Goal: Contribute content: Contribute content

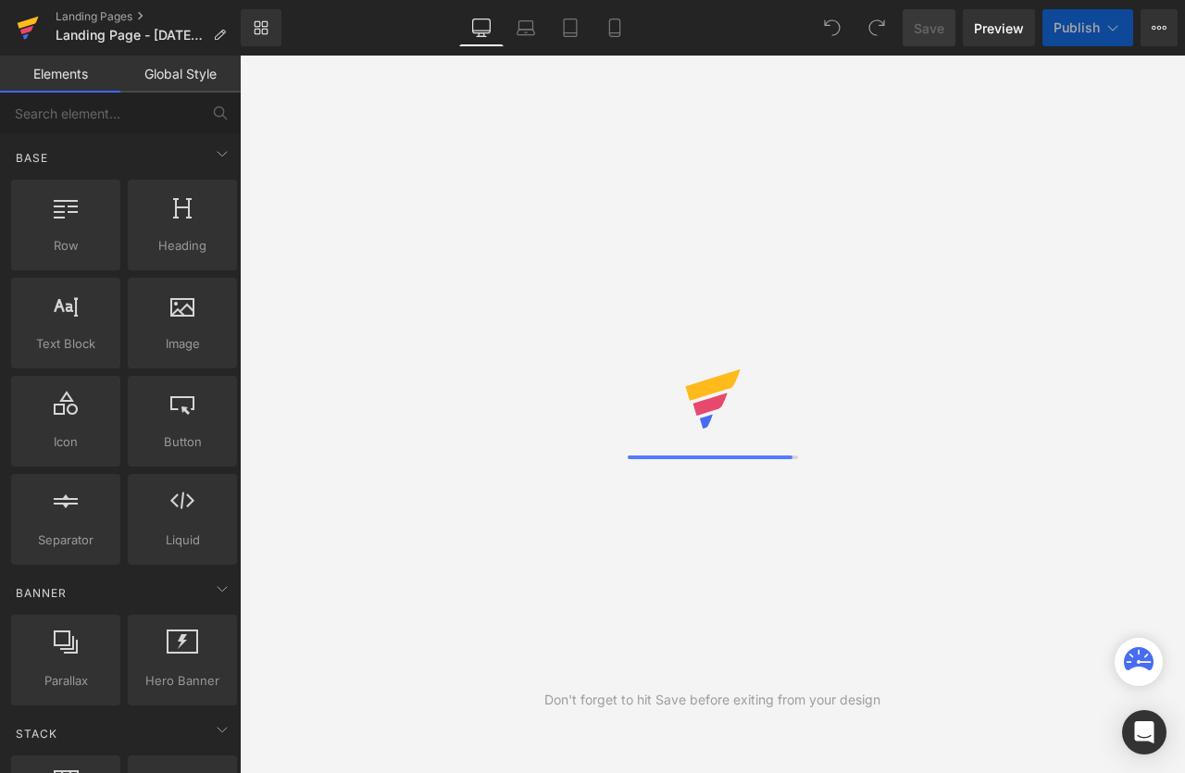
click at [29, 31] on icon at bounding box center [26, 30] width 13 height 8
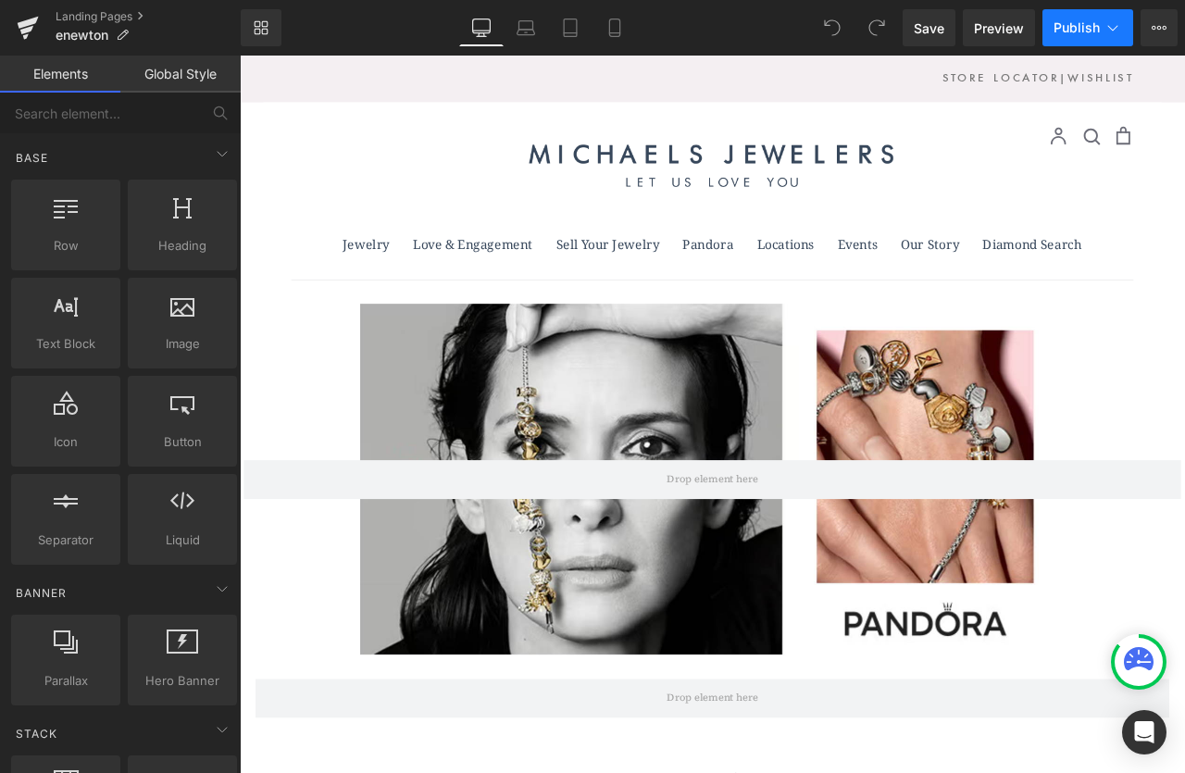
click at [1120, 31] on icon at bounding box center [1113, 28] width 19 height 19
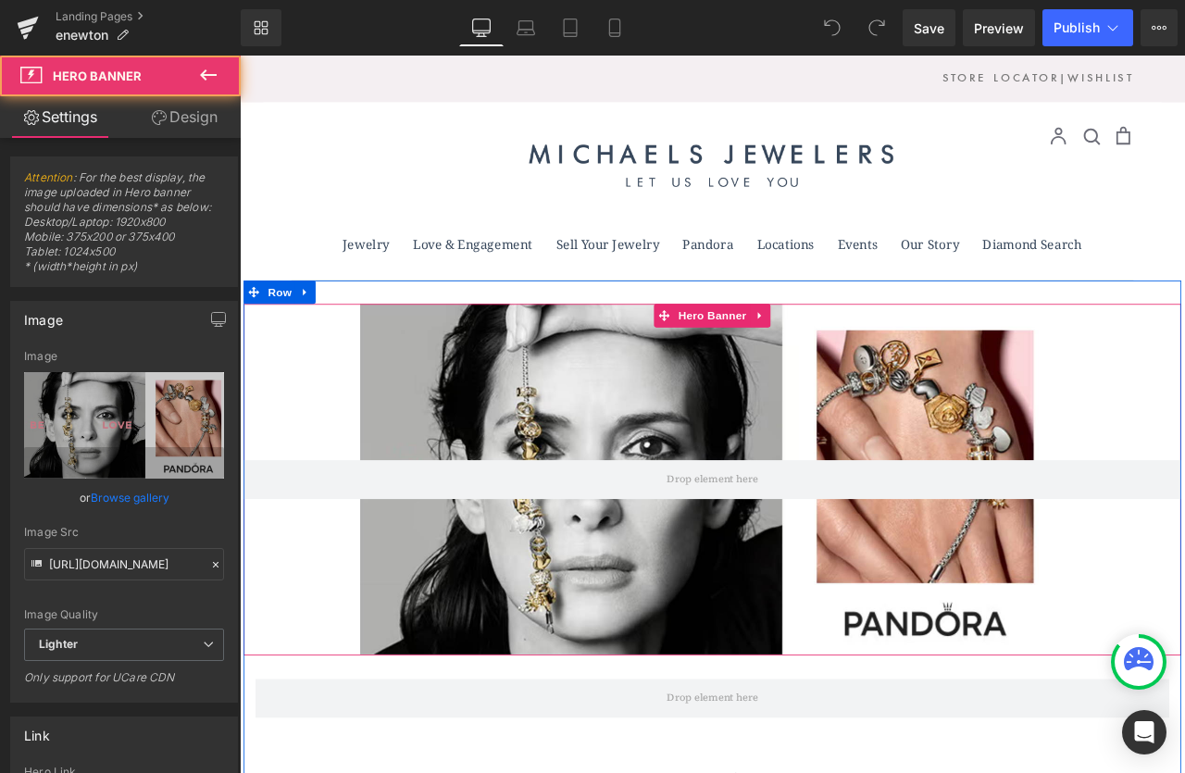
click at [765, 481] on div at bounding box center [799, 558] width 1111 height 417
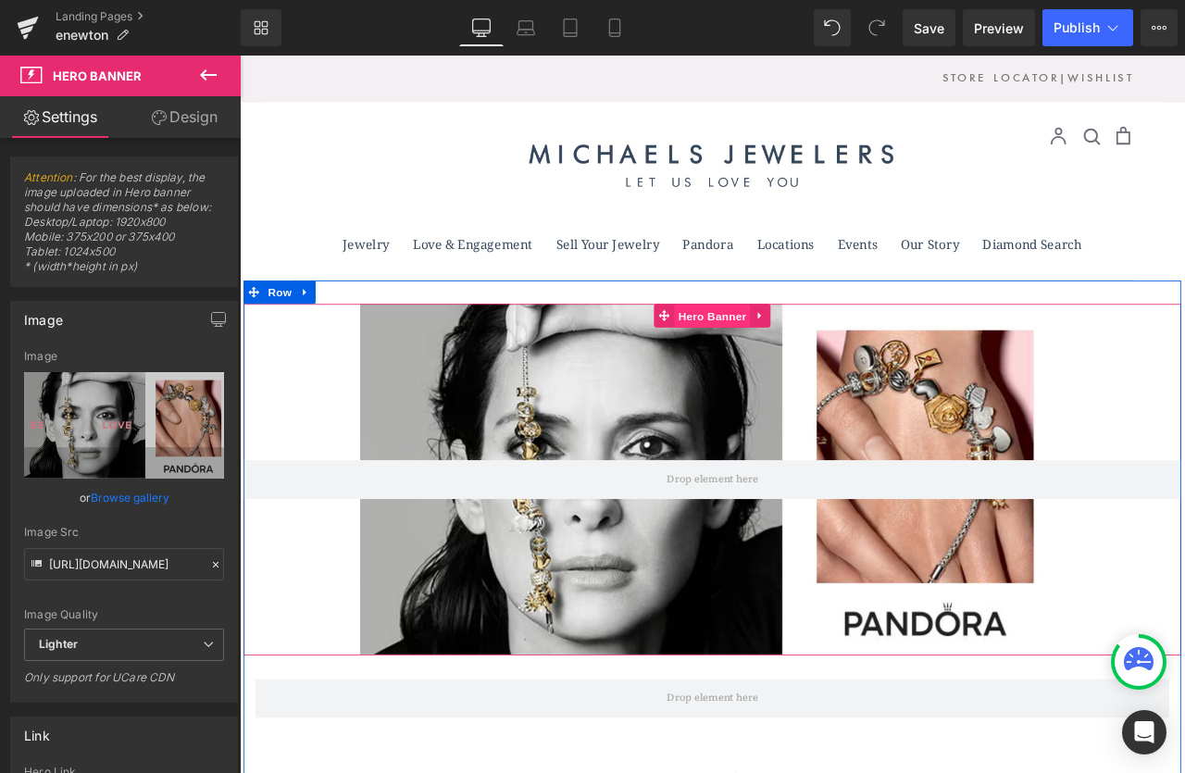
click at [801, 366] on span "Hero Banner" at bounding box center [800, 365] width 90 height 28
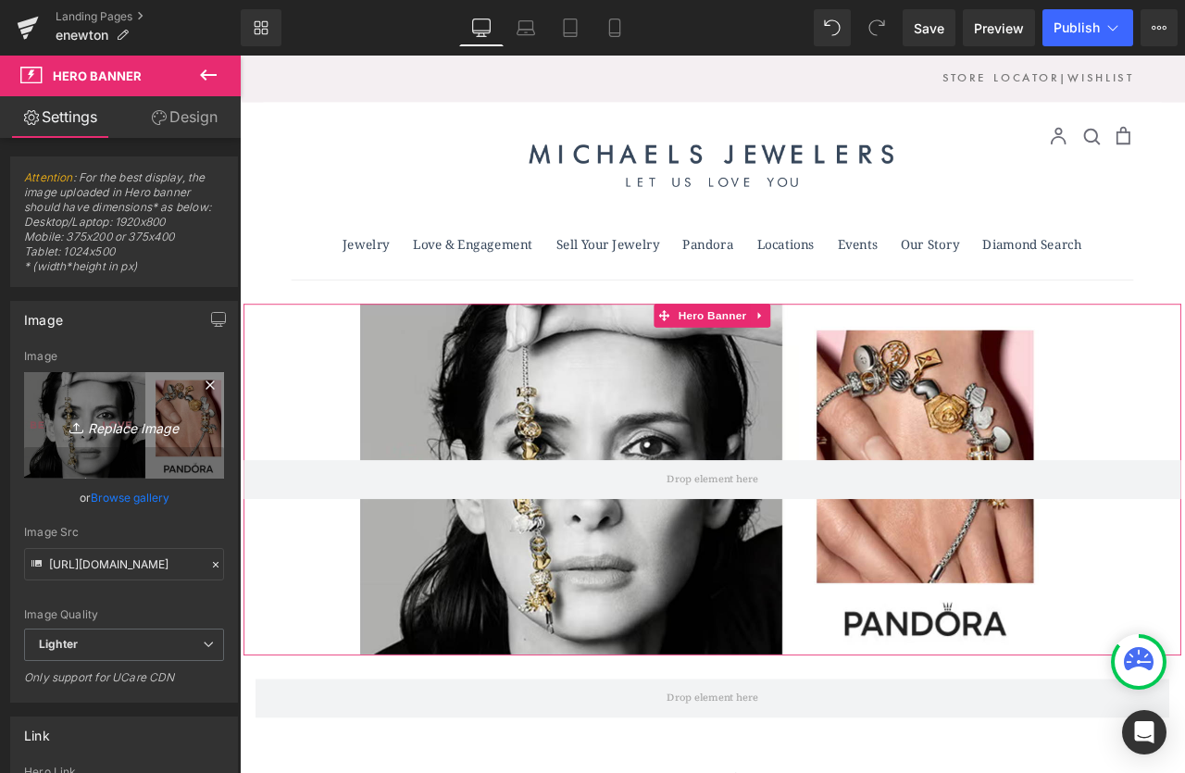
click at [134, 430] on icon "Replace Image" at bounding box center [124, 425] width 148 height 23
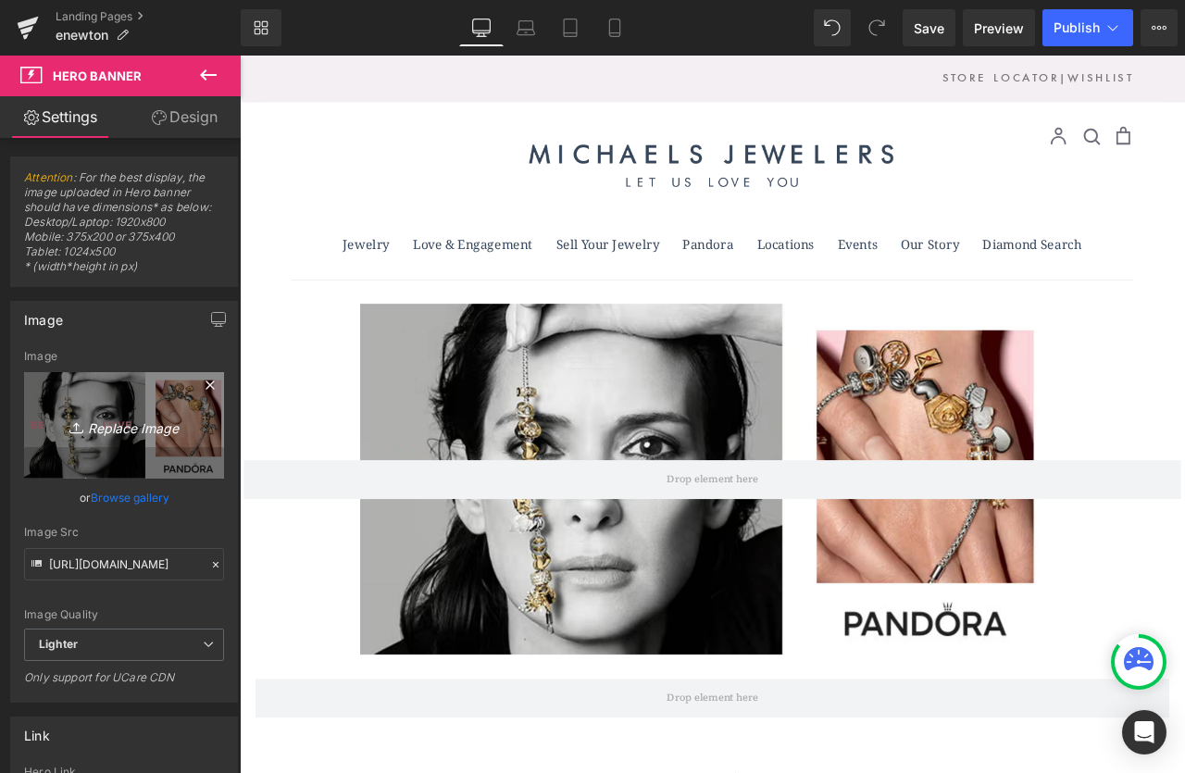
type input "C:\fakepath\ENewtonBanner.jpg"
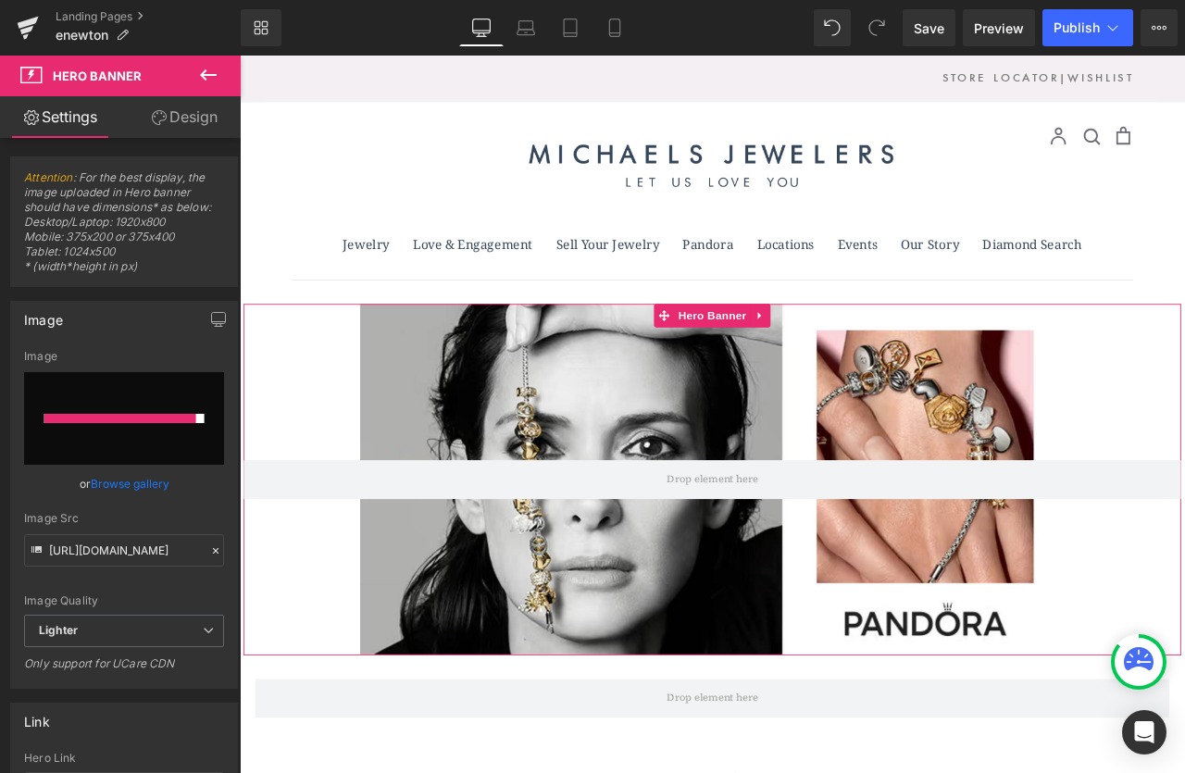
click at [155, 415] on div at bounding box center [120, 418] width 152 height 9
click at [119, 488] on link "Browse gallery" at bounding box center [130, 484] width 79 height 32
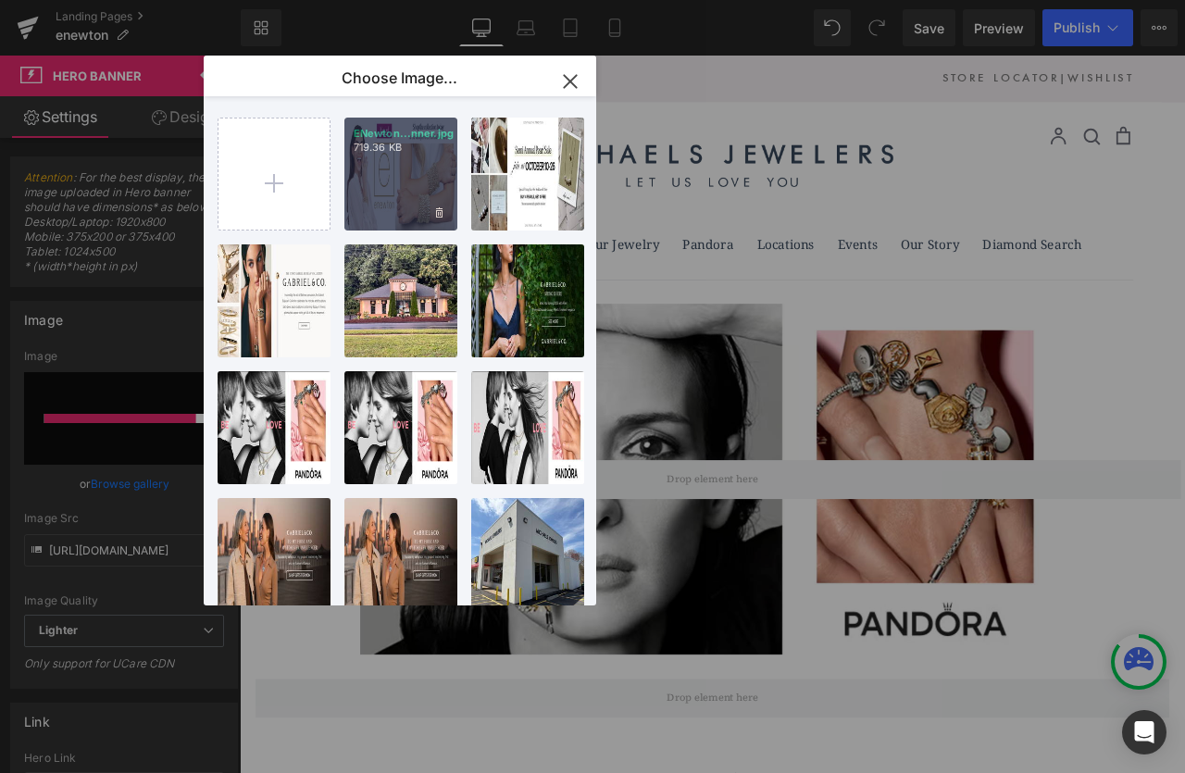
click at [386, 195] on div "ENewton...nner.jpg 719.36 KB" at bounding box center [400, 174] width 113 height 113
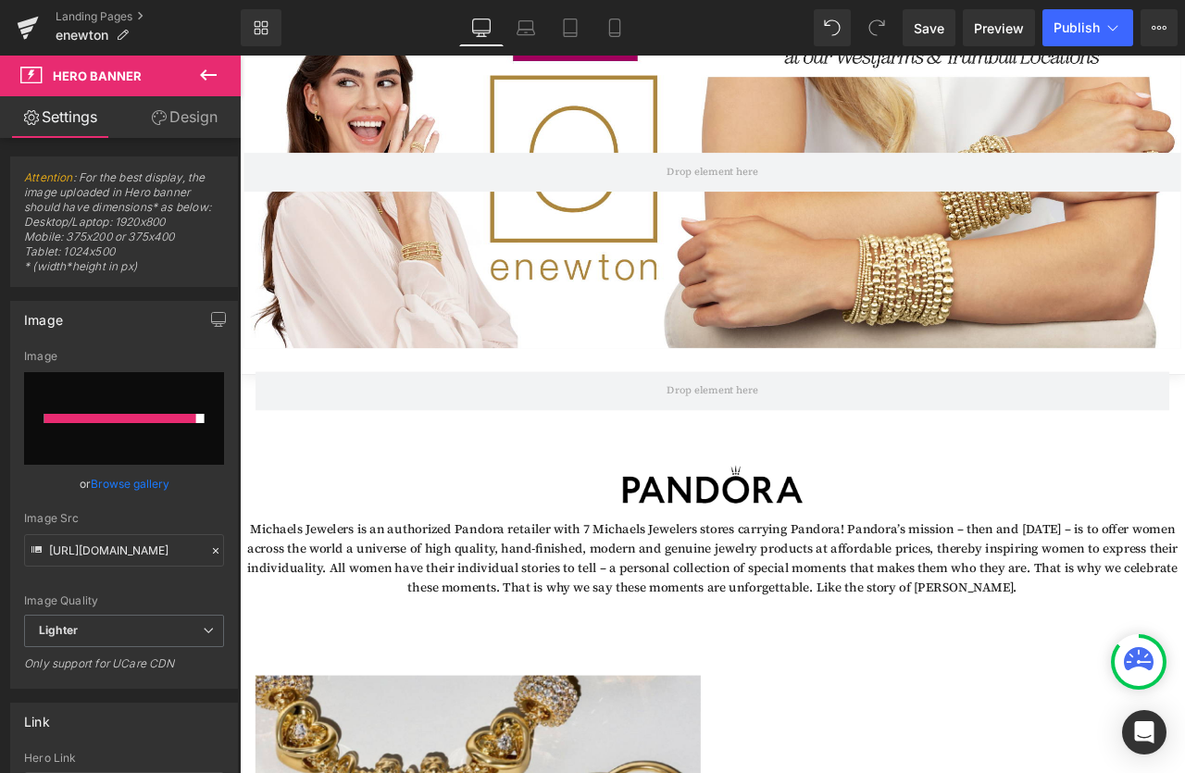
scroll to position [368, 0]
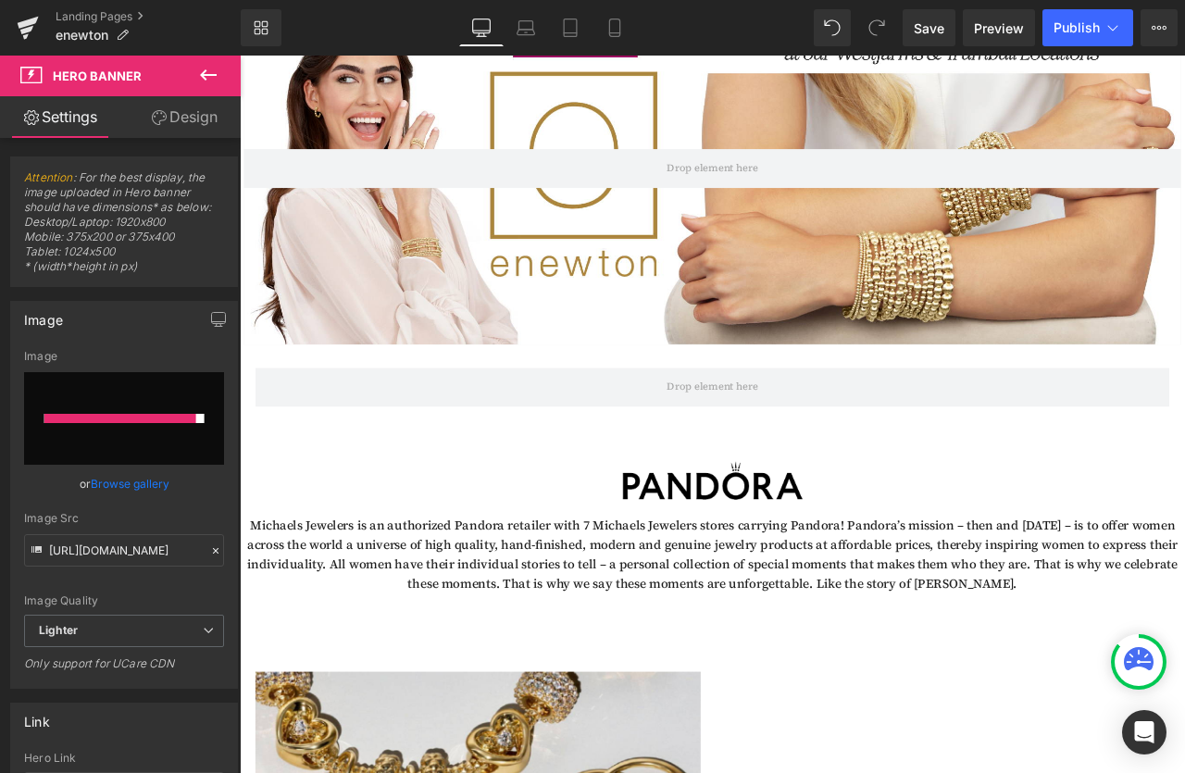
click at [803, 567] on img at bounding box center [800, 549] width 222 height 63
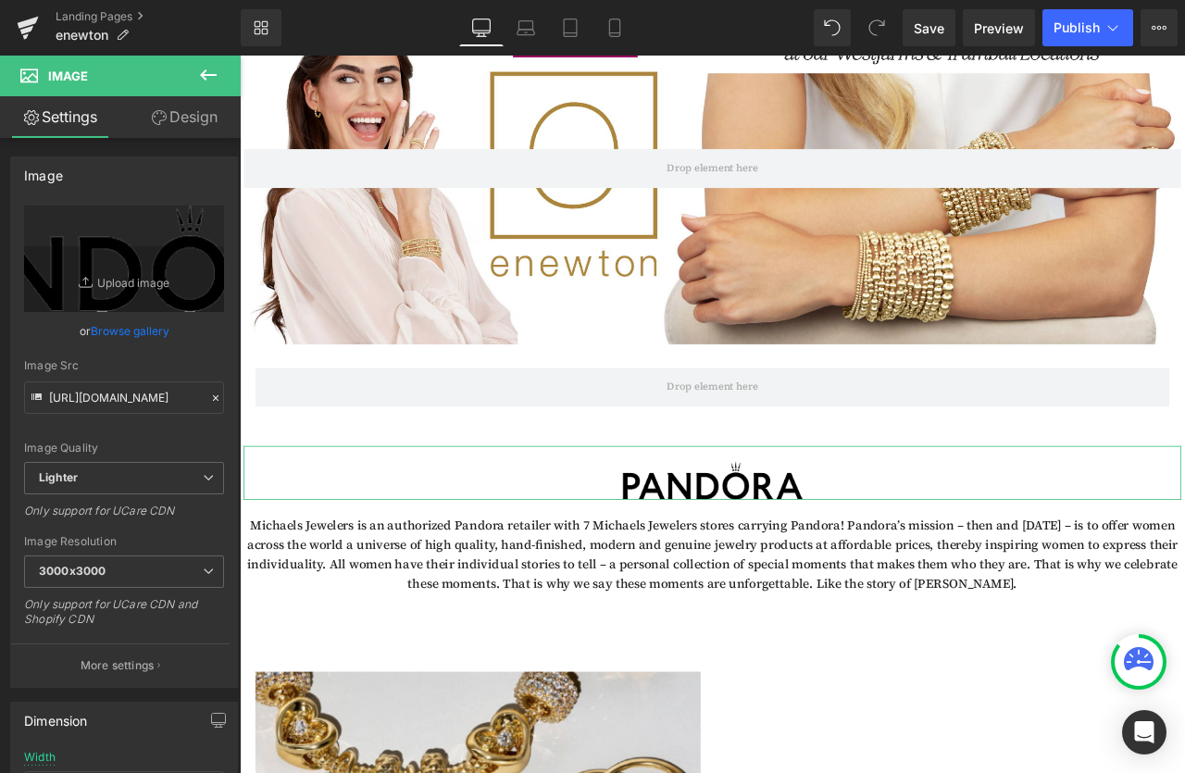
click at [155, 336] on link "Browse gallery" at bounding box center [130, 331] width 79 height 32
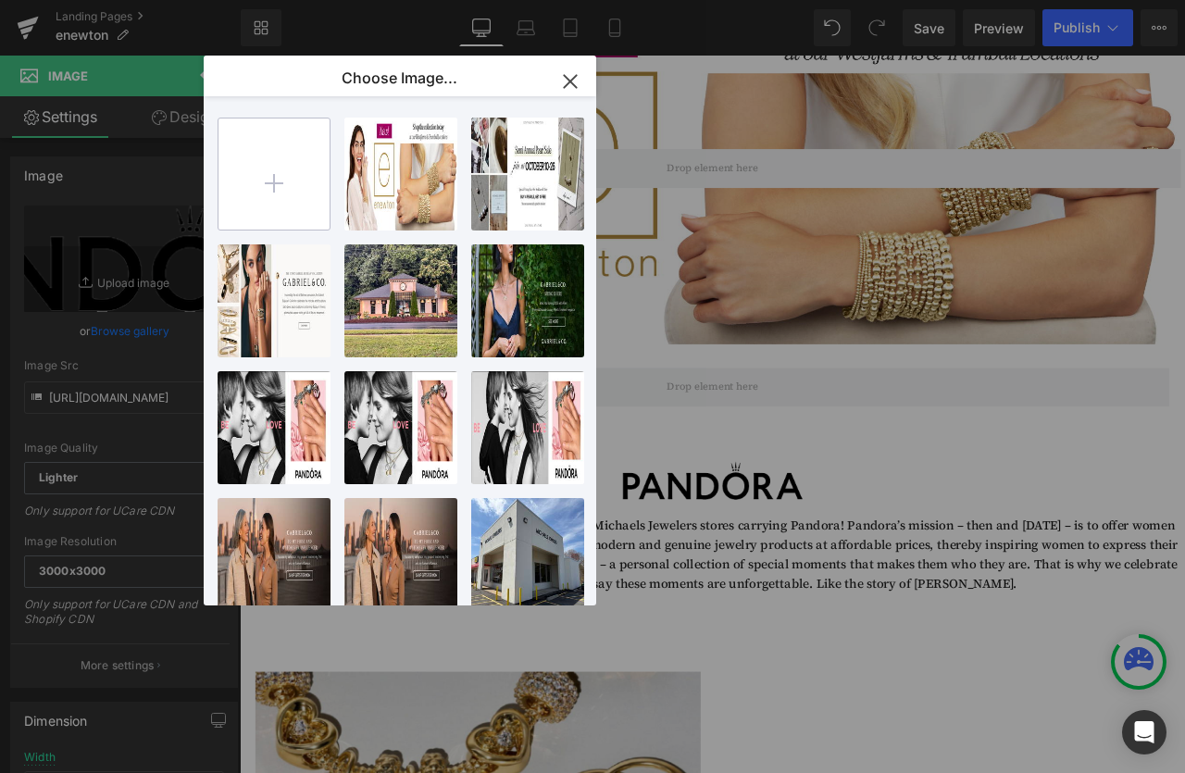
click at [262, 177] on input "file" at bounding box center [274, 174] width 111 height 111
type input "C:\fakepath\enewton.png"
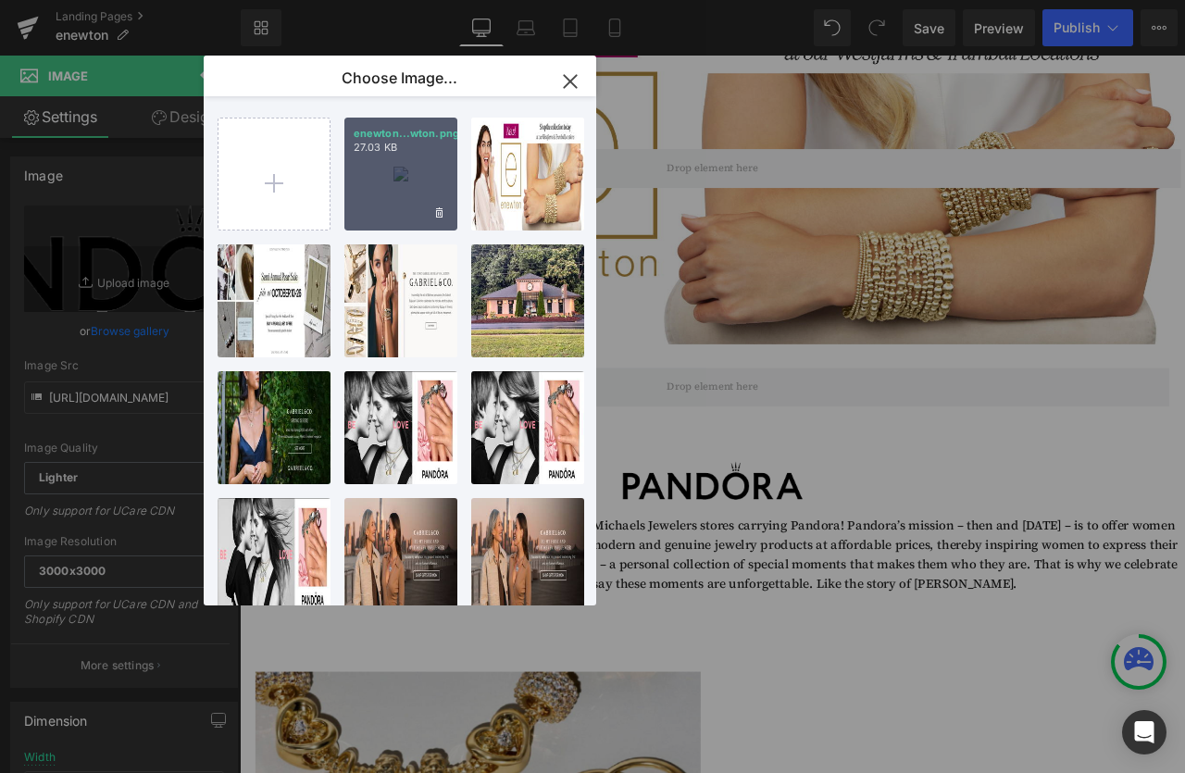
click at [418, 183] on div "enewton...wton.png 27.03 KB" at bounding box center [400, 174] width 113 height 113
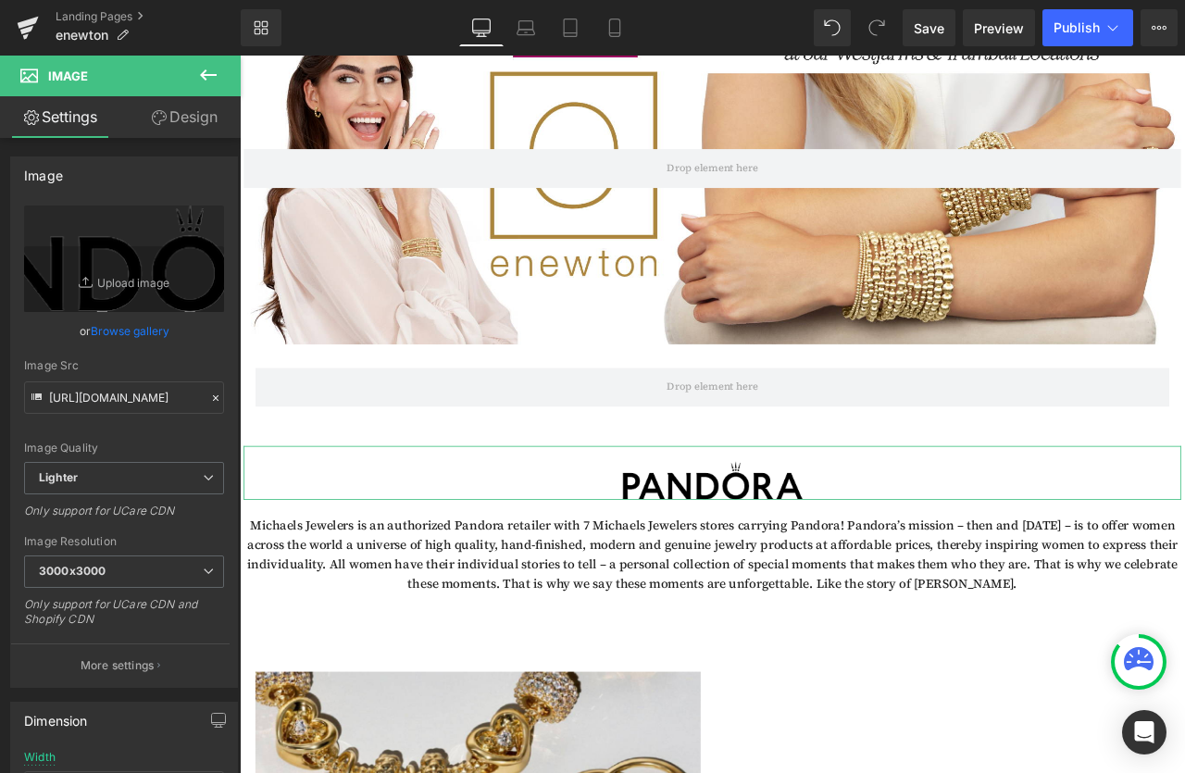
click at [133, 332] on link "Browse gallery" at bounding box center [130, 331] width 79 height 32
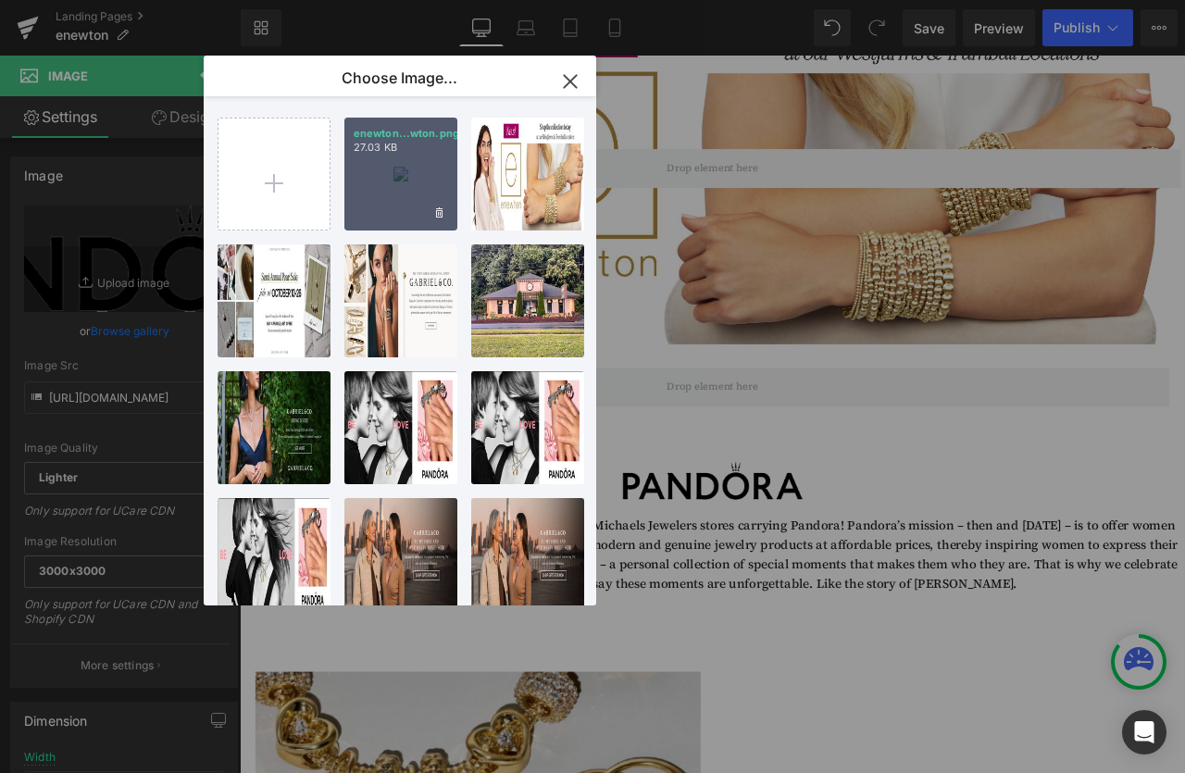
click at [382, 187] on div "enewton...wton.png 27.03 KB" at bounding box center [400, 174] width 113 height 113
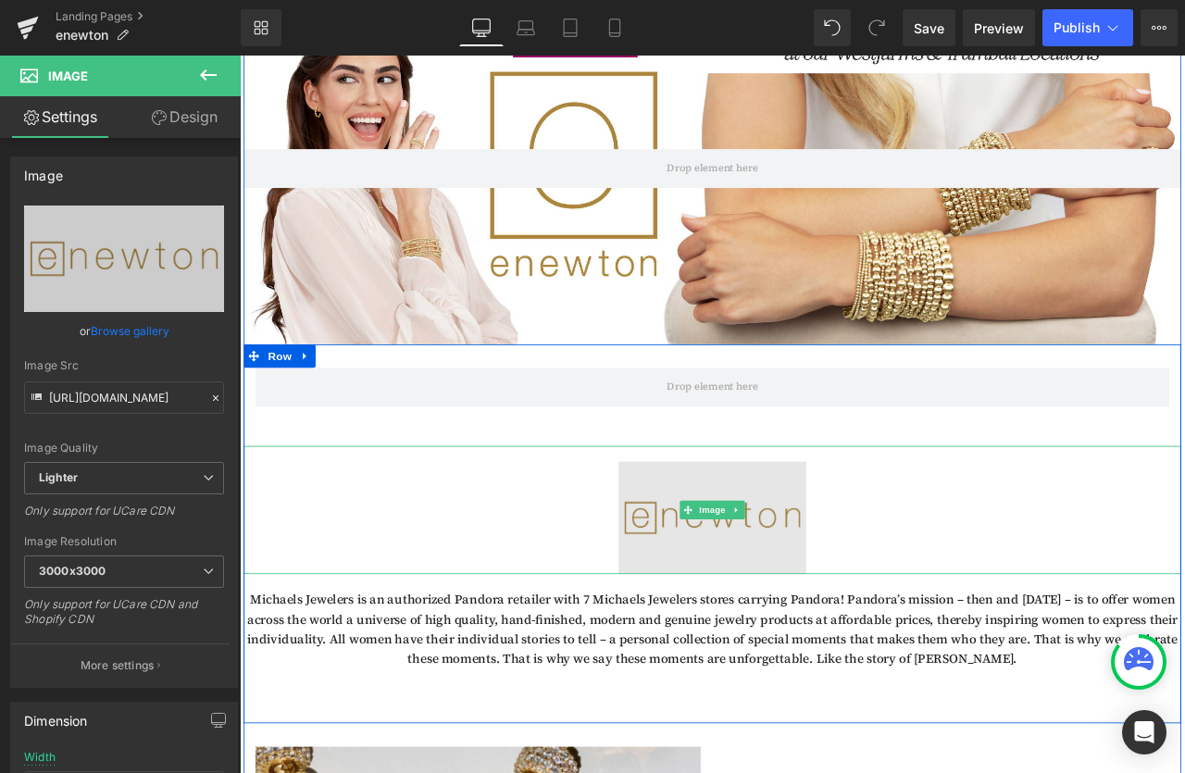
scroll to position [369, 0]
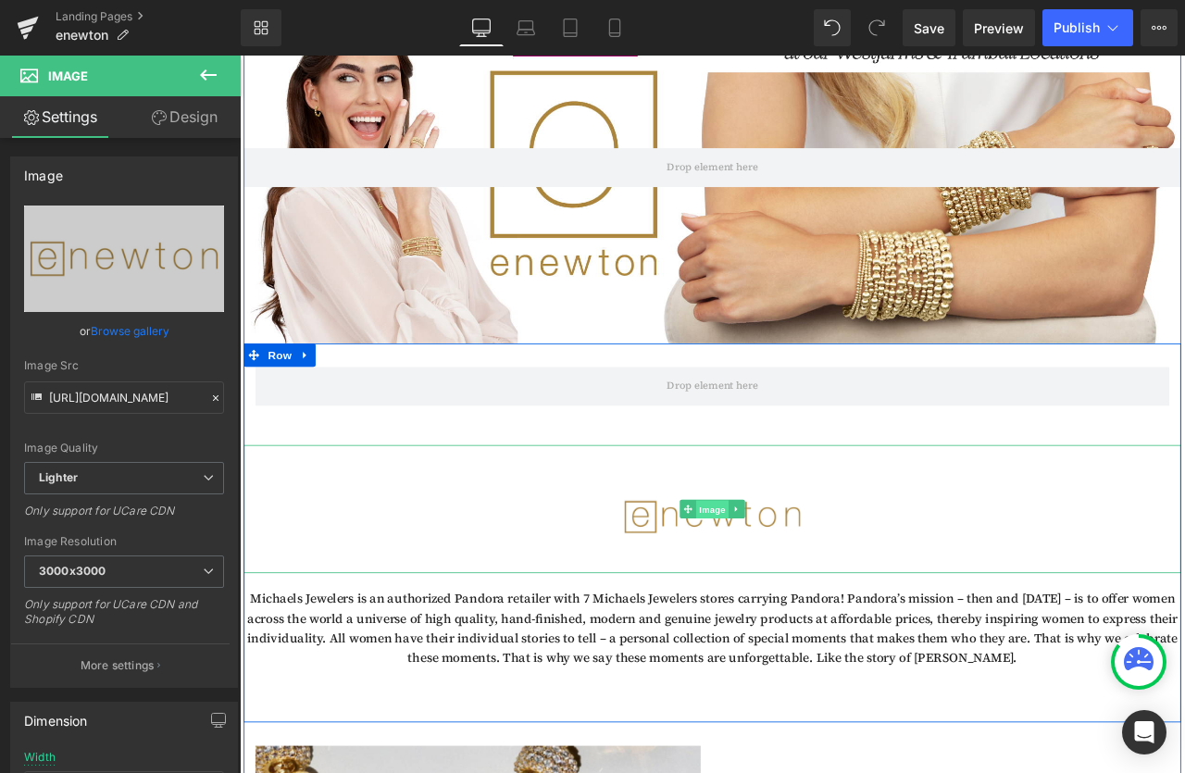
click at [790, 591] on span "Image" at bounding box center [800, 594] width 39 height 22
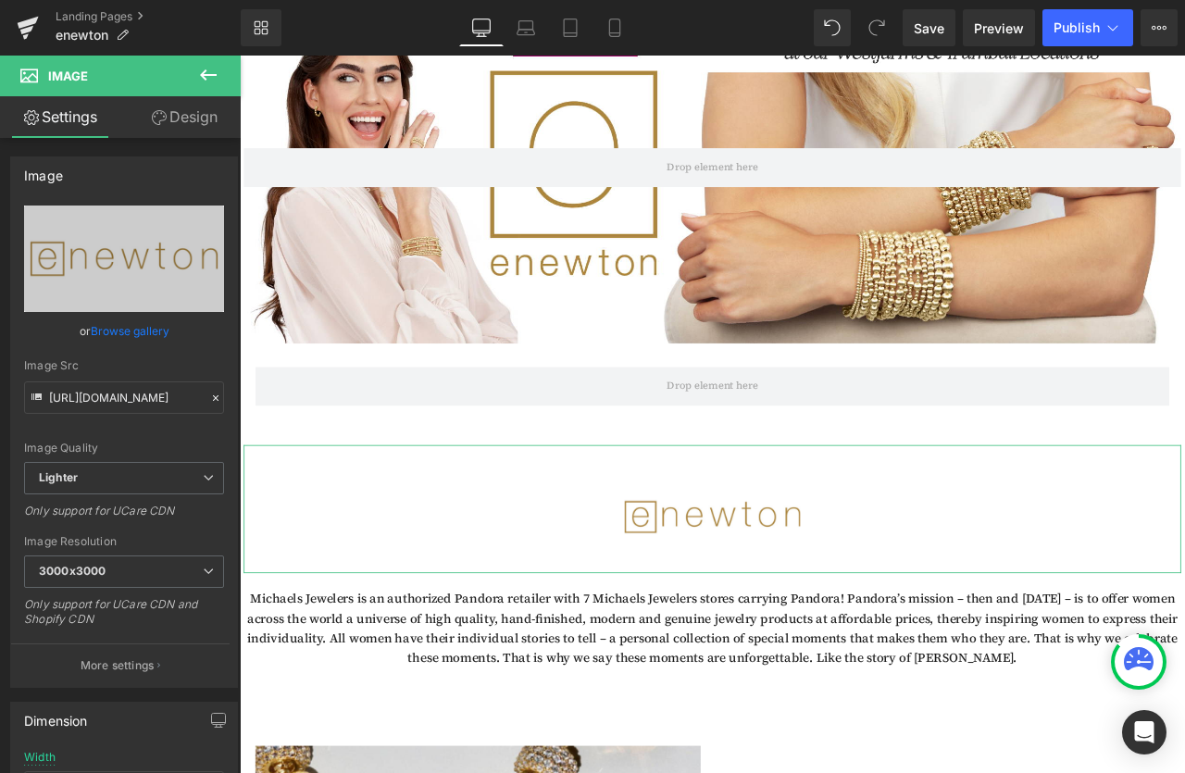
click at [176, 131] on link "Design" at bounding box center [184, 117] width 120 height 42
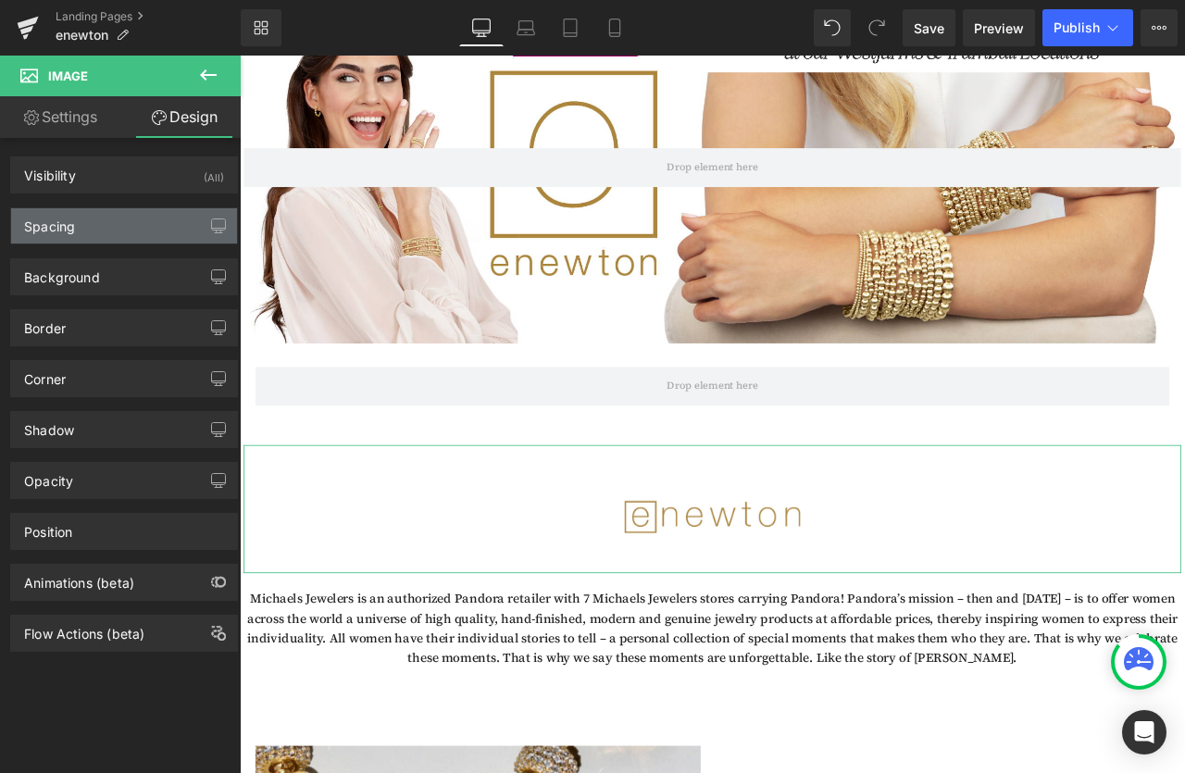
click at [94, 235] on div "Spacing" at bounding box center [124, 225] width 226 height 35
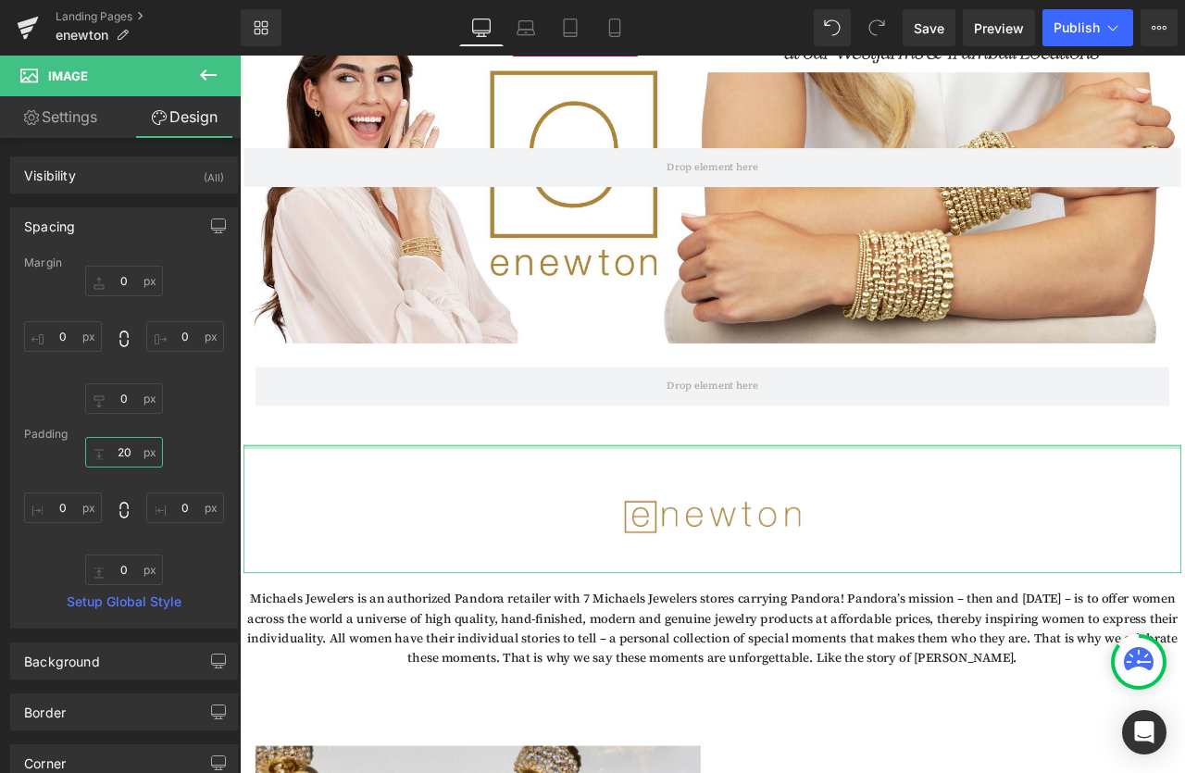
click at [123, 452] on input "20" at bounding box center [124, 452] width 78 height 31
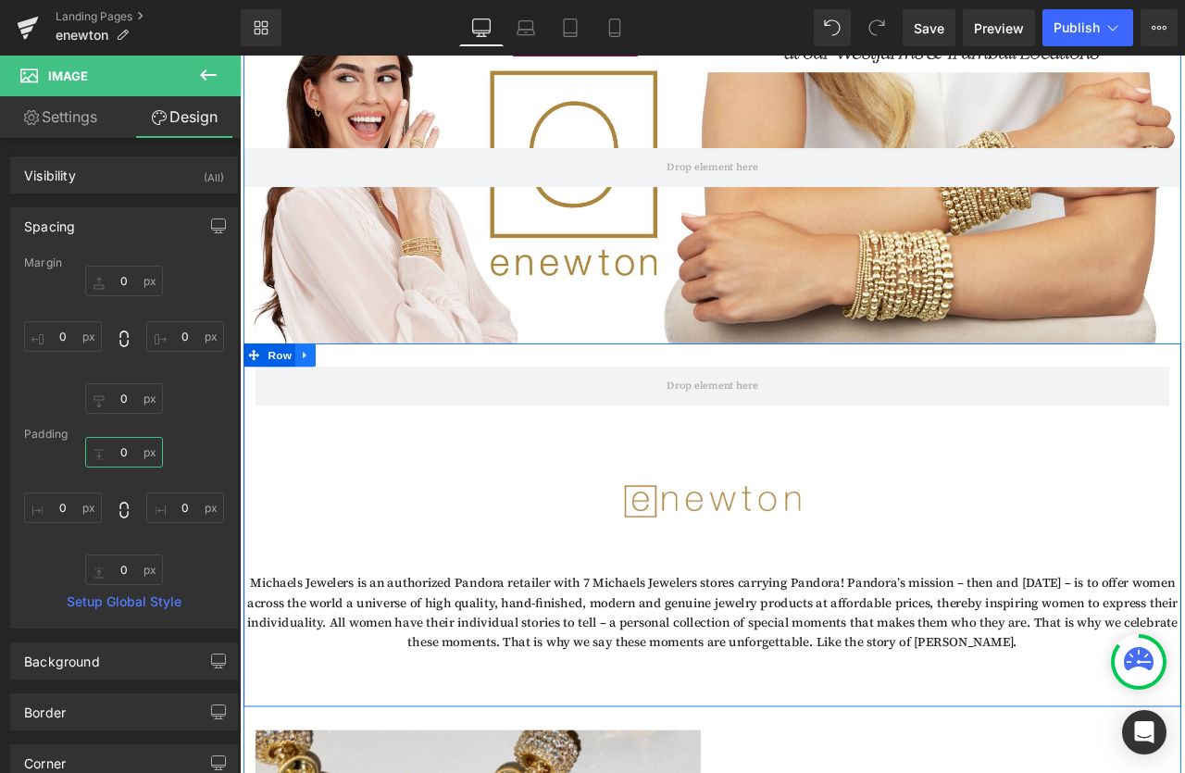
type input "0"
click at [318, 416] on icon at bounding box center [317, 412] width 13 height 14
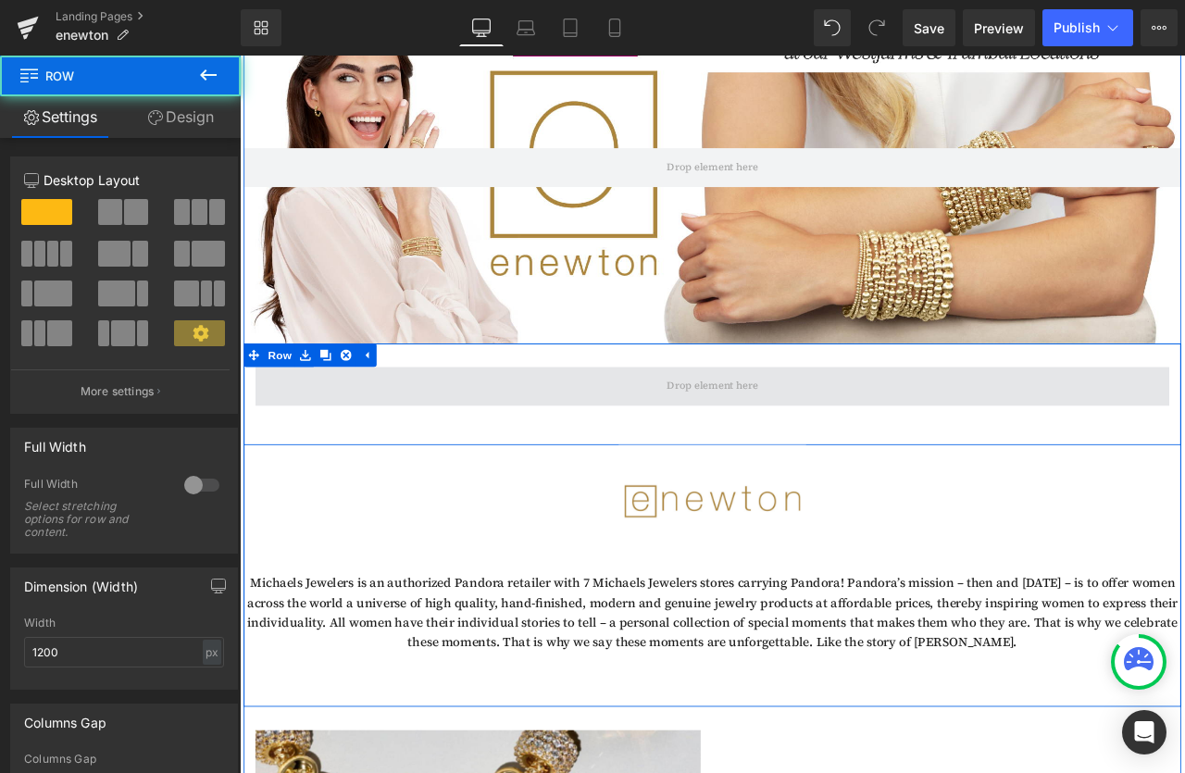
click at [371, 445] on span at bounding box center [799, 448] width 1083 height 46
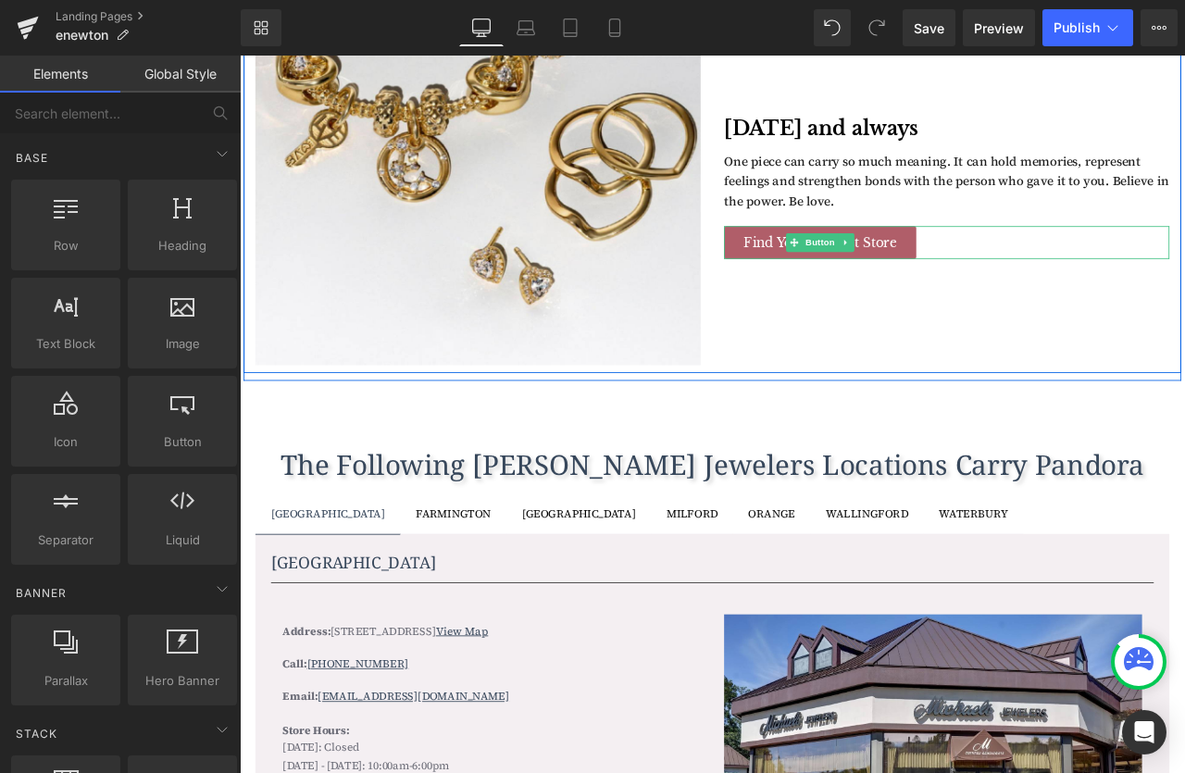
scroll to position [1142, 0]
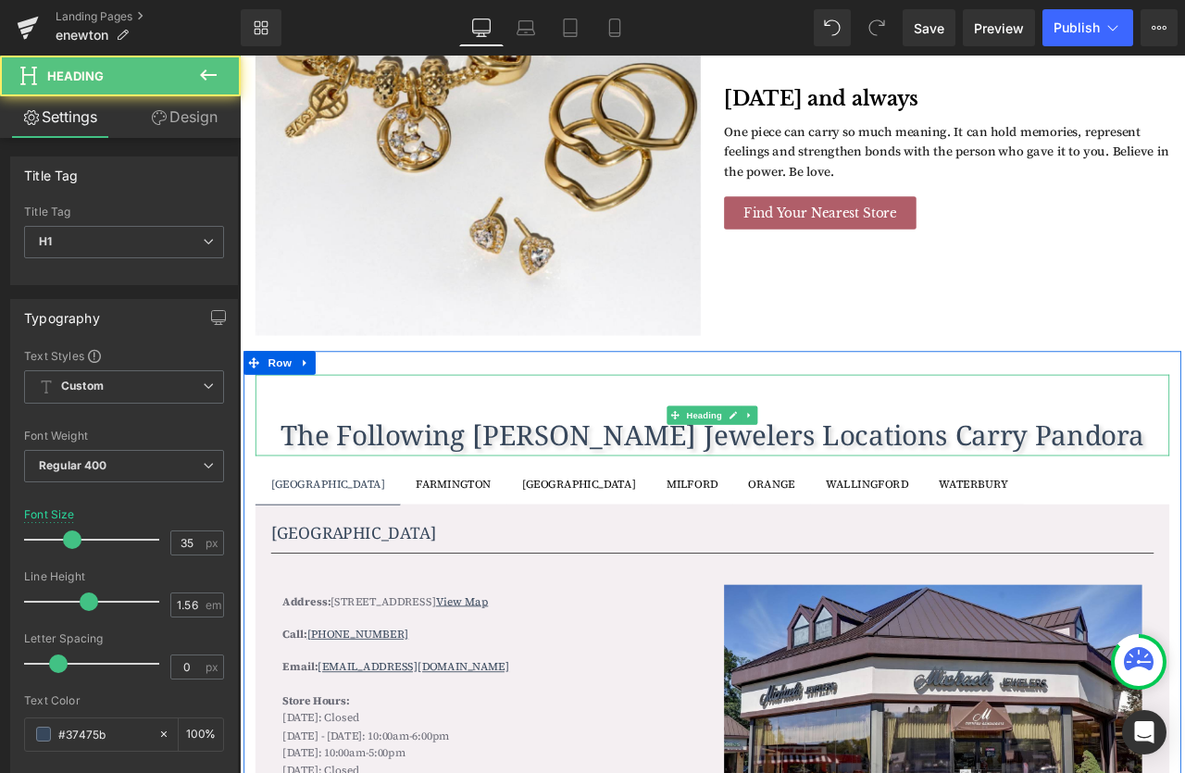
click at [1029, 507] on h1 "The Following Michaels Jewelers Locations Carry Pandora" at bounding box center [799, 505] width 1083 height 51
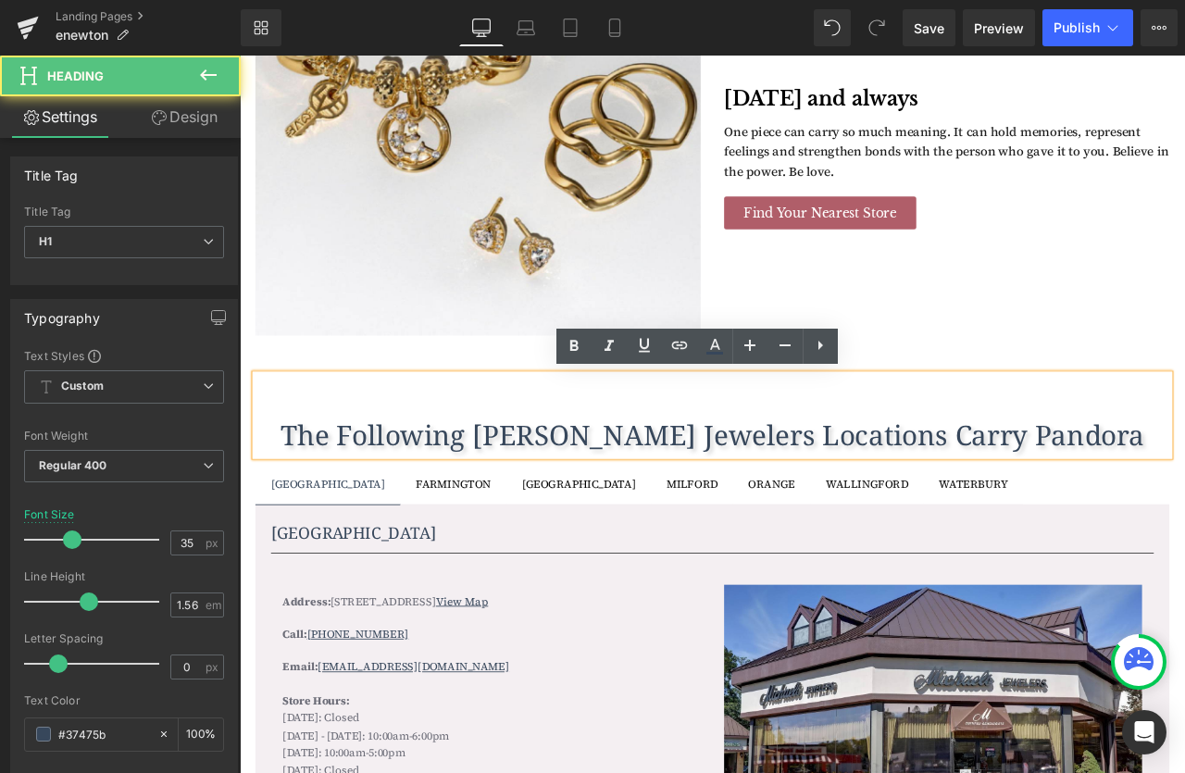
click at [1184, 499] on h1 "The Following Michaels Jewelers Locations Carry Pandora" at bounding box center [799, 505] width 1083 height 51
click at [650, 487] on h1 "The Following Michaels Jewelers Locations Carry Pandora" at bounding box center [799, 505] width 1083 height 51
click at [1184, 506] on h1 "The Following Michaels Jewelers Locations Carry Pandora" at bounding box center [799, 505] width 1083 height 51
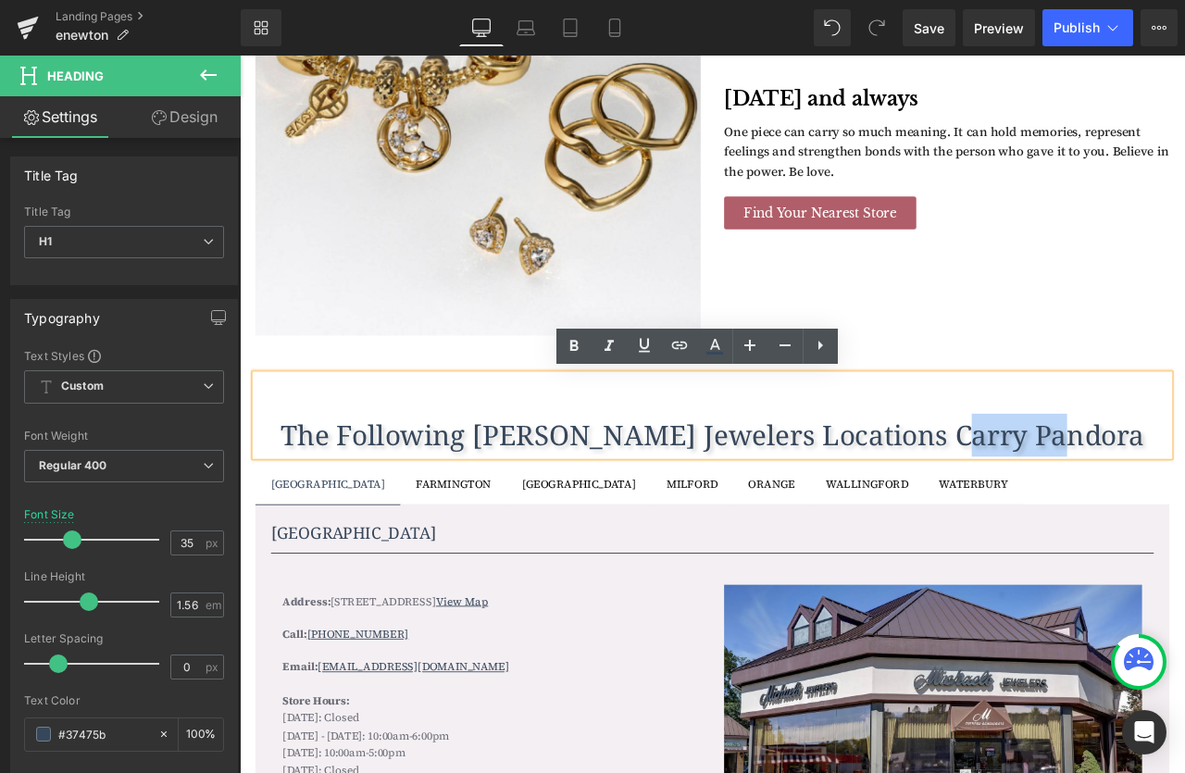
drag, startPoint x: 1253, startPoint y: 506, endPoint x: 1125, endPoint y: 508, distance: 127.8
click at [1125, 508] on h1 "The Following Michaels Jewelers Locations Carry Pandora" at bounding box center [799, 505] width 1083 height 51
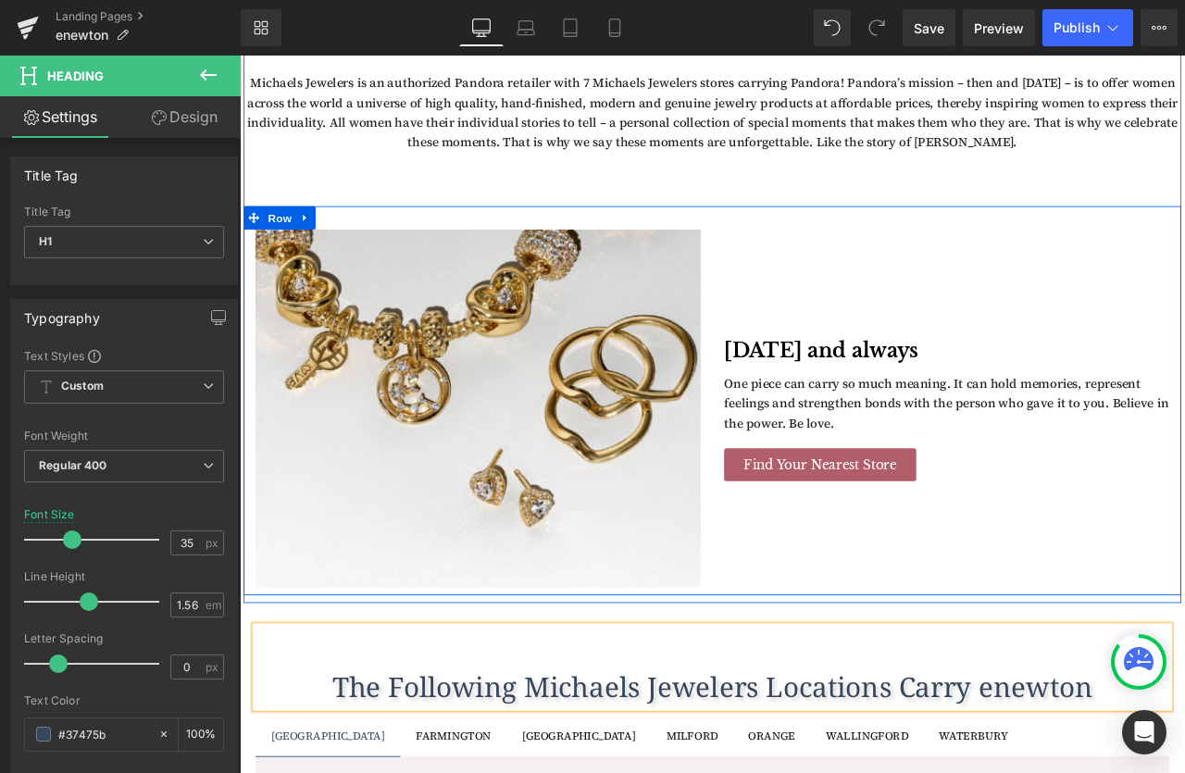
scroll to position [836, 0]
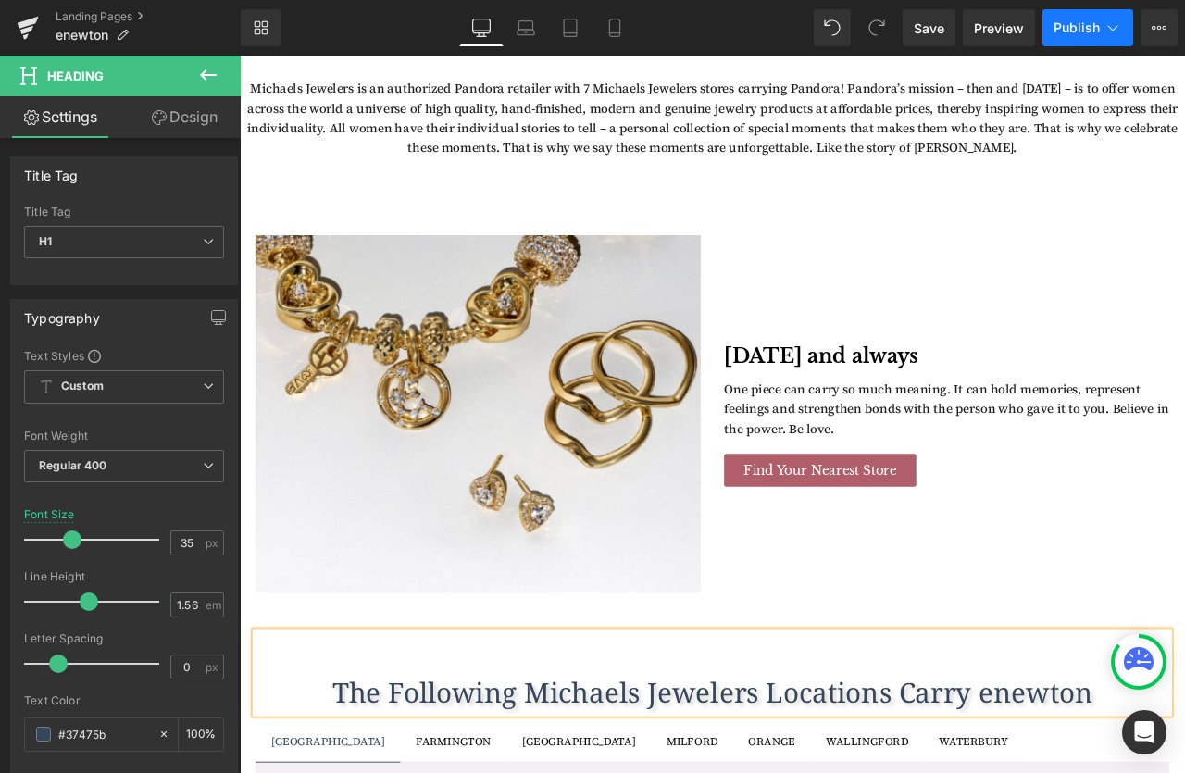
click at [1118, 27] on icon at bounding box center [1113, 28] width 19 height 19
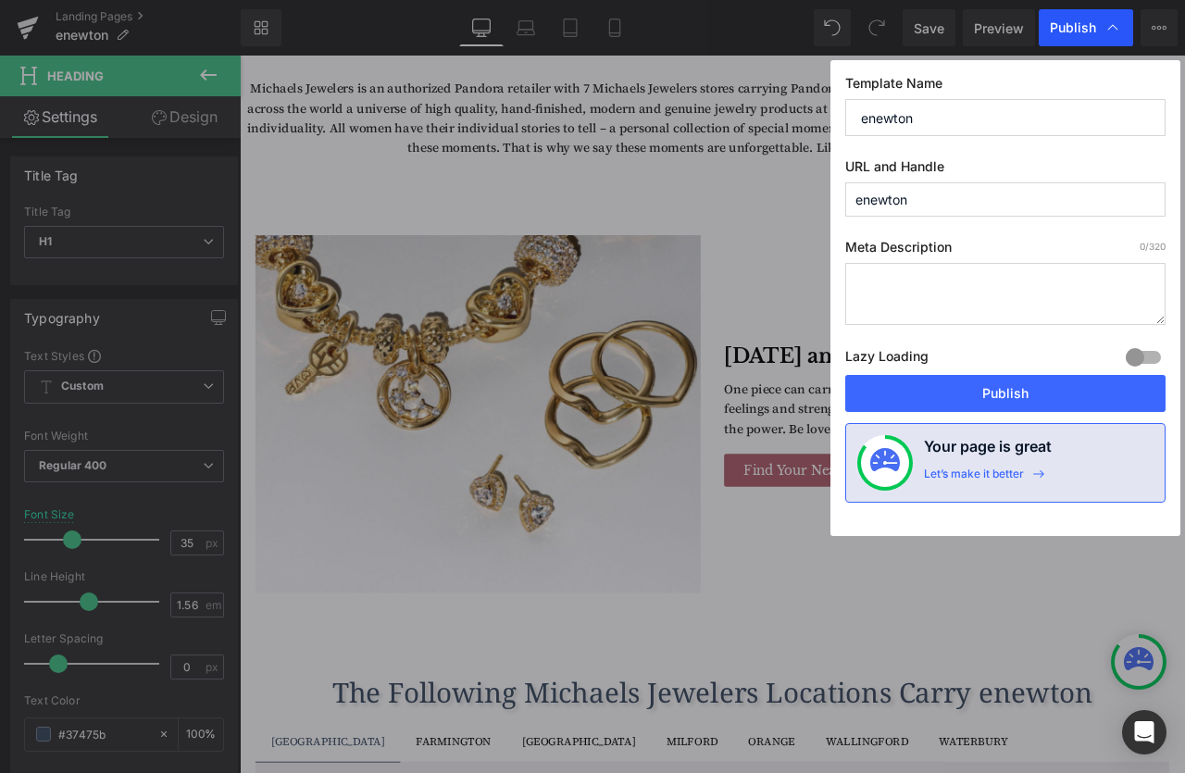
click at [1118, 27] on icon at bounding box center [1113, 28] width 19 height 19
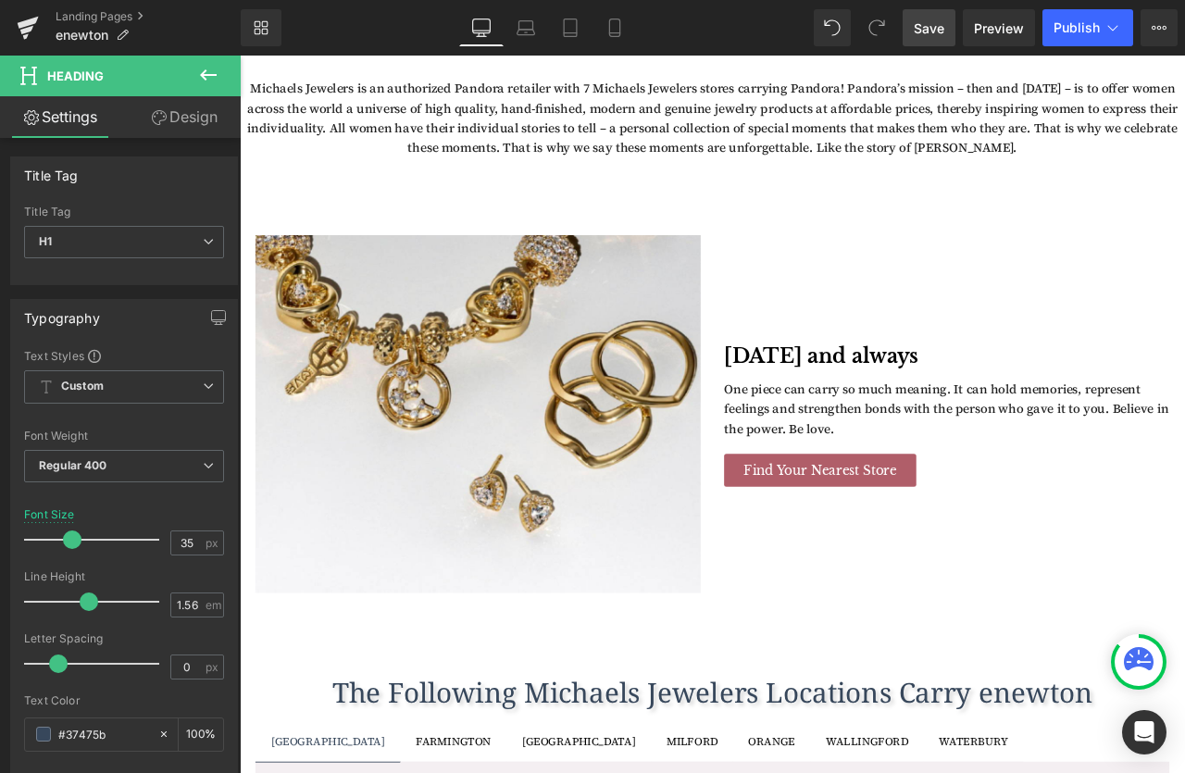
click at [932, 31] on span "Save" at bounding box center [929, 28] width 31 height 19
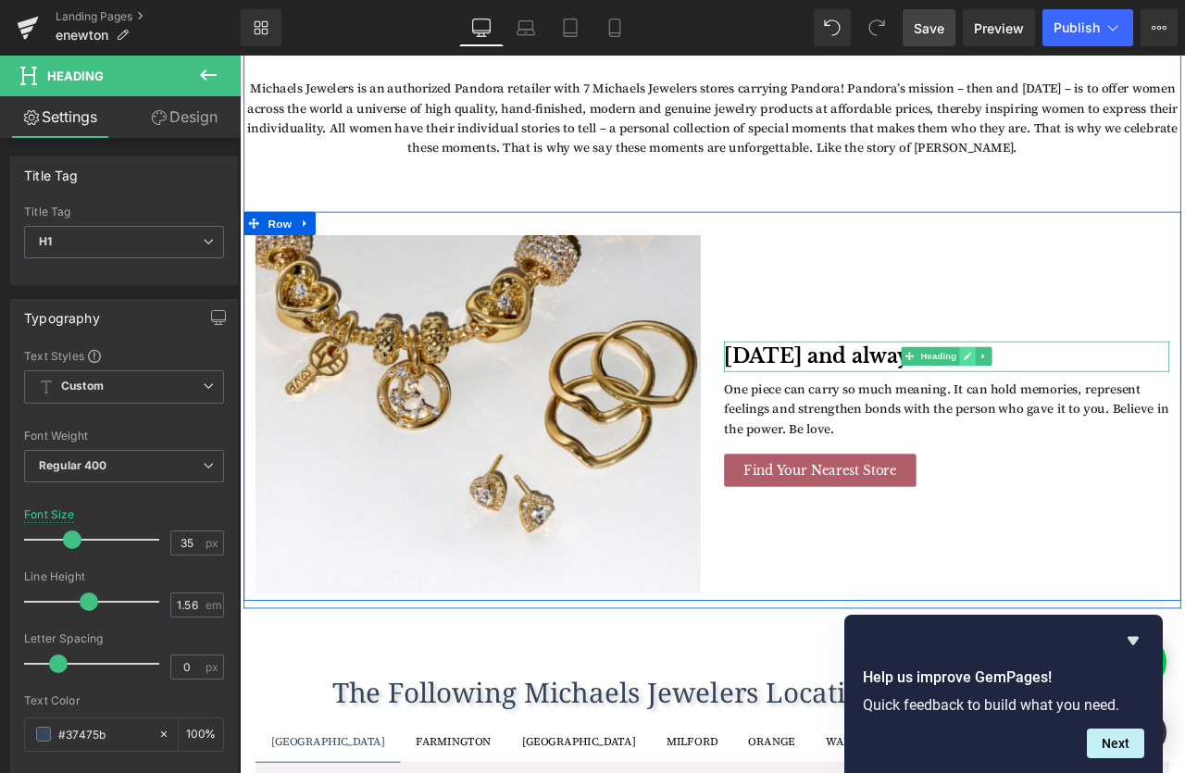
click at [1102, 413] on icon at bounding box center [1102, 411] width 9 height 9
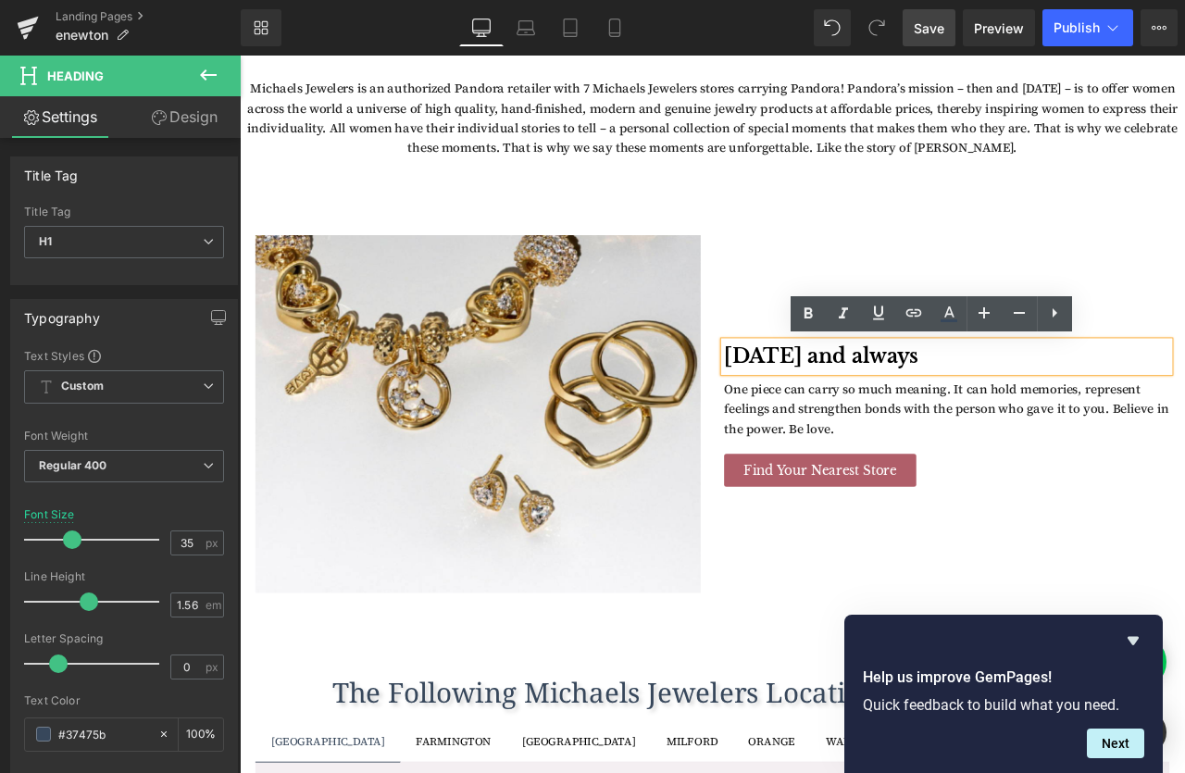
click at [1078, 415] on h1 "Today and always" at bounding box center [1078, 412] width 528 height 36
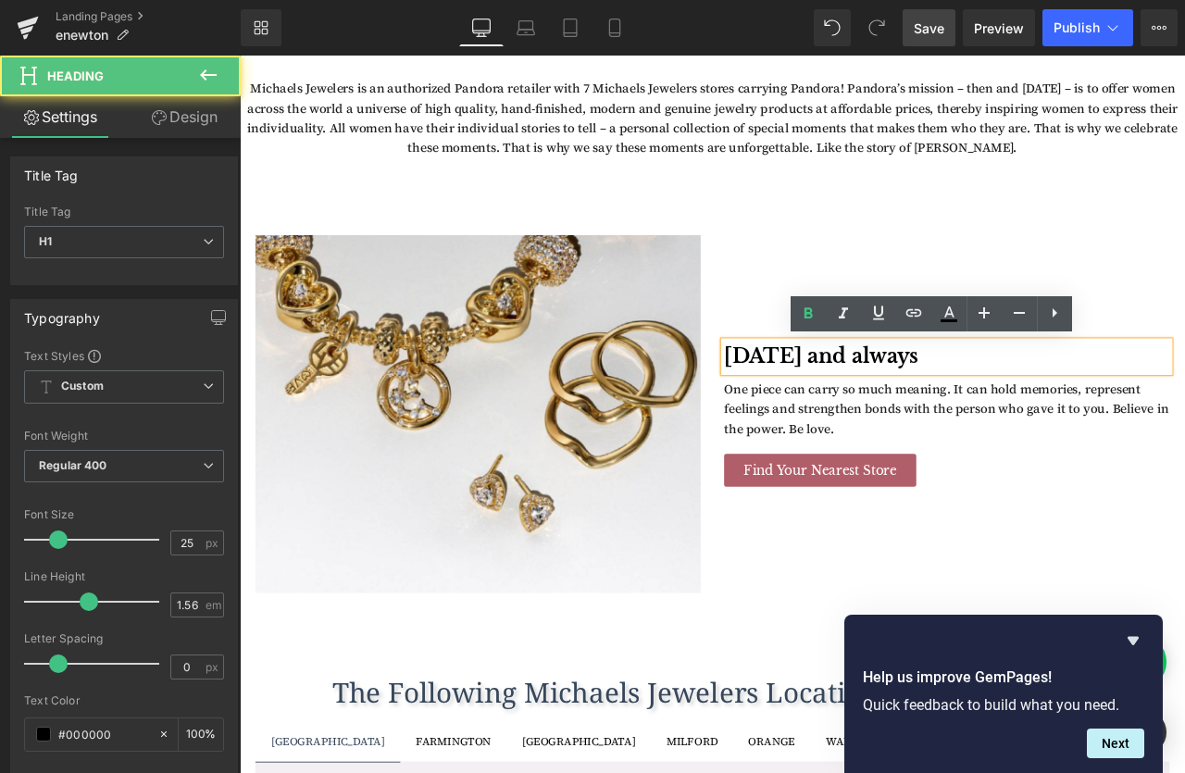
click at [1078, 415] on h1 "Today and always" at bounding box center [1078, 412] width 528 height 36
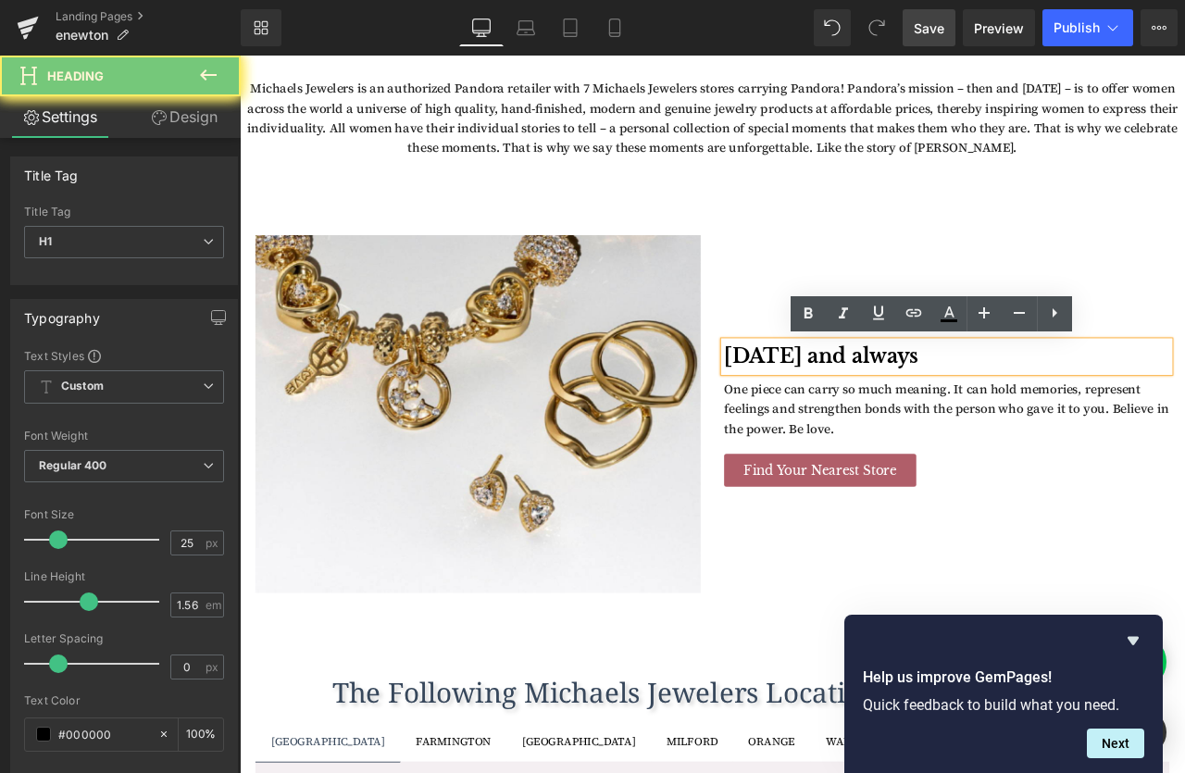
paste div
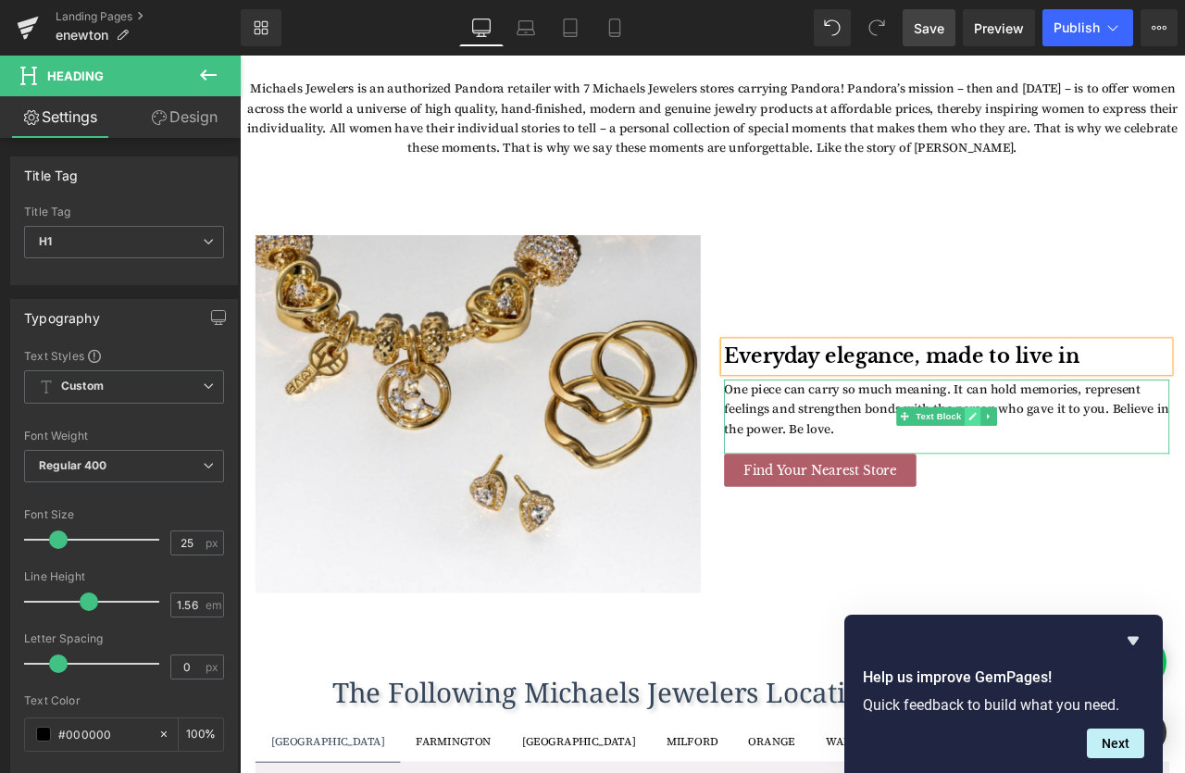
click at [1101, 479] on link at bounding box center [1108, 483] width 19 height 22
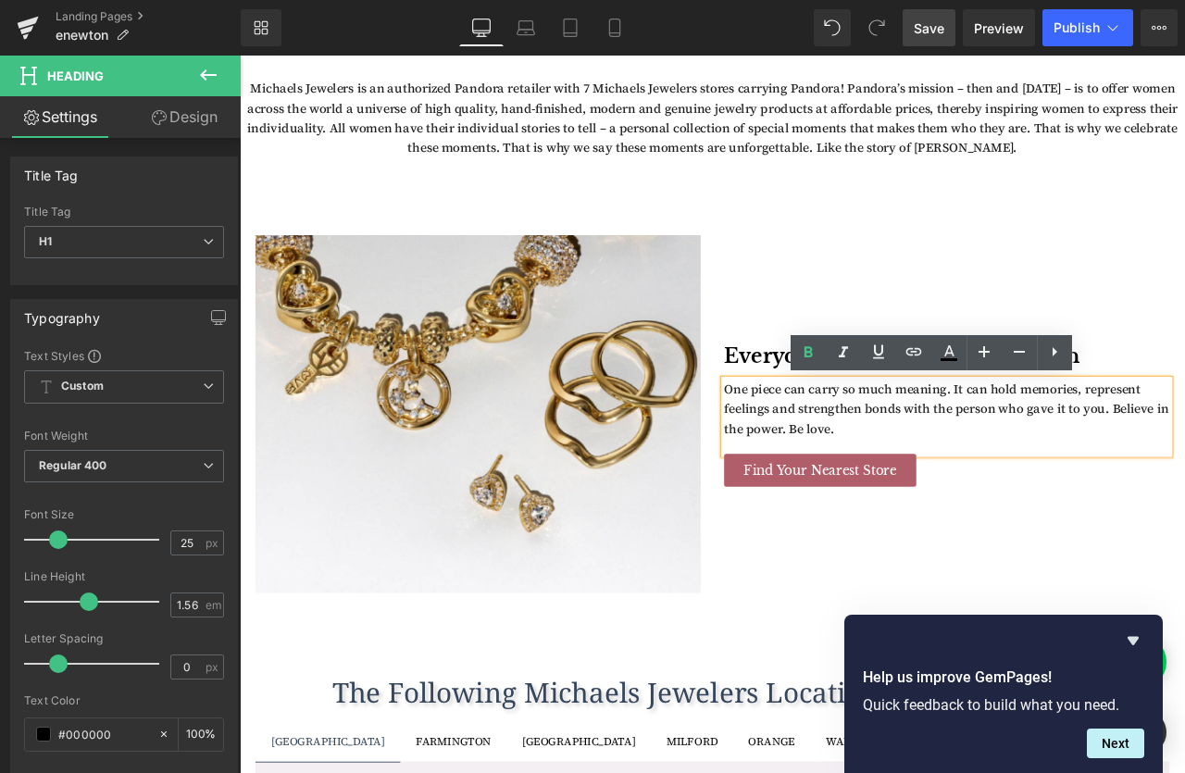
click at [1101, 479] on p "One piece can carry so much meaning. It can hold memories, represent feelings a…" at bounding box center [1078, 474] width 528 height 69
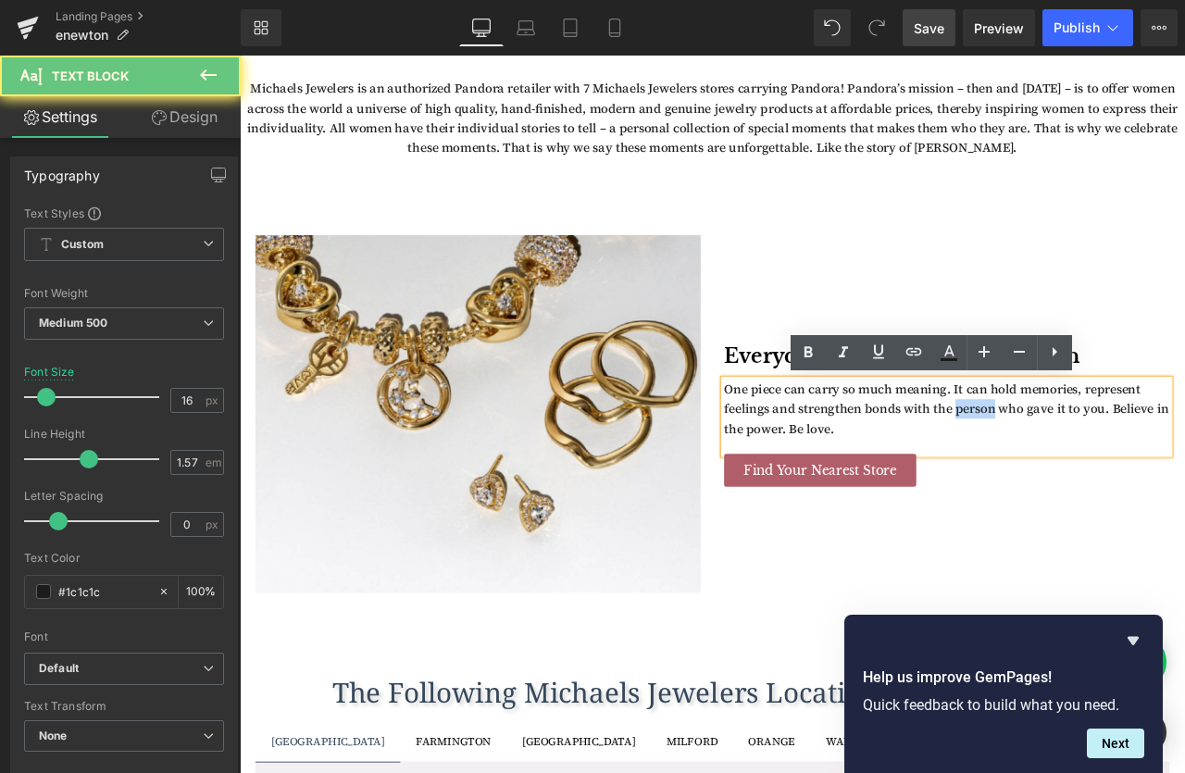
click at [1101, 479] on p "One piece can carry so much meaning. It can hold memories, represent feelings a…" at bounding box center [1078, 474] width 528 height 69
click at [1005, 515] on div "One piece can carry so much meaning. It can hold memories, represent feelings a…" at bounding box center [1078, 484] width 528 height 88
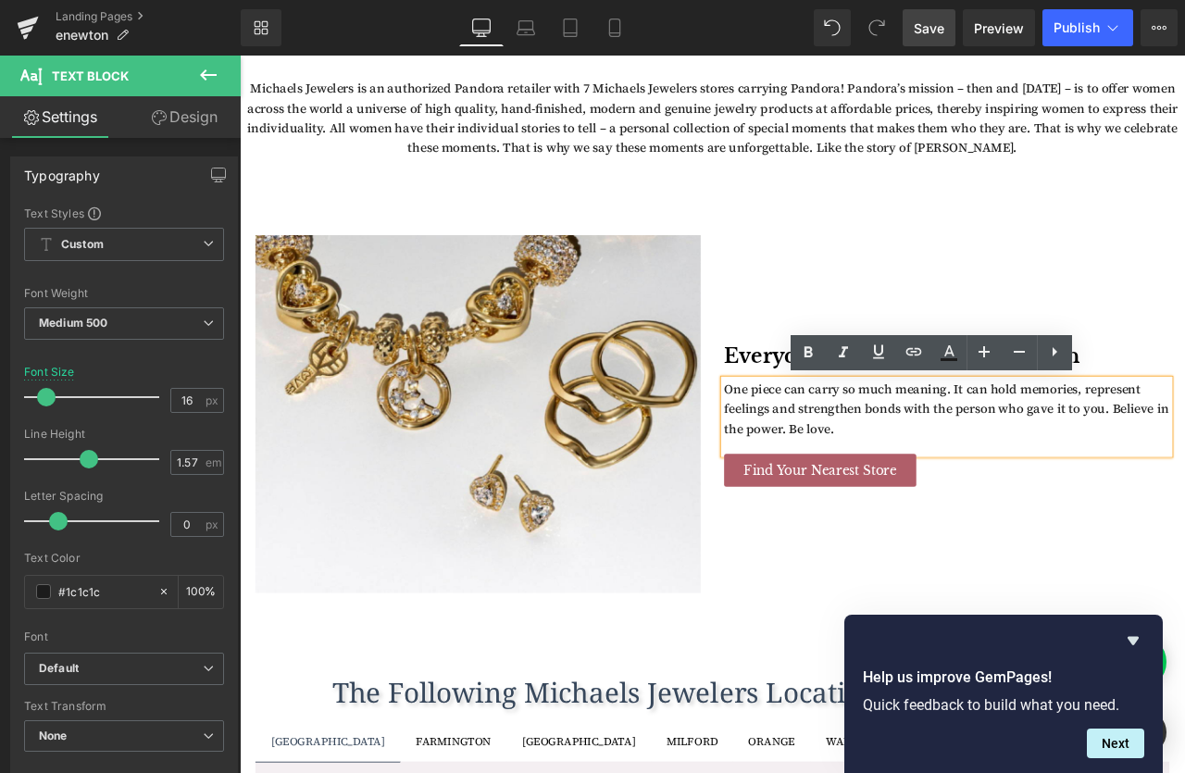
drag, startPoint x: 994, startPoint y: 507, endPoint x: 814, endPoint y: 454, distance: 188.4
click at [814, 454] on div "One piece can carry so much meaning. It can hold memories, represent feelings a…" at bounding box center [1078, 484] width 528 height 88
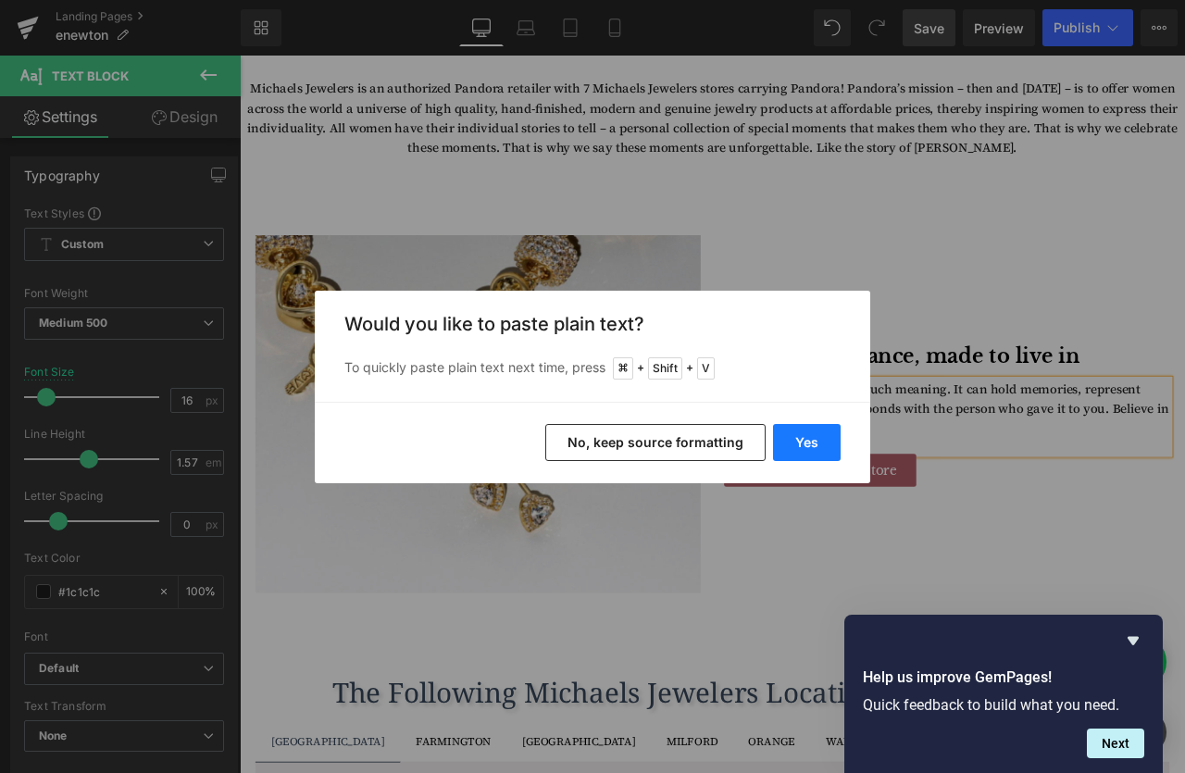
click at [783, 446] on button "Yes" at bounding box center [807, 442] width 68 height 37
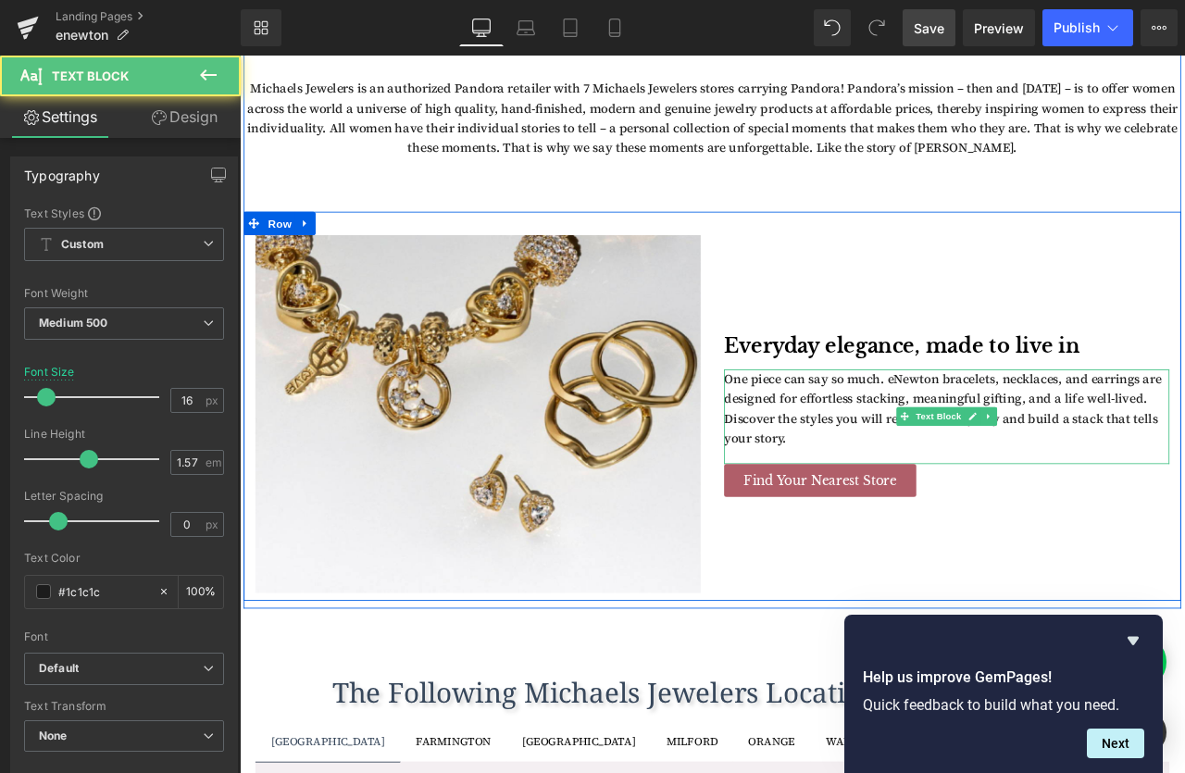
click at [968, 520] on p "One piece can say so much. eNewton bracelets, necklaces, and earrings are desig…" at bounding box center [1078, 475] width 528 height 94
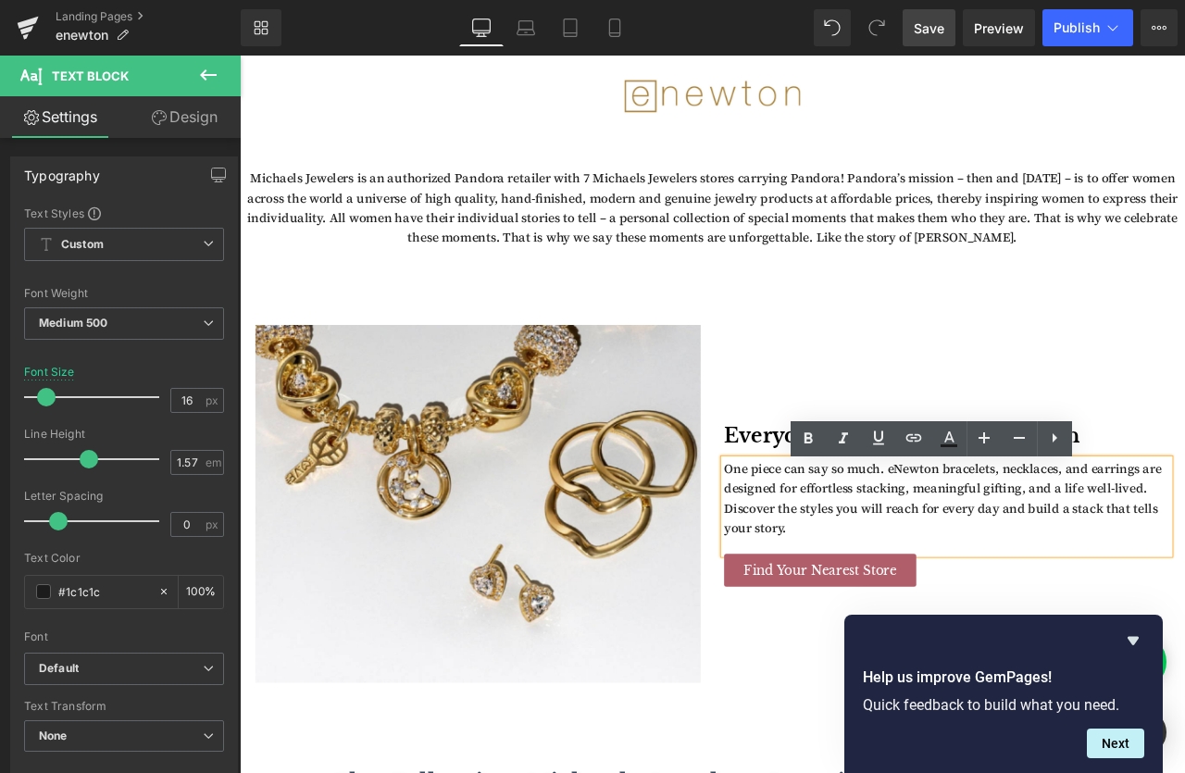
scroll to position [731, 0]
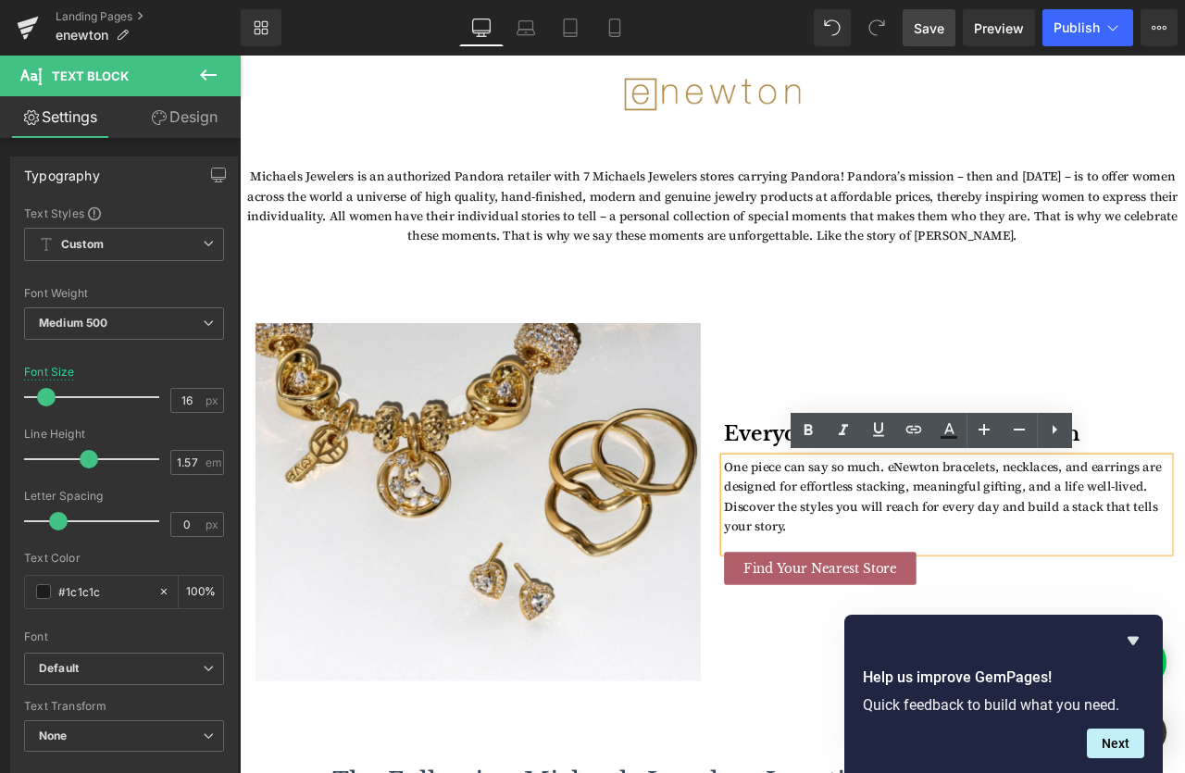
click at [1020, 546] on p "One piece can say so much. eNewton bracelets, necklaces, and earrings are desig…" at bounding box center [1078, 579] width 528 height 94
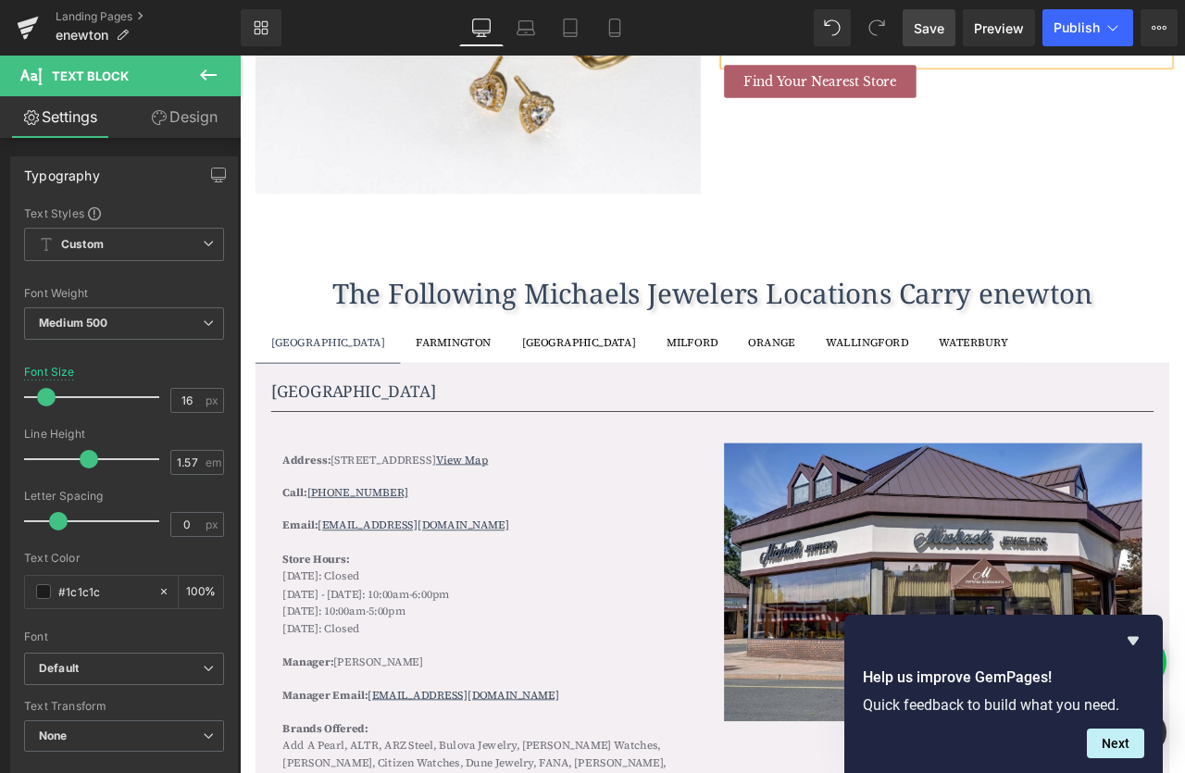
scroll to position [1312, 0]
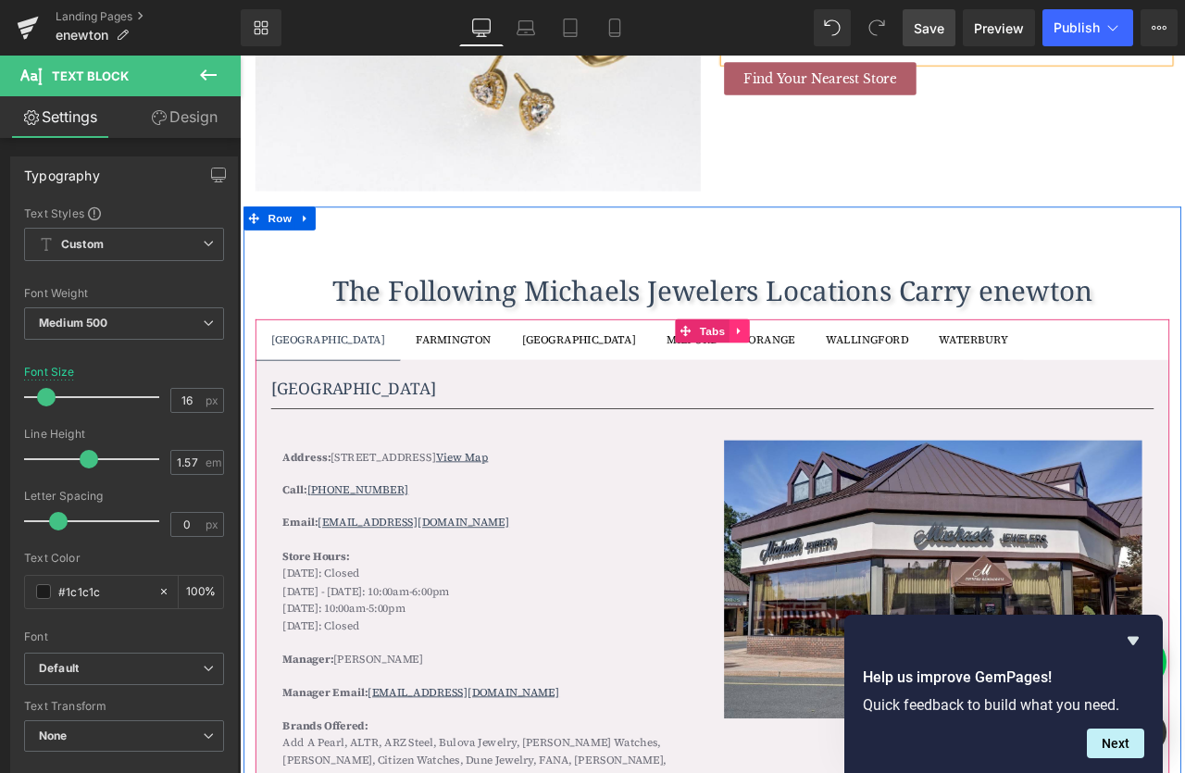
click at [840, 382] on link at bounding box center [831, 382] width 24 height 28
click at [843, 381] on icon at bounding box center [843, 383] width 13 height 14
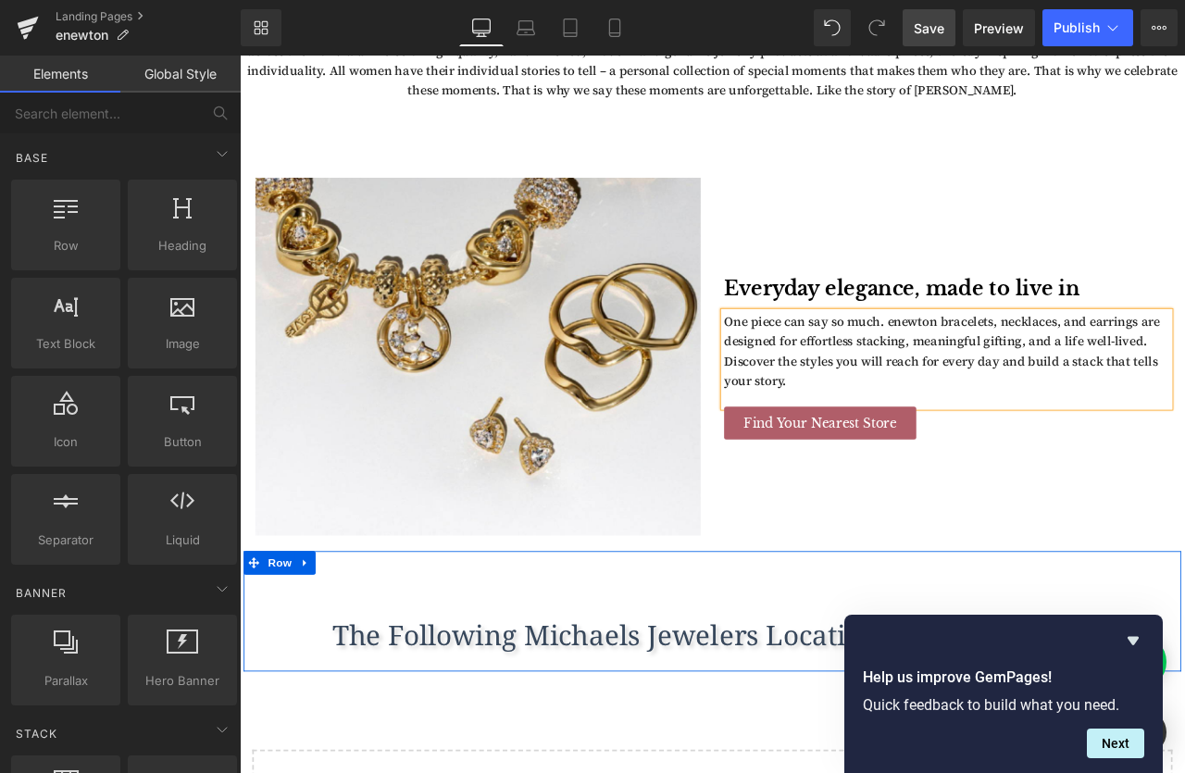
scroll to position [896, 0]
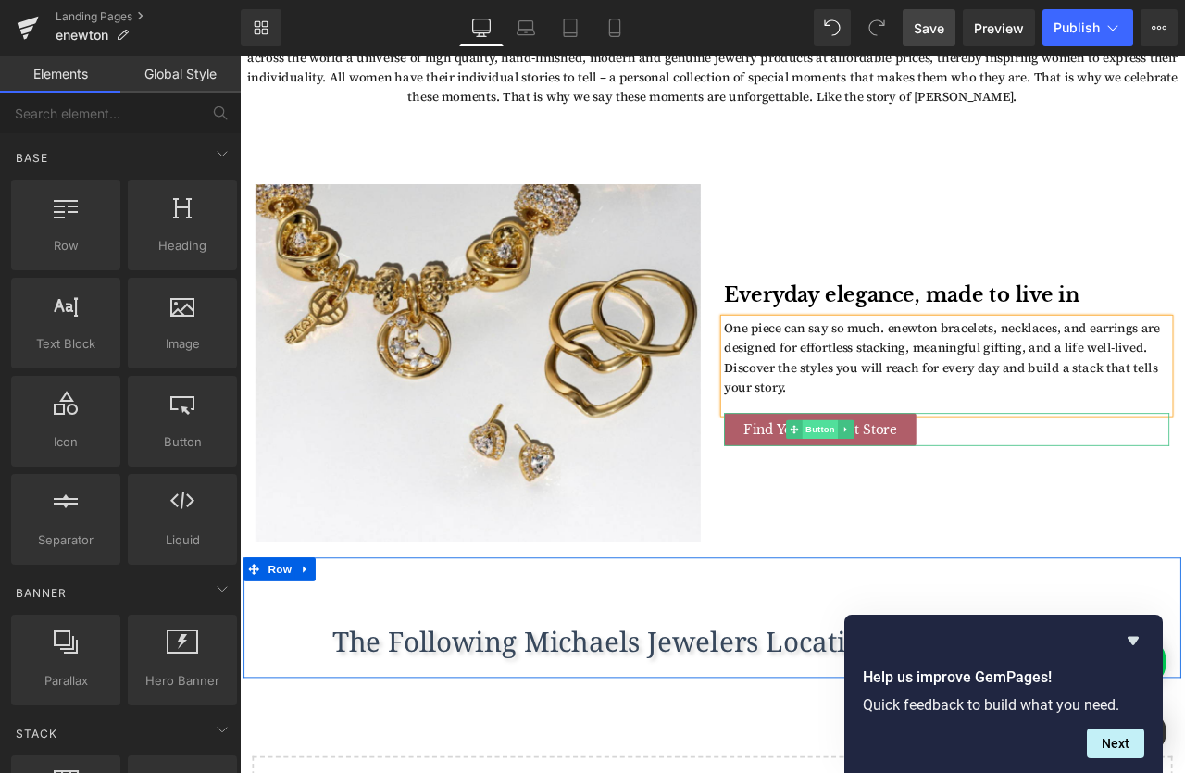
click at [917, 494] on span "Button" at bounding box center [927, 499] width 43 height 22
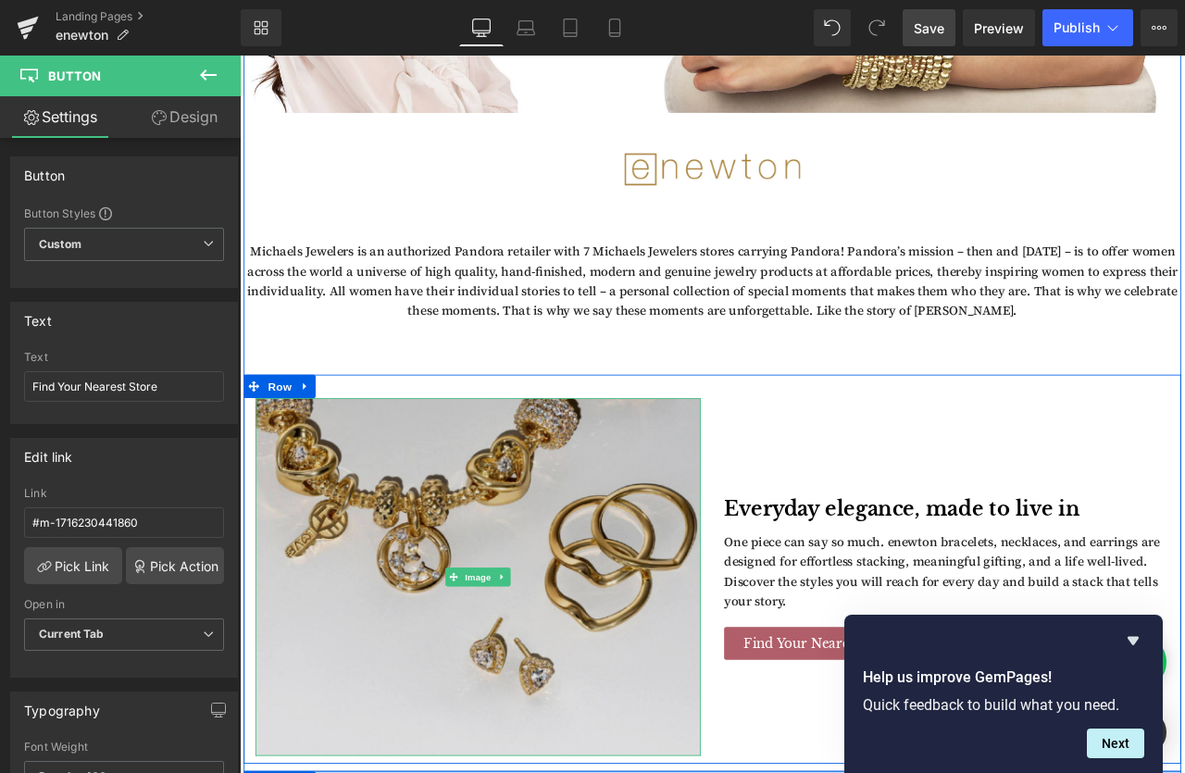
scroll to position [435, 0]
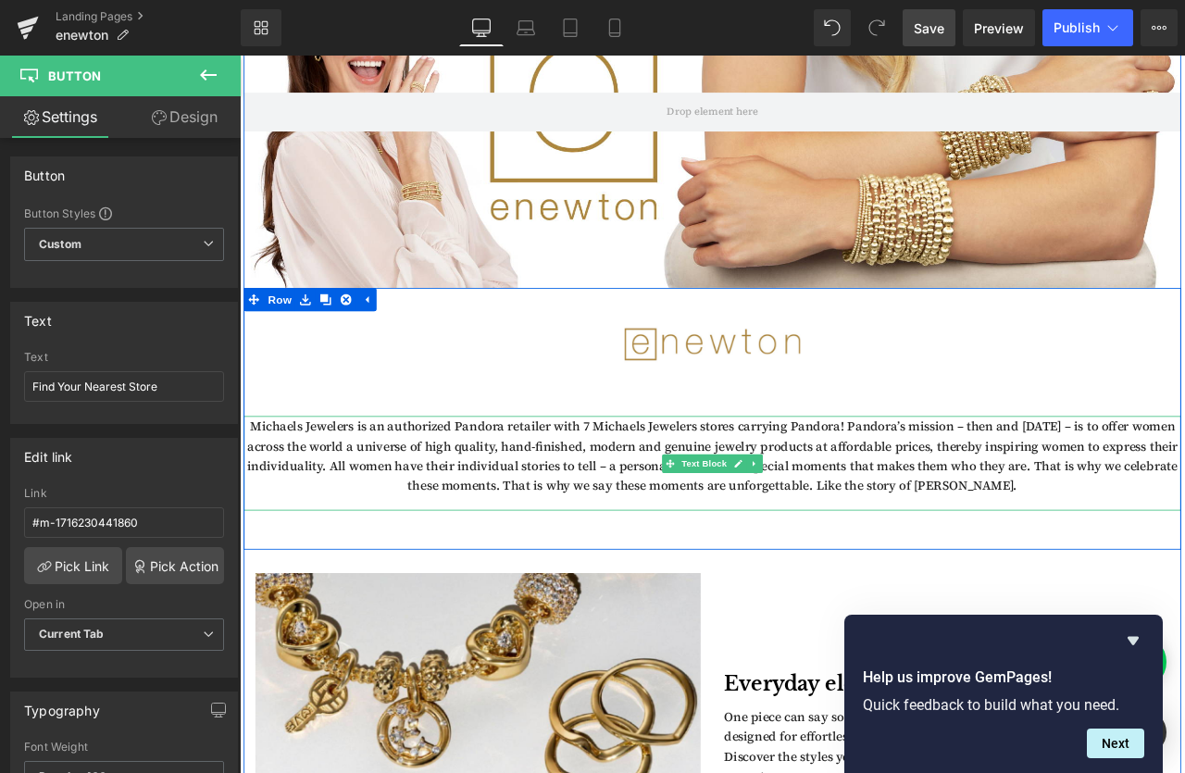
click at [958, 531] on p "Michaels Jewelers is an authorized Pandora retailer with 7 Michaels Jewelers st…" at bounding box center [799, 530] width 1111 height 94
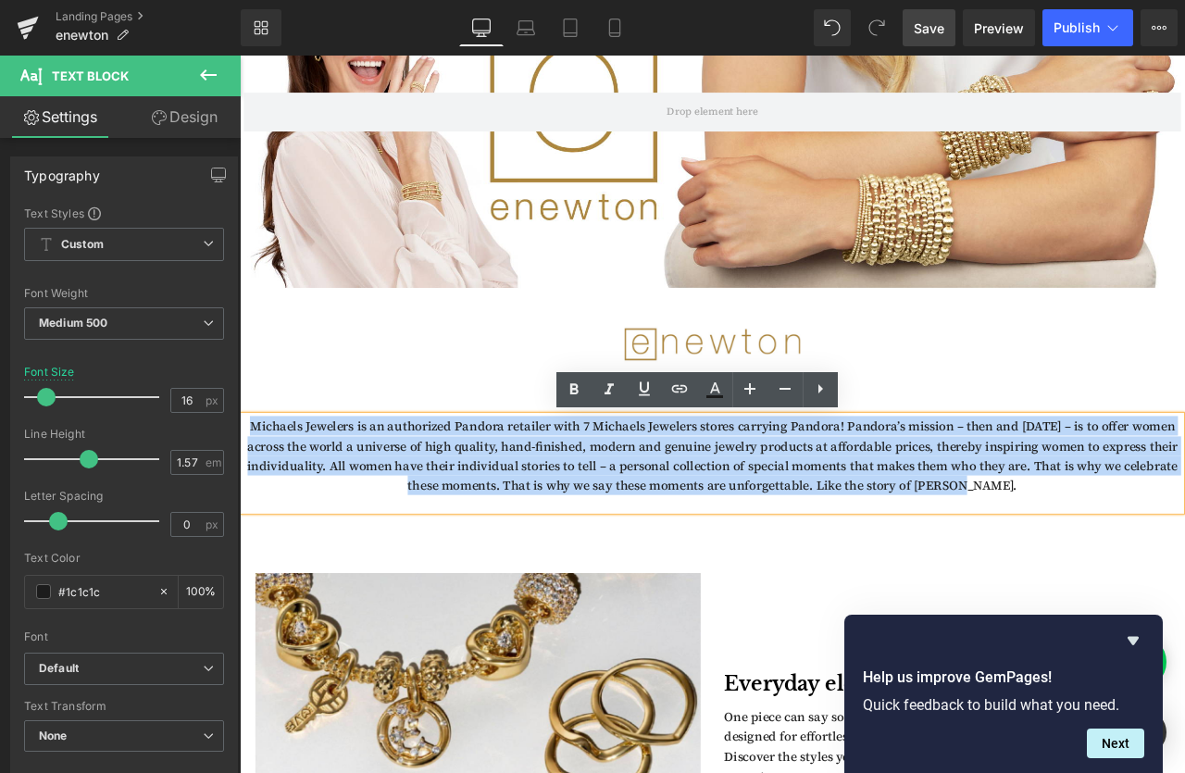
drag, startPoint x: 1144, startPoint y: 564, endPoint x: 264, endPoint y: 481, distance: 884.4
click at [263, 483] on div "Michaels Jewelers is an authorized Pandora retailer with 7 Michaels Jewelers st…" at bounding box center [799, 539] width 1111 height 112
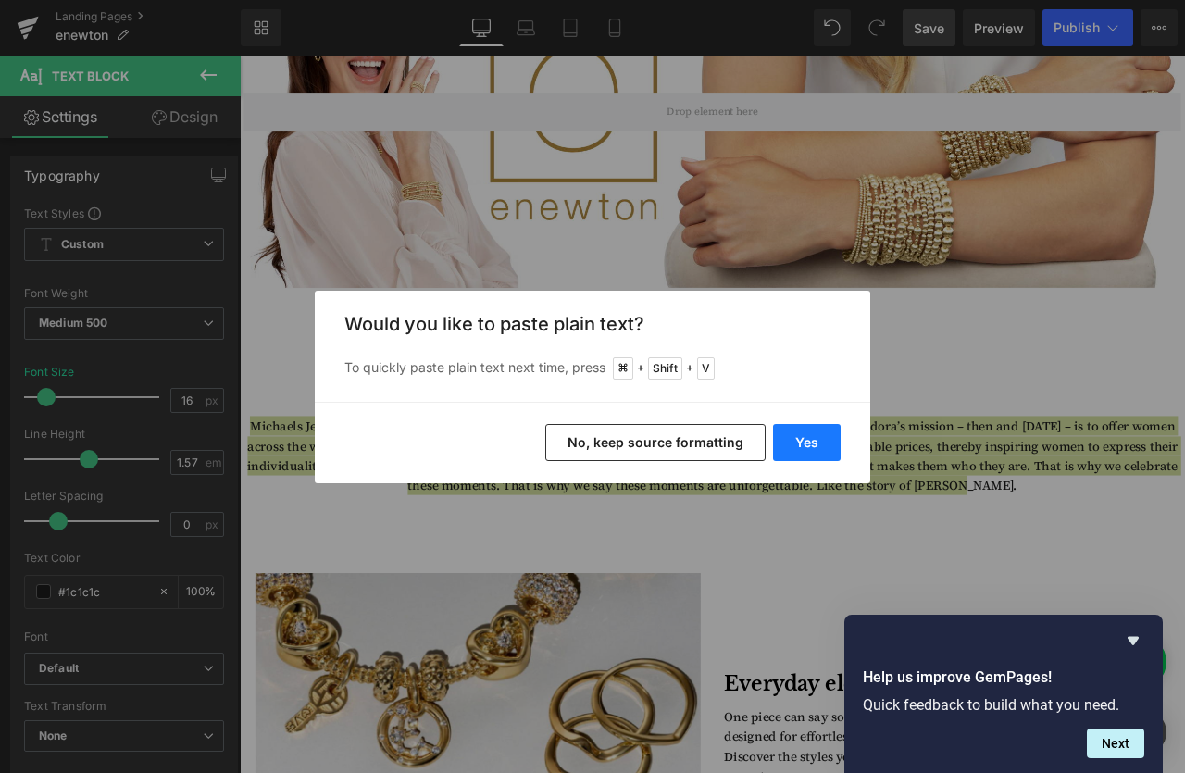
click at [798, 434] on button "Yes" at bounding box center [807, 442] width 68 height 37
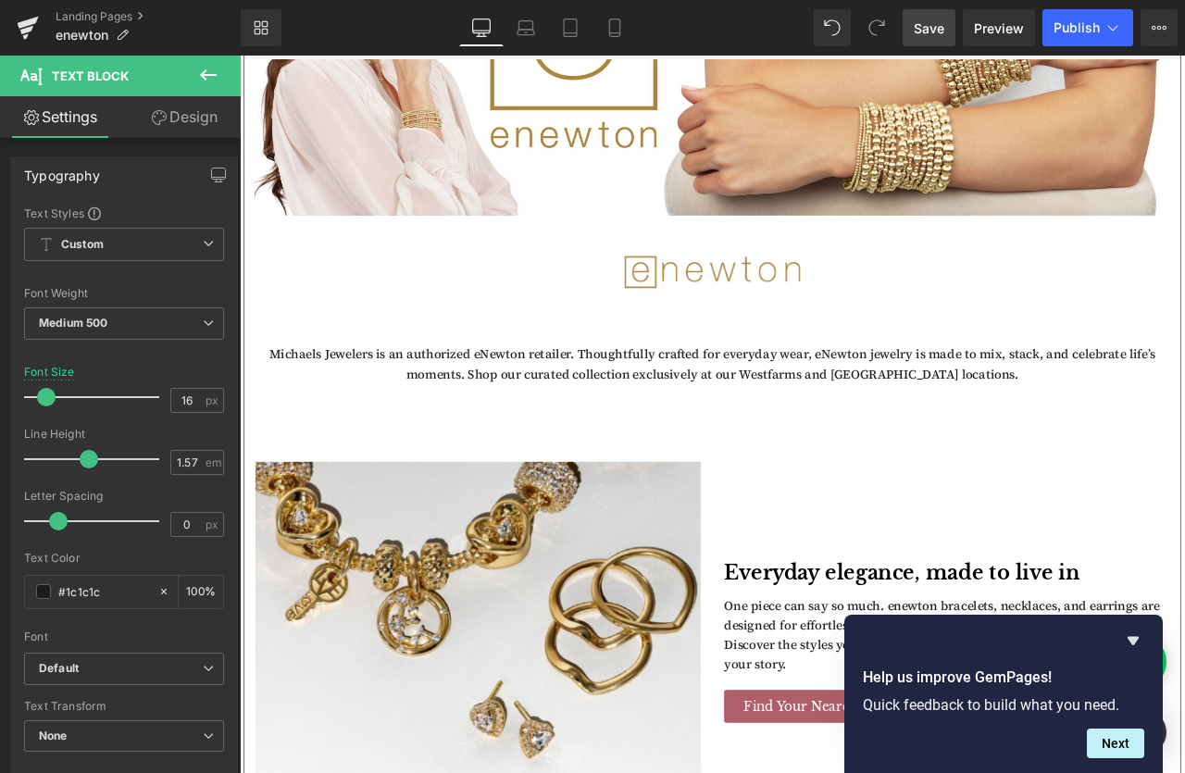
scroll to position [529, 0]
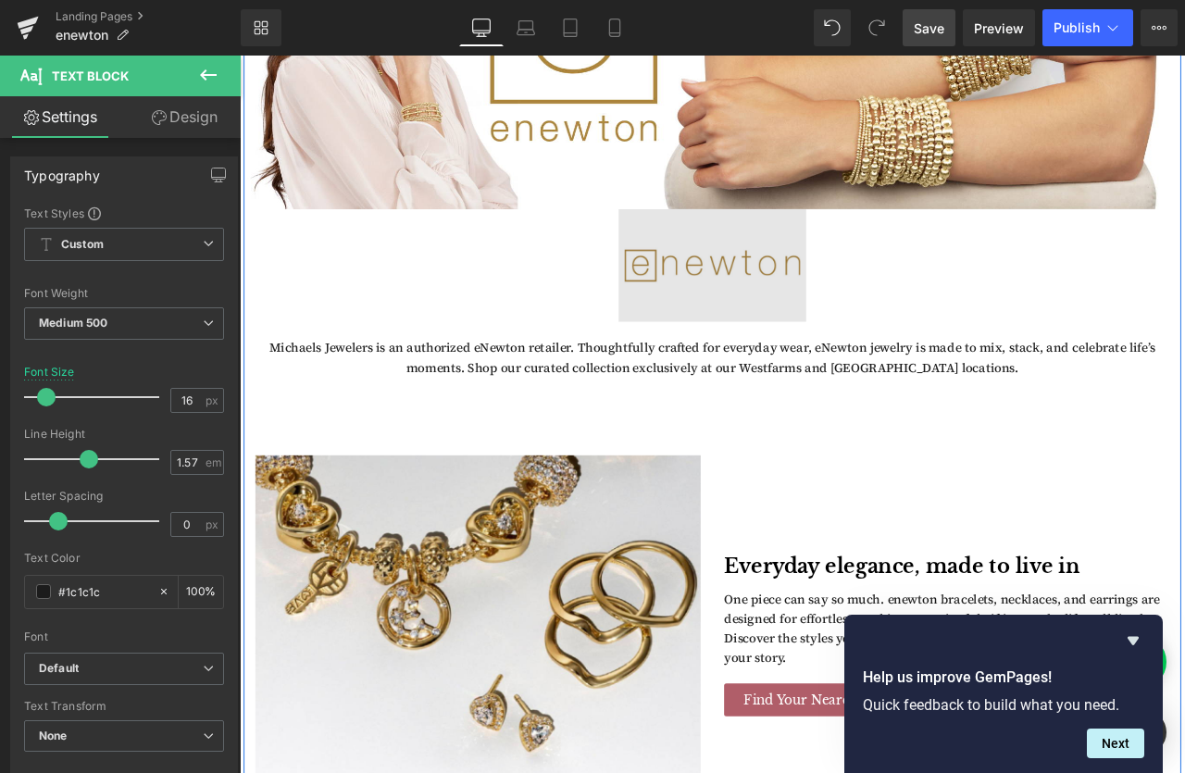
click at [831, 318] on img at bounding box center [800, 304] width 222 height 133
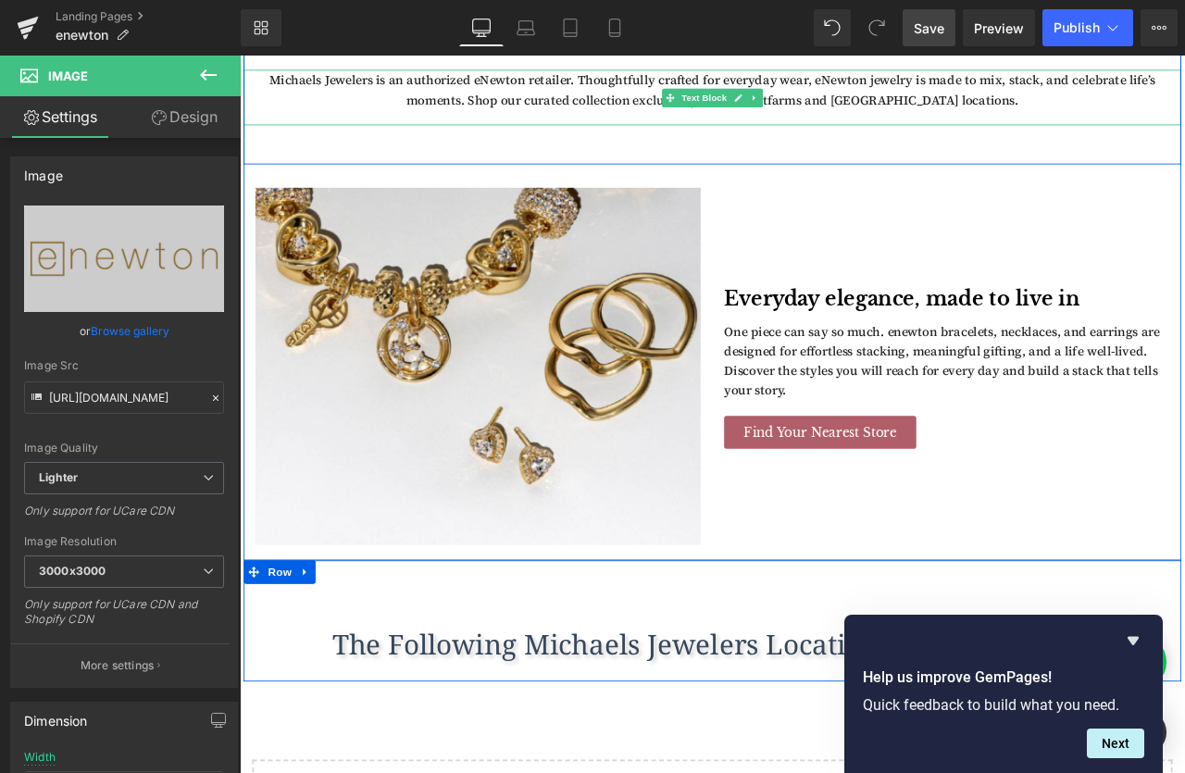
scroll to position [857, 0]
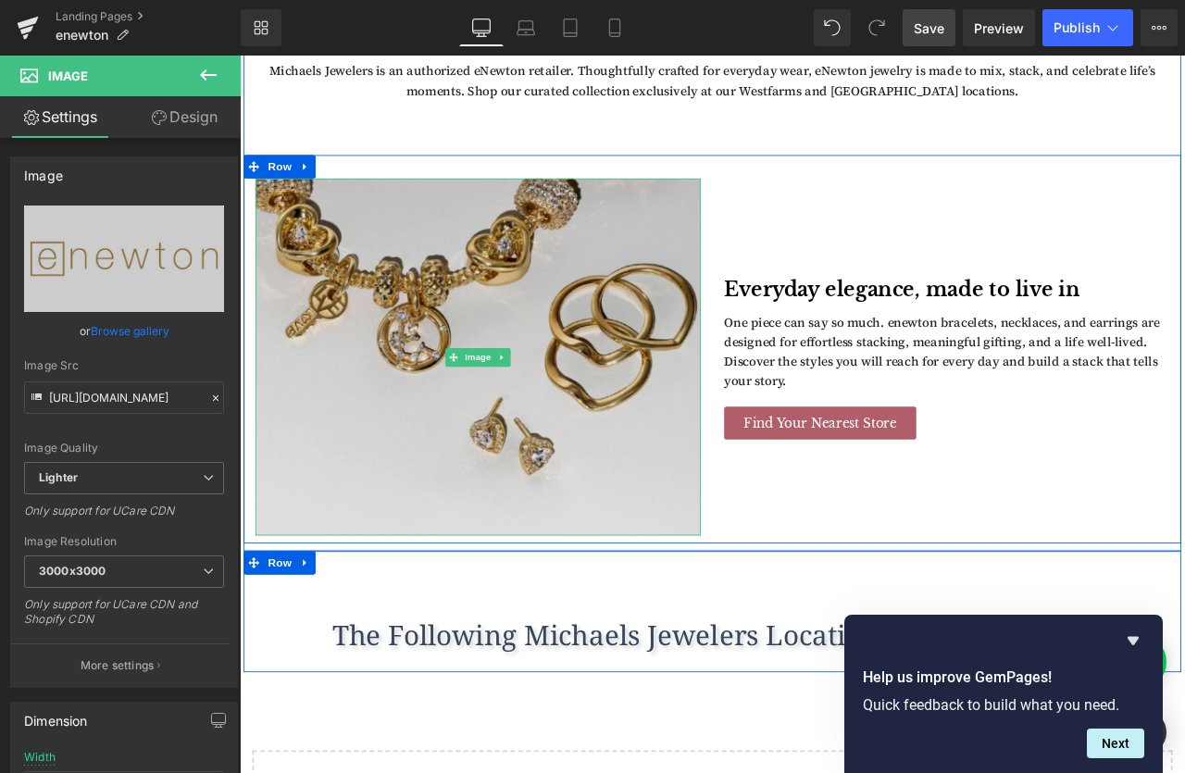
click at [629, 366] on img at bounding box center [522, 413] width 528 height 424
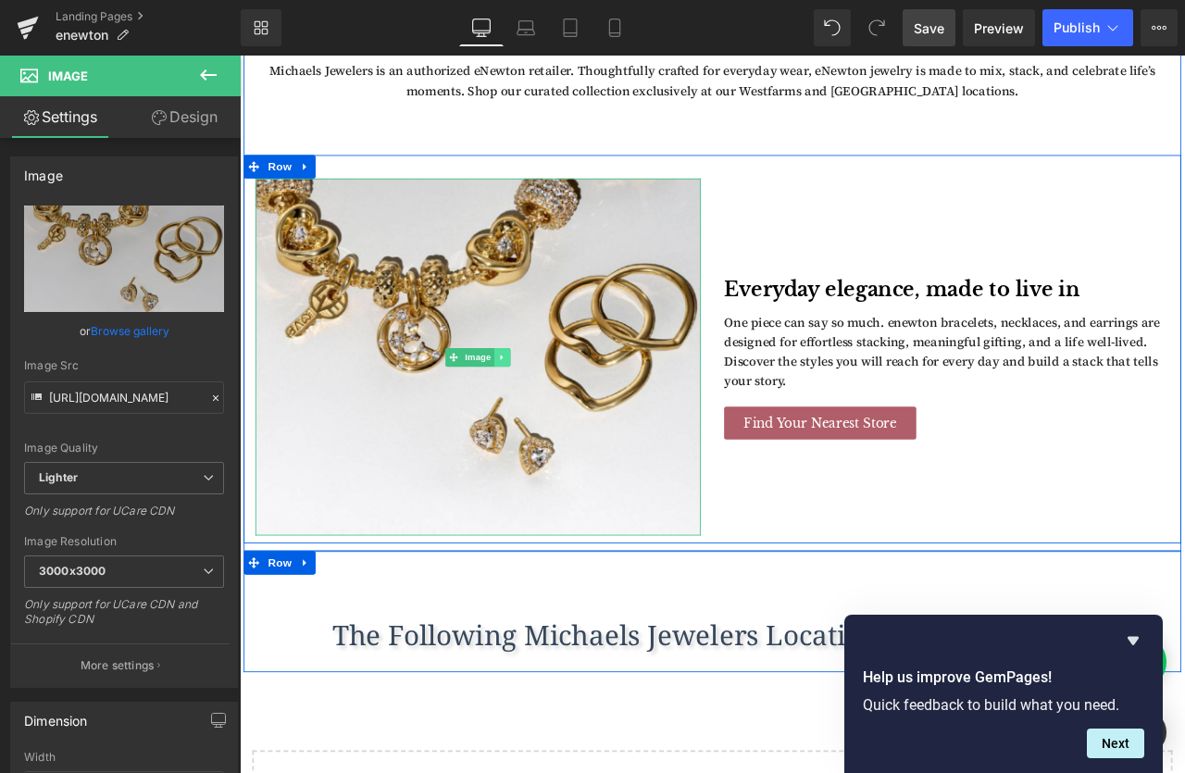
click at [544, 409] on link at bounding box center [551, 413] width 19 height 22
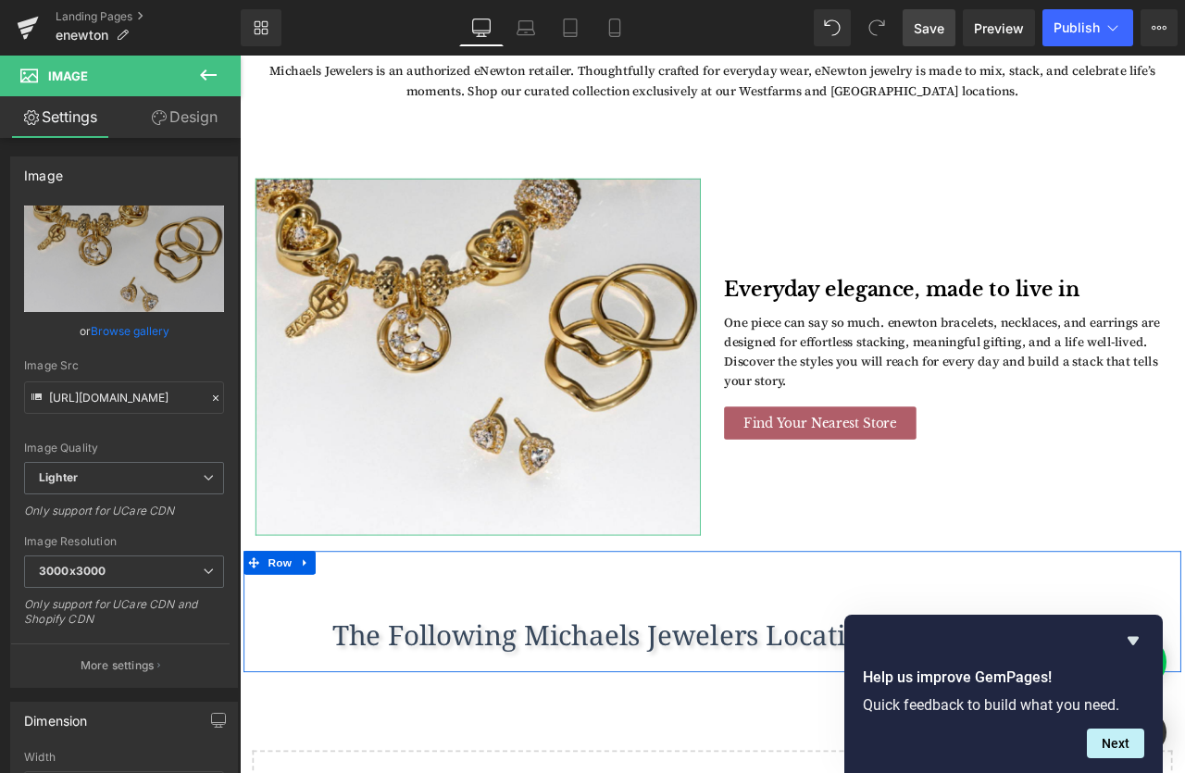
click at [142, 326] on link "Browse gallery" at bounding box center [130, 331] width 79 height 32
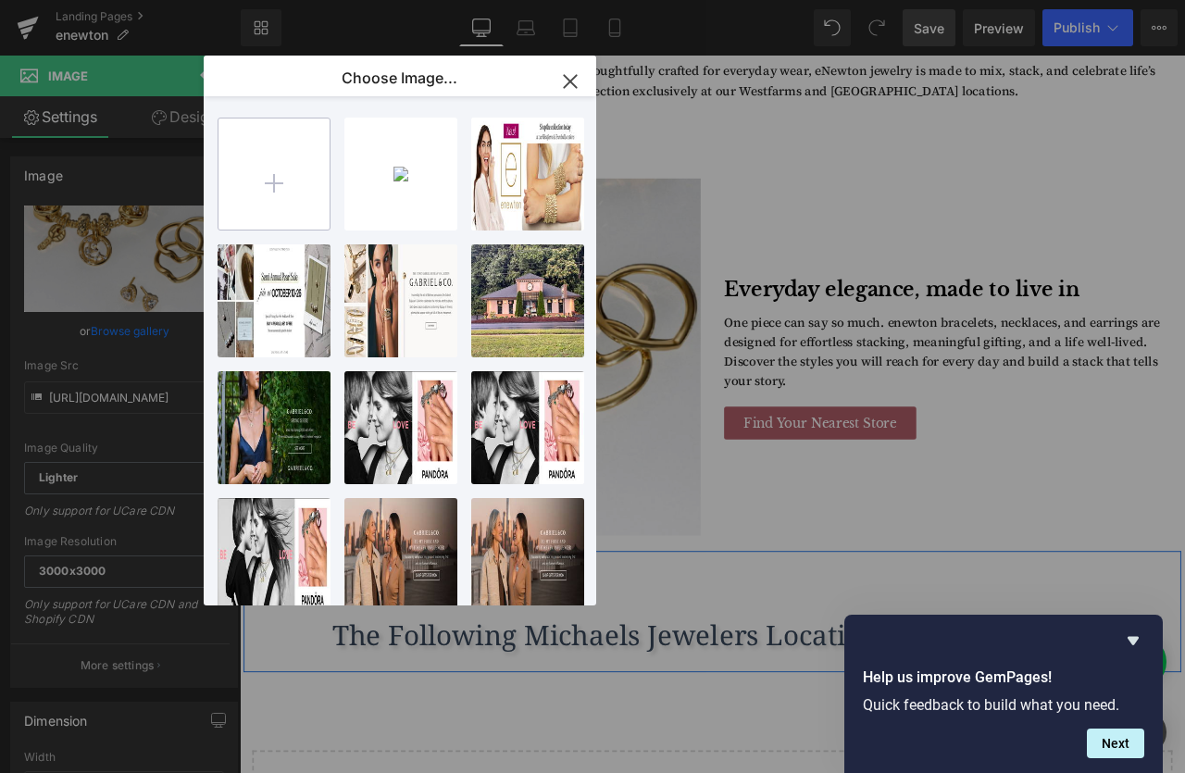
click at [271, 162] on input "file" at bounding box center [274, 174] width 111 height 111
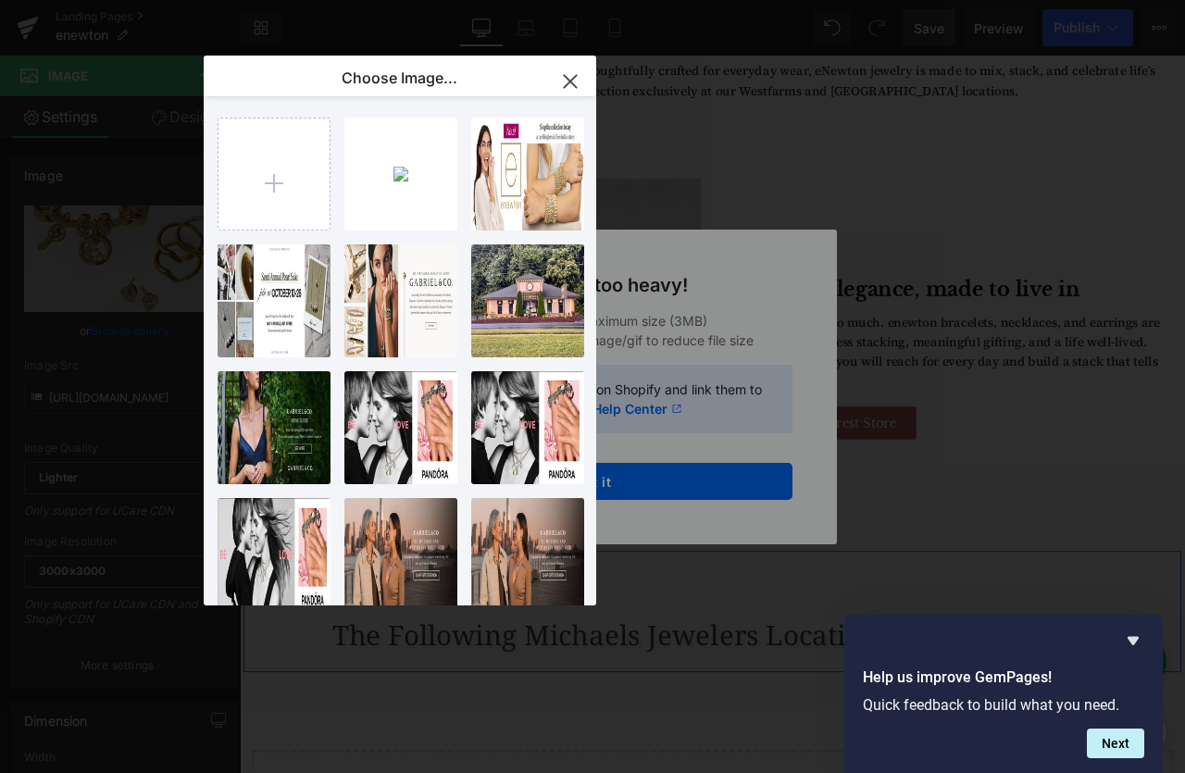
click at [675, 0] on div "Text Color Highlight Color #333333 Choose Image... Back to Library Insert enewt…" at bounding box center [592, 0] width 1185 height 0
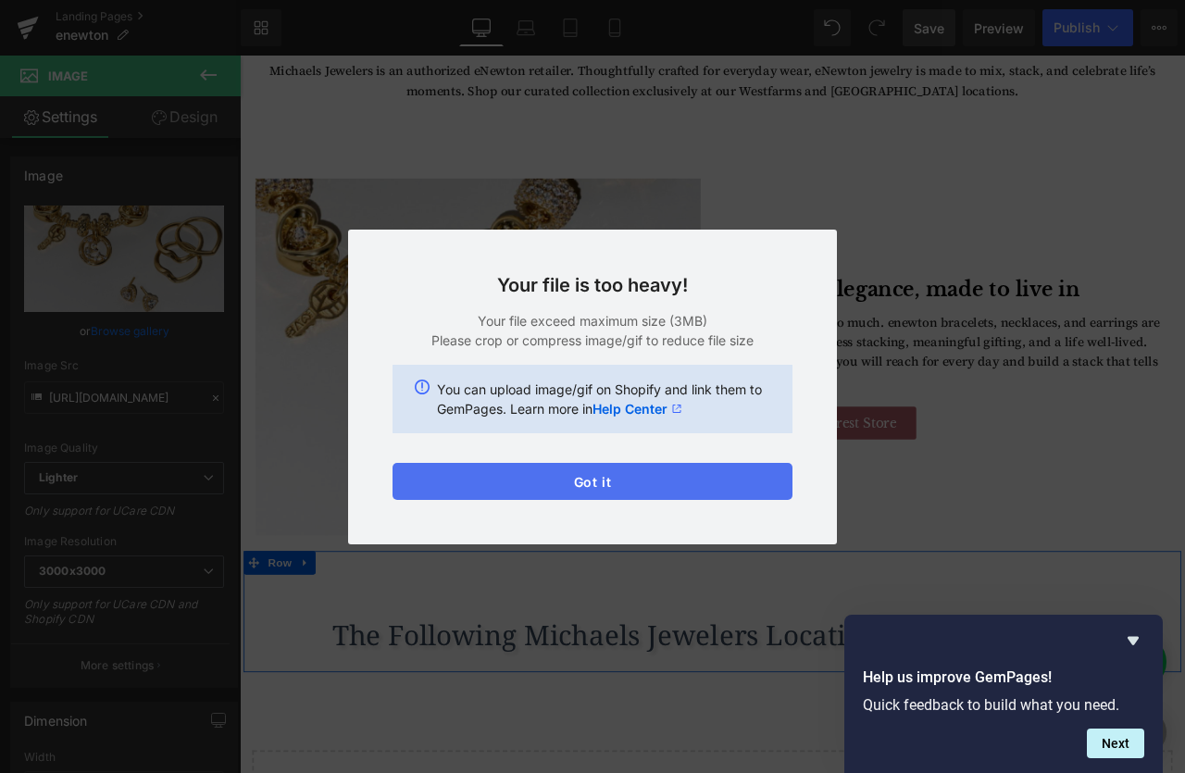
click at [628, 477] on button "Got it" at bounding box center [593, 481] width 400 height 37
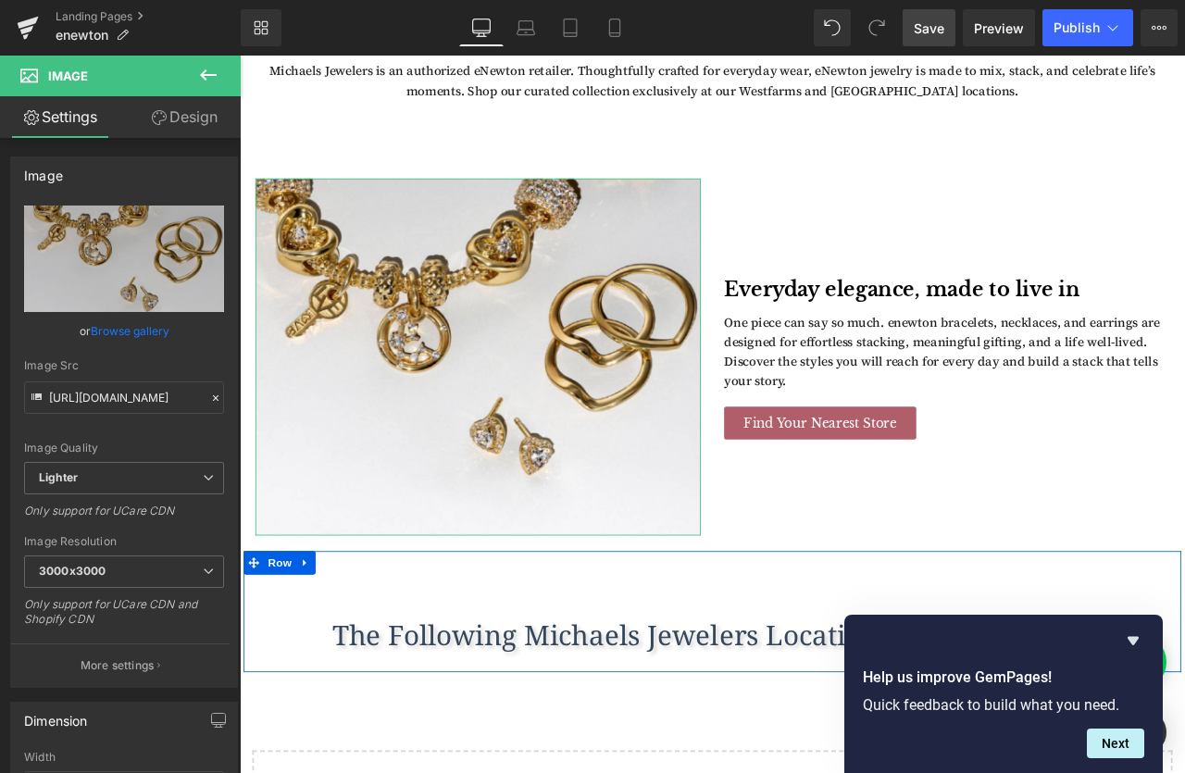
click at [136, 335] on link "Browse gallery" at bounding box center [130, 331] width 79 height 32
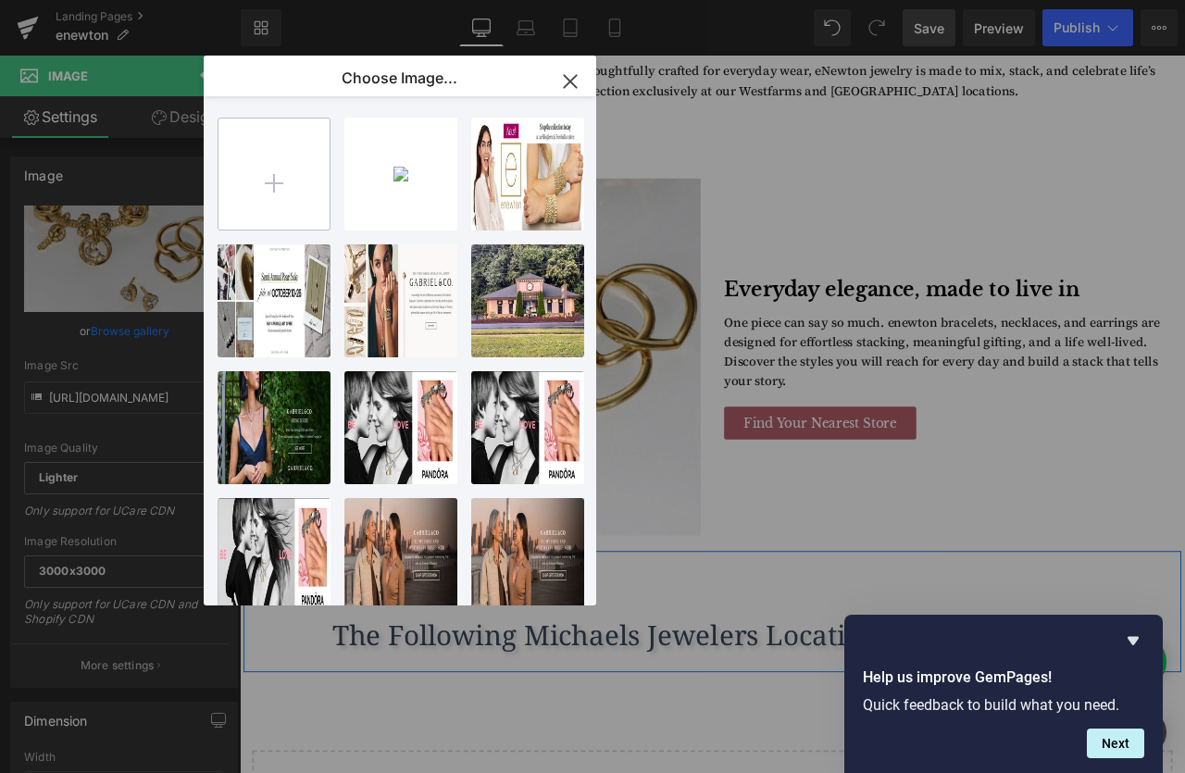
click at [289, 191] on input "file" at bounding box center [274, 174] width 111 height 111
type input "C:\fakepath\ENewton-pic.png"
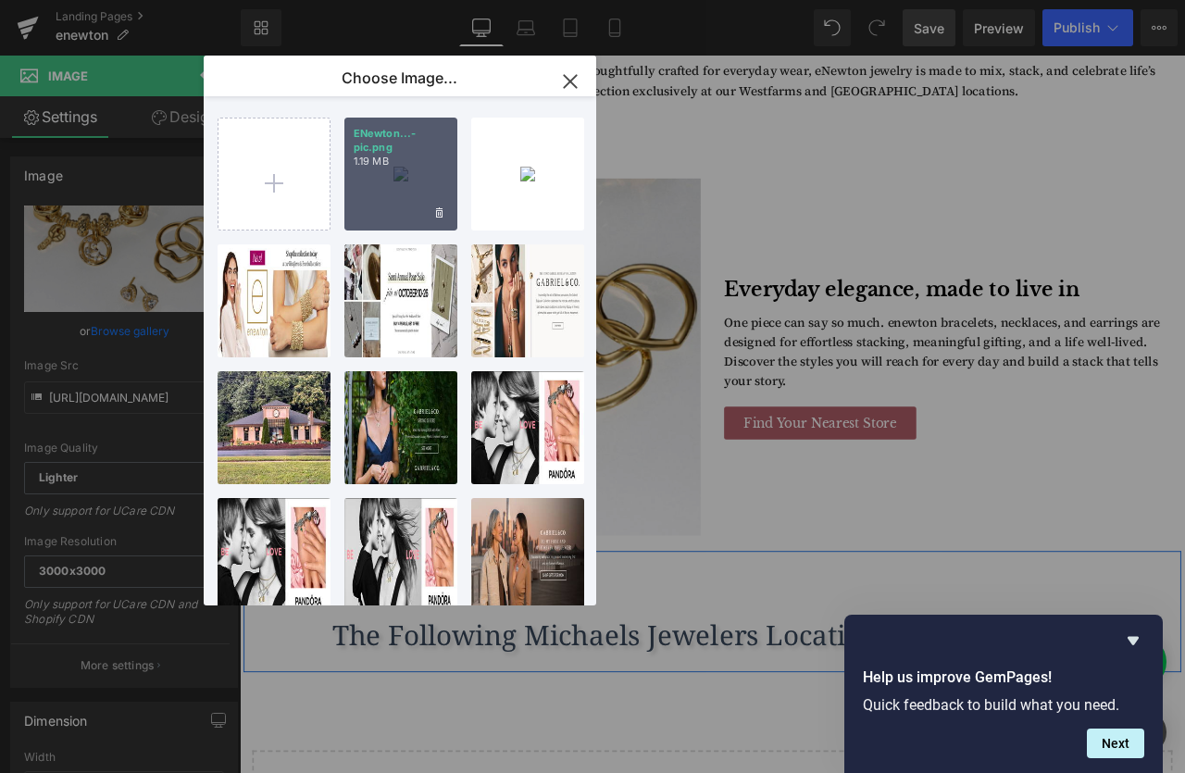
click at [418, 192] on div "ENewton...-pic.png 1.19 MB" at bounding box center [400, 174] width 113 height 113
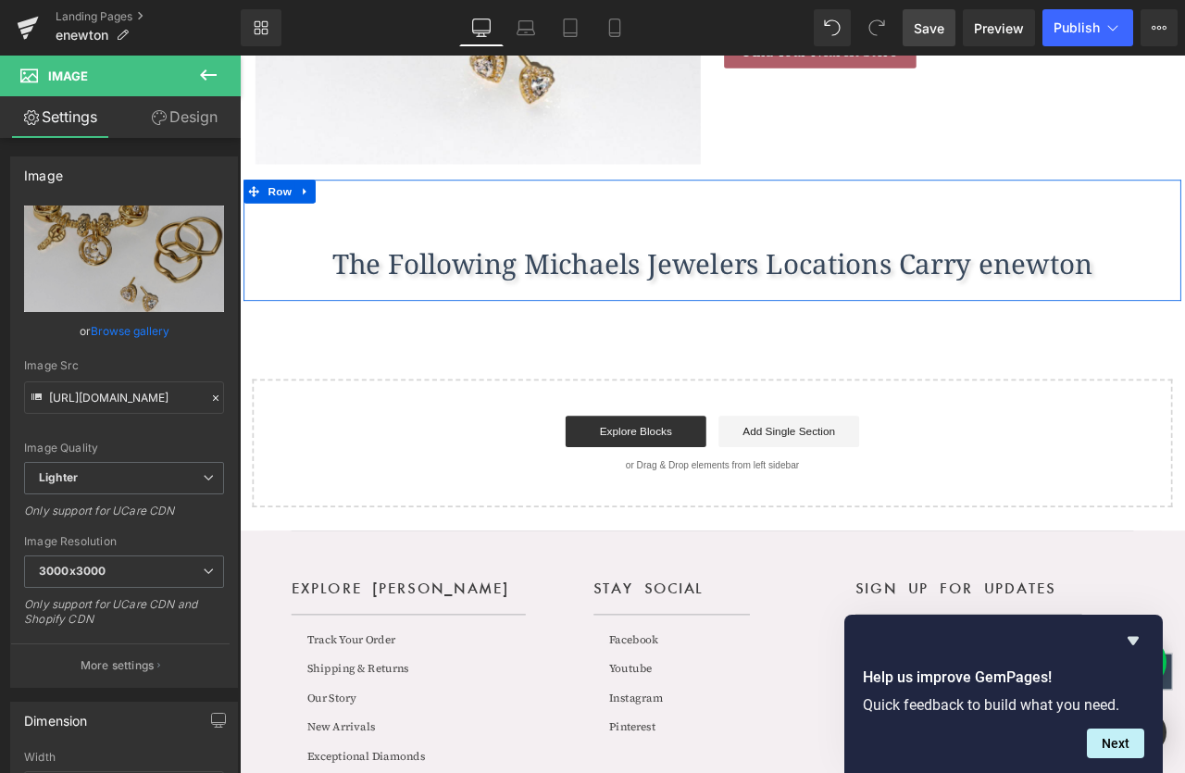
scroll to position [1284, 0]
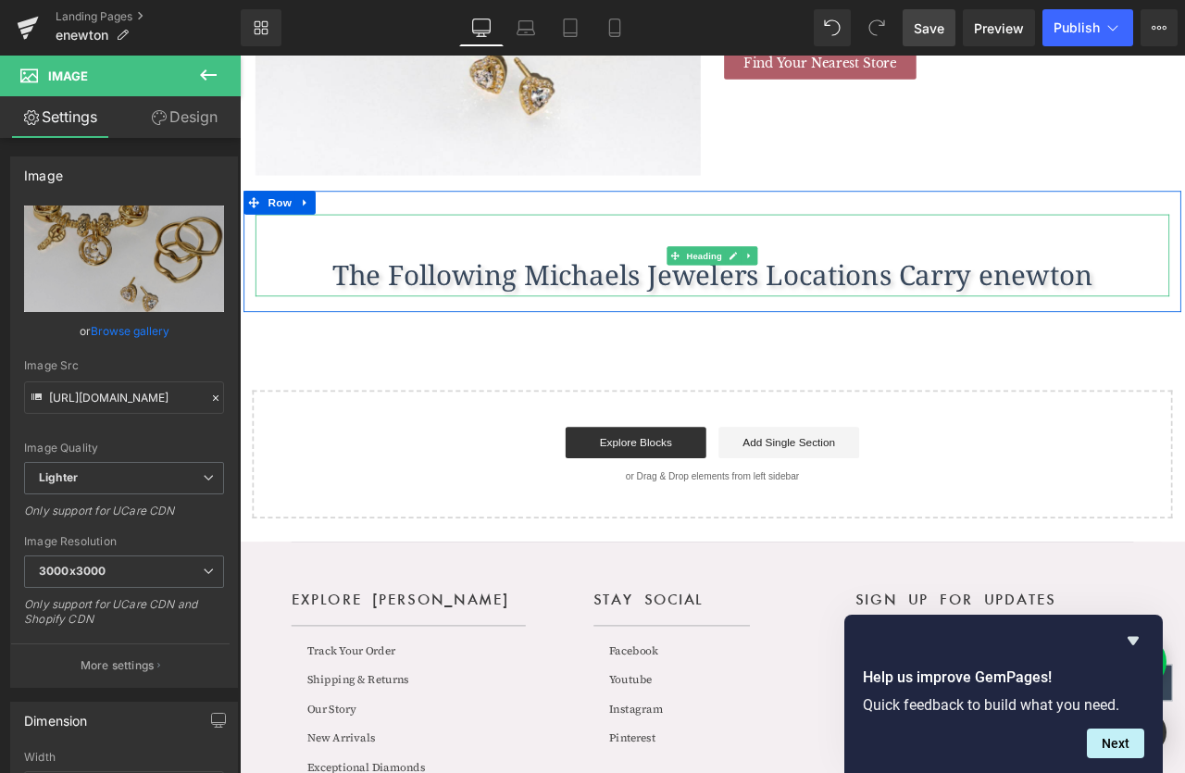
click at [1148, 317] on h1 "The Following Michaels Jewelers Locations Carry enewton" at bounding box center [799, 315] width 1083 height 51
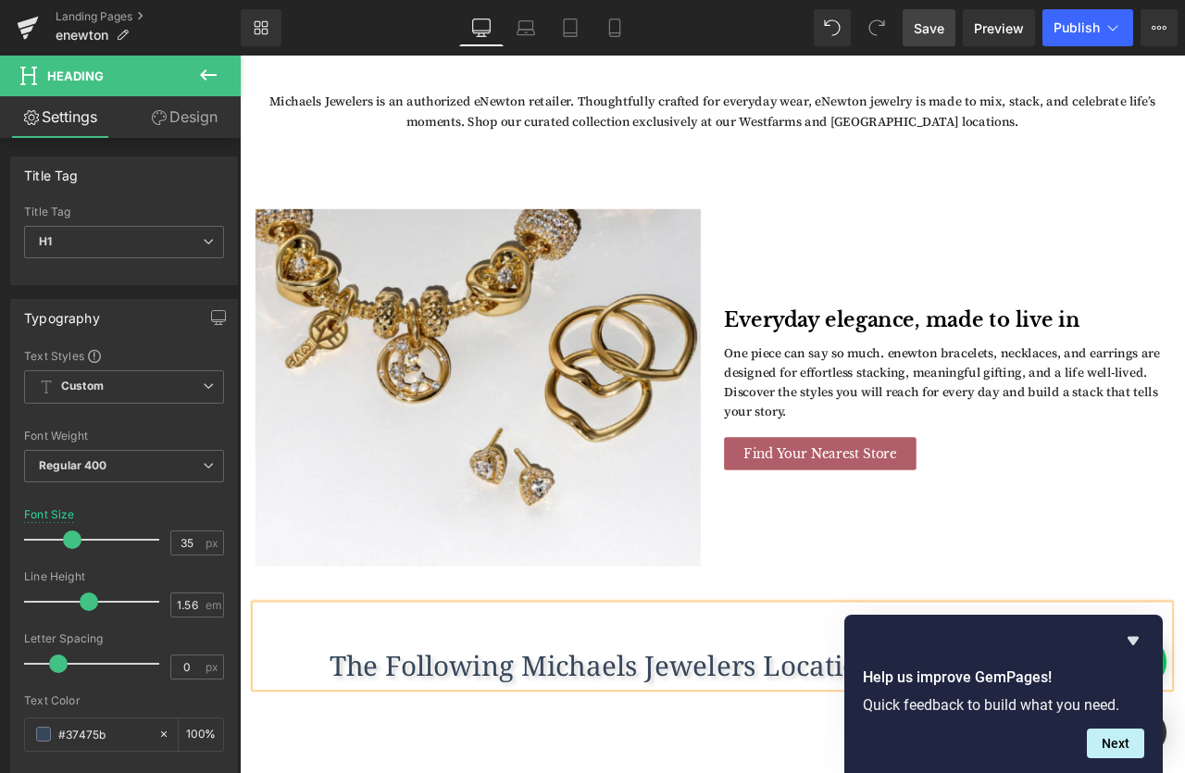
scroll to position [818, 0]
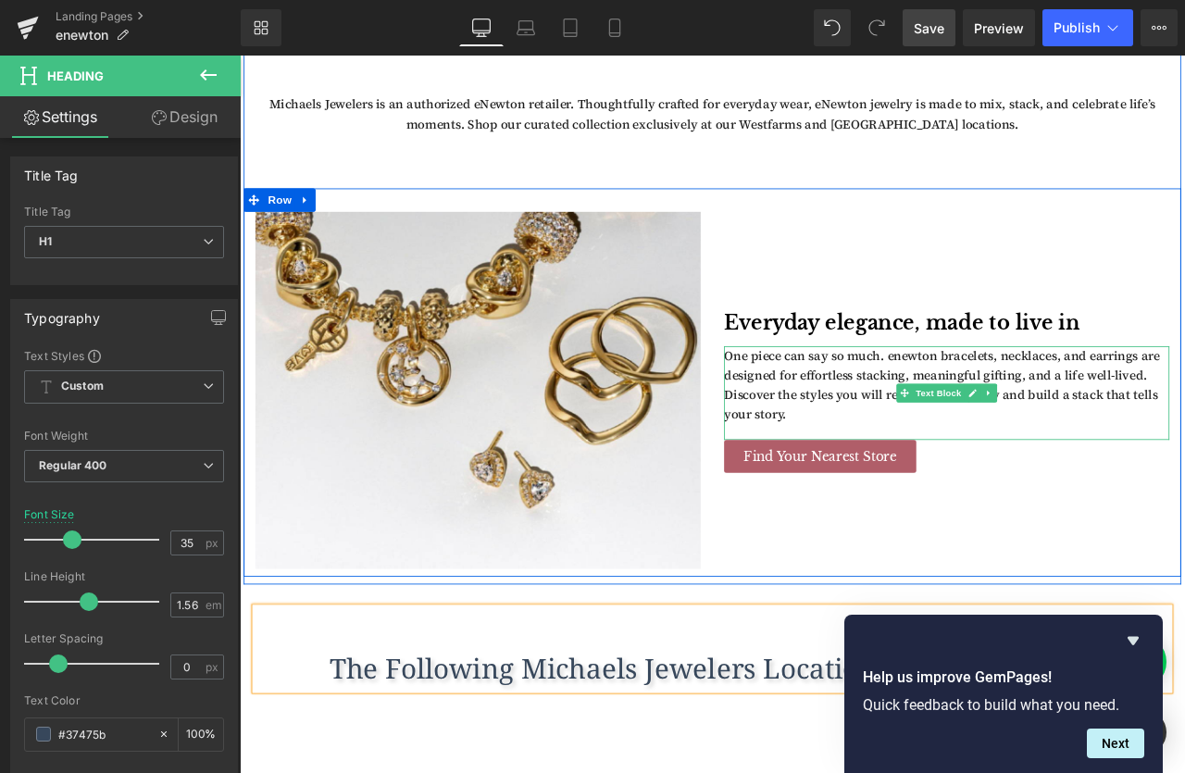
click at [1026, 414] on p "One piece can say so much. enewton bracelets, necklaces, and earrings are desig…" at bounding box center [1078, 447] width 528 height 94
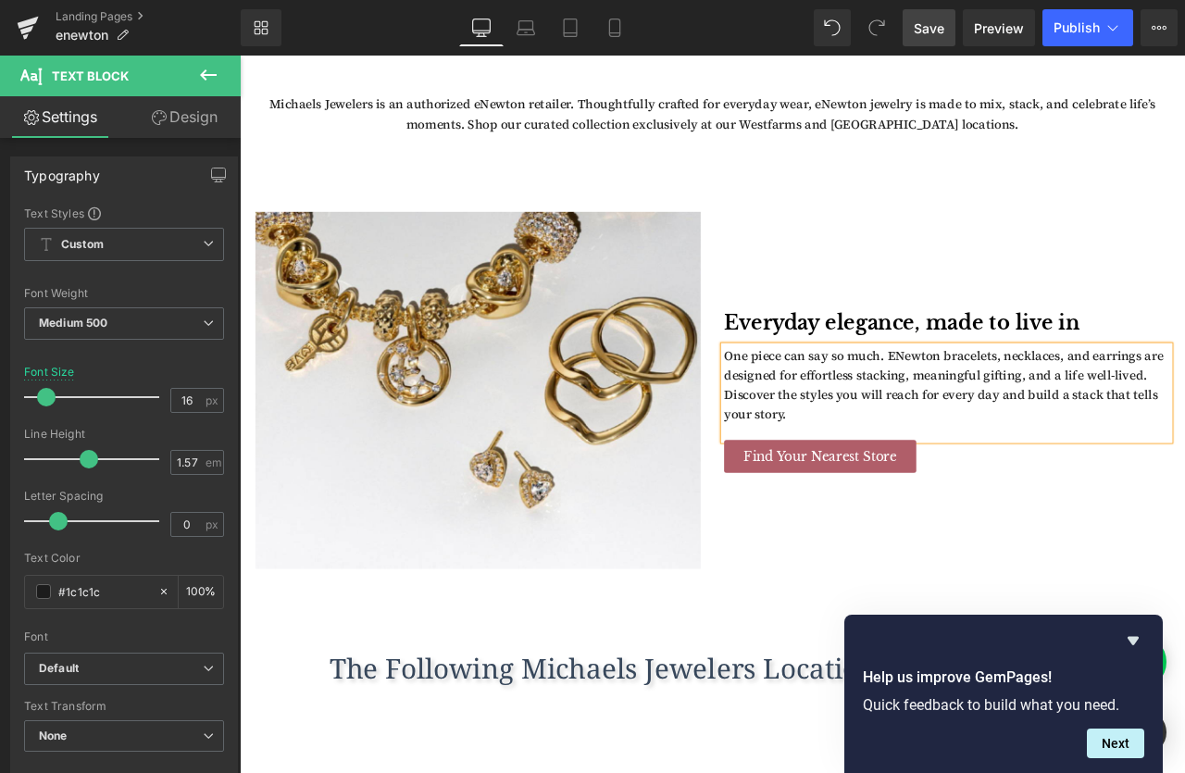
click at [1081, 456] on p "One piece can say so much. ENewton bracelets, necklaces, and earrings are desig…" at bounding box center [1078, 447] width 528 height 94
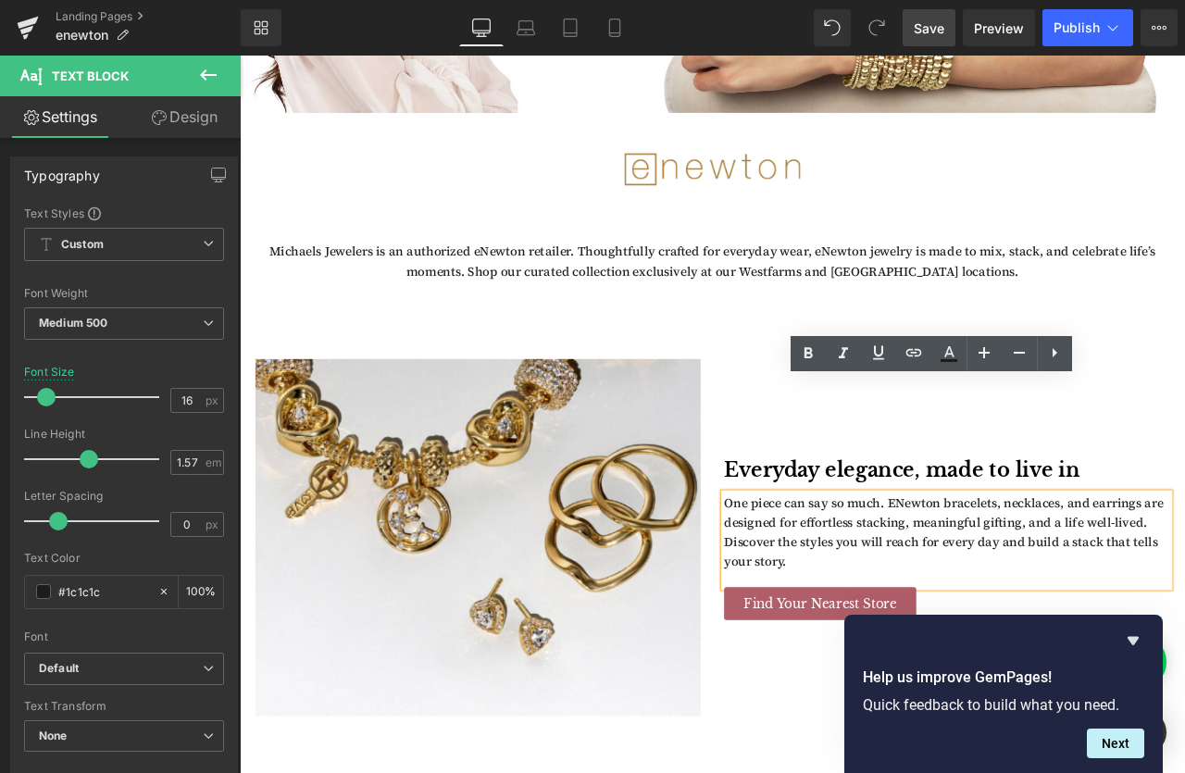
scroll to position [626, 0]
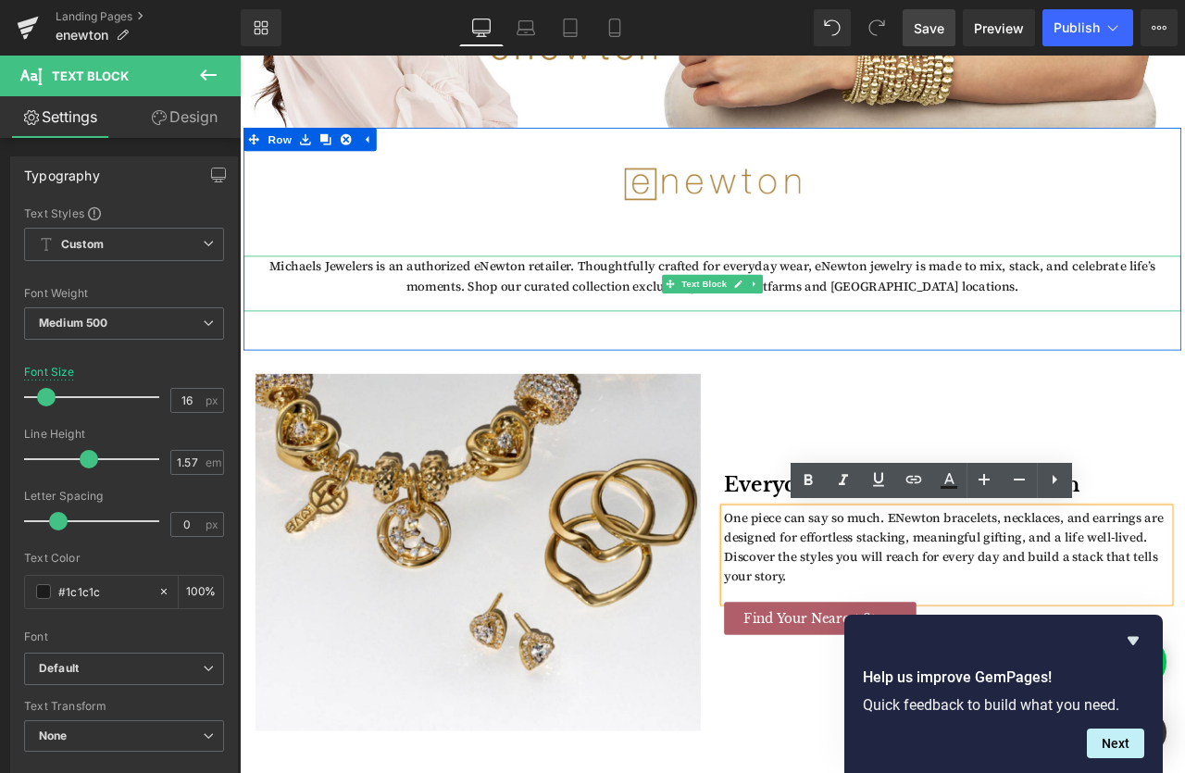
click at [930, 306] on p "Michaels Jewelers is an authorized eNewton retailer. Thoughtfully crafted for e…" at bounding box center [799, 316] width 1111 height 46
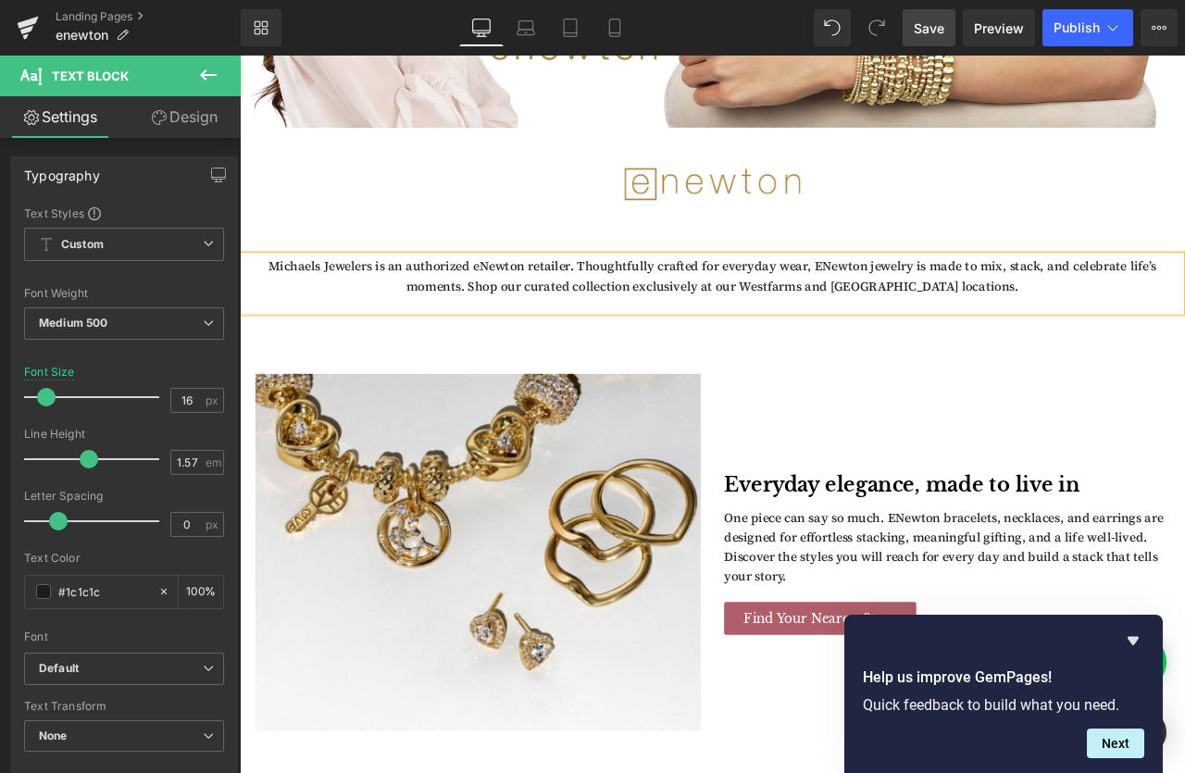
click at [531, 312] on p "Michaels Jewelers is an authorized eNewton retailer. Thoughtfully crafted for e…" at bounding box center [799, 316] width 1111 height 46
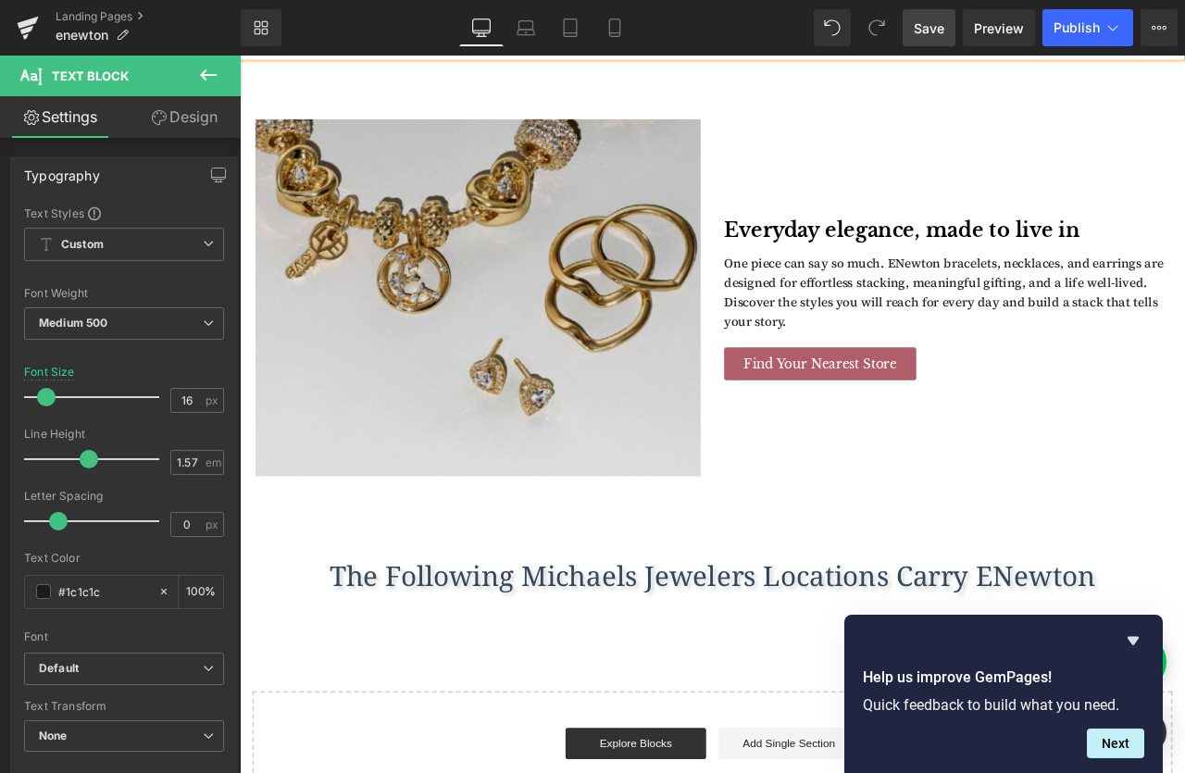
scroll to position [915, 0]
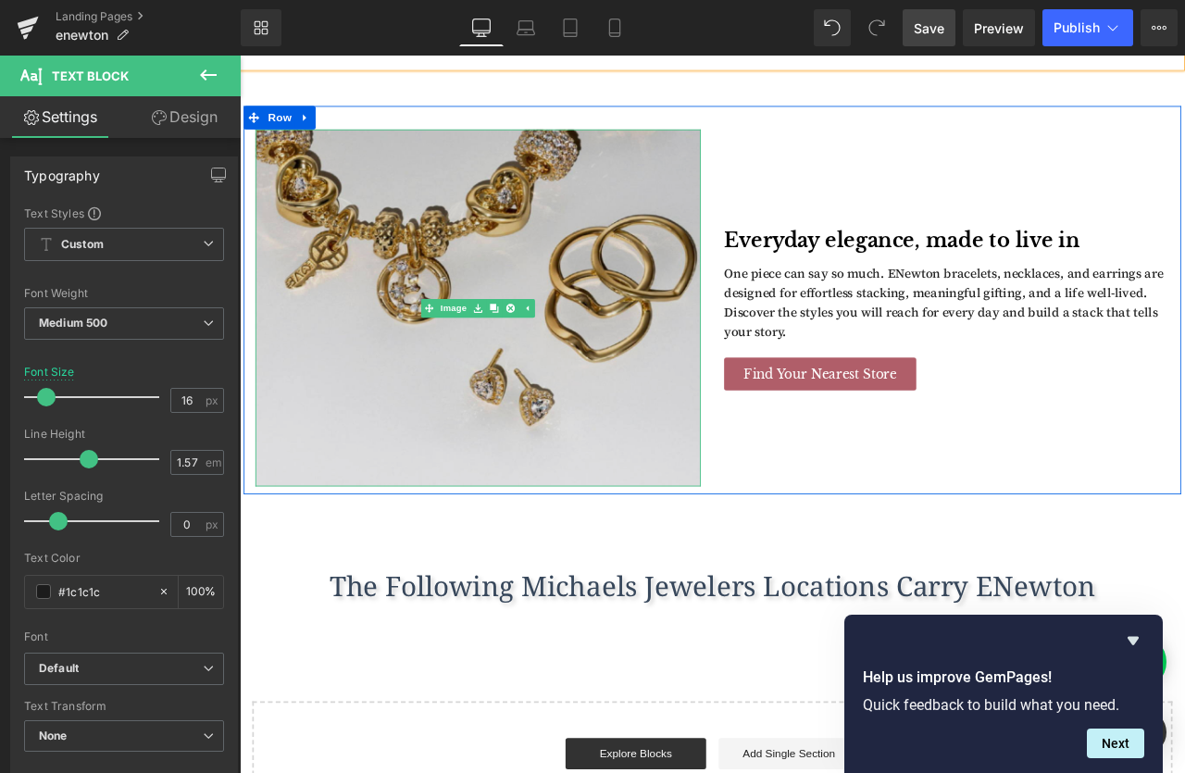
click at [505, 462] on img at bounding box center [522, 356] width 528 height 424
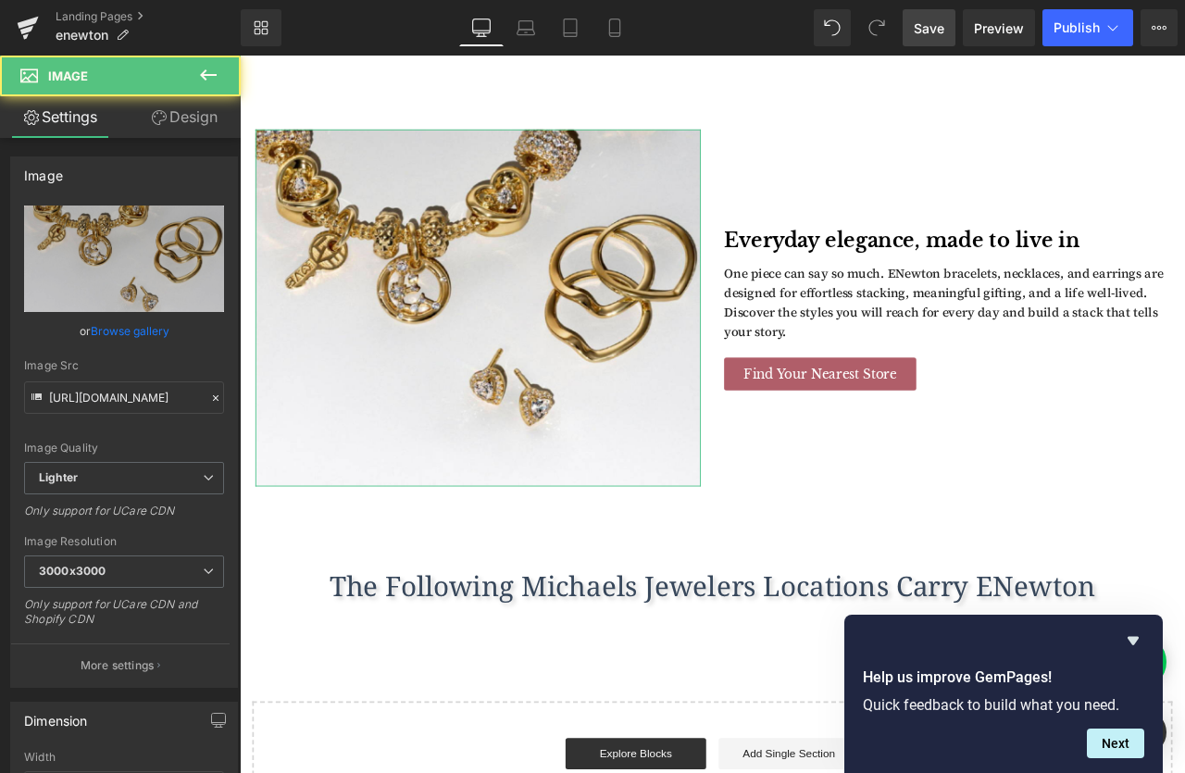
click at [155, 332] on link "Browse gallery" at bounding box center [130, 331] width 79 height 32
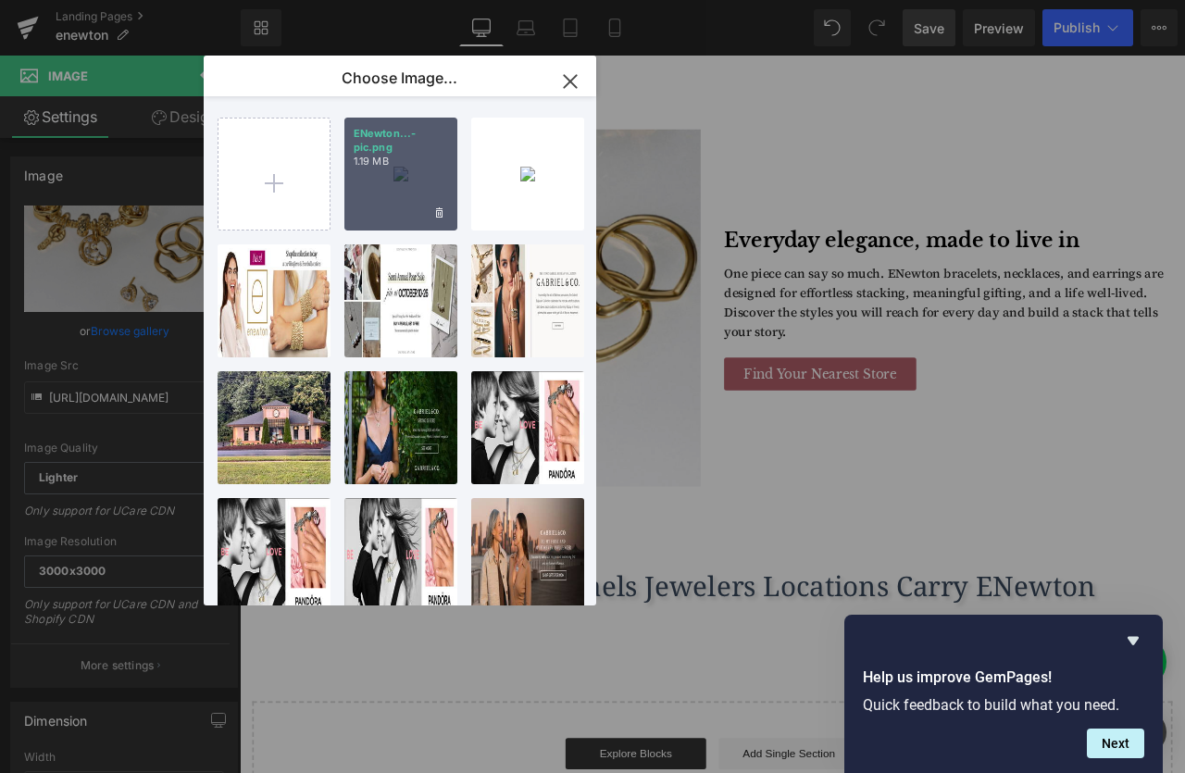
click at [396, 182] on div "ENewton...-pic.png 1.19 MB" at bounding box center [400, 174] width 113 height 113
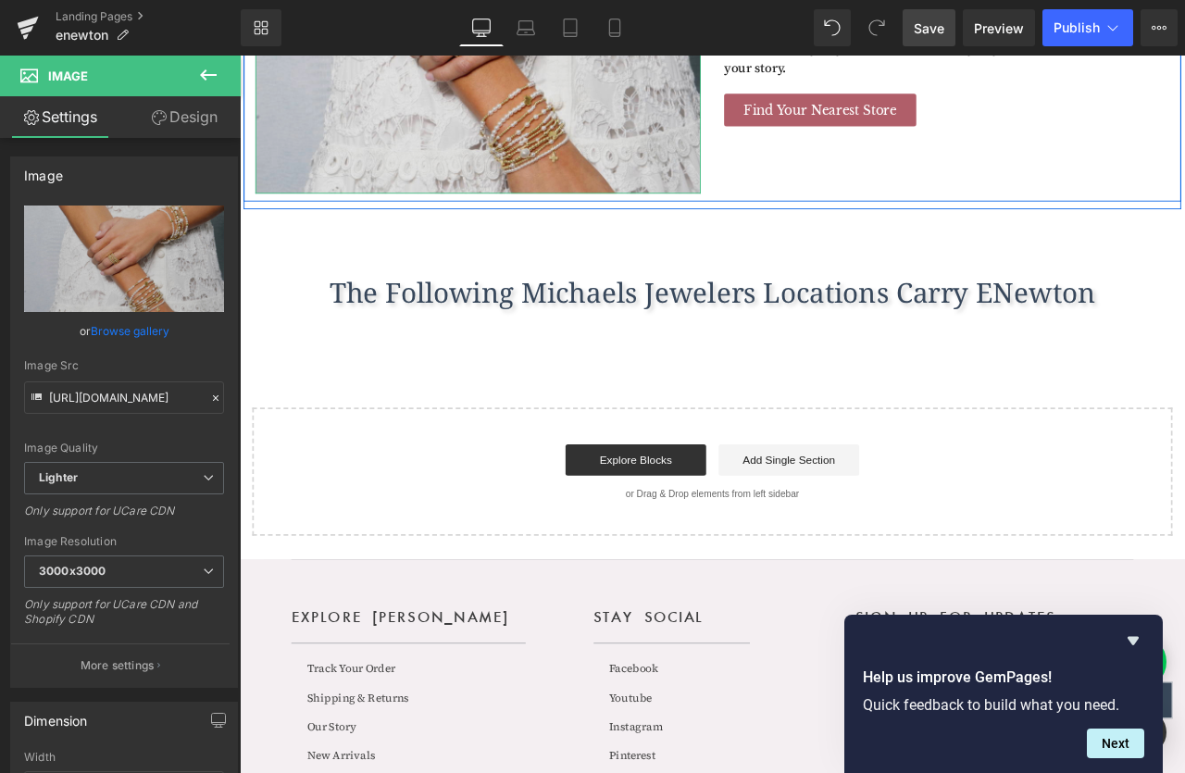
scroll to position [1198, 0]
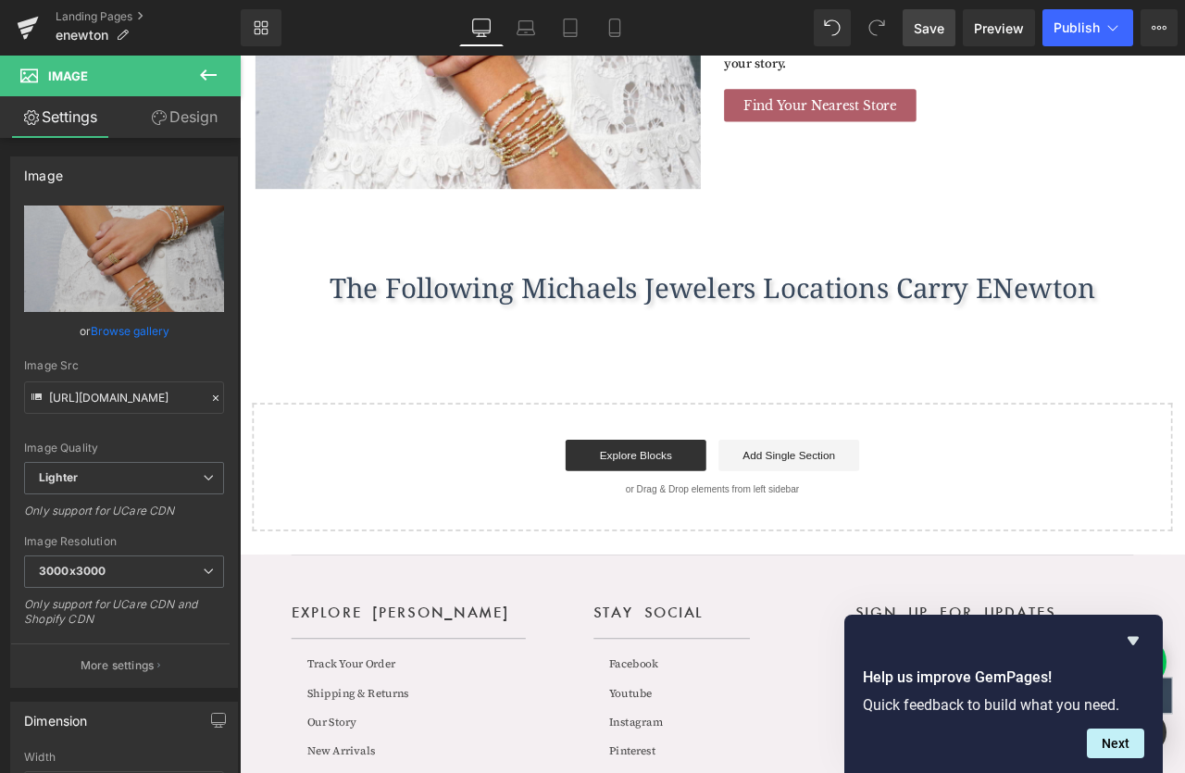
click at [922, 36] on span "Save" at bounding box center [929, 28] width 31 height 19
click at [1114, 33] on icon at bounding box center [1113, 28] width 19 height 19
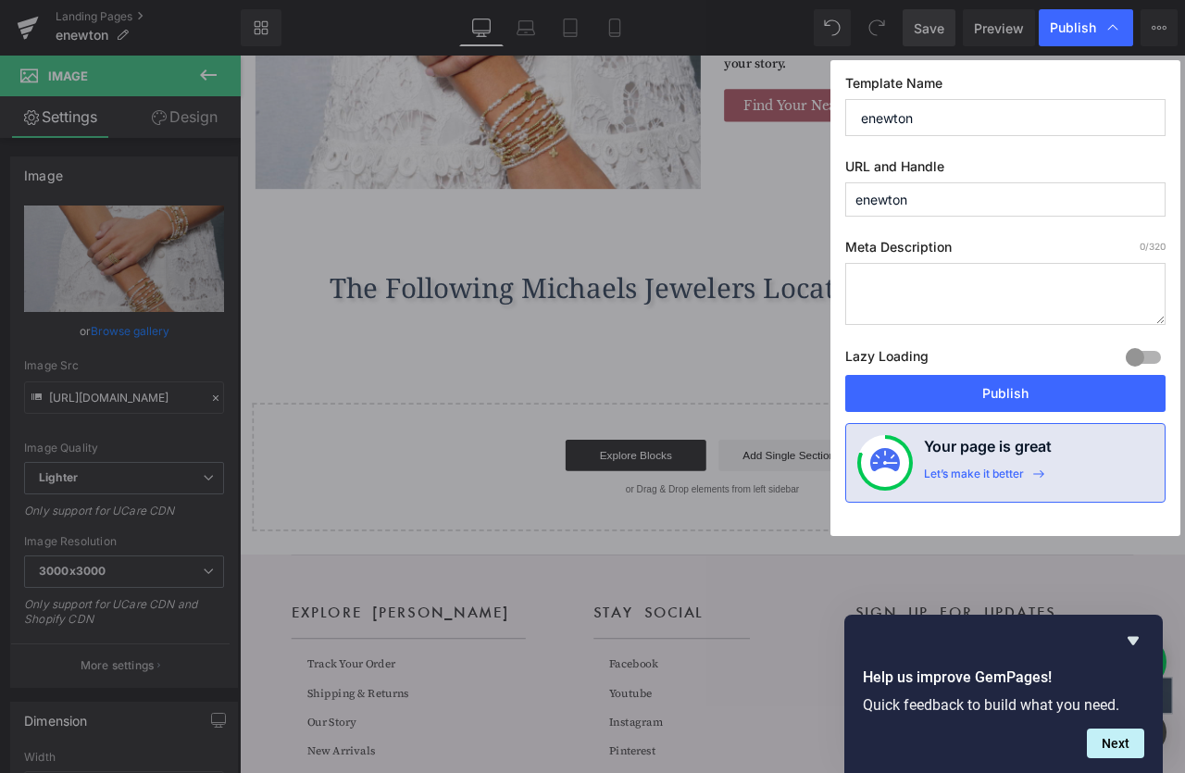
click at [910, 286] on textarea at bounding box center [1005, 294] width 320 height 62
paste textarea "Shop eNewton bracelets, necklaces, and earrings at Michaels Jewelers—made for s…"
type textarea "Shop eNewton bracelets, necklaces, and earrings at Michaels Jewelers—made for s…"
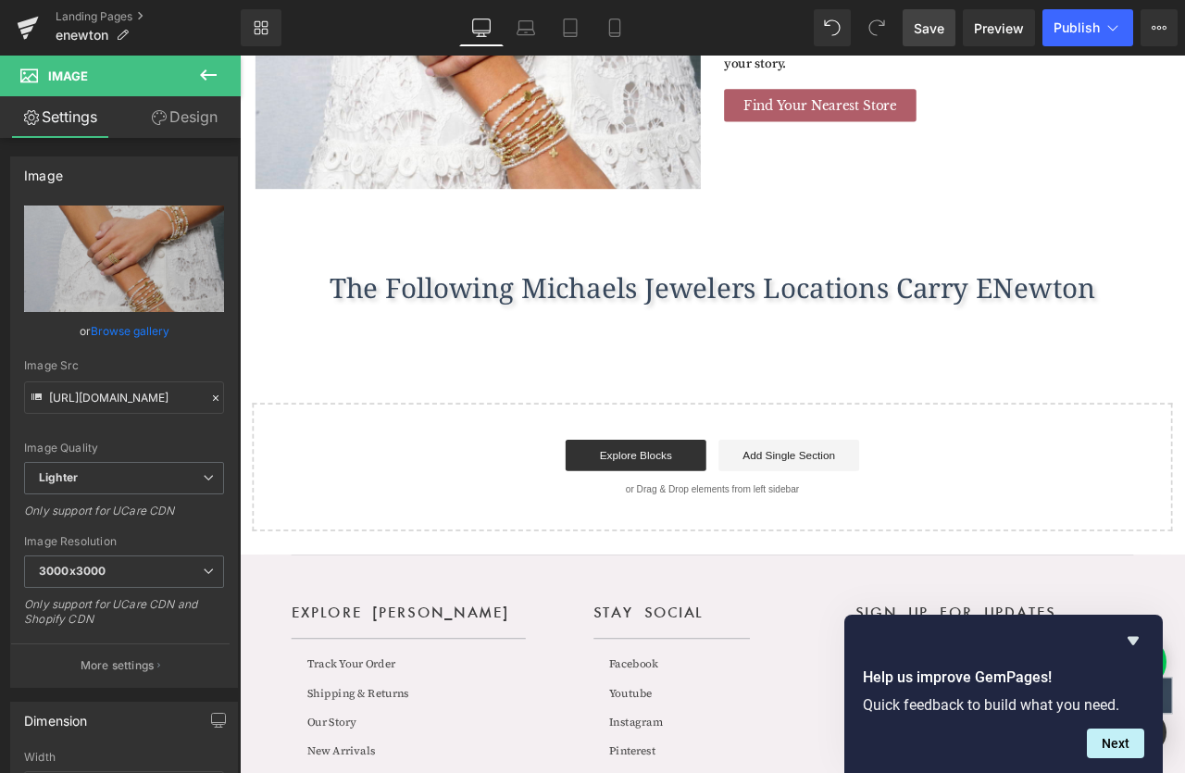
click at [943, 28] on span "Save" at bounding box center [929, 28] width 31 height 19
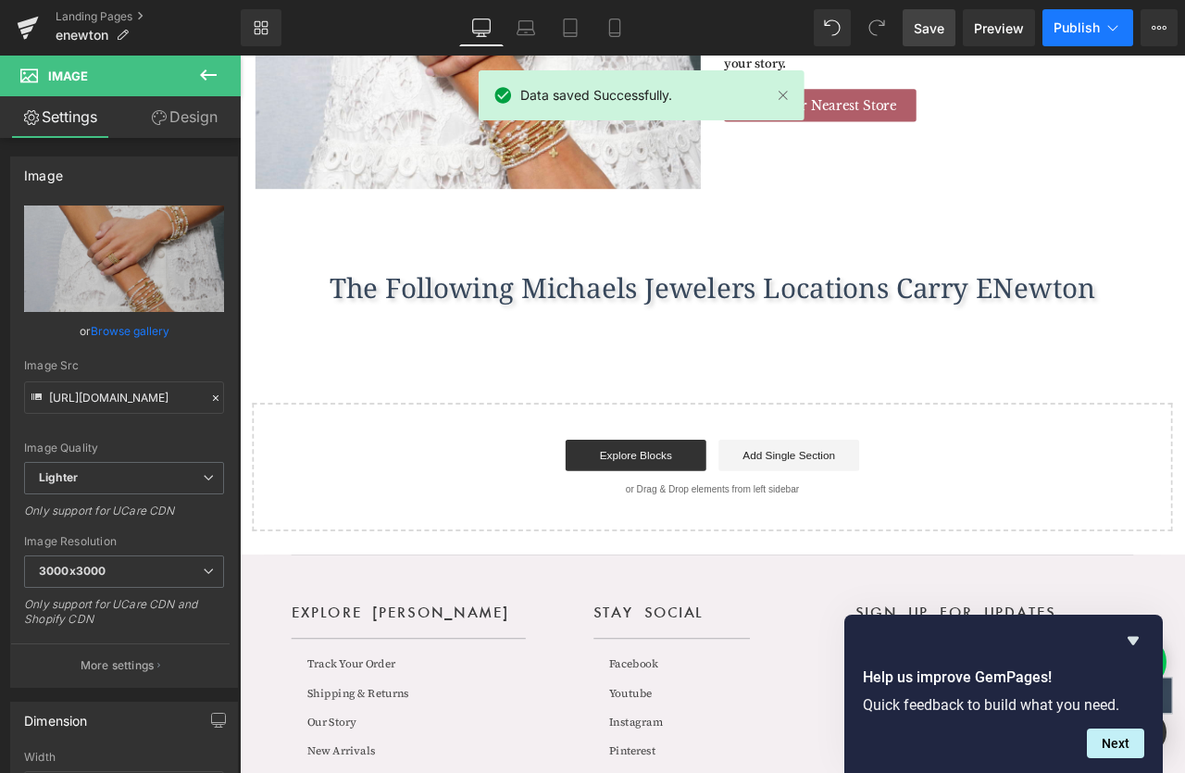
click at [1122, 22] on button "Publish" at bounding box center [1088, 27] width 91 height 37
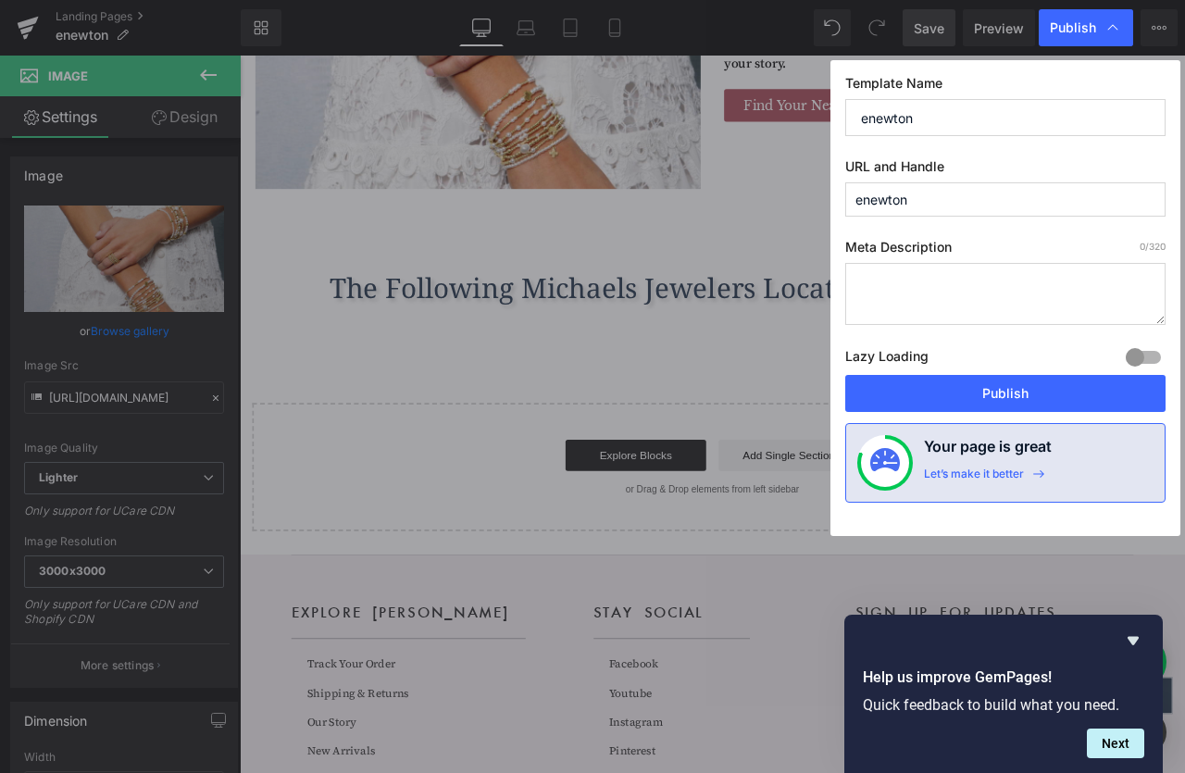
drag, startPoint x: 762, startPoint y: 509, endPoint x: 574, endPoint y: 527, distance: 188.8
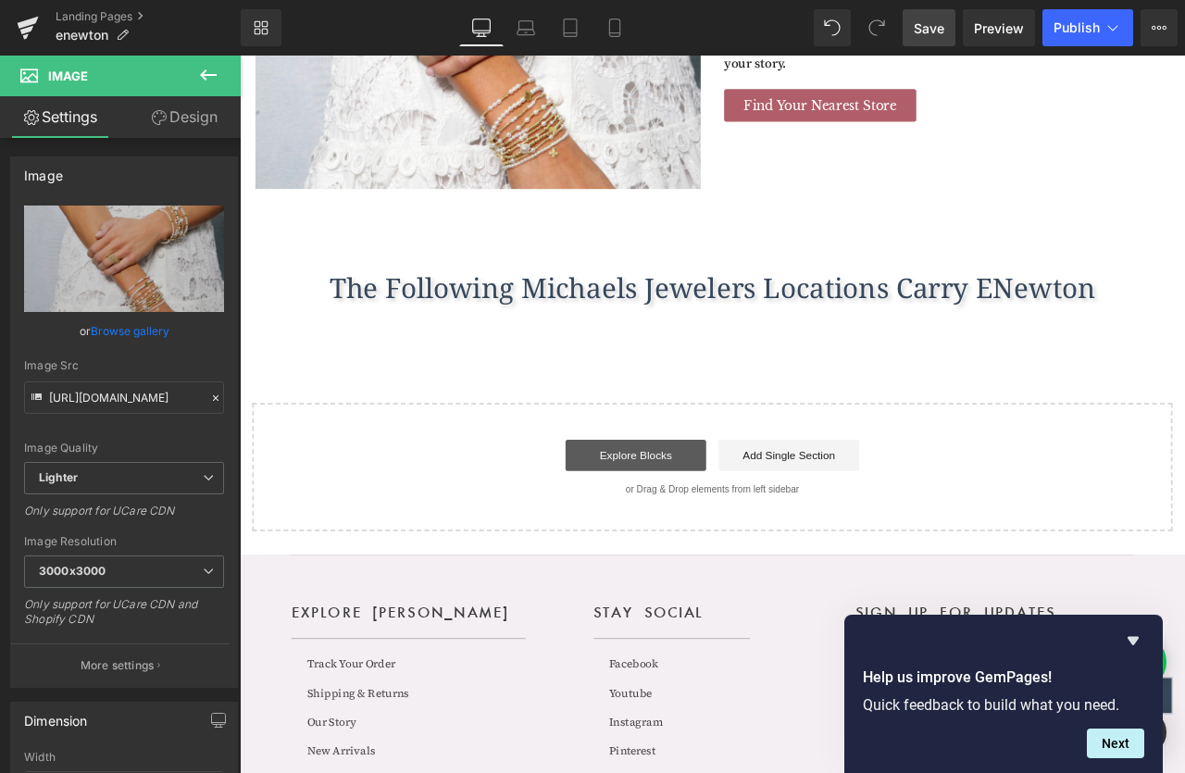
click at [767, 521] on link "Explore Blocks" at bounding box center [709, 529] width 167 height 37
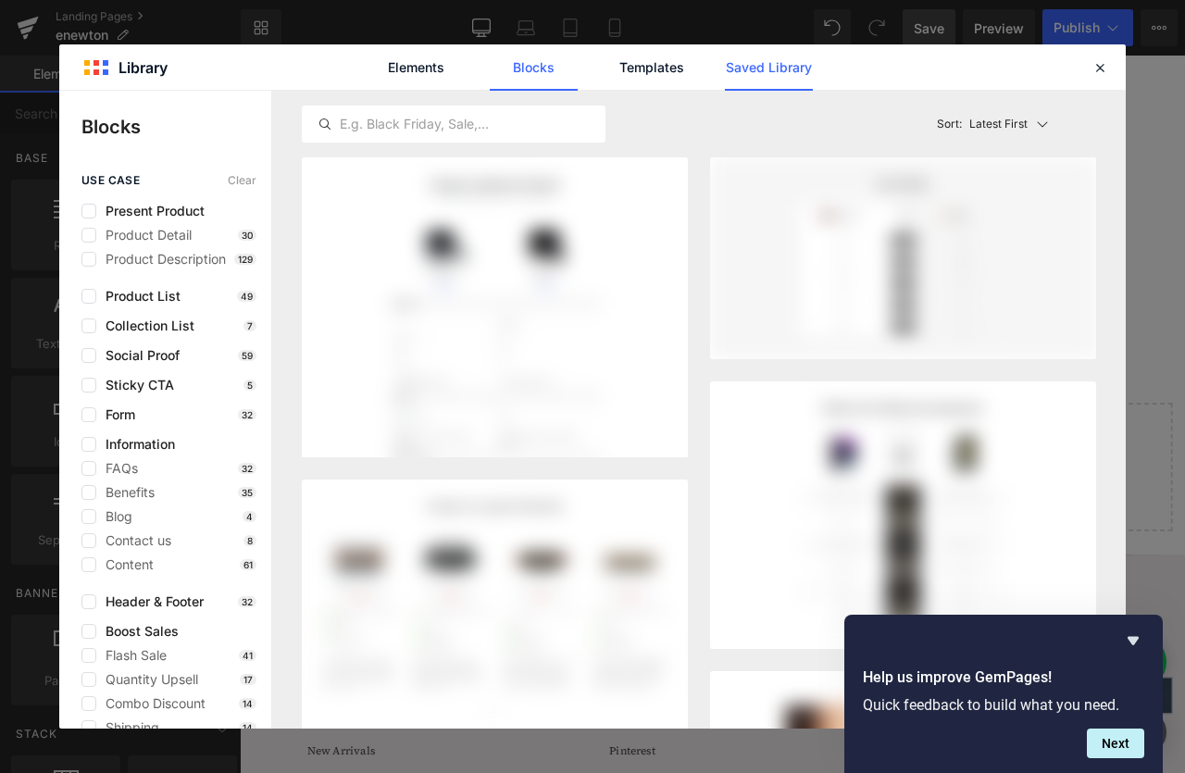
click at [757, 63] on link "Saved Library" at bounding box center [769, 67] width 88 height 46
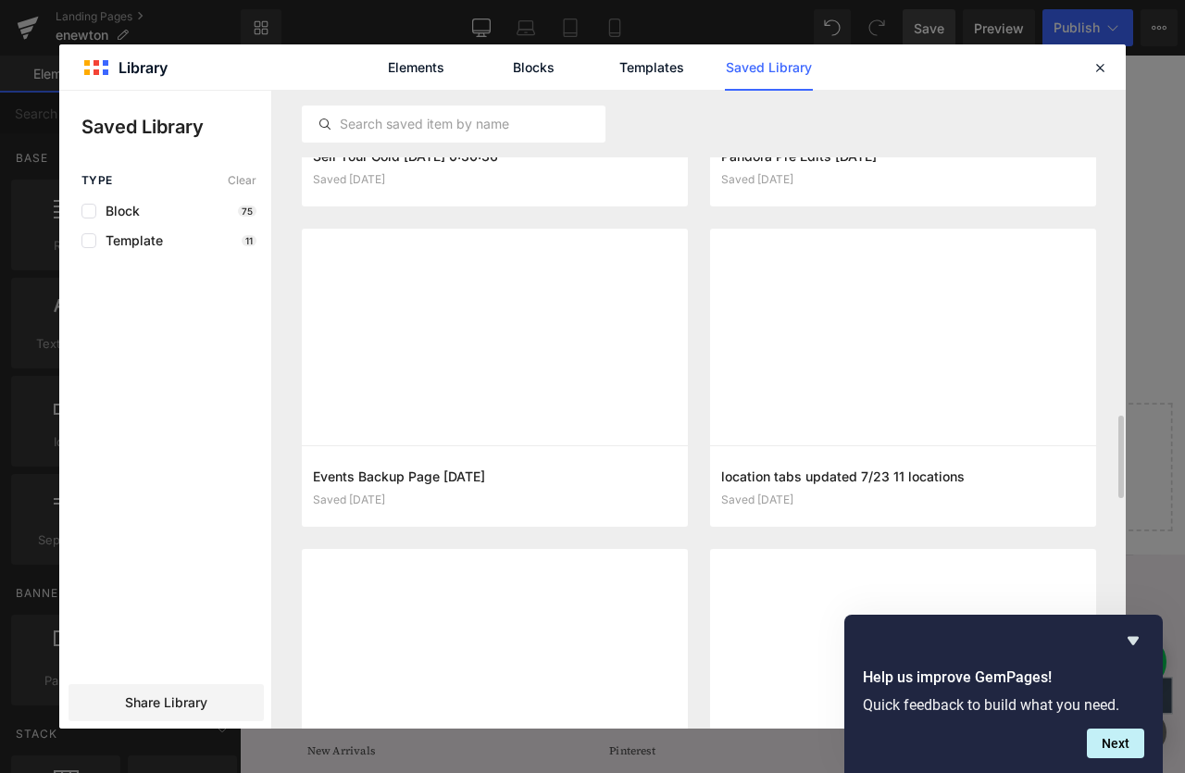
scroll to position [2498, 0]
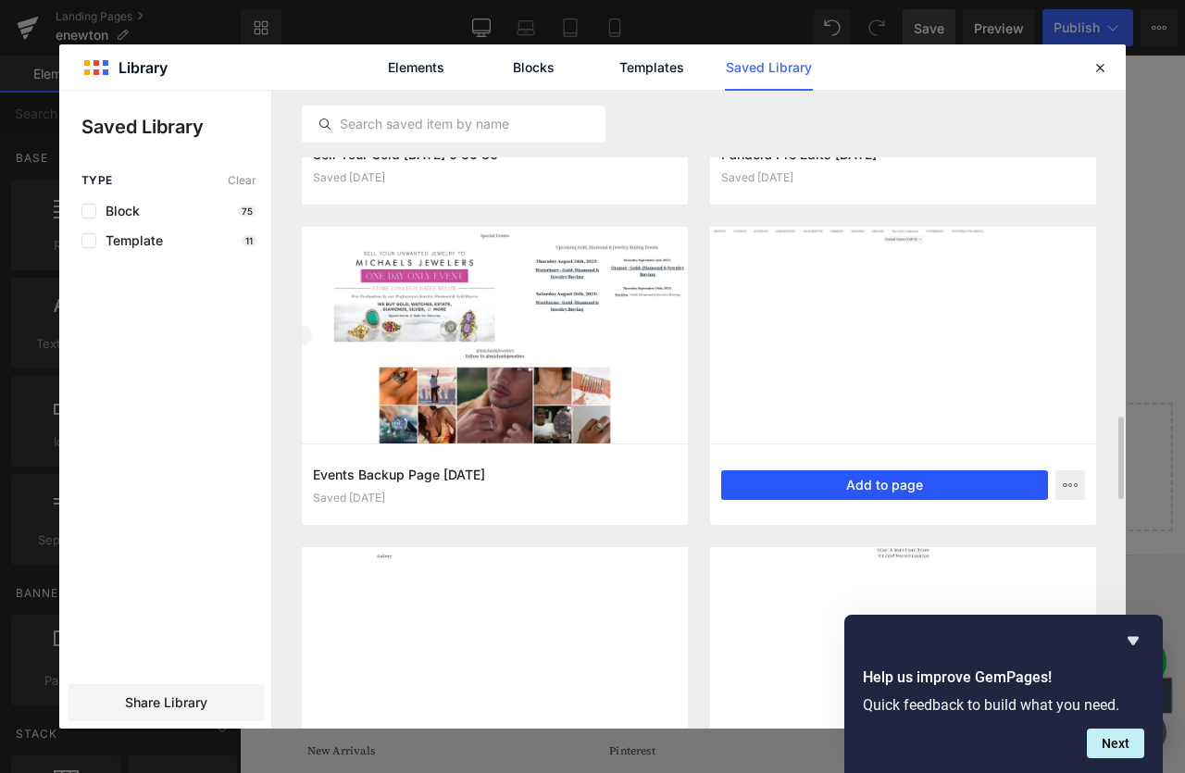
click at [950, 484] on button "Add to page" at bounding box center [884, 485] width 327 height 30
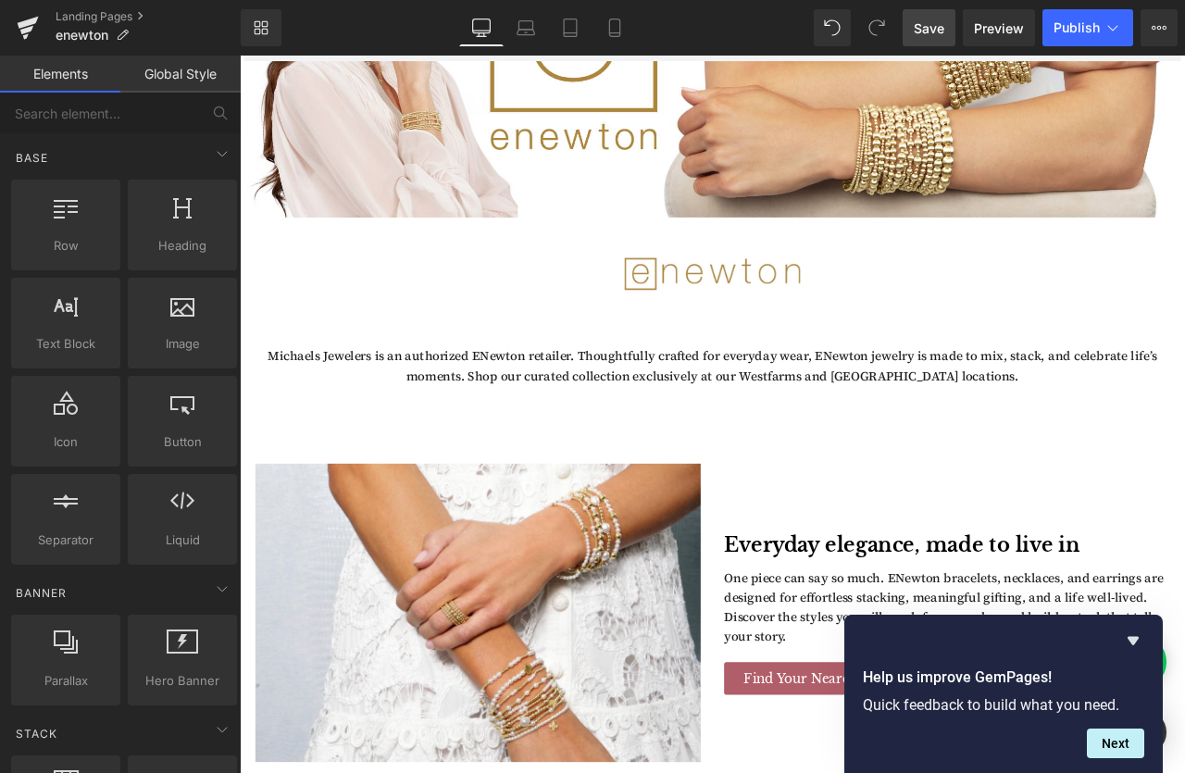
scroll to position [1143, 0]
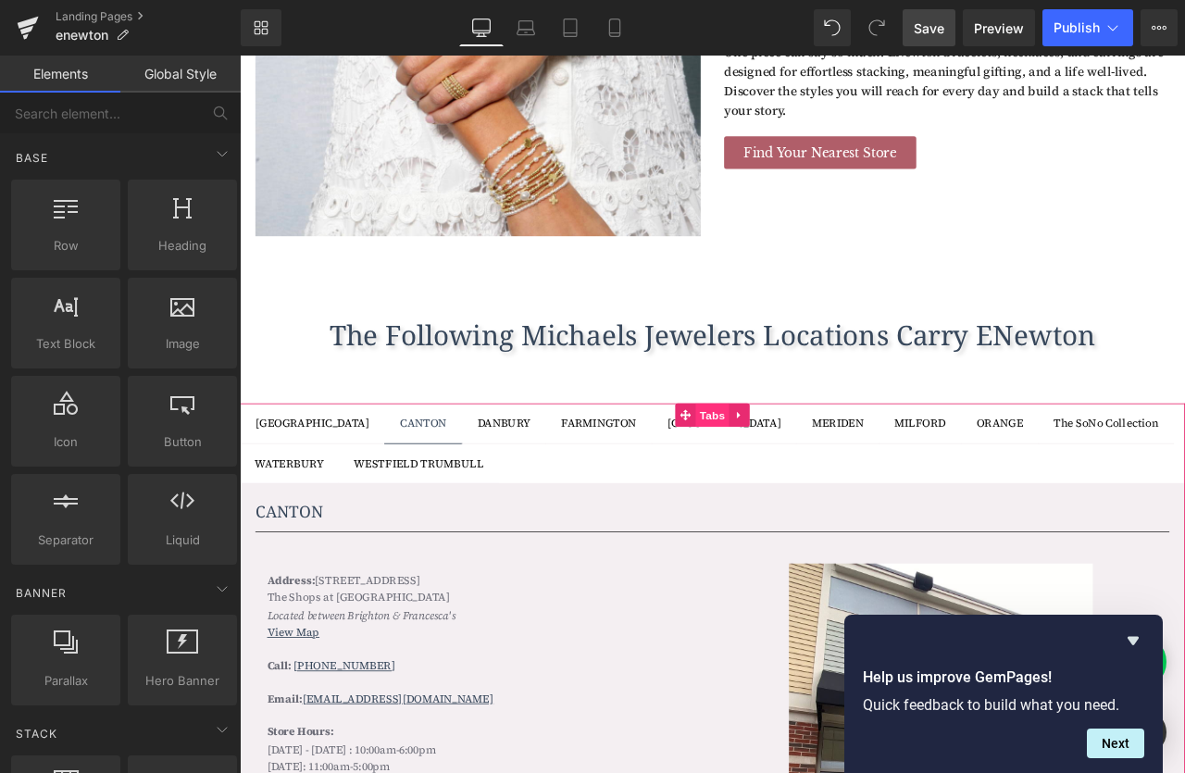
click at [802, 483] on span "Tabs" at bounding box center [801, 482] width 40 height 28
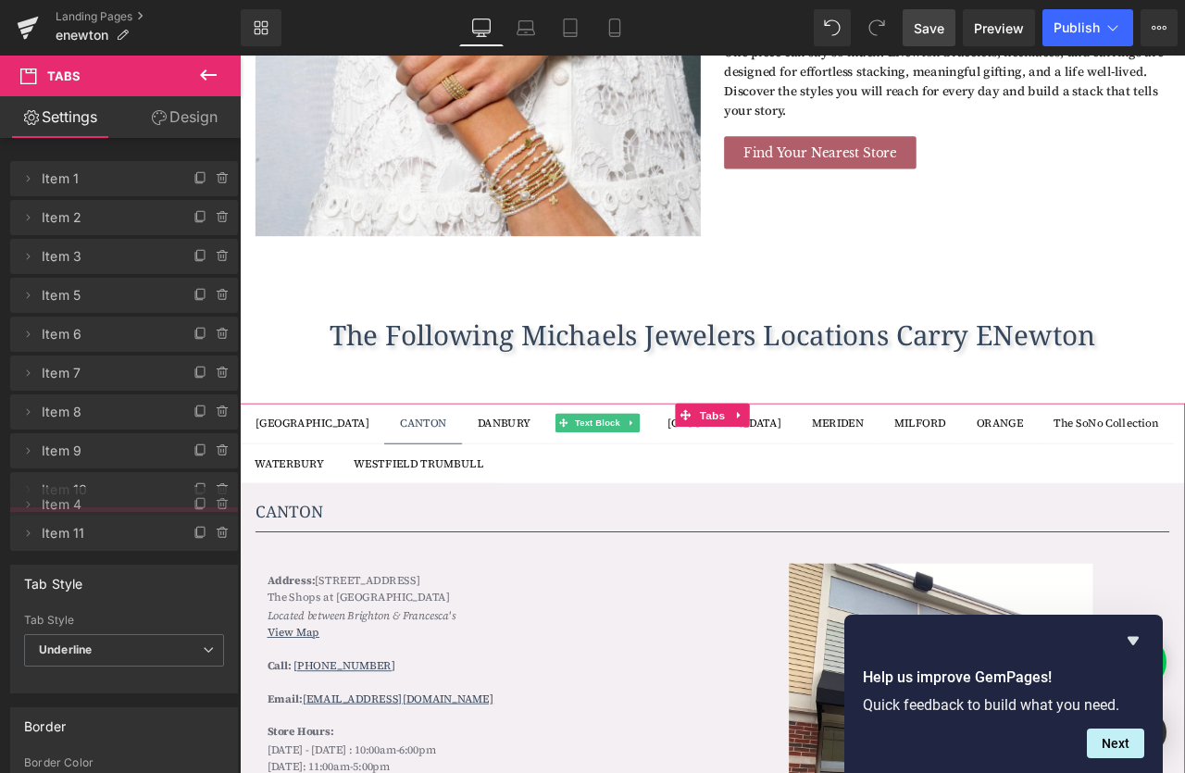
drag, startPoint x: 88, startPoint y: 297, endPoint x: 90, endPoint y: 507, distance: 210.2
click at [90, 507] on span "Item 4" at bounding box center [106, 504] width 128 height 35
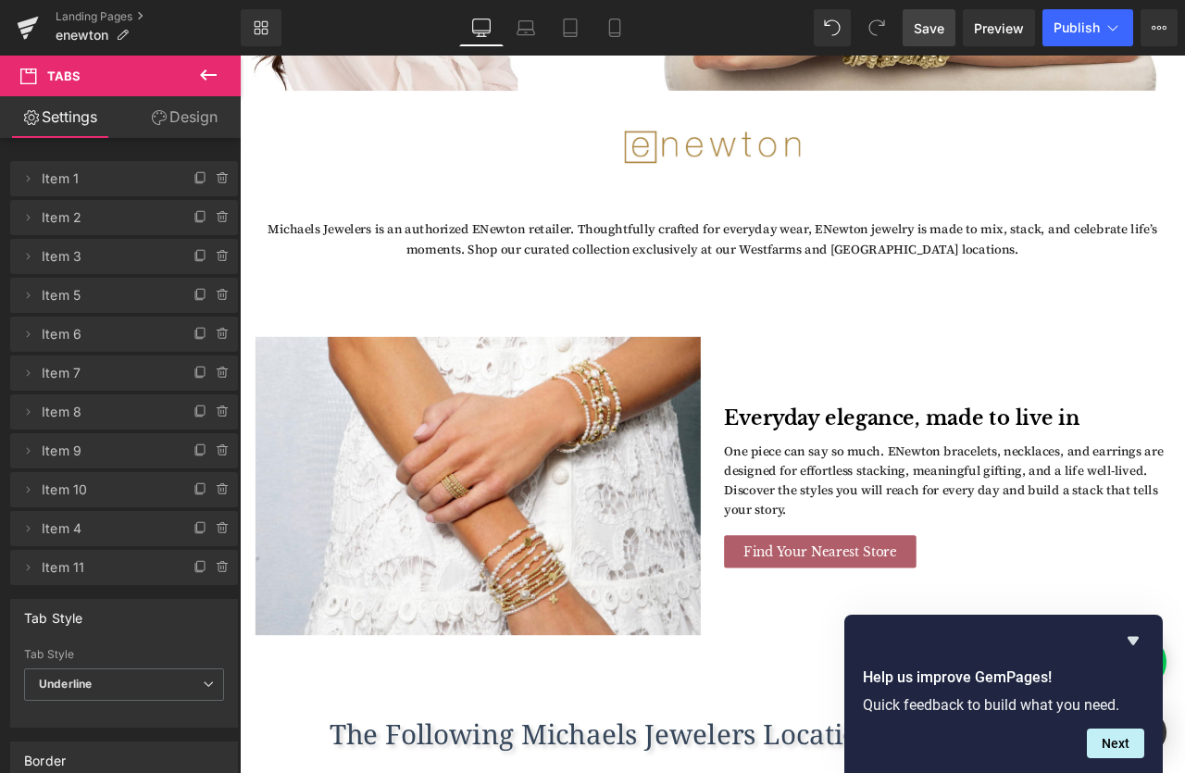
scroll to position [876, 0]
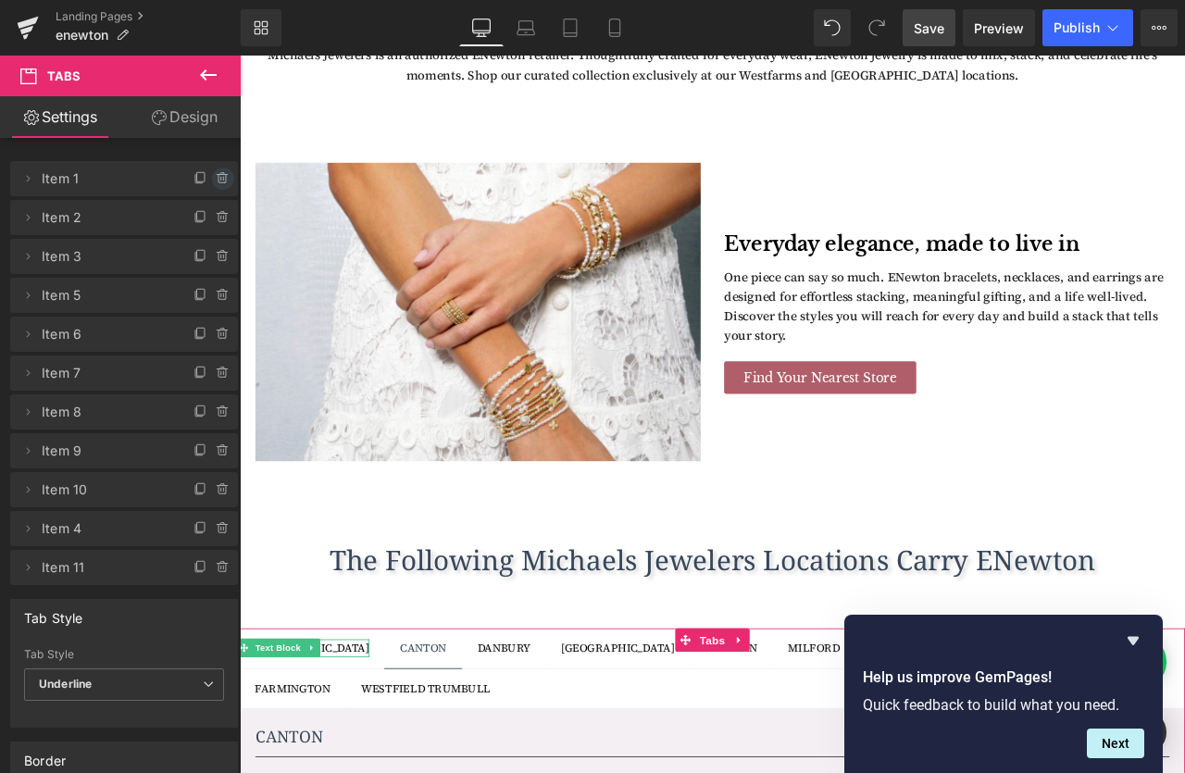
click at [219, 181] on icon at bounding box center [222, 179] width 7 height 8
click at [219, 181] on button "Delete" at bounding box center [203, 180] width 58 height 24
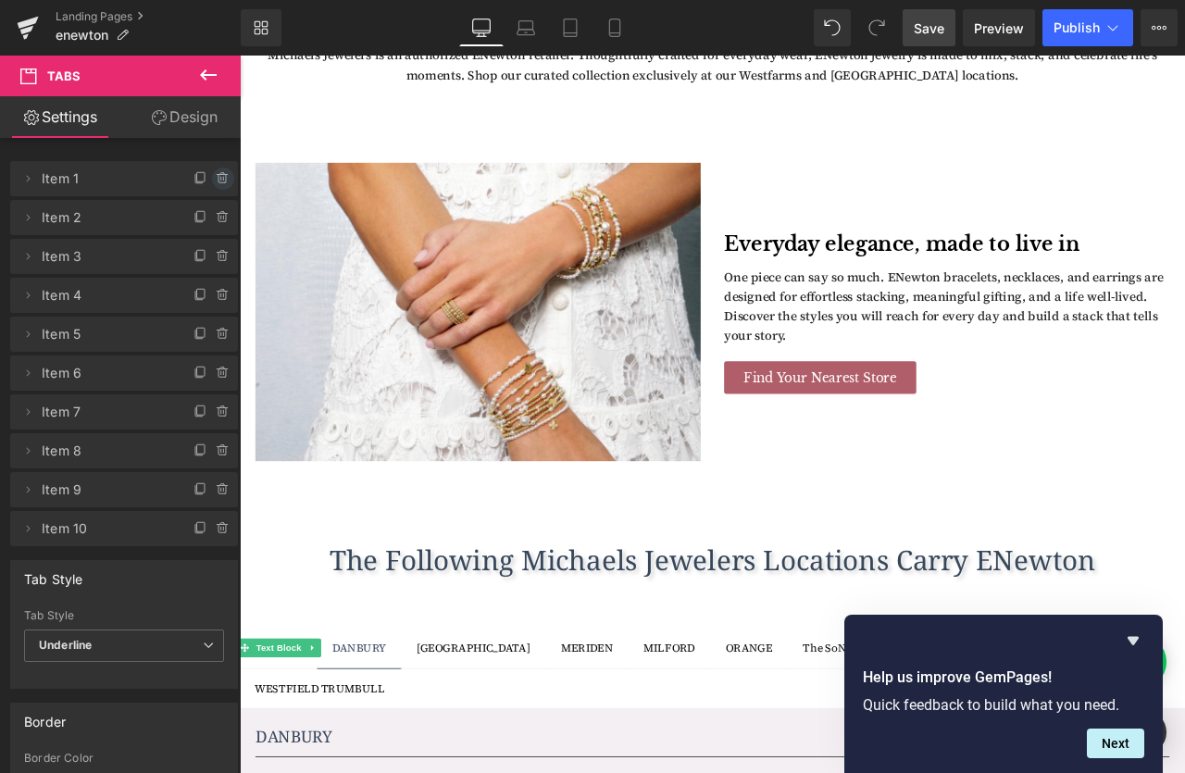
click at [221, 181] on icon at bounding box center [223, 178] width 15 height 15
click at [221, 181] on button "Delete" at bounding box center [203, 180] width 58 height 24
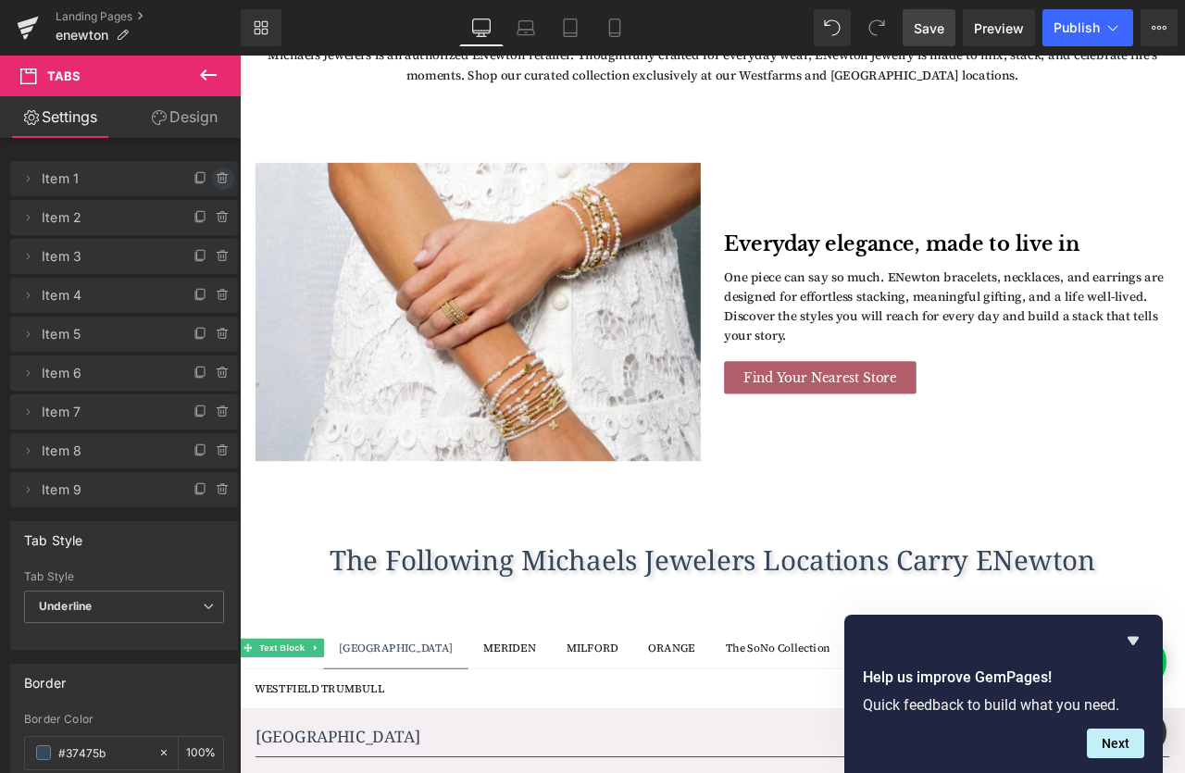
click at [222, 180] on icon at bounding box center [223, 178] width 15 height 15
click at [222, 180] on button "Delete" at bounding box center [203, 180] width 58 height 24
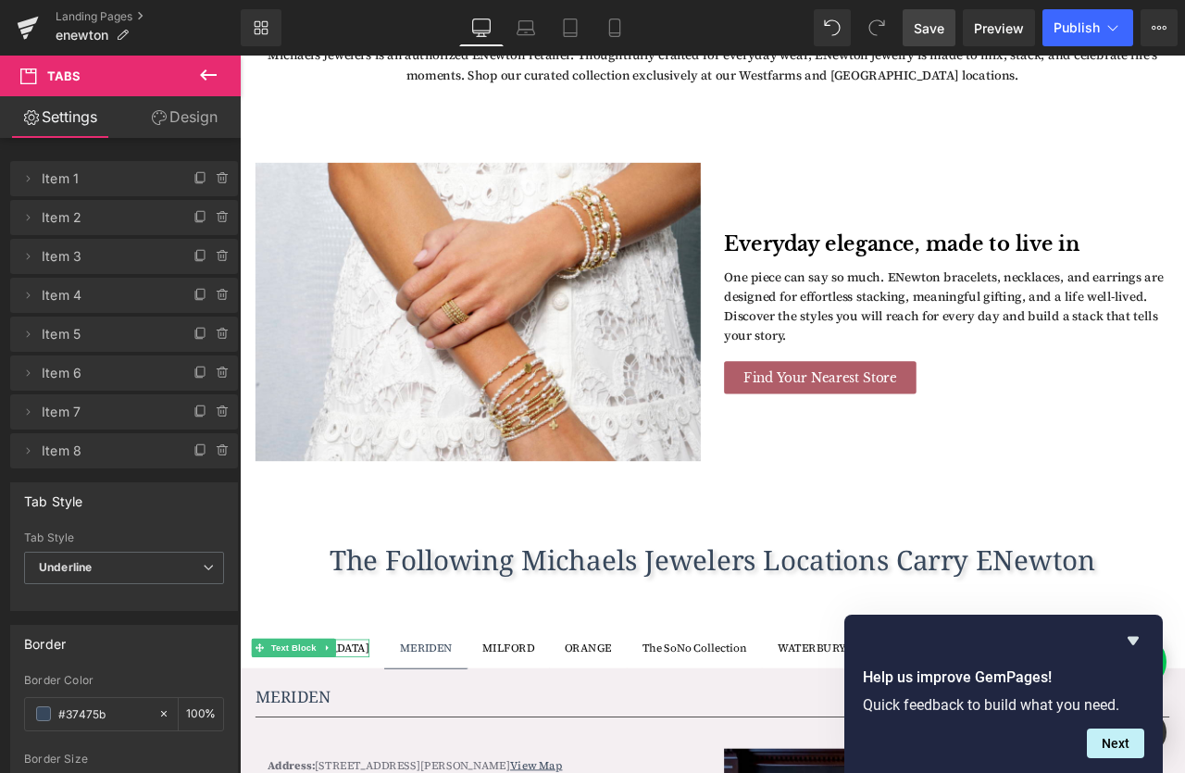
click at [222, 180] on icon at bounding box center [223, 178] width 15 height 15
click at [217, 180] on button "Delete" at bounding box center [203, 180] width 58 height 24
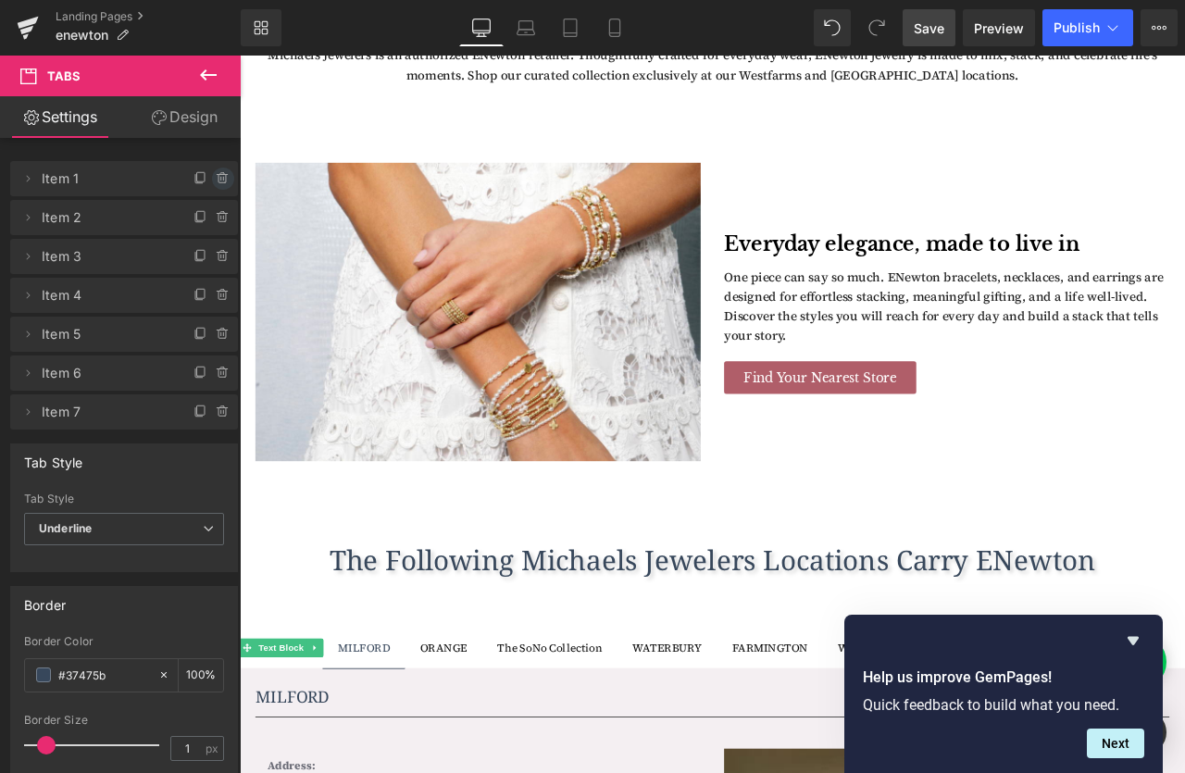
click at [218, 179] on icon at bounding box center [223, 178] width 15 height 15
click at [218, 179] on button "Delete" at bounding box center [203, 180] width 58 height 24
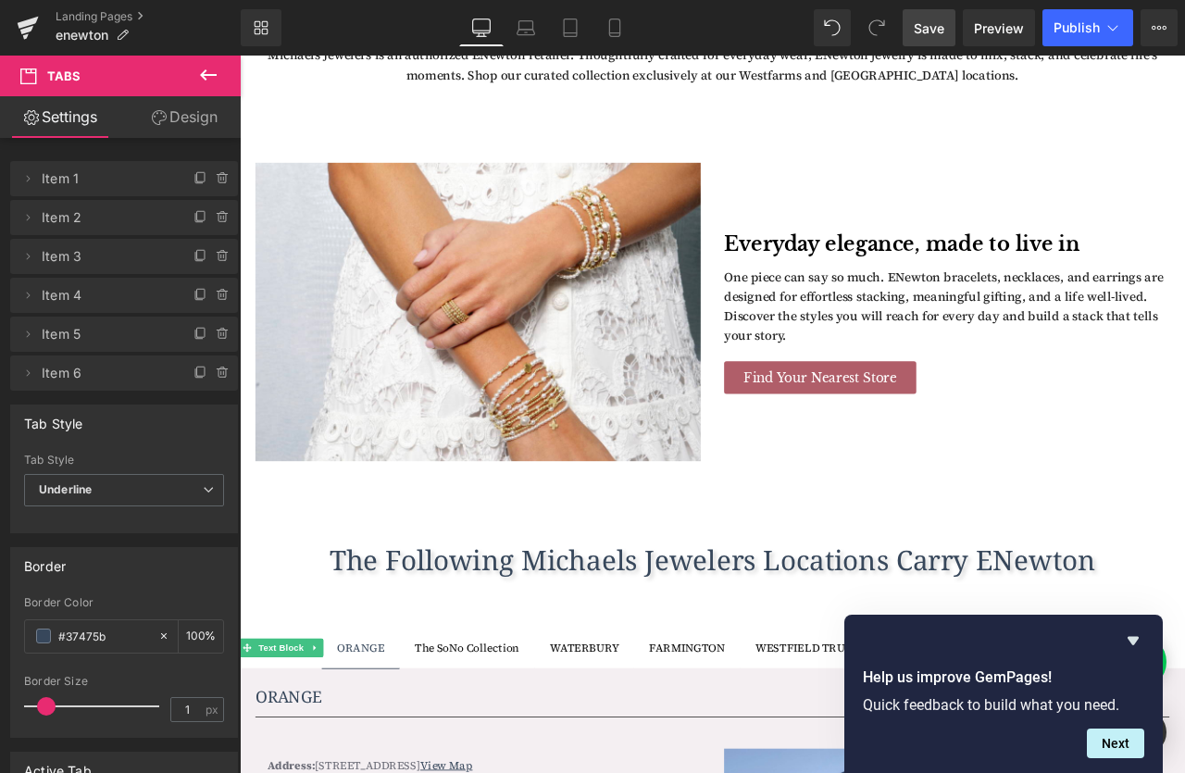
click at [218, 179] on icon at bounding box center [223, 178] width 15 height 15
click at [218, 179] on button "Delete" at bounding box center [203, 180] width 58 height 24
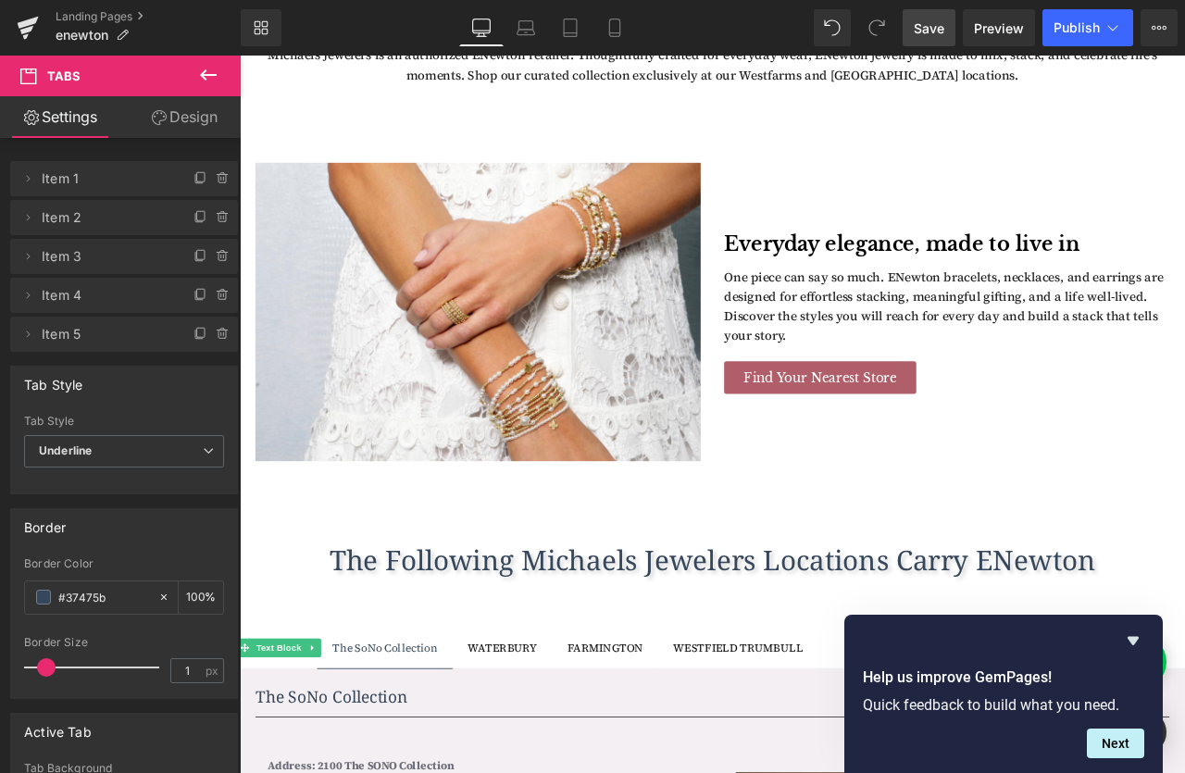
click at [218, 179] on icon at bounding box center [223, 178] width 15 height 15
click at [218, 179] on button "Delete" at bounding box center [203, 180] width 58 height 24
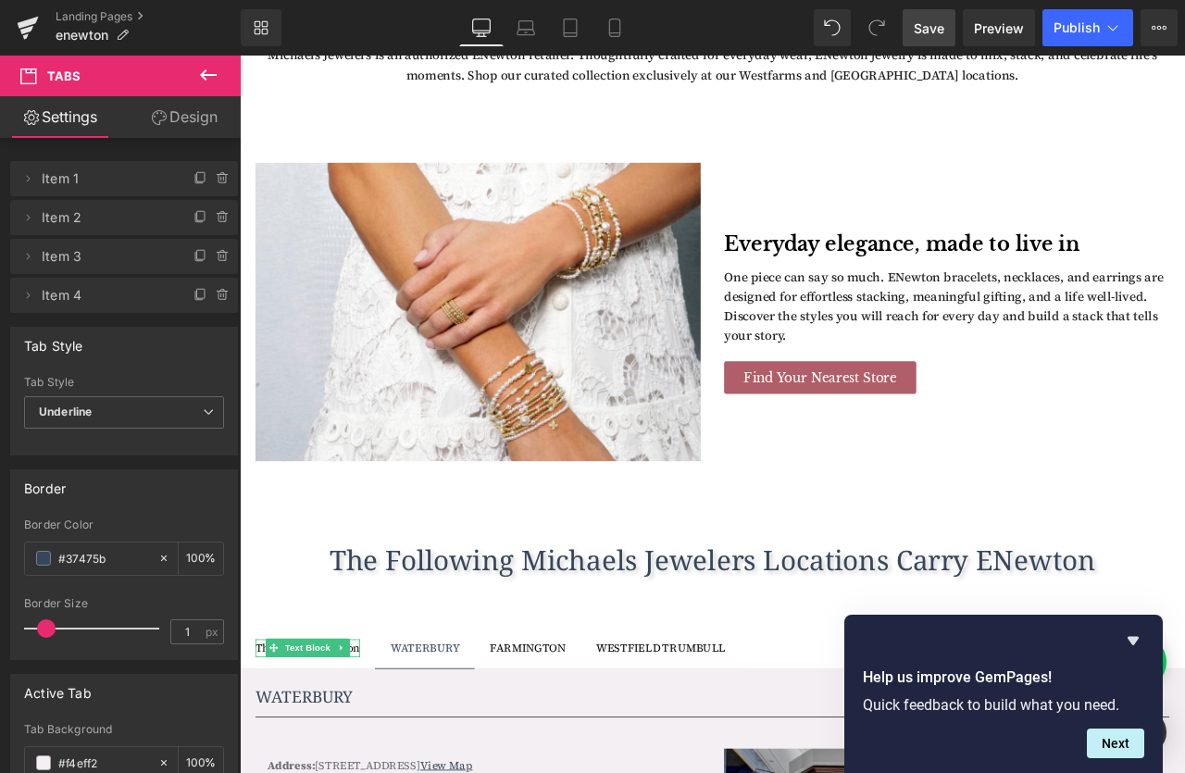
click at [218, 179] on icon at bounding box center [223, 178] width 15 height 15
click at [218, 179] on button "Delete" at bounding box center [203, 180] width 58 height 24
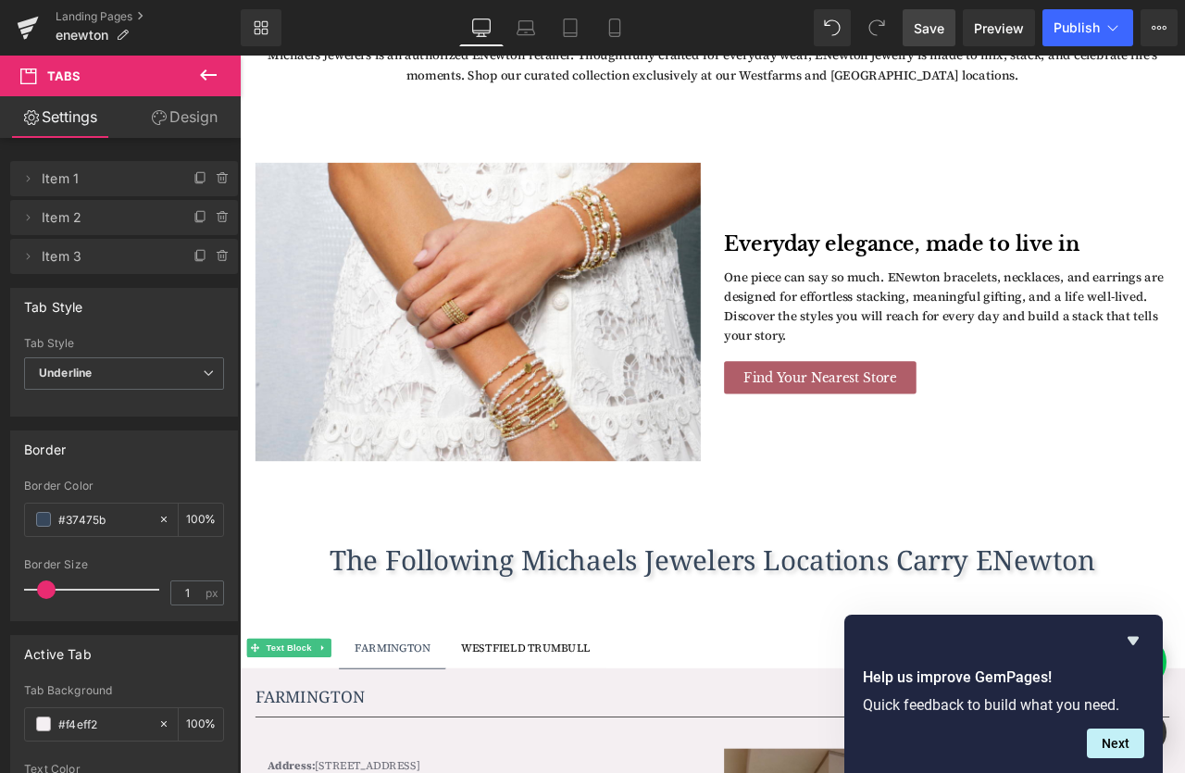
click at [218, 179] on icon at bounding box center [223, 178] width 15 height 15
click at [218, 179] on button "Delete" at bounding box center [203, 180] width 58 height 24
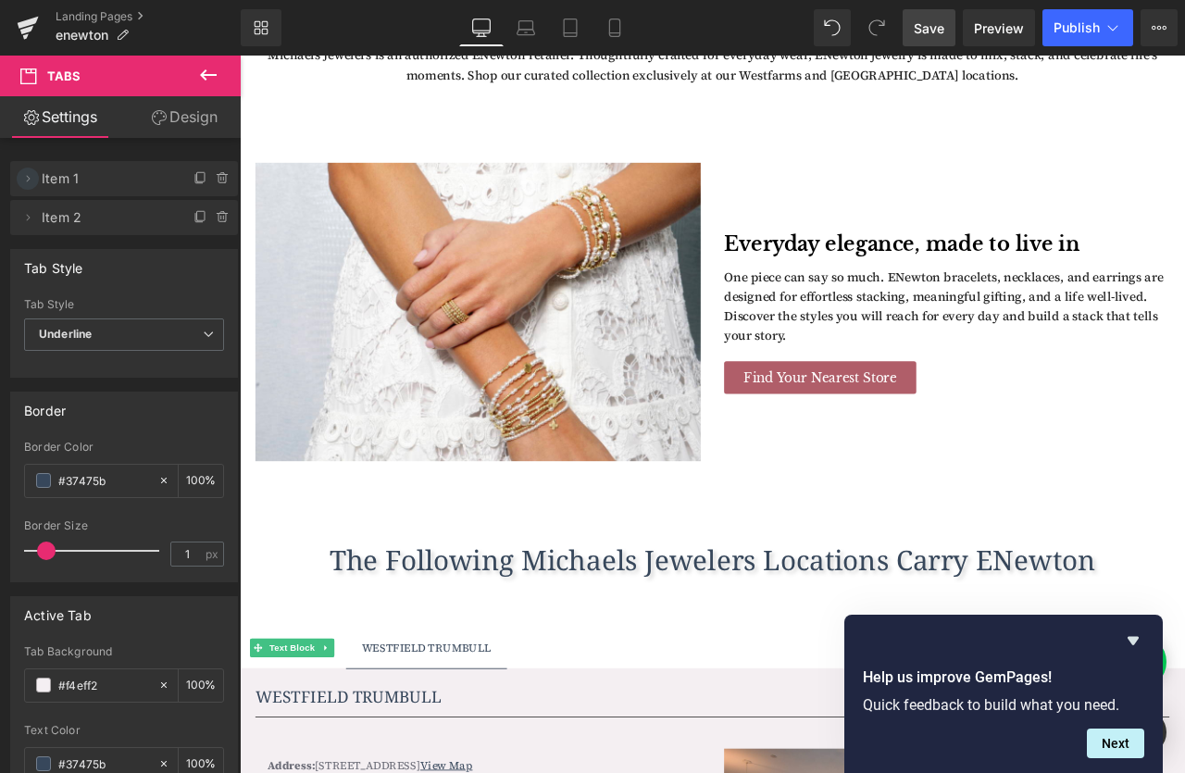
click at [29, 182] on icon at bounding box center [27, 178] width 15 height 15
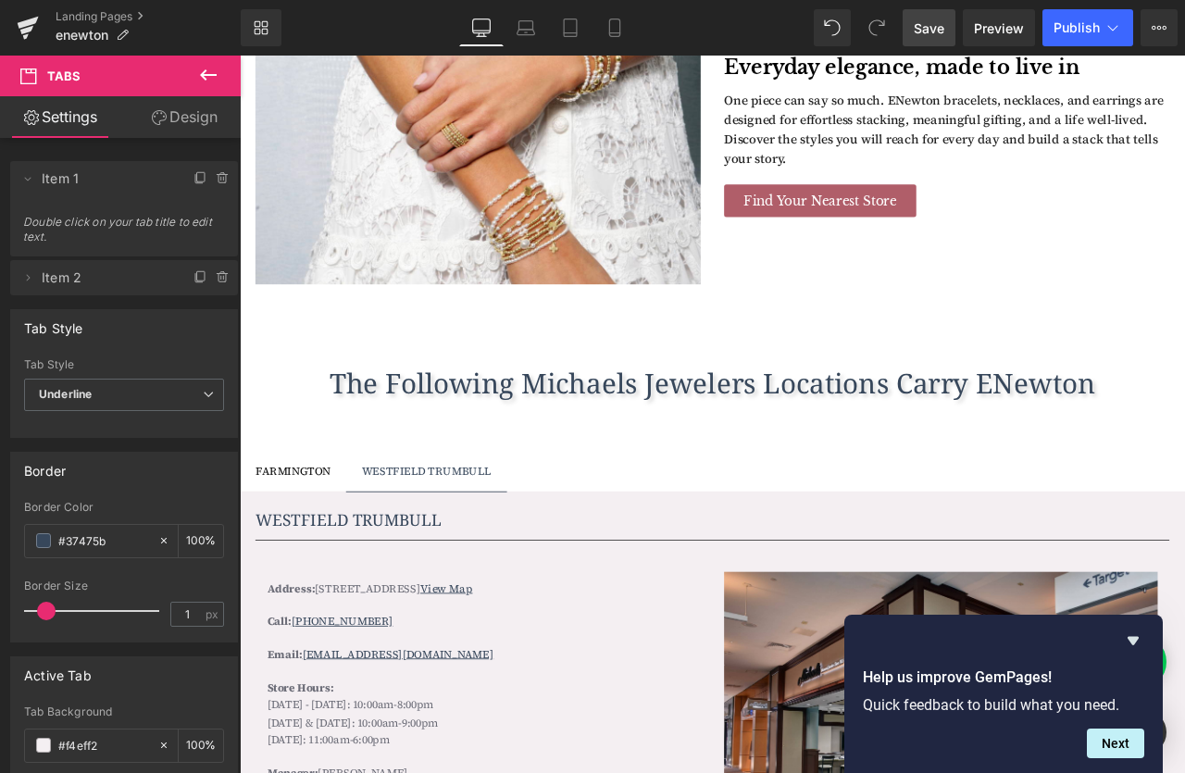
scroll to position [1122, 0]
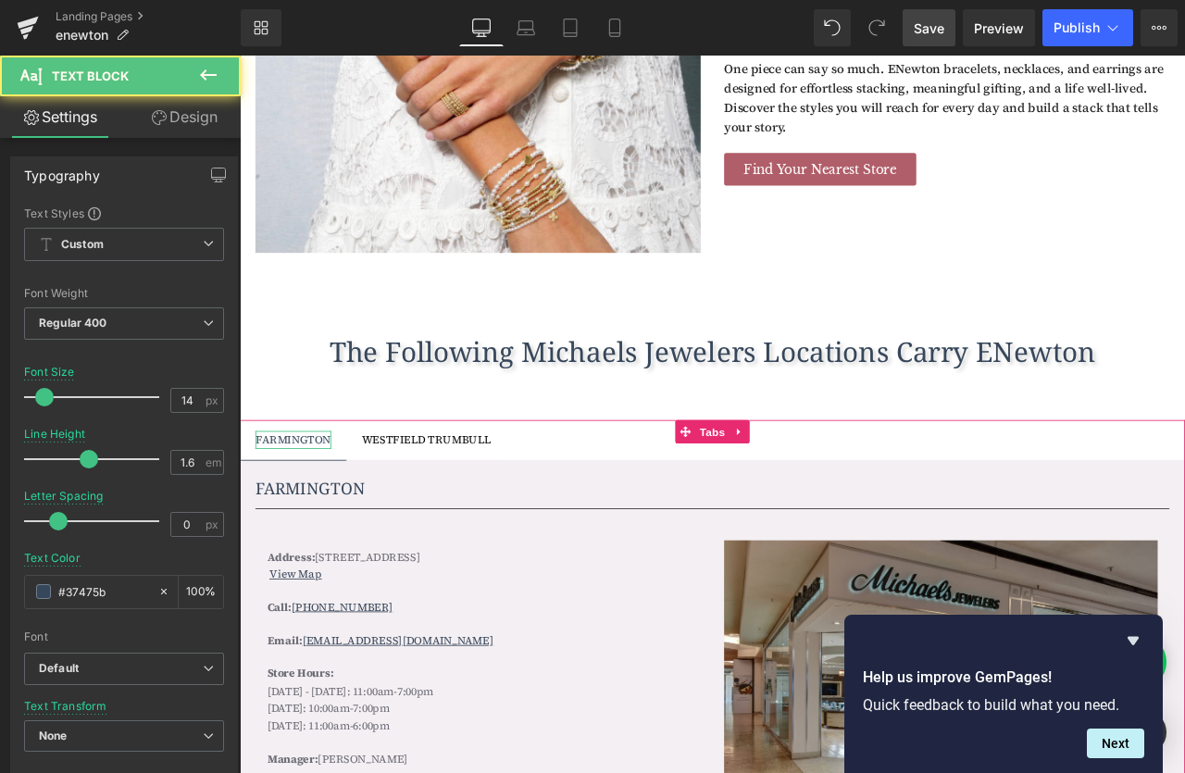
click at [319, 509] on div "FARMINGTON" at bounding box center [303, 511] width 90 height 20
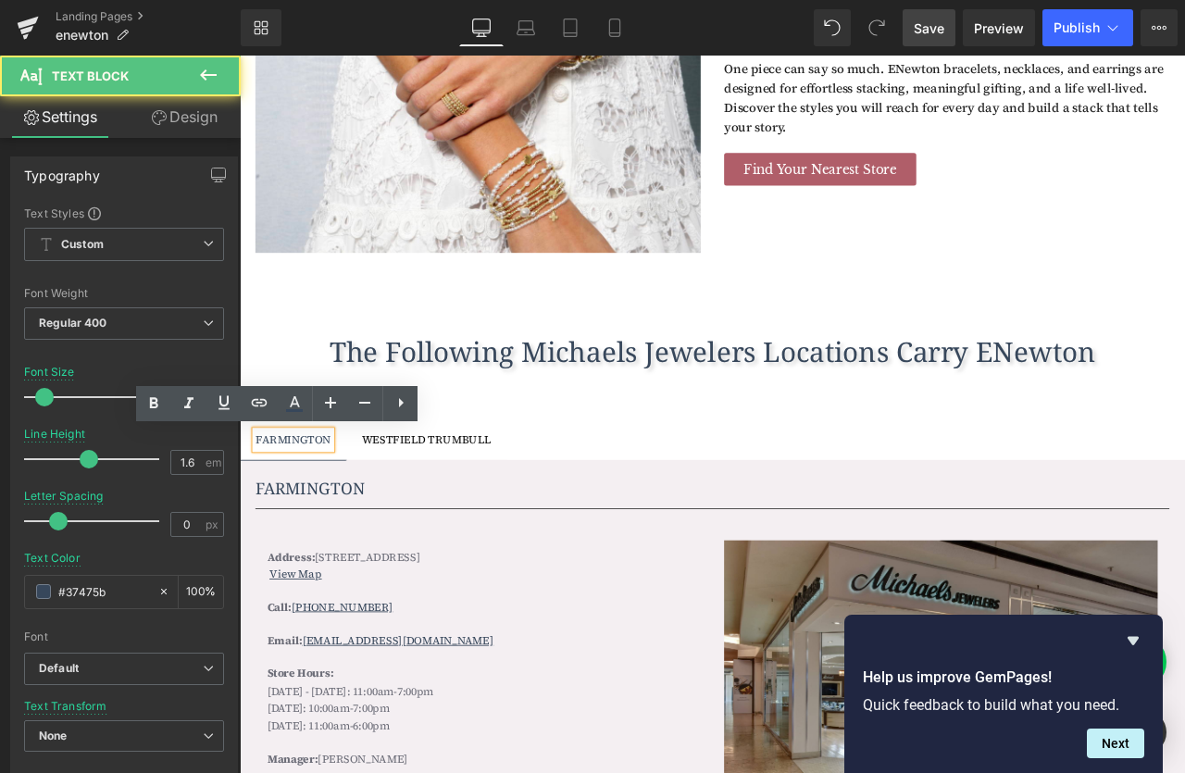
click at [261, 510] on div "FARMINGTON" at bounding box center [303, 511] width 90 height 20
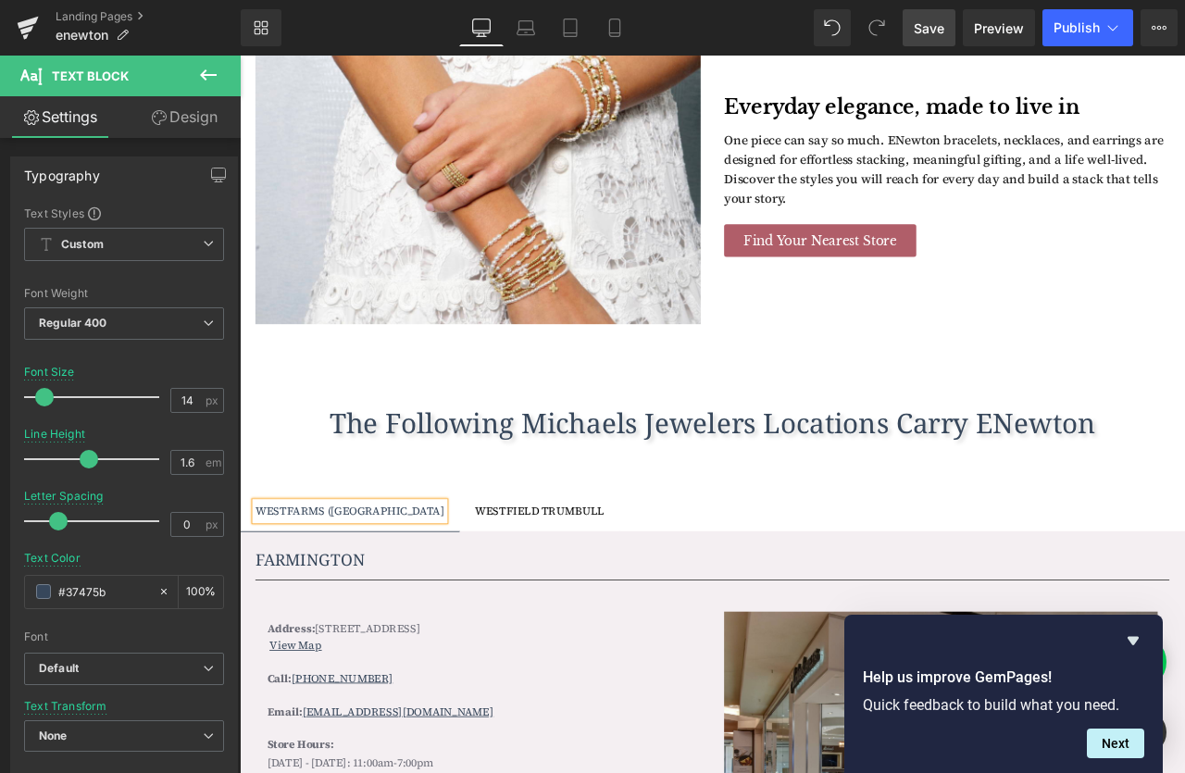
scroll to position [1099, 0]
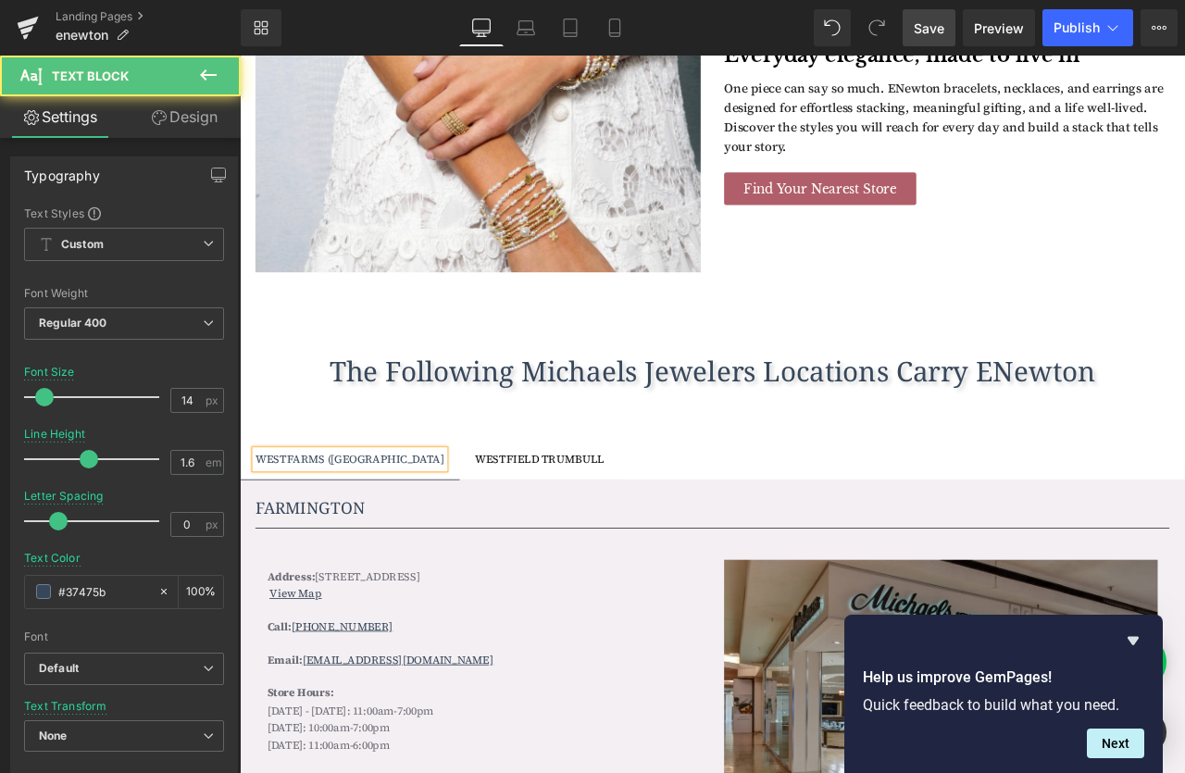
click at [427, 537] on div "WESTFARMS (FARMINGTON" at bounding box center [370, 534] width 224 height 20
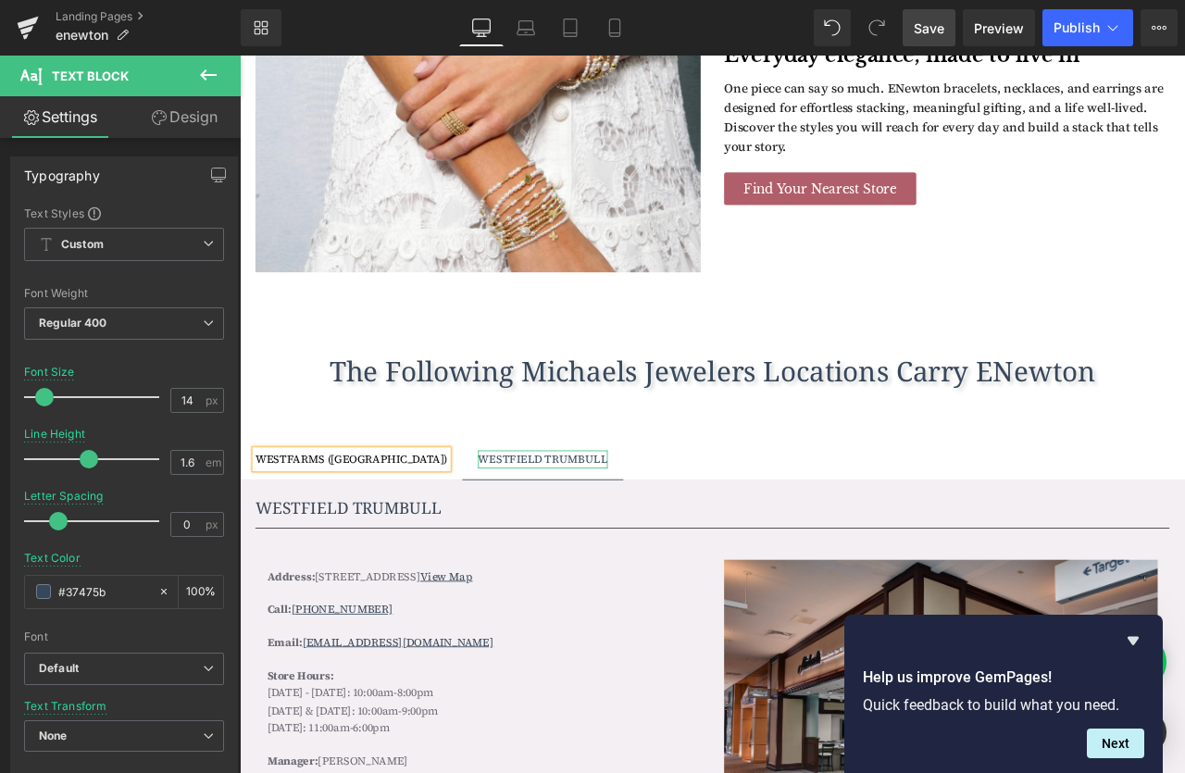
click at [550, 534] on div "WESTFIELD TRUMBULL" at bounding box center [599, 534] width 154 height 20
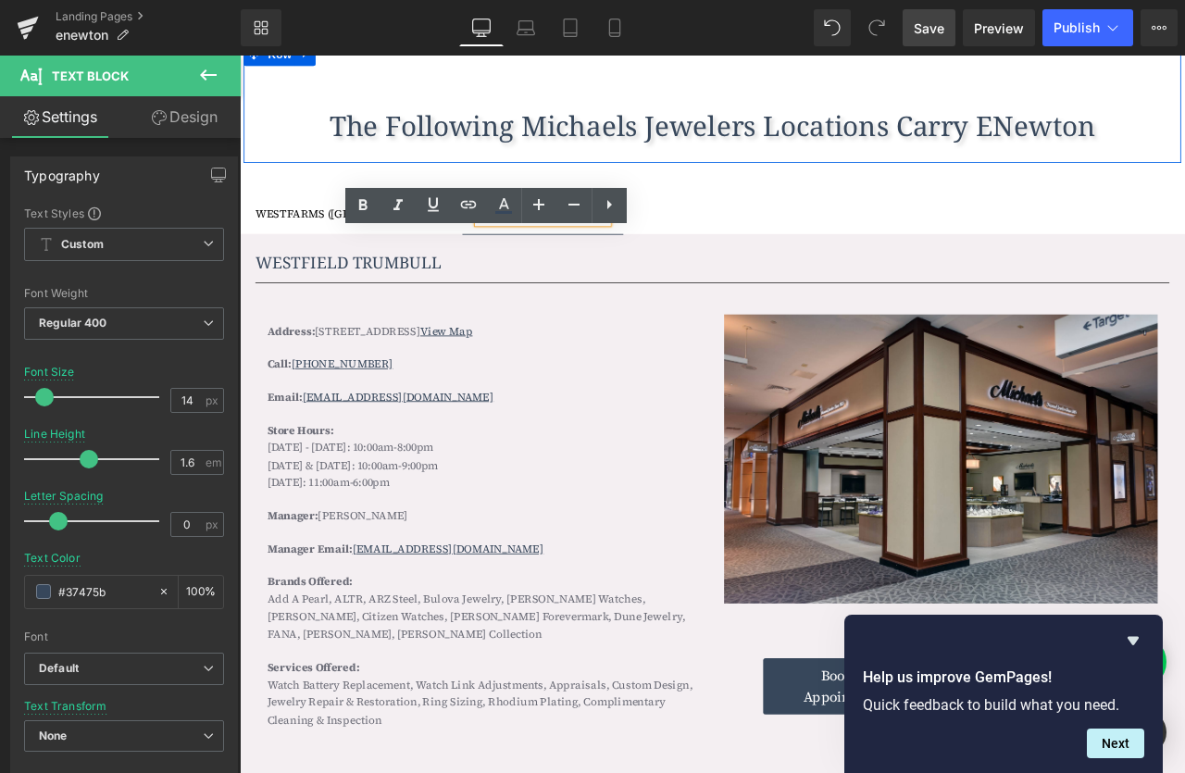
scroll to position [1392, 0]
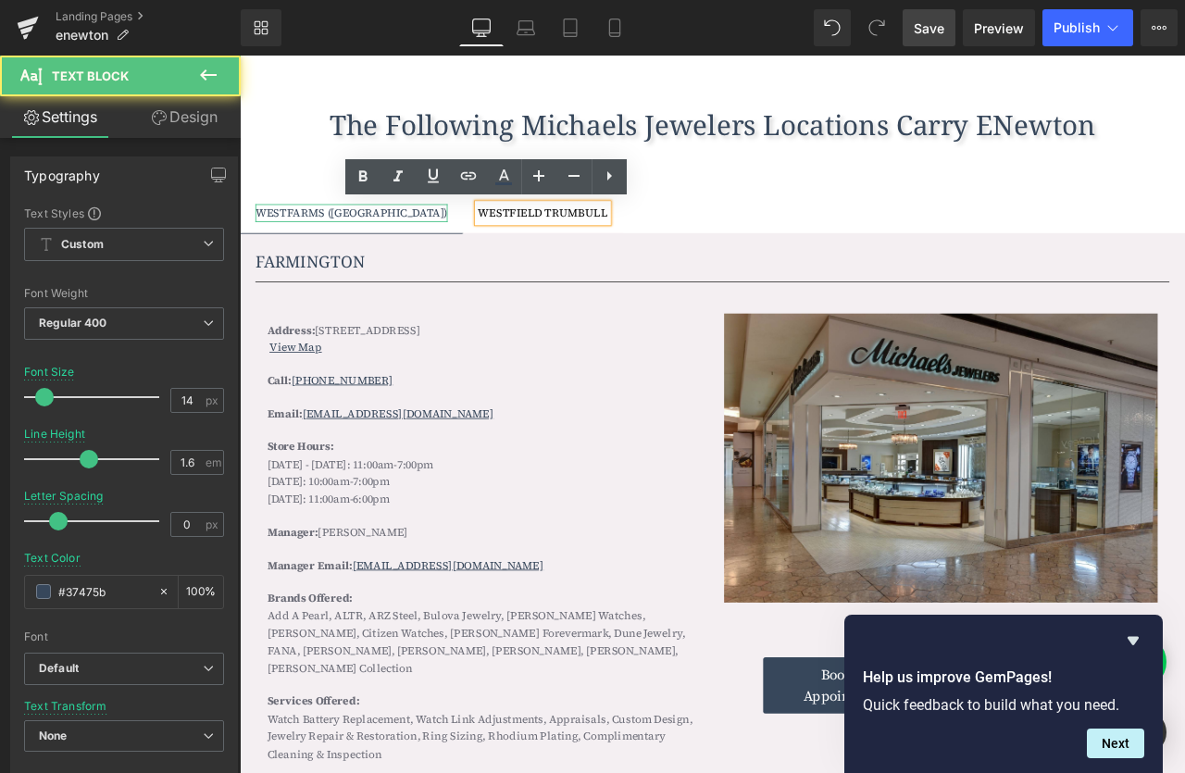
click at [331, 242] on div "WESTFARMS (FARMINGTON)" at bounding box center [372, 241] width 228 height 20
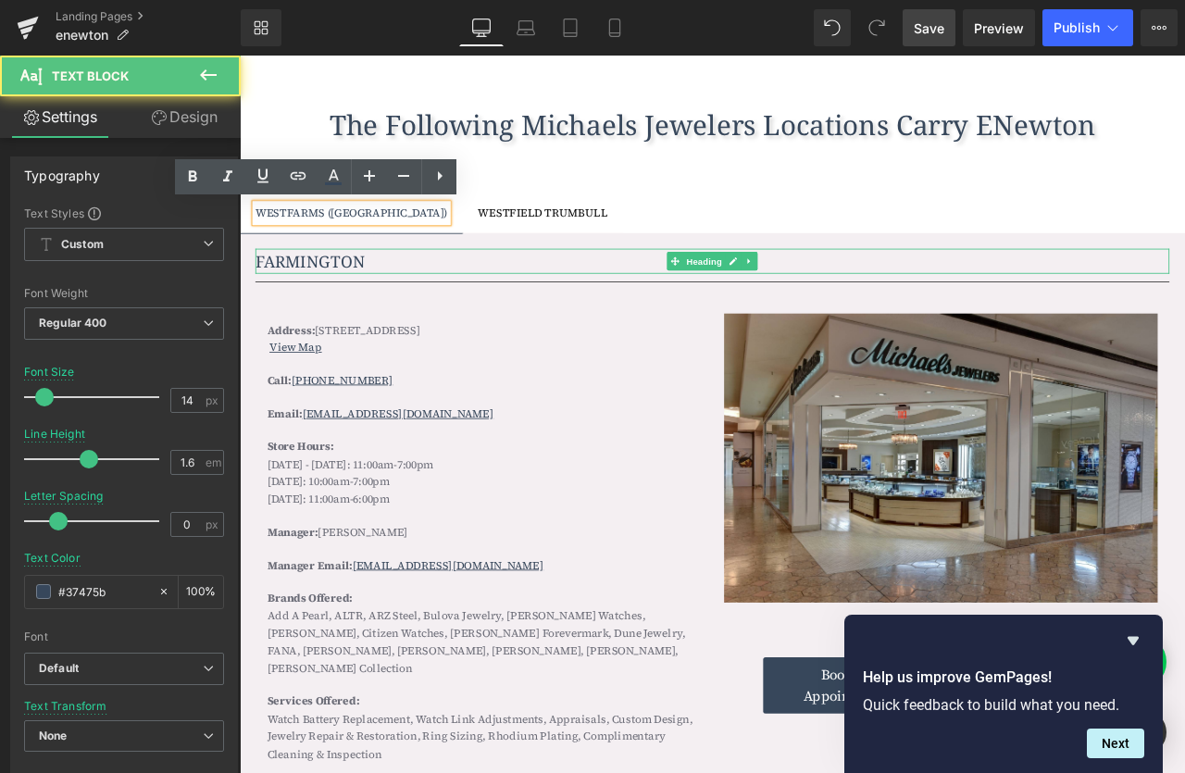
click at [368, 295] on h1 "FARMINGTON" at bounding box center [799, 299] width 1083 height 30
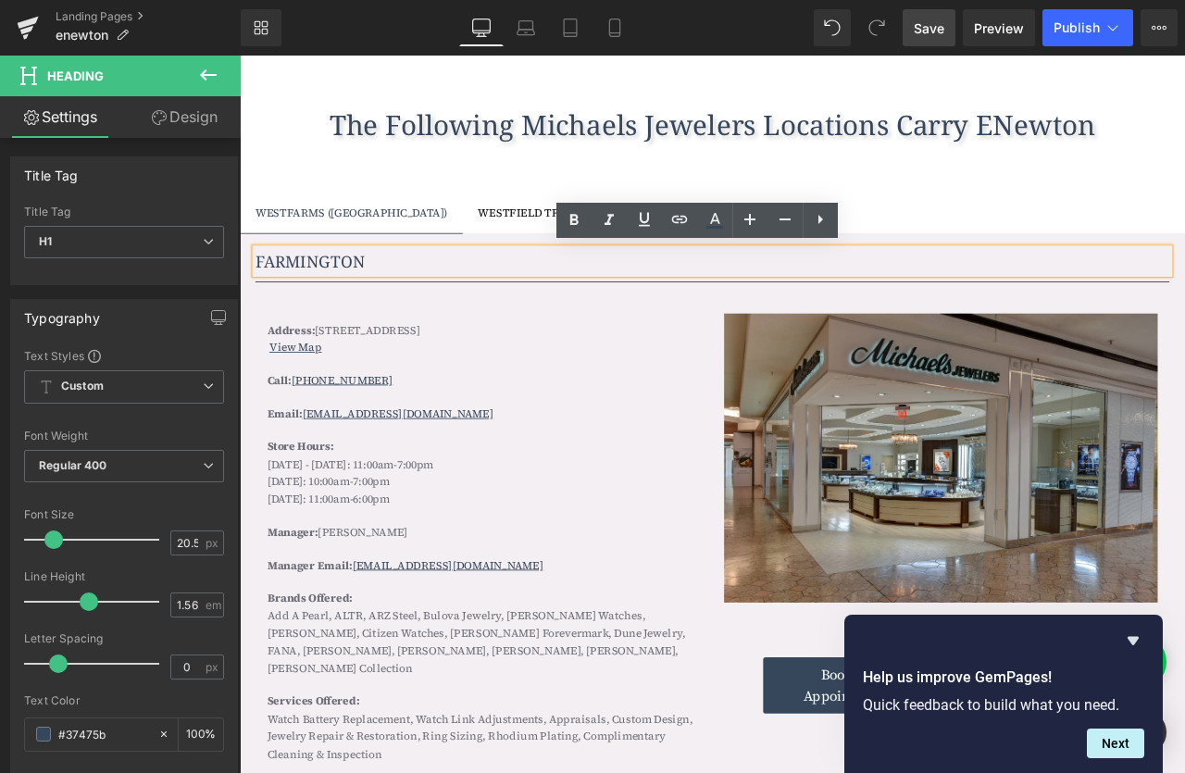
click at [397, 296] on h1 "FARMINGTON" at bounding box center [799, 299] width 1083 height 30
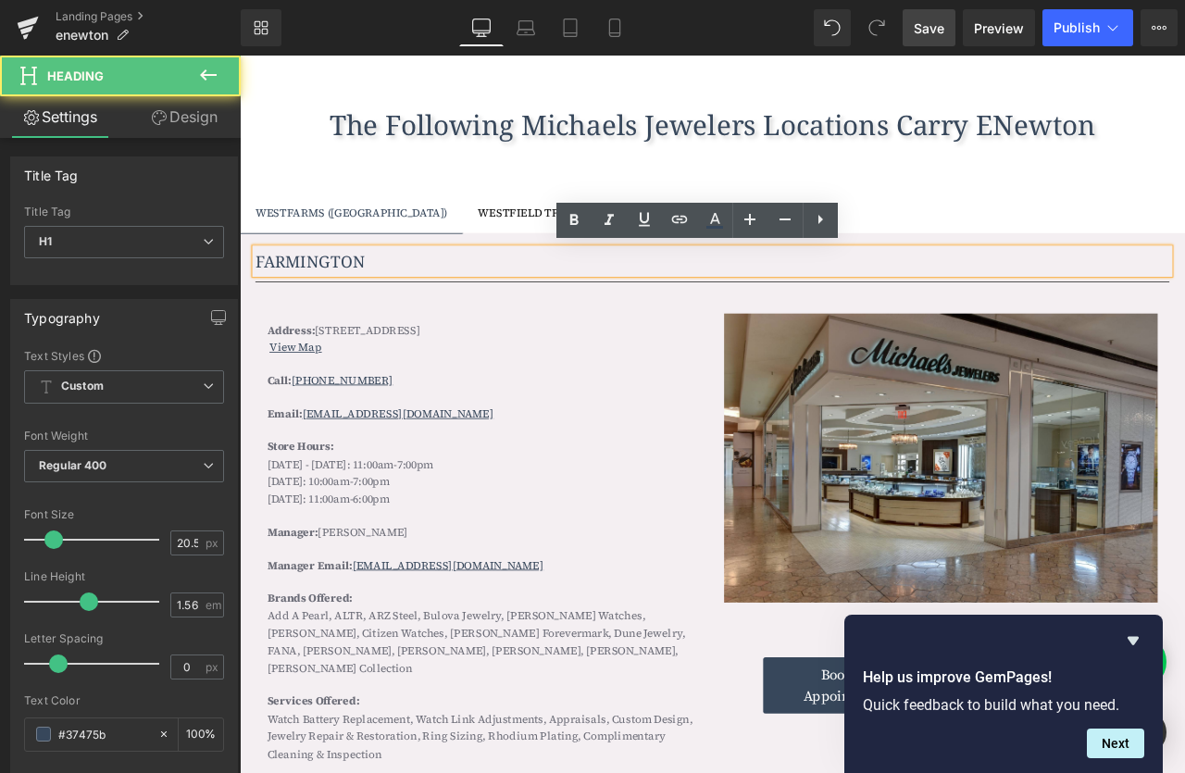
click at [260, 300] on h1 "FARMINGTON" at bounding box center [799, 299] width 1083 height 30
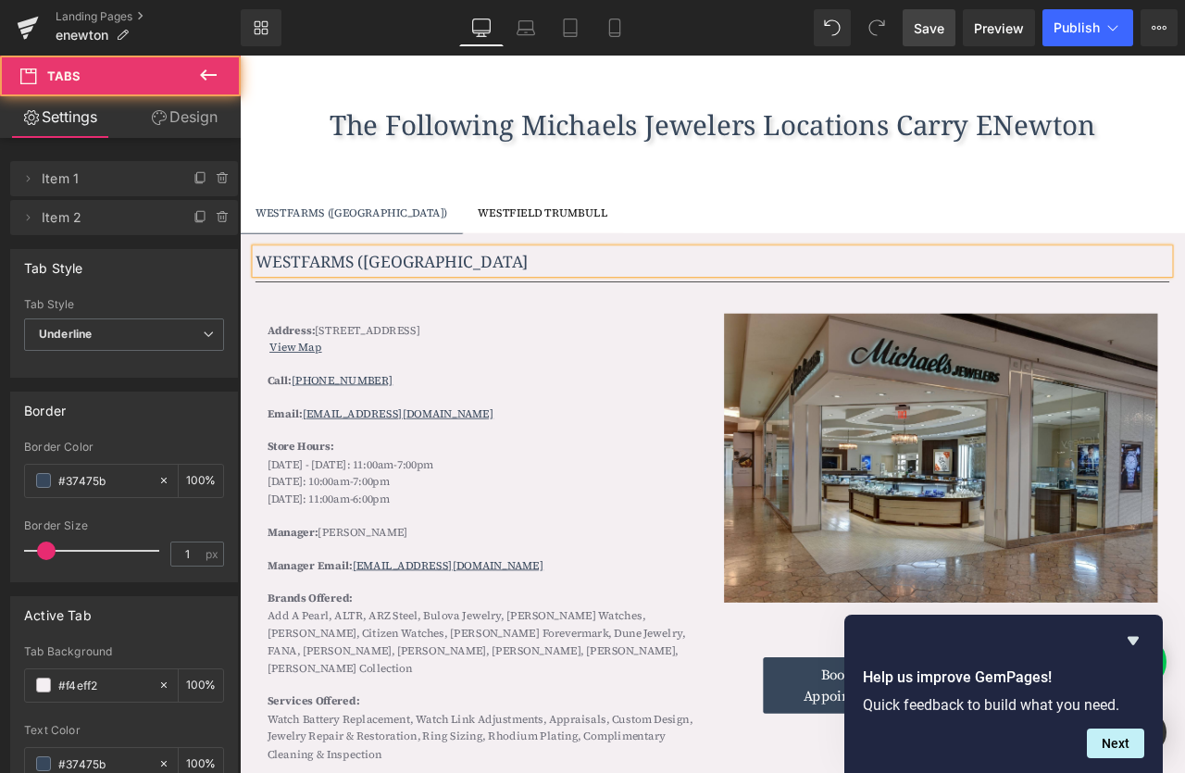
click at [582, 268] on div "WESTFARMS (FARMINGTON Heading Separator Address: 500 Westfarms Mall, Suite B126…" at bounding box center [800, 598] width 1120 height 665
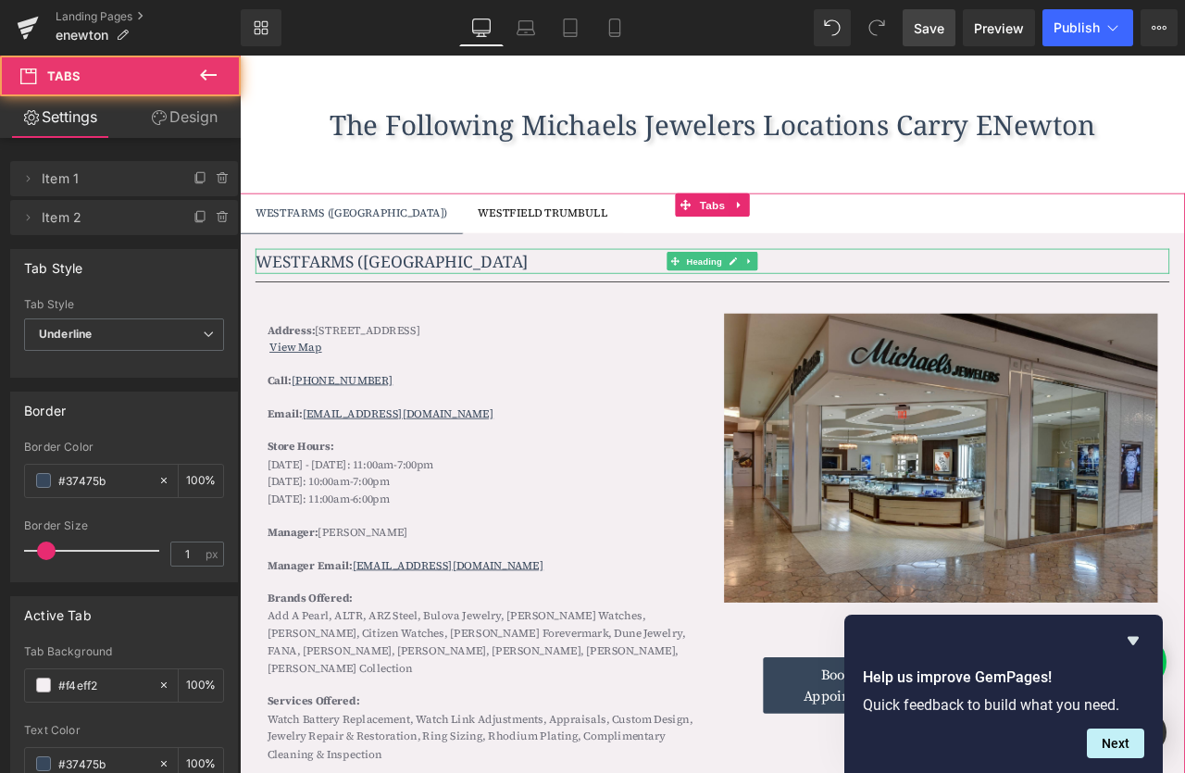
click at [536, 309] on div "WESTFARMS (FARMINGTON Heading" at bounding box center [799, 299] width 1083 height 30
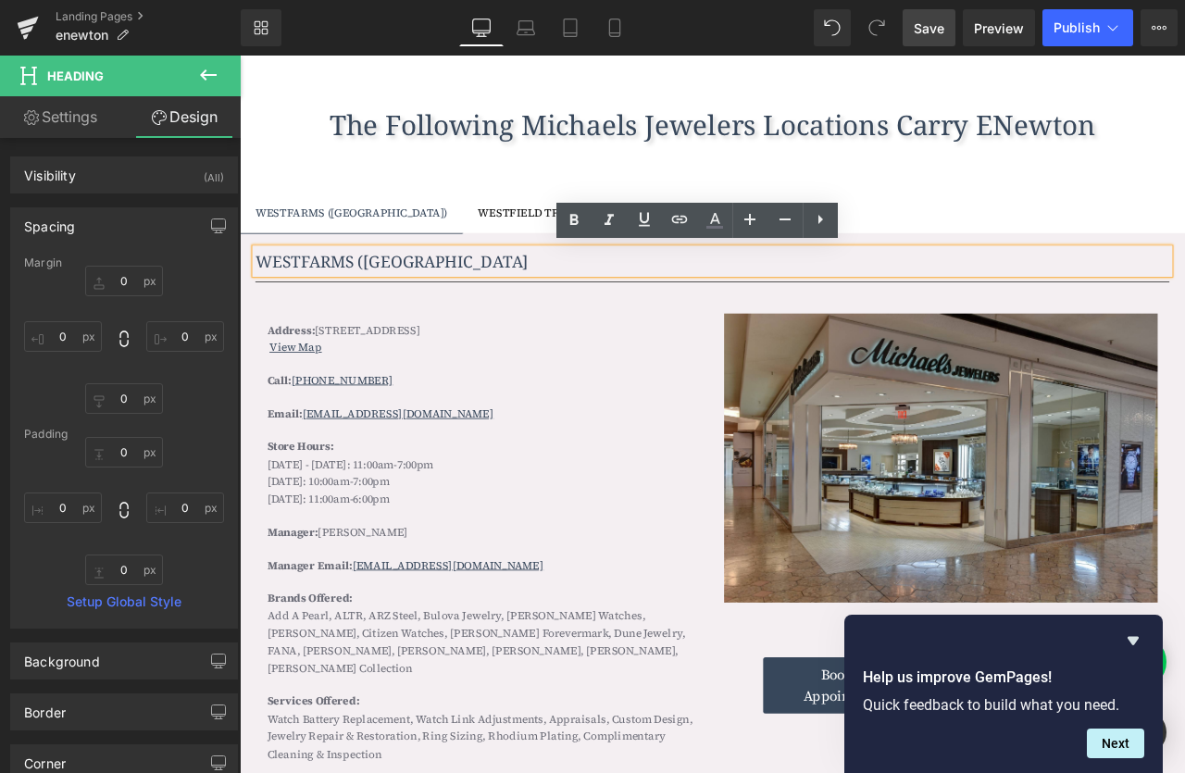
click at [537, 306] on h1 "WESTFARMS (FARMINGTON" at bounding box center [799, 299] width 1083 height 30
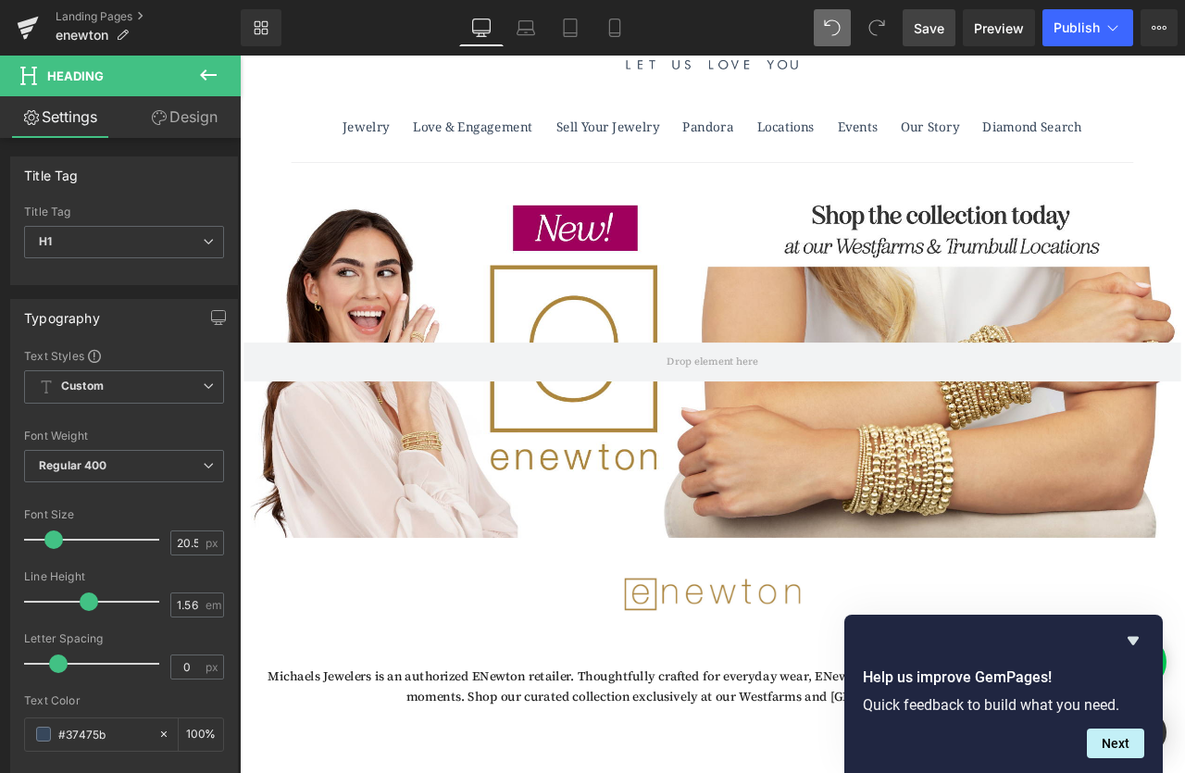
scroll to position [38, 0]
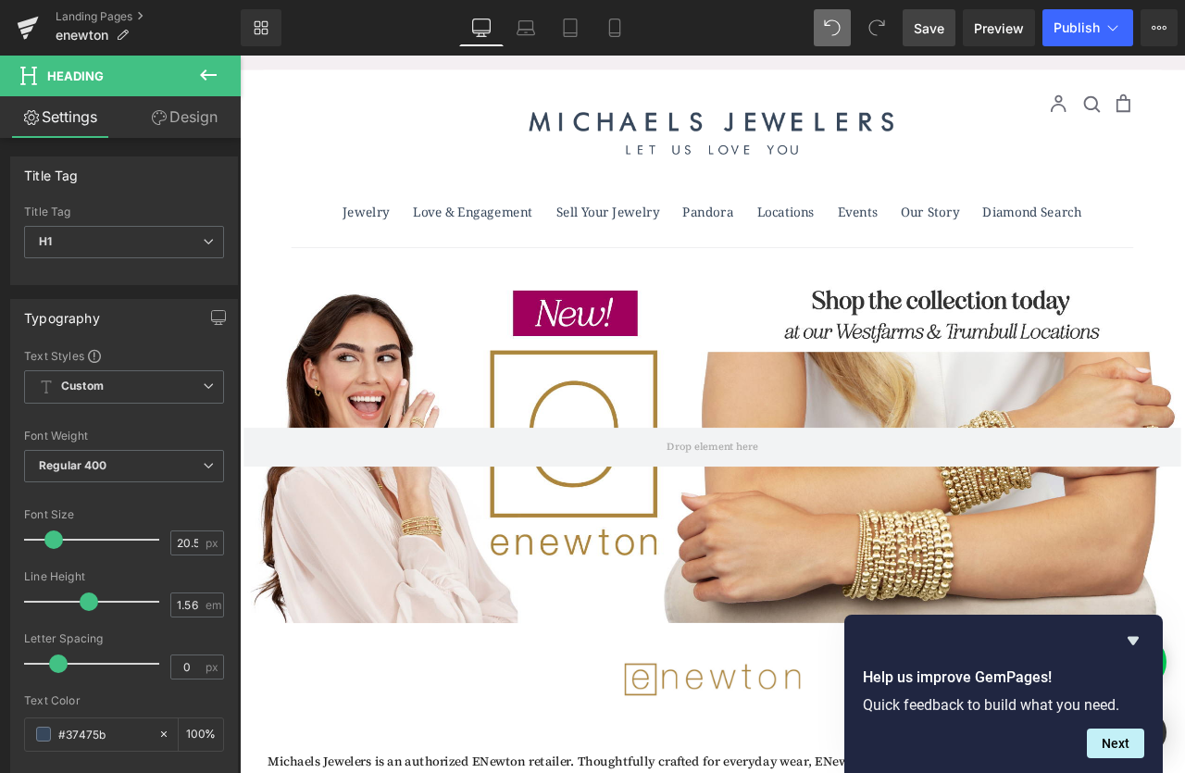
click at [925, 33] on span "Save" at bounding box center [929, 28] width 31 height 19
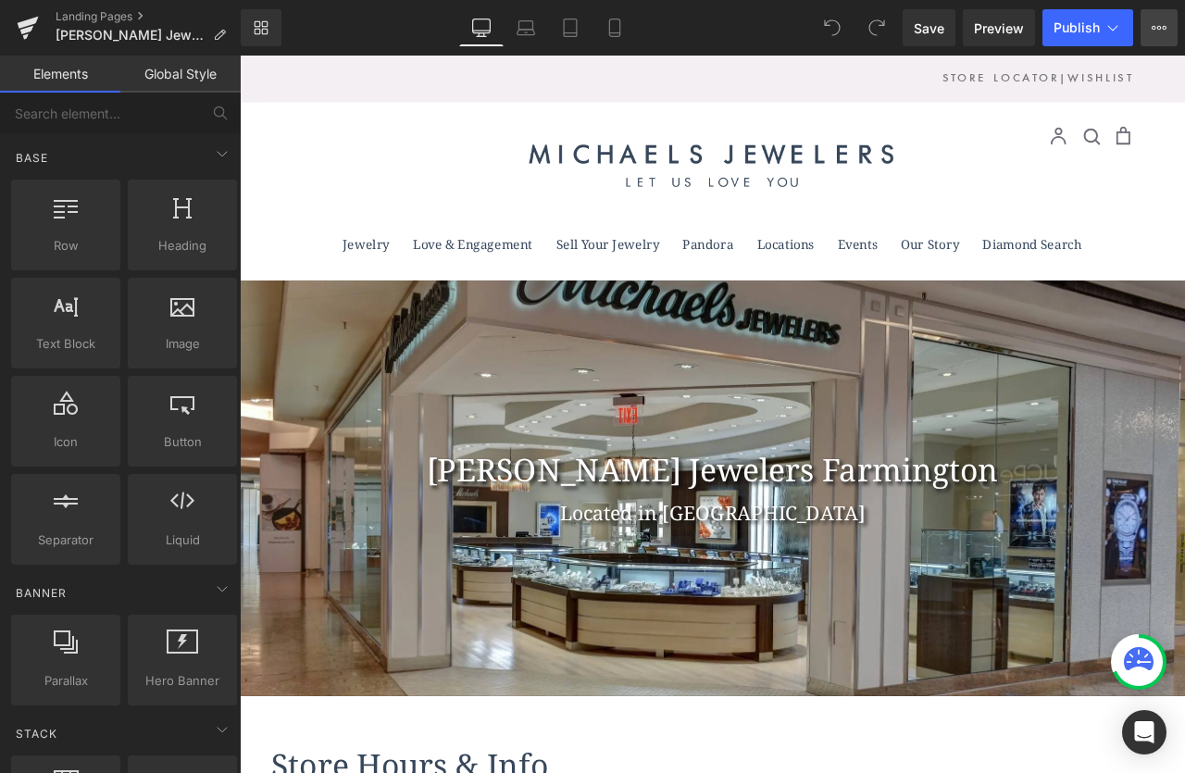
click at [1164, 30] on icon at bounding box center [1165, 28] width 5 height 4
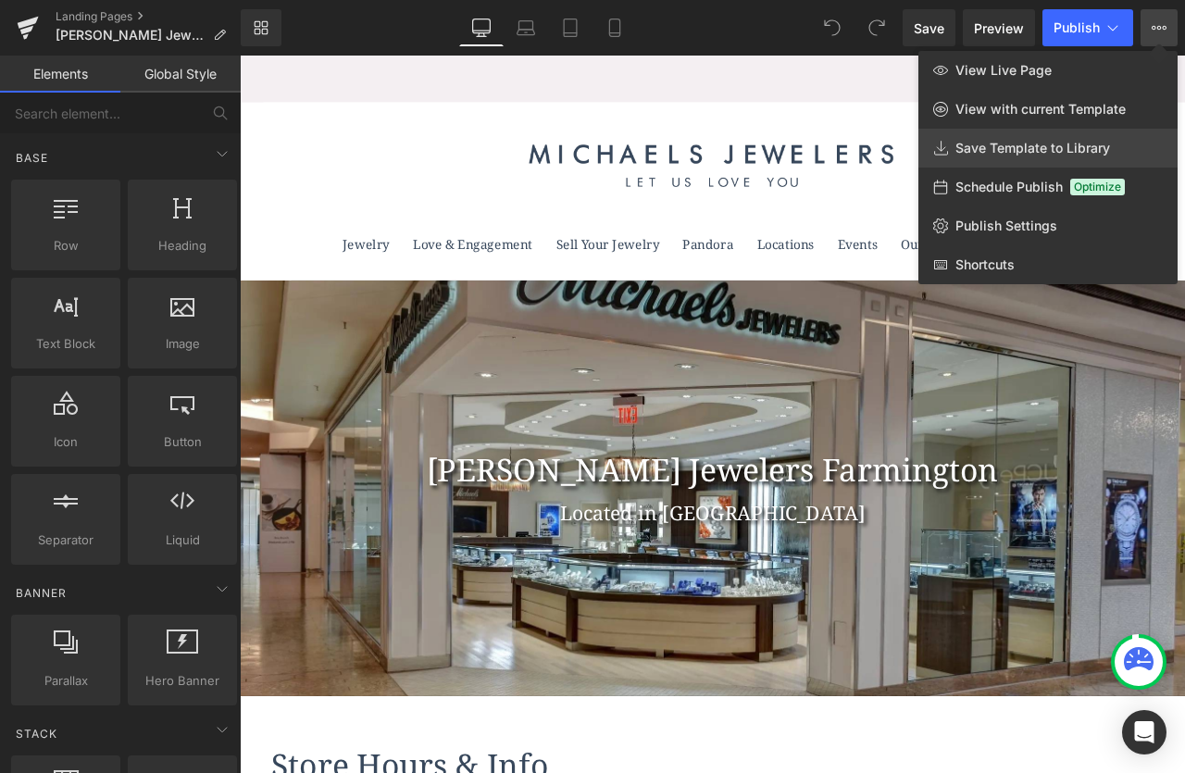
click at [1057, 138] on link "Save Template to Library" at bounding box center [1047, 148] width 259 height 39
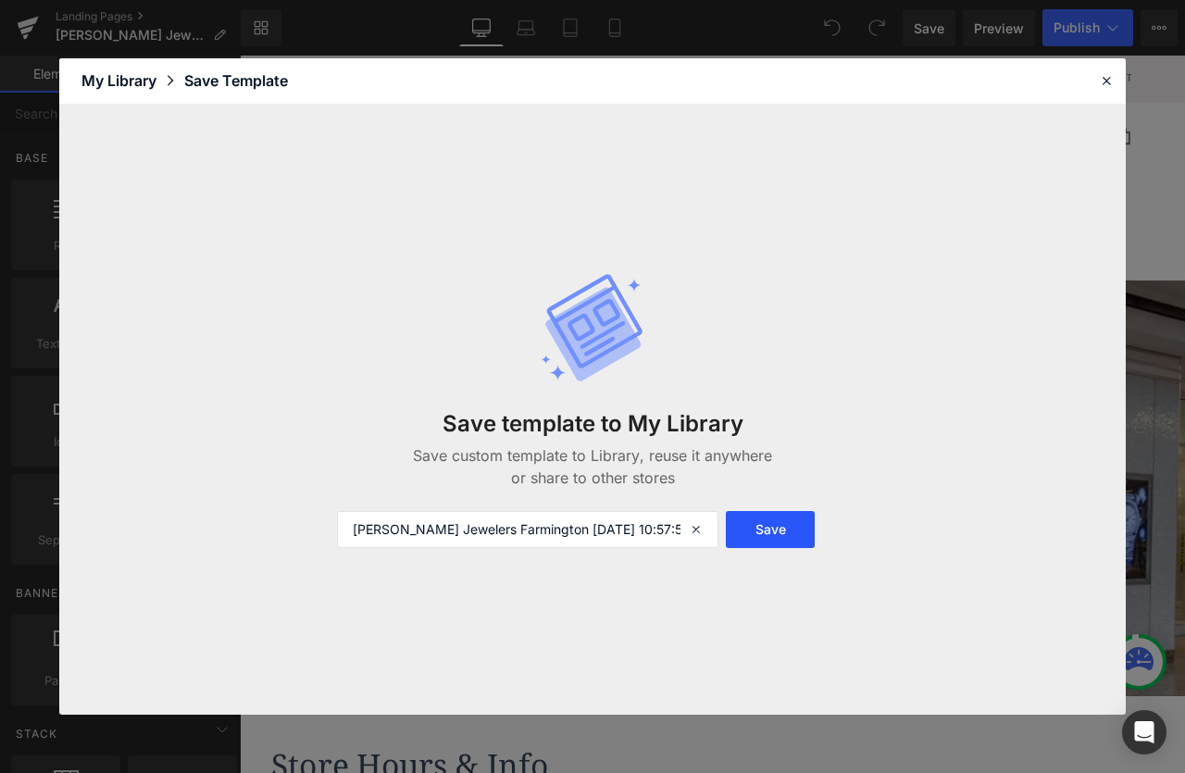
click at [764, 529] on button "Save" at bounding box center [770, 529] width 89 height 37
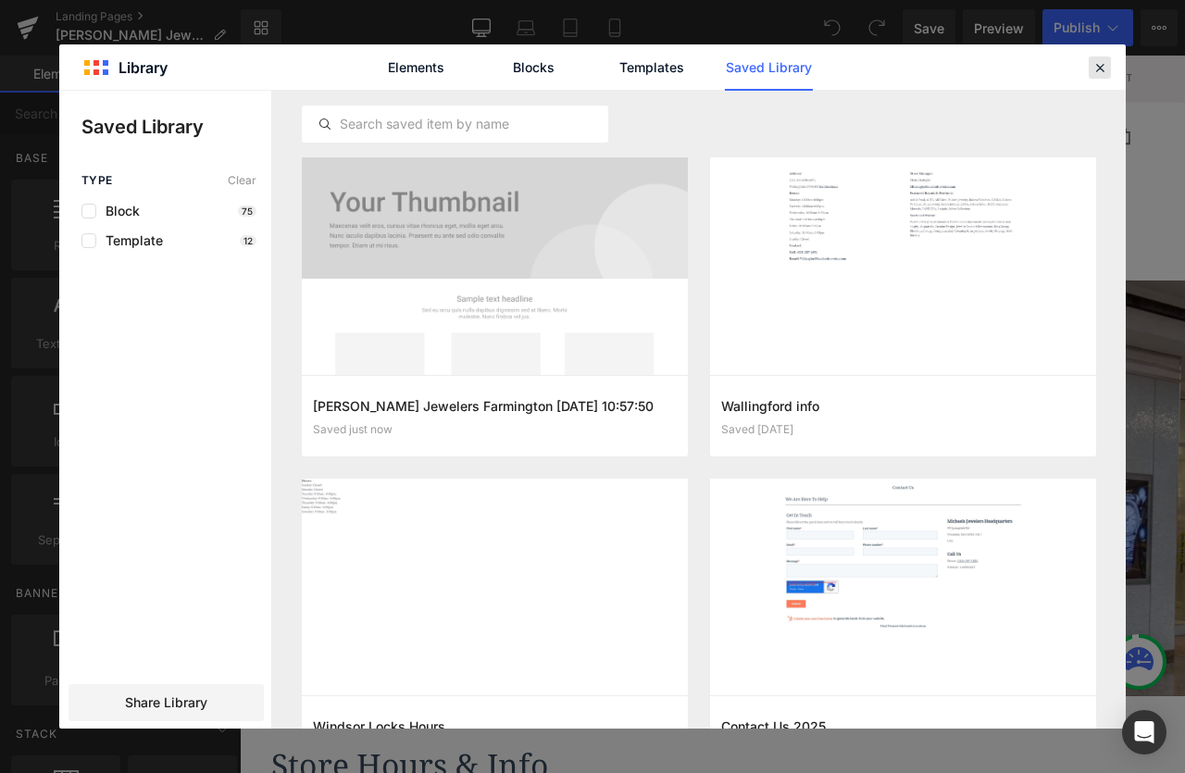
click at [1097, 68] on icon at bounding box center [1100, 67] width 17 height 17
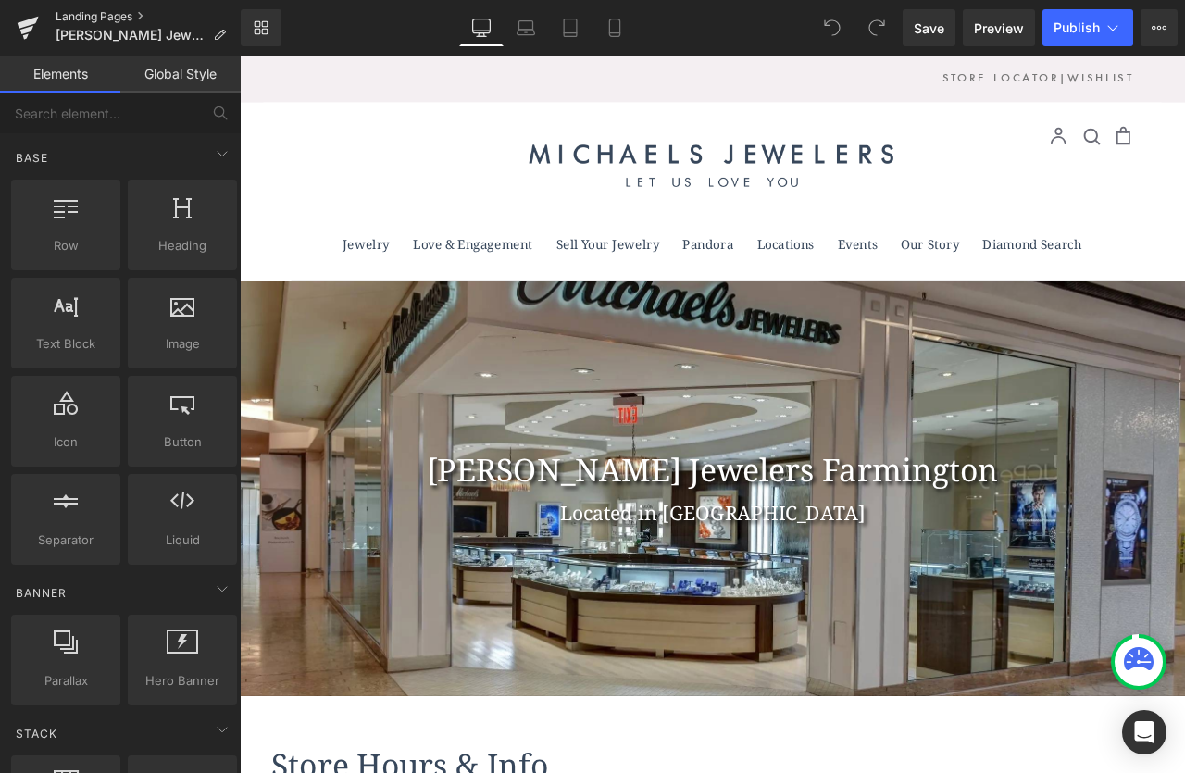
click at [97, 18] on link "Landing Pages" at bounding box center [148, 16] width 185 height 15
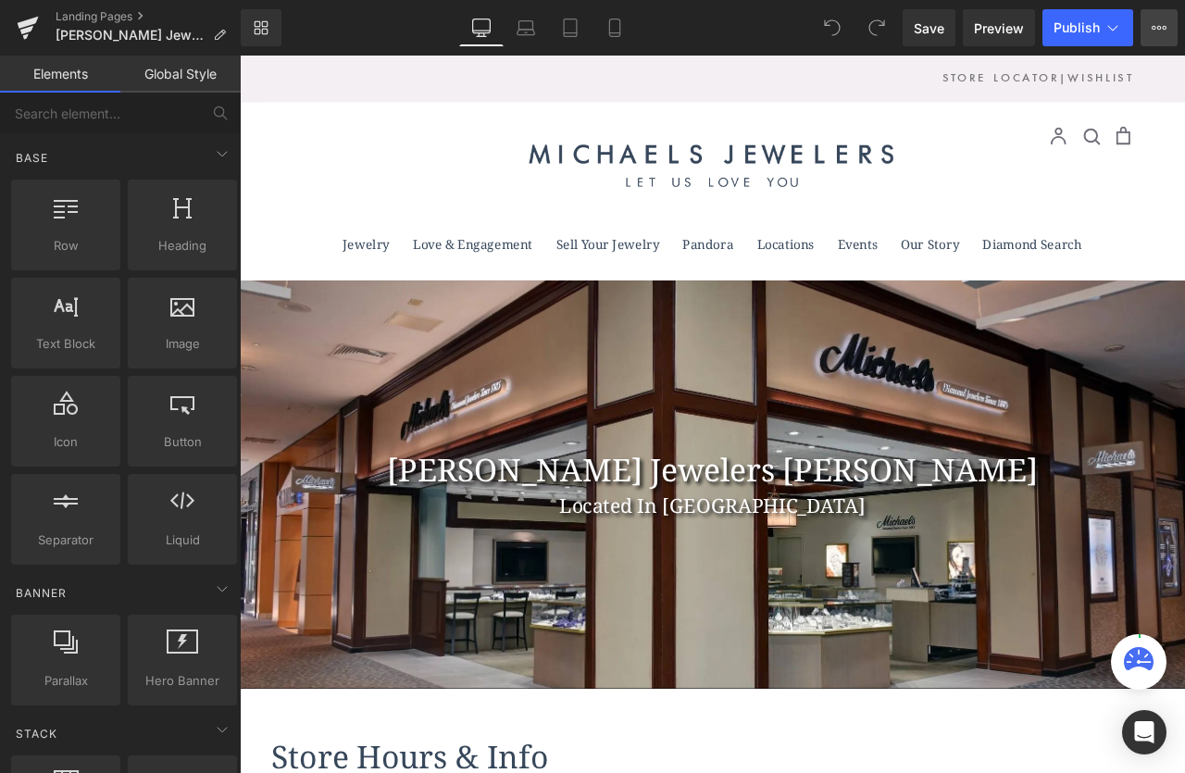
click at [1154, 28] on icon at bounding box center [1159, 27] width 15 height 15
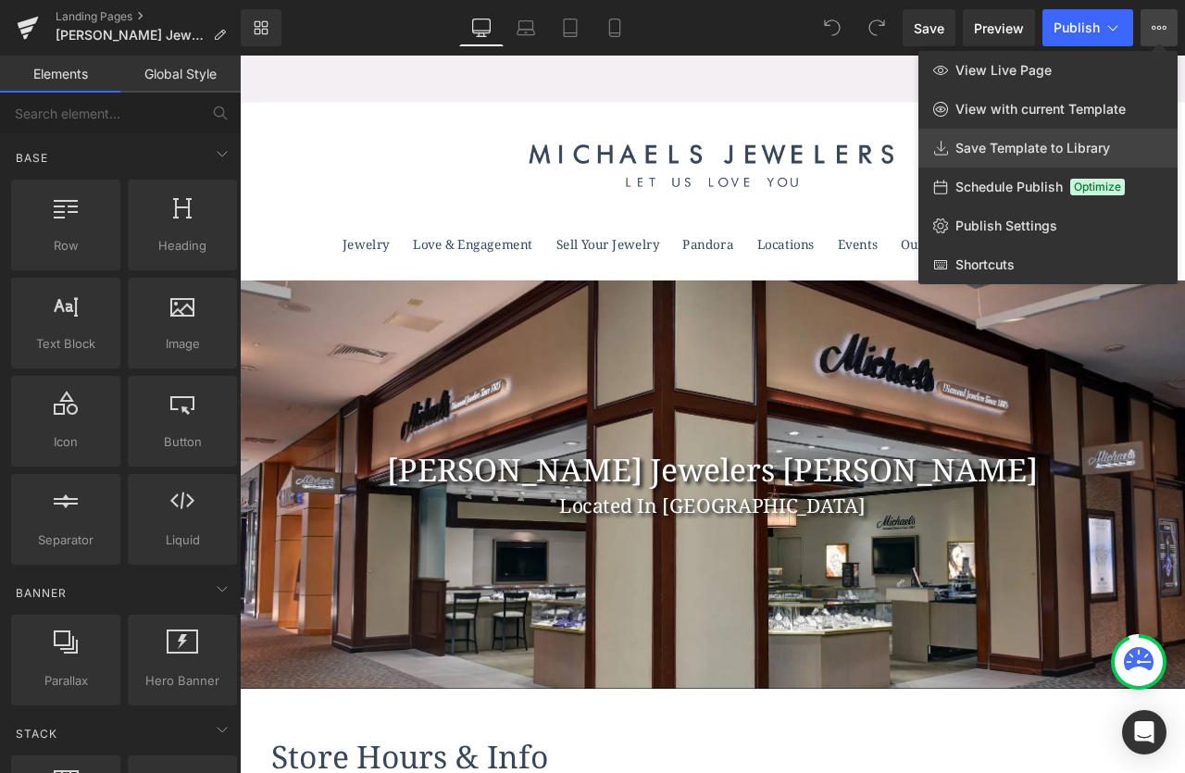
click at [1004, 151] on span "Save Template to Library" at bounding box center [1032, 148] width 155 height 17
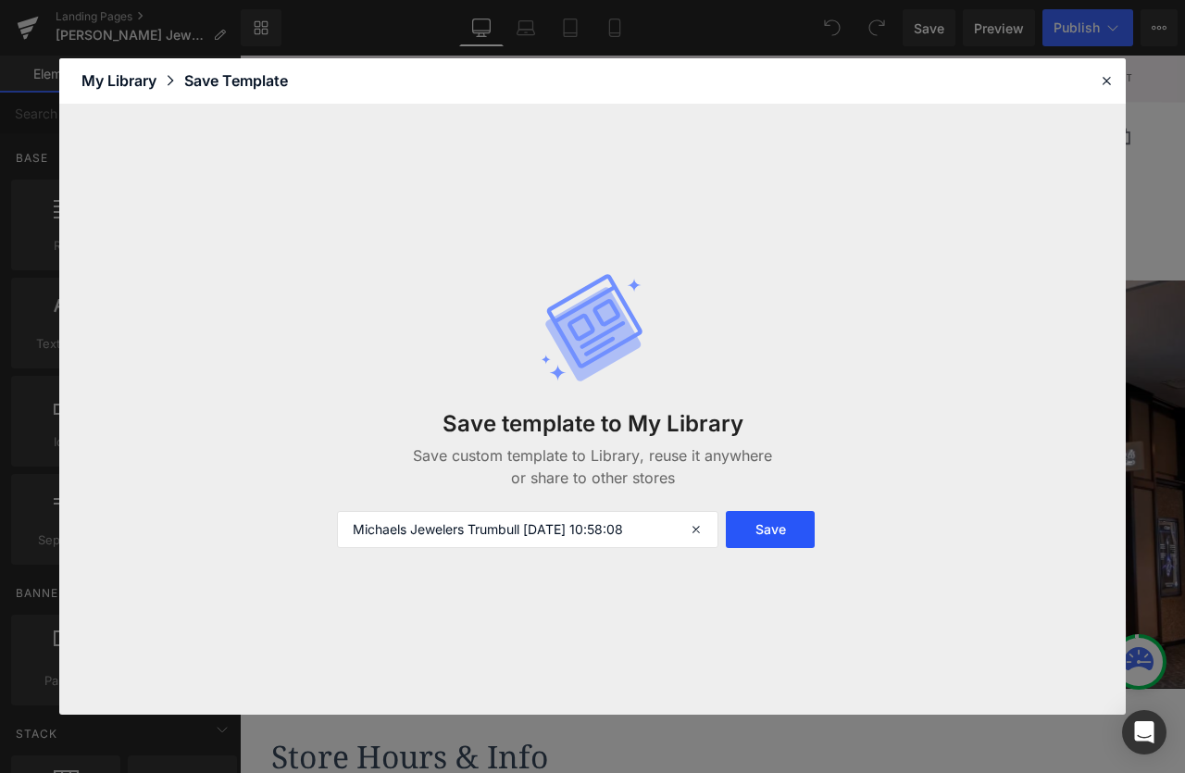
click at [772, 528] on button "Save" at bounding box center [770, 529] width 89 height 37
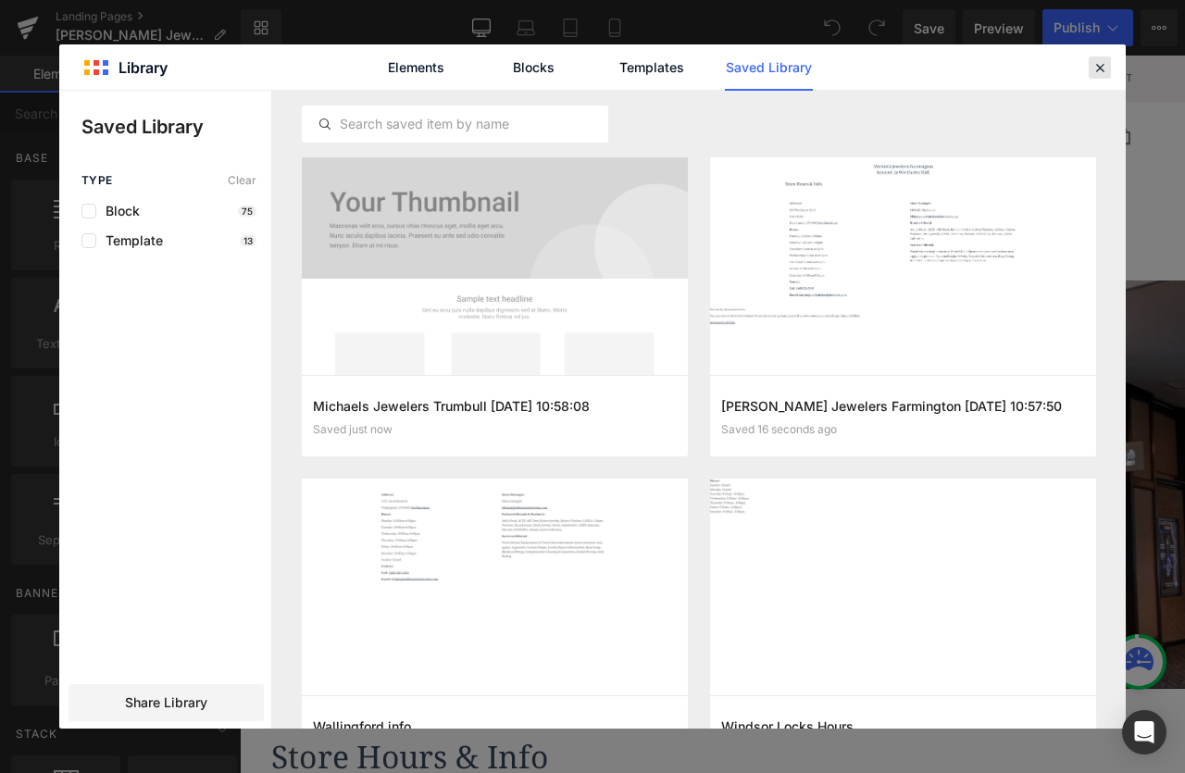
click at [1100, 69] on icon at bounding box center [1100, 67] width 17 height 17
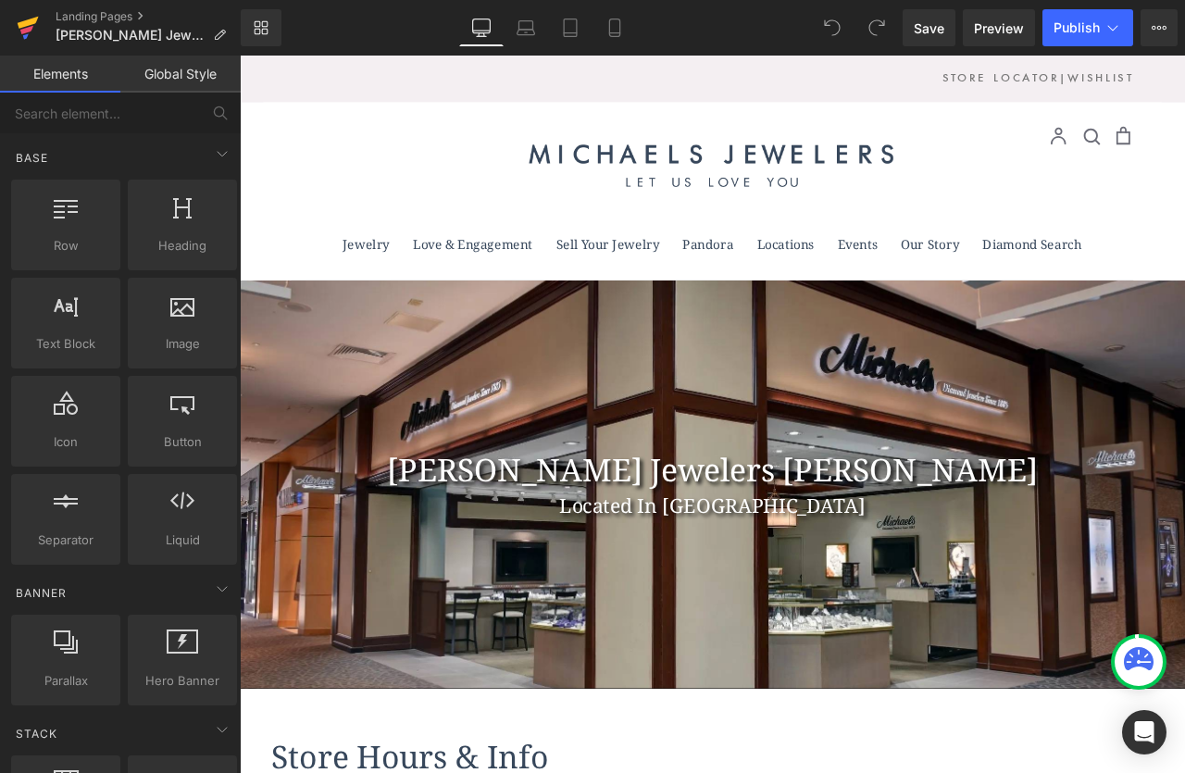
click at [36, 25] on icon at bounding box center [28, 28] width 22 height 46
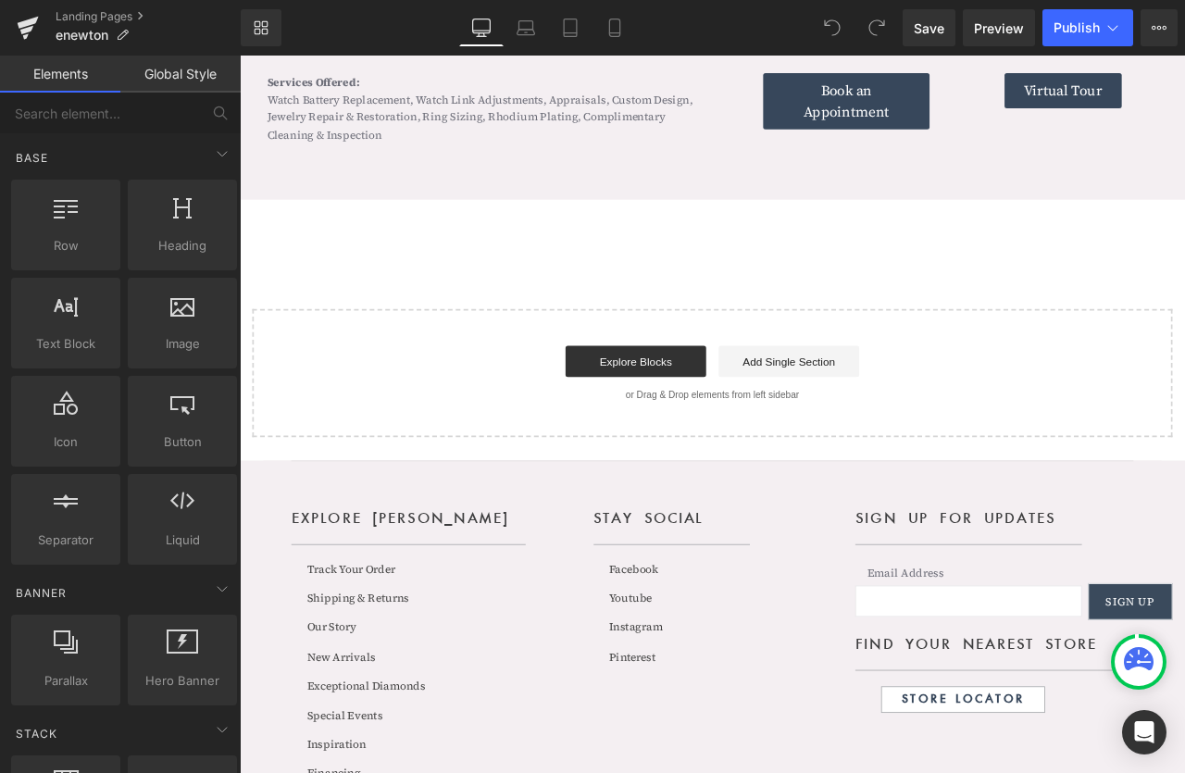
scroll to position [2112, 0]
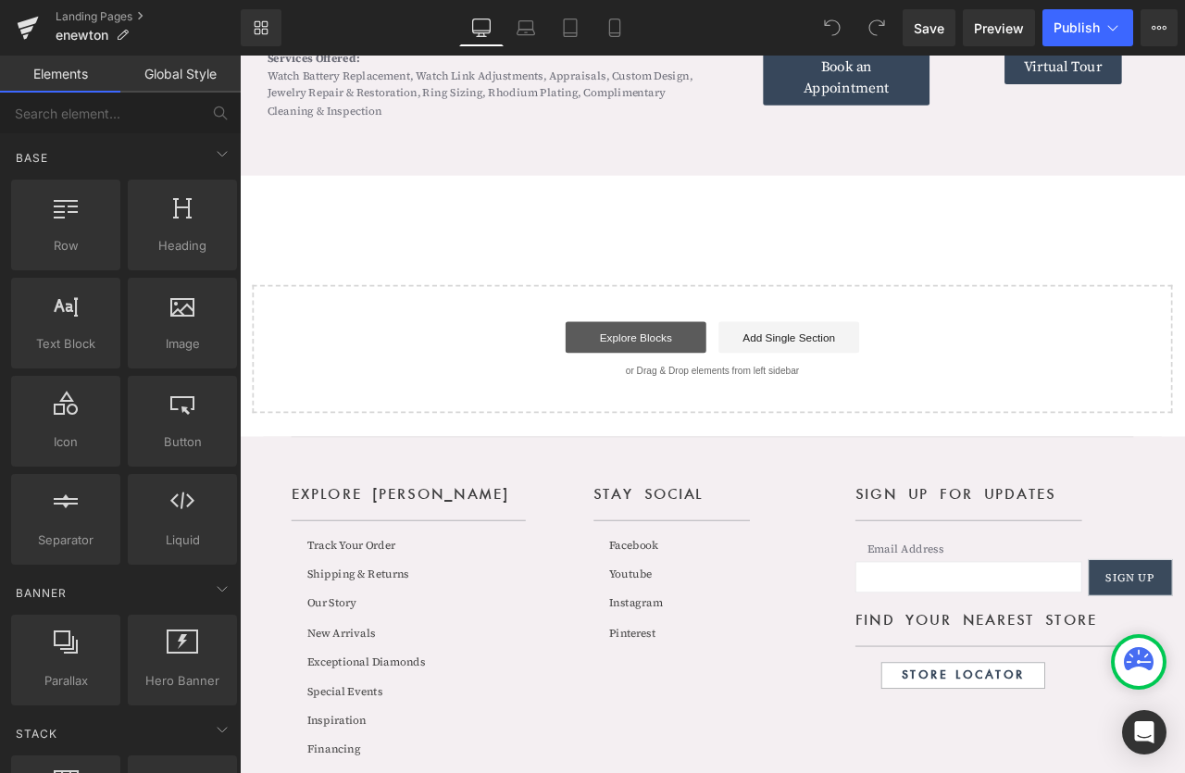
click at [760, 388] on link "Explore Blocks" at bounding box center [709, 389] width 167 height 37
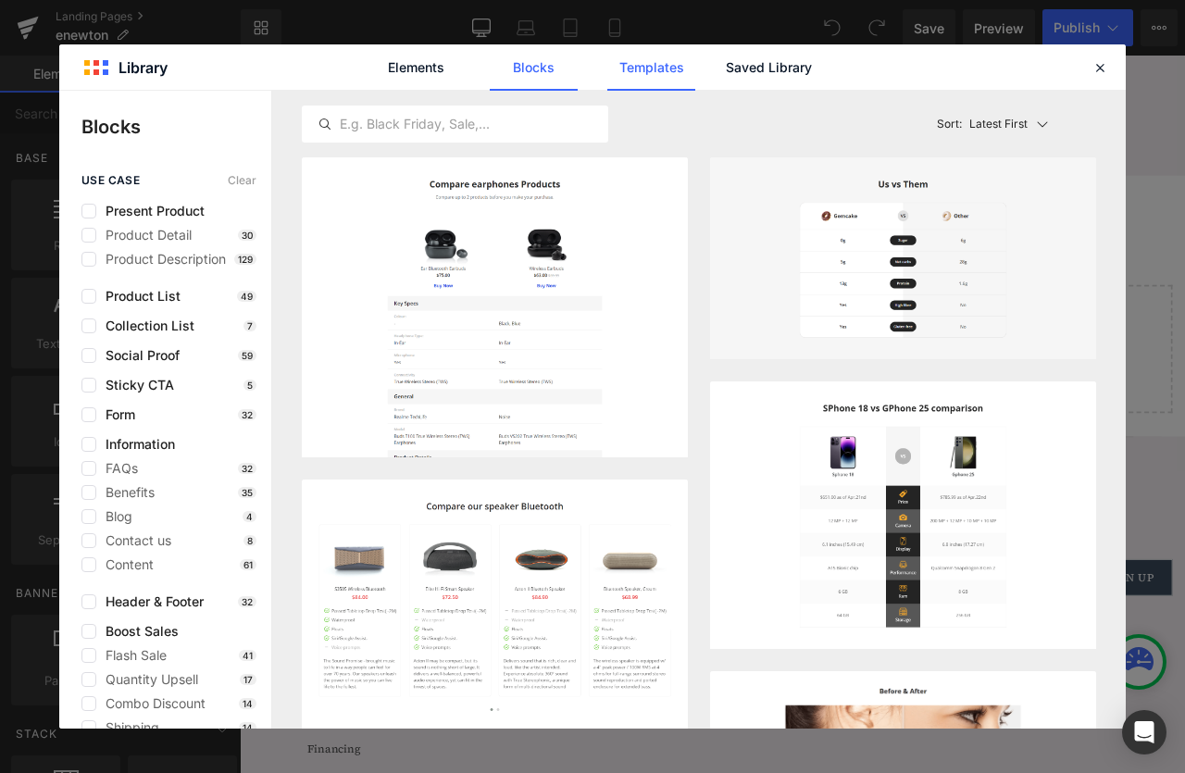
click at [678, 60] on link "Templates" at bounding box center [651, 67] width 88 height 46
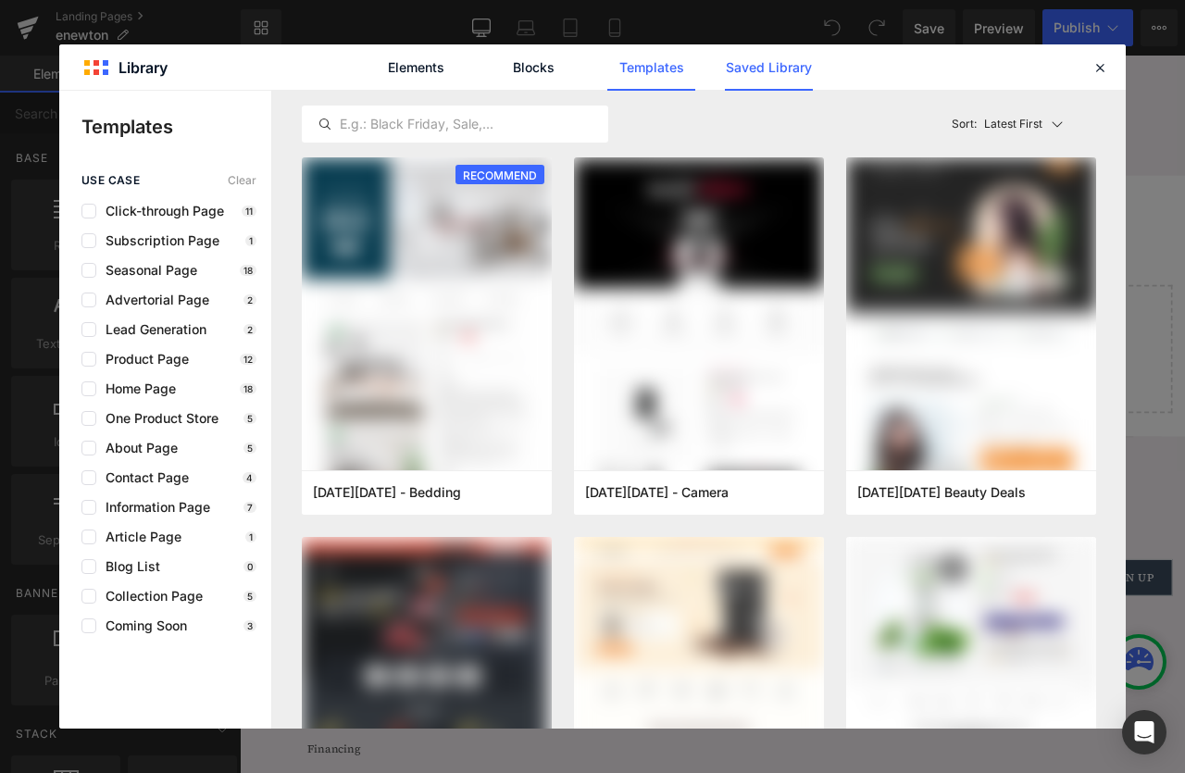
click at [747, 64] on link "Saved Library" at bounding box center [769, 67] width 88 height 46
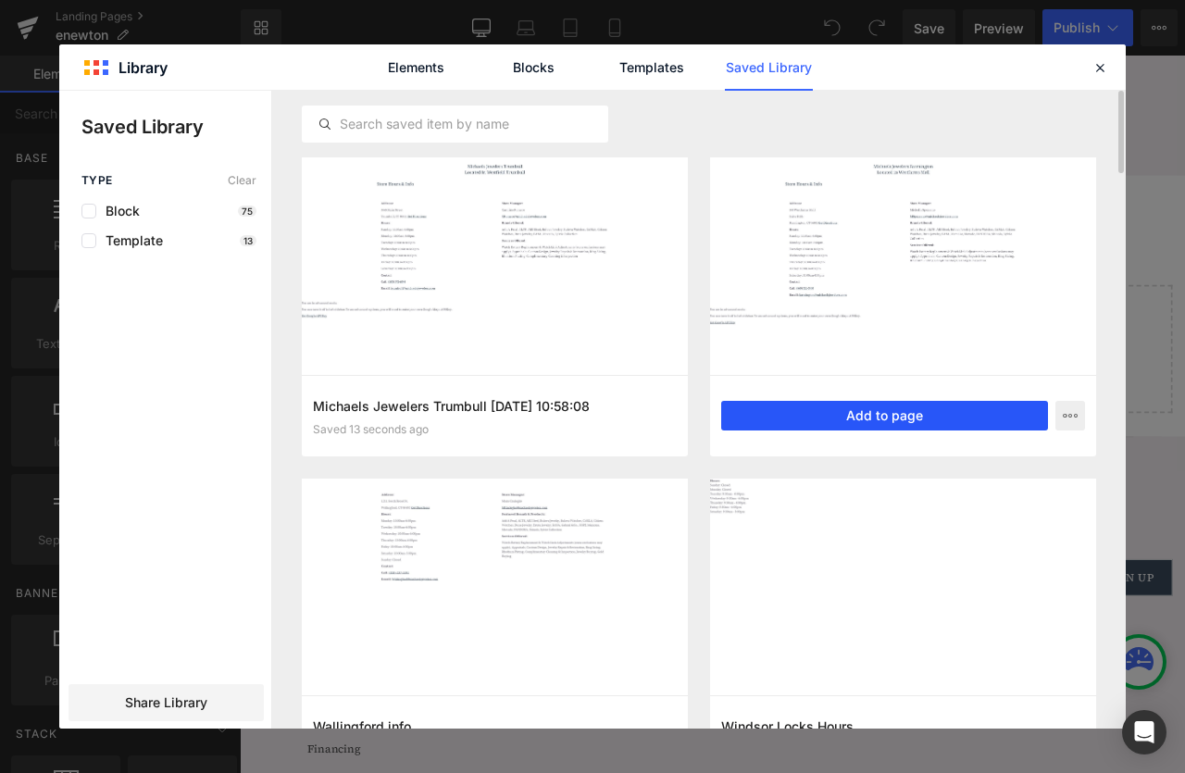
click at [879, 417] on button "Add to page" at bounding box center [884, 416] width 327 height 30
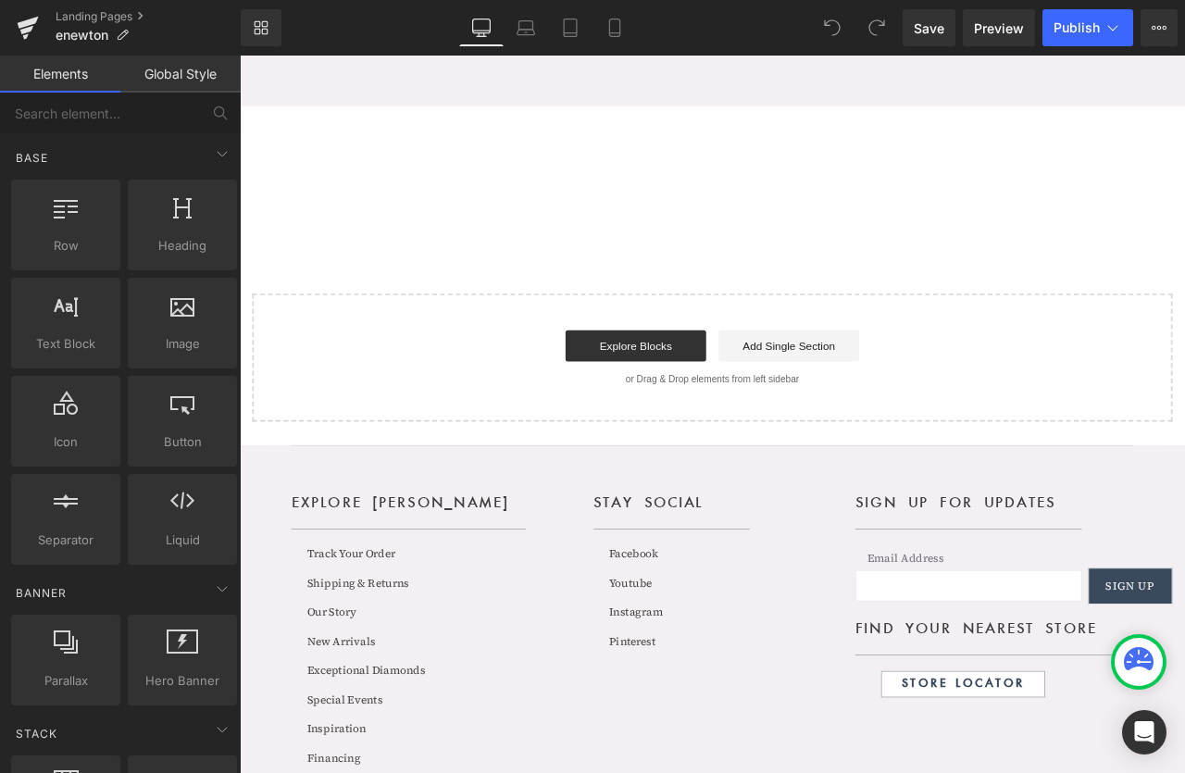
scroll to position [2198, 0]
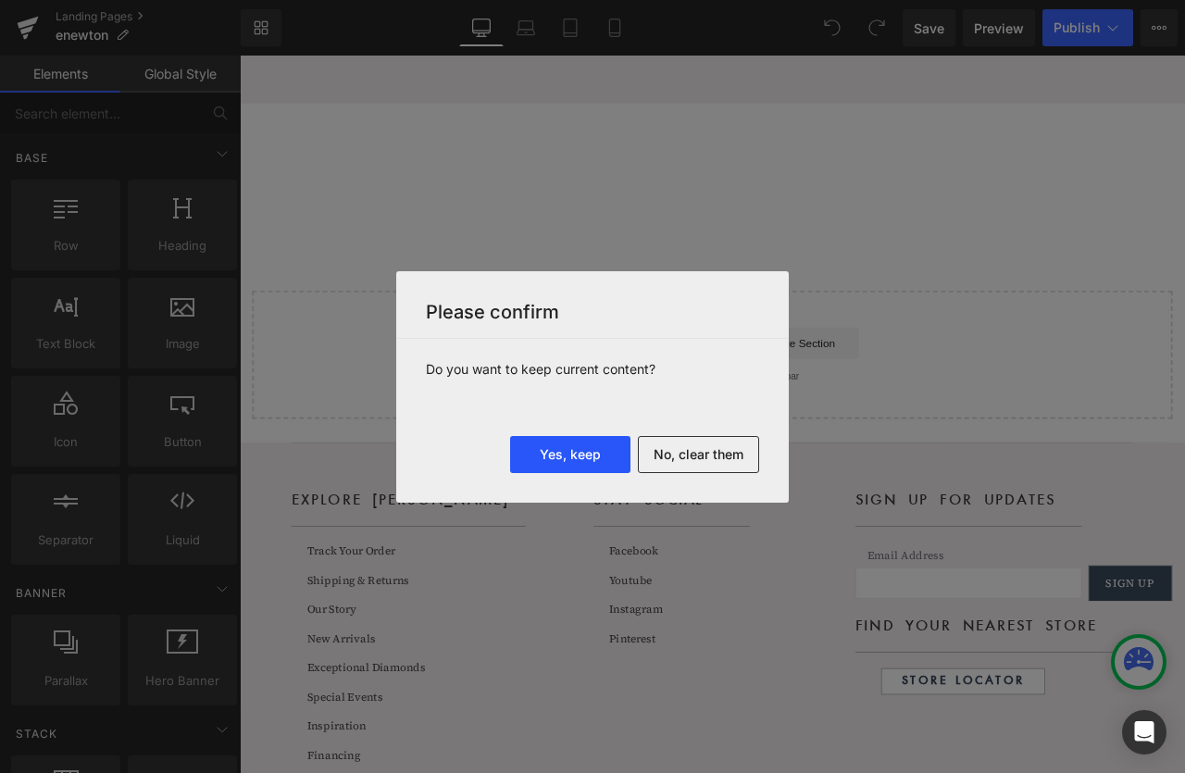
click at [583, 452] on button "Yes, keep" at bounding box center [570, 454] width 120 height 37
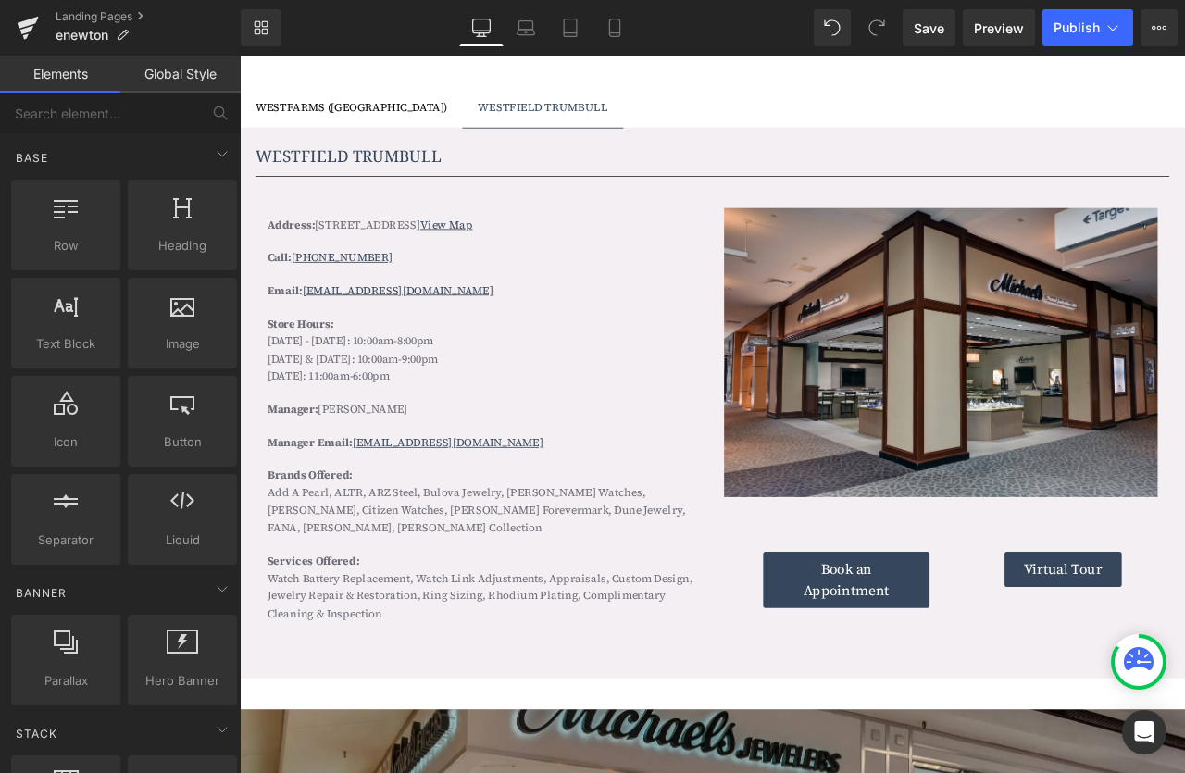
scroll to position [1514, 0]
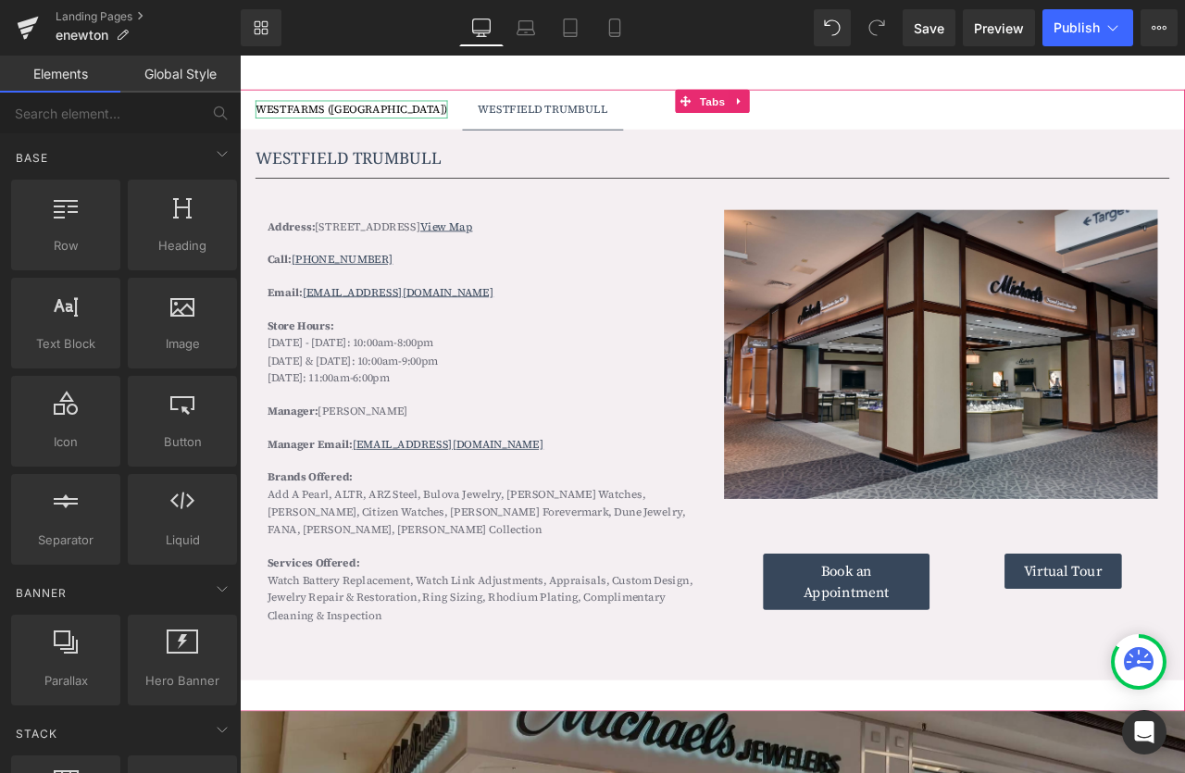
click at [421, 116] on div "WESTFARMS (FARMINGTON)" at bounding box center [372, 119] width 228 height 20
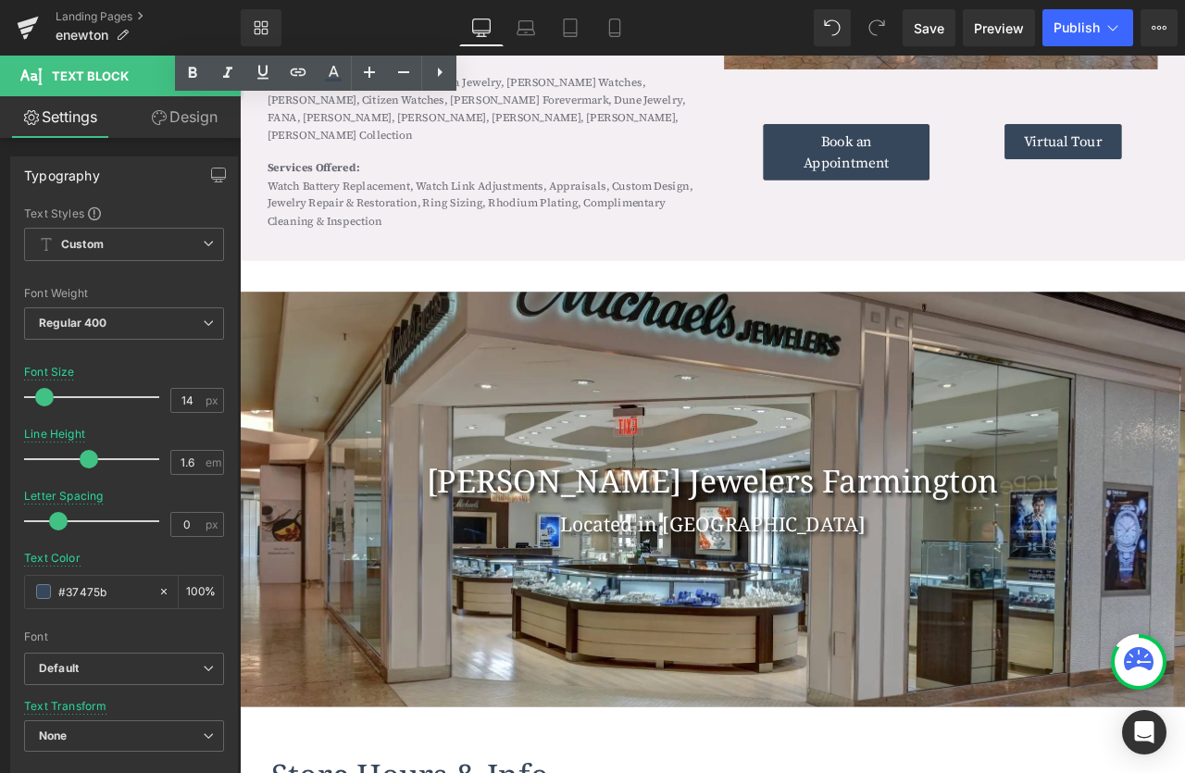
scroll to position [2058, 0]
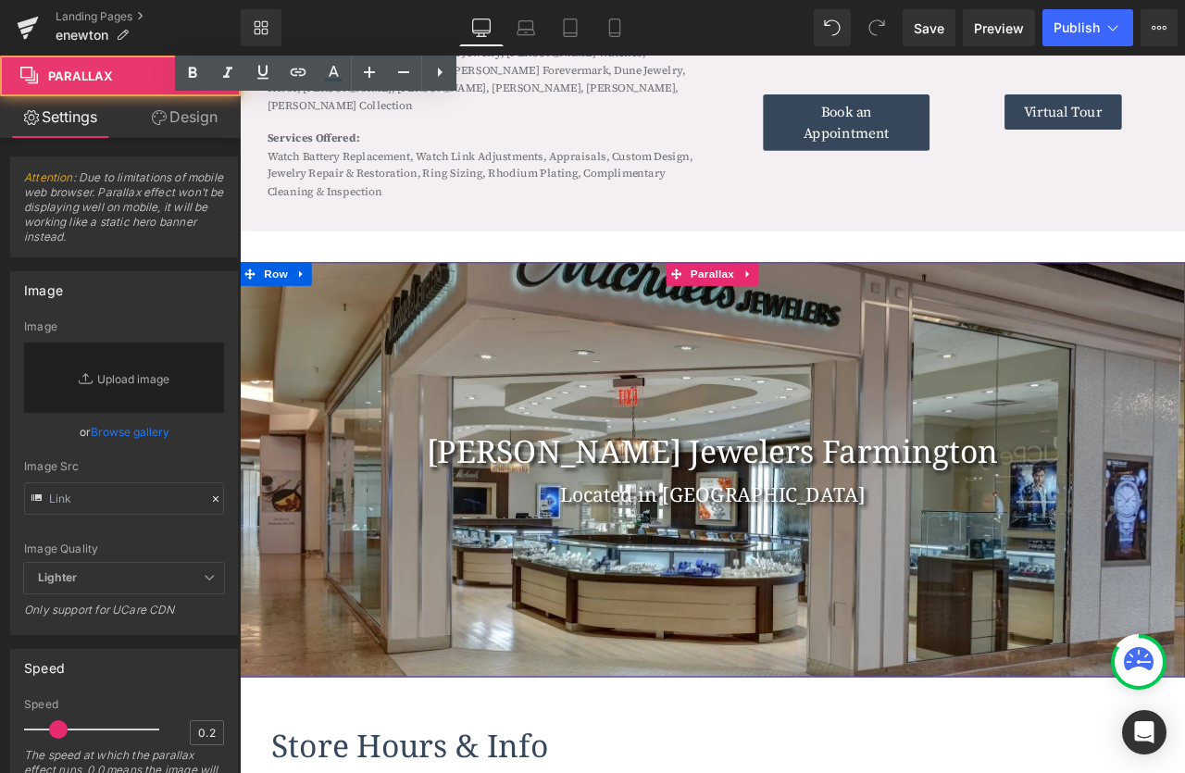
click at [769, 365] on div at bounding box center [800, 547] width 1120 height 493
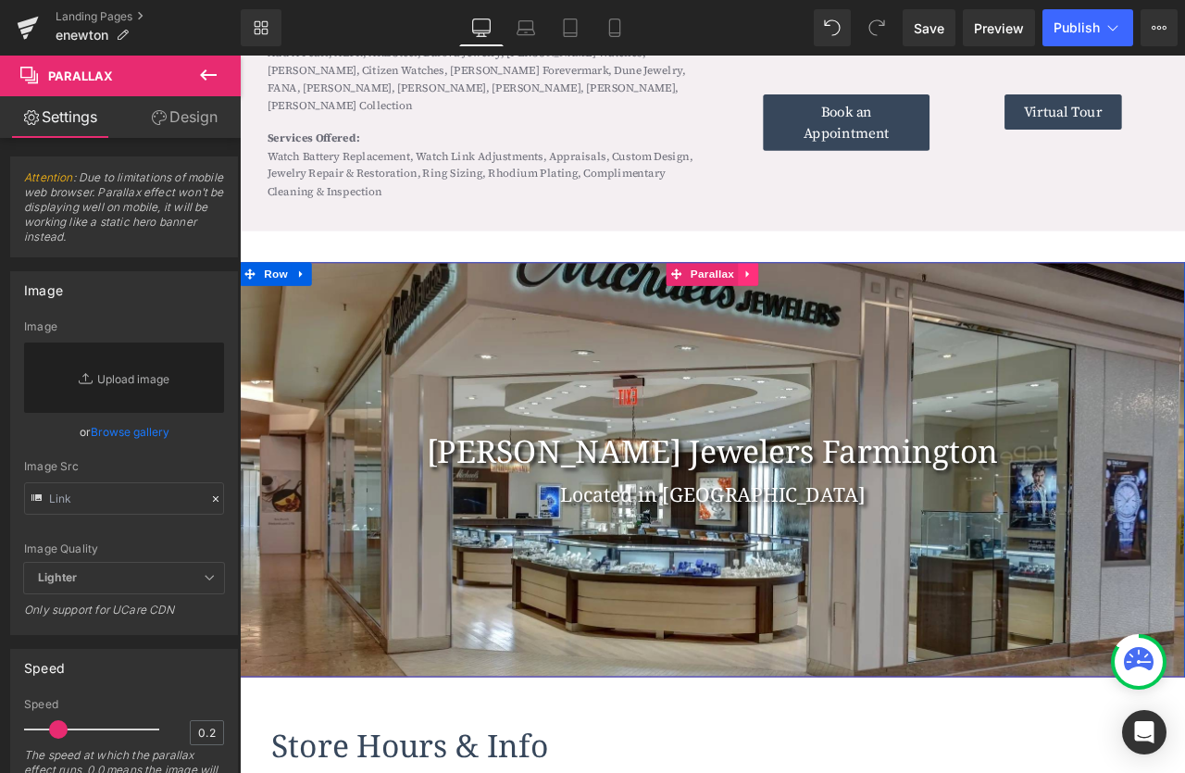
click at [843, 307] on icon at bounding box center [842, 314] width 13 height 14
click at [855, 308] on icon at bounding box center [854, 314] width 13 height 13
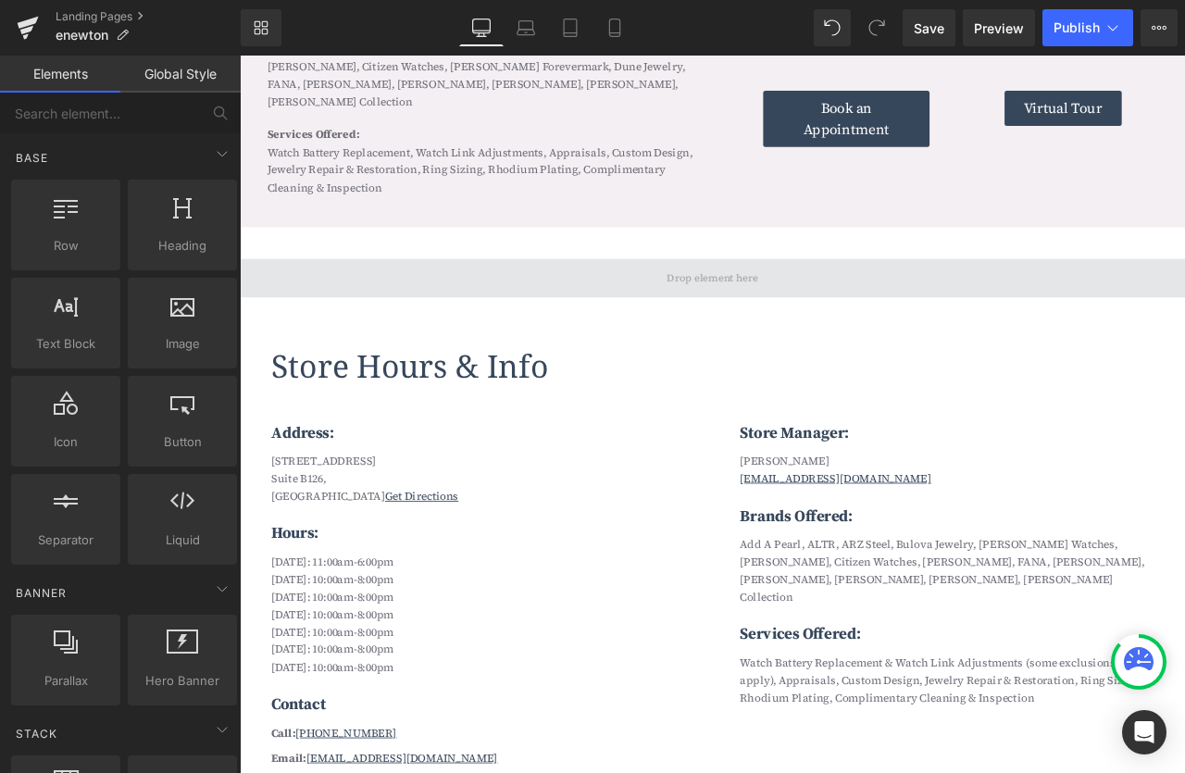
scroll to position [2059, 0]
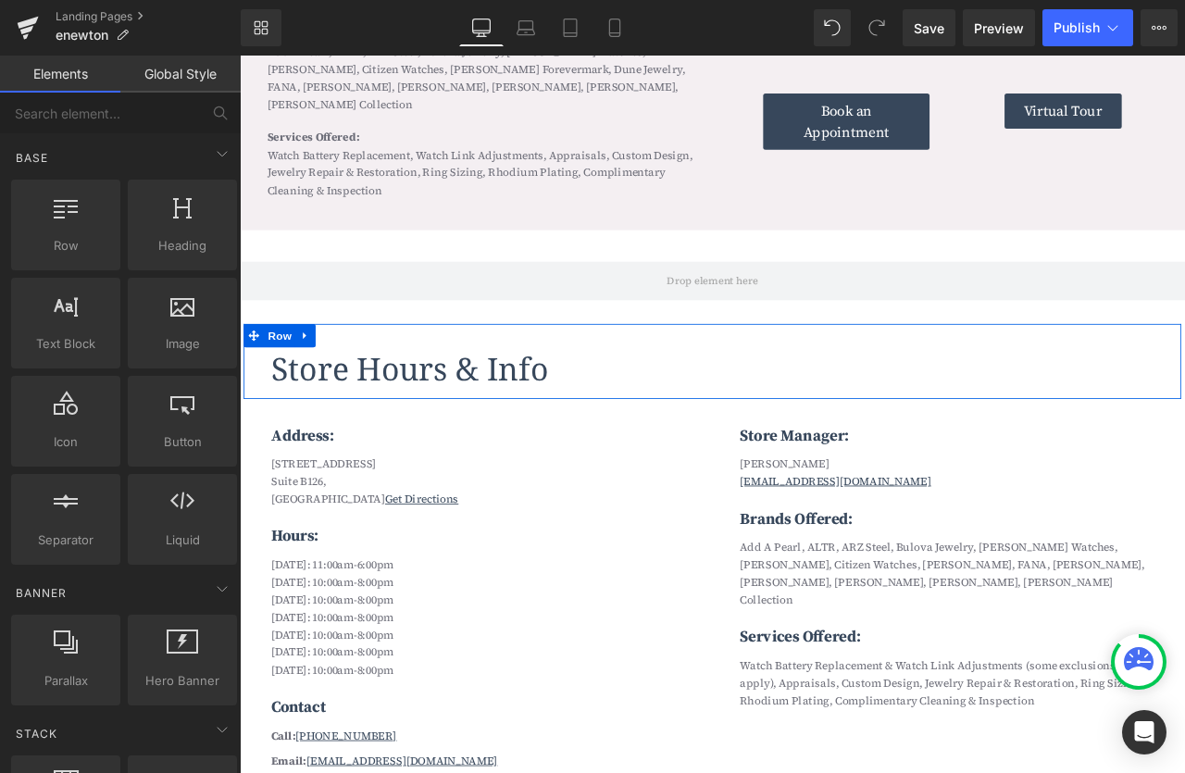
click at [591, 443] on div "Store Hours & Info Heading Row" at bounding box center [799, 418] width 1111 height 89
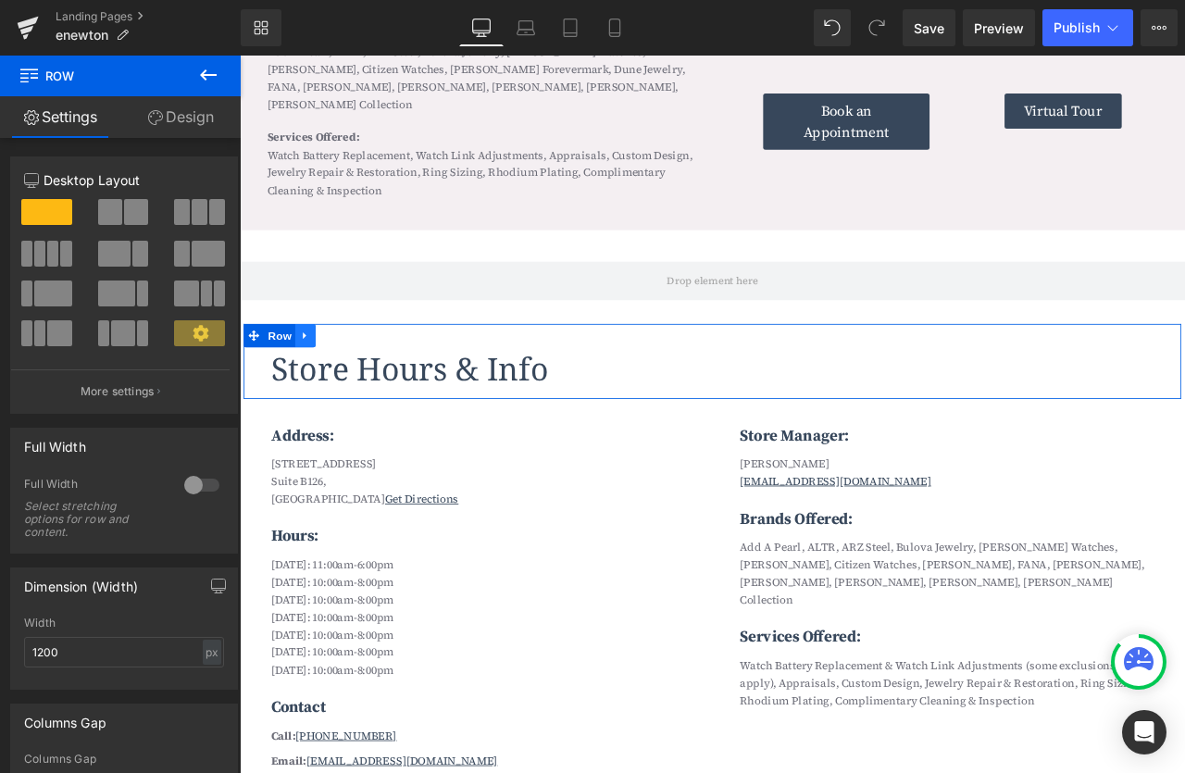
click at [322, 381] on icon at bounding box center [317, 388] width 13 height 14
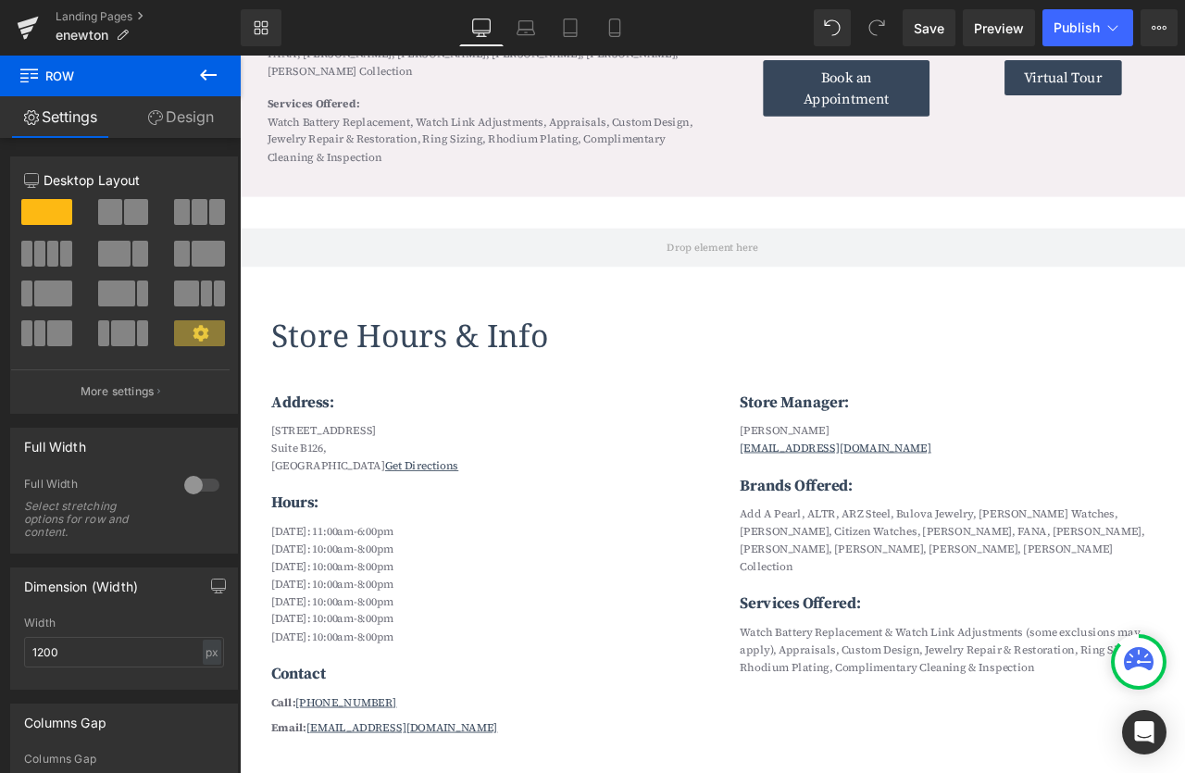
scroll to position [2174, 0]
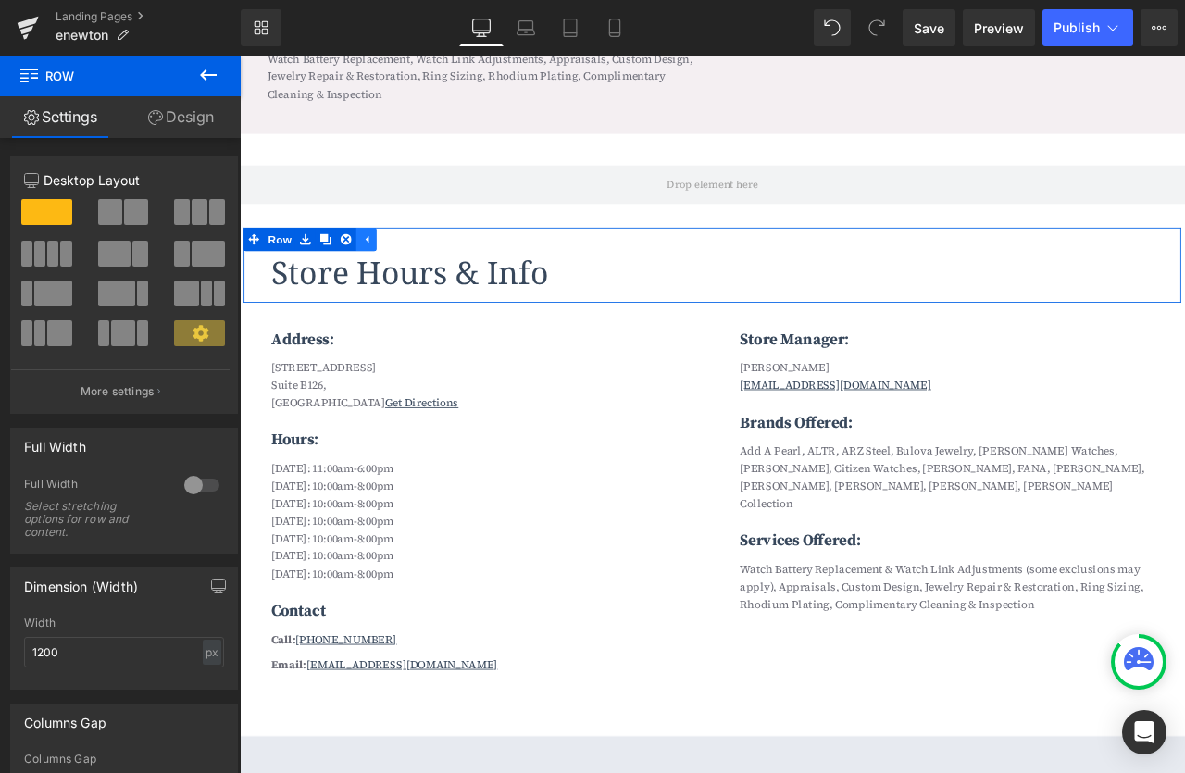
click at [396, 267] on link at bounding box center [390, 273] width 24 height 28
click at [322, 266] on icon at bounding box center [317, 273] width 13 height 14
click at [360, 267] on icon at bounding box center [365, 273] width 13 height 13
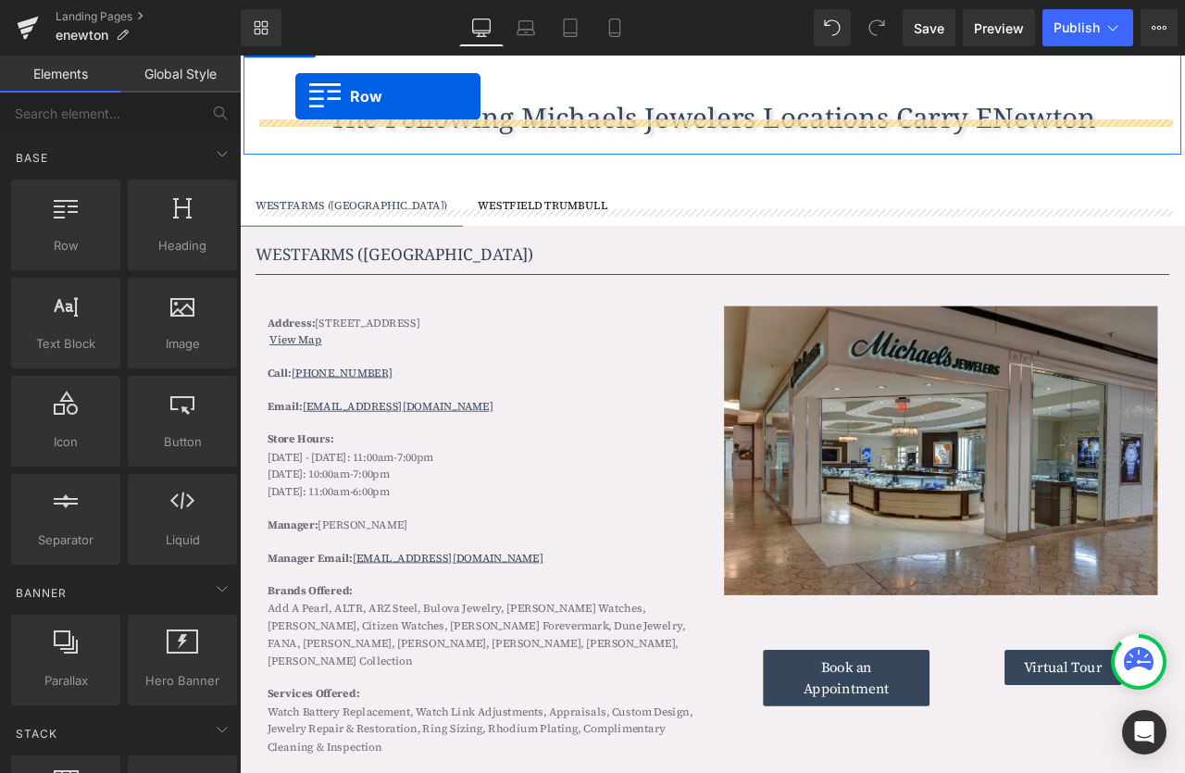
scroll to position [1102, 0]
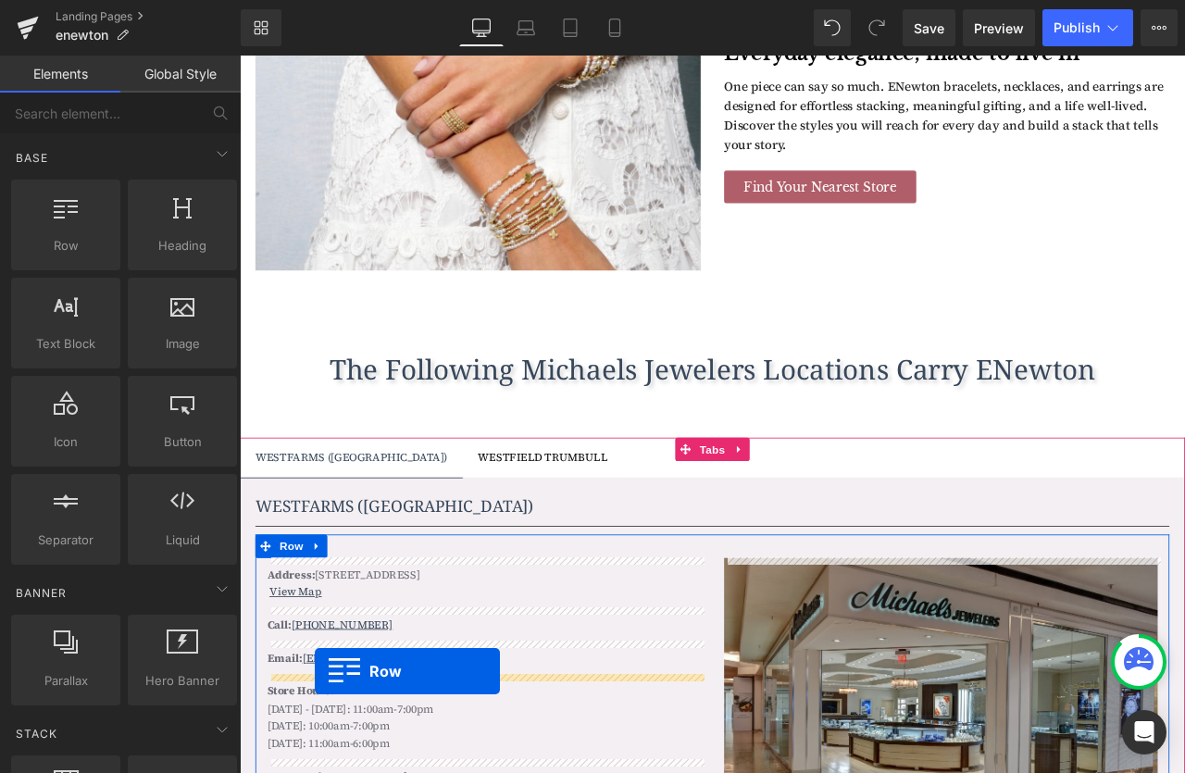
drag, startPoint x: 277, startPoint y: 697, endPoint x: 328, endPoint y: 785, distance: 101.6
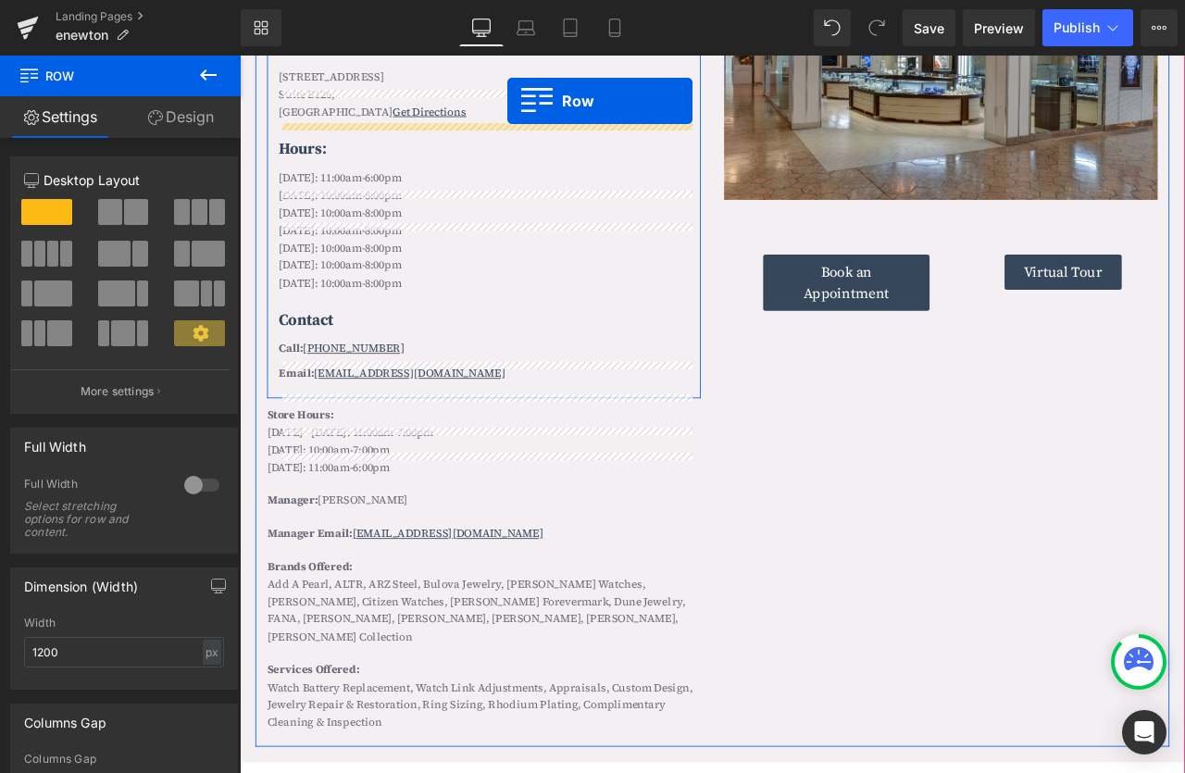
scroll to position [1644, 0]
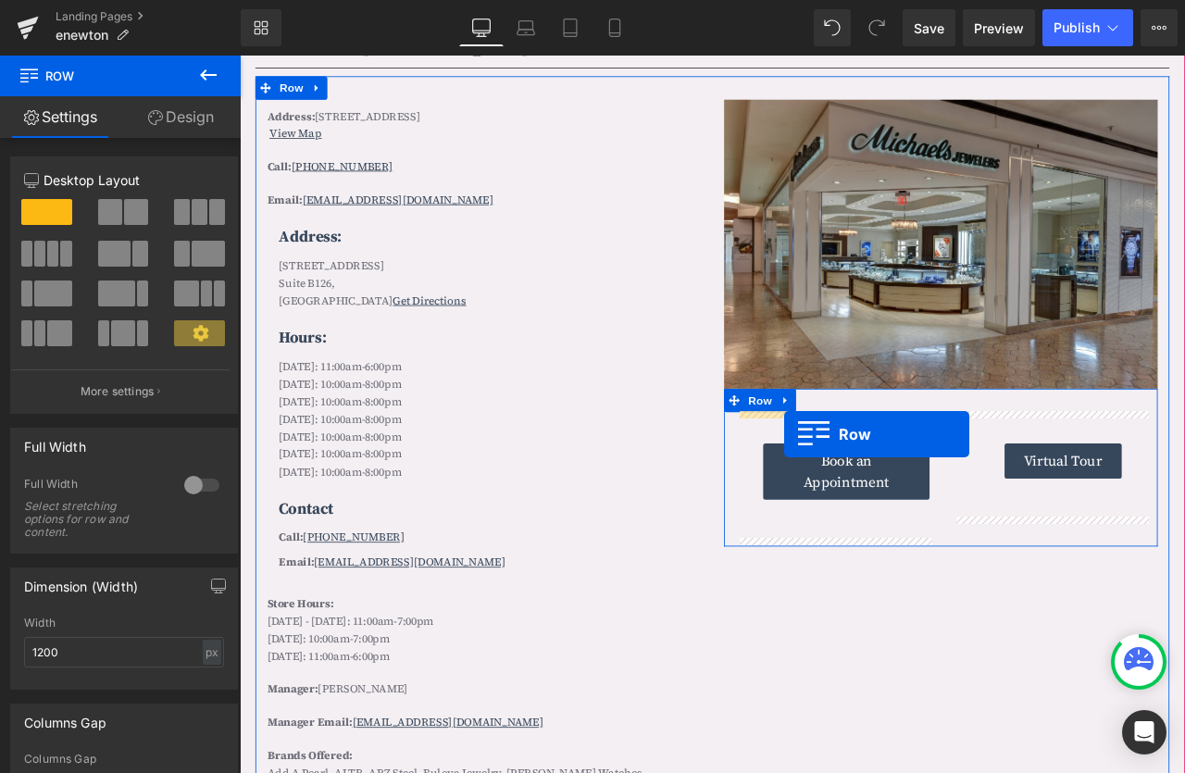
drag, startPoint x: 834, startPoint y: 393, endPoint x: 885, endPoint y: 506, distance: 123.1
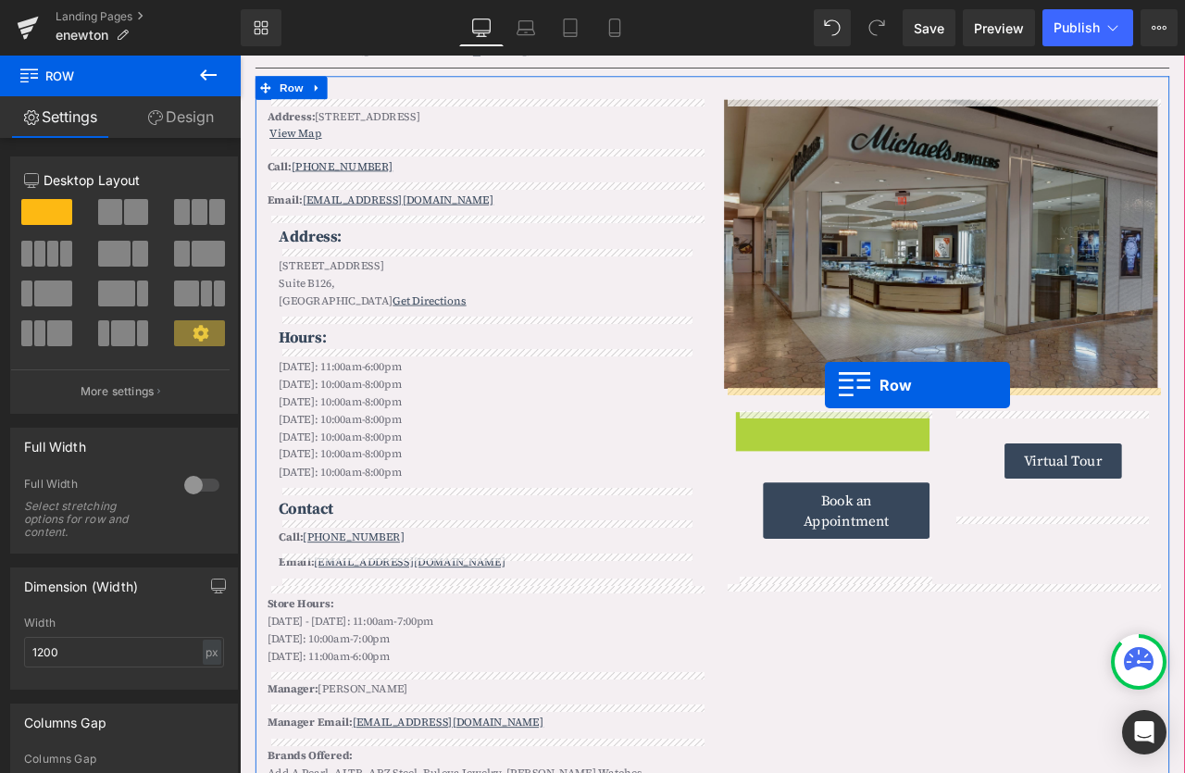
drag, startPoint x: 843, startPoint y: 489, endPoint x: 931, endPoint y: 448, distance: 96.9
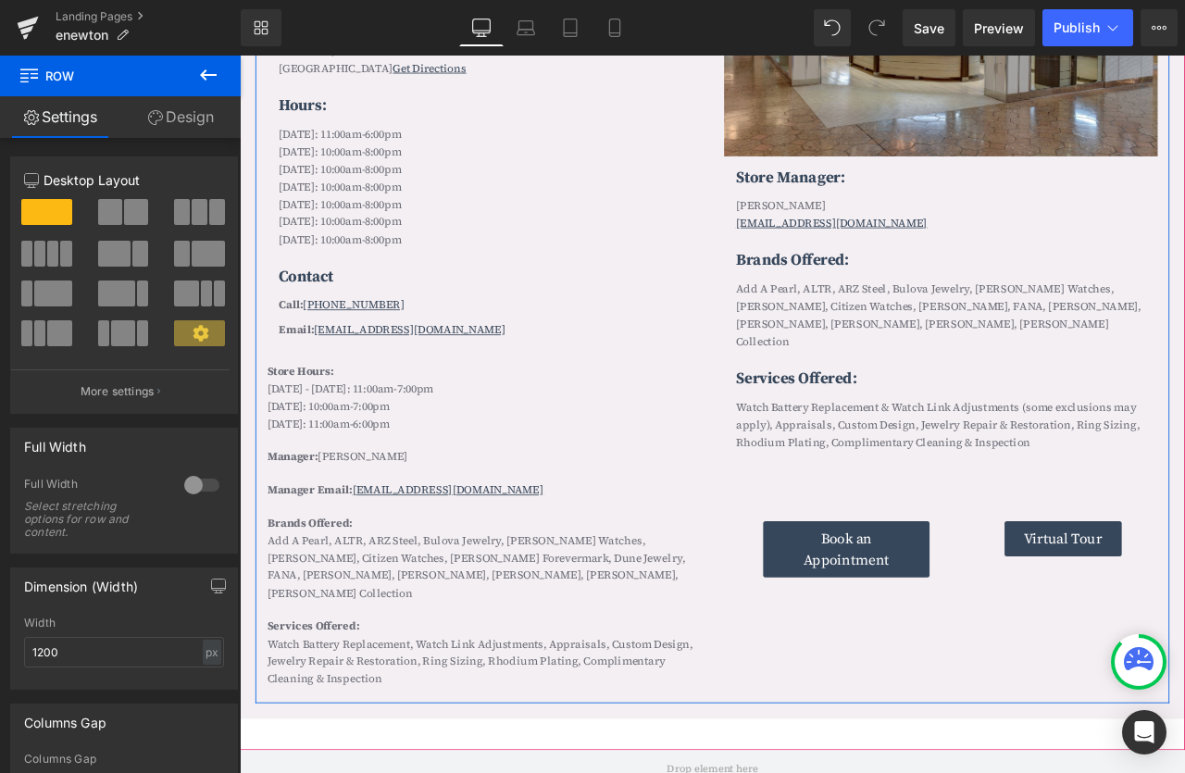
scroll to position [1957, 0]
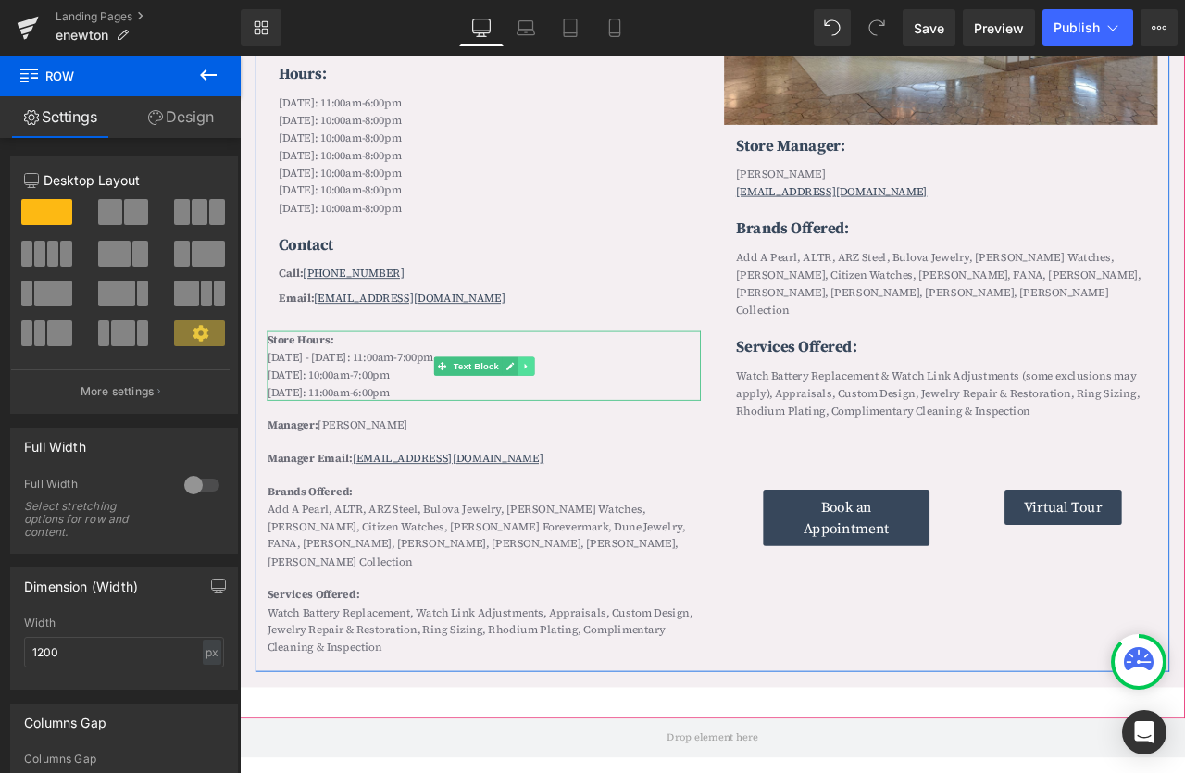
click at [582, 419] on icon at bounding box center [579, 423] width 10 height 11
click at [585, 423] on icon at bounding box center [588, 423] width 10 height 10
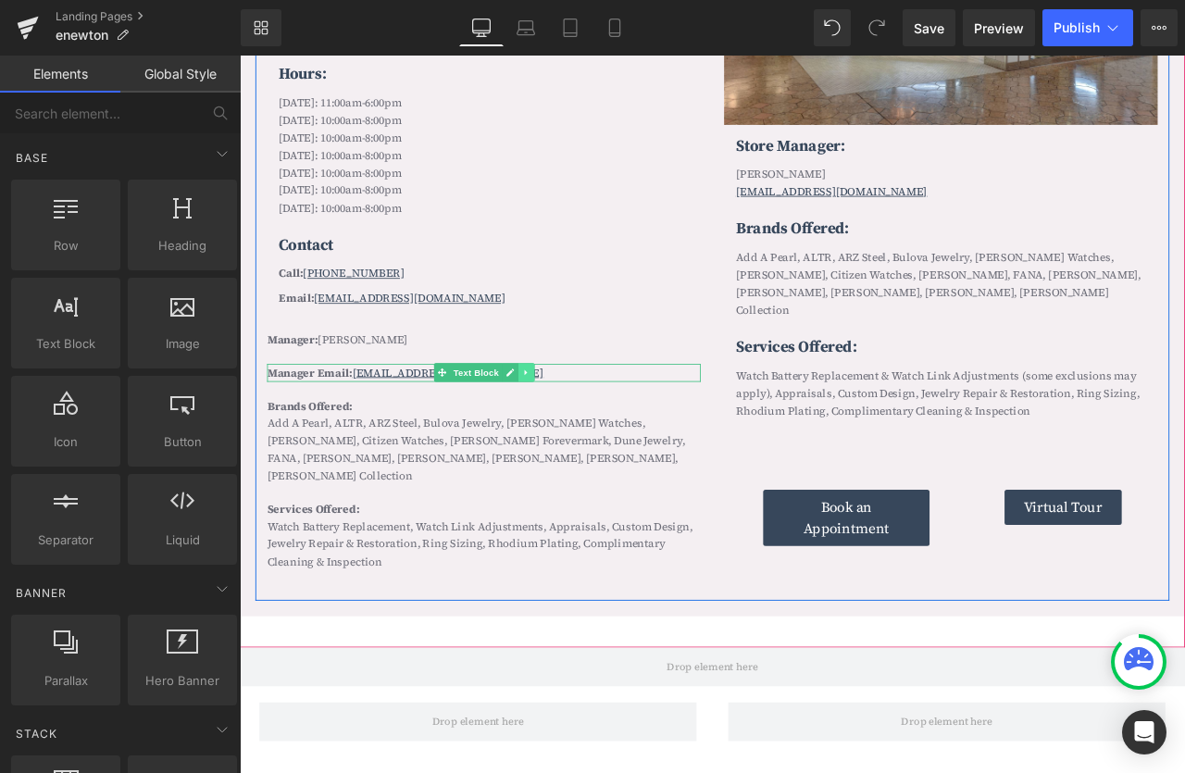
click at [581, 430] on icon at bounding box center [579, 431] width 10 height 11
click at [586, 430] on icon at bounding box center [588, 432] width 10 height 10
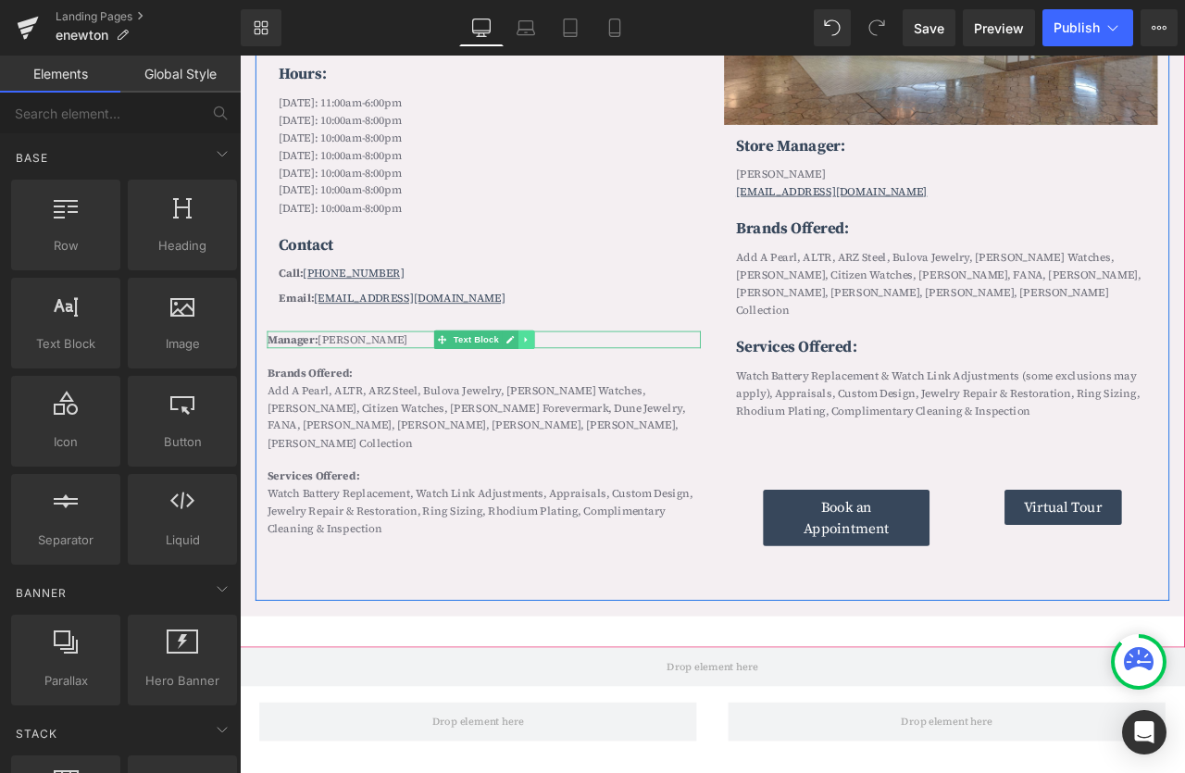
click at [581, 396] on icon at bounding box center [579, 392] width 10 height 11
click at [585, 395] on icon at bounding box center [588, 392] width 10 height 10
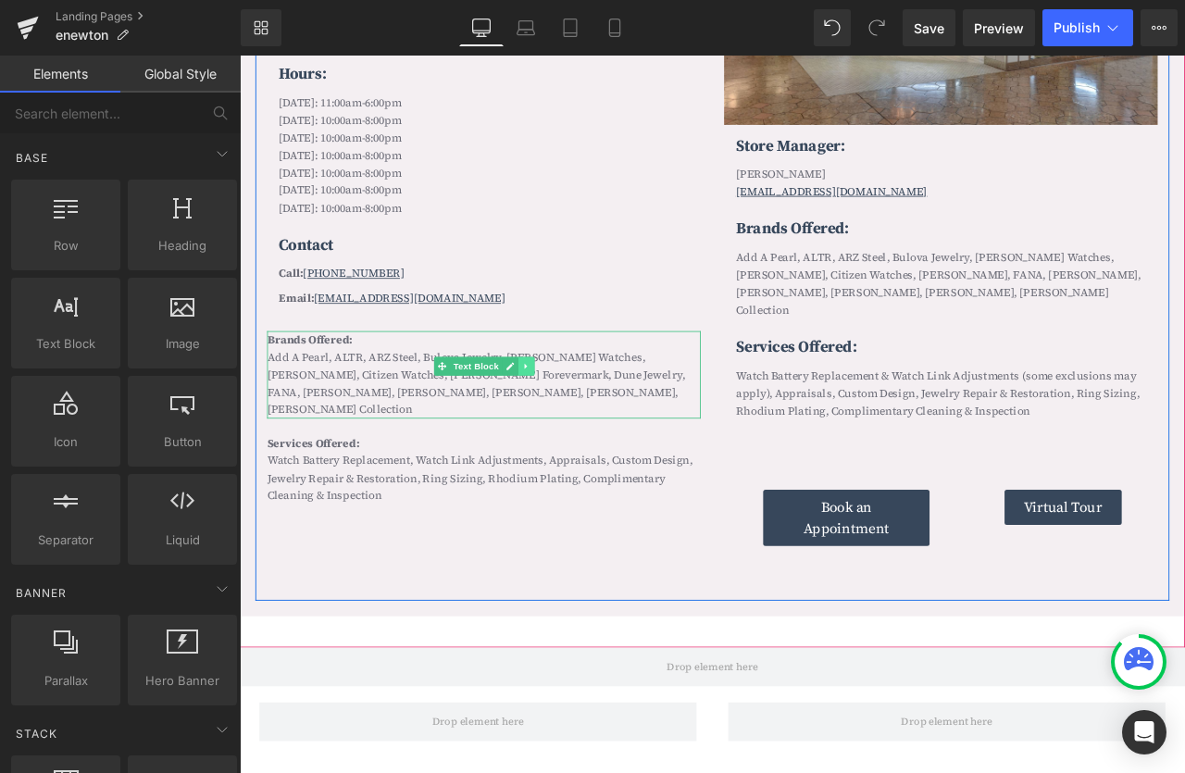
click at [584, 419] on icon at bounding box center [579, 423] width 10 height 11
click at [584, 419] on icon at bounding box center [588, 423] width 10 height 11
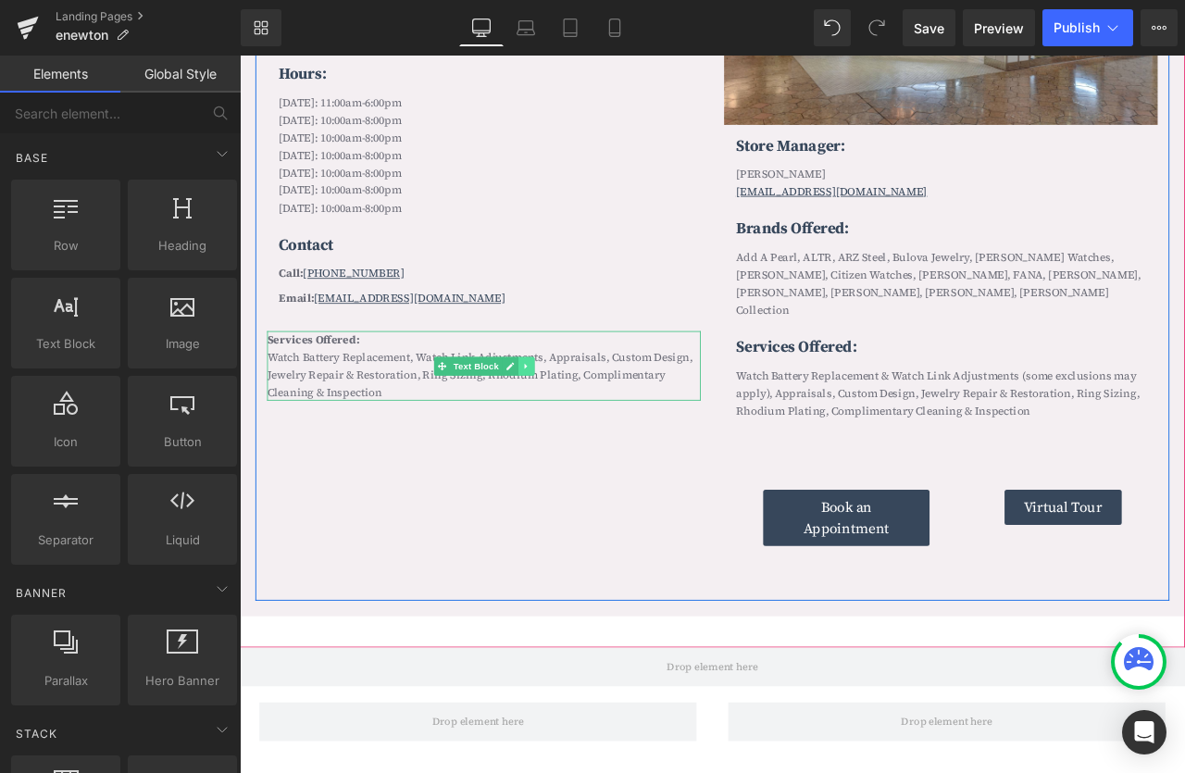
click at [577, 419] on icon at bounding box center [579, 423] width 10 height 11
click at [588, 421] on icon at bounding box center [588, 423] width 10 height 10
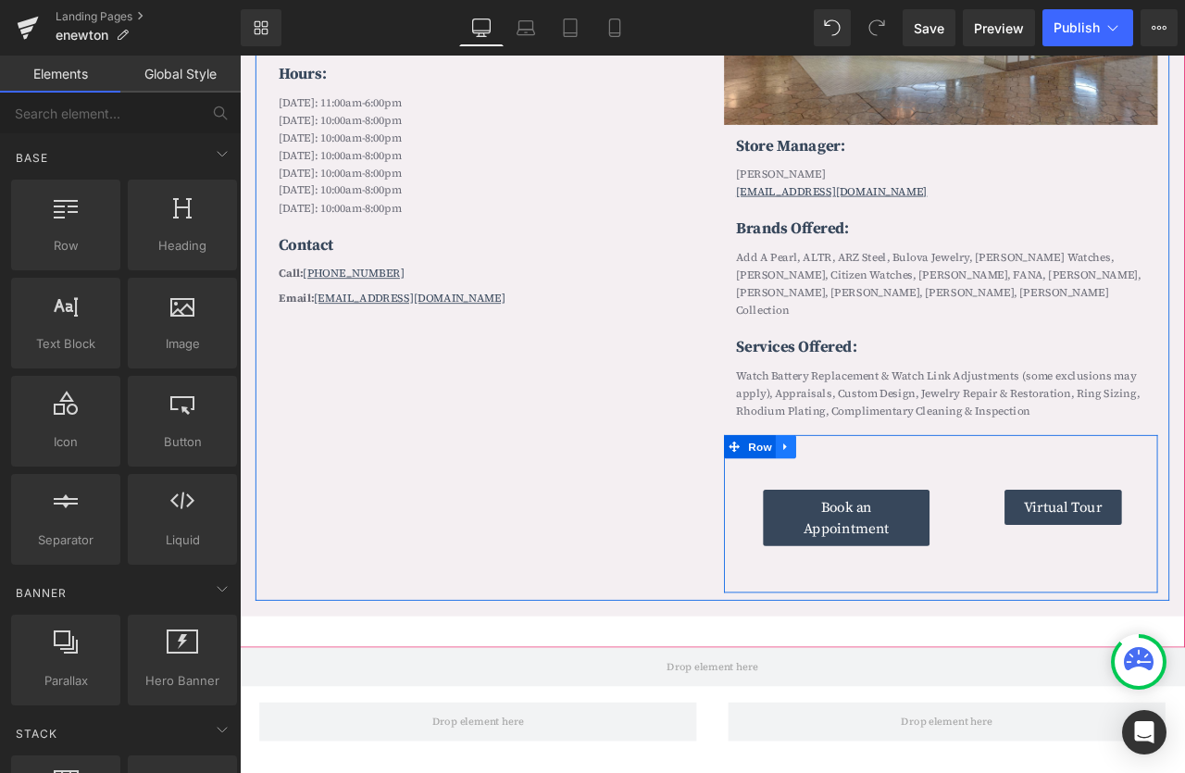
click at [892, 513] on icon at bounding box center [887, 520] width 13 height 14
click at [938, 513] on icon at bounding box center [935, 519] width 13 height 13
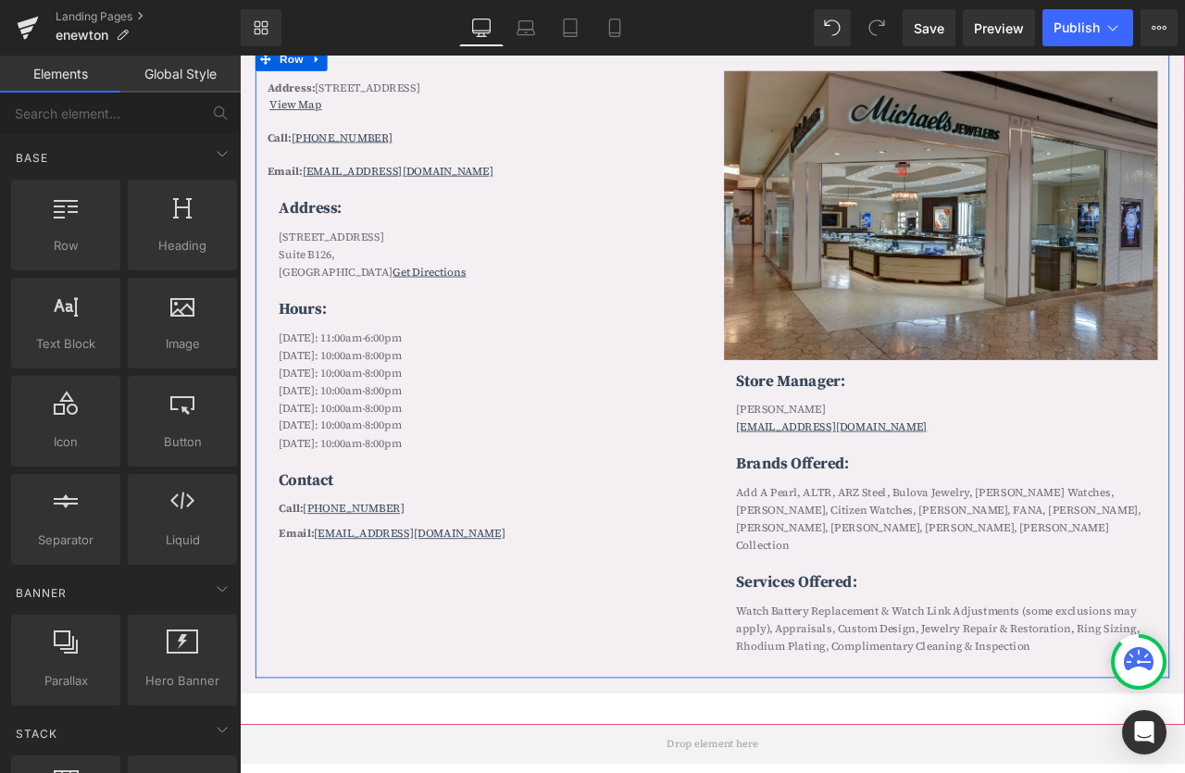
scroll to position [1689, 0]
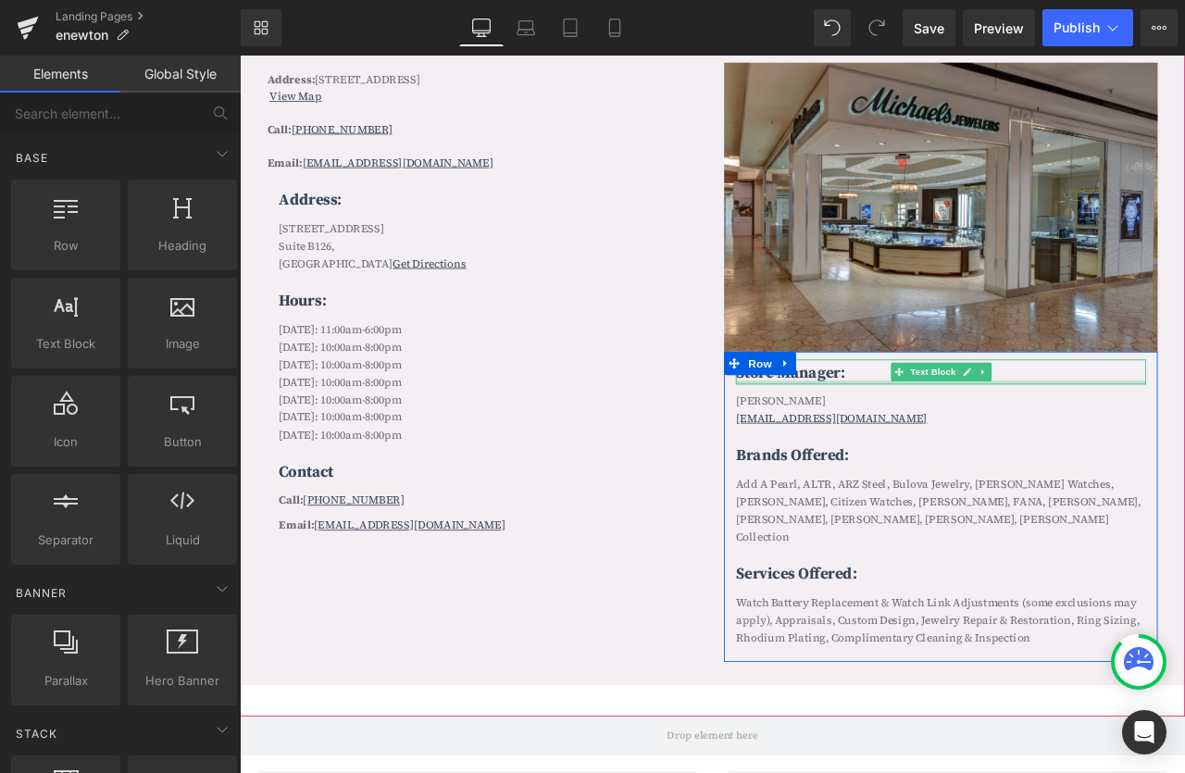
click at [980, 442] on div at bounding box center [1071, 443] width 486 height 5
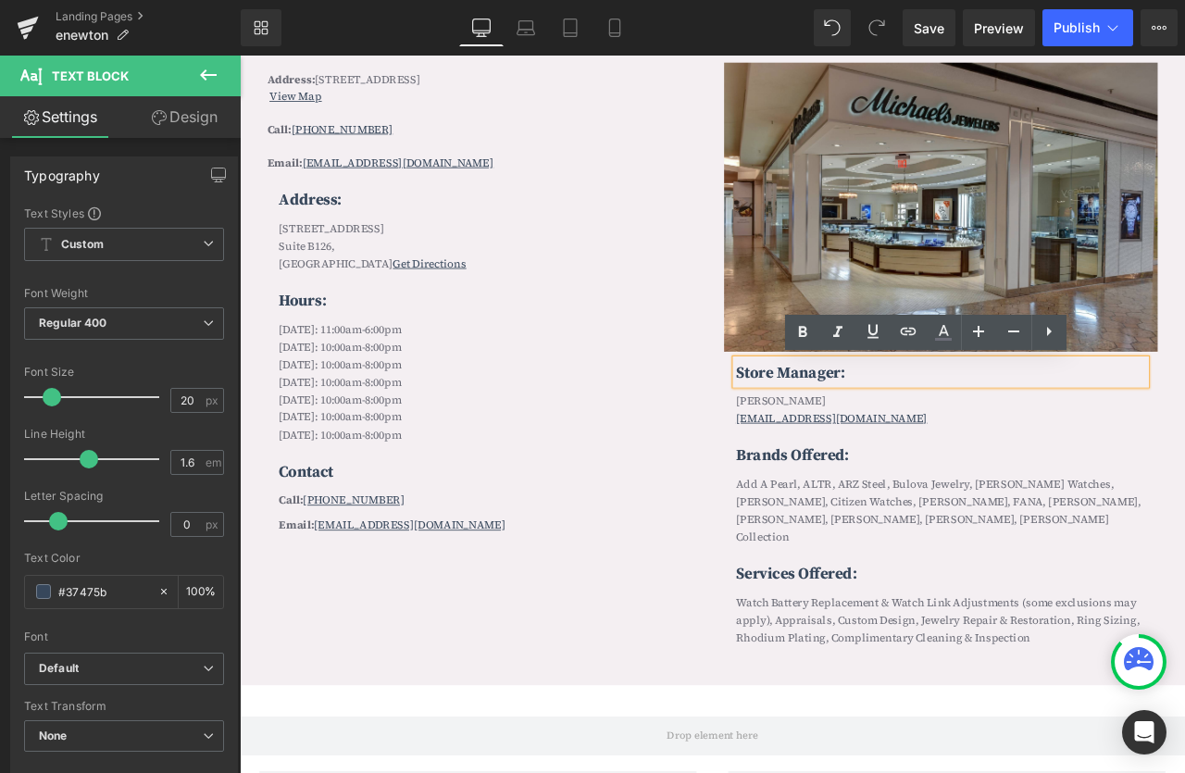
click at [978, 495] on div "Store Manager: Text Block Michelle Spezzano MSpezzano@michaelsjewelers.com Text…" at bounding box center [1071, 585] width 514 height 359
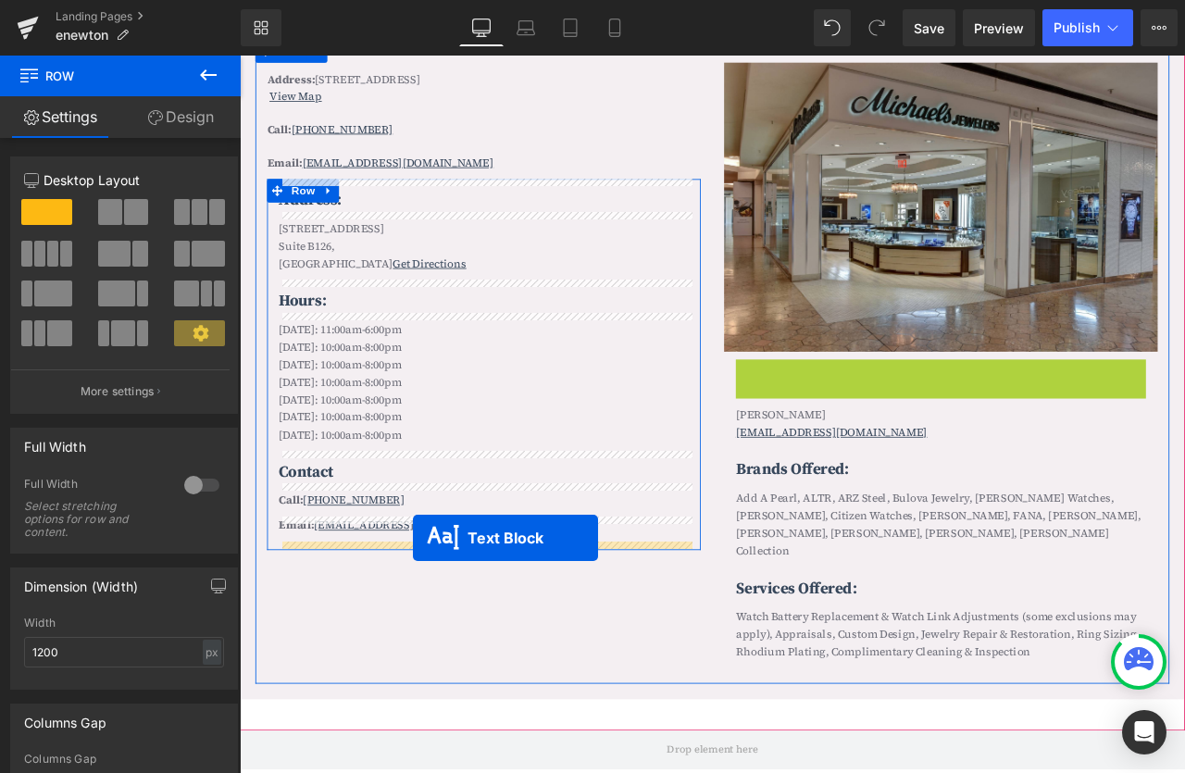
drag, startPoint x: 1020, startPoint y: 433, endPoint x: 445, endPoint y: 628, distance: 607.0
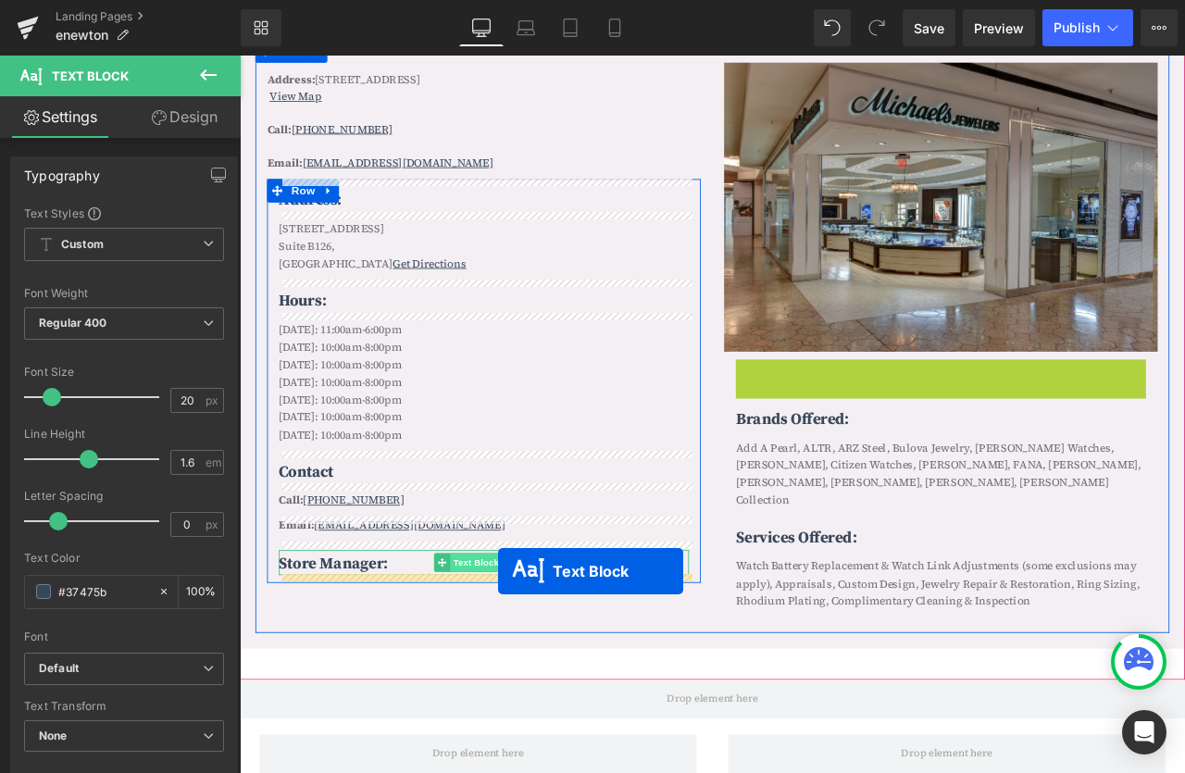
drag, startPoint x: 1021, startPoint y: 433, endPoint x: 546, endPoint y: 667, distance: 529.2
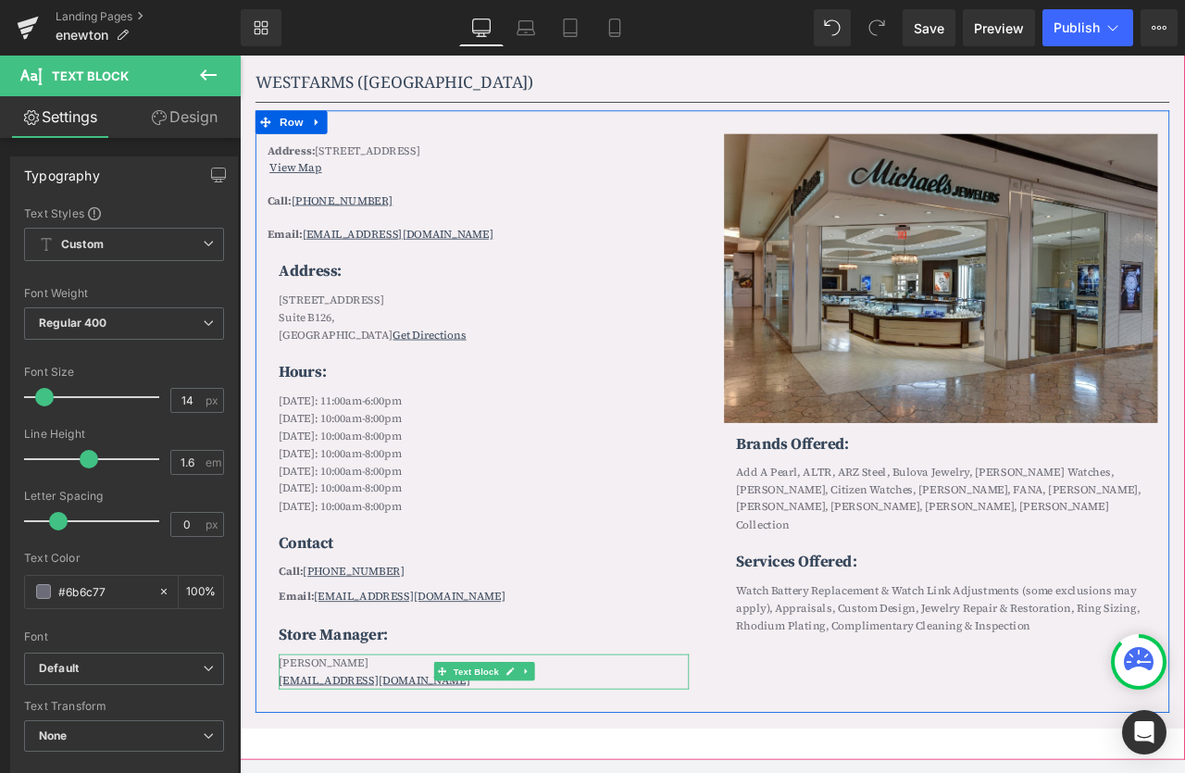
scroll to position [1610, 0]
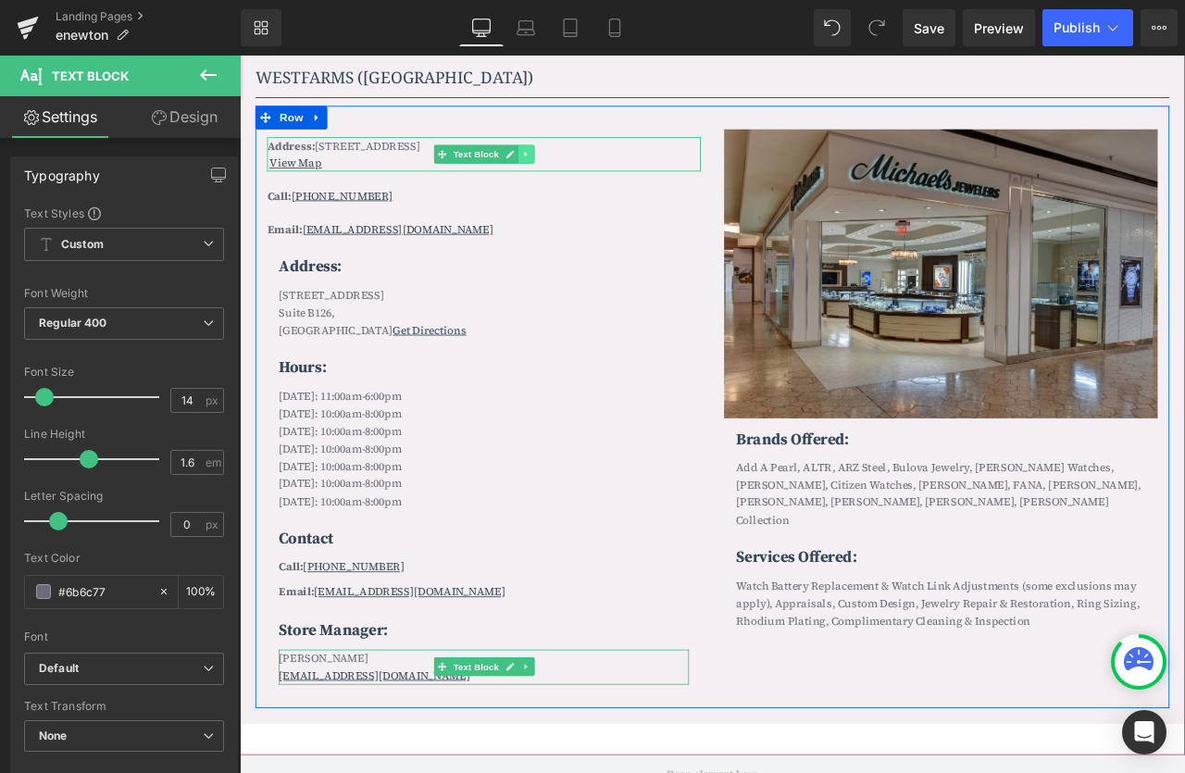
click at [579, 167] on icon at bounding box center [579, 172] width 10 height 11
click at [589, 168] on icon at bounding box center [588, 172] width 10 height 10
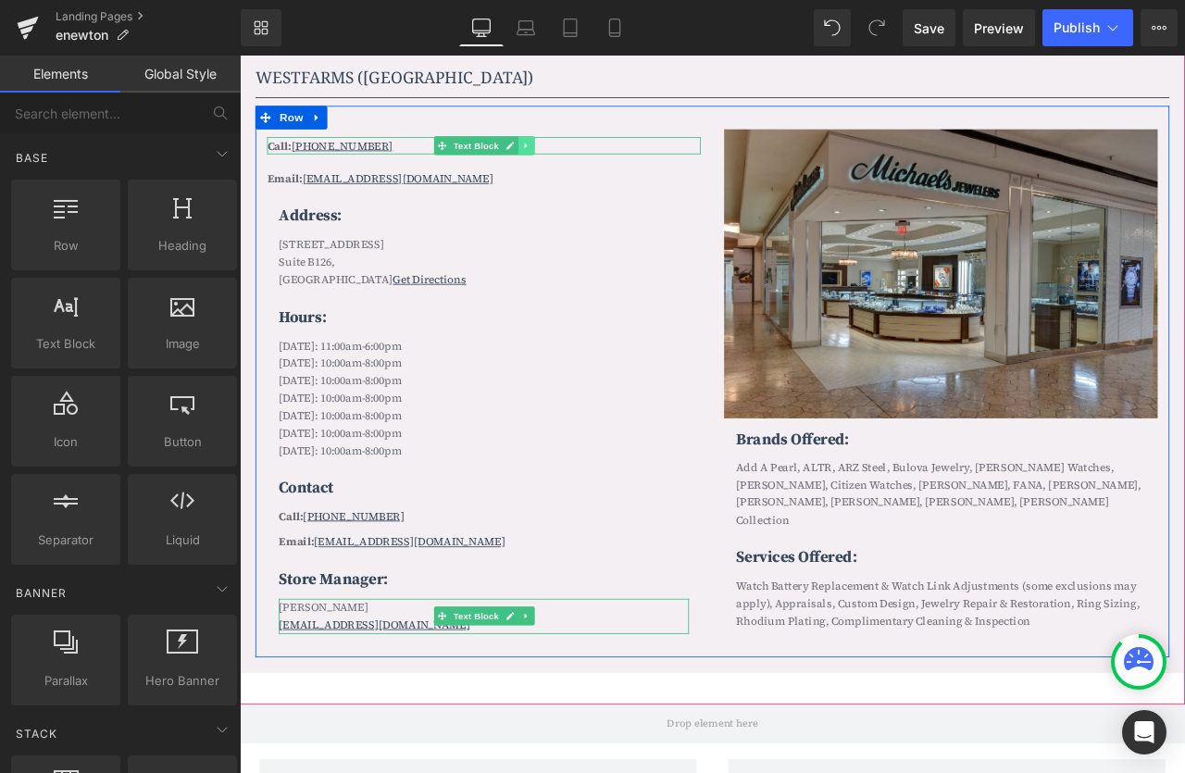
click at [581, 163] on icon at bounding box center [579, 161] width 10 height 11
click at [585, 162] on icon at bounding box center [588, 161] width 10 height 10
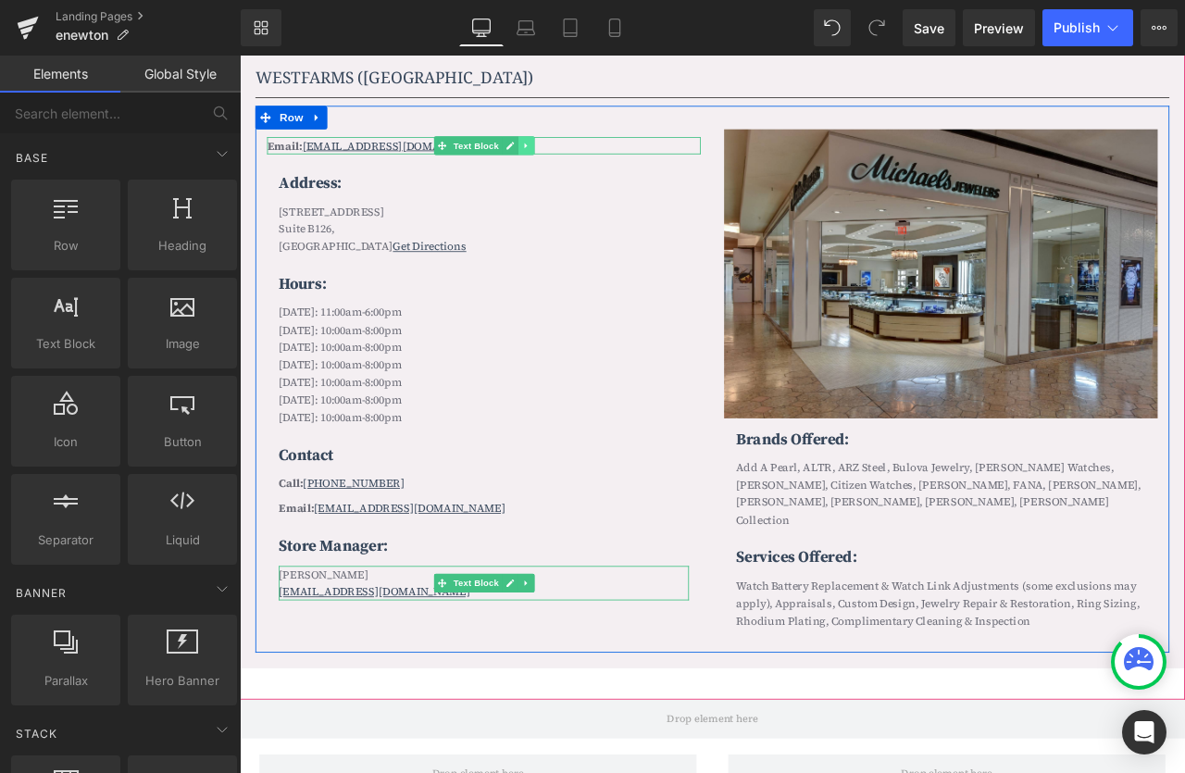
click at [584, 157] on icon at bounding box center [579, 161] width 10 height 11
click at [593, 160] on icon at bounding box center [588, 161] width 10 height 10
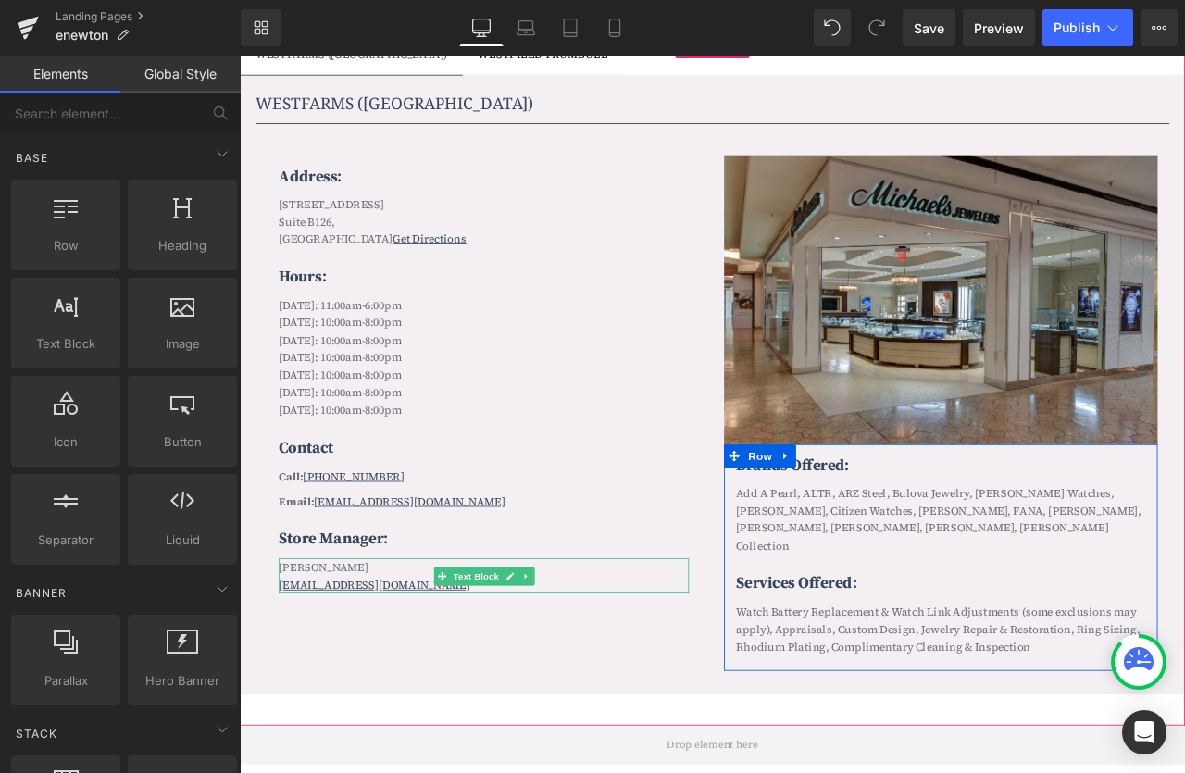
scroll to position [1580, 0]
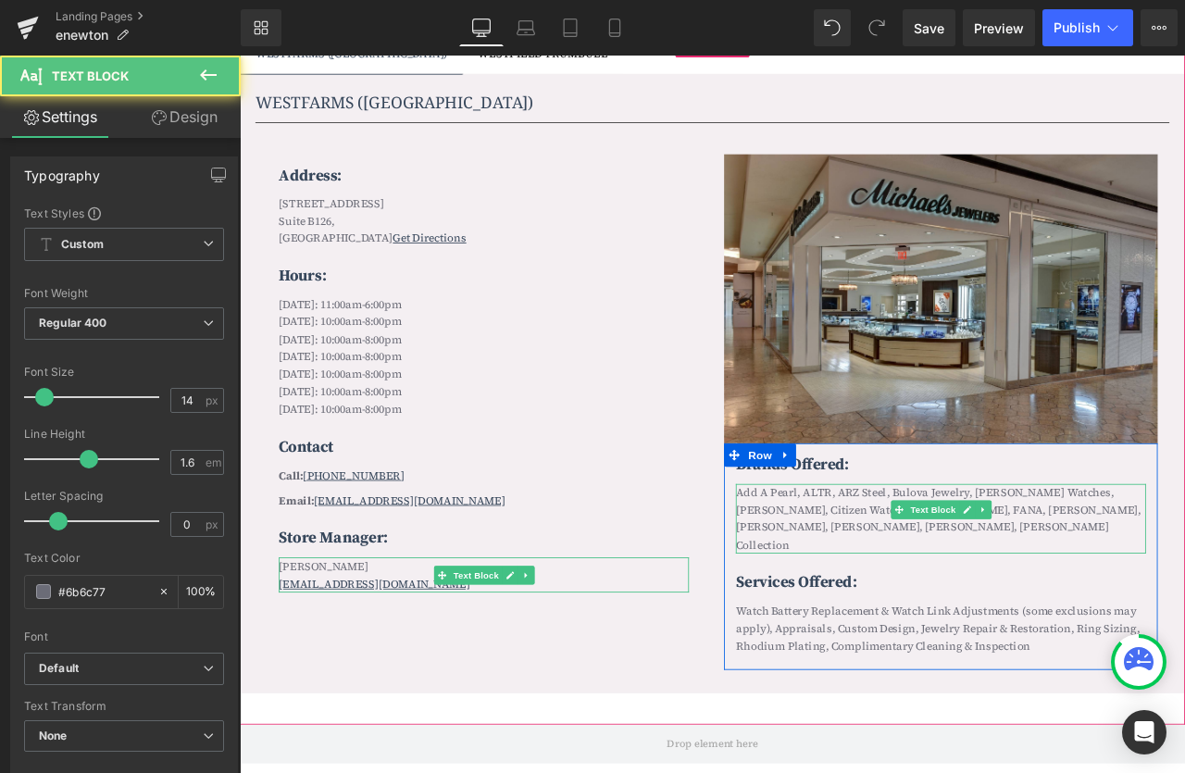
click at [1005, 580] on p "Add A Pearl, ALTR, ARZ Steel, Bulova Jewelry, Bulova Watches, CARLA, Citizen Wa…" at bounding box center [1071, 604] width 486 height 83
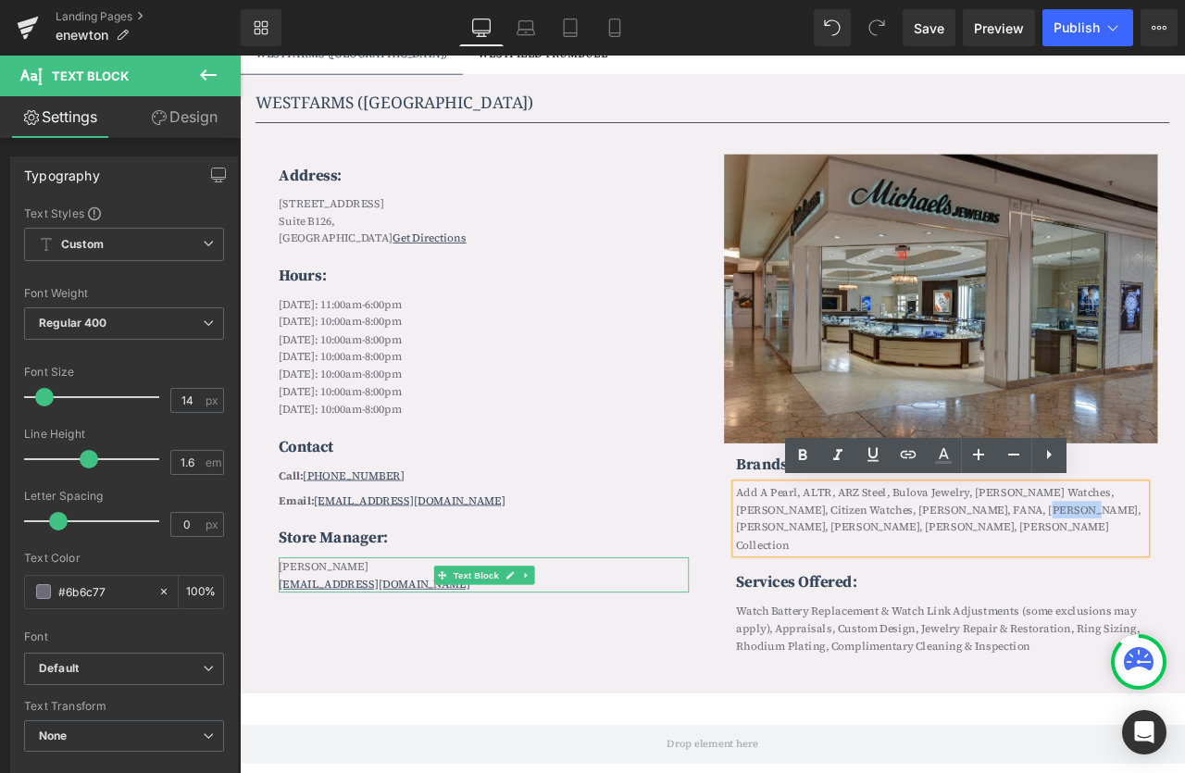
drag, startPoint x: 1136, startPoint y: 594, endPoint x: 1196, endPoint y: 593, distance: 60.2
click at [1184, 593] on p "Add A Pearl, ALTR, ARZ Steel, Bulova Jewelry, Bulova Watches, CARLA, Citizen Wa…" at bounding box center [1071, 604] width 486 height 83
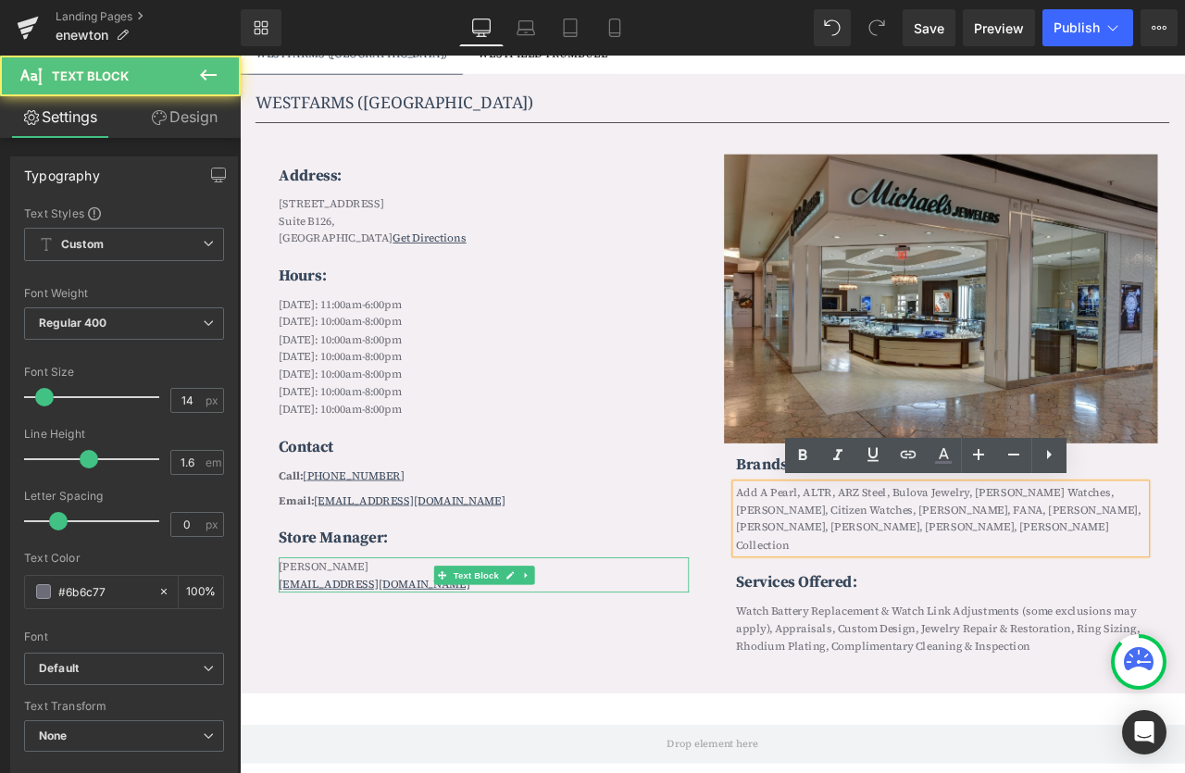
click at [969, 596] on p "Add A Pearl, ALTR, ARZ Steel, Bulova Jewelry, Bulova Watches, CARLA, Citizen Wa…" at bounding box center [1071, 604] width 486 height 83
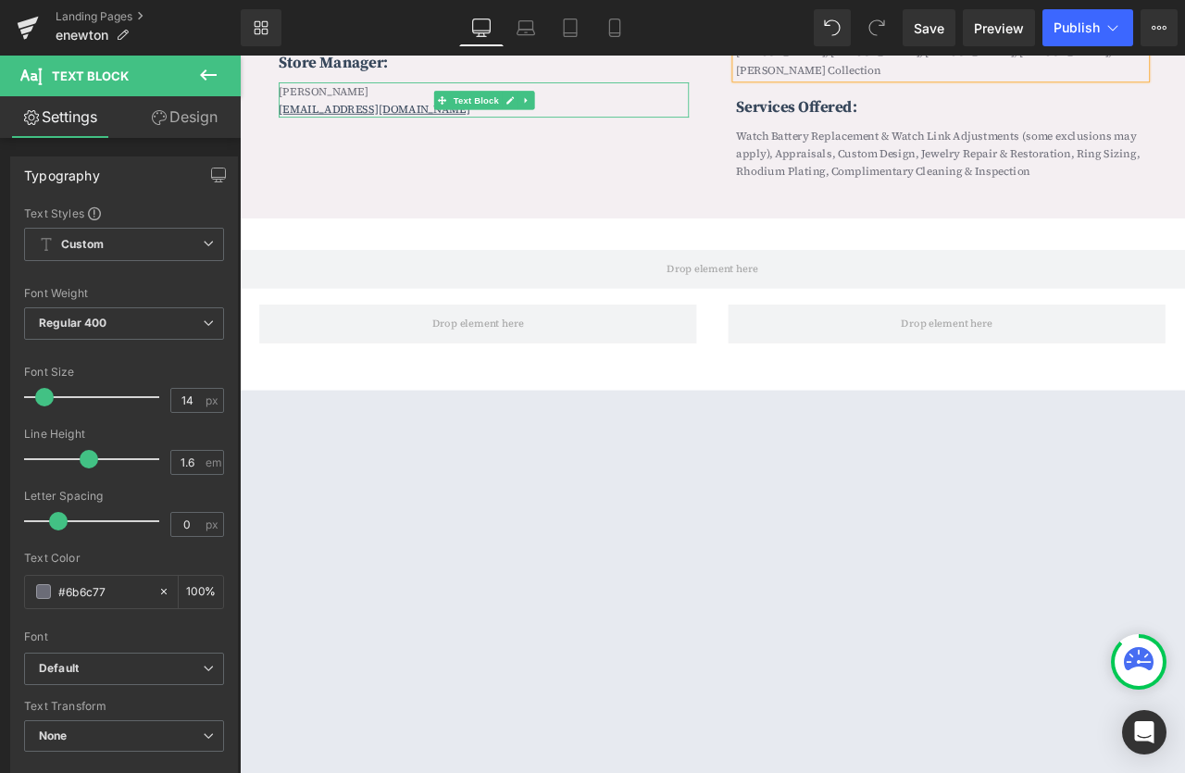
scroll to position [2172, 0]
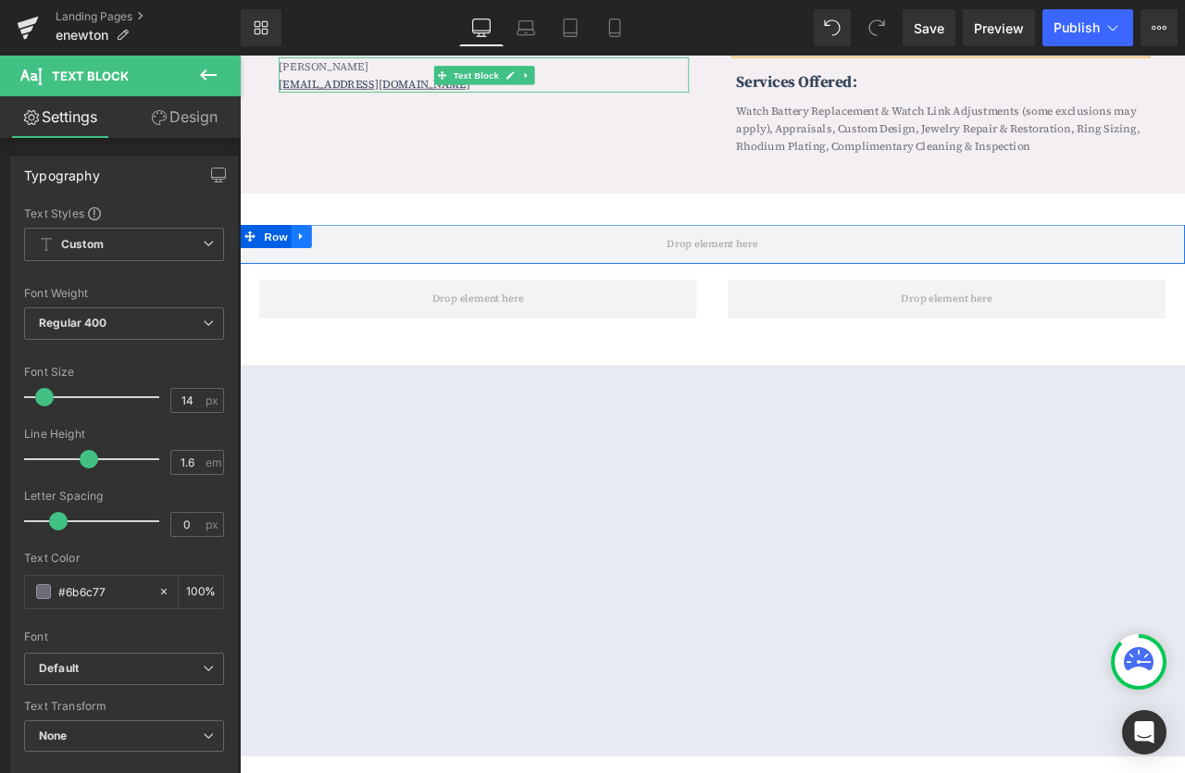
click at [317, 264] on icon at bounding box center [312, 271] width 13 height 14
click at [359, 264] on icon at bounding box center [361, 270] width 13 height 13
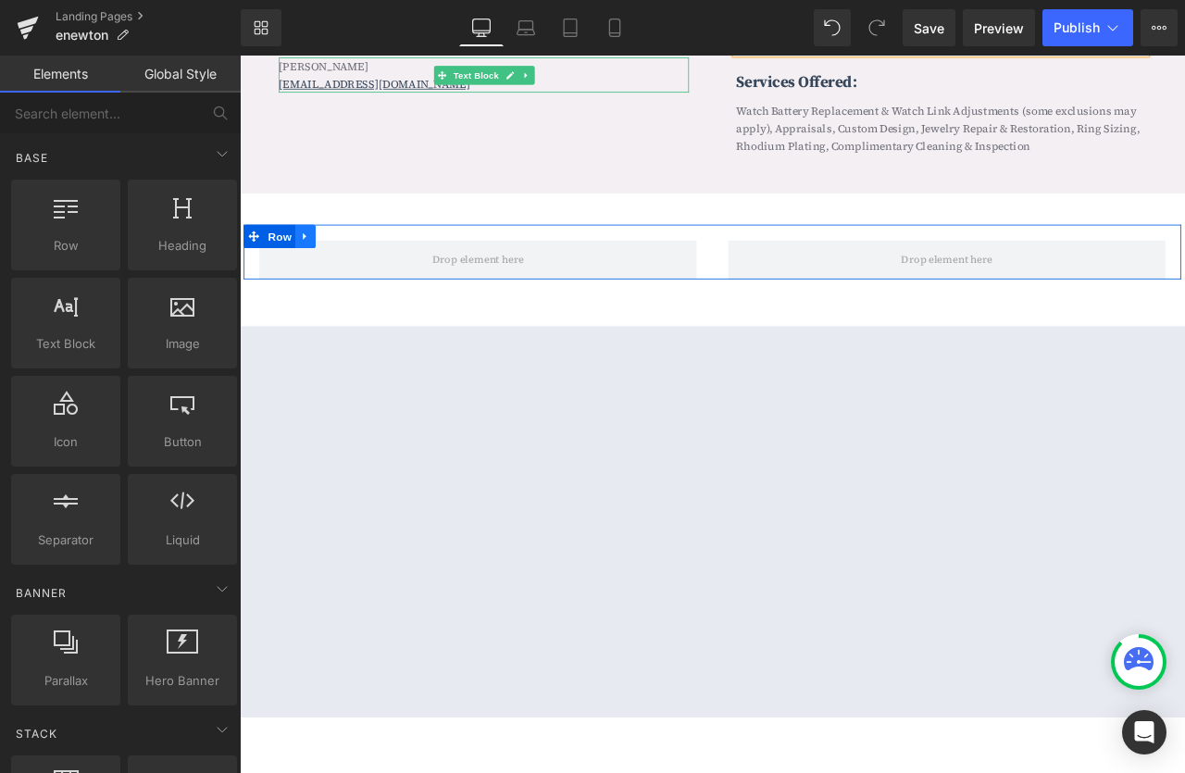
click at [320, 264] on icon at bounding box center [317, 271] width 13 height 14
click at [364, 264] on icon at bounding box center [365, 271] width 13 height 14
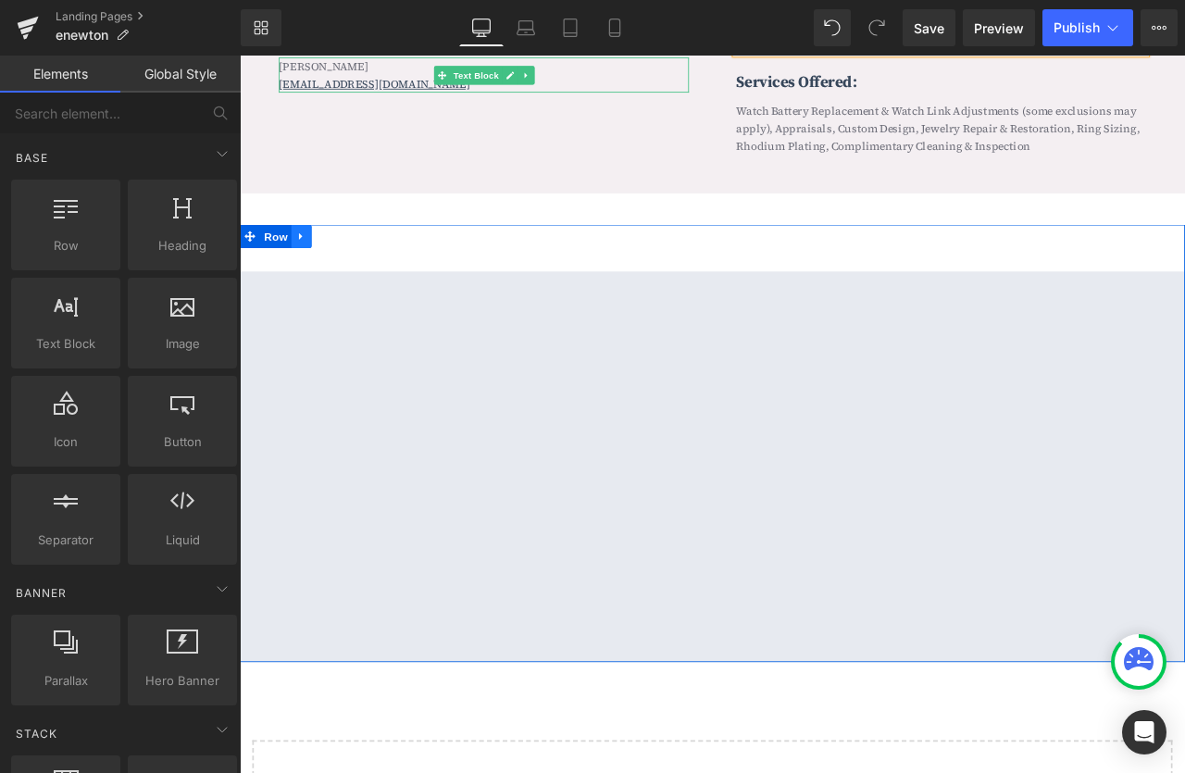
click at [318, 264] on icon at bounding box center [312, 271] width 13 height 14
click at [362, 264] on icon at bounding box center [361, 270] width 13 height 13
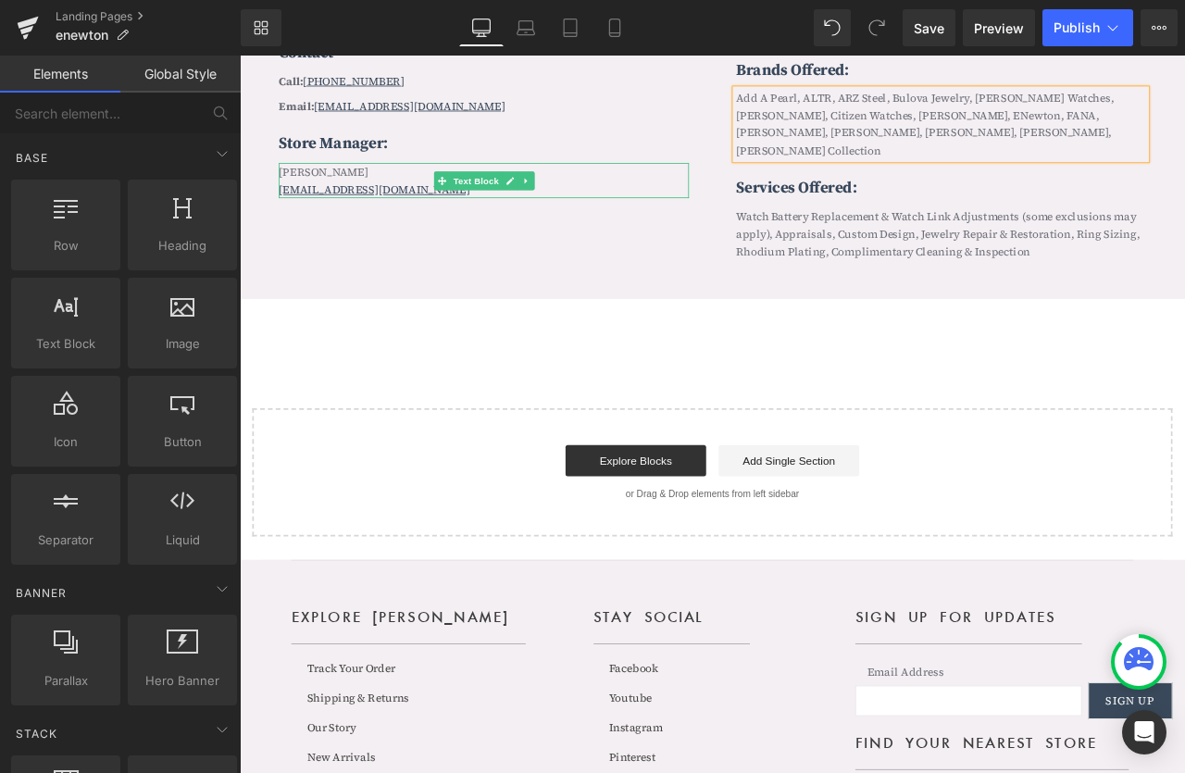
scroll to position [1427, 0]
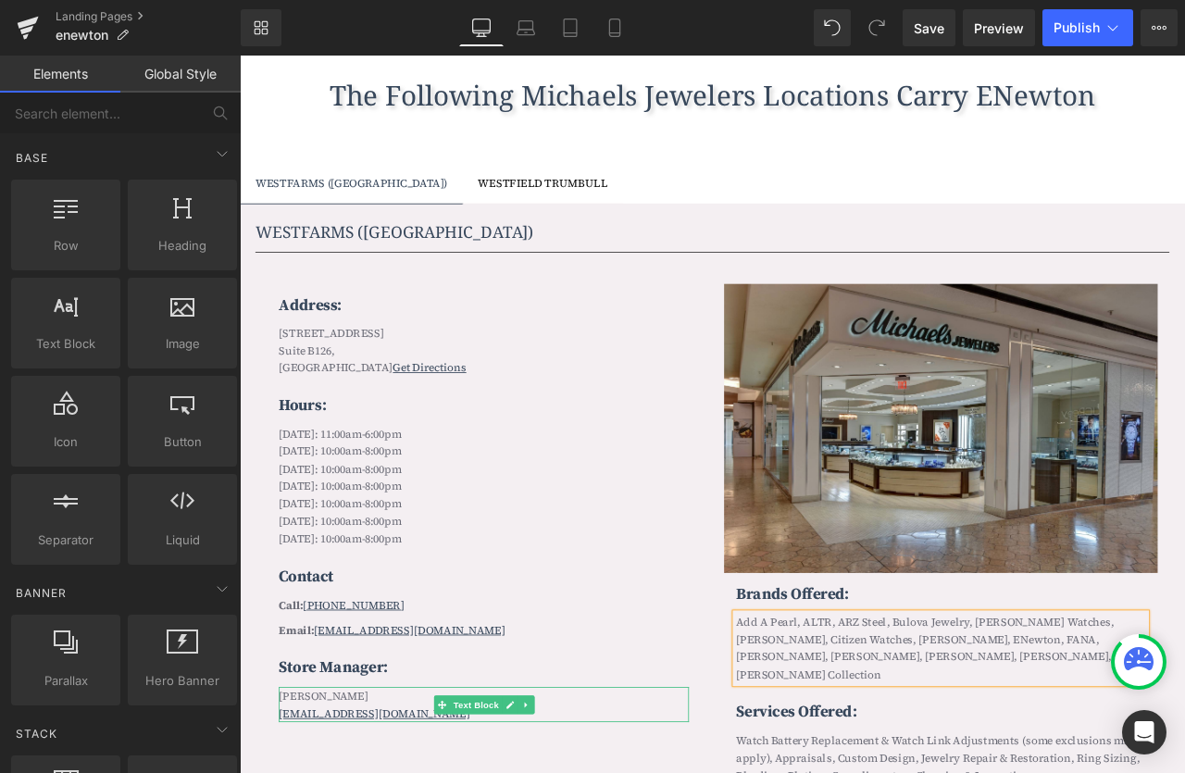
click at [597, 210] on div "WESTFIELD TRUMBULL" at bounding box center [599, 206] width 154 height 20
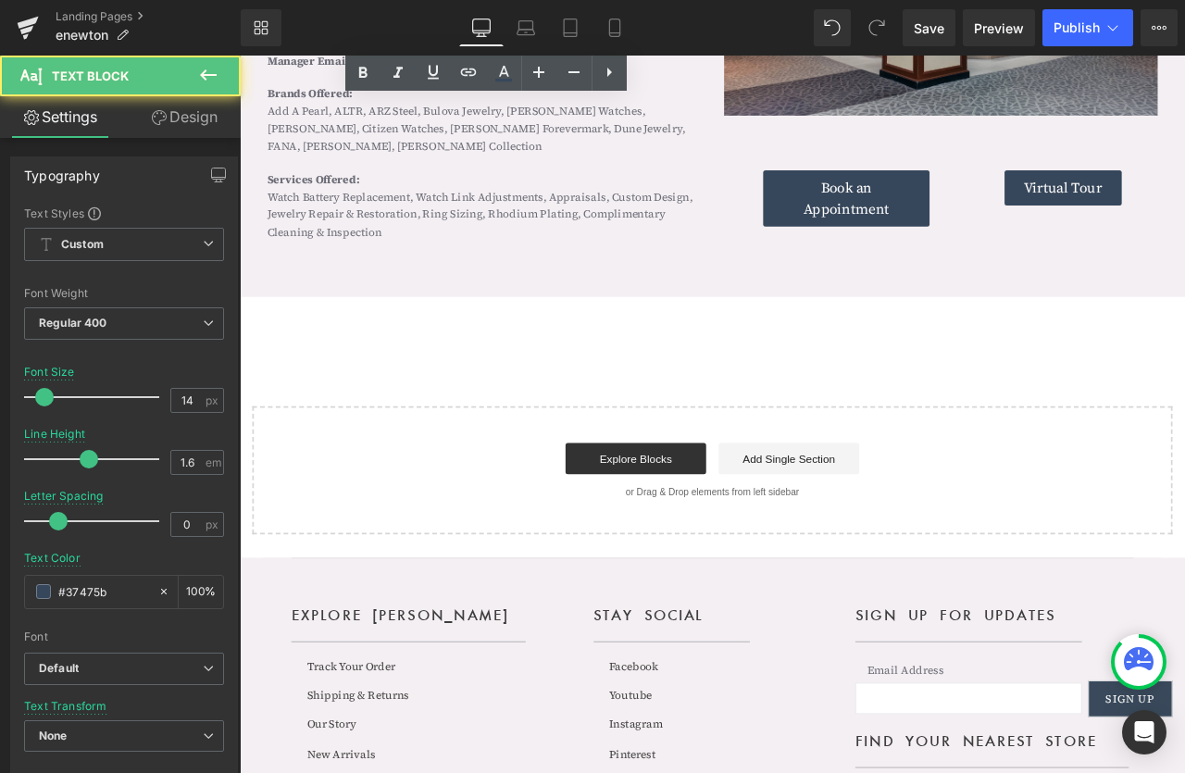
scroll to position [2048, 0]
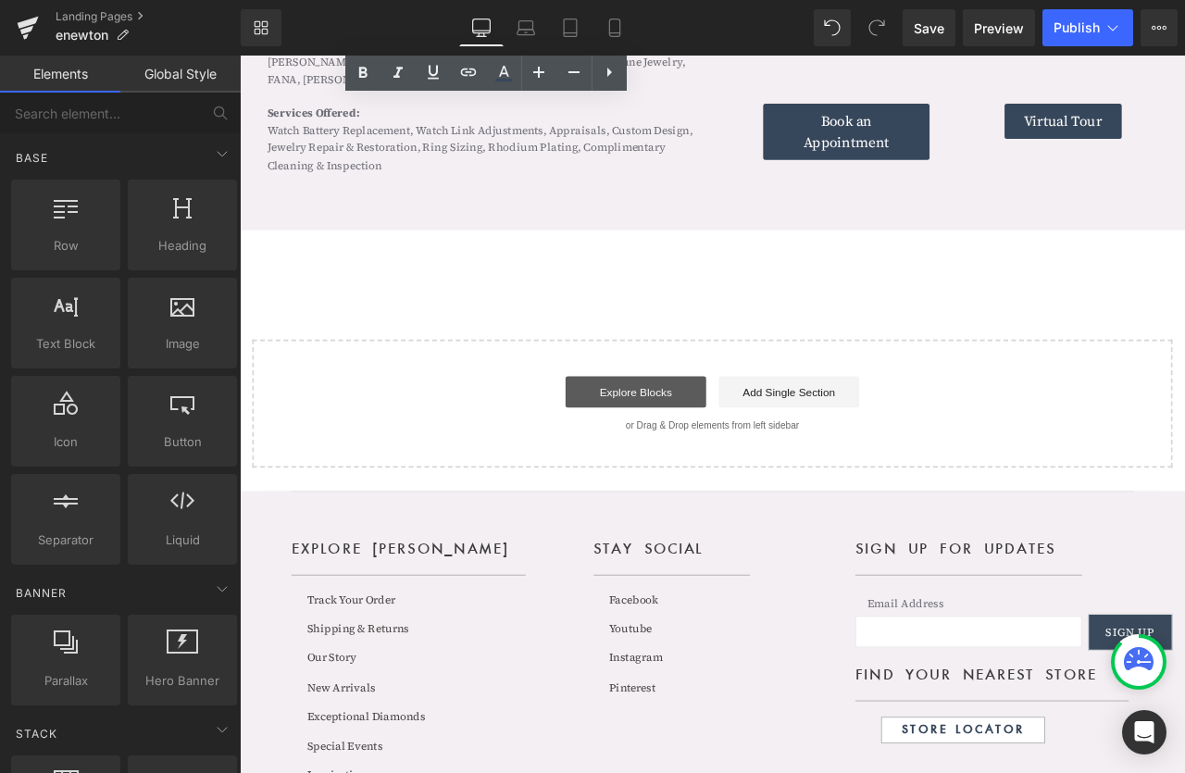
click at [752, 460] on link "Explore Blocks" at bounding box center [709, 453] width 167 height 37
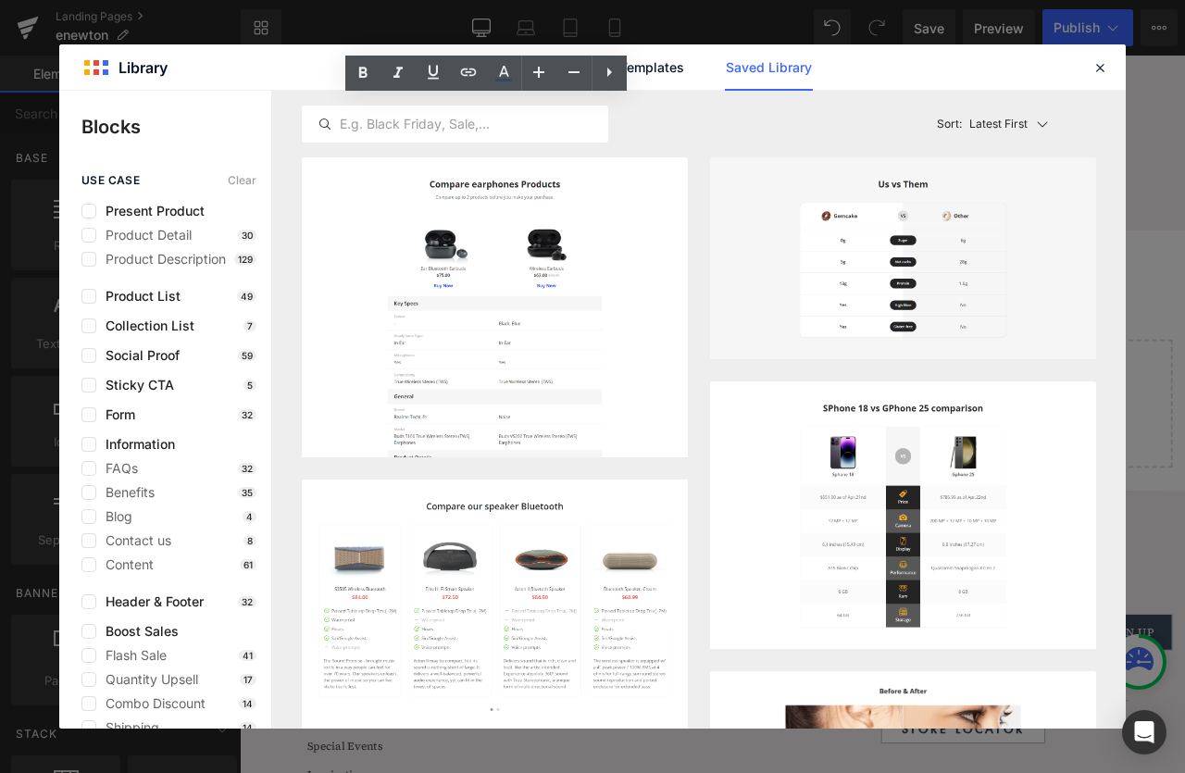
click at [761, 58] on link "Saved Library" at bounding box center [769, 67] width 88 height 46
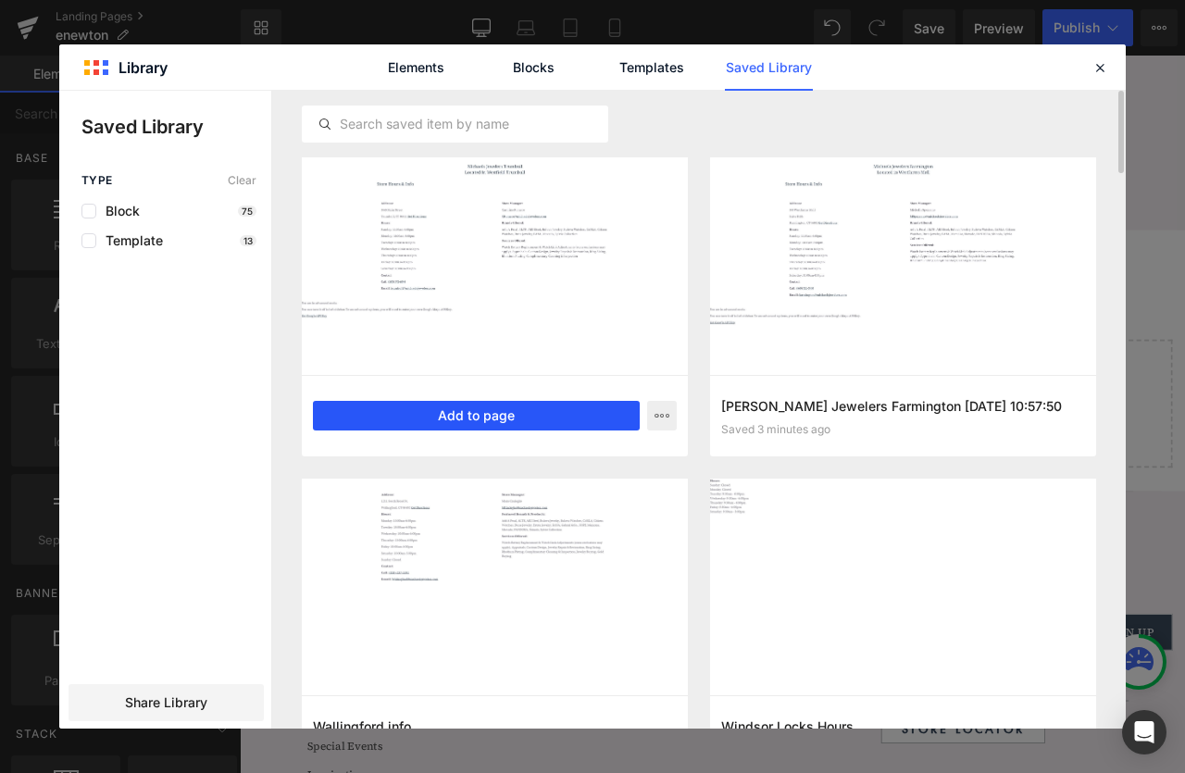
click at [560, 421] on button "Add to page" at bounding box center [476, 416] width 327 height 30
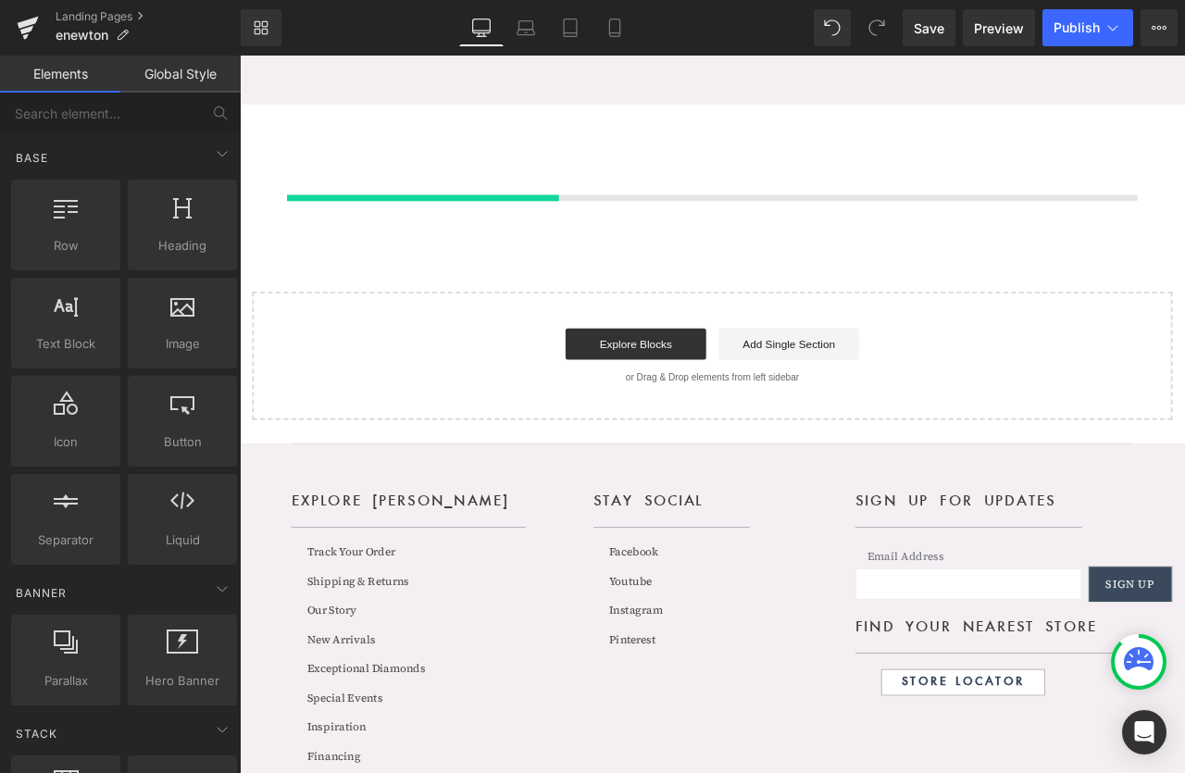
scroll to position [2198, 0]
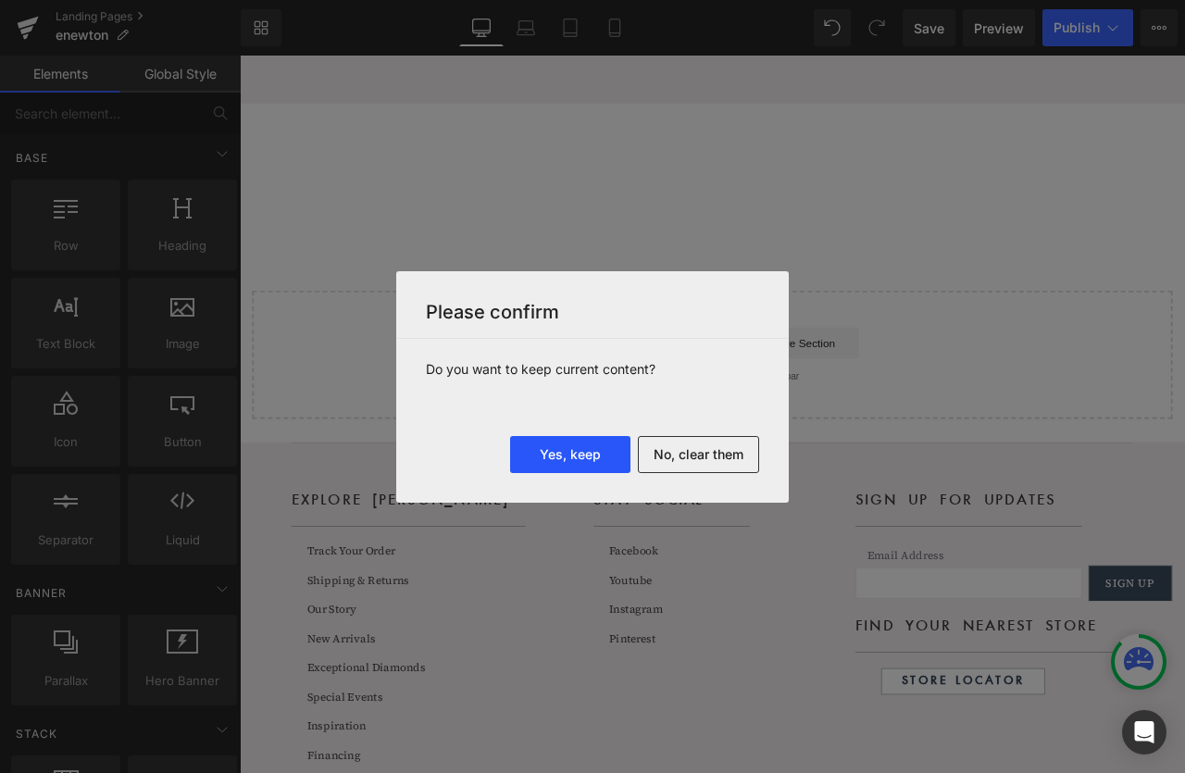
click at [581, 459] on button "Yes, keep" at bounding box center [570, 454] width 120 height 37
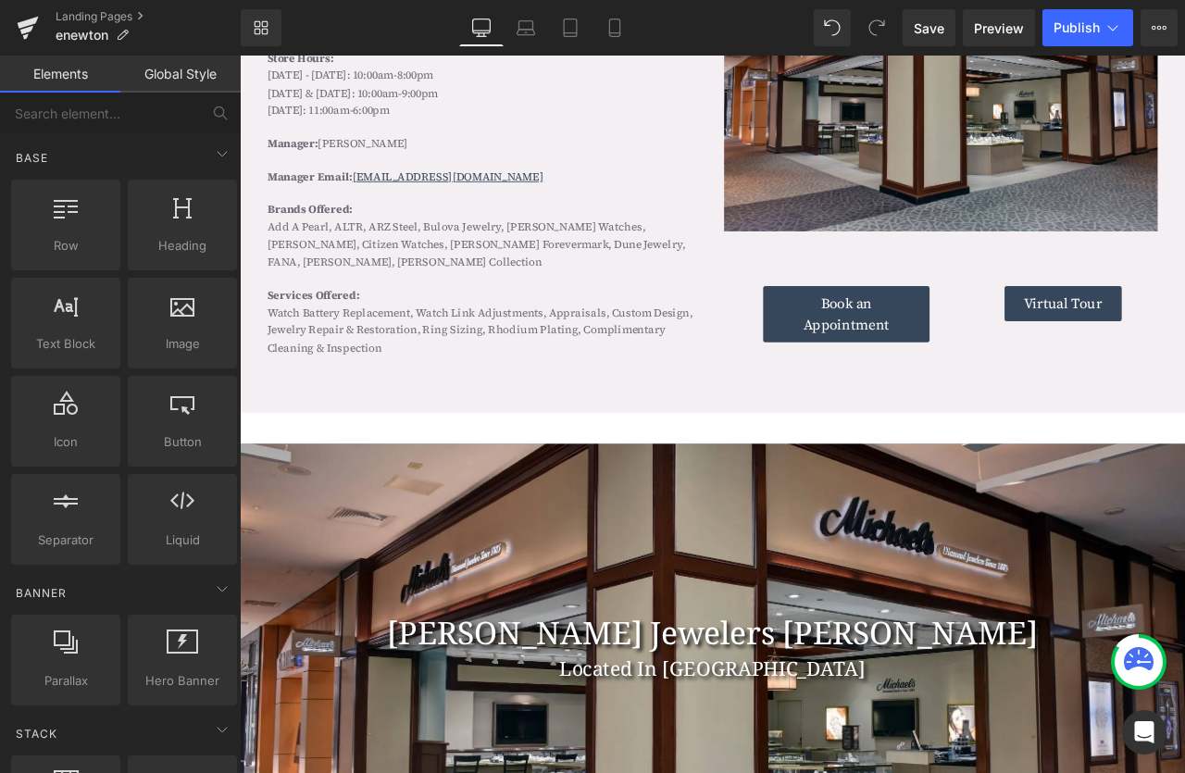
scroll to position [1880, 0]
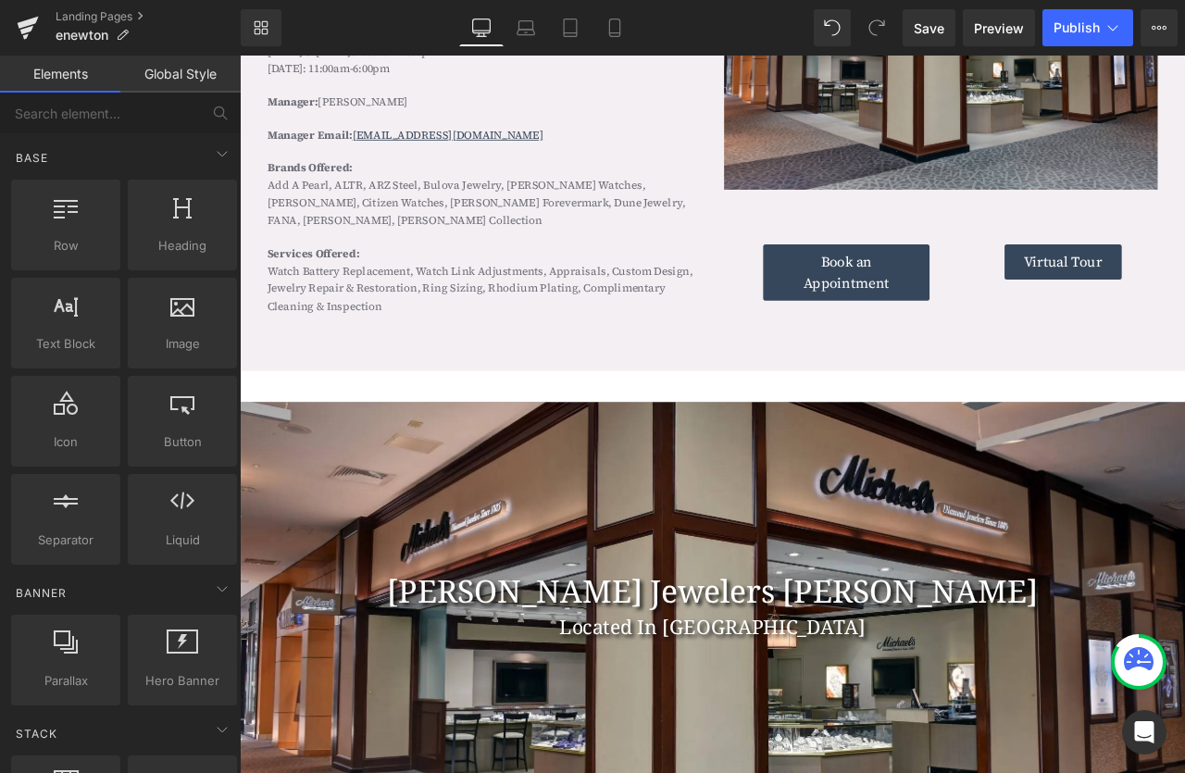
click at [836, 603] on div at bounding box center [800, 708] width 1120 height 483
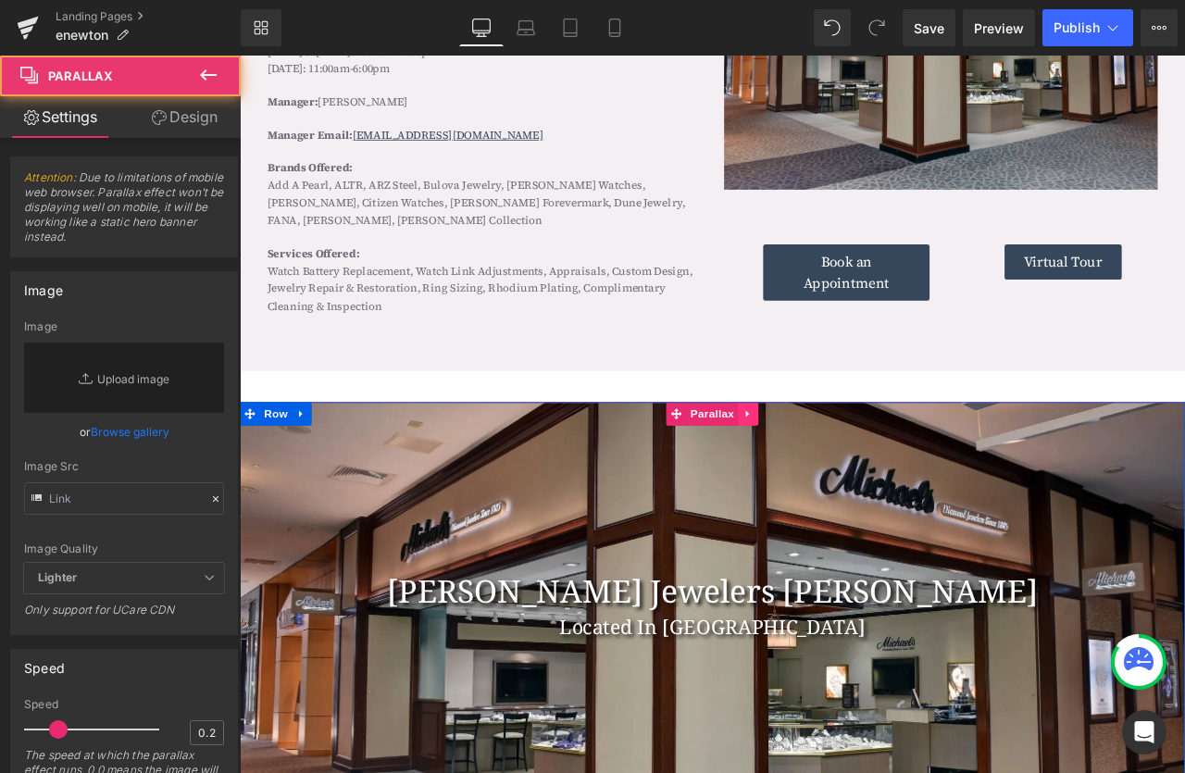
click at [845, 481] on icon at bounding box center [842, 480] width 13 height 14
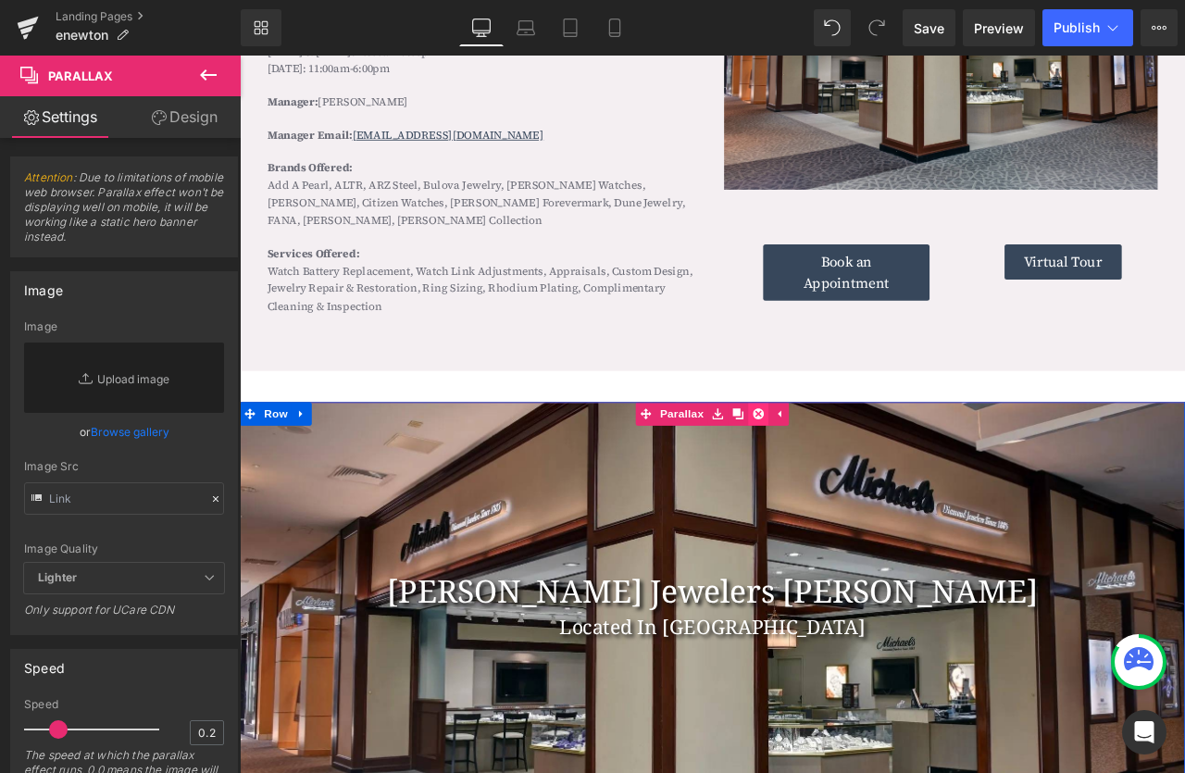
click at [849, 481] on icon at bounding box center [854, 480] width 13 height 13
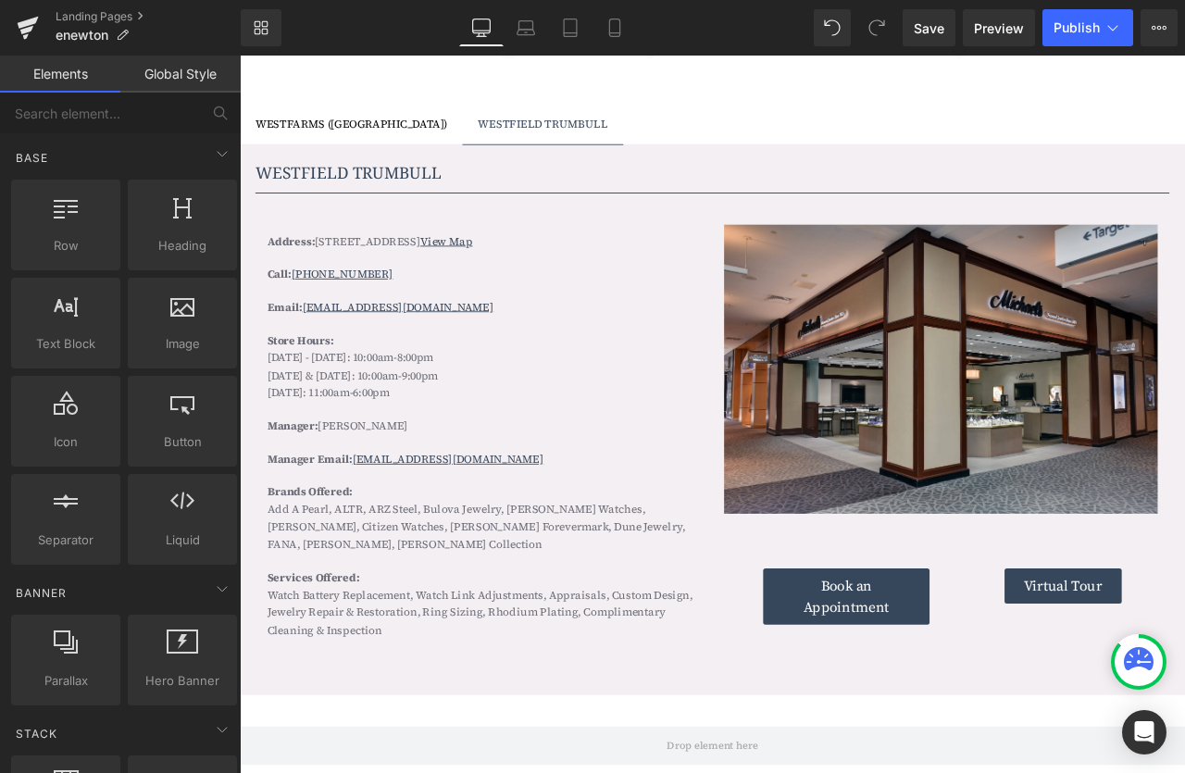
scroll to position [1407, 0]
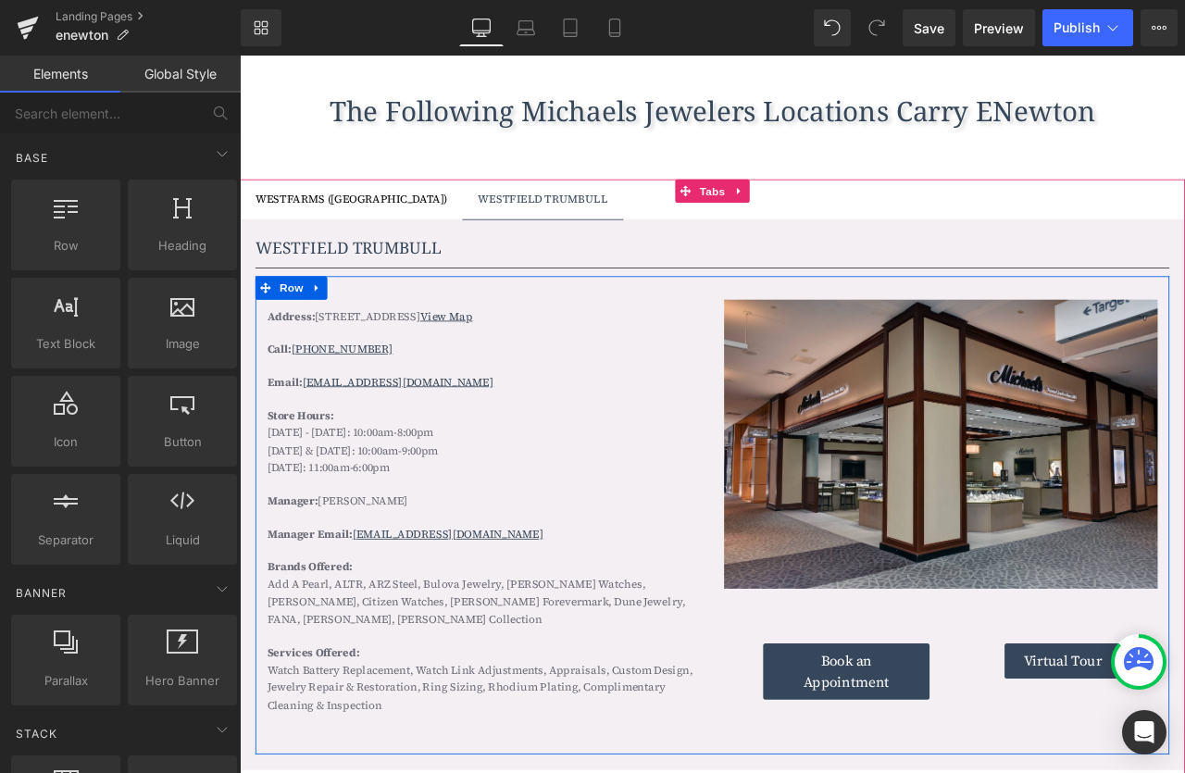
click at [431, 386] on div "Address: 5065 Main ST, Trumbull, CT 06611 View Map Text Block Call: (203) 372-6…" at bounding box center [529, 595] width 542 height 501
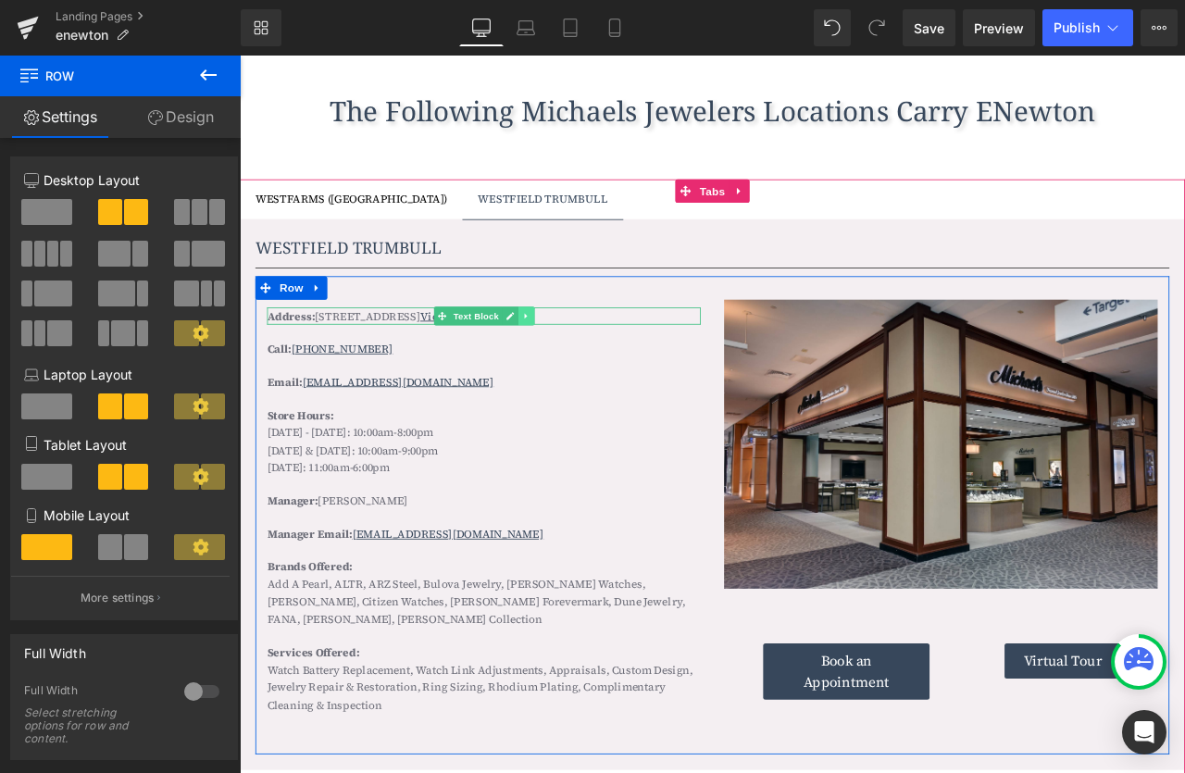
click at [577, 360] on icon at bounding box center [579, 364] width 10 height 11
click at [582, 360] on link at bounding box center [588, 365] width 19 height 22
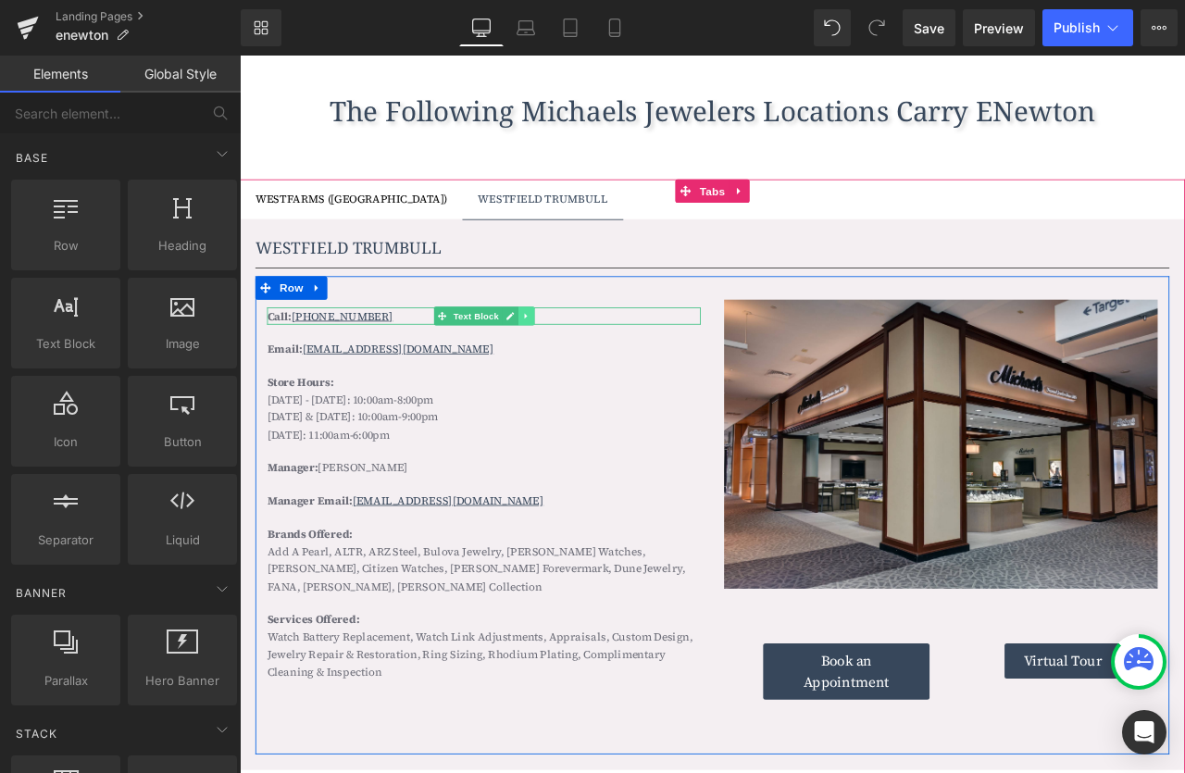
click at [579, 362] on icon at bounding box center [579, 364] width 10 height 11
click at [588, 362] on li at bounding box center [569, 365] width 57 height 22
click at [588, 362] on icon at bounding box center [588, 364] width 10 height 10
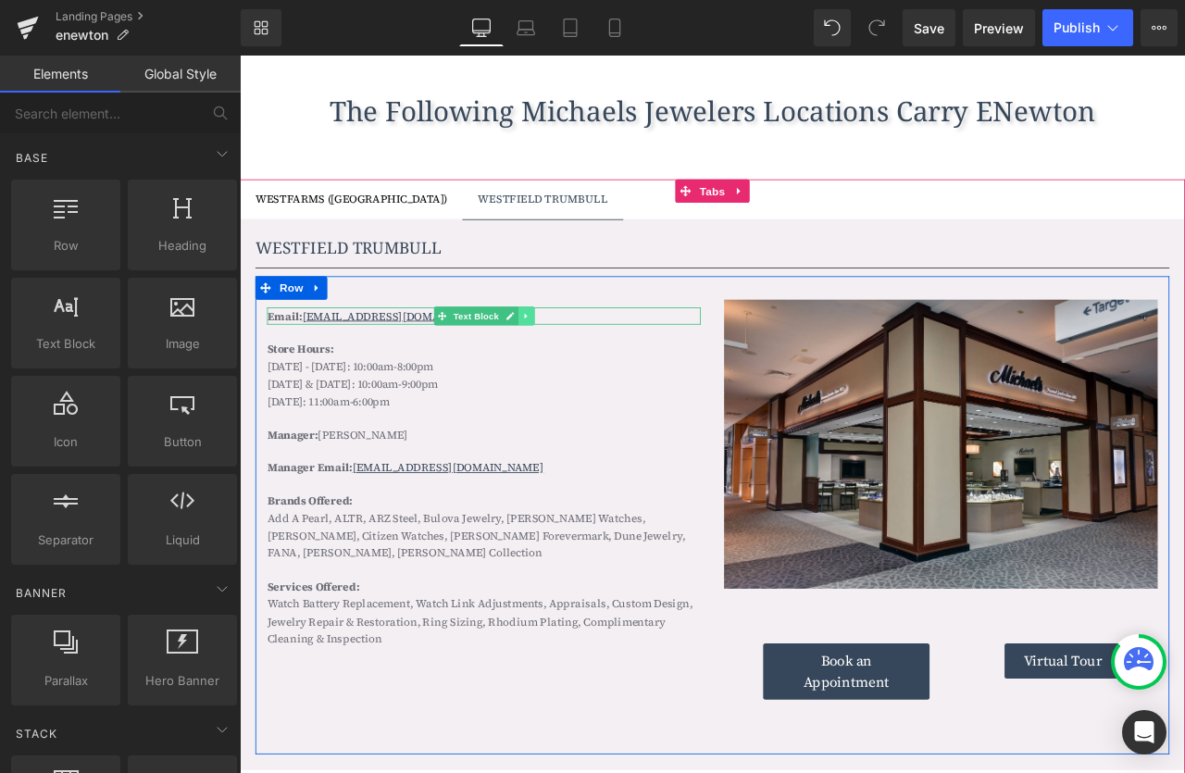
click at [584, 366] on link at bounding box center [578, 365] width 19 height 22
click at [592, 366] on icon at bounding box center [588, 364] width 10 height 10
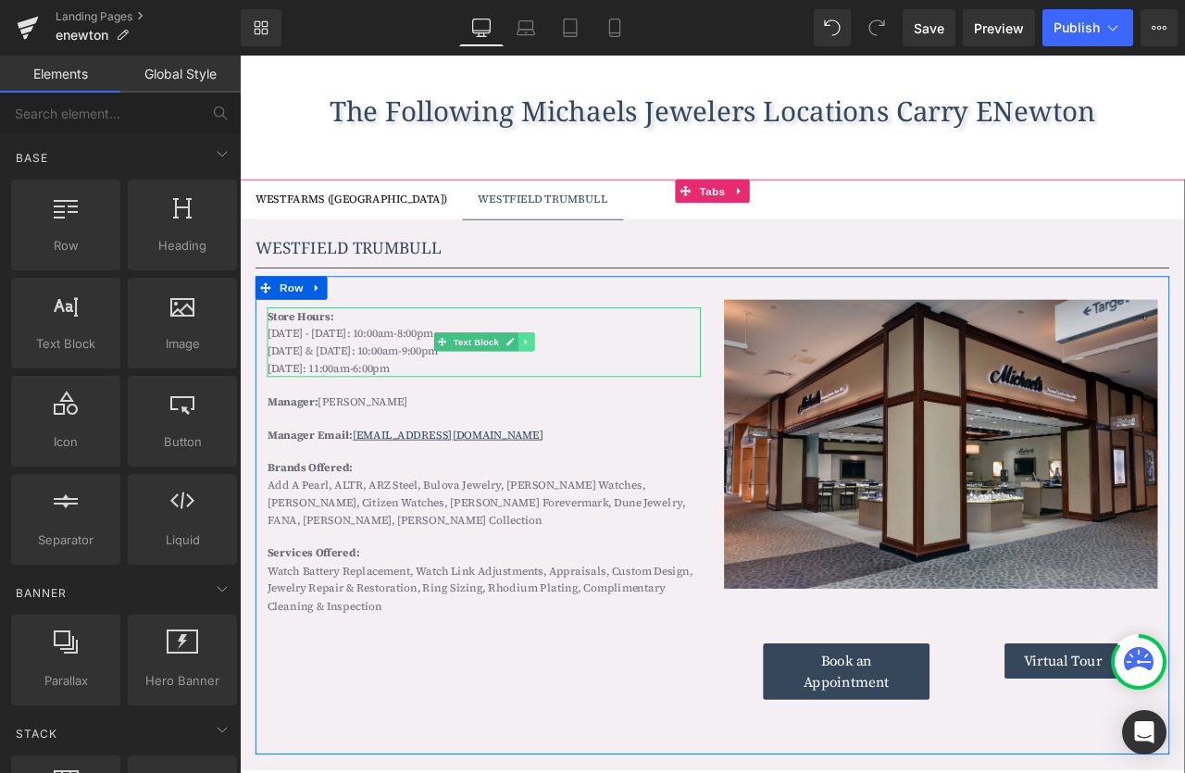
click at [581, 393] on icon at bounding box center [579, 395] width 10 height 11
click at [581, 393] on link at bounding box center [588, 395] width 19 height 22
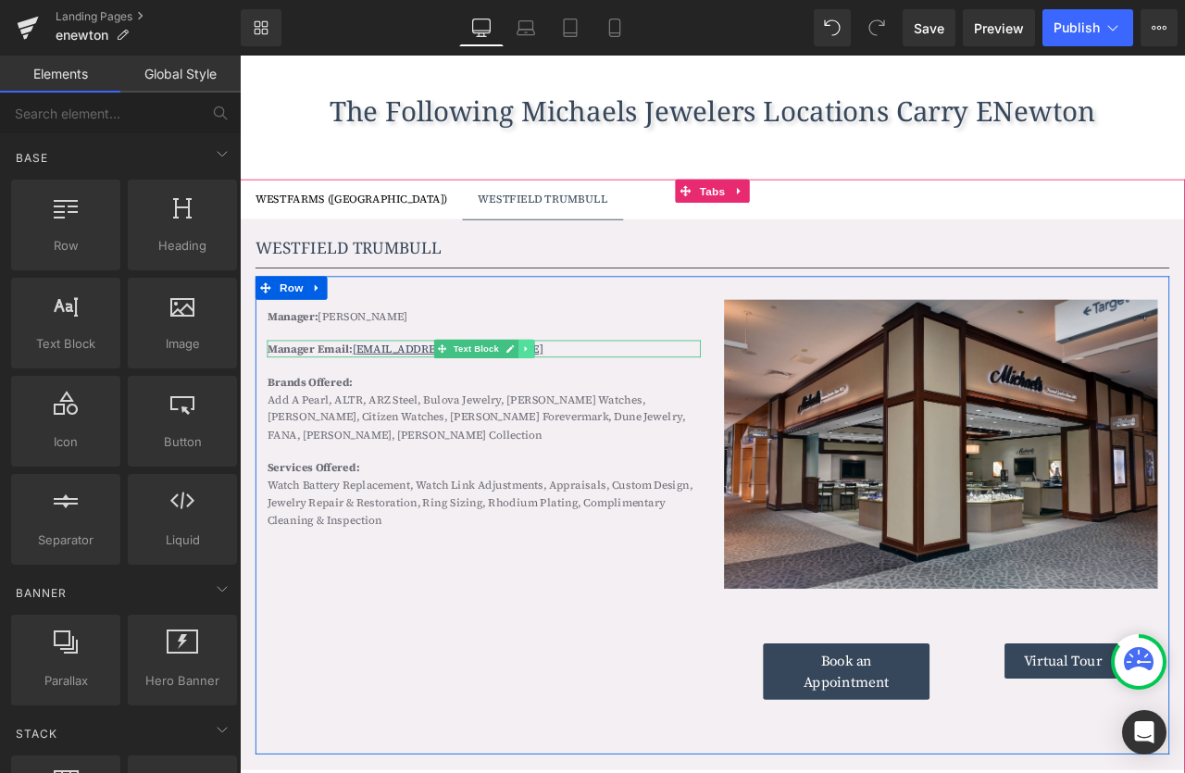
click at [582, 404] on icon at bounding box center [579, 403] width 10 height 11
click at [583, 404] on link at bounding box center [588, 404] width 19 height 22
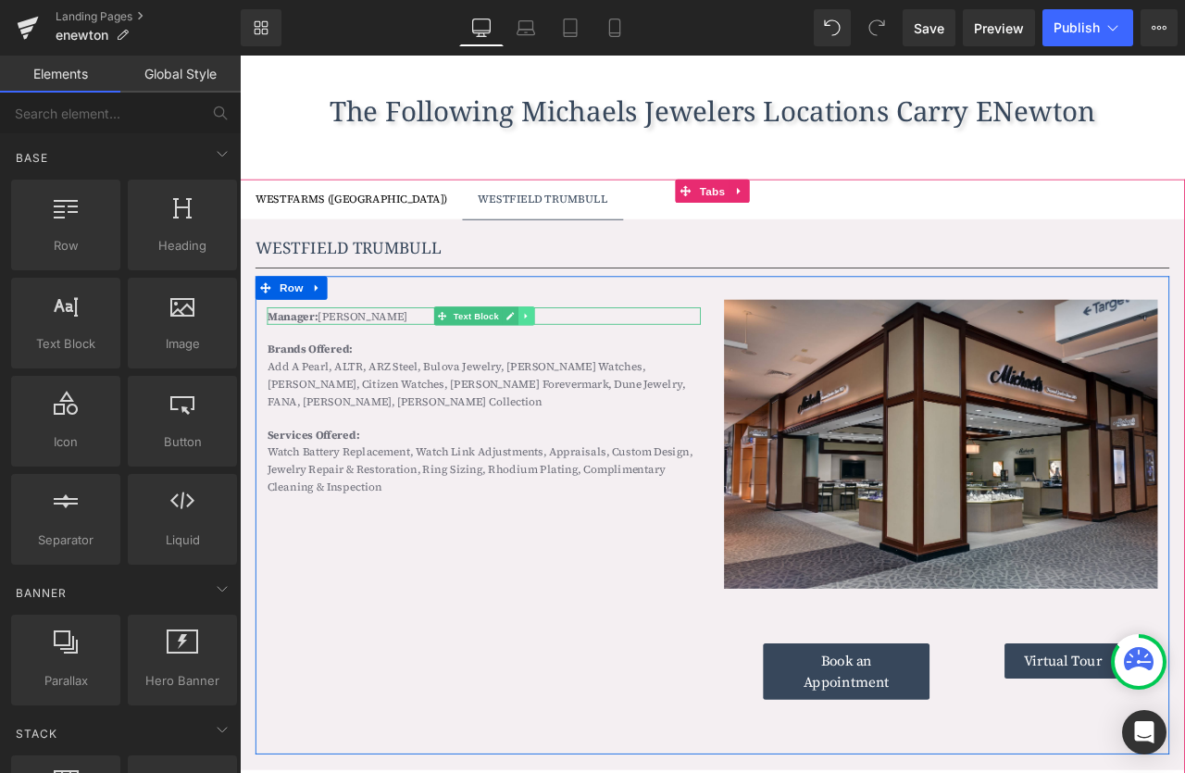
click at [574, 361] on icon at bounding box center [579, 364] width 10 height 11
click at [592, 363] on icon at bounding box center [588, 364] width 10 height 10
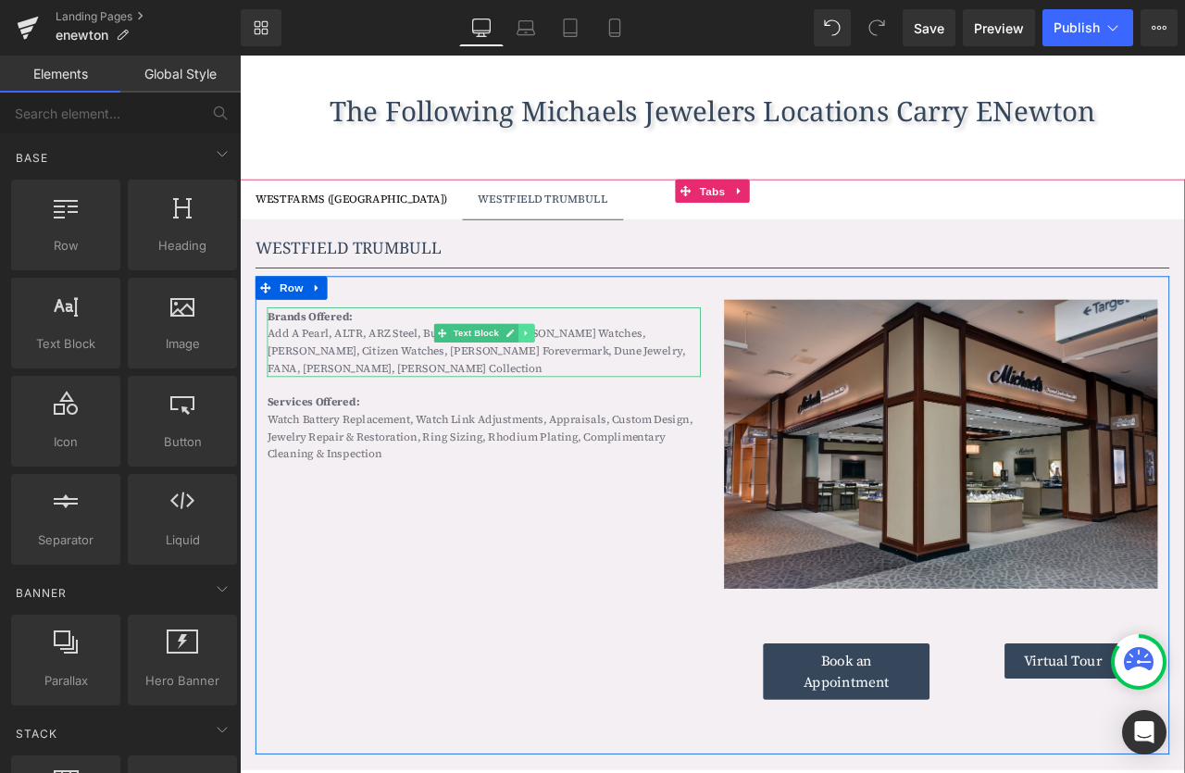
click at [581, 387] on icon at bounding box center [579, 385] width 10 height 11
click at [581, 387] on link at bounding box center [588, 385] width 19 height 22
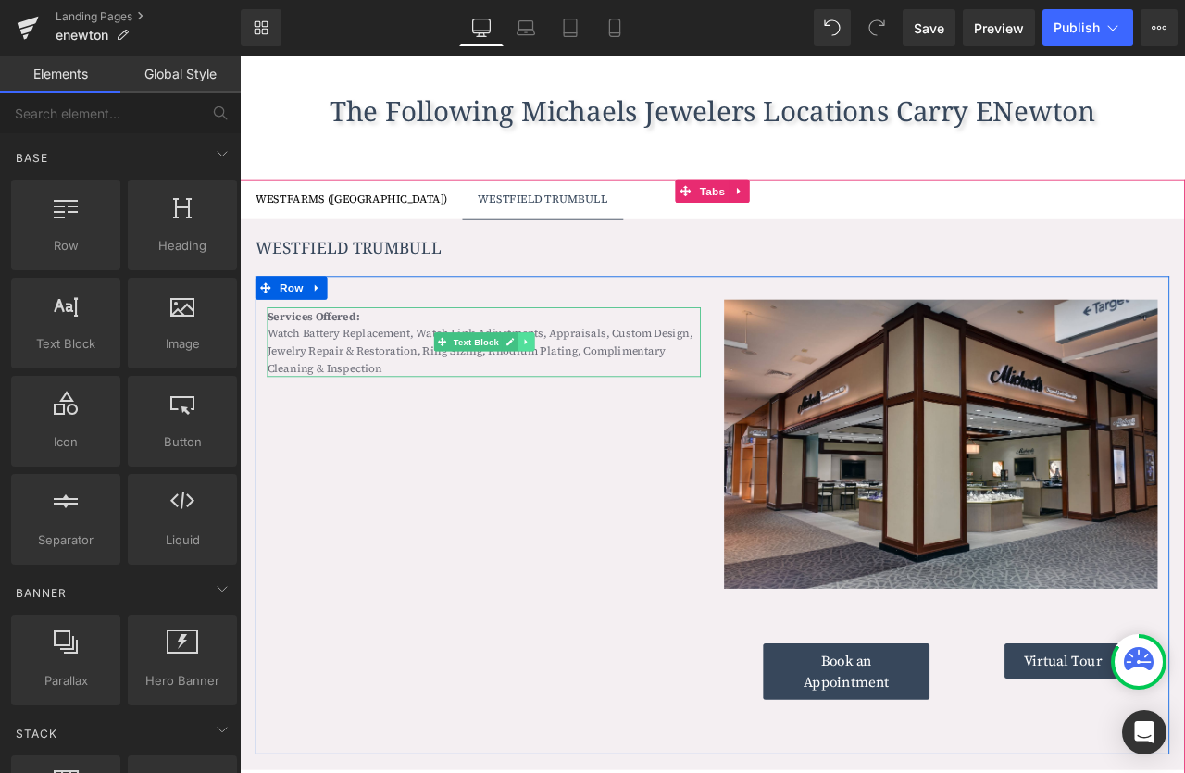
click at [581, 388] on link at bounding box center [578, 395] width 19 height 22
click at [584, 396] on icon at bounding box center [588, 396] width 10 height 10
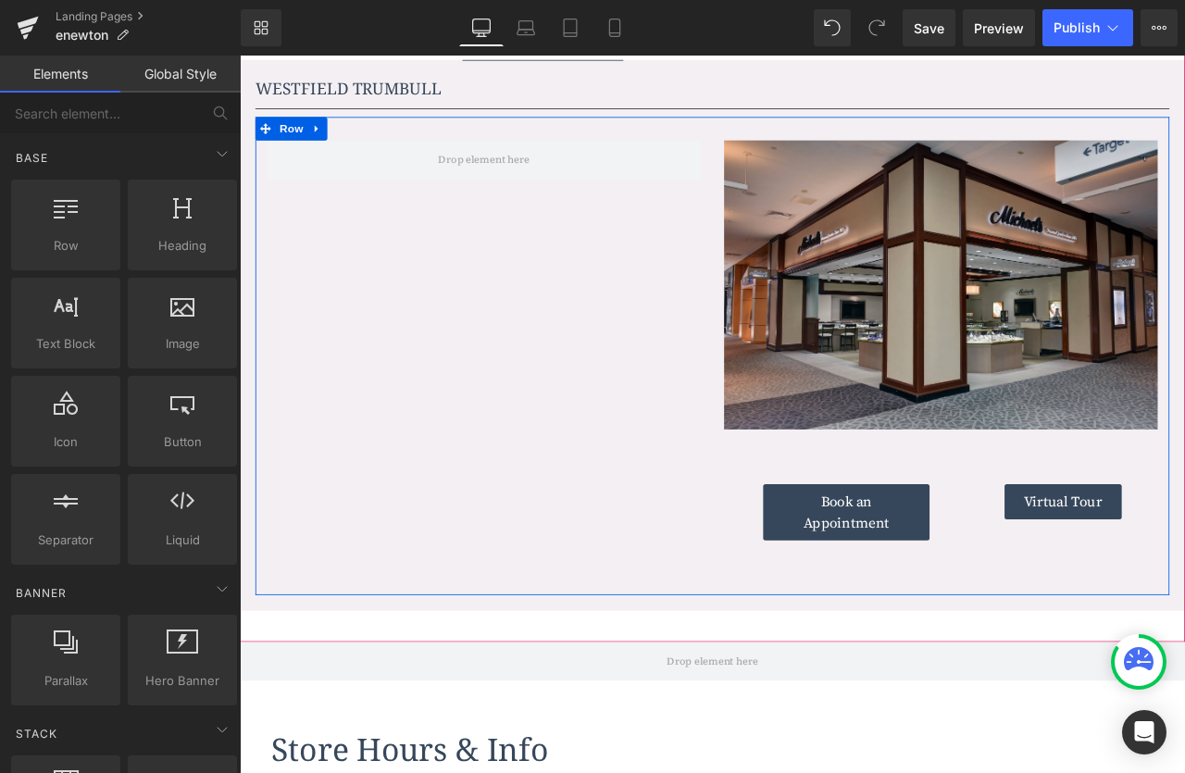
scroll to position [1618, 0]
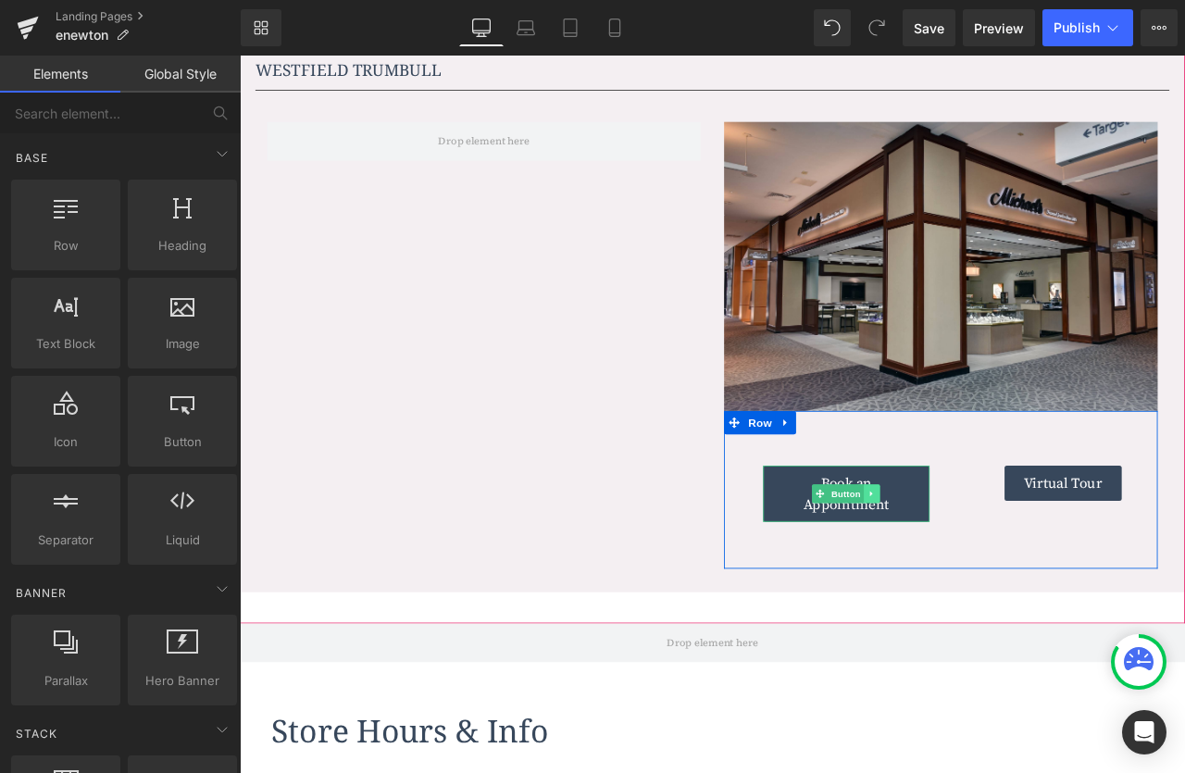
click at [990, 573] on icon at bounding box center [988, 574] width 3 height 6
click at [923, 575] on link "Button" at bounding box center [919, 575] width 61 height 22
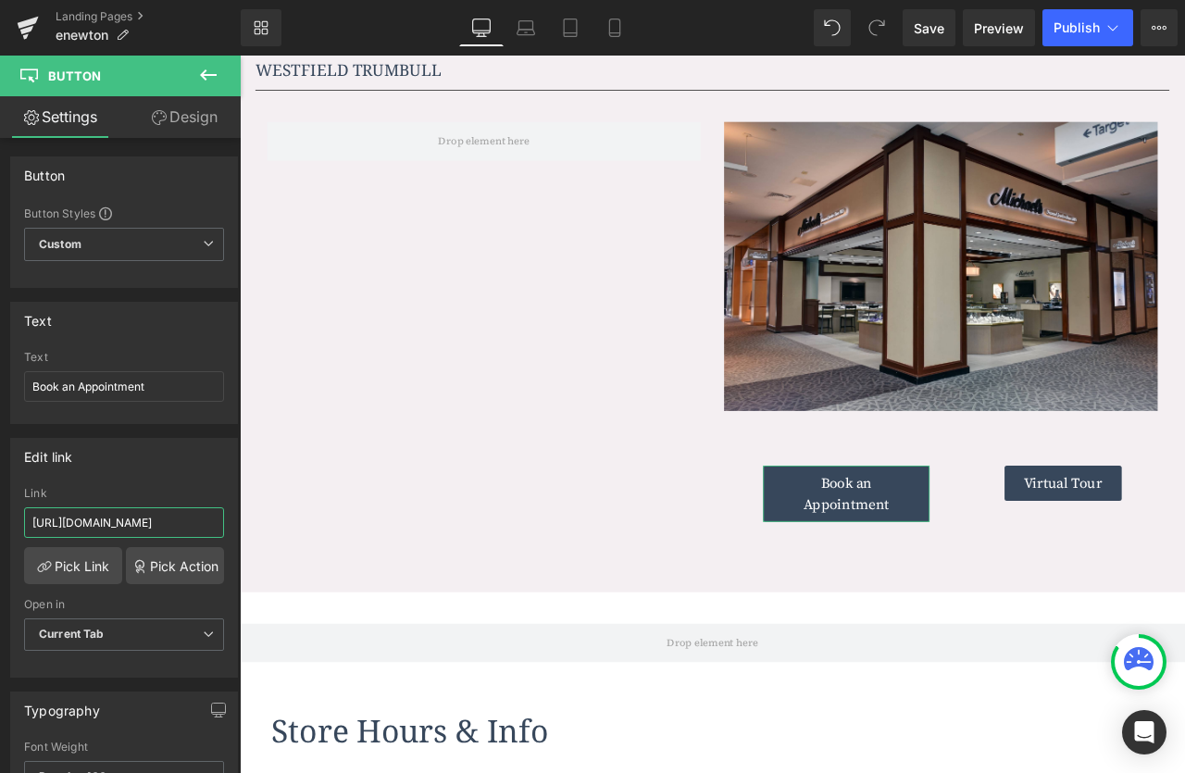
click at [124, 527] on input "https://meetings.hubspot.com/bwilliams14" at bounding box center [124, 522] width 200 height 31
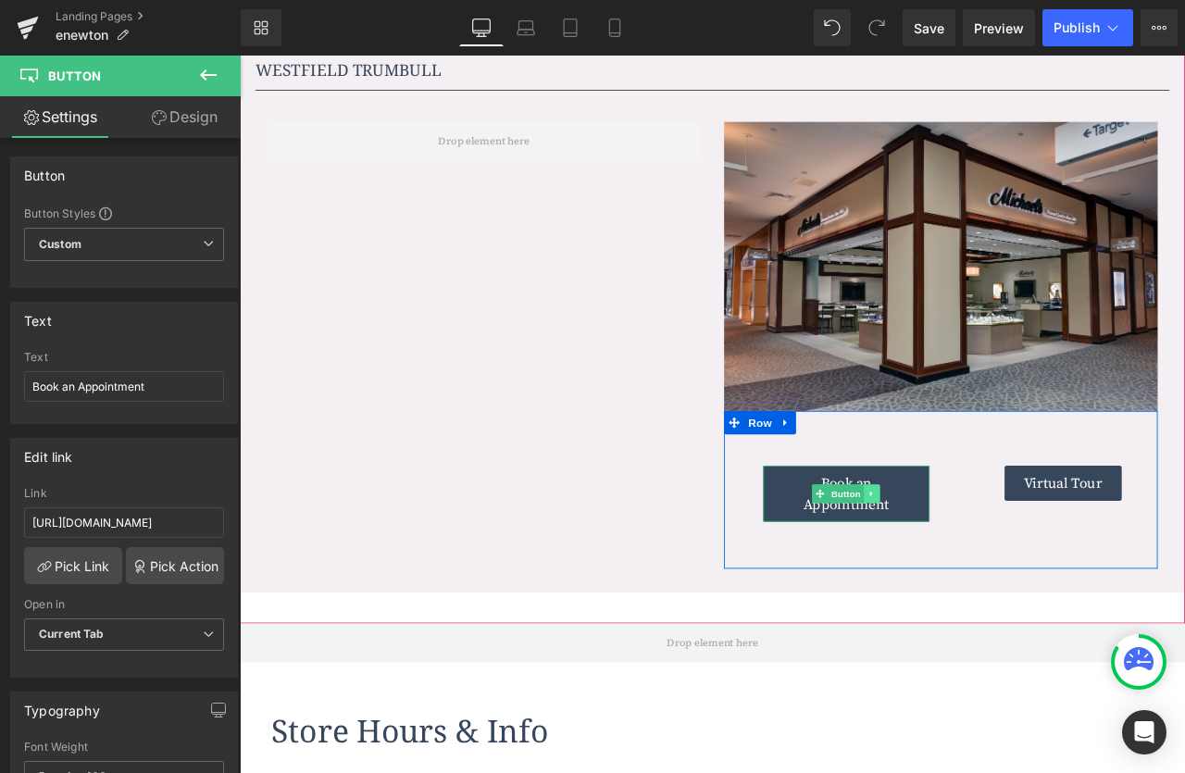
click at [990, 572] on icon at bounding box center [989, 574] width 10 height 11
click at [998, 570] on icon at bounding box center [998, 574] width 10 height 10
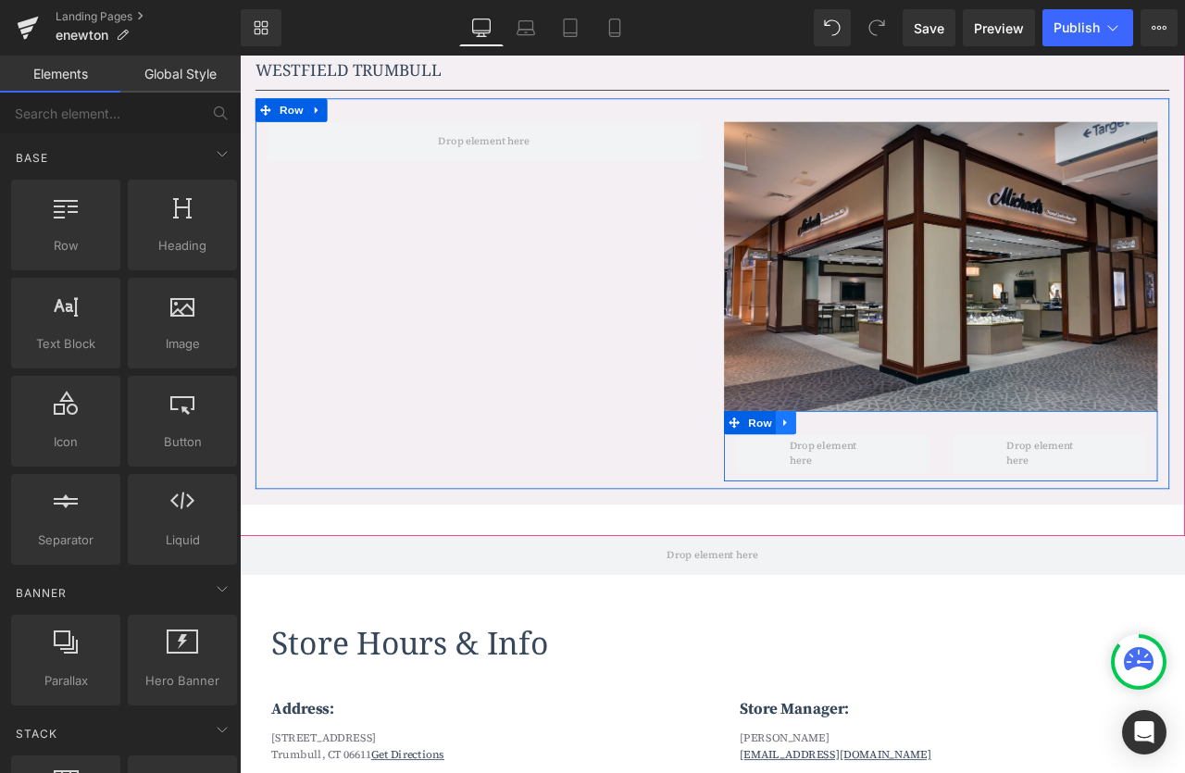
click at [891, 490] on icon at bounding box center [887, 490] width 13 height 14
click at [856, 486] on span "Row" at bounding box center [856, 491] width 37 height 28
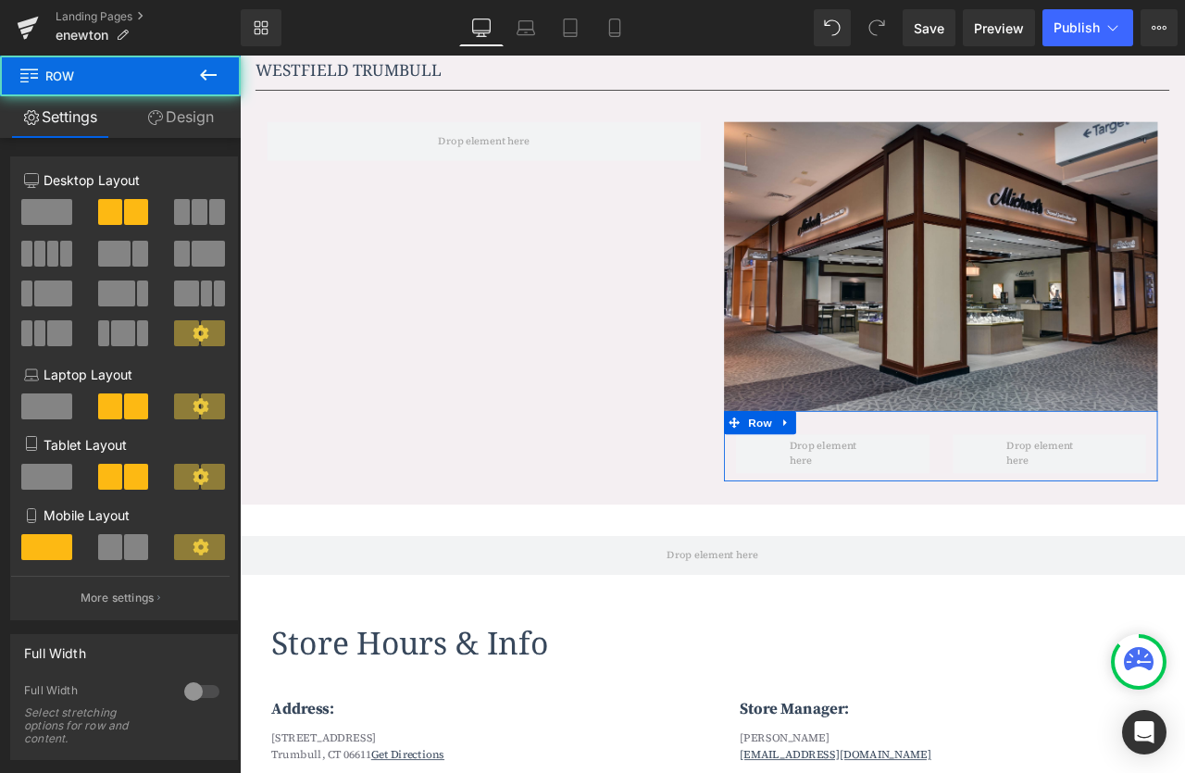
click at [65, 213] on span at bounding box center [46, 212] width 51 height 26
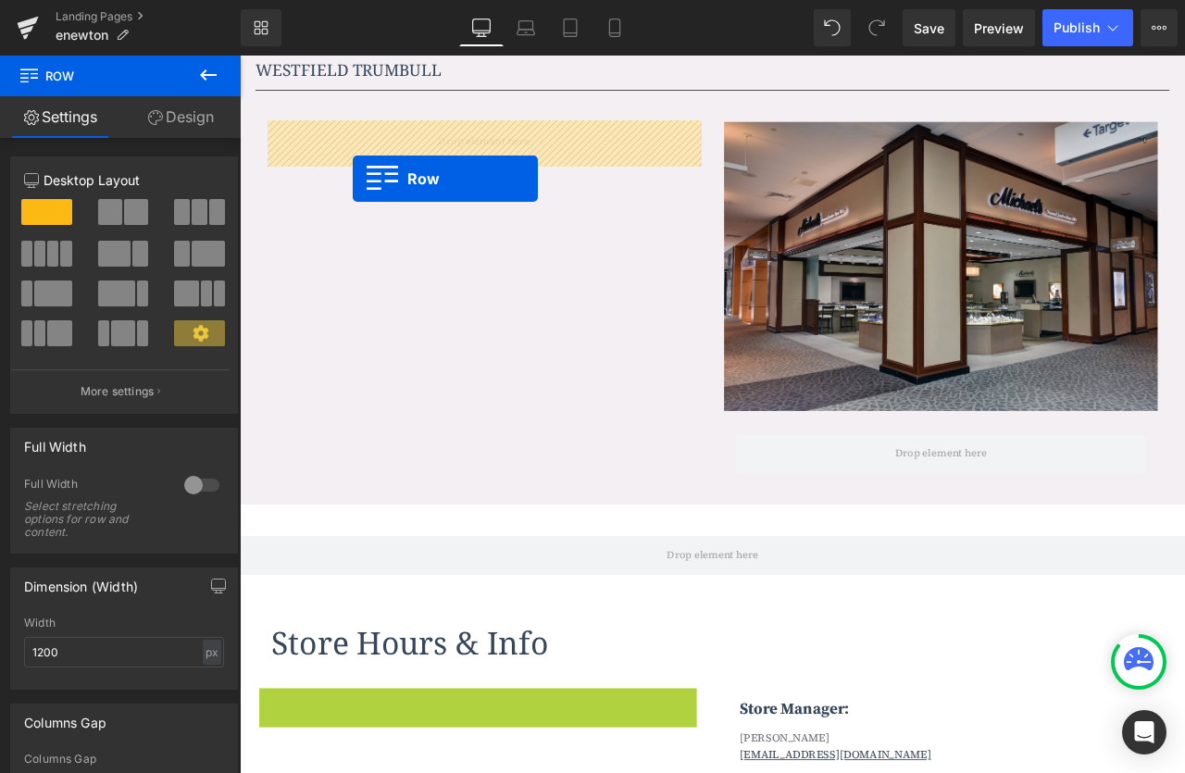
drag, startPoint x: 283, startPoint y: 818, endPoint x: 370, endPoint y: 198, distance: 626.4
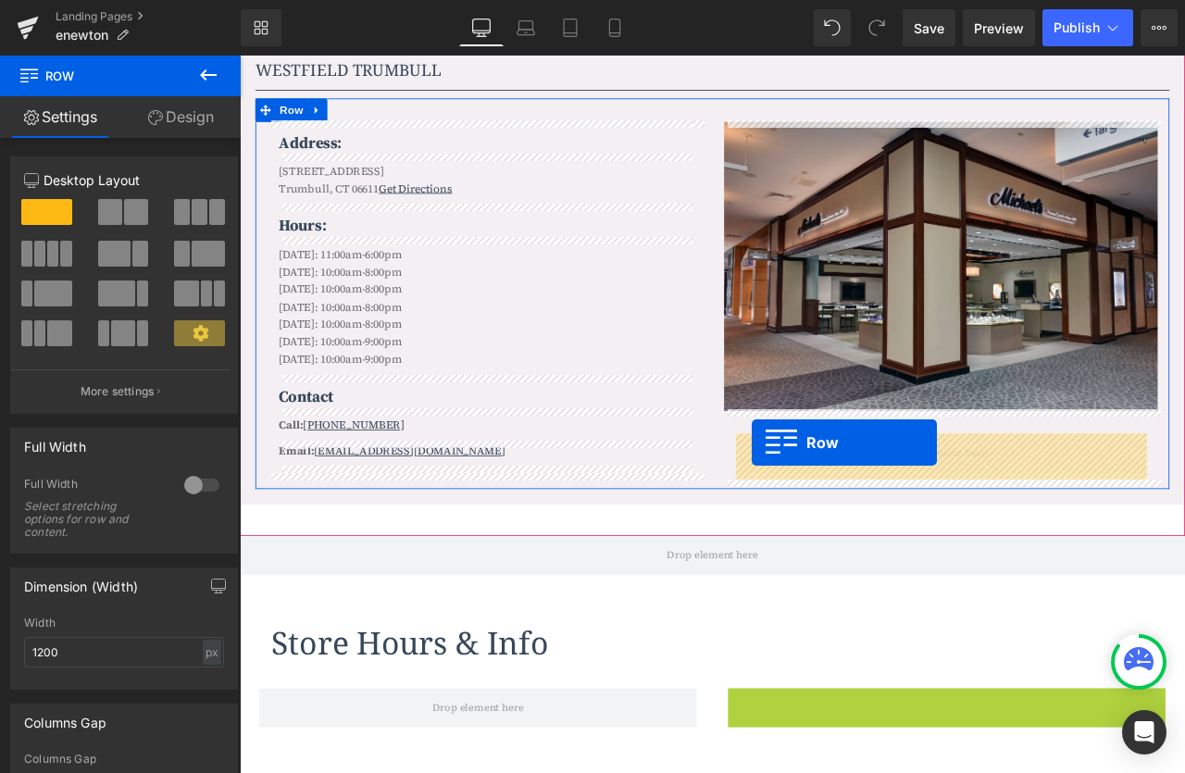
drag, startPoint x: 833, startPoint y: 815, endPoint x: 846, endPoint y: 516, distance: 299.3
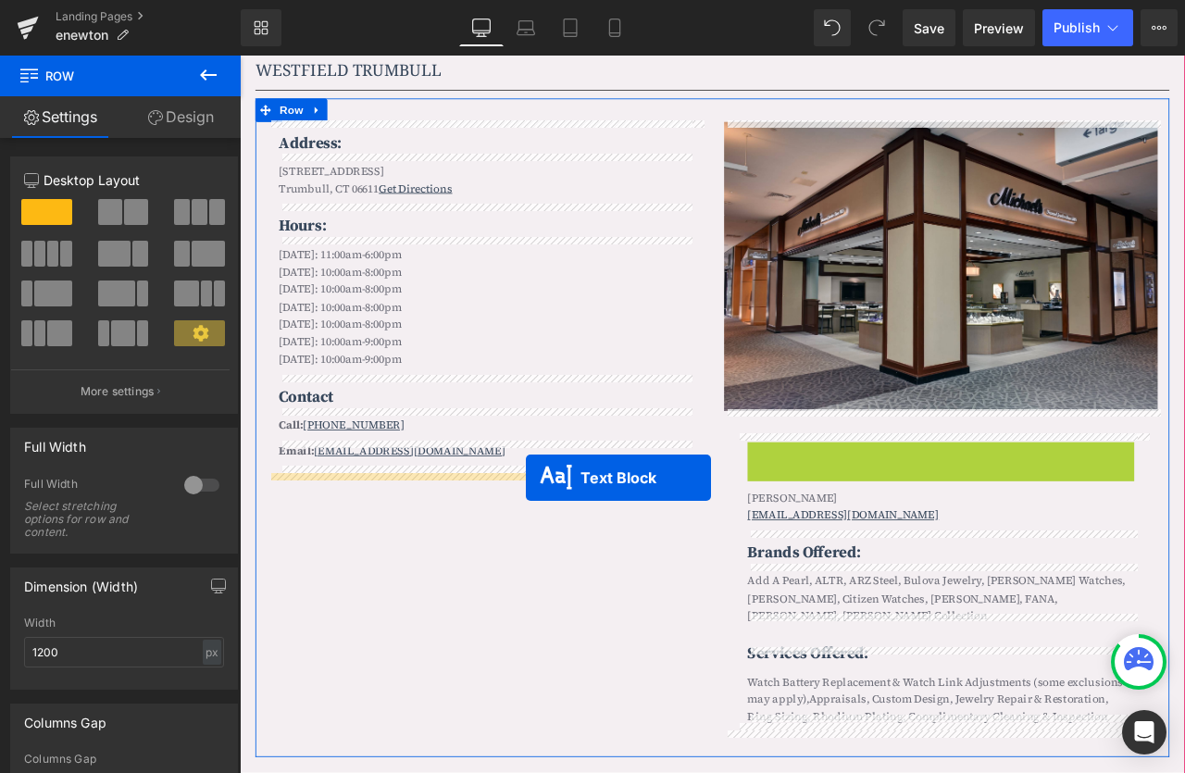
drag, startPoint x: 1022, startPoint y: 528, endPoint x: 580, endPoint y: 556, distance: 443.4
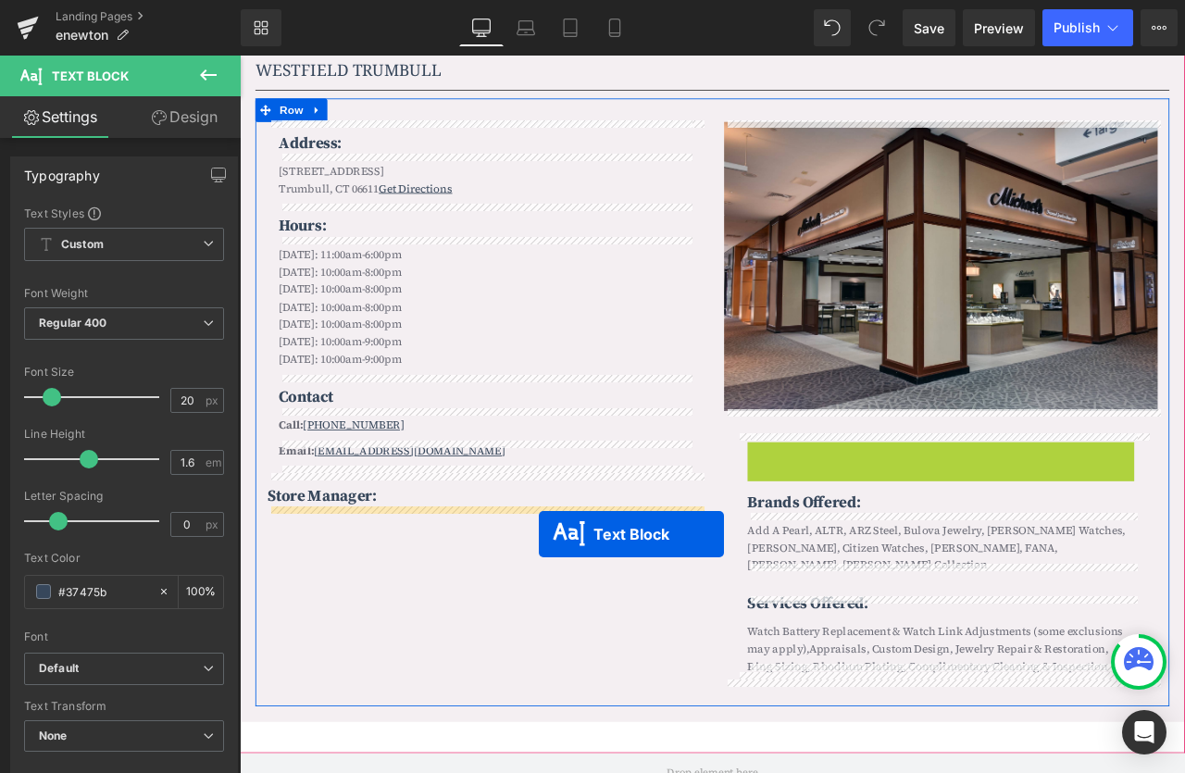
drag, startPoint x: 1027, startPoint y: 534, endPoint x: 594, endPoint y: 622, distance: 441.2
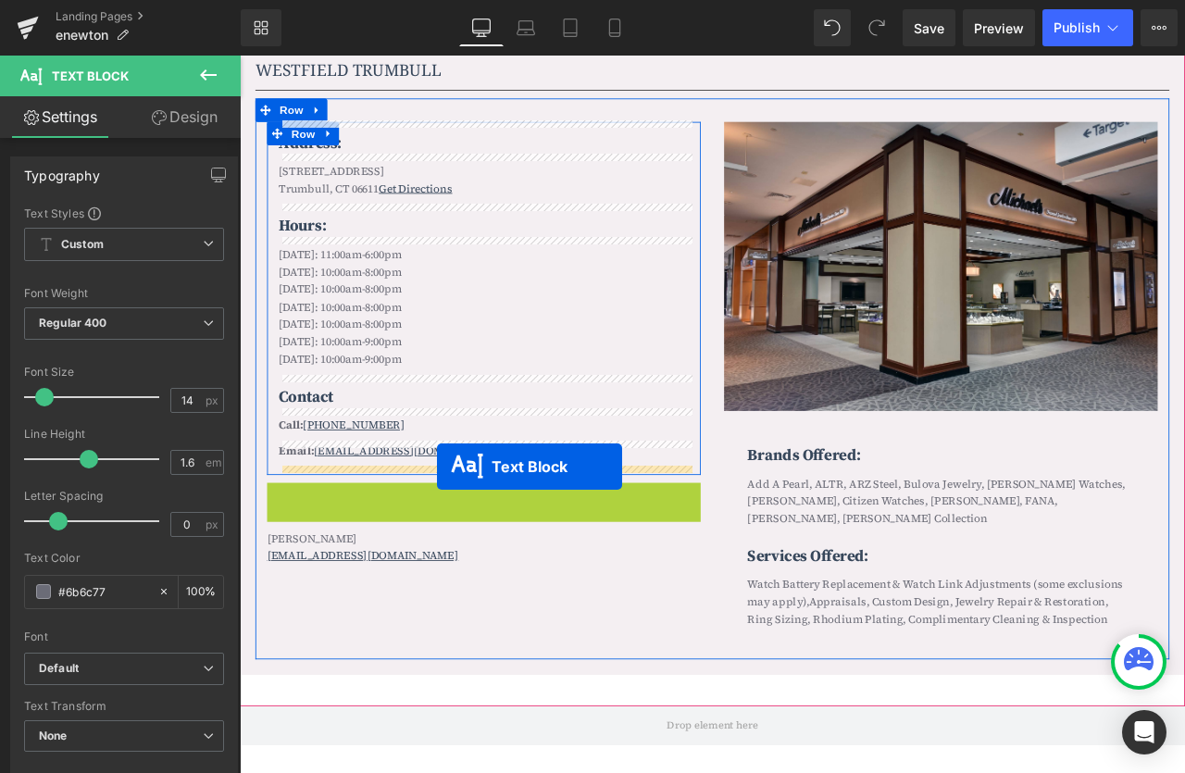
drag, startPoint x: 474, startPoint y: 570, endPoint x: 474, endPoint y: 543, distance: 27.8
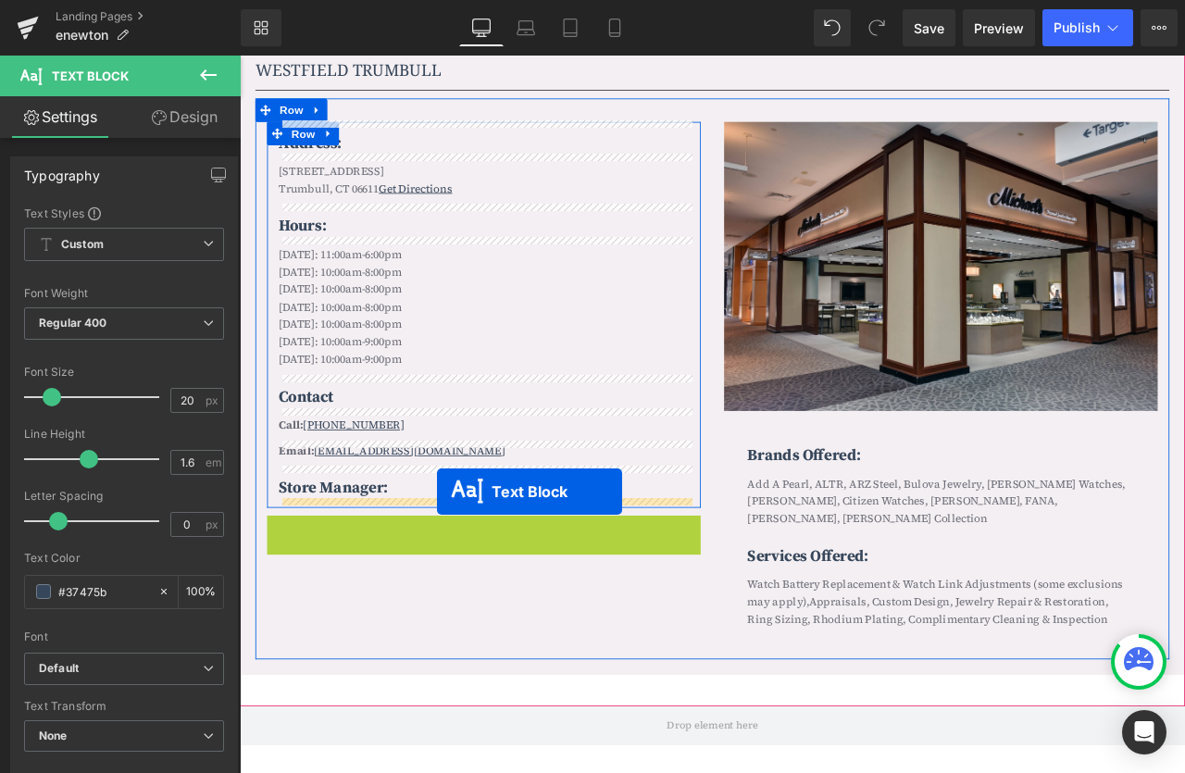
drag, startPoint x: 475, startPoint y: 614, endPoint x: 474, endPoint y: 575, distance: 38.9
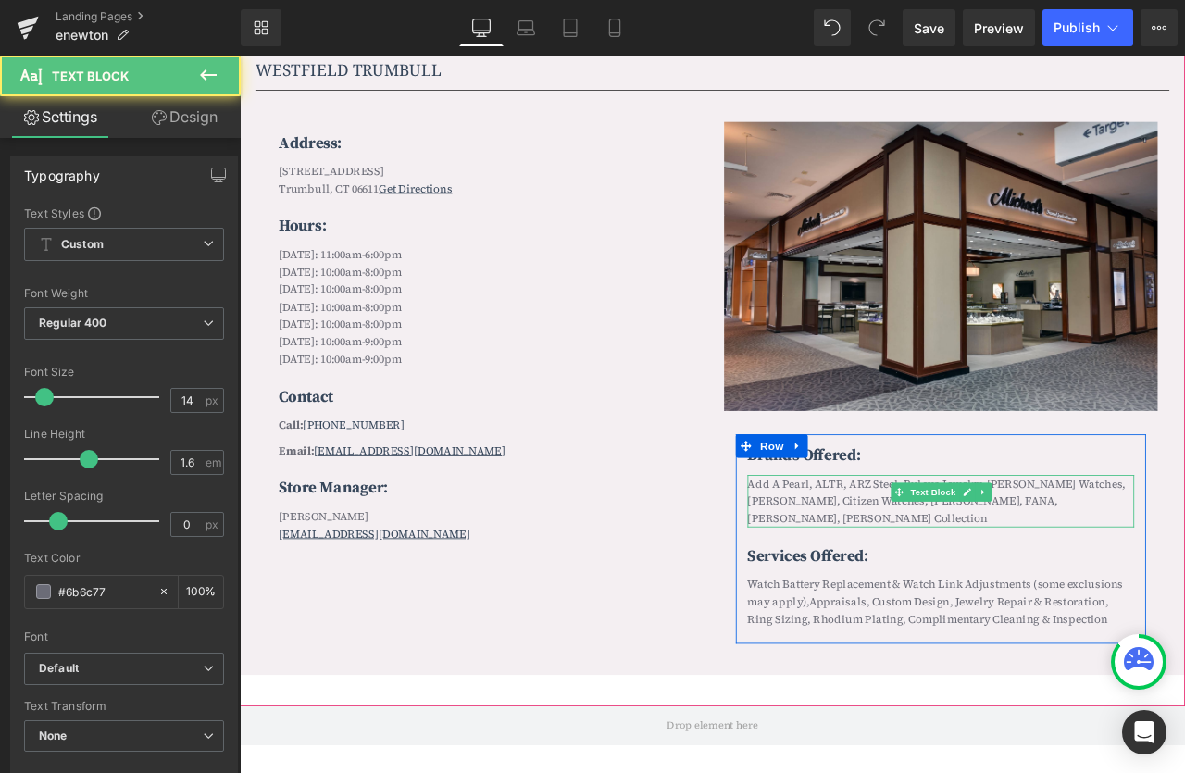
click at [1184, 566] on p "Add A Pearl, ALTR, ARZ Steel, Bulova Jewelry, Bulova Watches, CARLA, Citizen Wa…" at bounding box center [1071, 584] width 458 height 62
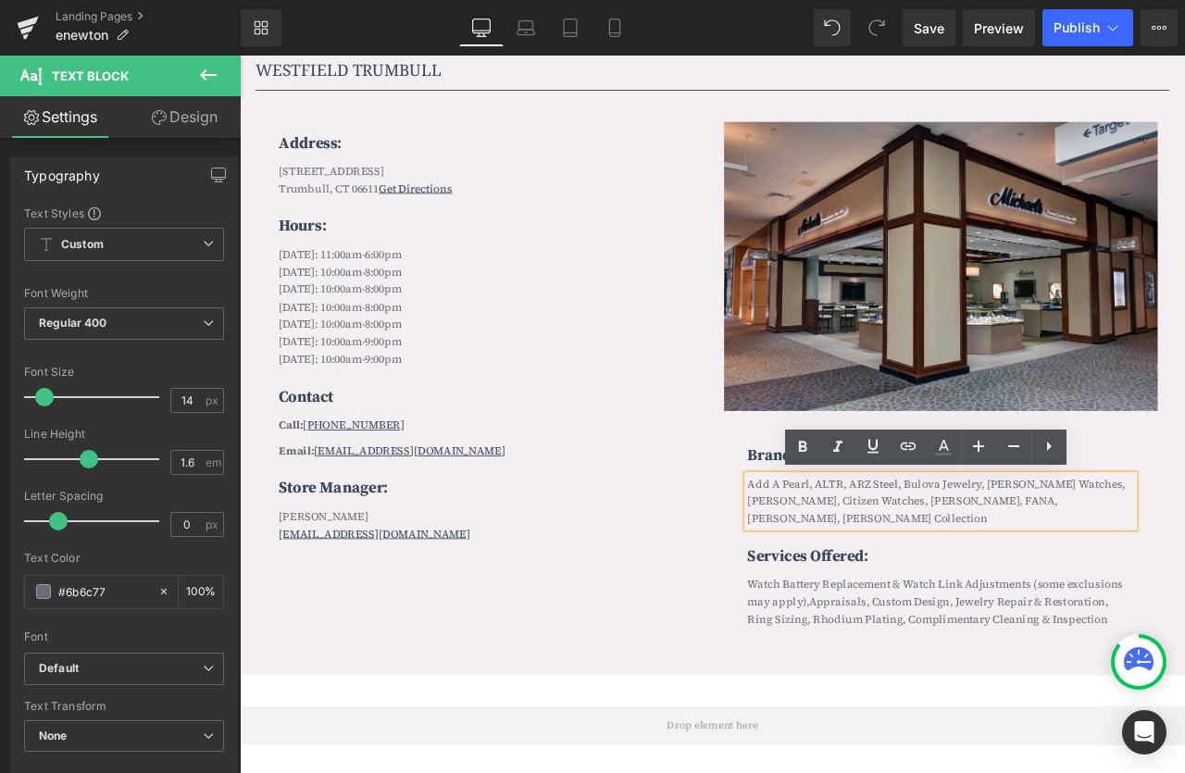
click at [948, 584] on p "Add A Pearl, ALTR, ARZ Steel, Bulova Jewelry, Bulova Watches, CARLA, Citizen Wa…" at bounding box center [1071, 584] width 458 height 62
click at [1032, 585] on p "Add A Pearl, ALTR, ARZ Steel, Bulova Jewelry, Bulova Watches, CARLA, Citizen Wa…" at bounding box center [1071, 584] width 458 height 62
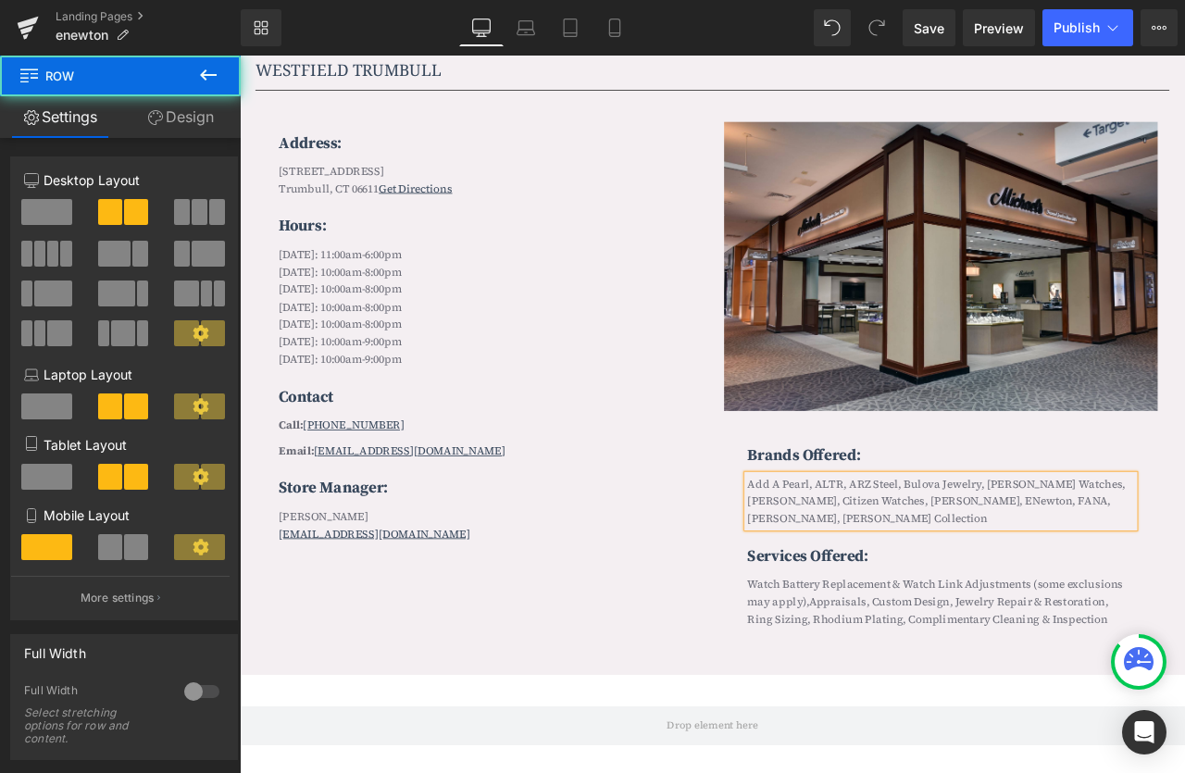
click at [1184, 570] on div "Image Brands Offered: Text Block Add A Pearl, ALTR, ARZ Steel, Bulova Jewelry, …" at bounding box center [1071, 448] width 542 height 628
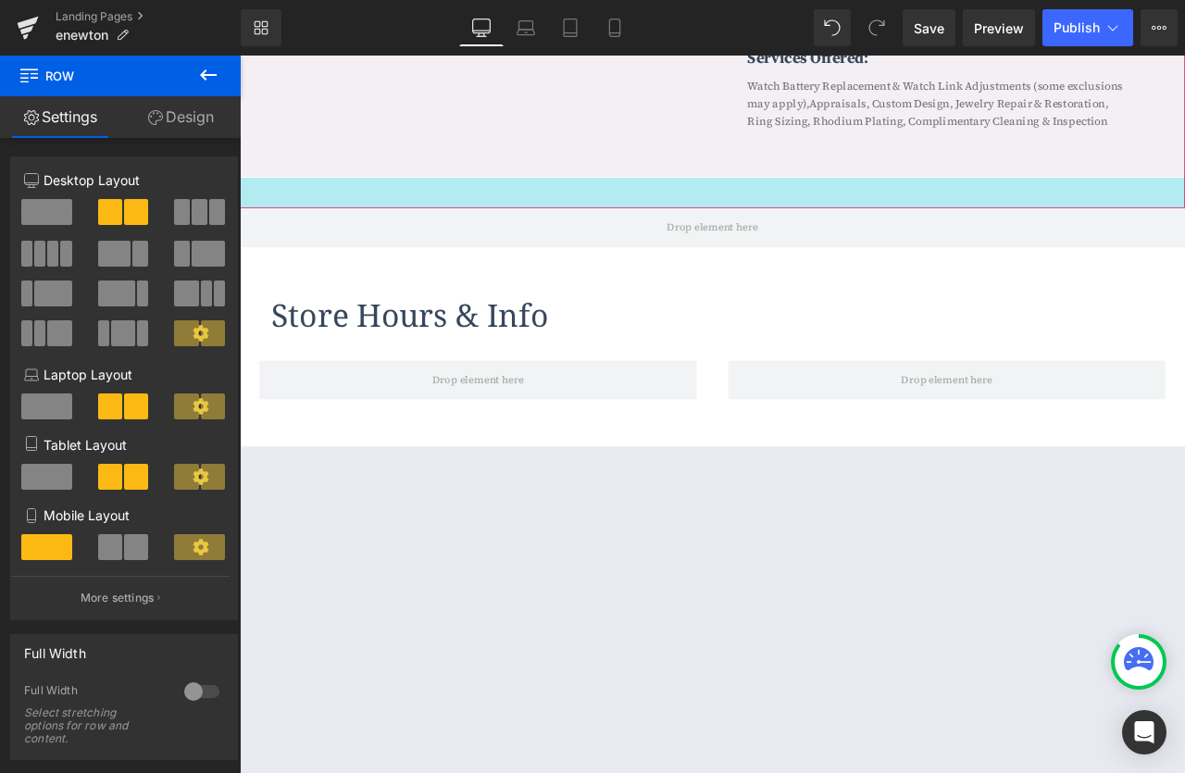
scroll to position [2245, 0]
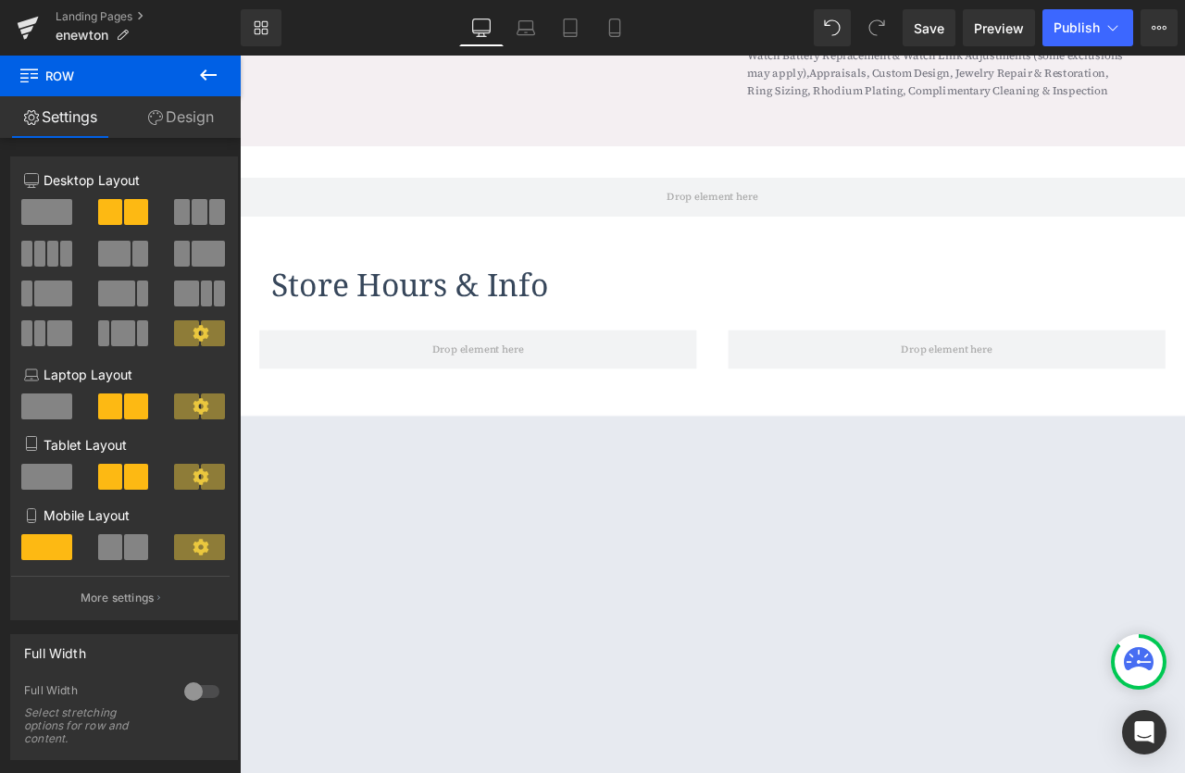
click at [475, 274] on div "Store Hours & Info Heading Row" at bounding box center [799, 318] width 1111 height 88
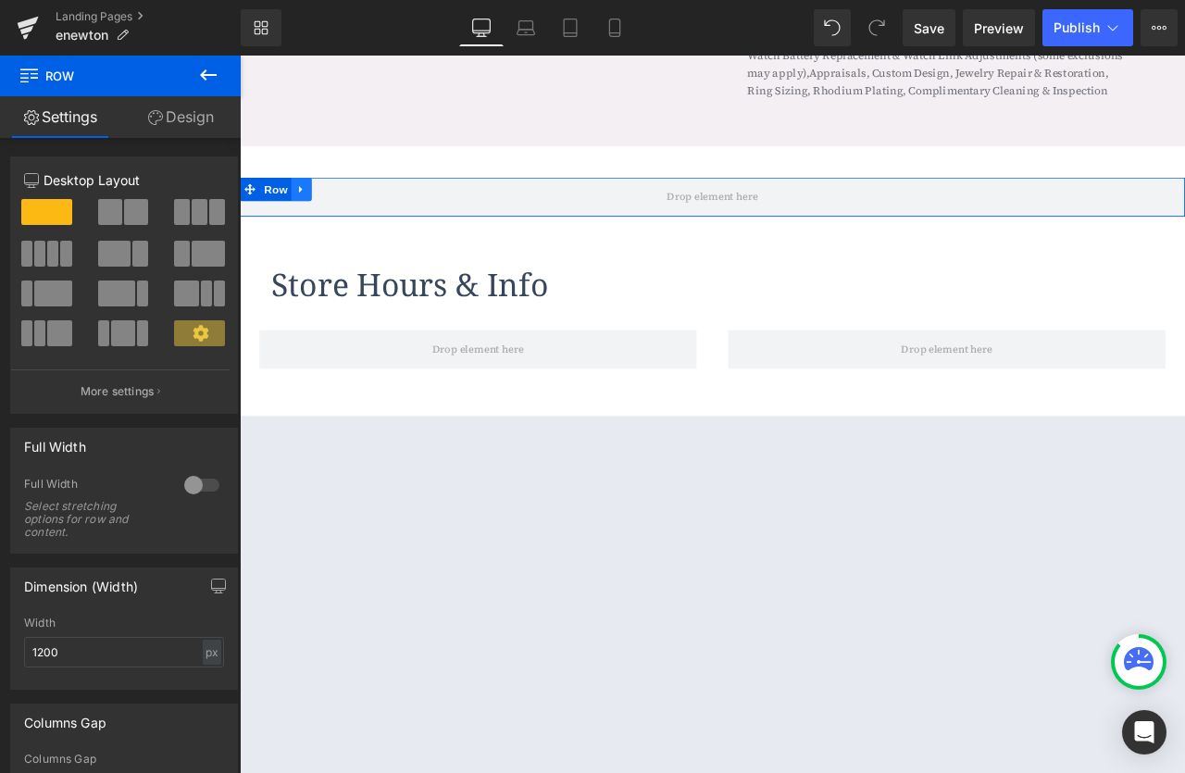
click at [311, 210] on icon at bounding box center [312, 214] width 4 height 8
click at [363, 207] on icon at bounding box center [361, 213] width 13 height 13
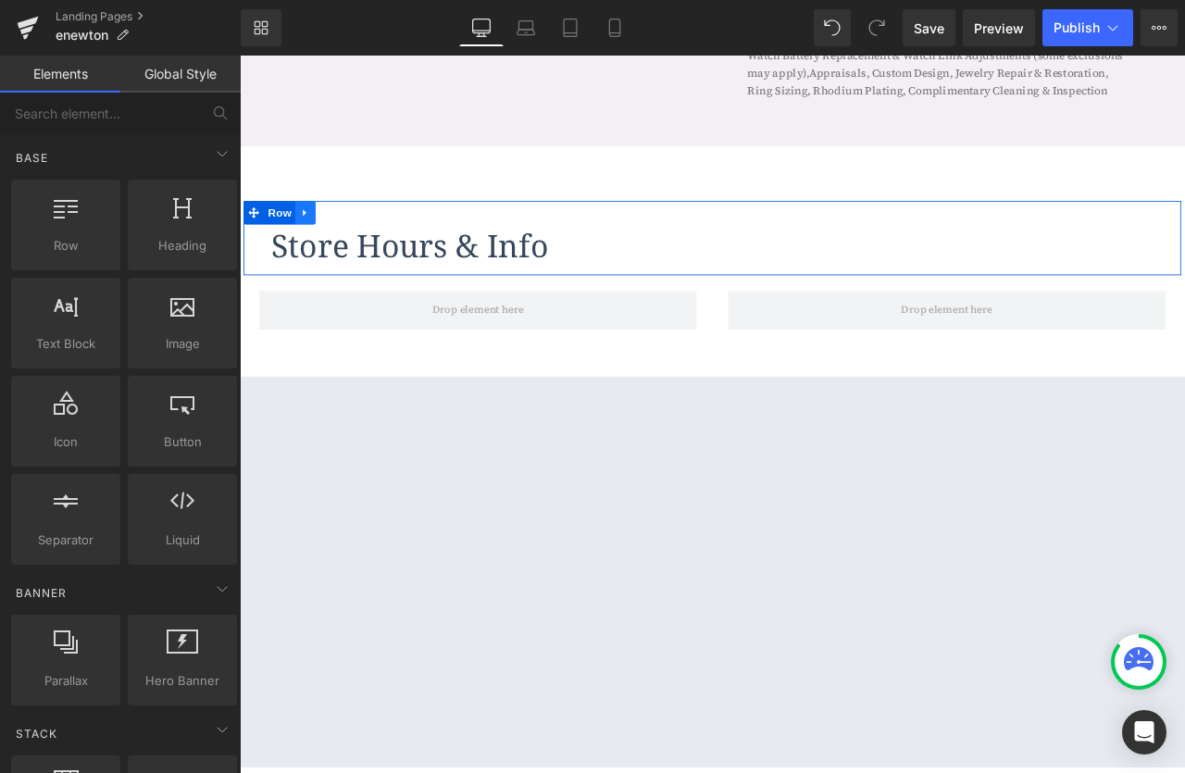
click at [324, 234] on icon at bounding box center [317, 241] width 13 height 14
click at [364, 235] on icon at bounding box center [365, 241] width 13 height 13
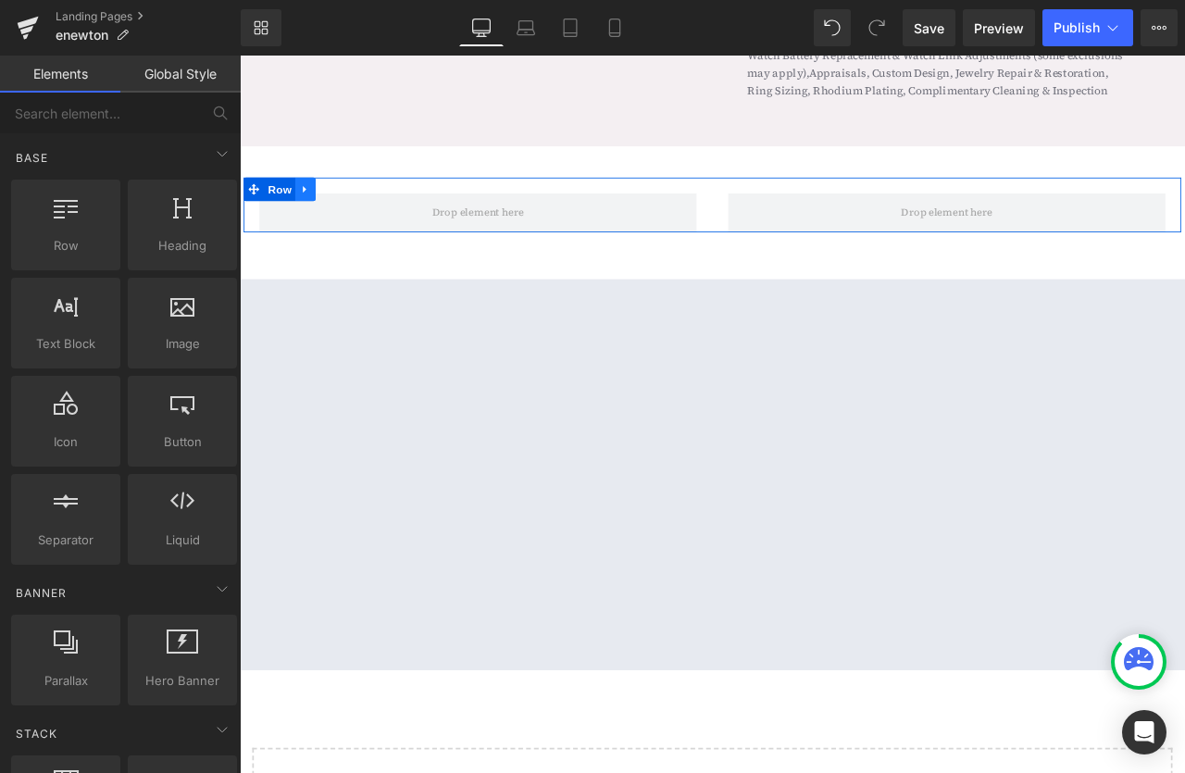
click at [320, 206] on icon at bounding box center [317, 213] width 13 height 14
click at [362, 207] on icon at bounding box center [365, 213] width 13 height 13
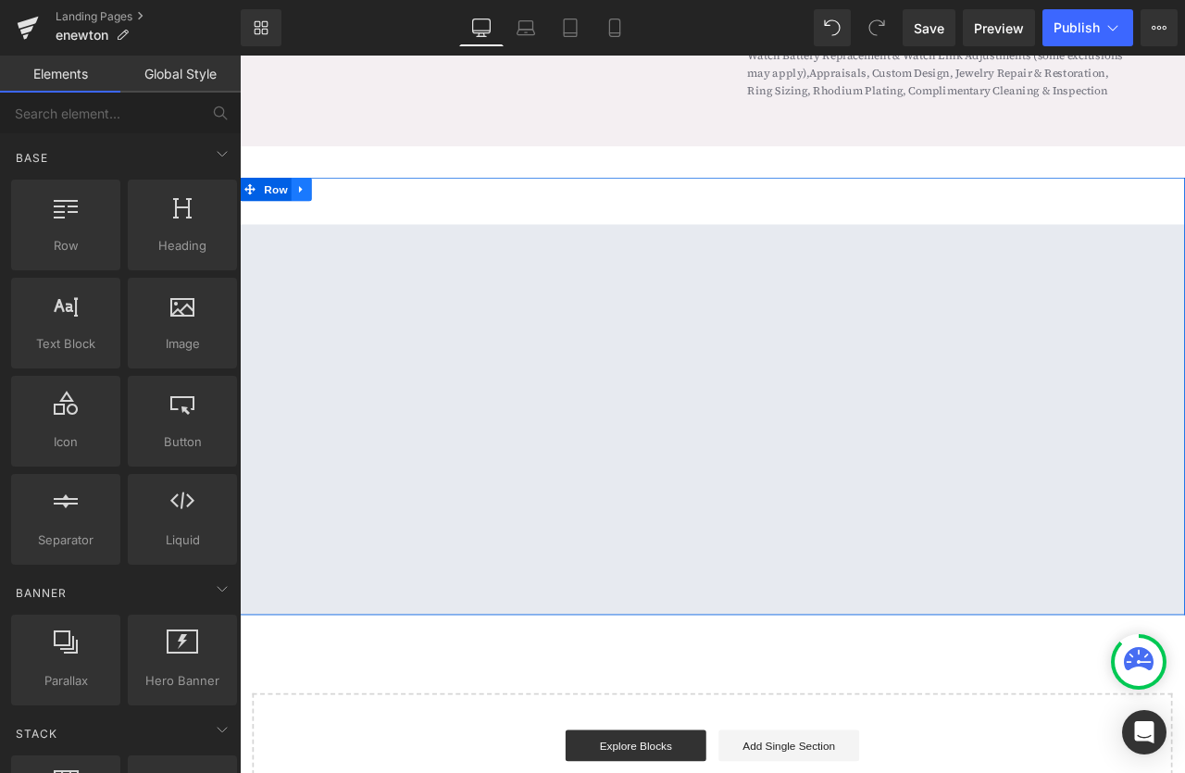
click at [318, 206] on icon at bounding box center [312, 213] width 13 height 14
click at [360, 206] on icon at bounding box center [361, 213] width 13 height 14
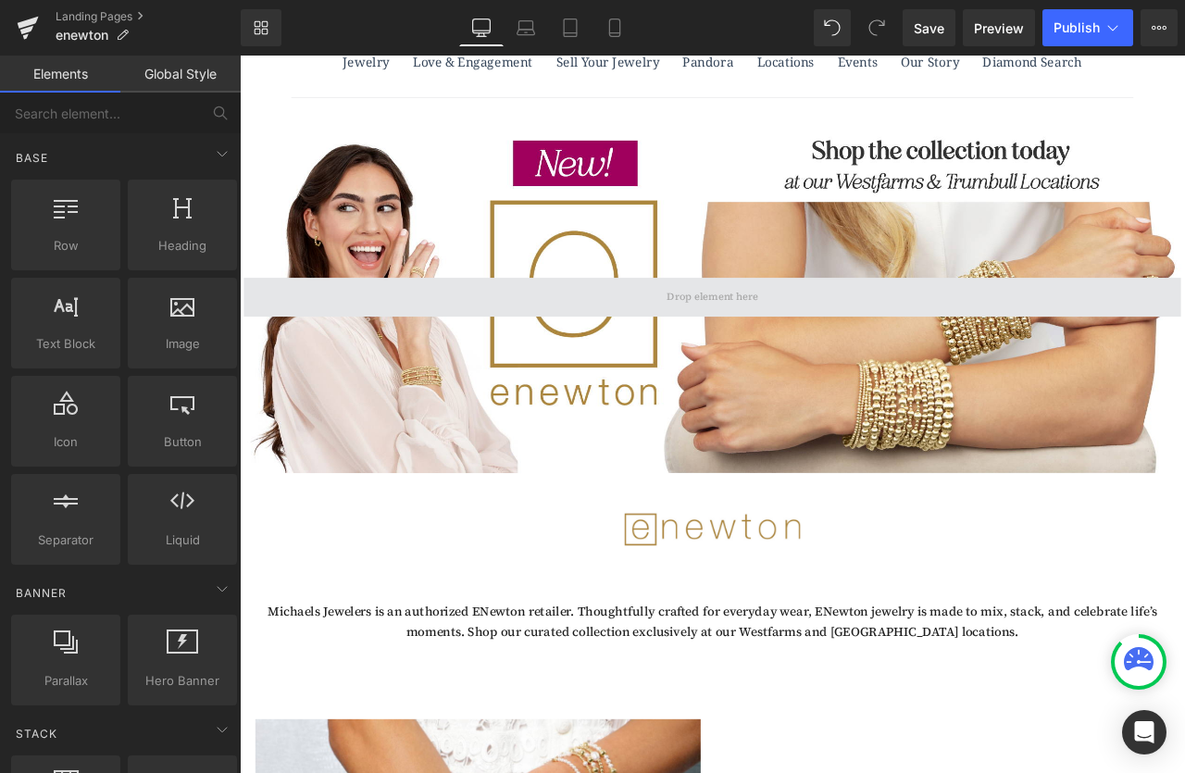
scroll to position [0, 0]
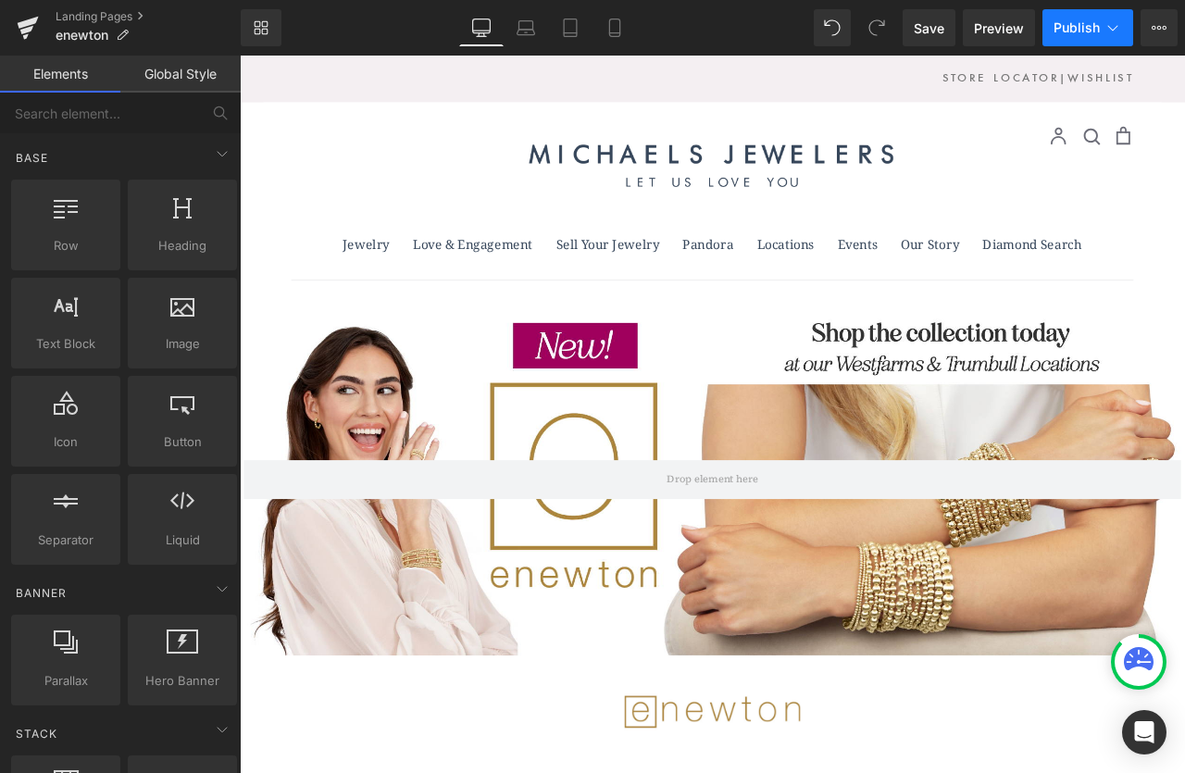
click at [1098, 22] on span "Publish" at bounding box center [1077, 27] width 46 height 15
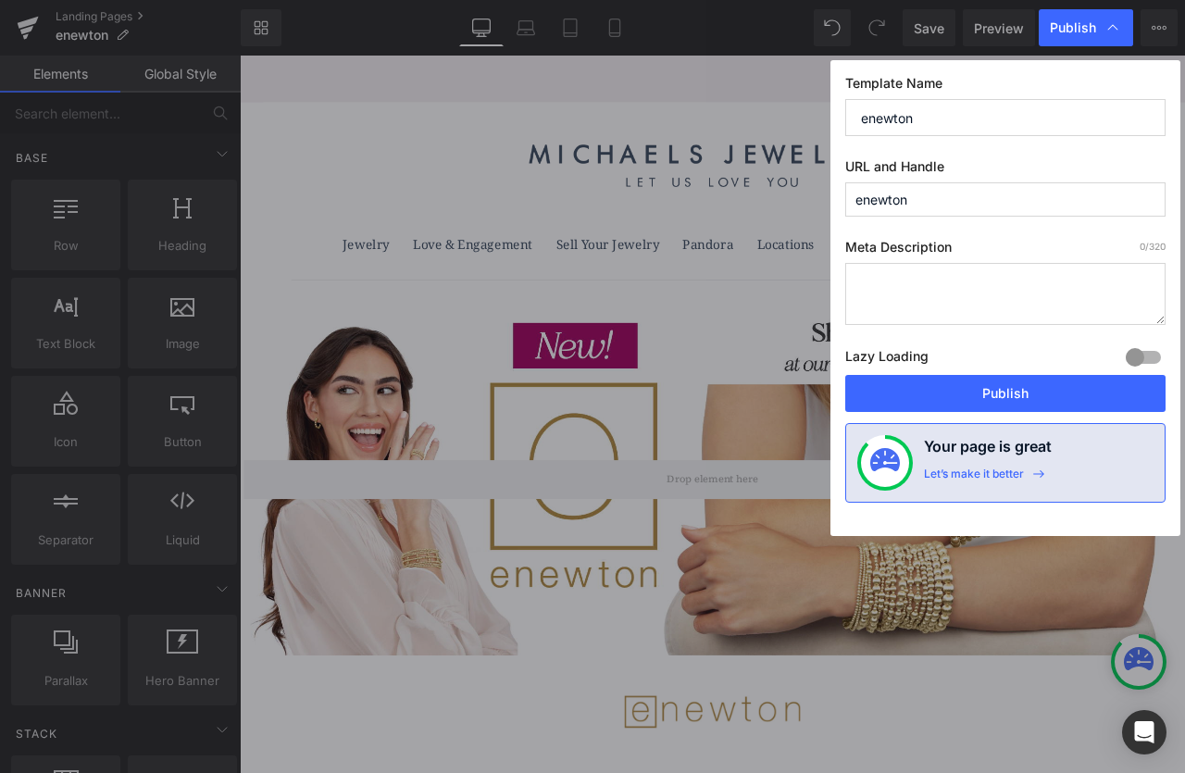
click at [936, 277] on textarea at bounding box center [1005, 294] width 320 height 62
paste textarea "Shop eNewton bracelets, necklaces, and earrings at Michaels Jewelers—made for s…"
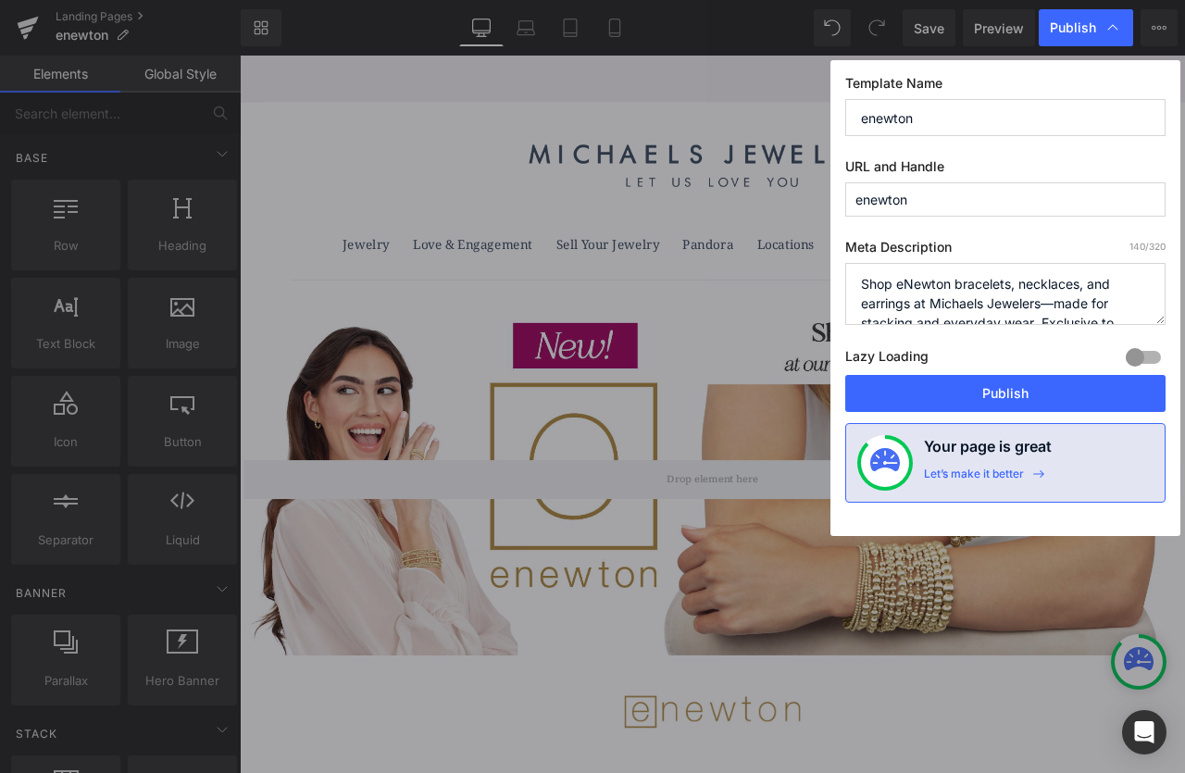
click at [1057, 307] on textarea "Shop eNewton bracelets, necklaces, and earrings at Michaels Jewelers—made for s…" at bounding box center [1005, 294] width 320 height 62
click at [1029, 300] on textarea "Shop eNewton bracelets, necklaces, and earrings at Michaels Jewelers. Made for …" at bounding box center [1005, 294] width 320 height 62
click at [1007, 303] on textarea "Shop eNewton bracelets, necklaces, and earrings at Michaels Jewelers. Made for …" at bounding box center [1005, 294] width 320 height 62
click at [860, 307] on textarea "Shop eNewton bracelets, necklaces, and earrings at Michaels Jewelers. Made for …" at bounding box center [1005, 294] width 320 height 62
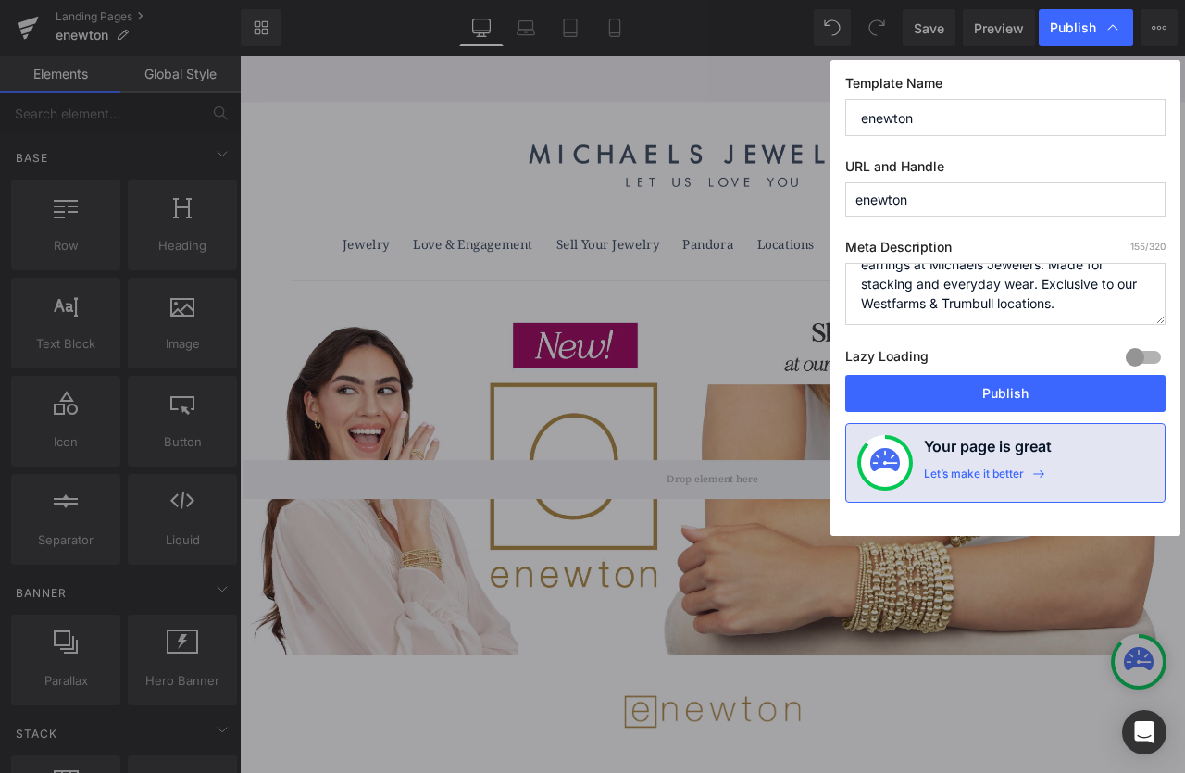
scroll to position [0, 0]
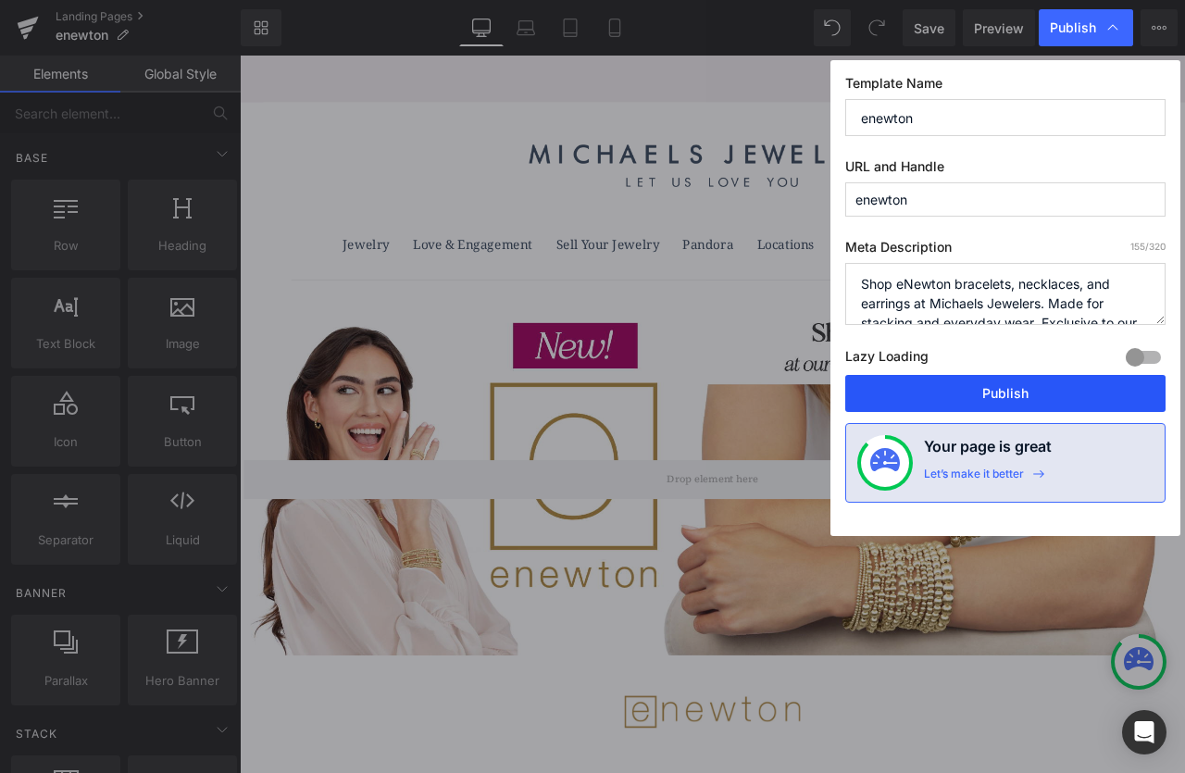
type textarea "Shop eNewton bracelets, necklaces, and earrings at Michaels Jewelers. Made for …"
click at [989, 384] on button "Publish" at bounding box center [1005, 393] width 320 height 37
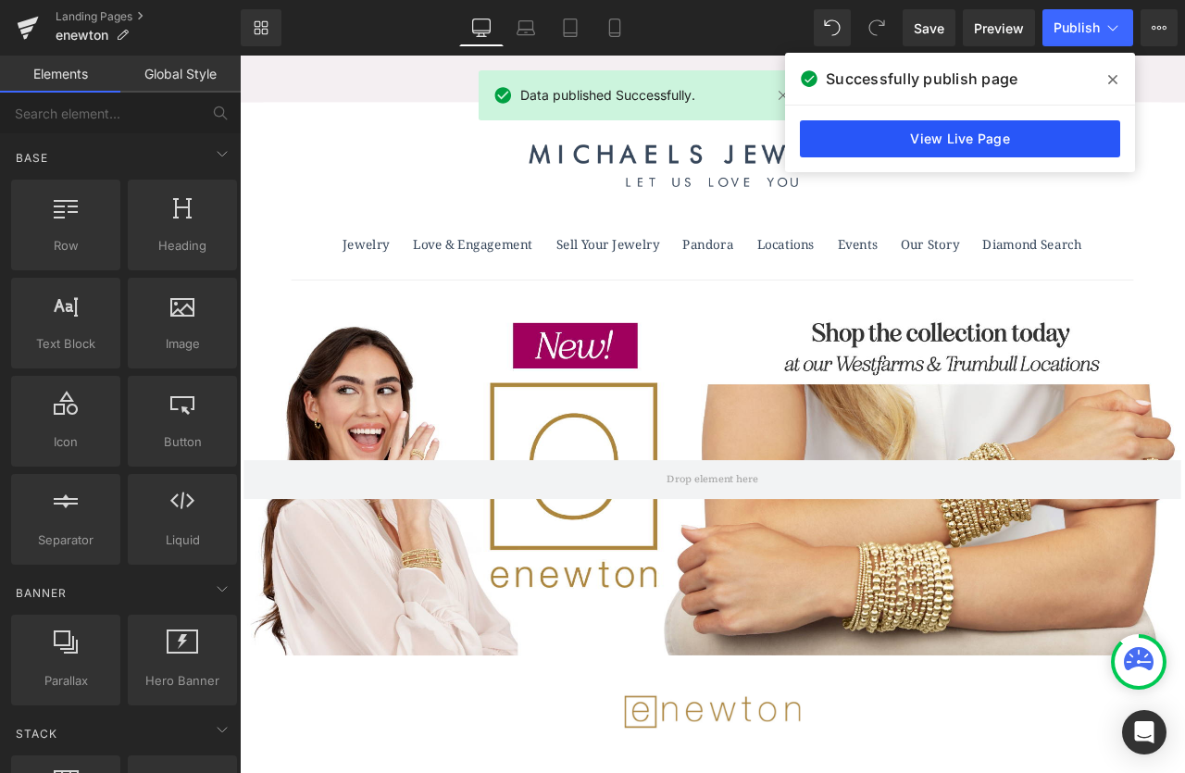
click at [1006, 136] on link "View Live Page" at bounding box center [960, 138] width 320 height 37
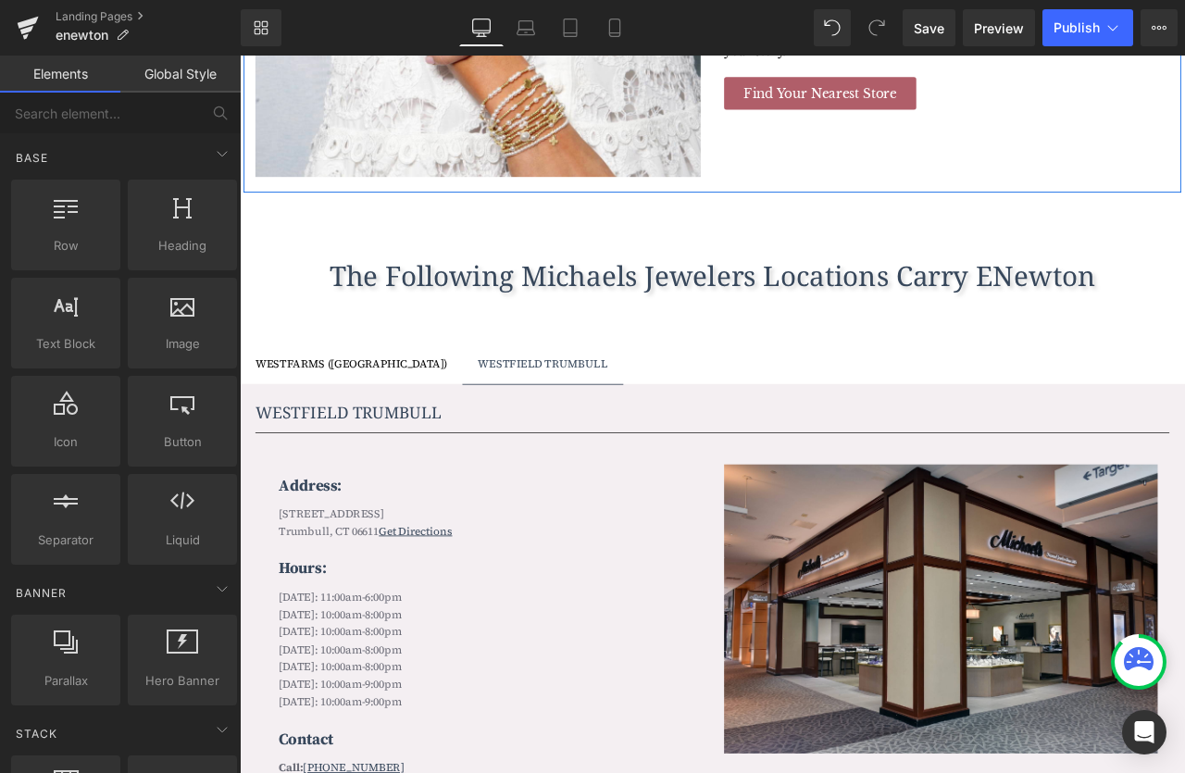
scroll to position [1334, 0]
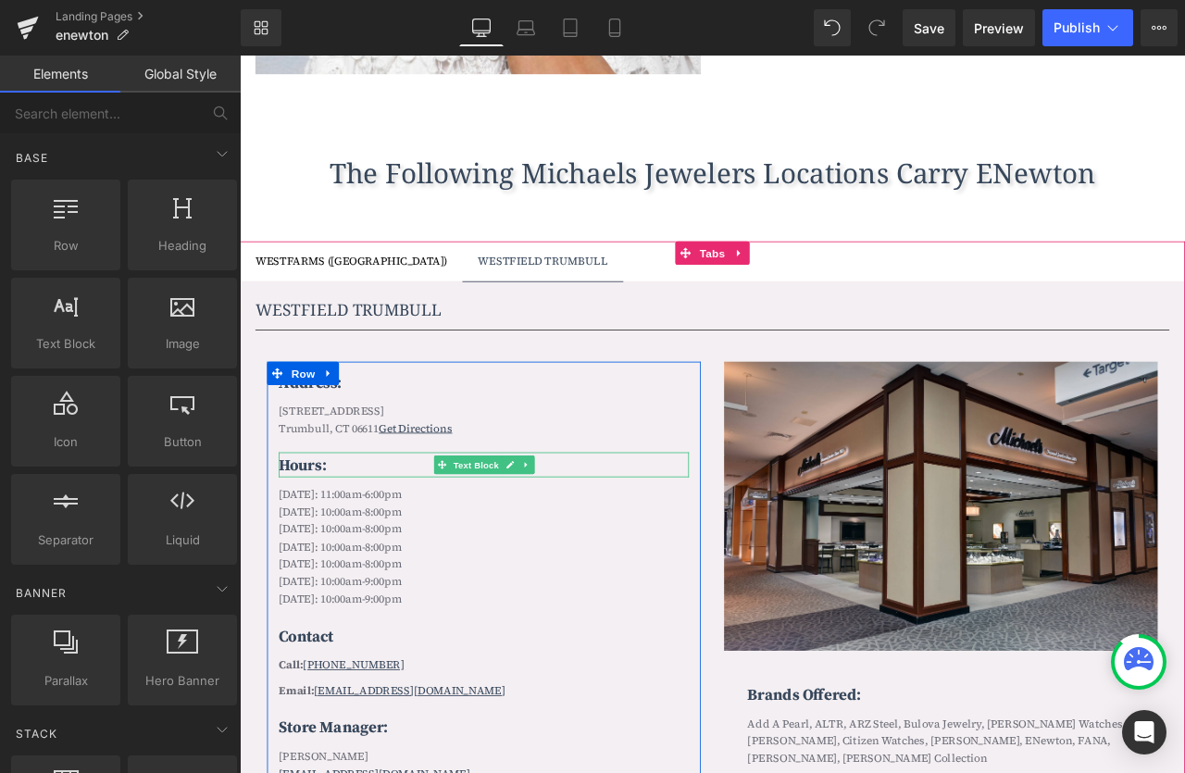
click at [534, 548] on span "Text Block" at bounding box center [519, 542] width 61 height 22
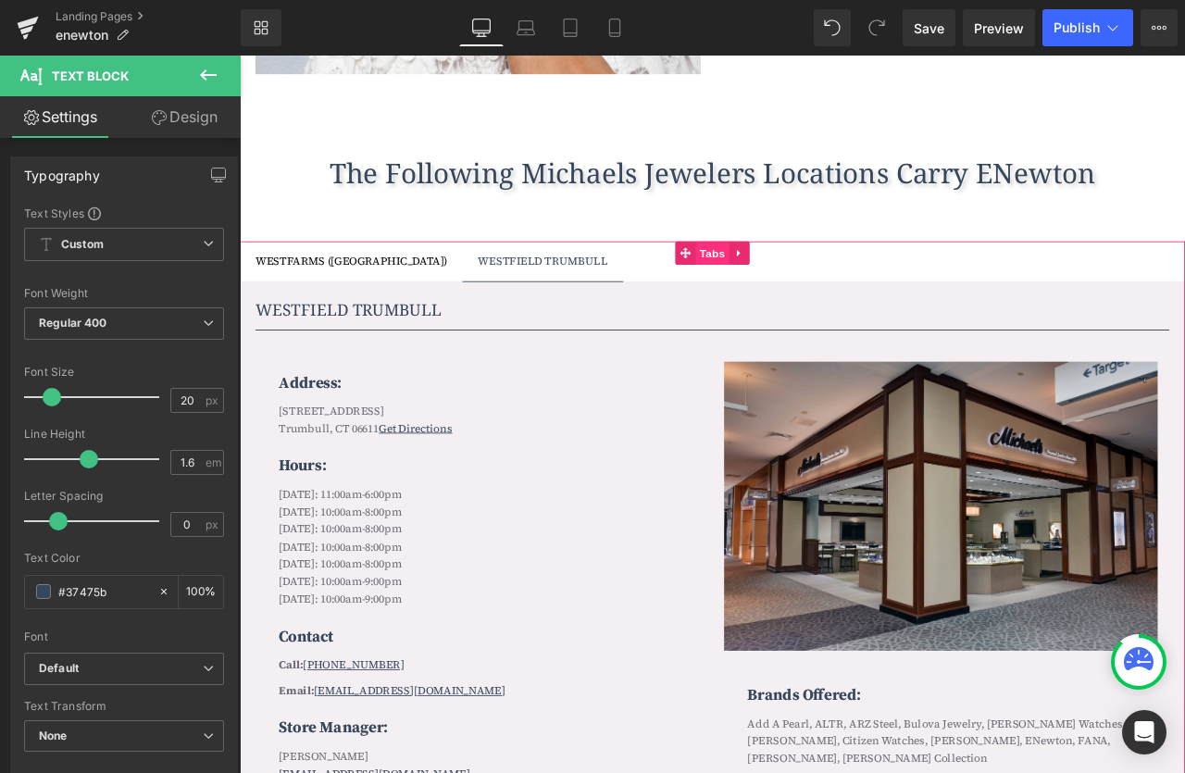
click at [802, 294] on span "Tabs" at bounding box center [801, 290] width 40 height 28
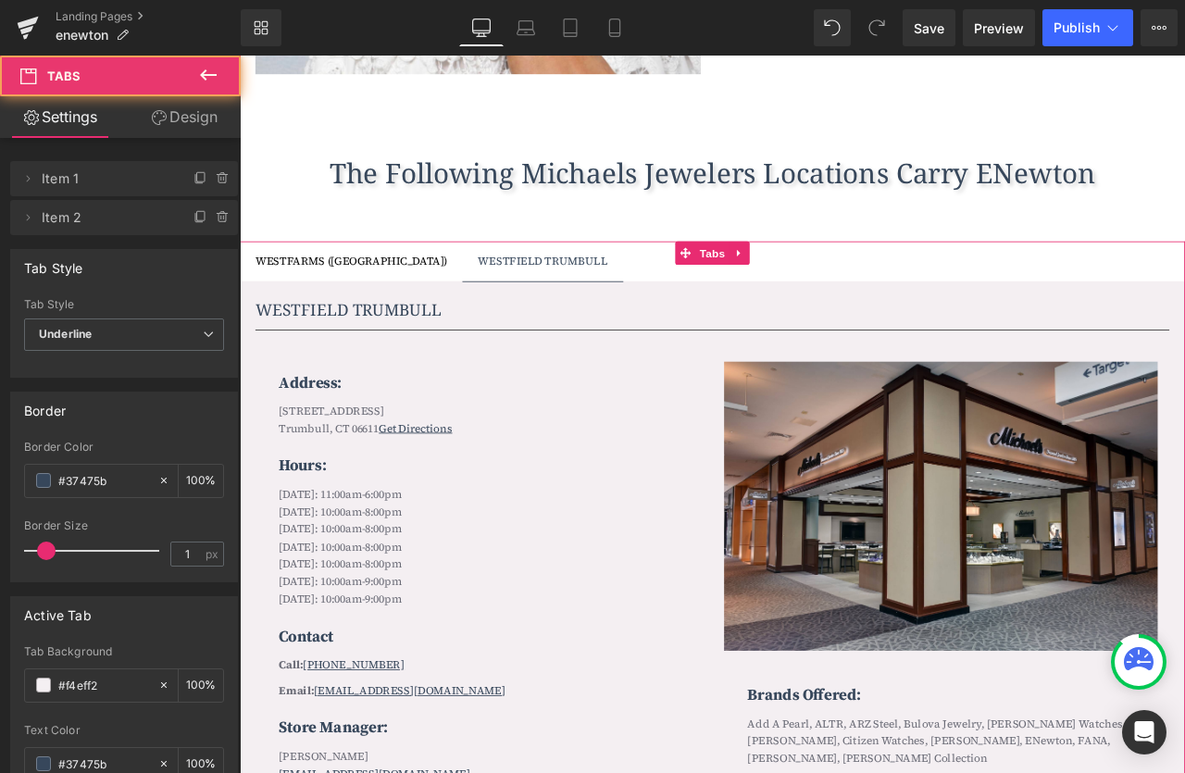
click at [172, 113] on link "Design" at bounding box center [184, 117] width 120 height 42
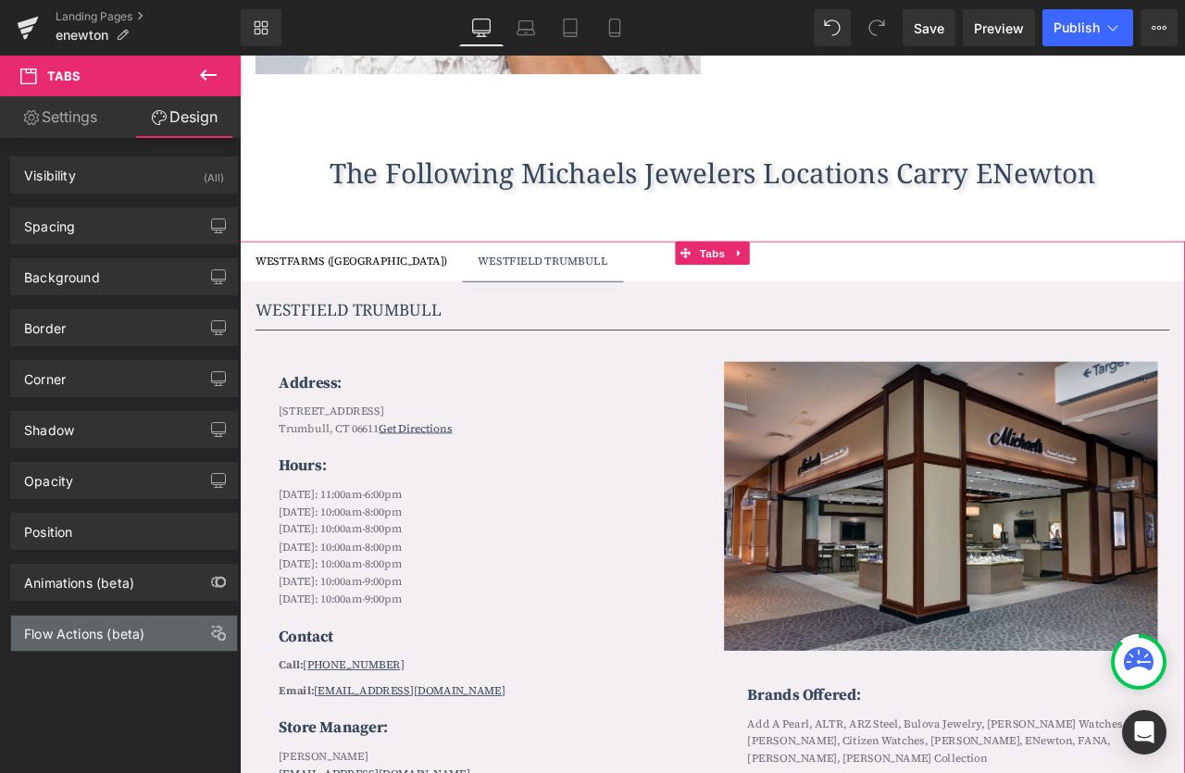
click at [116, 631] on div "Flow Actions (beta)" at bounding box center [84, 629] width 120 height 26
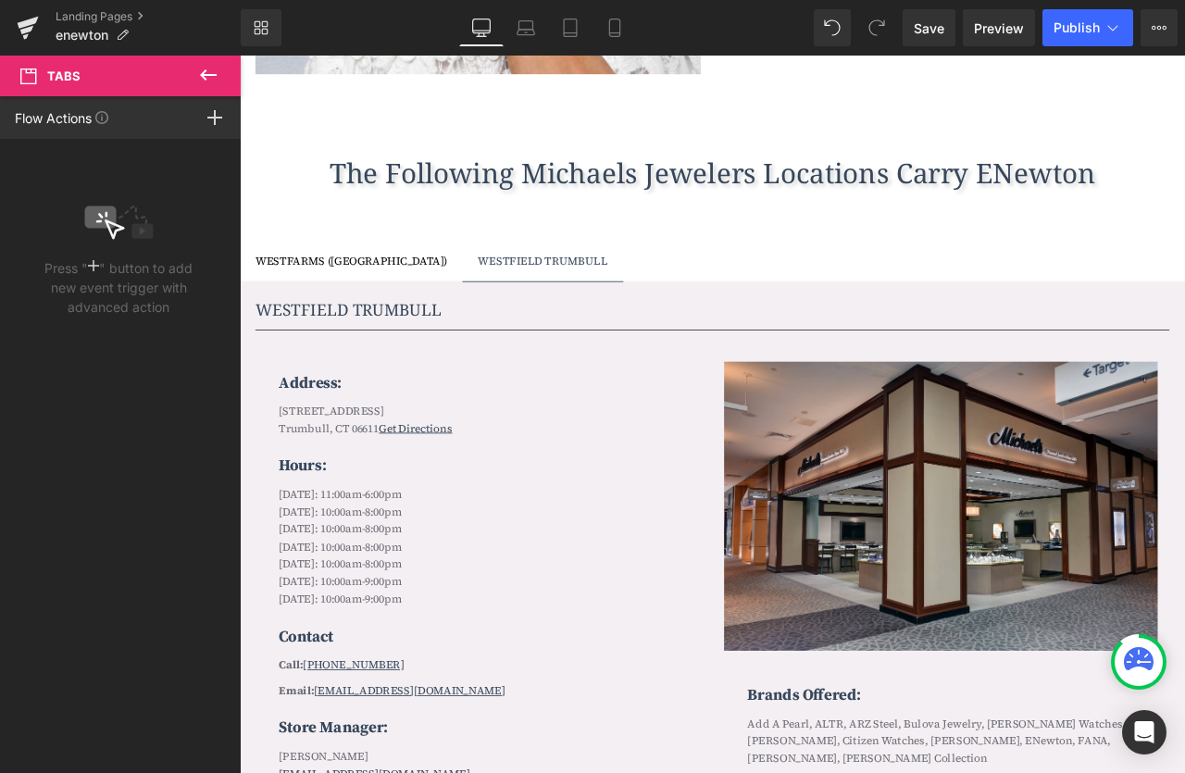
click at [209, 73] on icon at bounding box center [208, 75] width 22 height 22
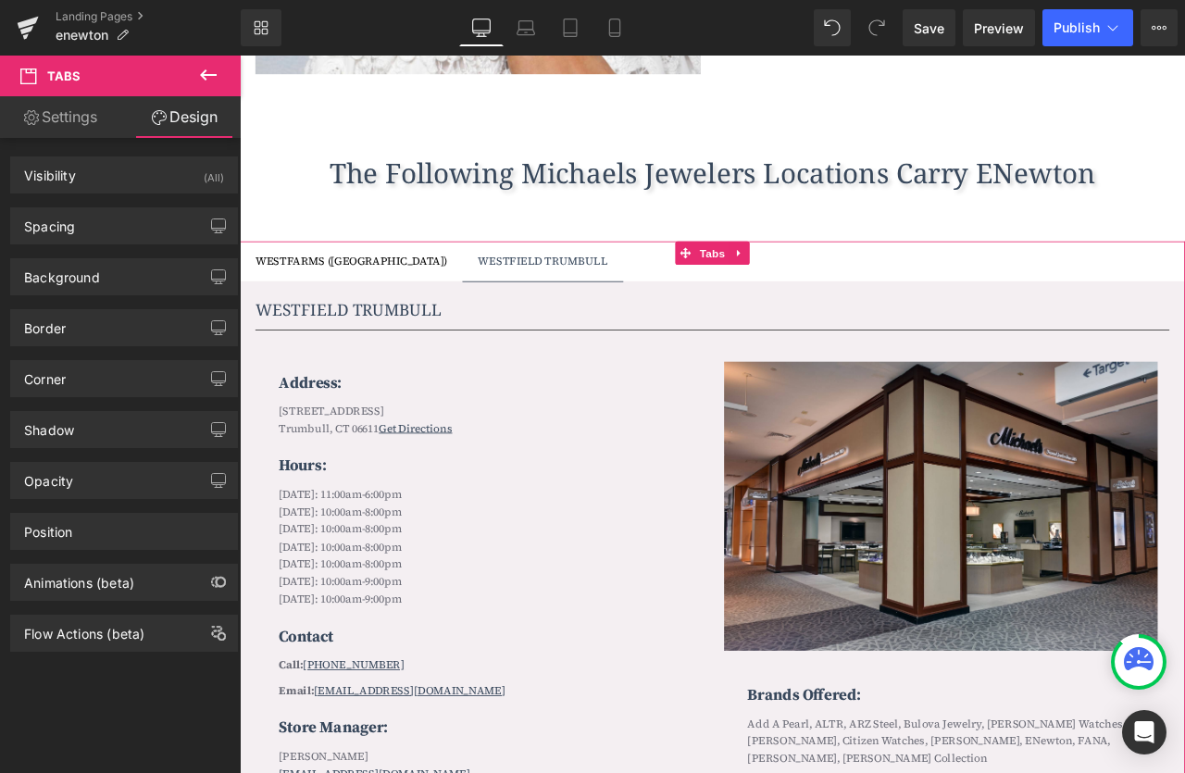
click at [75, 120] on link "Settings" at bounding box center [60, 117] width 120 height 42
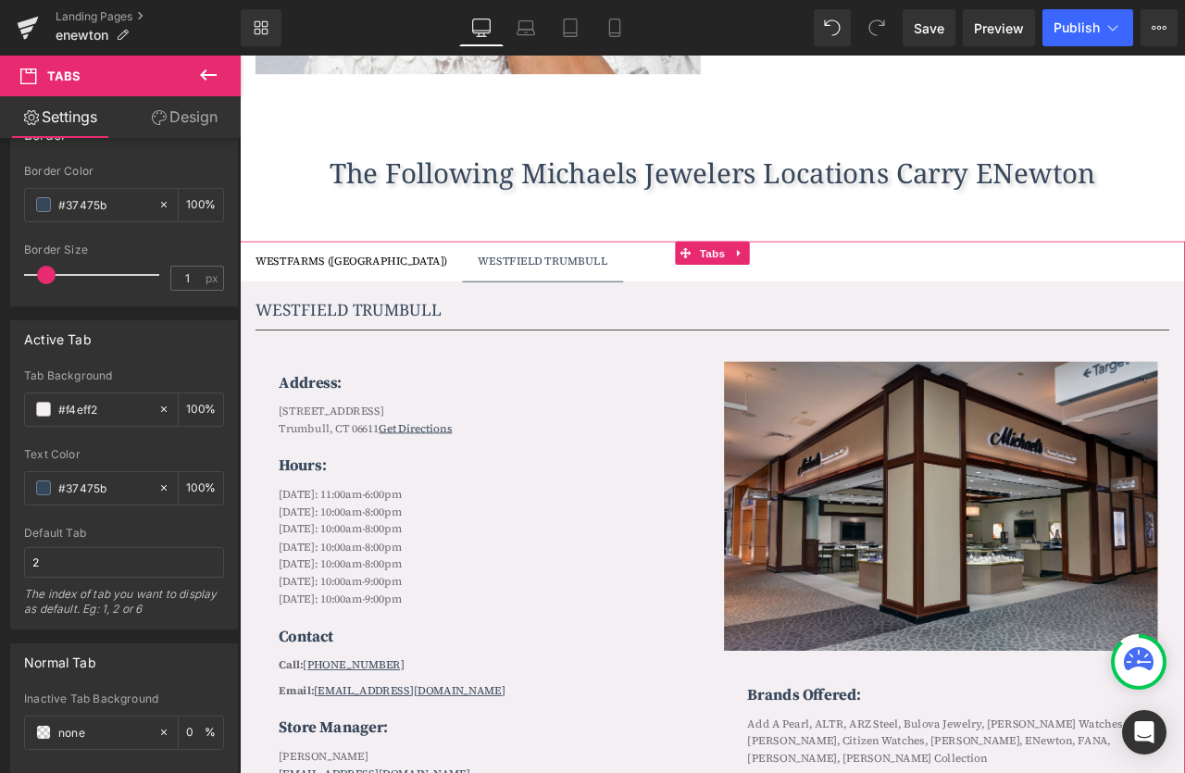
scroll to position [0, 0]
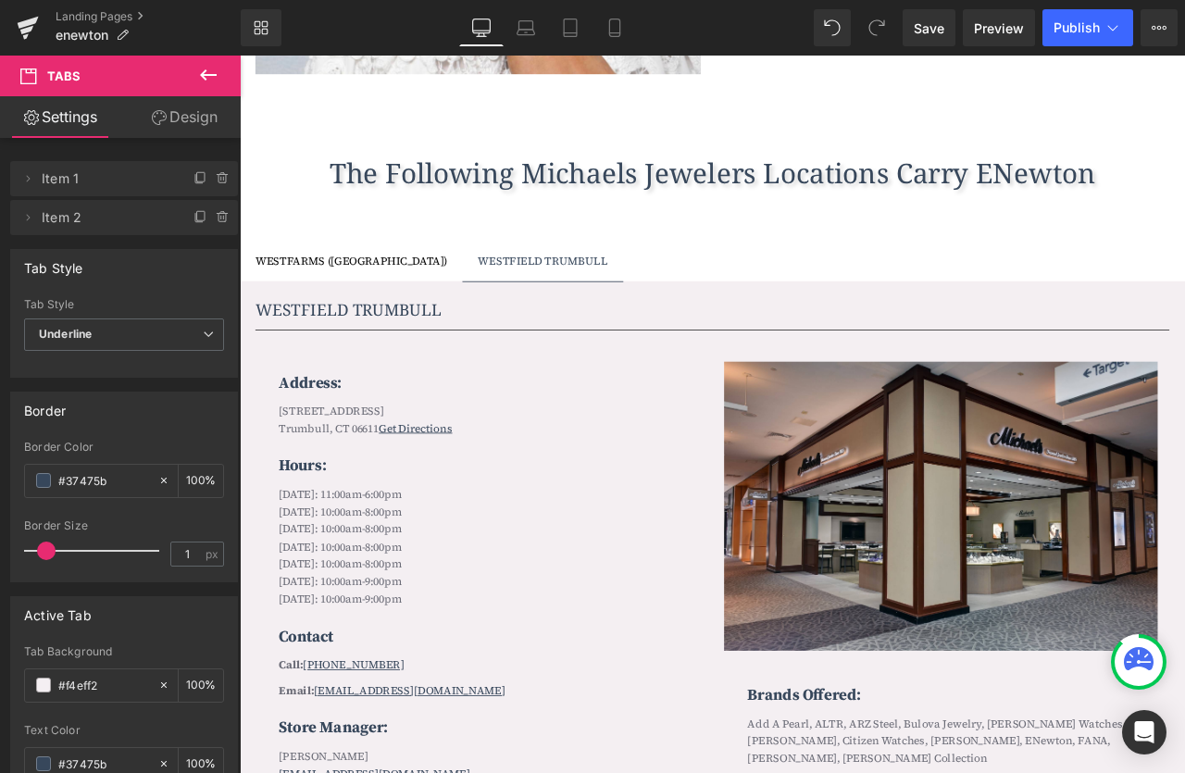
click at [207, 79] on icon at bounding box center [208, 75] width 22 height 22
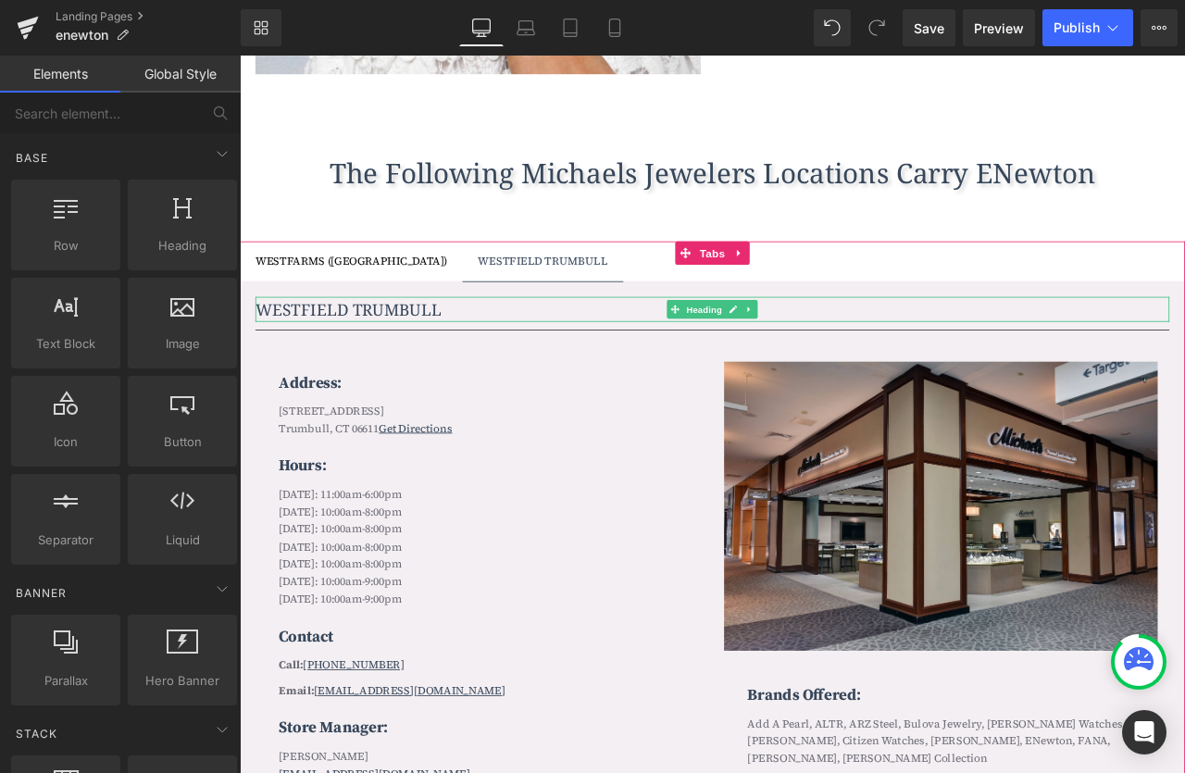
click at [381, 366] on h1 "WESTFIELD TRUMBULL" at bounding box center [799, 357] width 1083 height 30
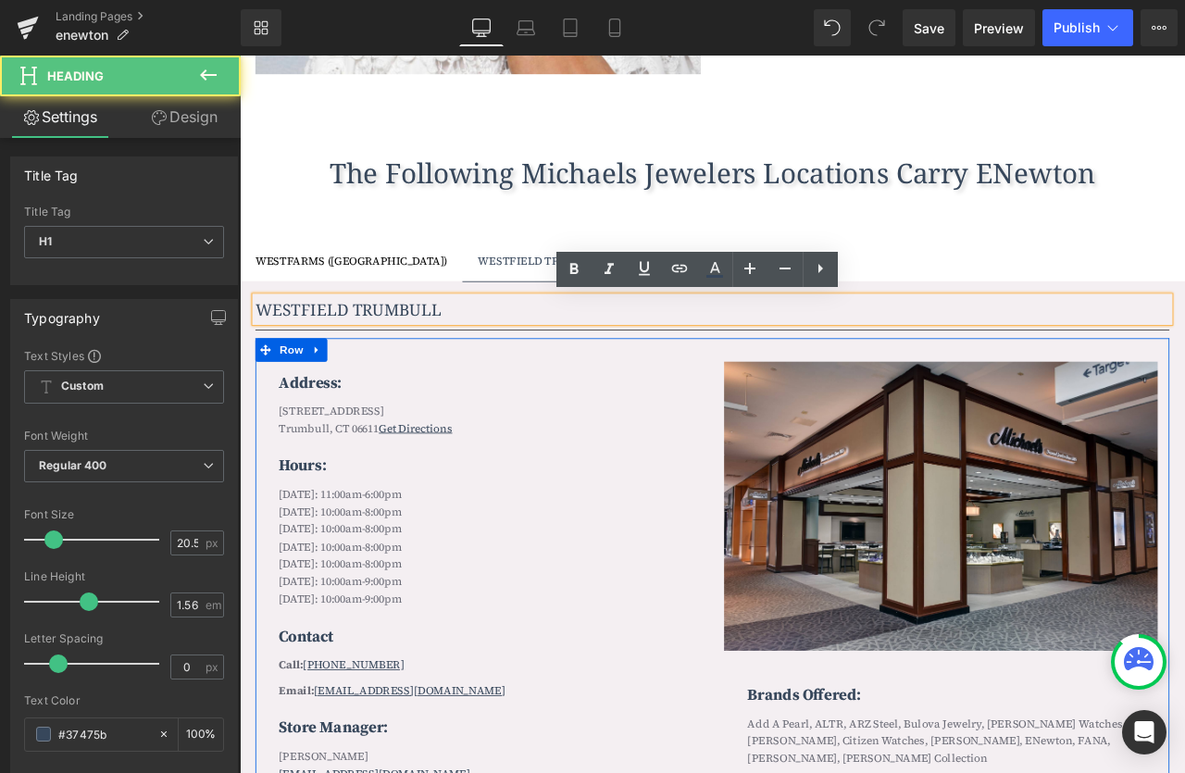
click at [799, 518] on div "Address: Text Block 5065 Main Street Trumbull, CT 06611 Get Directions Text Blo…" at bounding box center [529, 677] width 542 height 518
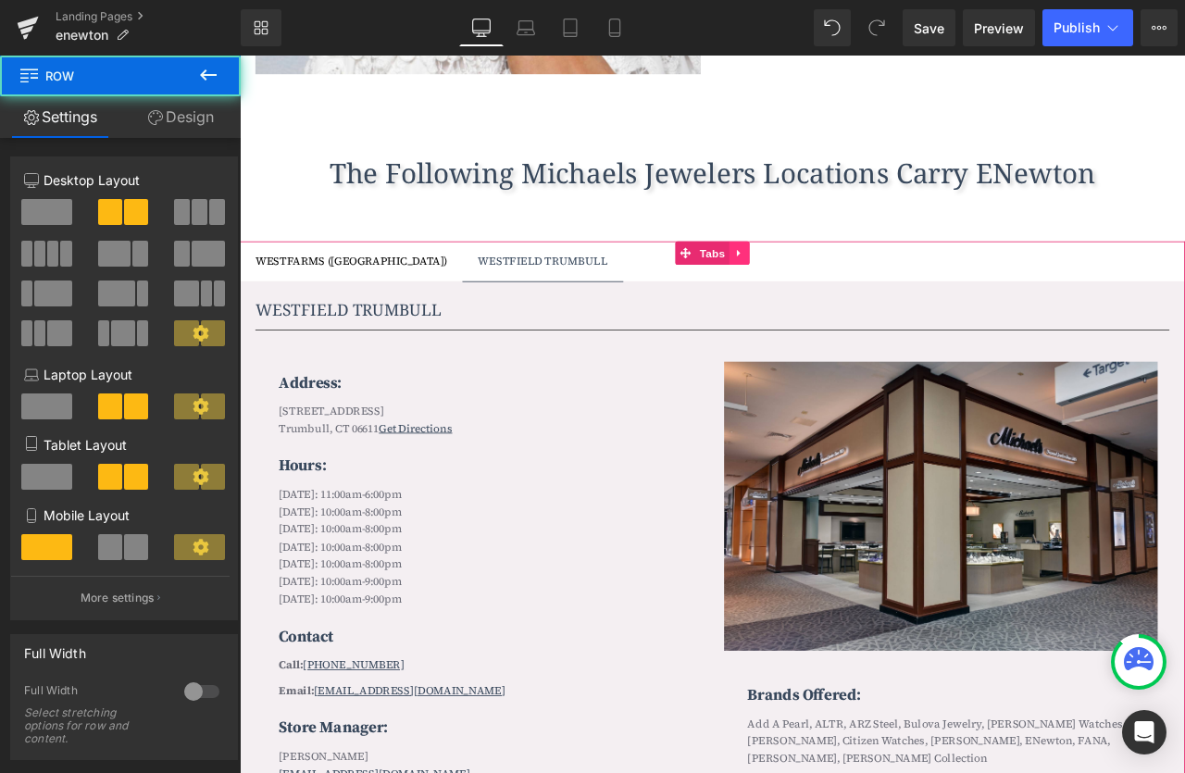
click at [836, 292] on icon at bounding box center [831, 290] width 13 height 14
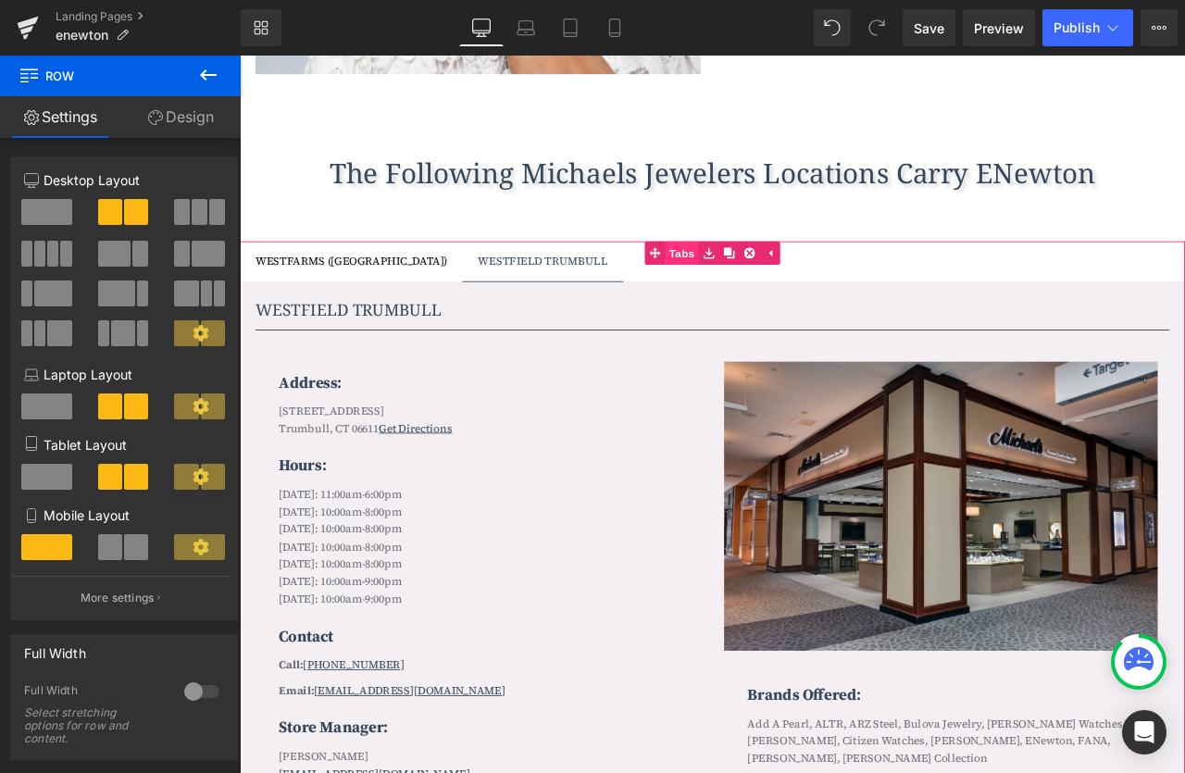
click at [764, 292] on link "Tabs" at bounding box center [752, 290] width 64 height 28
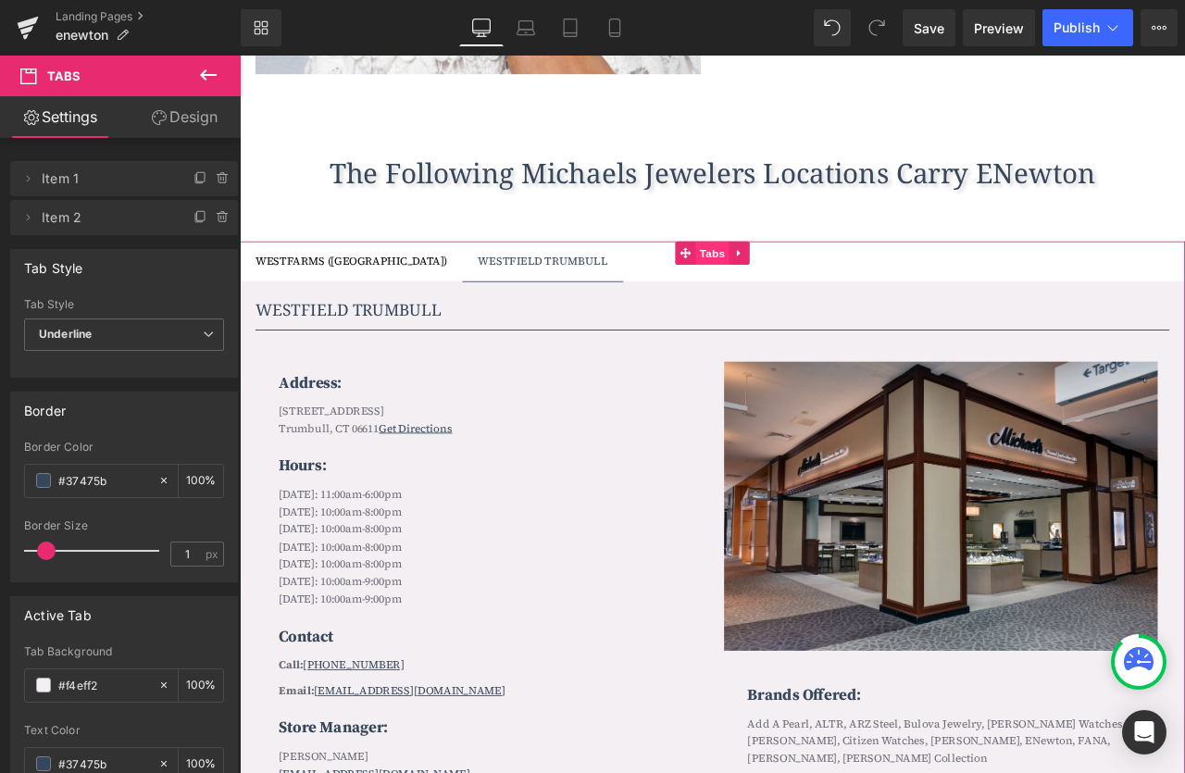
click at [804, 294] on span "Tabs" at bounding box center [801, 290] width 40 height 28
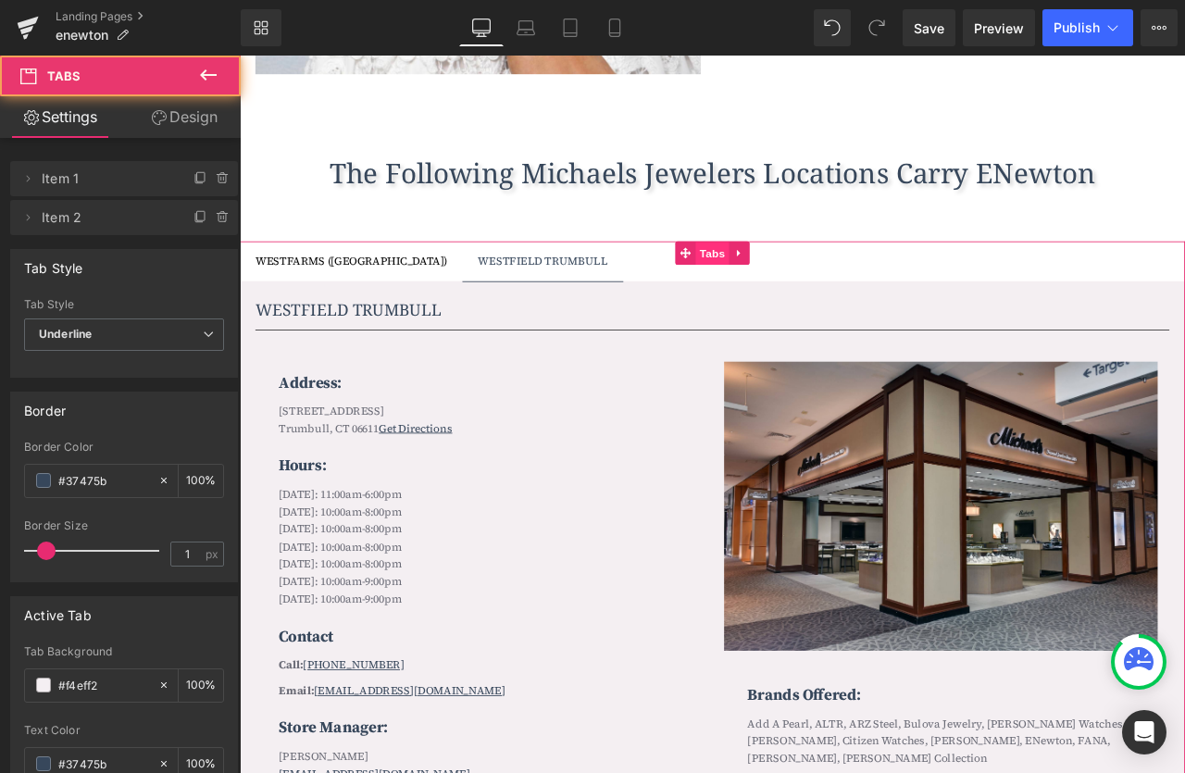
click at [804, 294] on span "Tabs" at bounding box center [801, 291] width 40 height 28
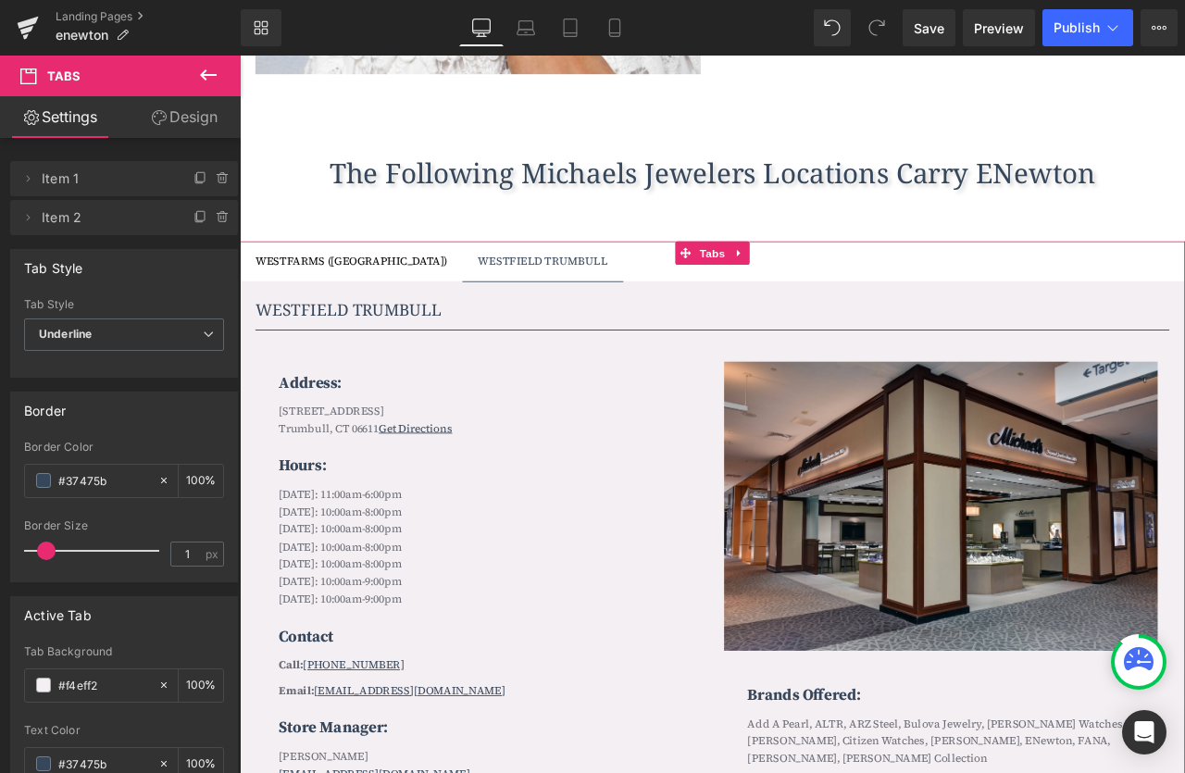
click at [152, 117] on icon at bounding box center [159, 117] width 15 height 15
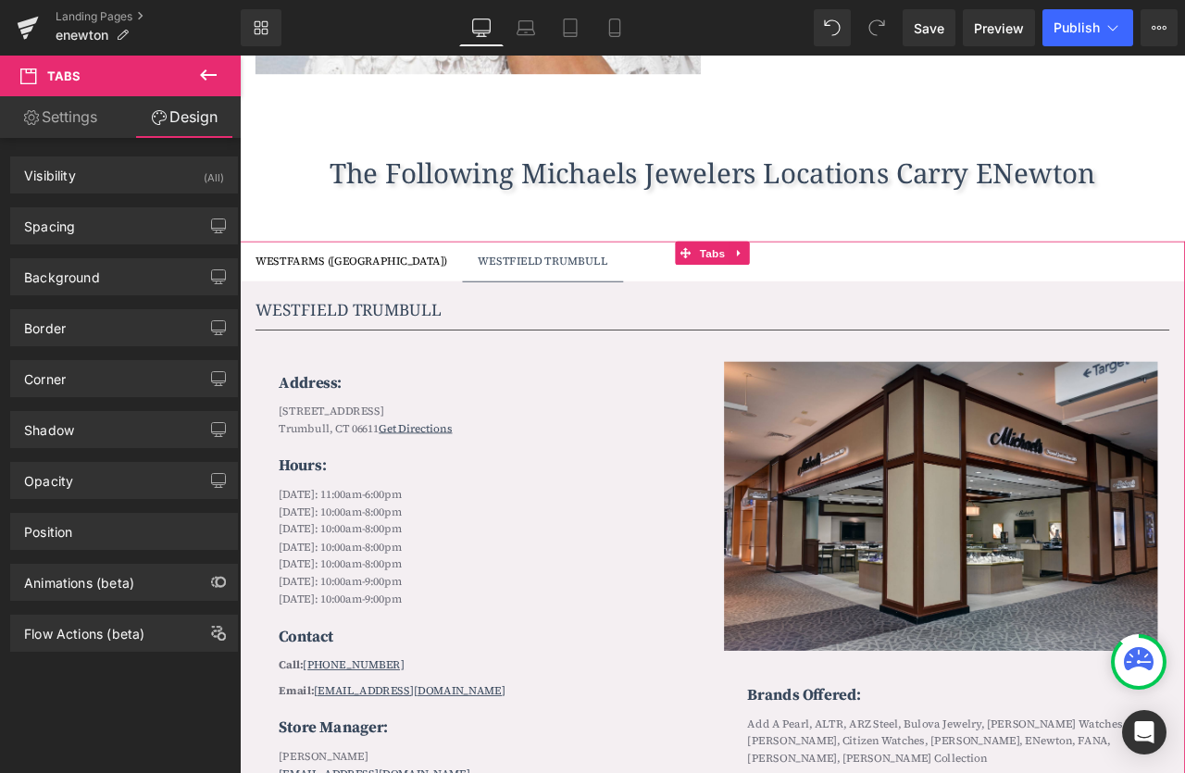
click at [75, 119] on link "Settings" at bounding box center [60, 117] width 120 height 42
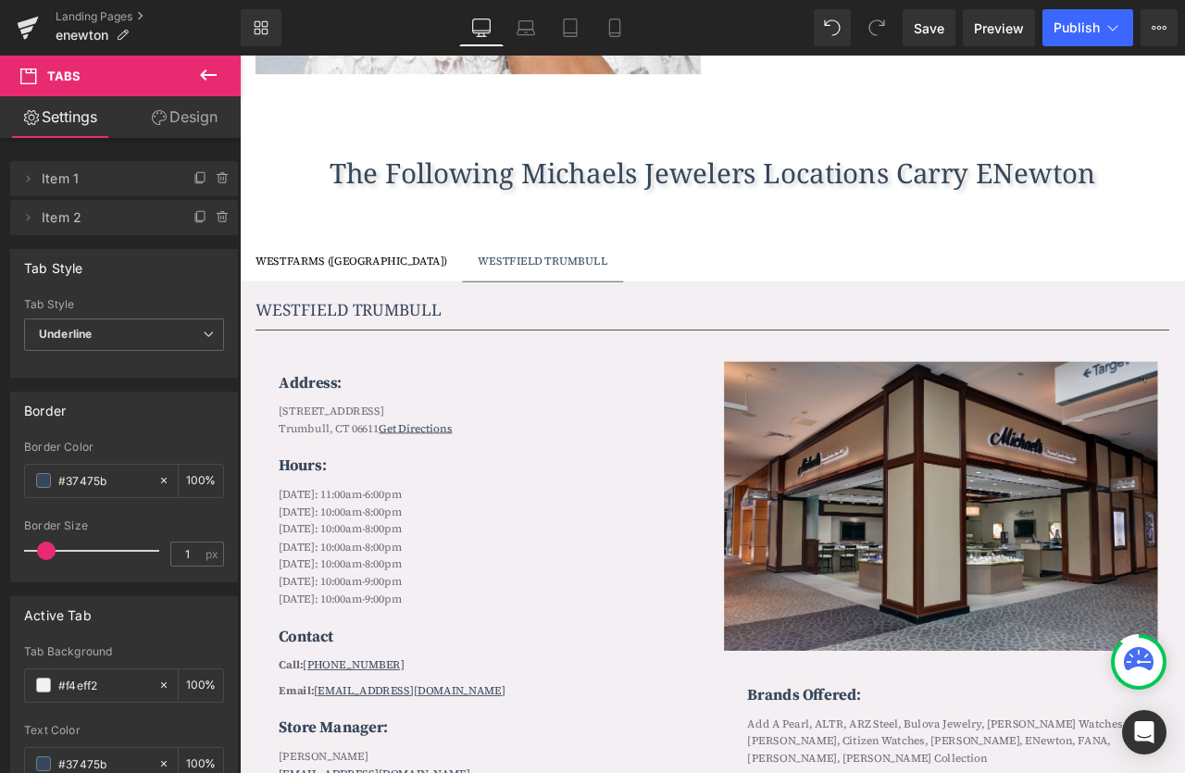
click at [204, 76] on icon at bounding box center [208, 74] width 17 height 11
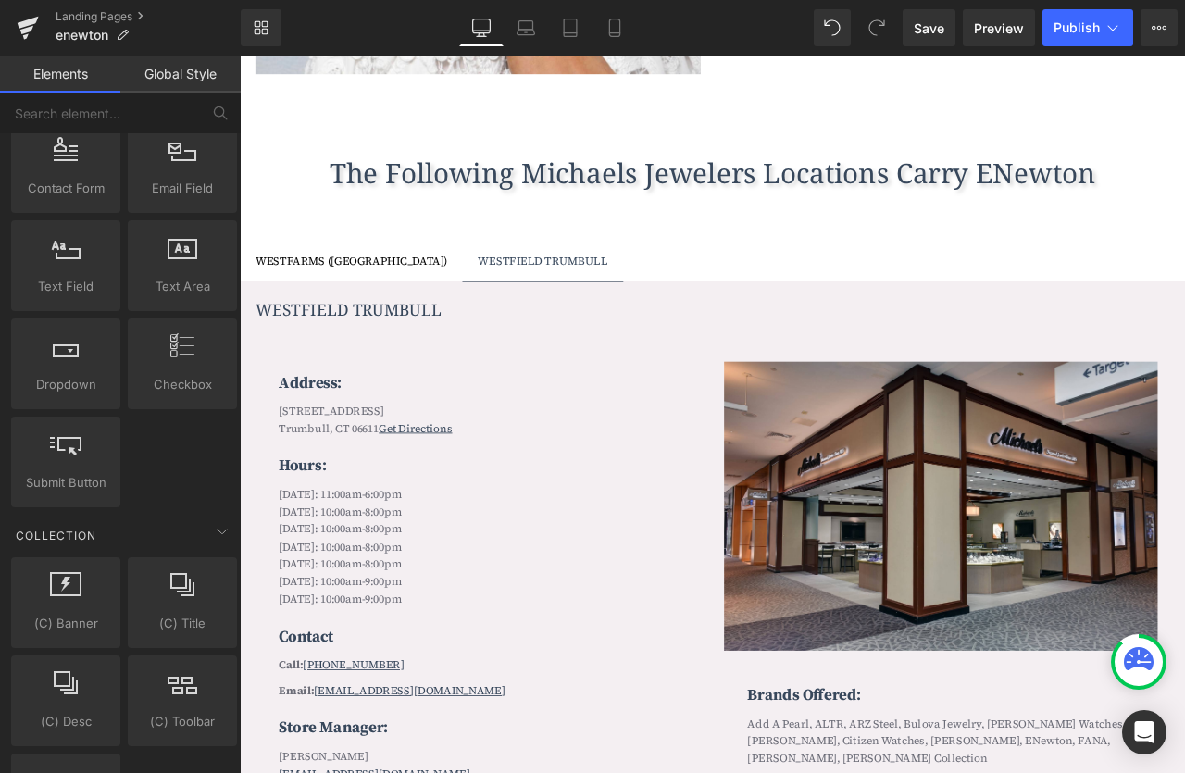
scroll to position [2594, 0]
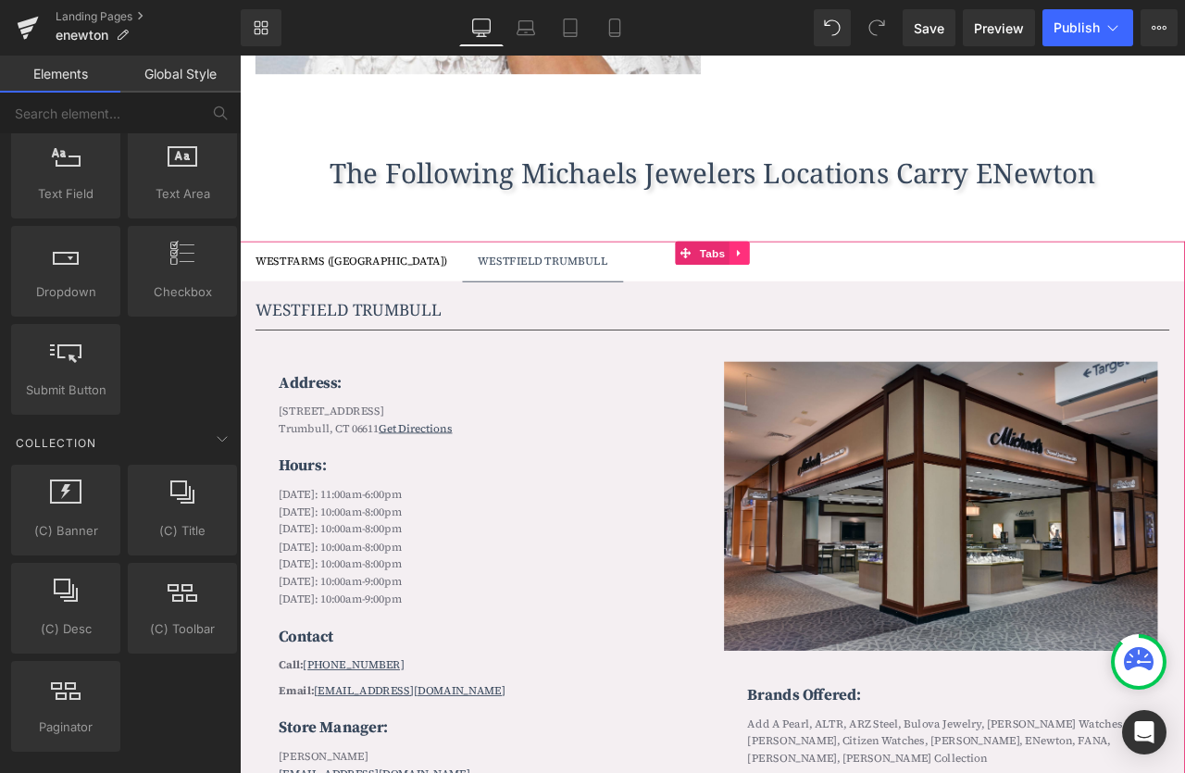
click at [831, 290] on icon at bounding box center [831, 290] width 4 height 8
click at [771, 292] on link "Tabs" at bounding box center [752, 290] width 64 height 28
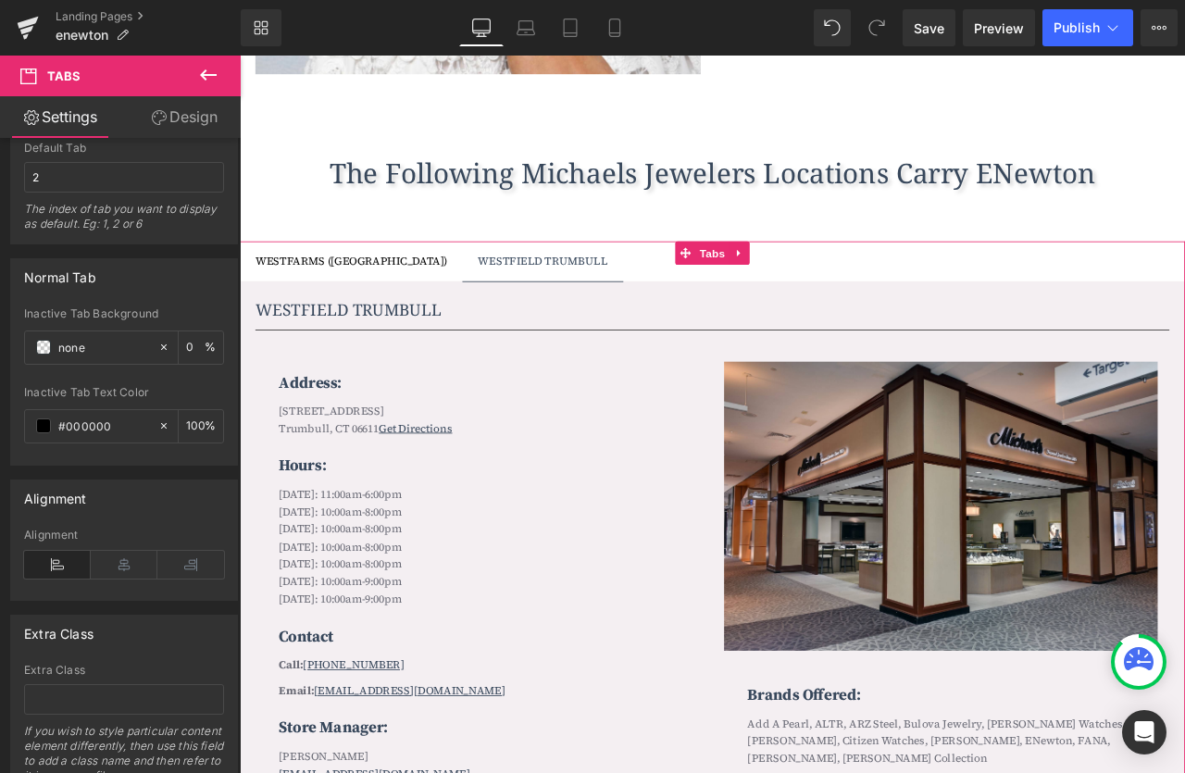
scroll to position [722, 0]
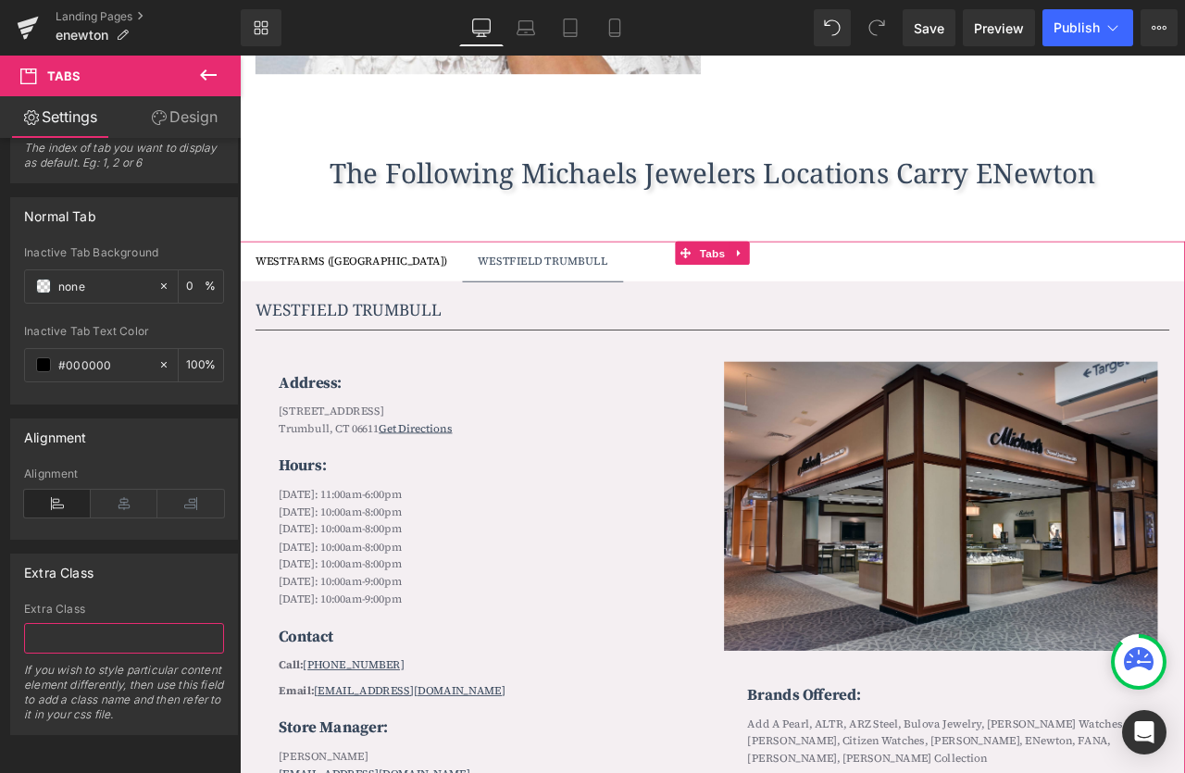
click at [112, 627] on input "text" at bounding box center [124, 638] width 200 height 31
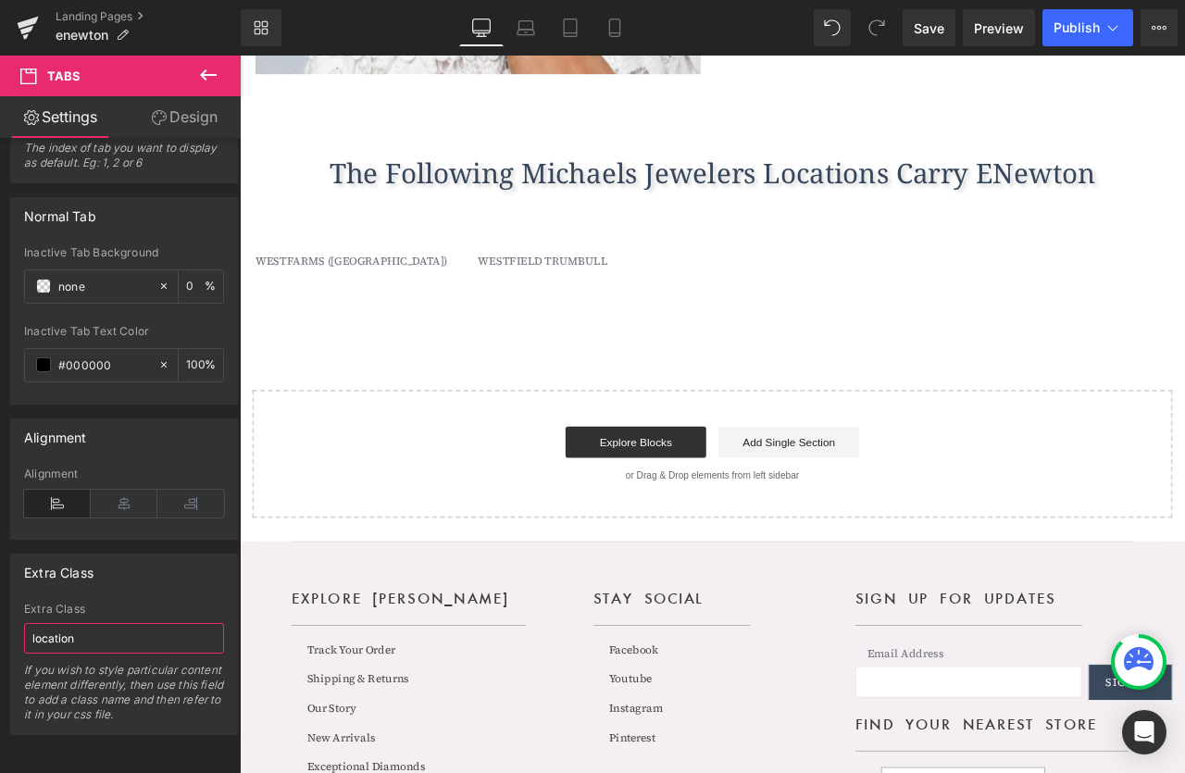
type input "locations"
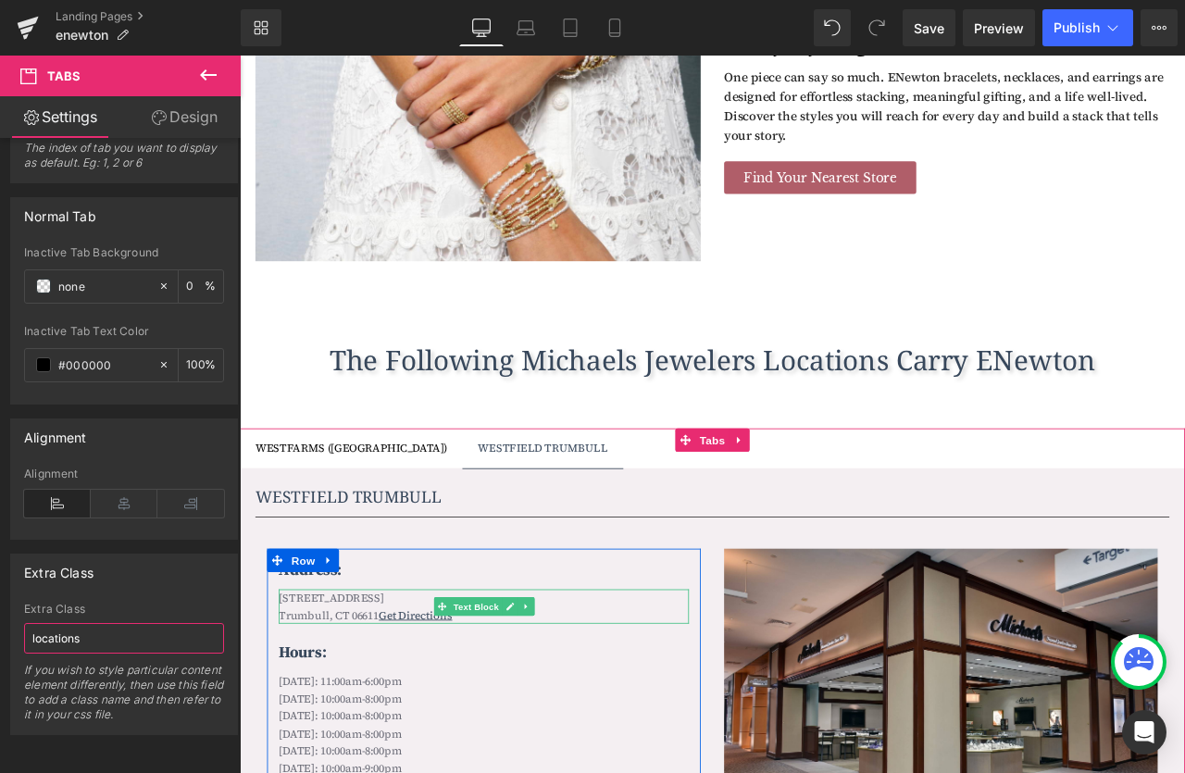
scroll to position [721, 0]
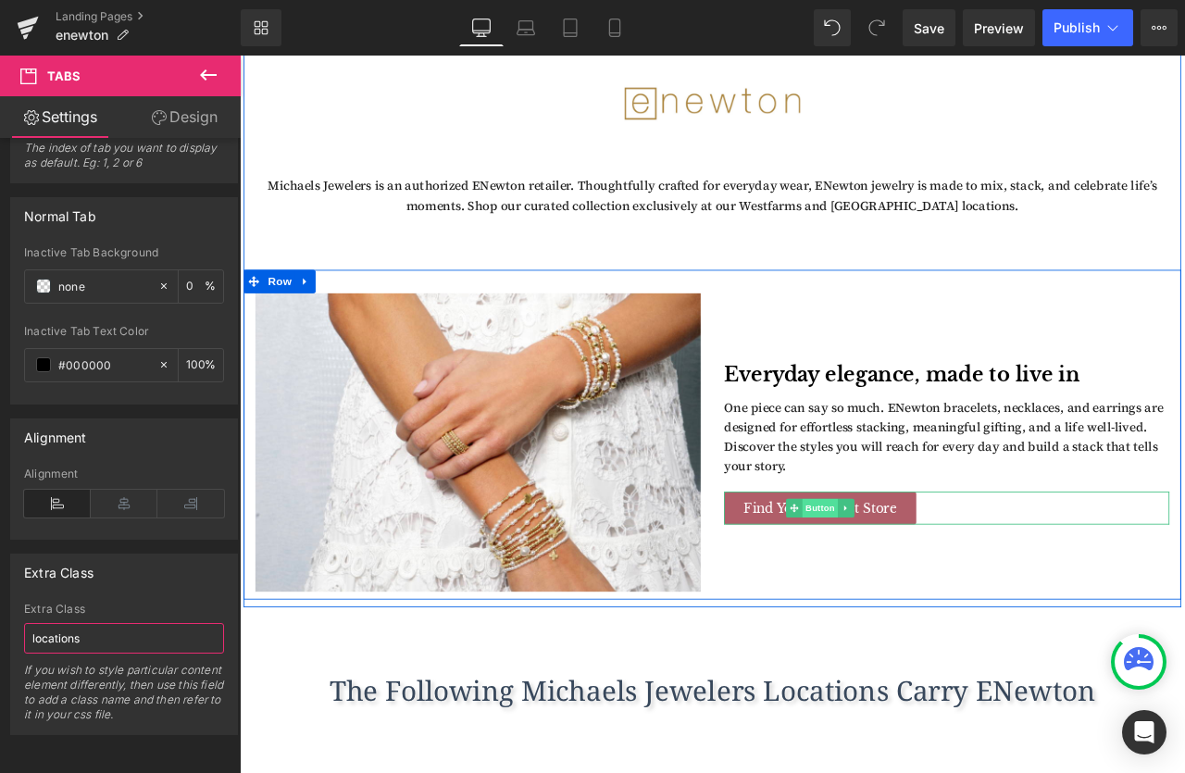
click at [945, 590] on span "Button" at bounding box center [927, 592] width 43 height 22
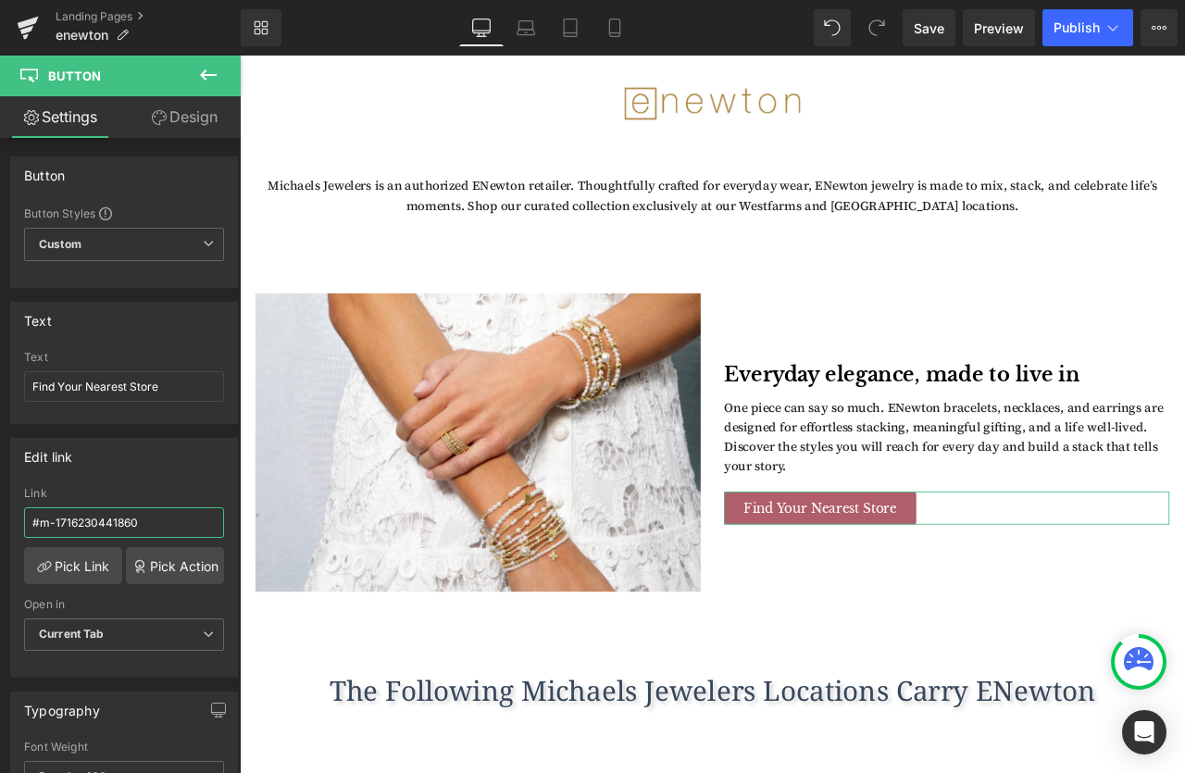
drag, startPoint x: 151, startPoint y: 522, endPoint x: 44, endPoint y: 522, distance: 107.4
click at [44, 522] on input "#m-1716230441860" at bounding box center [124, 522] width 200 height 31
type input "#locations"
click at [110, 479] on div "Edit link #m-1716230441860 Link #locations Pick Link Pick Action Current Tab Ne…" at bounding box center [124, 558] width 228 height 240
click at [1094, 19] on button "Publish" at bounding box center [1088, 27] width 91 height 37
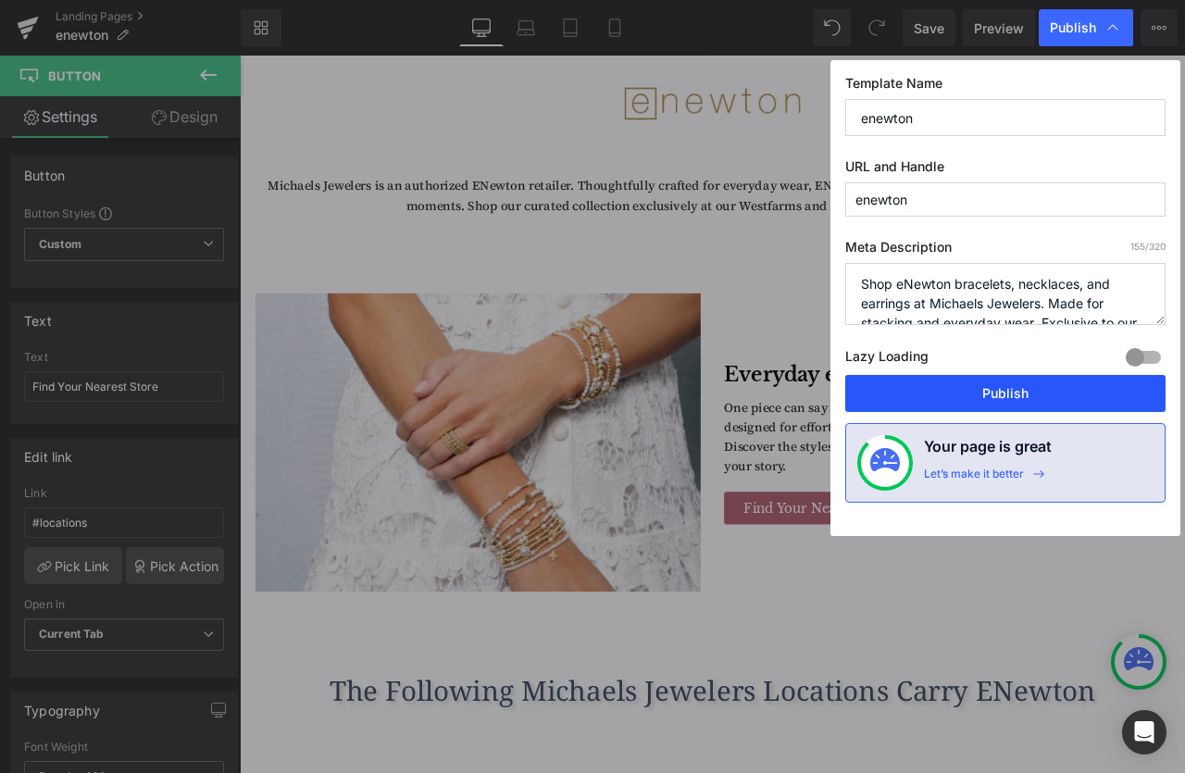
drag, startPoint x: 999, startPoint y: 402, endPoint x: 898, endPoint y: 405, distance: 101.0
click at [999, 402] on button "Publish" at bounding box center [1005, 393] width 320 height 37
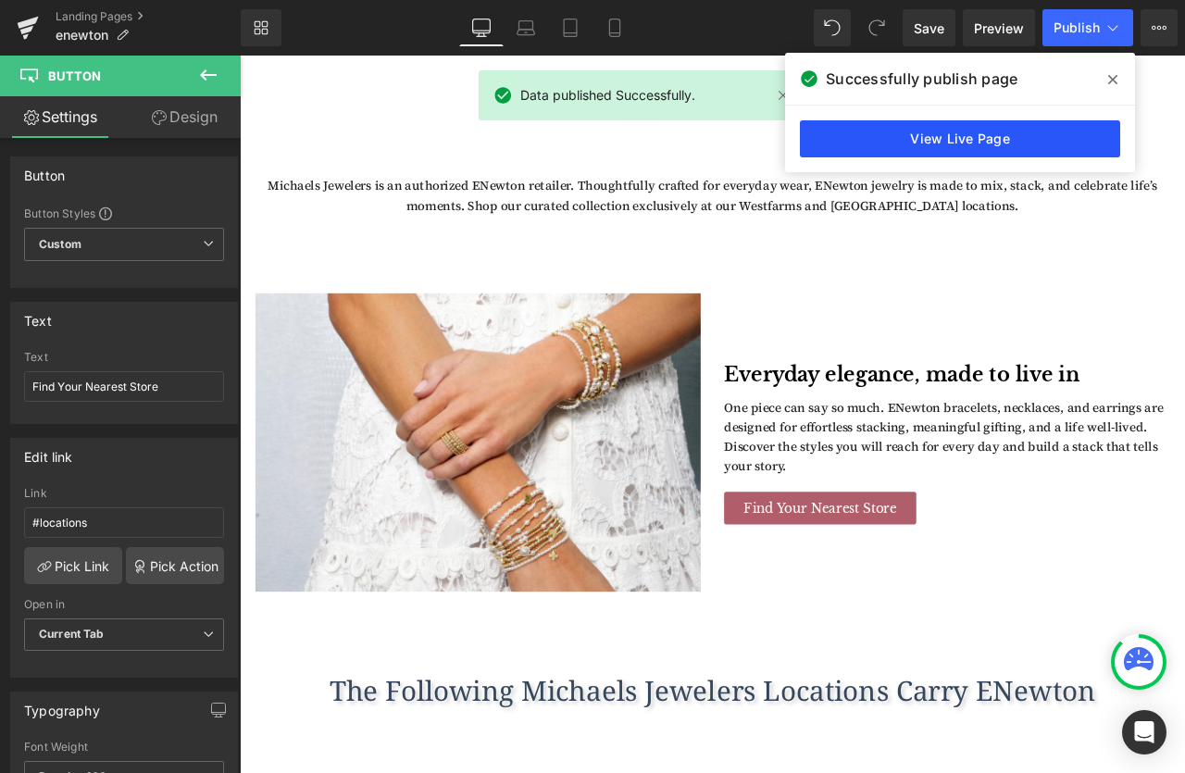
click at [1026, 139] on link "View Live Page" at bounding box center [960, 138] width 320 height 37
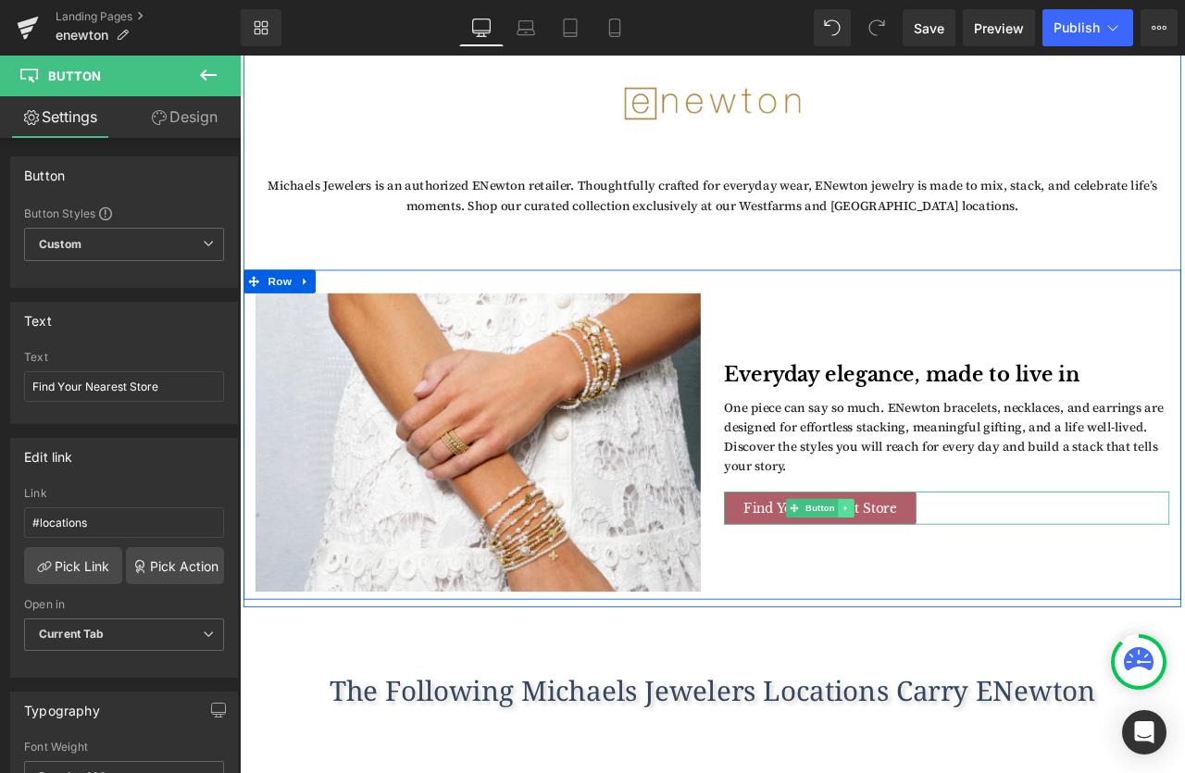
click at [958, 587] on icon at bounding box center [959, 591] width 10 height 11
click at [965, 588] on icon at bounding box center [968, 592] width 10 height 10
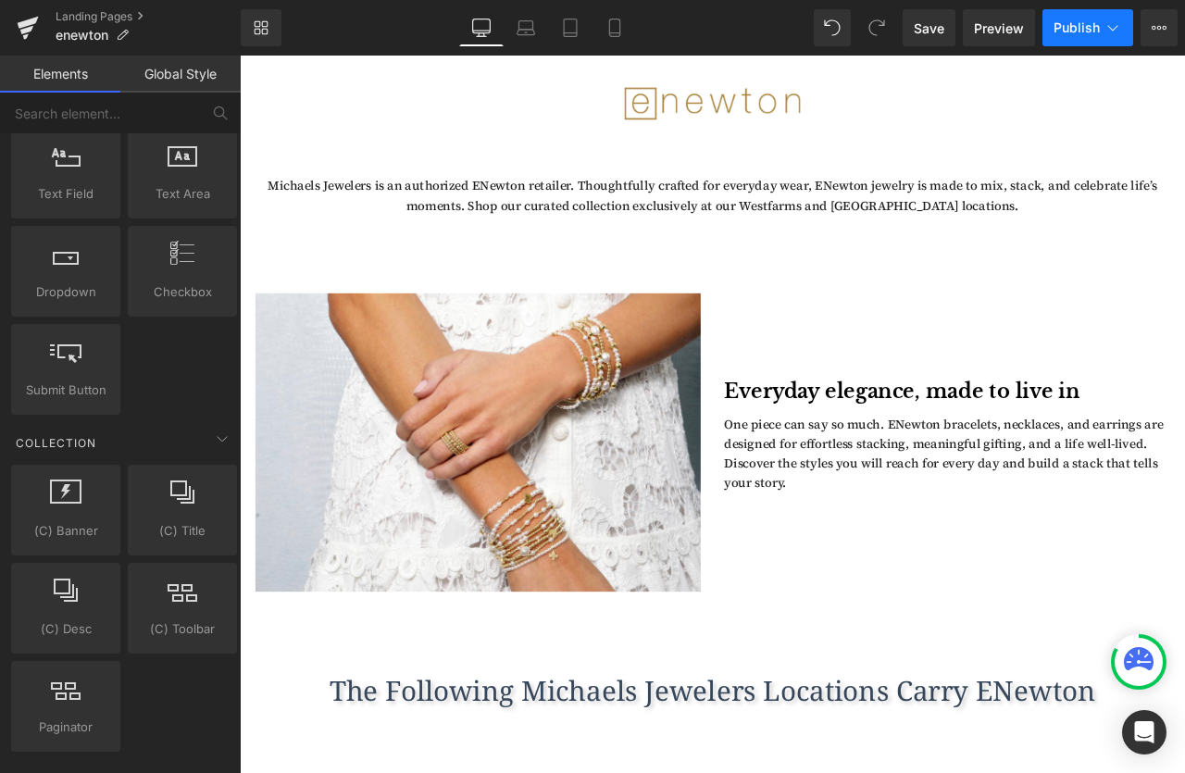
click at [1065, 30] on span "Publish" at bounding box center [1077, 27] width 46 height 15
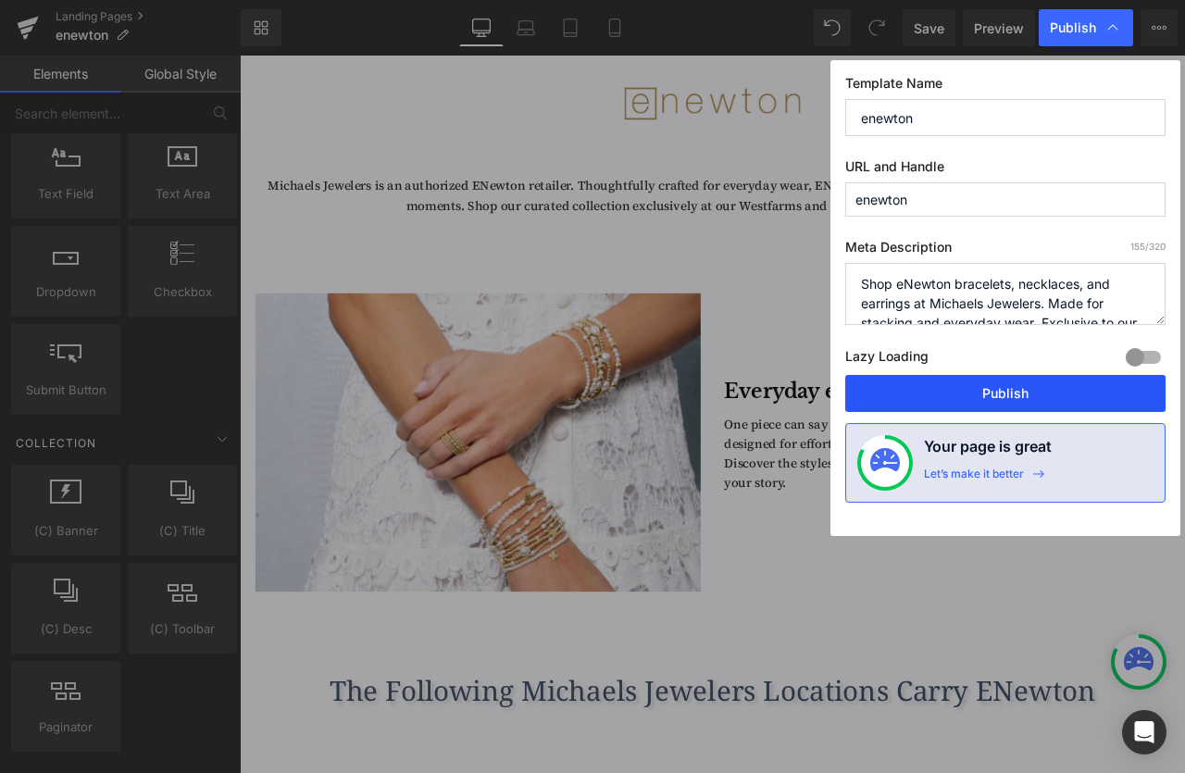
click at [991, 393] on button "Publish" at bounding box center [1005, 393] width 320 height 37
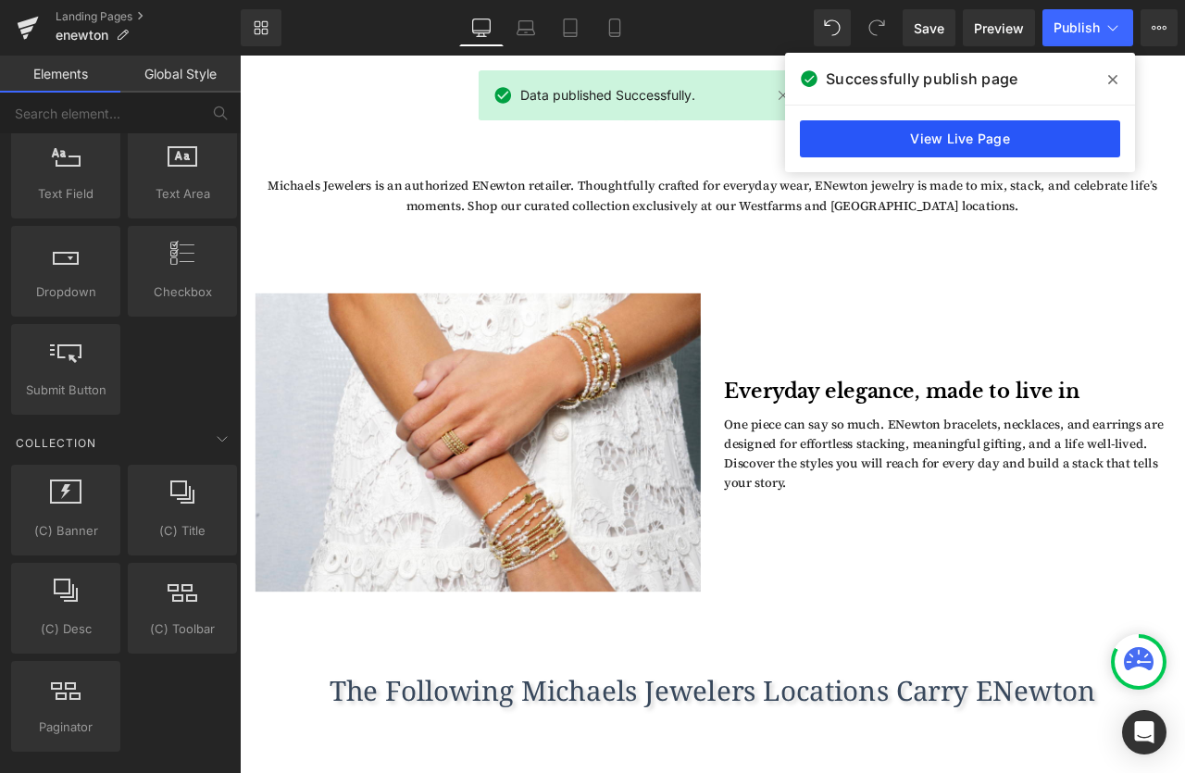
click at [1036, 148] on link "View Live Page" at bounding box center [960, 138] width 320 height 37
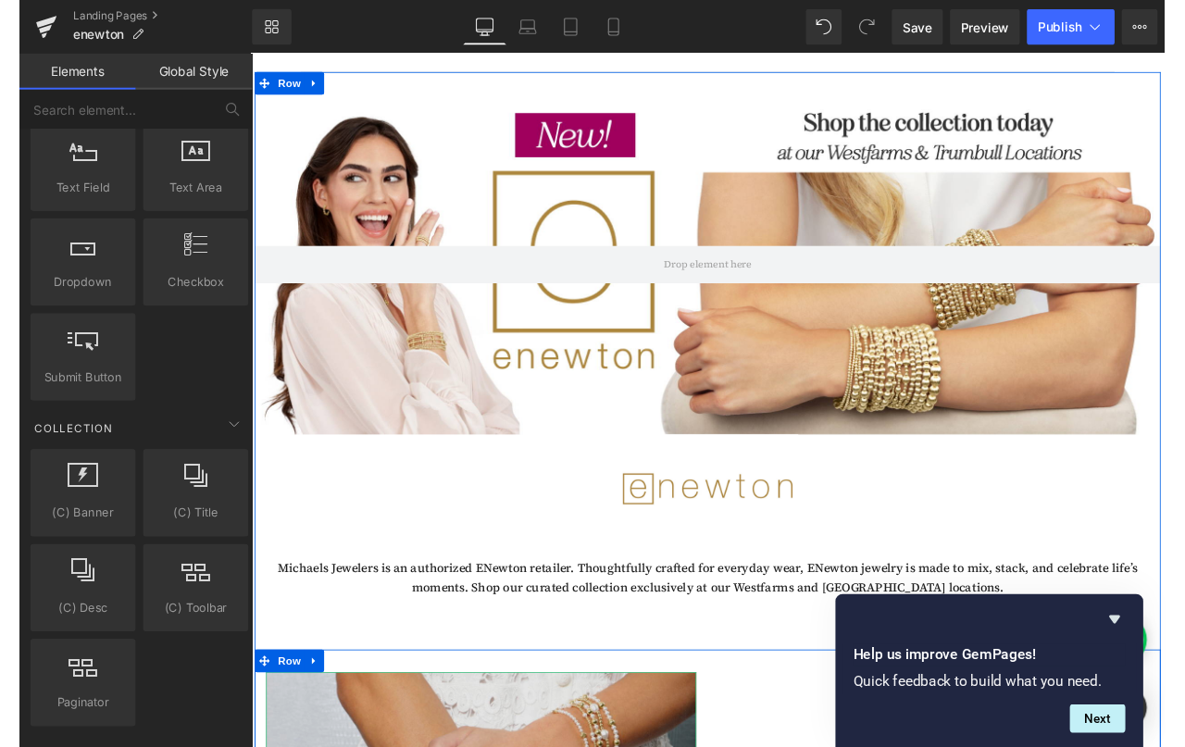
scroll to position [0, 0]
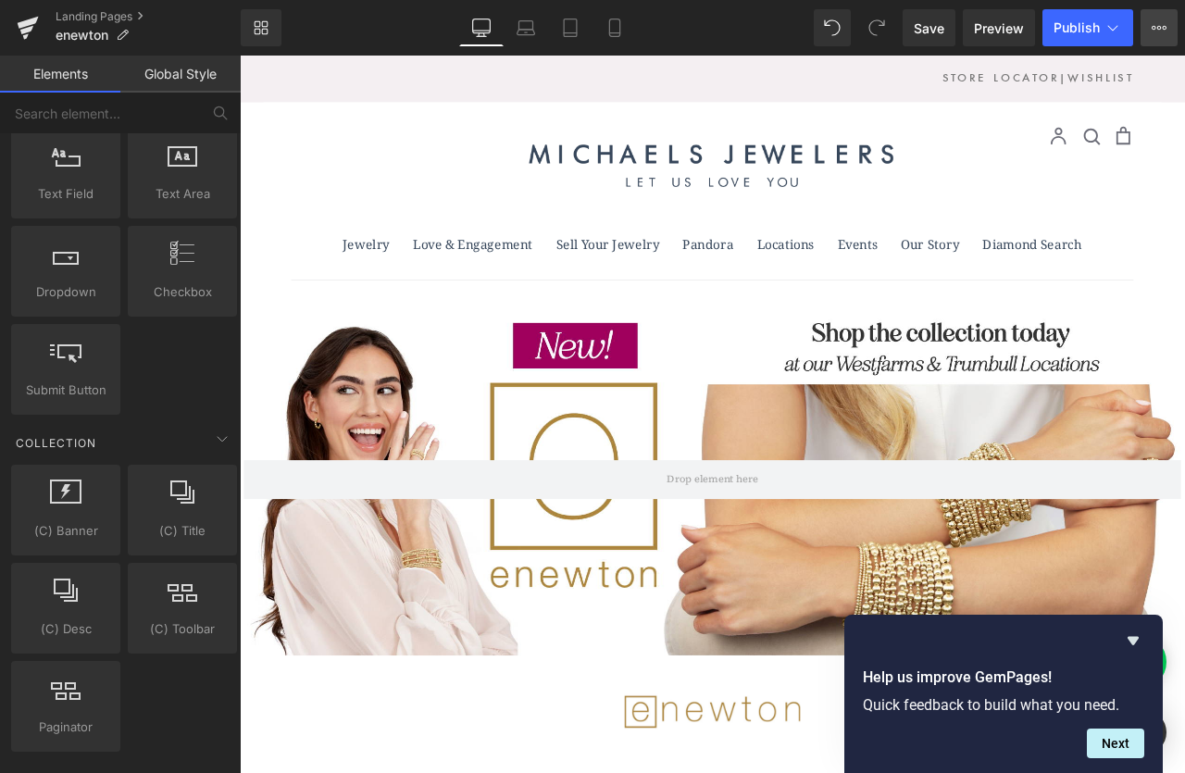
click at [1155, 27] on icon at bounding box center [1159, 27] width 15 height 15
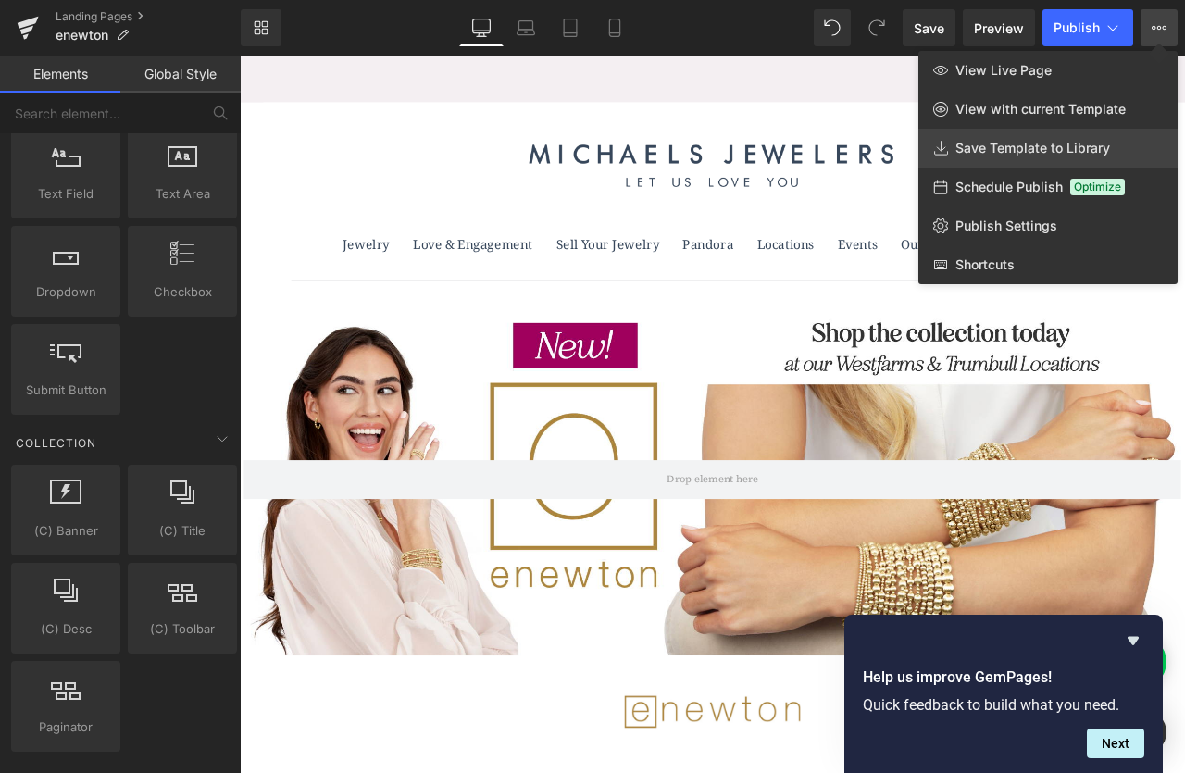
click at [1005, 153] on span "Save Template to Library" at bounding box center [1032, 148] width 155 height 17
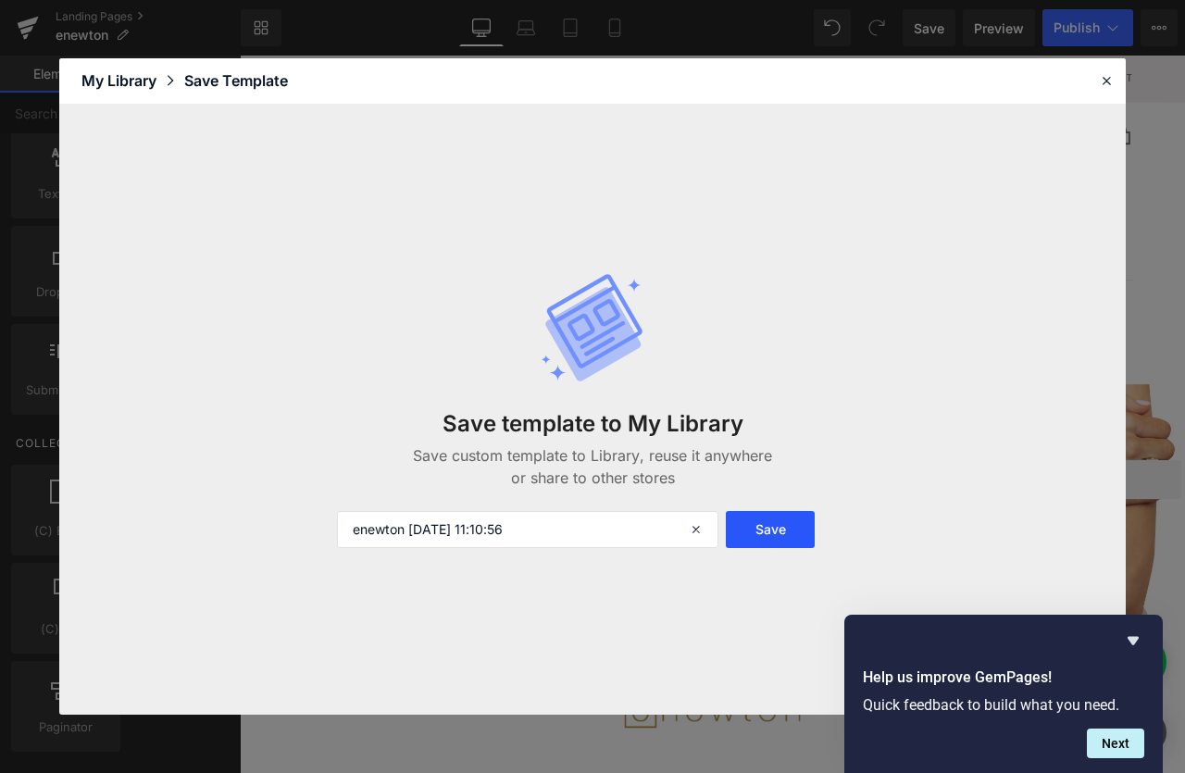
click at [755, 535] on button "Save" at bounding box center [770, 529] width 89 height 37
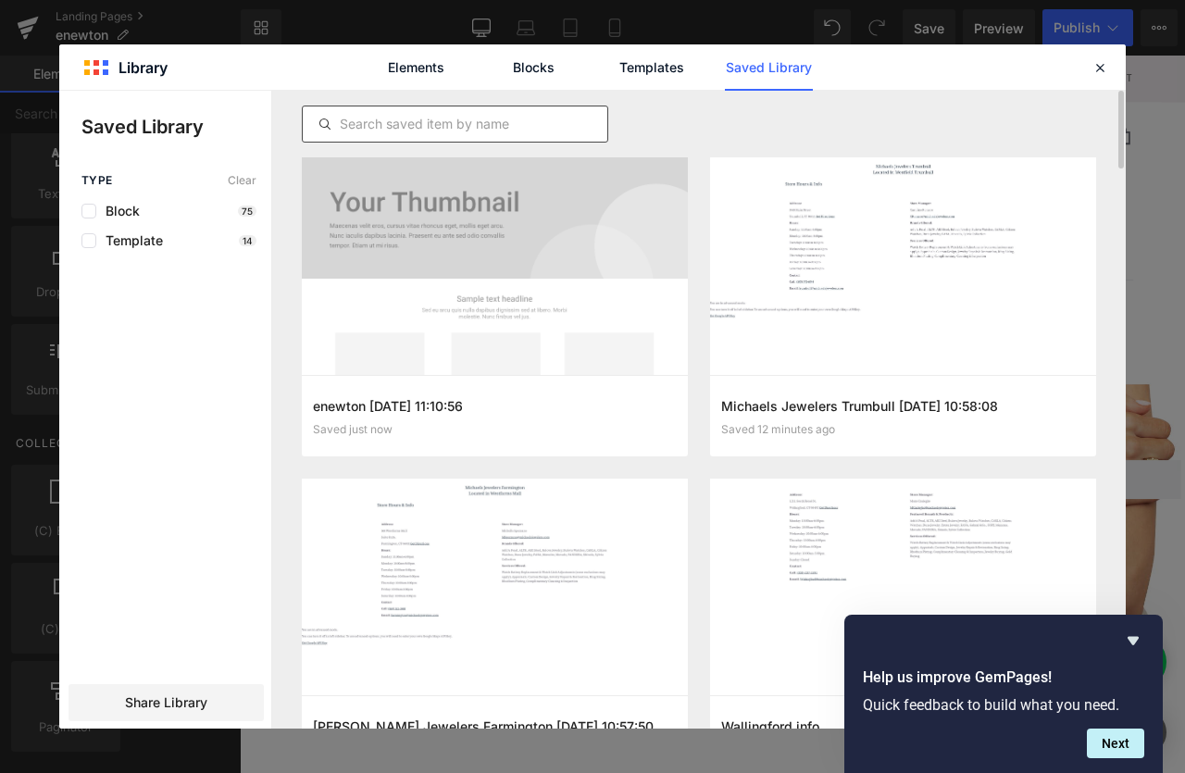
click at [495, 130] on input "text" at bounding box center [455, 124] width 305 height 22
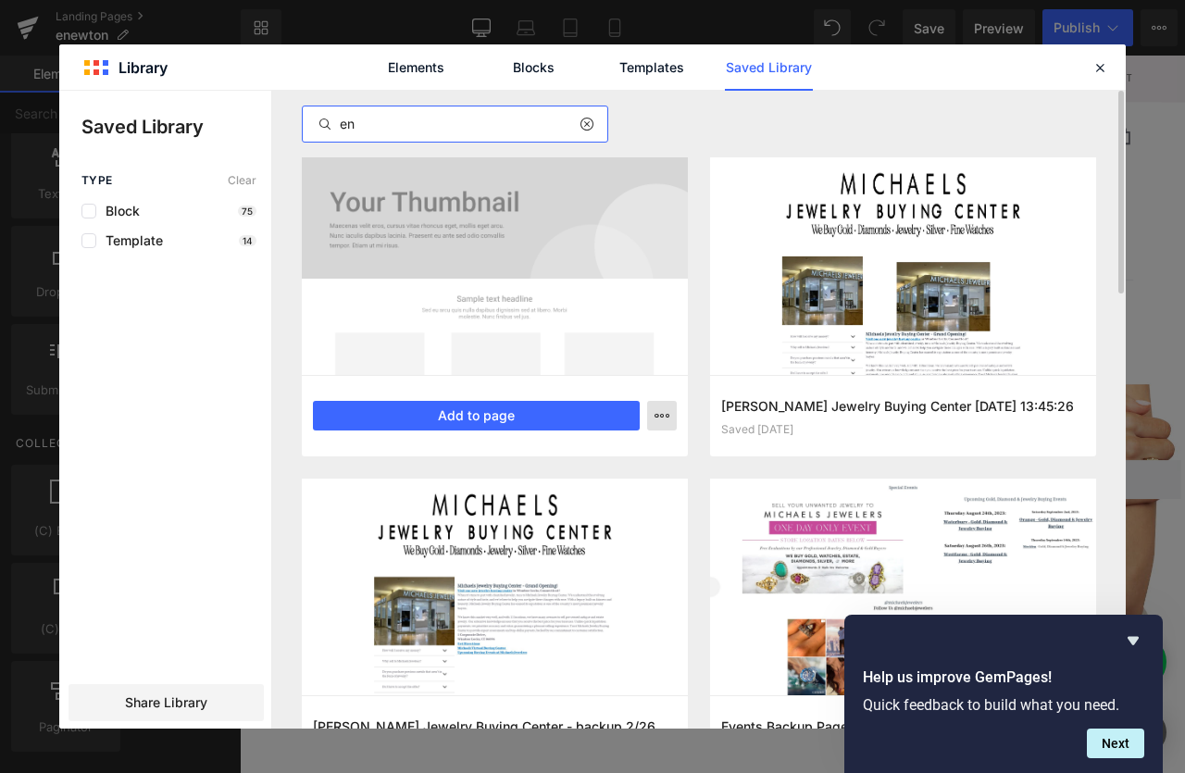
type input "en"
click at [668, 415] on icon "button" at bounding box center [662, 415] width 15 height 15
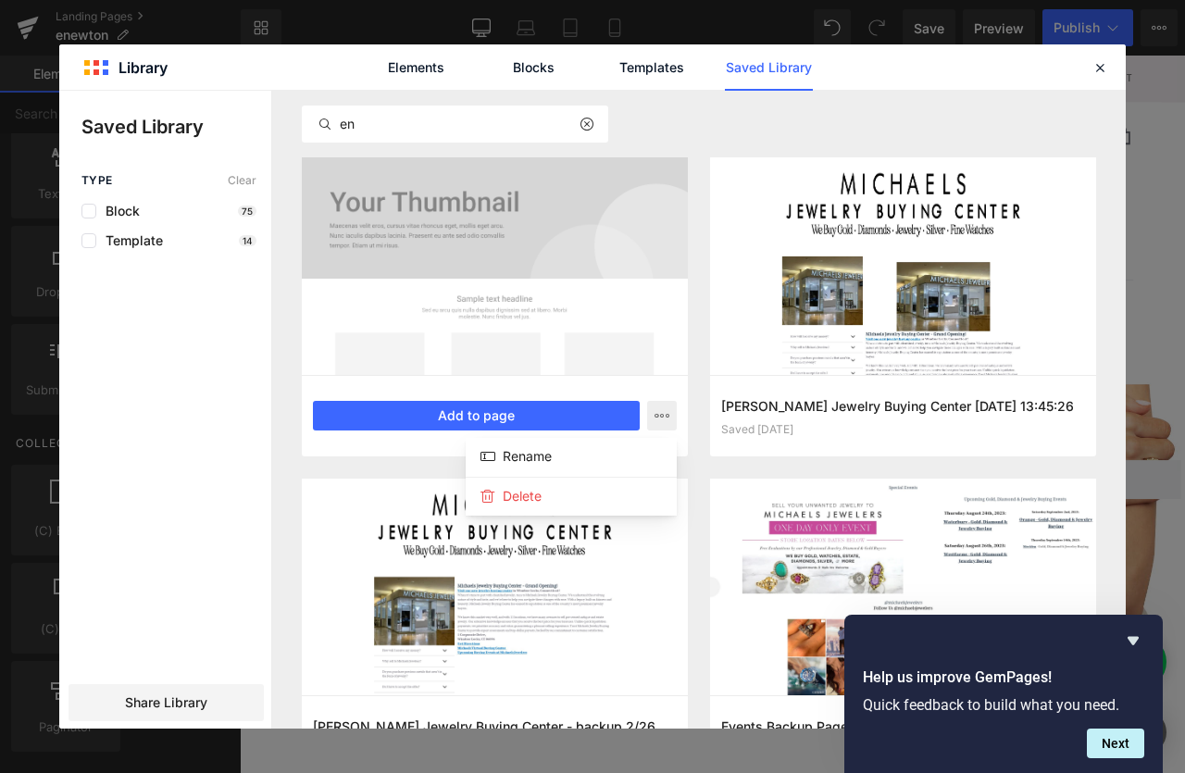
click at [608, 306] on div at bounding box center [592, 410] width 1067 height 638
click at [545, 275] on div at bounding box center [495, 266] width 386 height 218
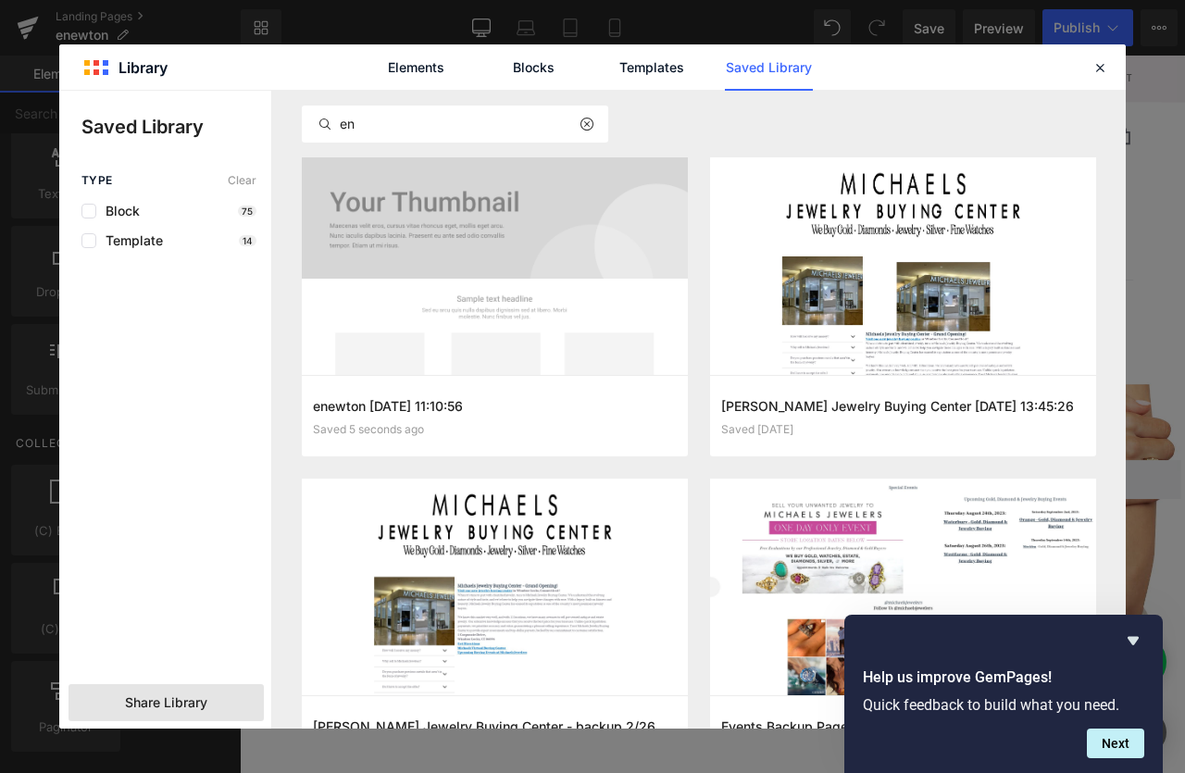
click at [166, 697] on span "Share Library" at bounding box center [166, 702] width 82 height 19
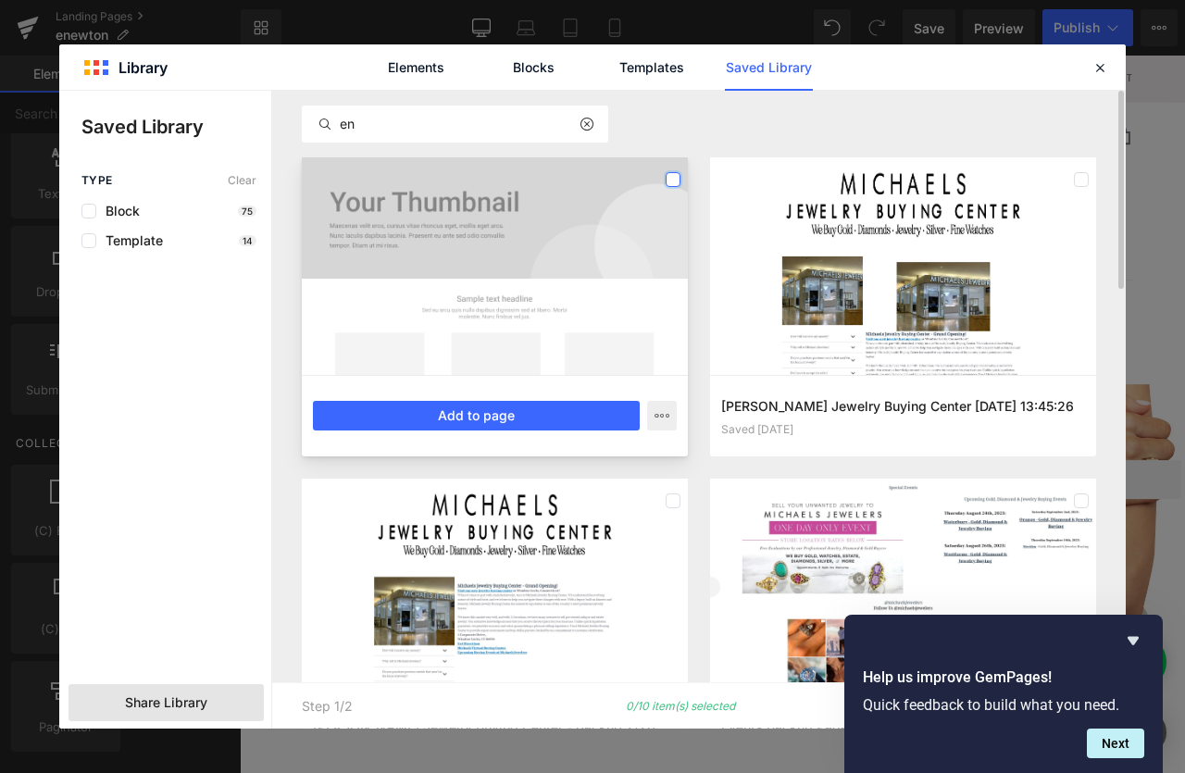
click at [675, 178] on label at bounding box center [673, 179] width 15 height 15
click at [1135, 637] on icon "Hide survey" at bounding box center [1133, 641] width 11 height 8
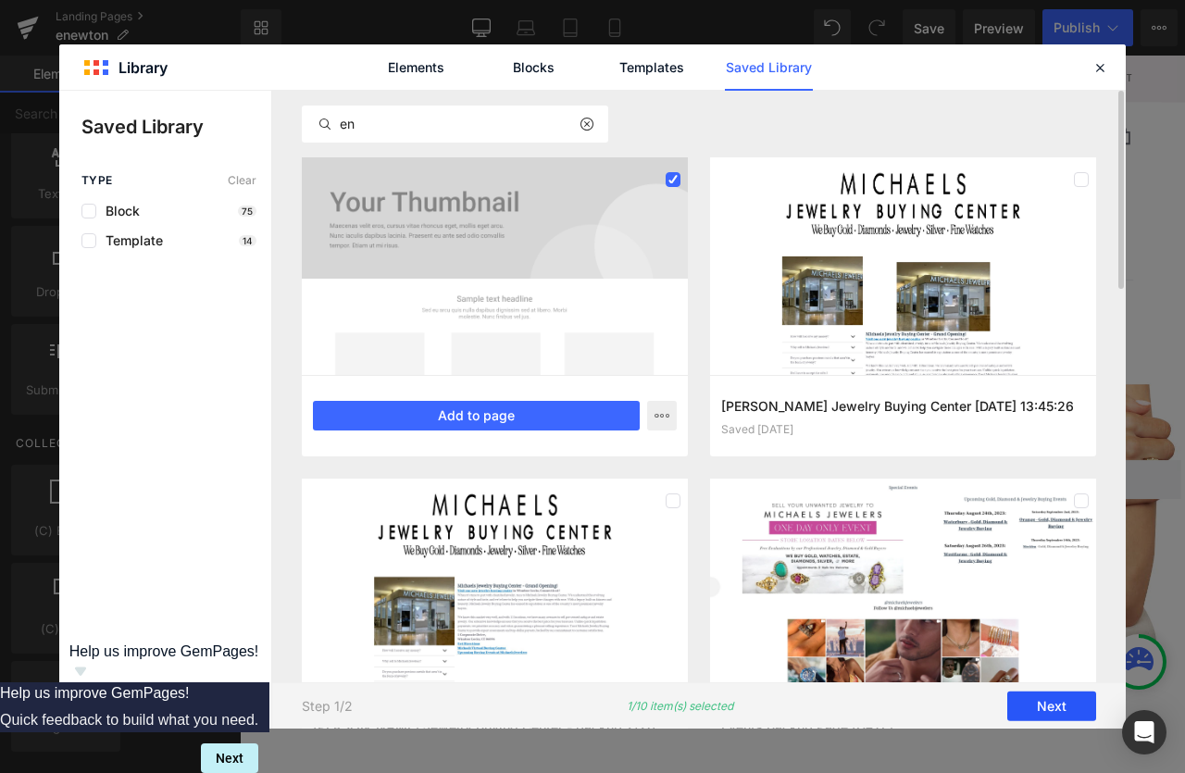
click at [1066, 701] on button "Next" at bounding box center [1051, 707] width 89 height 30
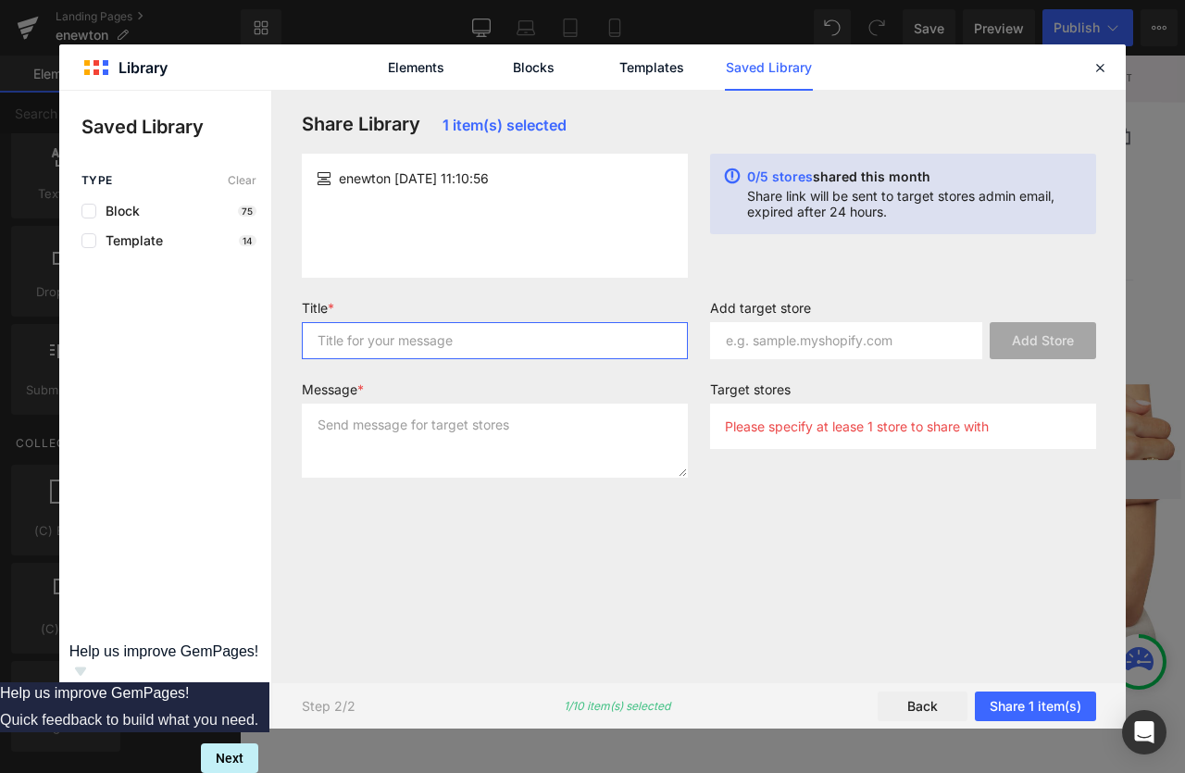
click at [472, 336] on input "text" at bounding box center [495, 340] width 386 height 37
type input "enewton landing"
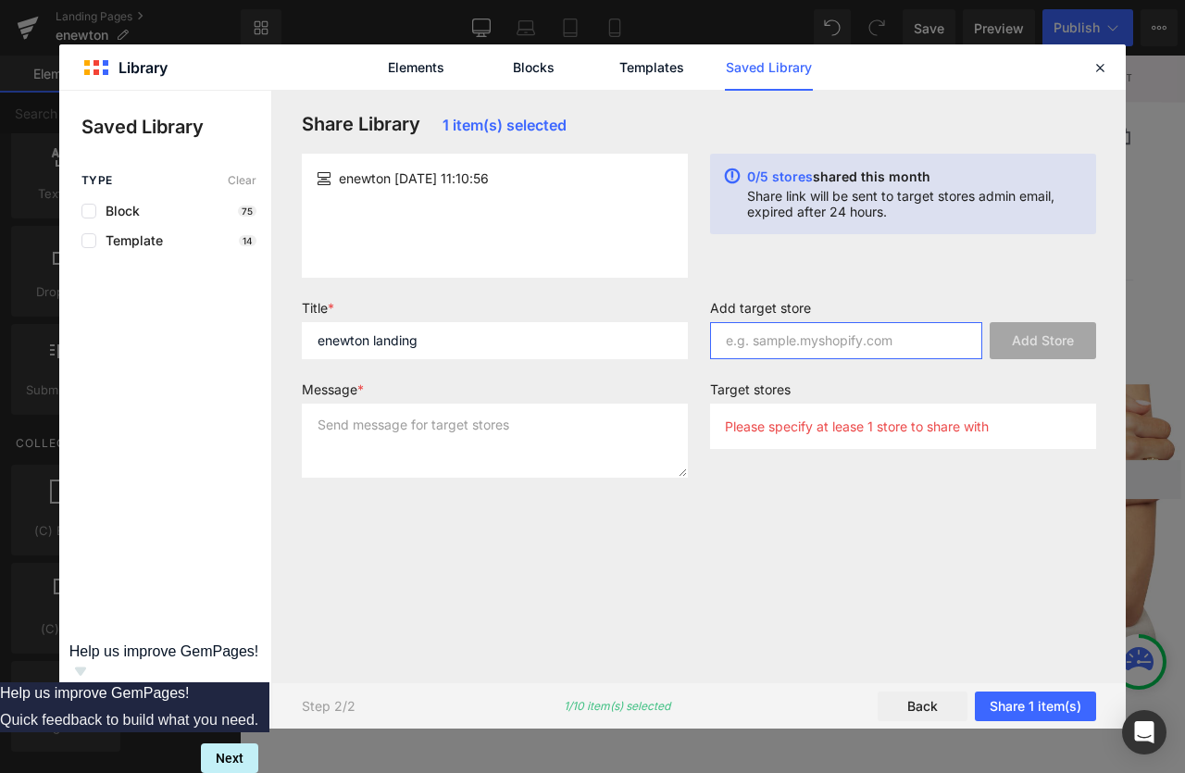
click at [797, 344] on input "text" at bounding box center [846, 340] width 272 height 37
paste input "richardsjewelers"
type input "richardsjewelers.myshopify.com"
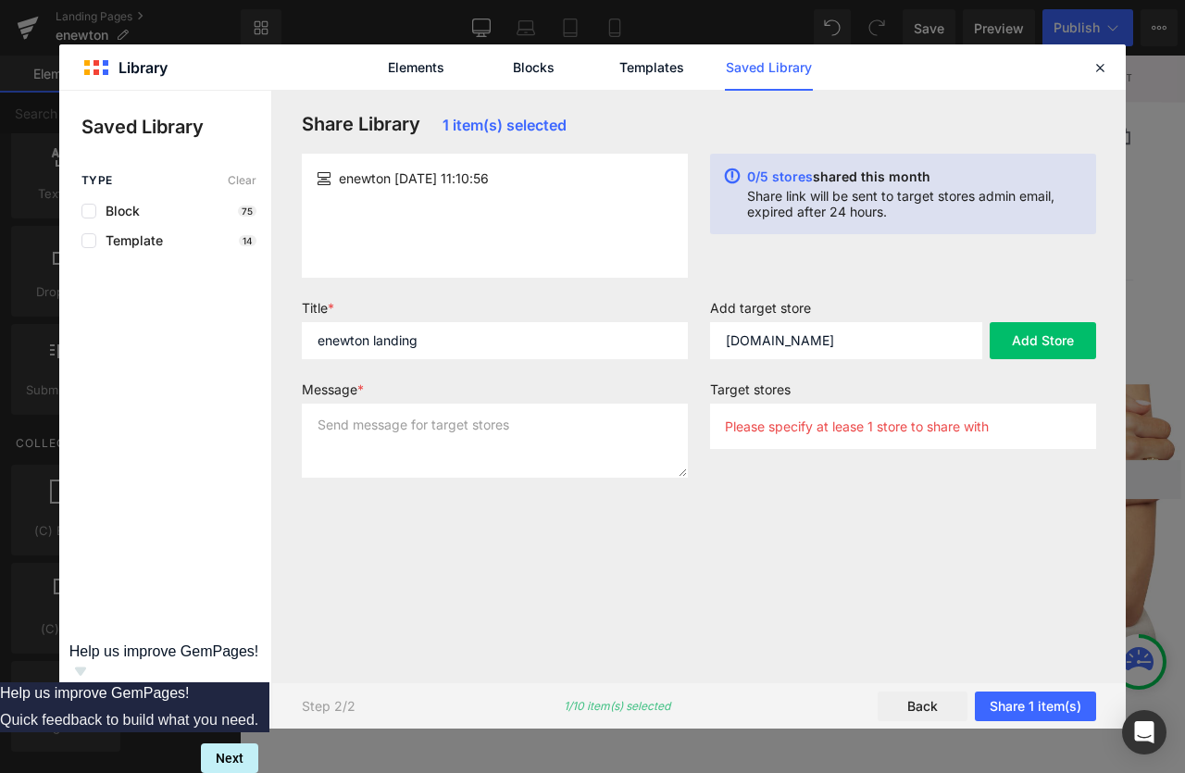
click at [842, 269] on div "0/5 stores shared this month Share link will be sent to target stores admin ema…" at bounding box center [903, 216] width 408 height 124
click at [526, 419] on textarea at bounding box center [495, 441] width 386 height 74
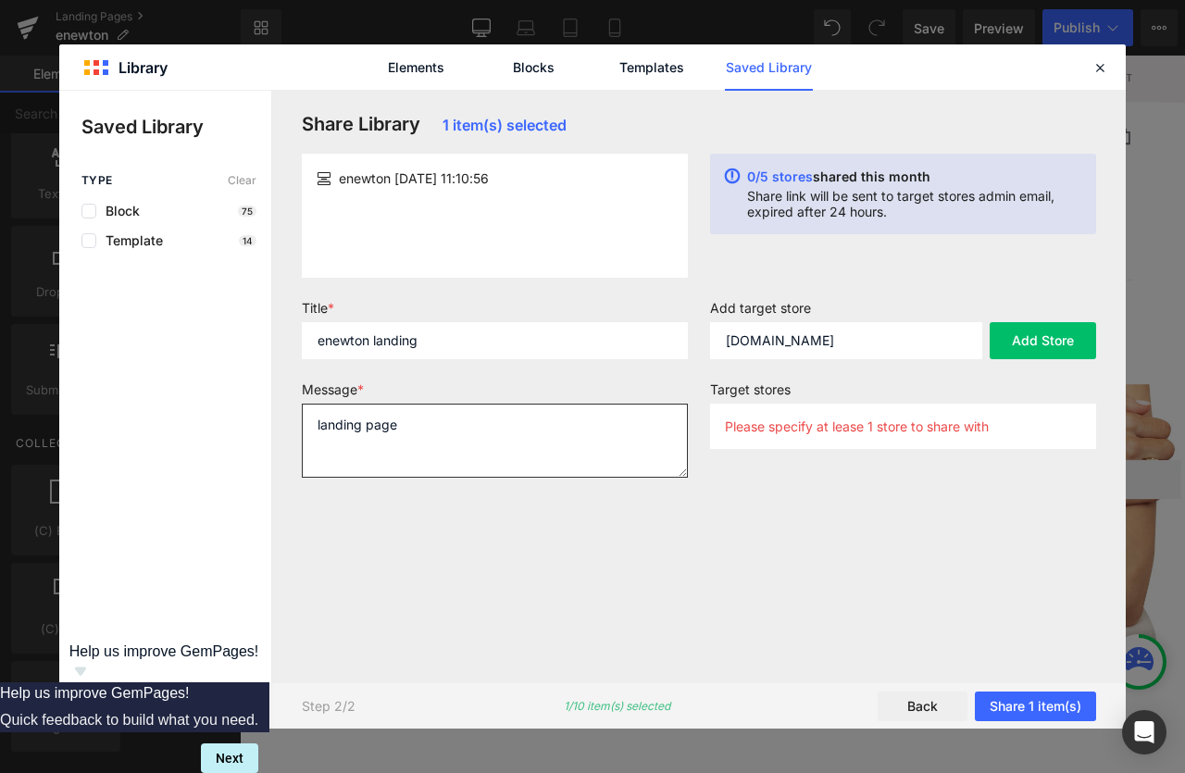
type textarea "landing page"
click at [762, 526] on div "Share Library 1 item(s) selected enewton 2025-10-10 11:10:56 0/5 stores shared …" at bounding box center [699, 386] width 817 height 547
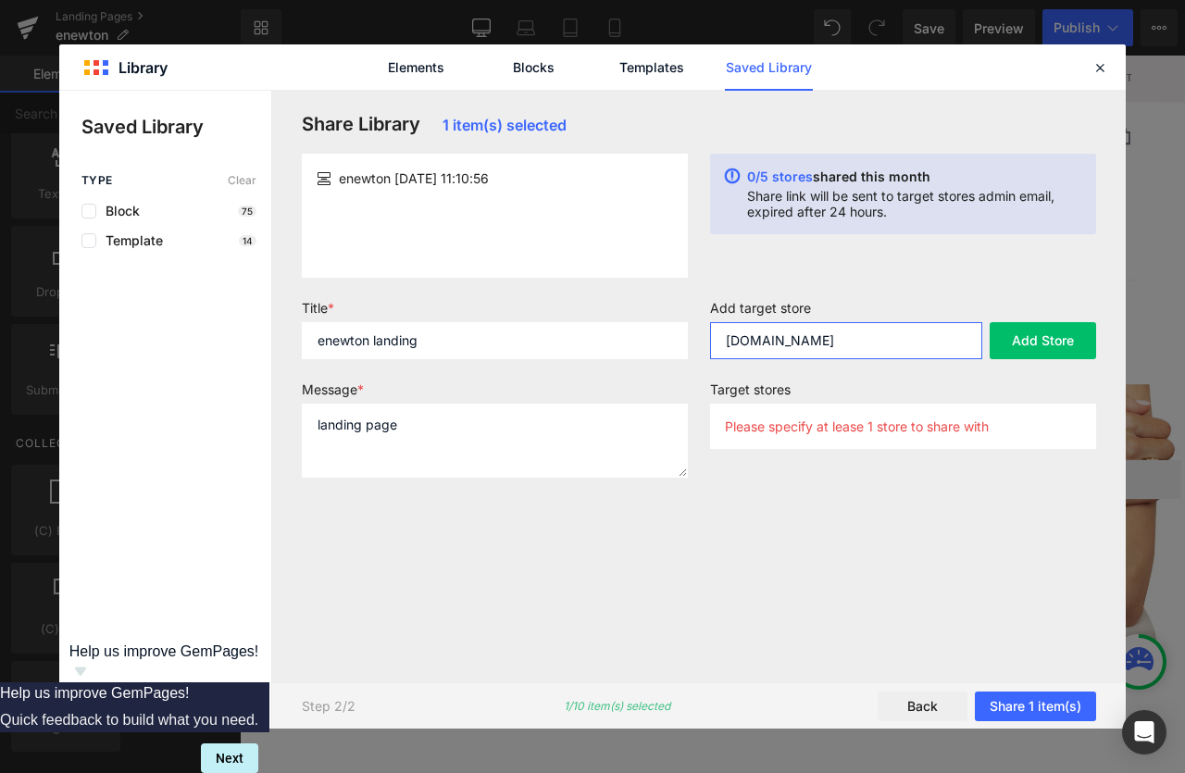
click at [858, 341] on input "richardsjewelers.myshopify.com" at bounding box center [846, 340] width 272 height 37
click at [1014, 339] on button "Add Store" at bounding box center [1043, 340] width 106 height 37
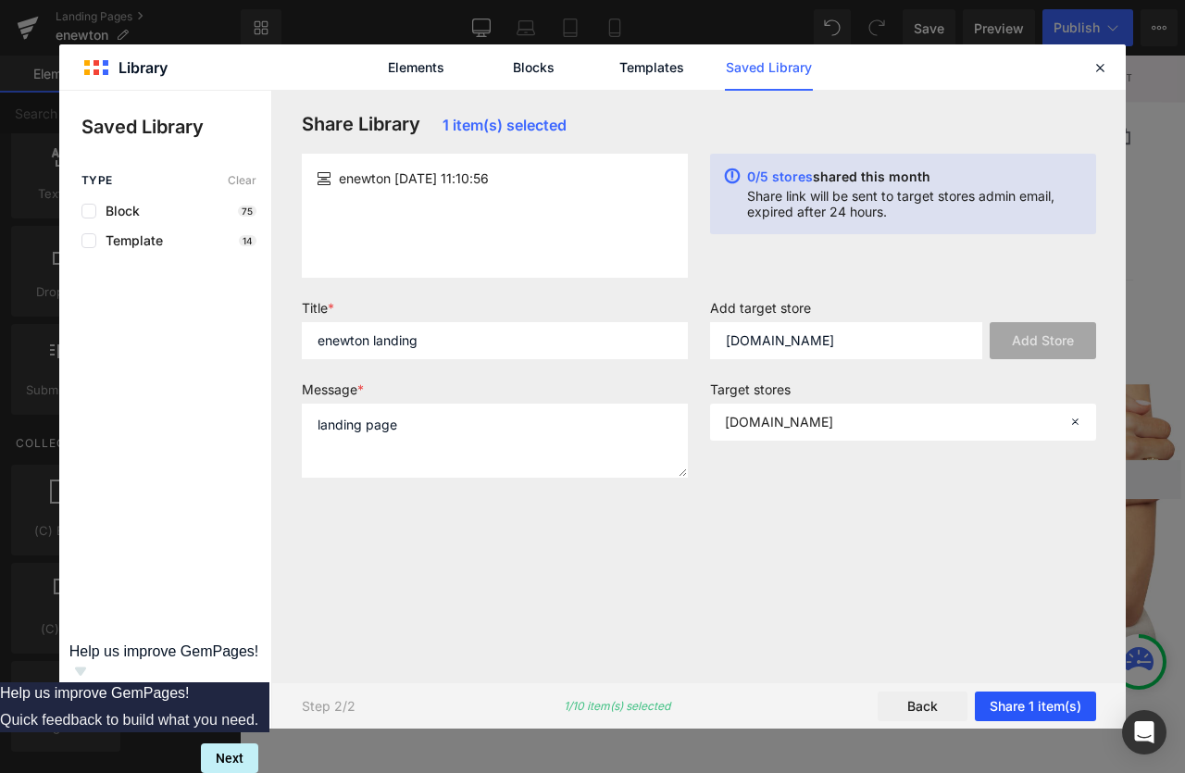
click at [1026, 701] on button "Share 1 item(s)" at bounding box center [1035, 707] width 121 height 30
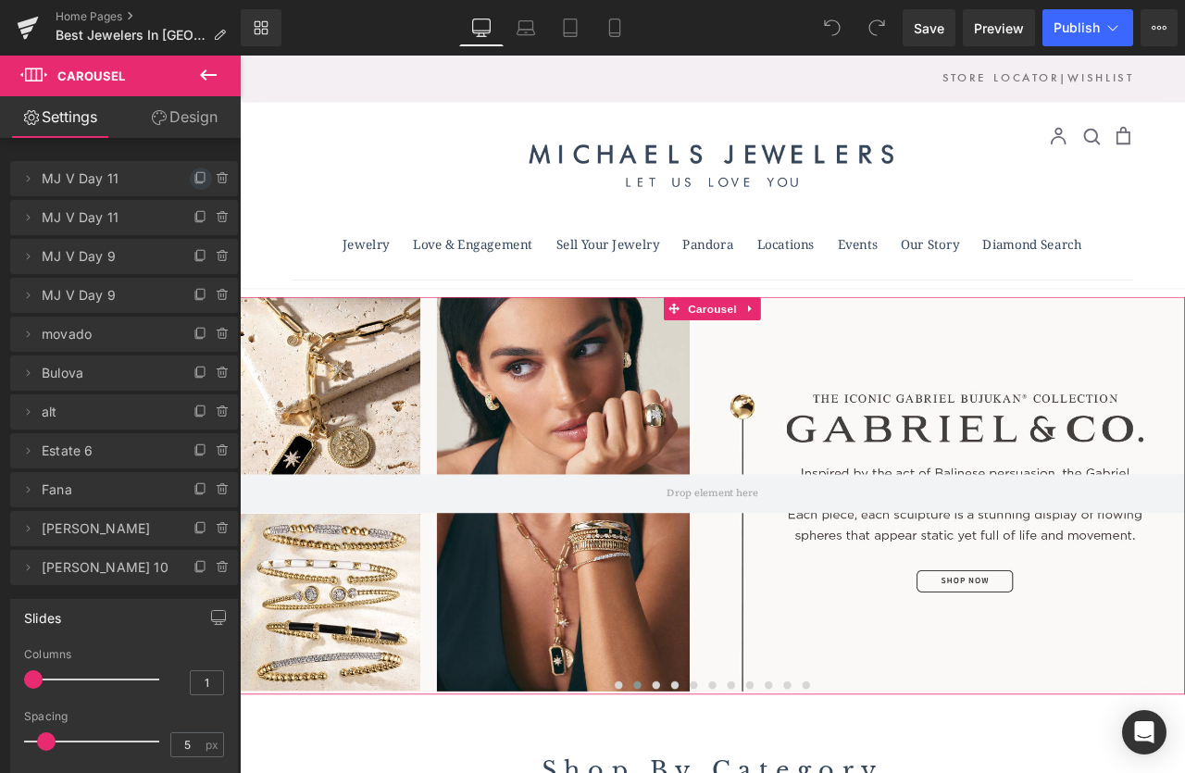
click at [203, 179] on icon at bounding box center [201, 178] width 15 height 15
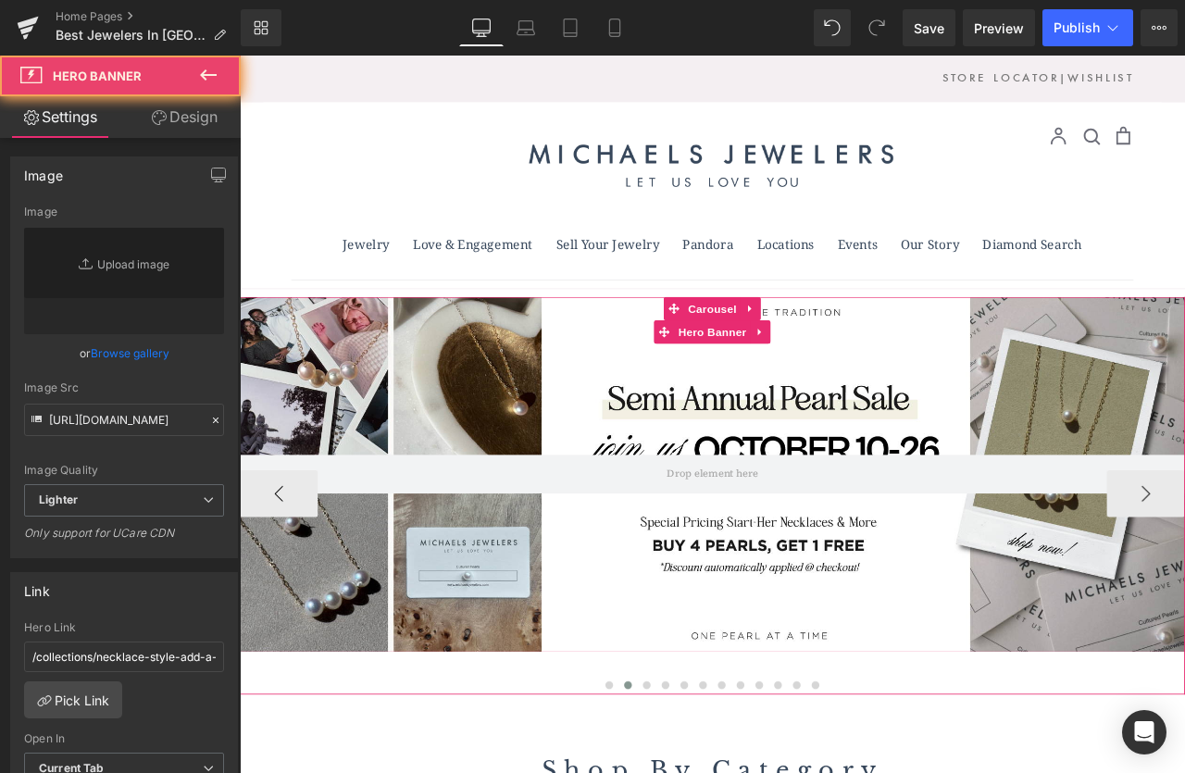
click at [733, 489] on div at bounding box center [800, 552] width 1120 height 420
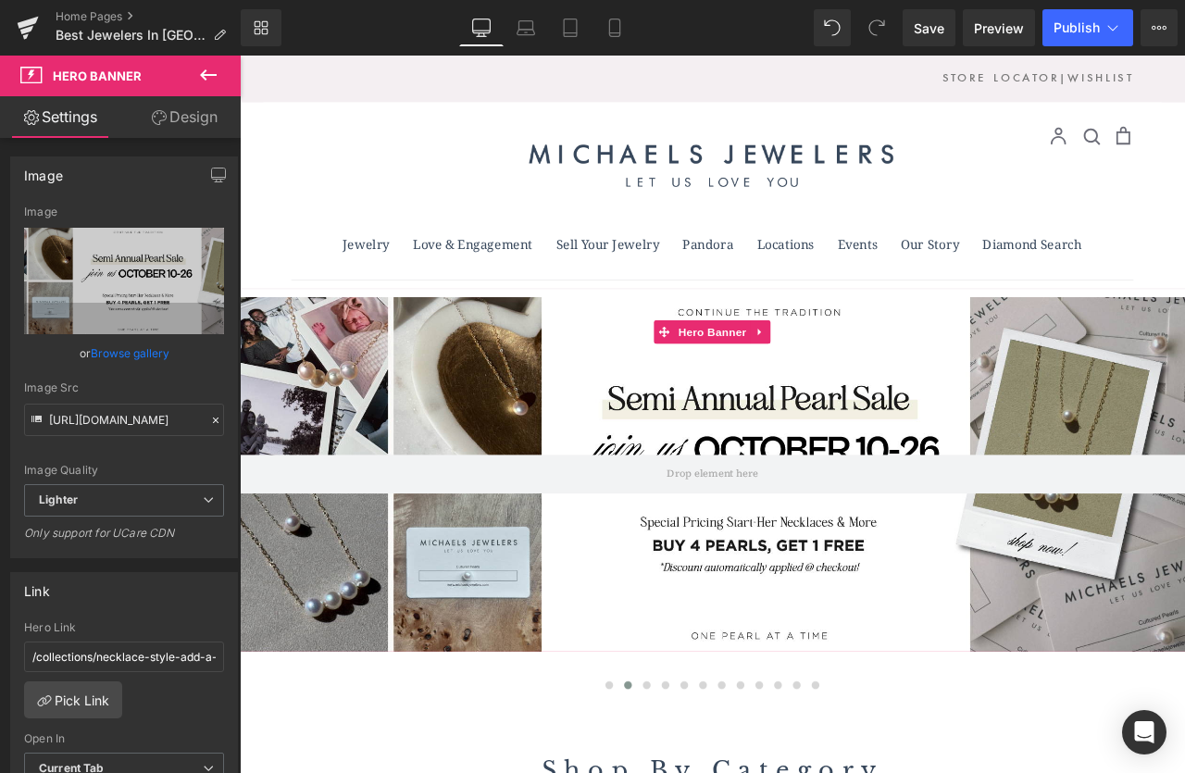
click at [144, 351] on link "Browse gallery" at bounding box center [130, 353] width 79 height 32
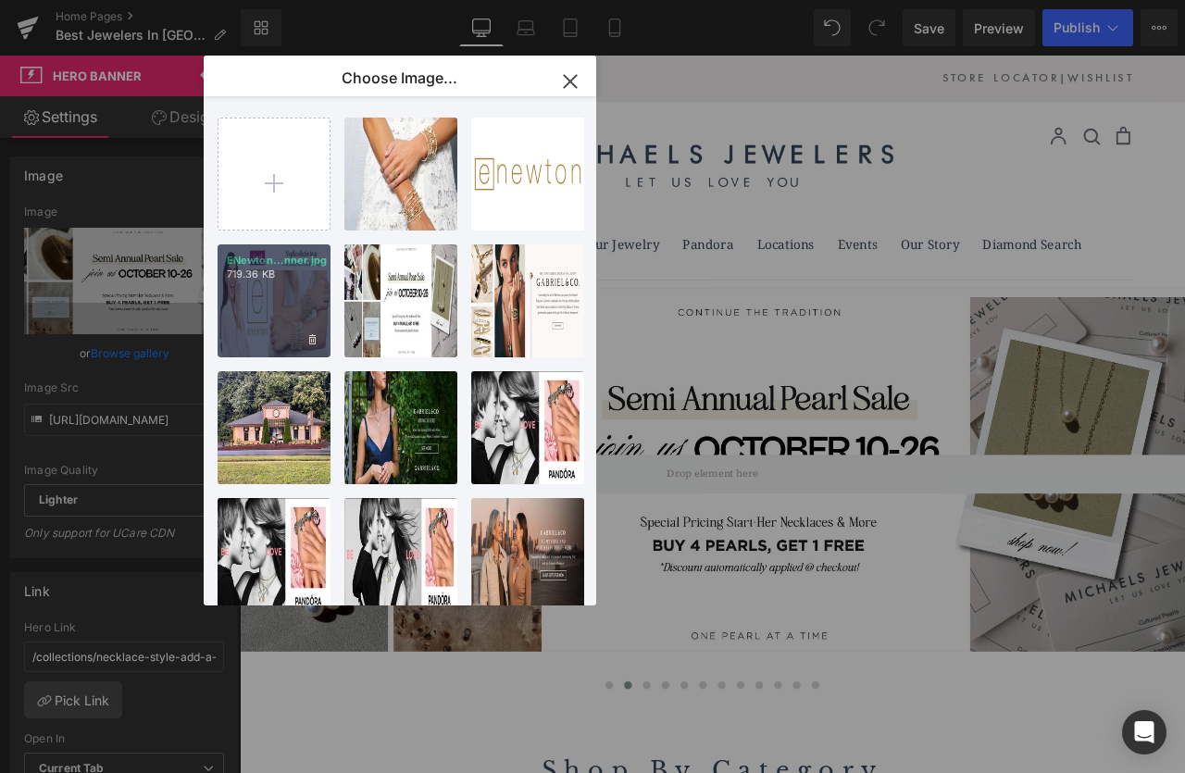
click at [284, 293] on div "ENewton...nner.jpg 719.36 KB" at bounding box center [274, 300] width 113 height 113
type input "https://ucarecdn.com/fb9e8c14-d429-43a7-bd72-004328c3ec9e/-/format/auto/-/previ…"
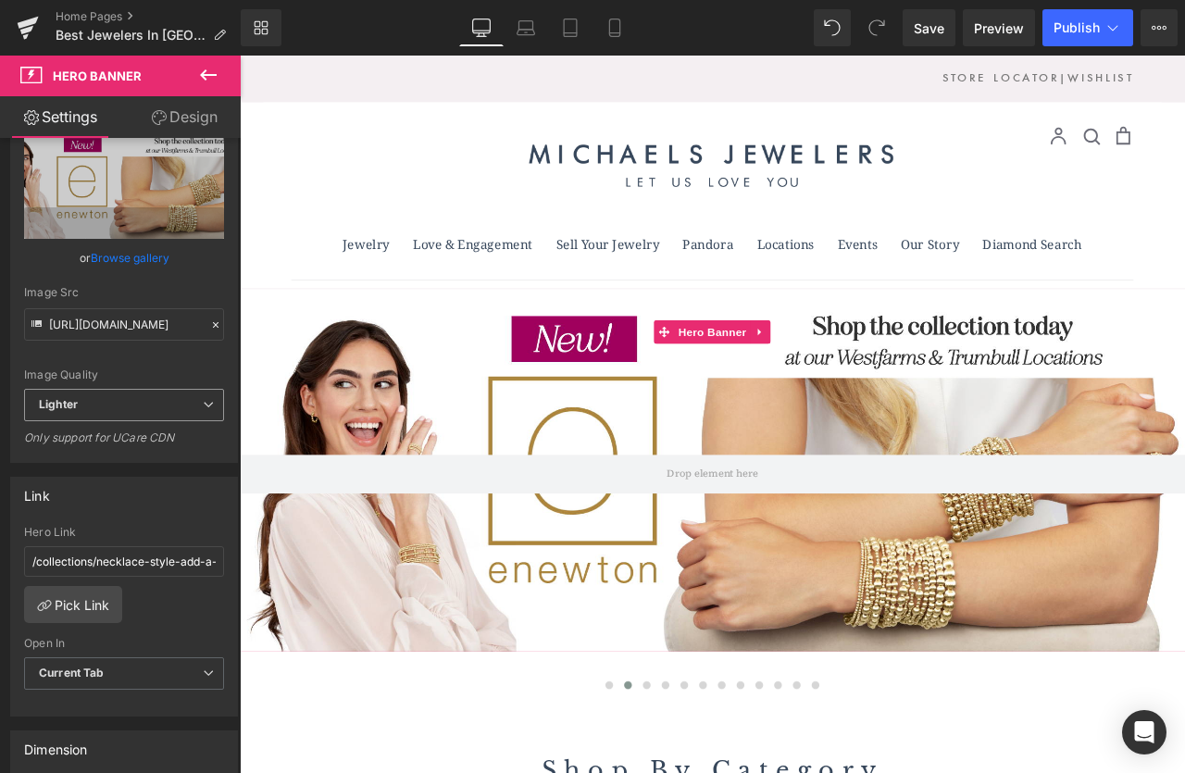
scroll to position [104, 0]
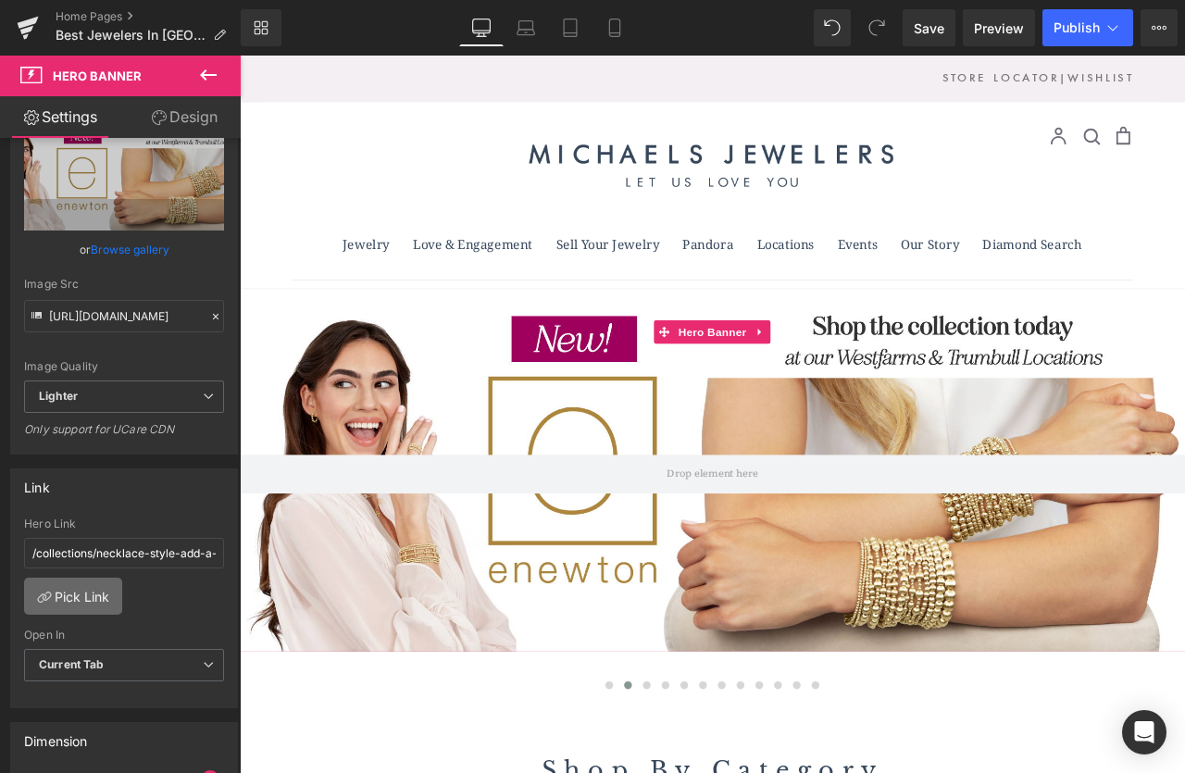
click at [81, 596] on link "Pick Link" at bounding box center [73, 596] width 98 height 37
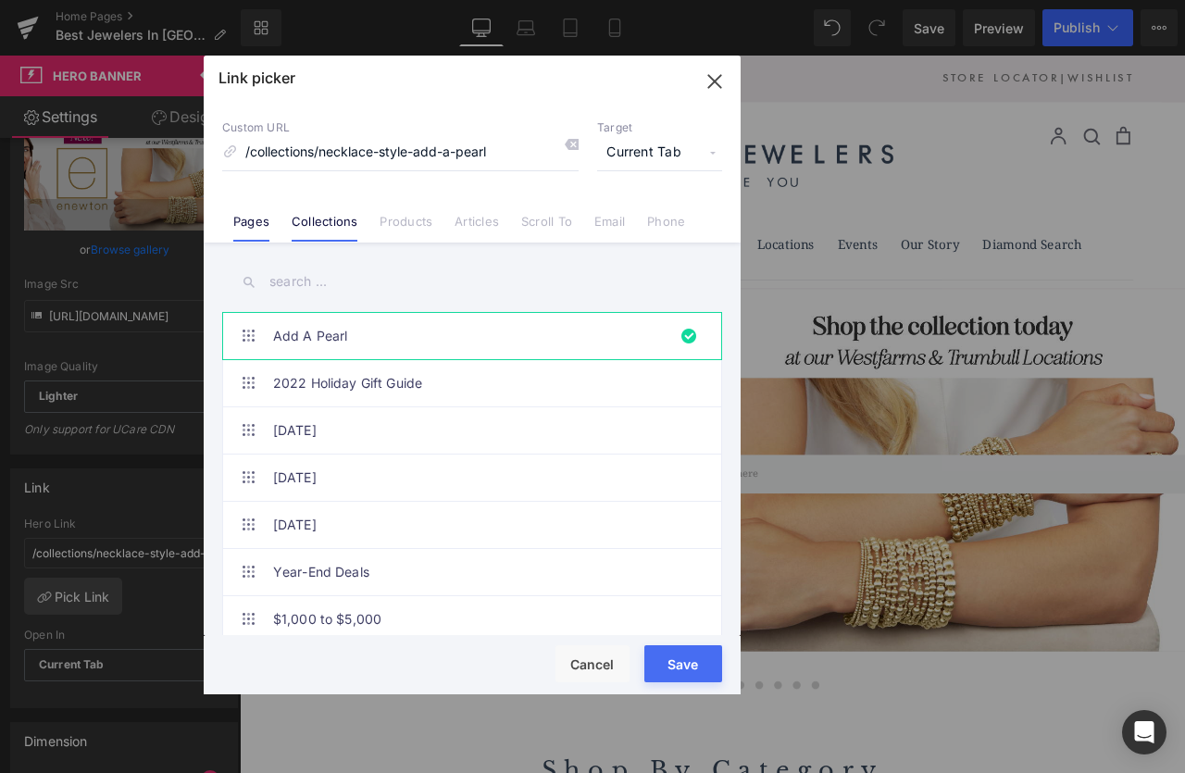
click at [263, 219] on link "Pages" at bounding box center [251, 228] width 36 height 28
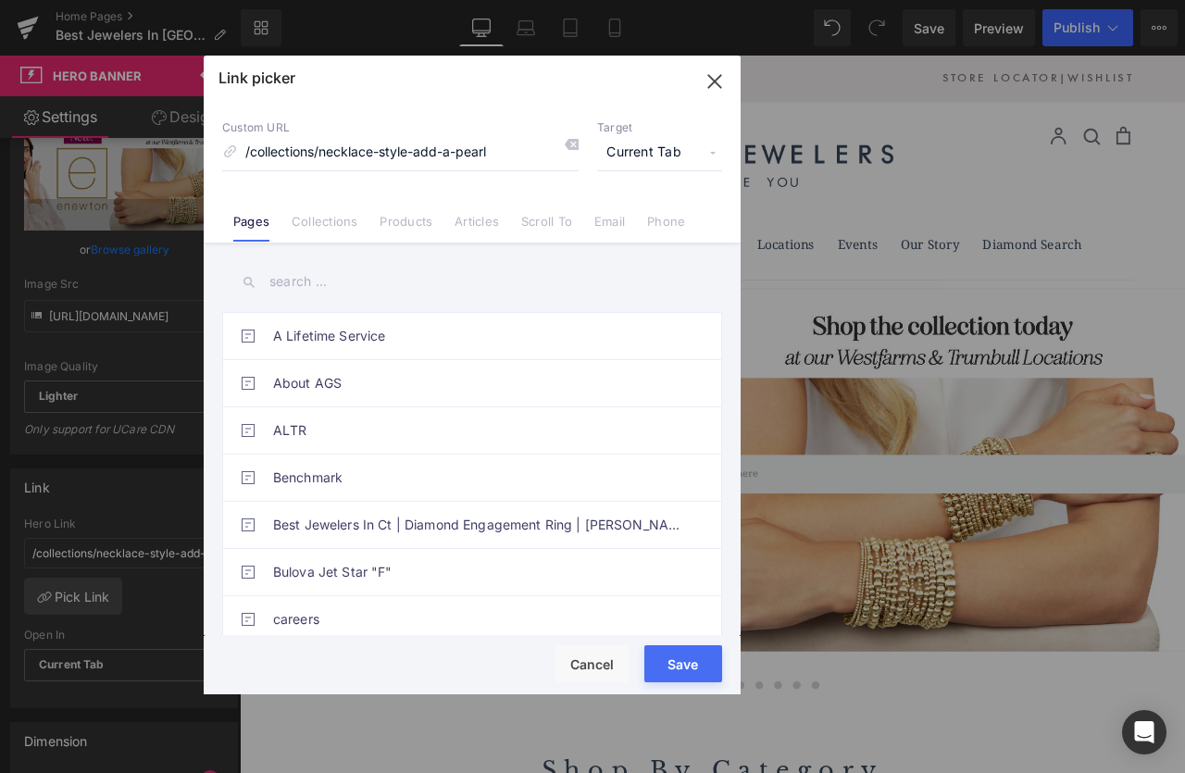
click at [328, 291] on input "text" at bounding box center [472, 282] width 500 height 42
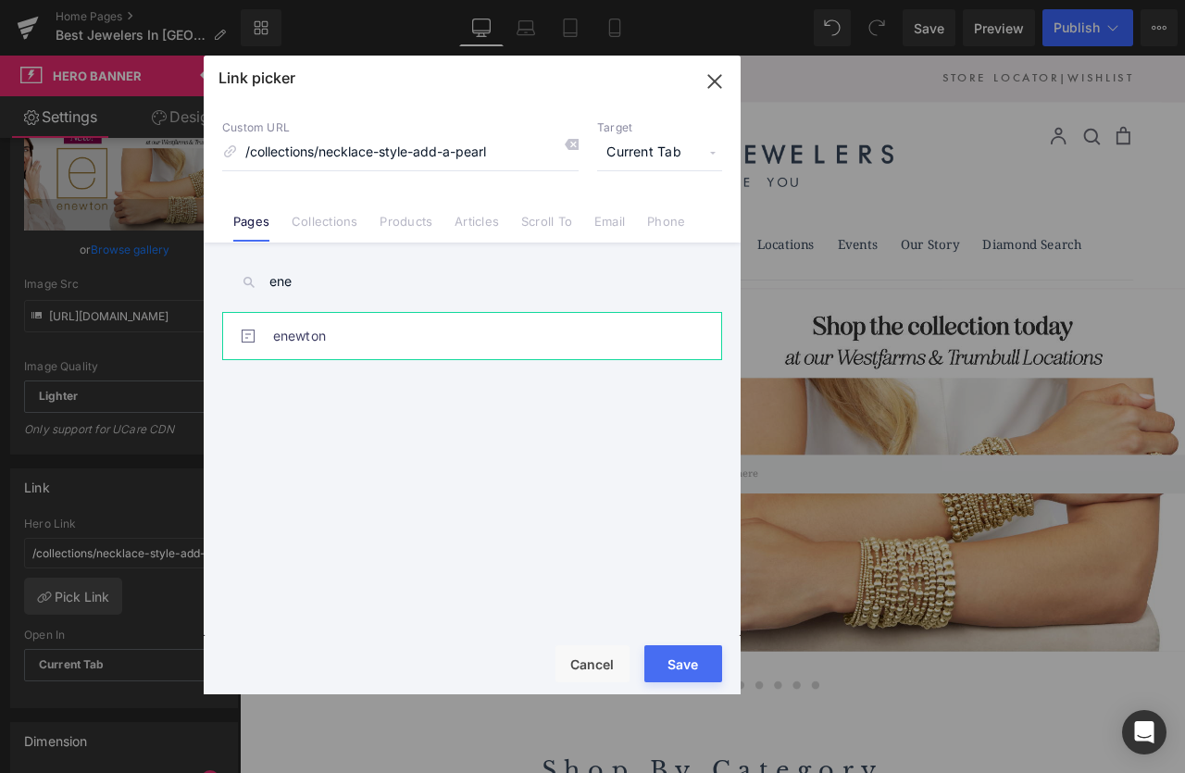
type input "ene"
click at [325, 332] on link "enewton" at bounding box center [476, 336] width 407 height 46
type input "/pages/enewton"
click at [699, 669] on button "Save" at bounding box center [683, 663] width 78 height 37
type input "/pages/enewton"
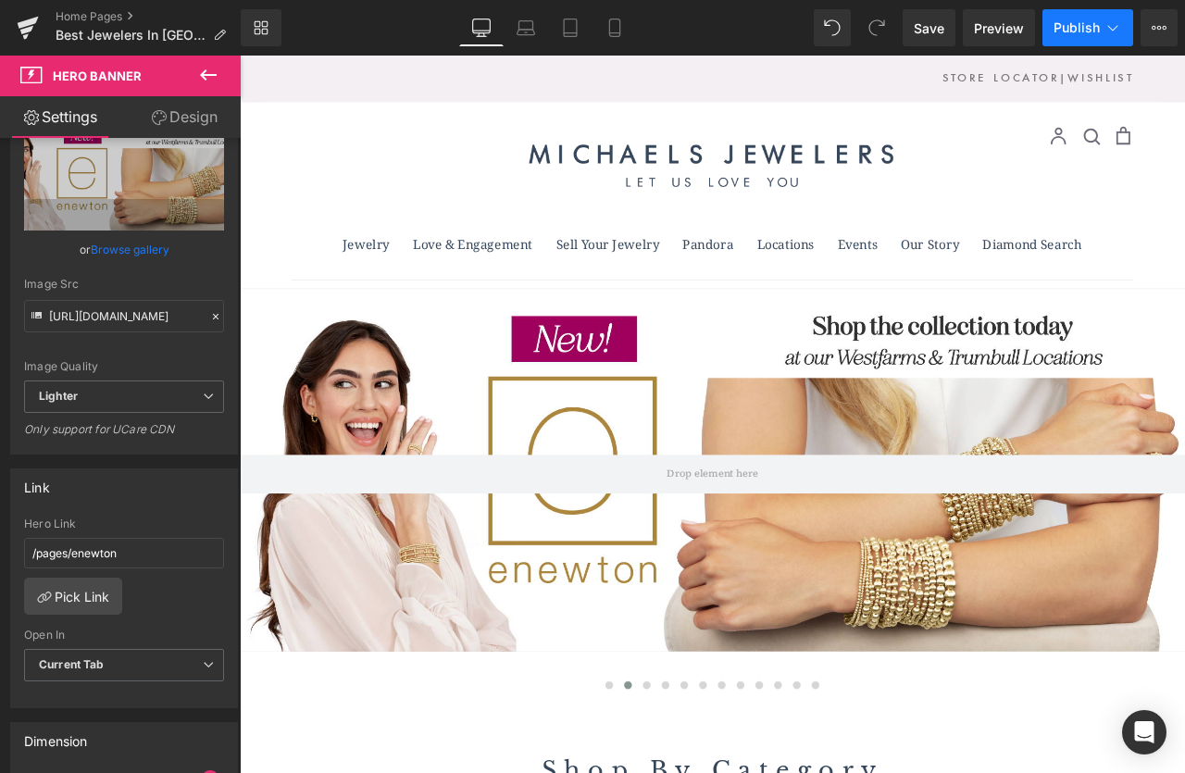
click at [1084, 32] on span "Publish" at bounding box center [1077, 27] width 46 height 15
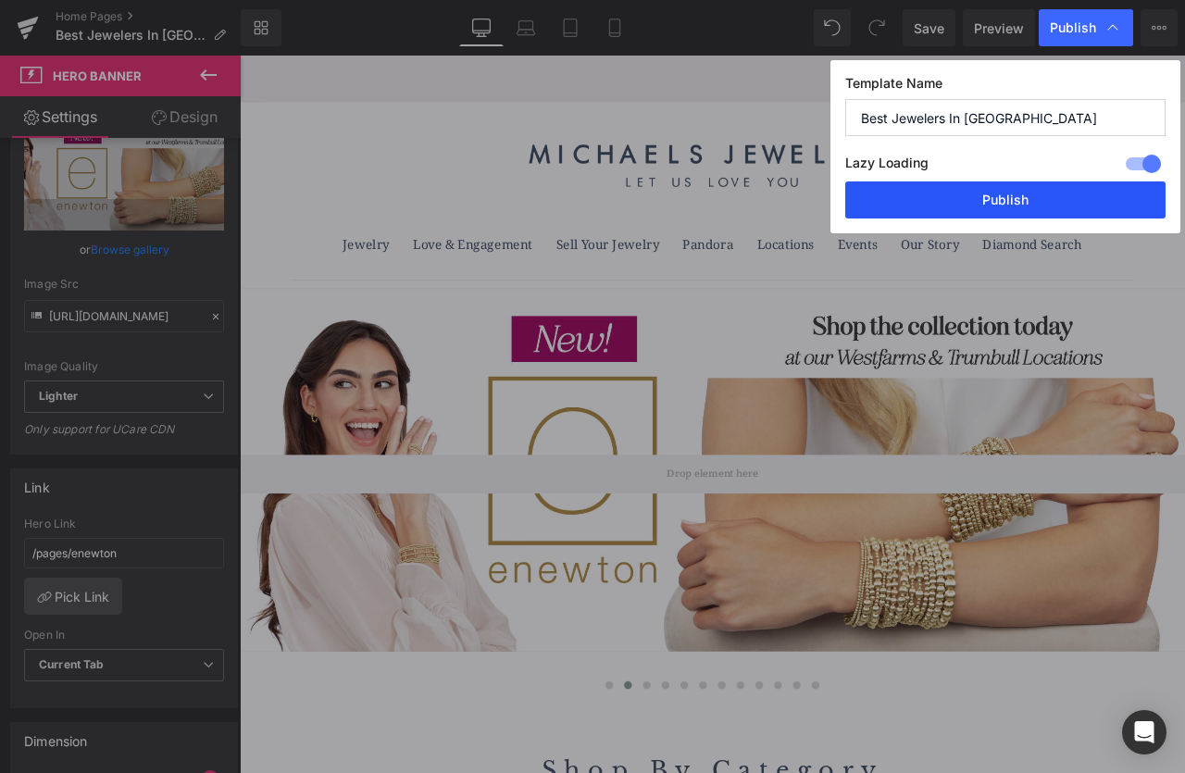
click at [1030, 201] on button "Publish" at bounding box center [1005, 199] width 320 height 37
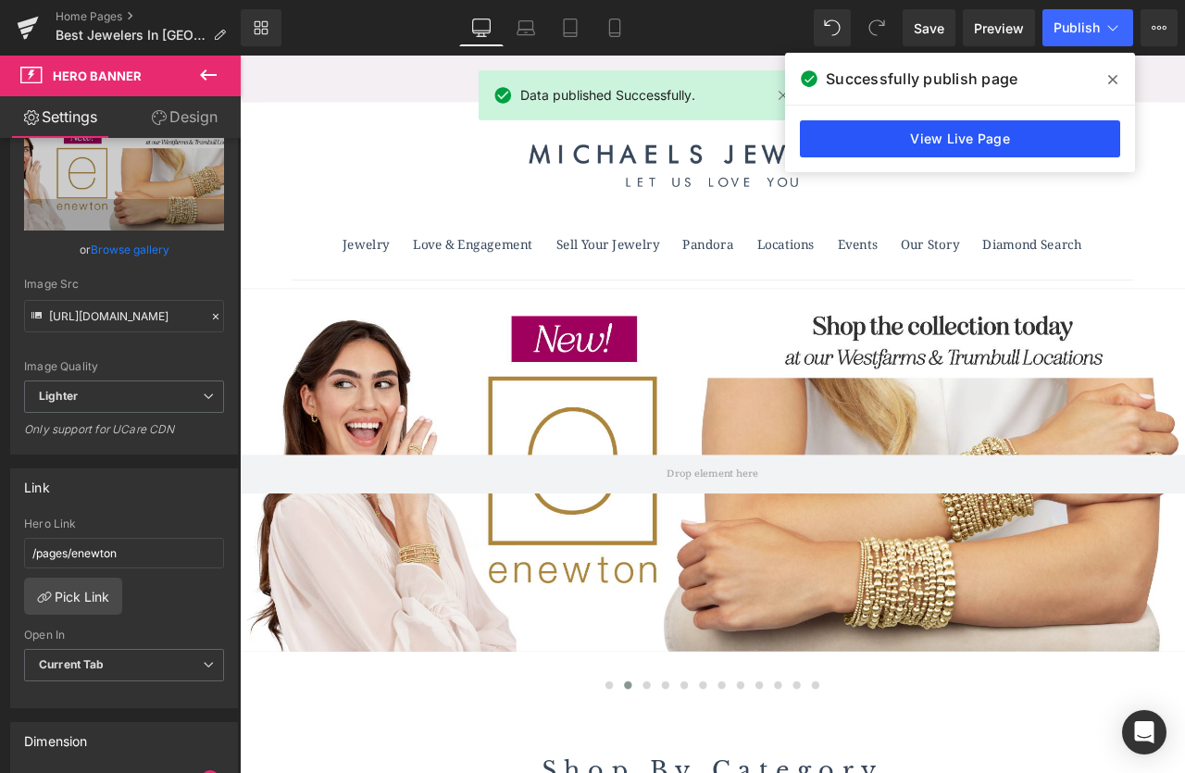
click at [1039, 147] on link "View Live Page" at bounding box center [960, 138] width 320 height 37
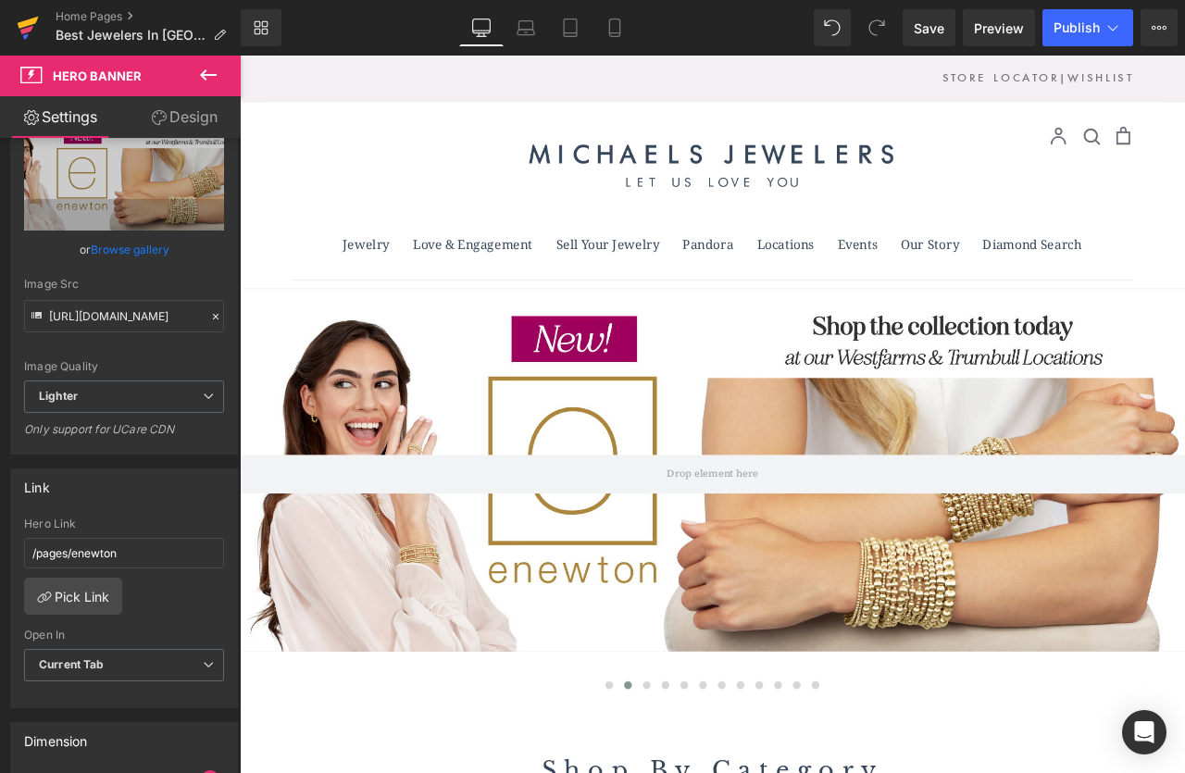
click at [31, 27] on icon at bounding box center [28, 28] width 22 height 46
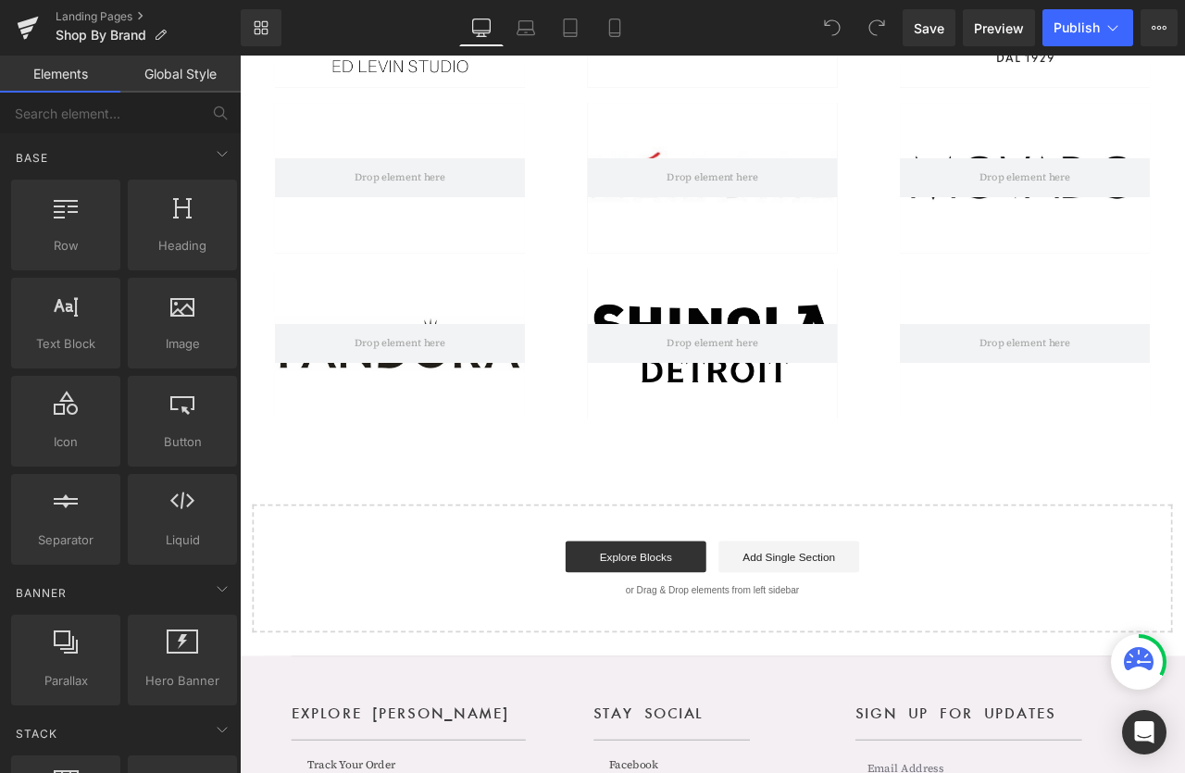
scroll to position [851, 0]
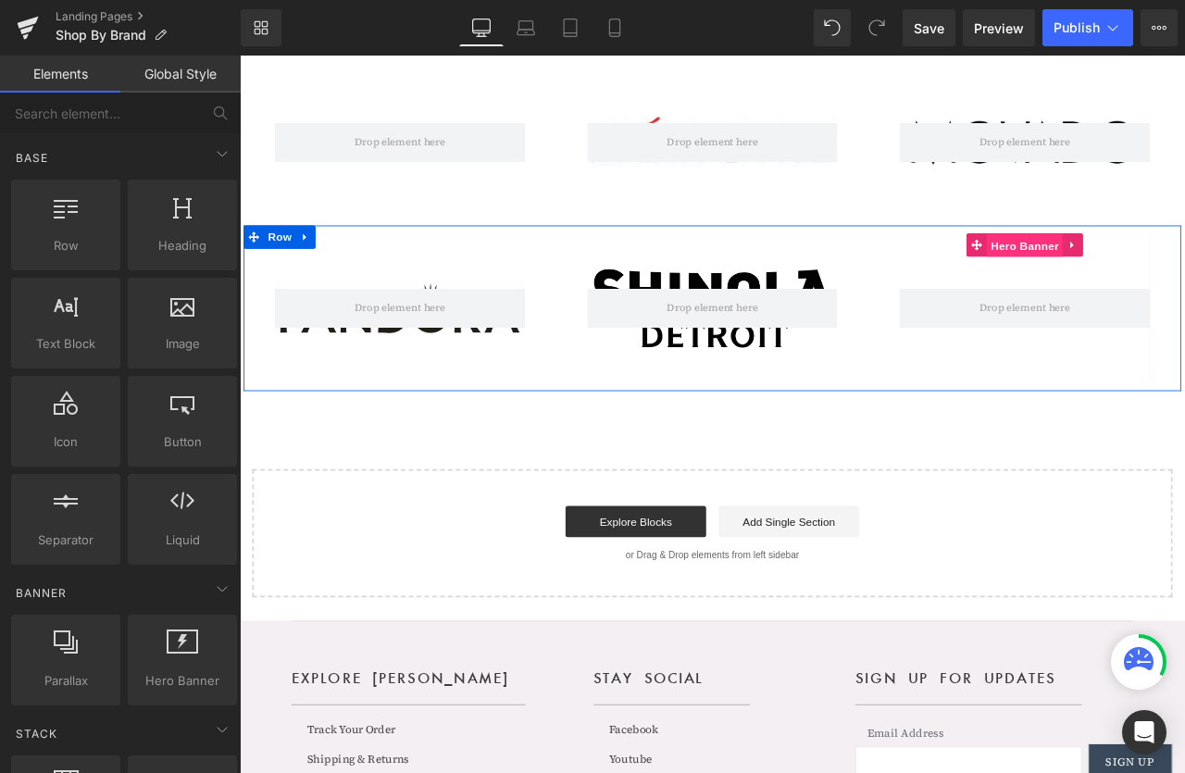
click at [1168, 286] on span "Hero Banner" at bounding box center [1170, 281] width 90 height 28
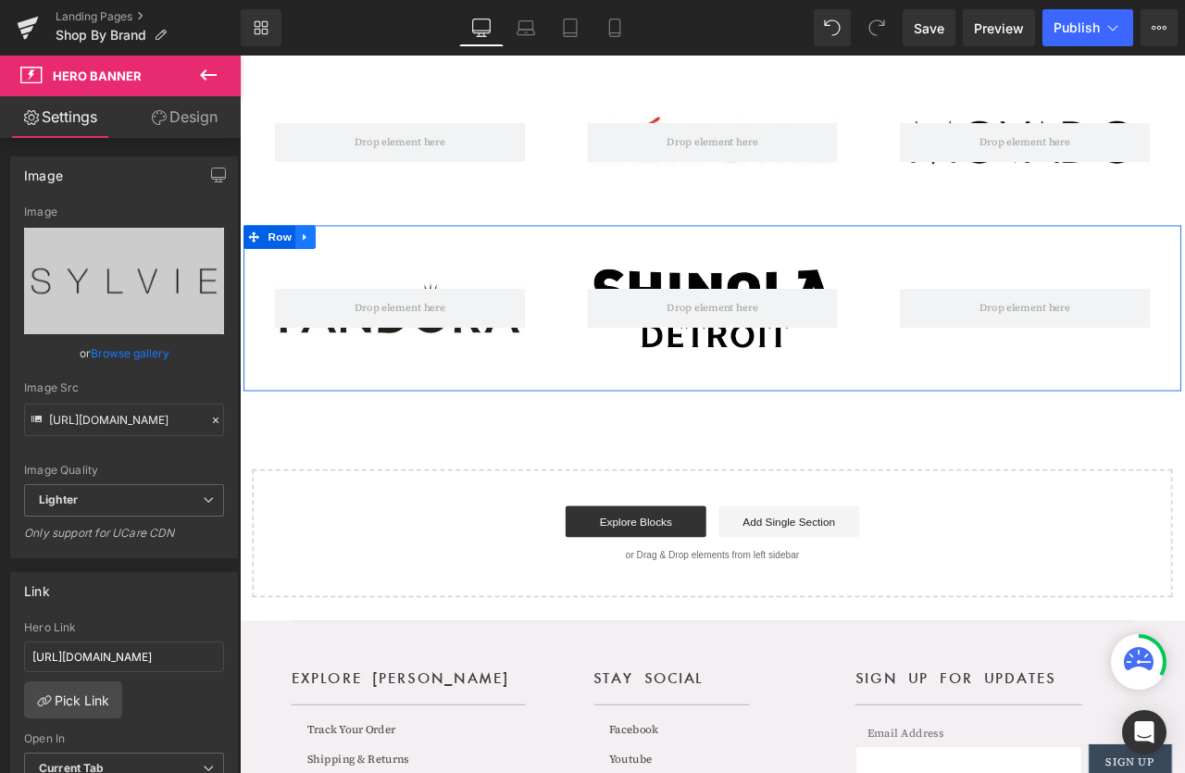
click at [324, 274] on icon at bounding box center [317, 271] width 13 height 14
click at [347, 271] on icon at bounding box center [341, 270] width 13 height 13
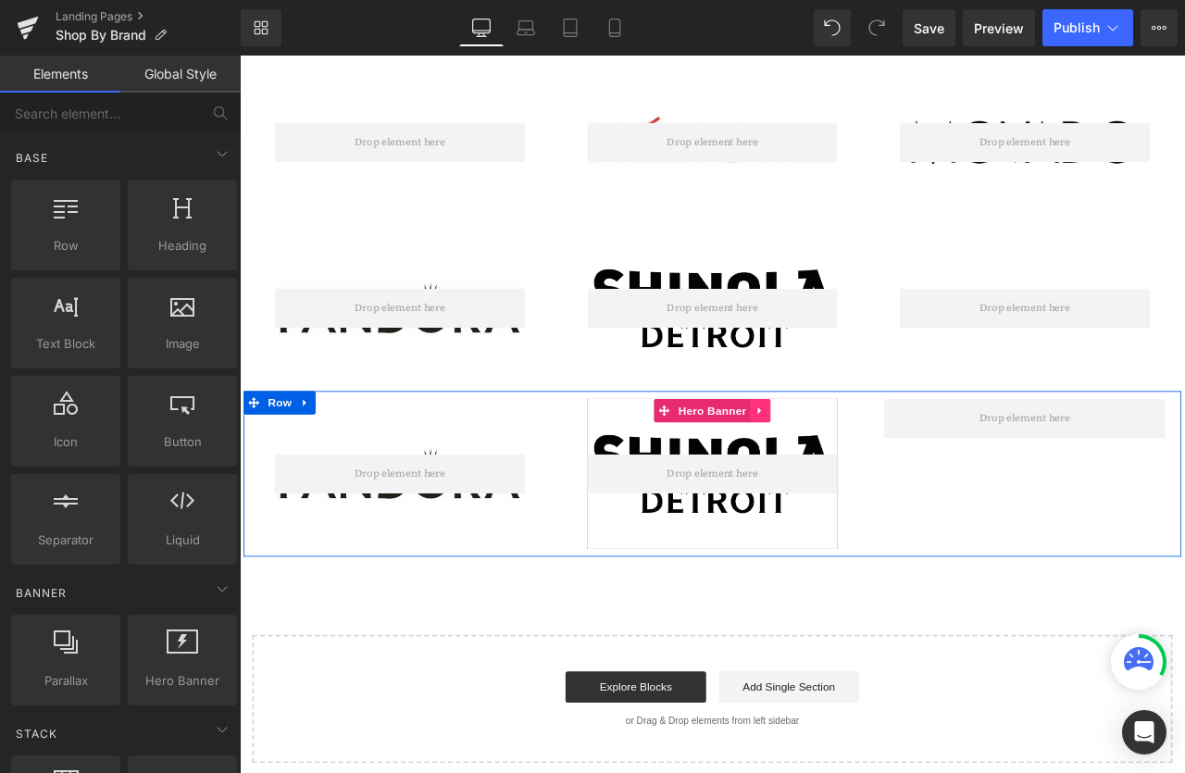
click at [856, 476] on icon at bounding box center [856, 476] width 4 height 8
click at [867, 476] on icon at bounding box center [869, 475] width 13 height 13
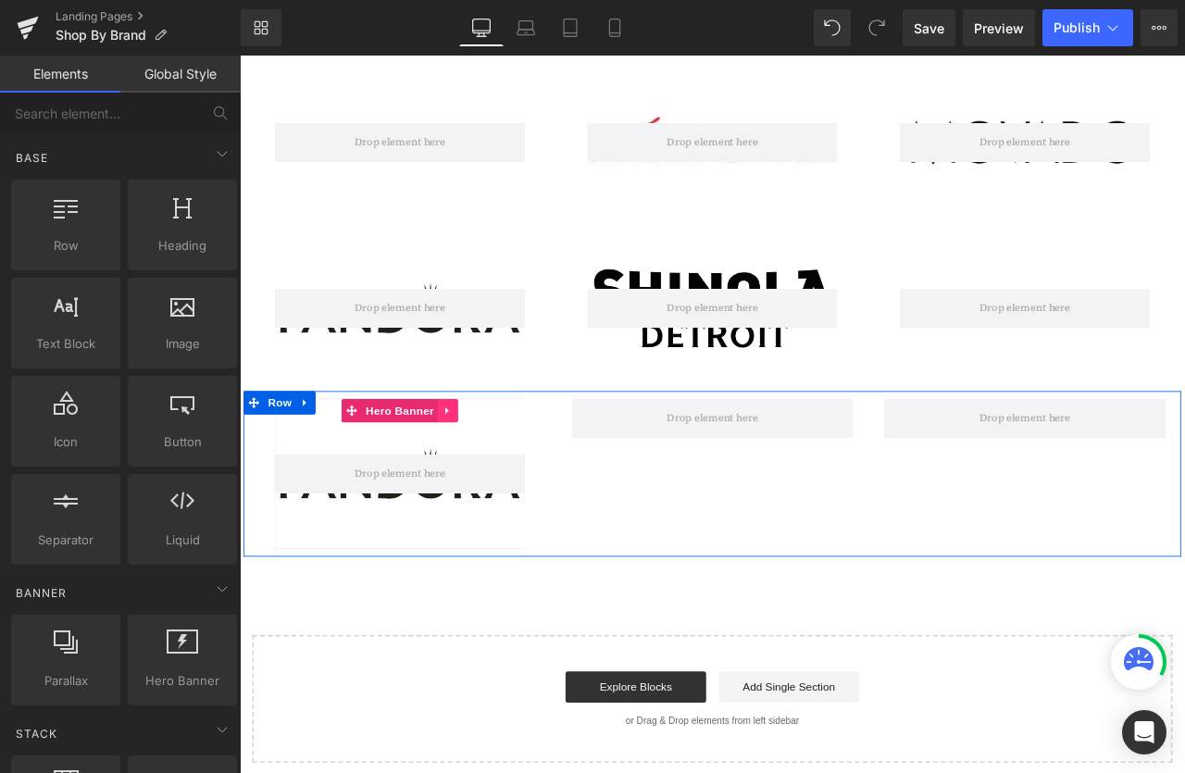
click at [493, 481] on icon at bounding box center [487, 476] width 13 height 14
click at [497, 479] on icon at bounding box center [499, 475] width 13 height 13
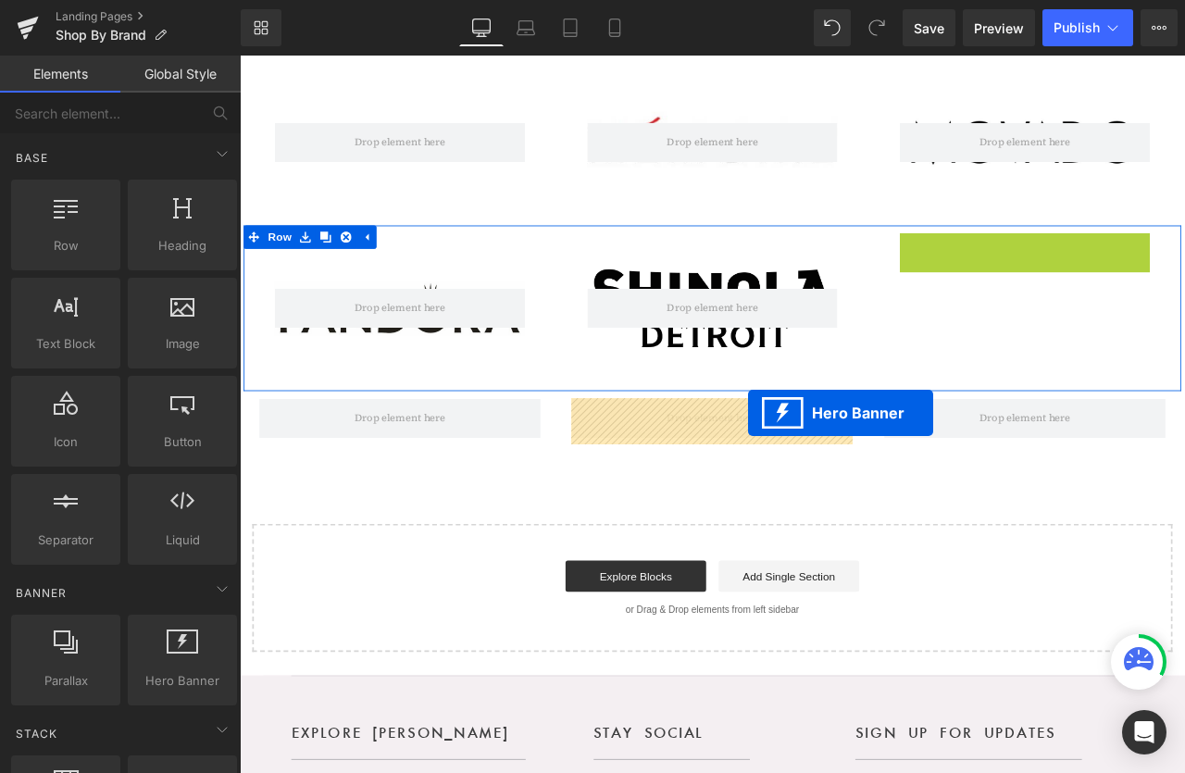
drag, startPoint x: 1110, startPoint y: 282, endPoint x: 843, endPoint y: 479, distance: 331.9
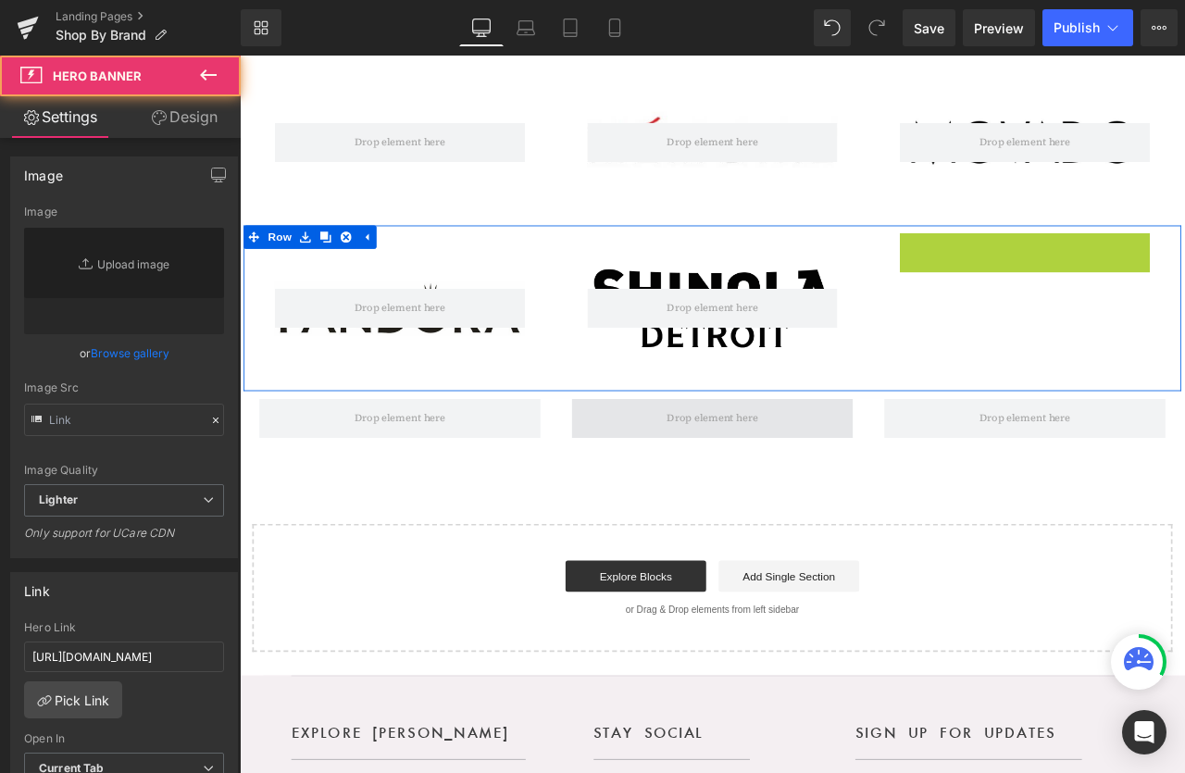
type input "[URL][DOMAIN_NAME]"
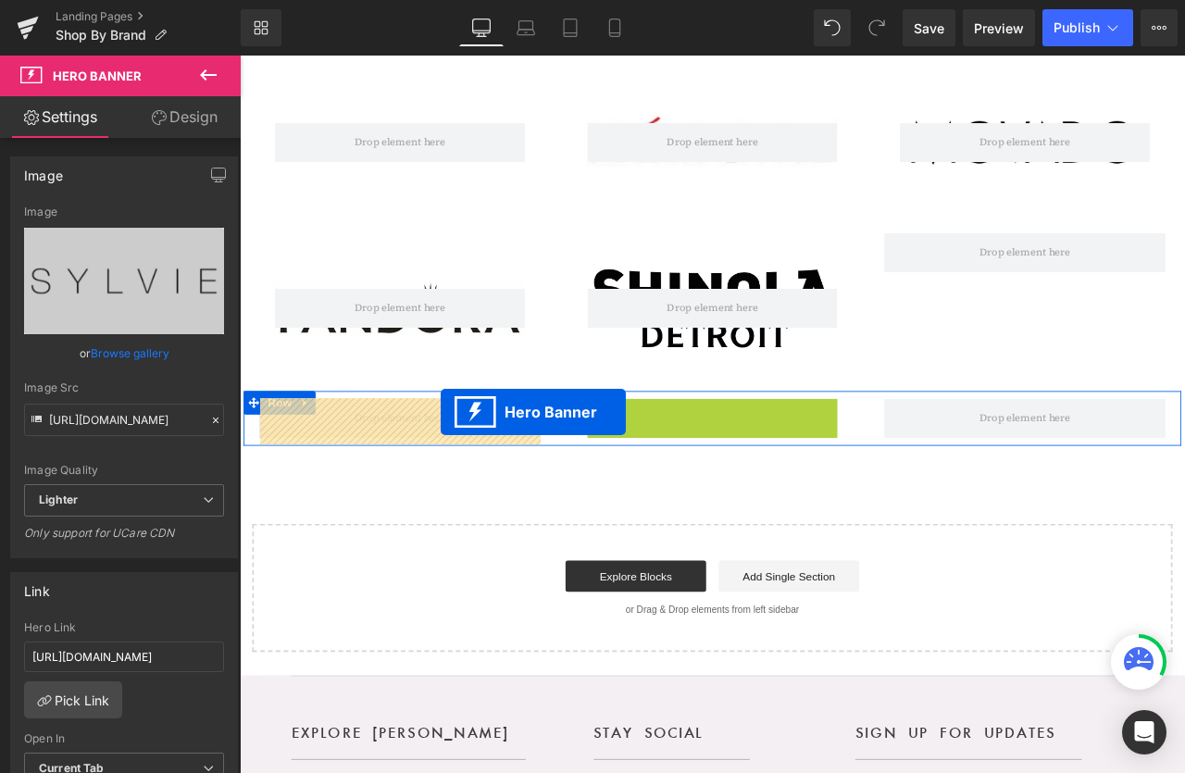
drag, startPoint x: 742, startPoint y: 473, endPoint x: 478, endPoint y: 478, distance: 263.9
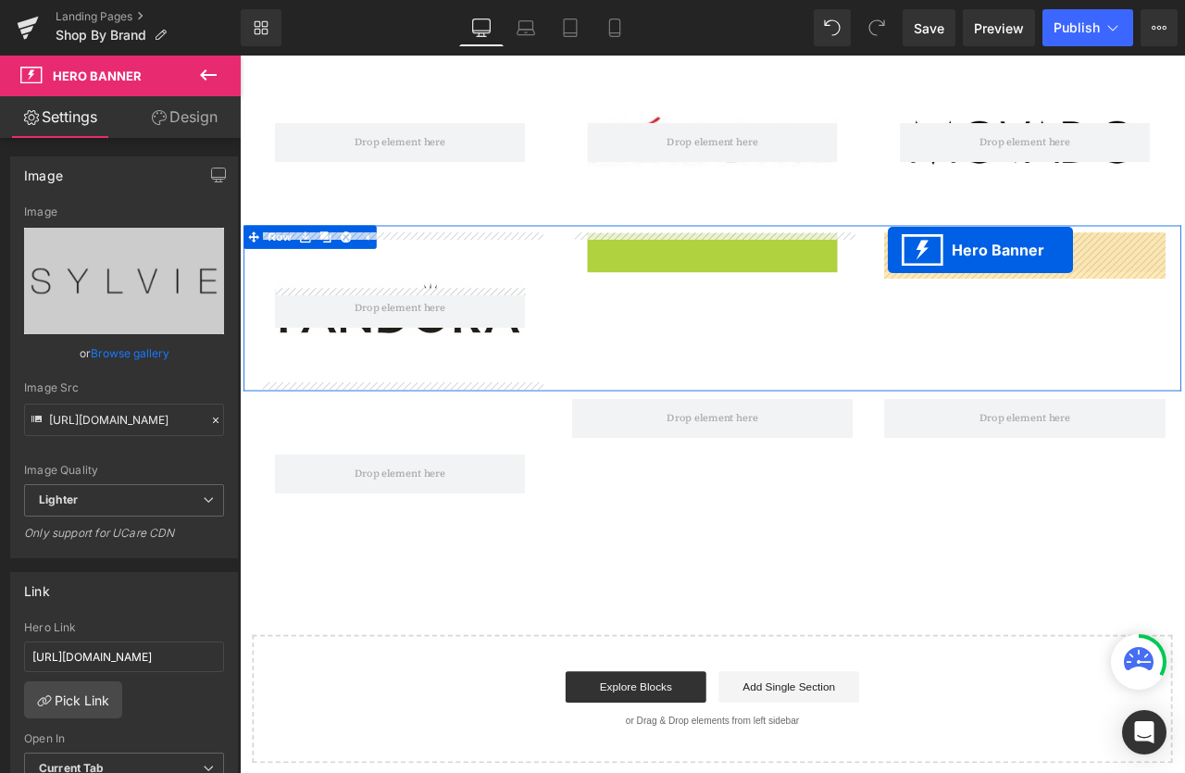
drag, startPoint x: 742, startPoint y: 284, endPoint x: 1008, endPoint y: 285, distance: 266.7
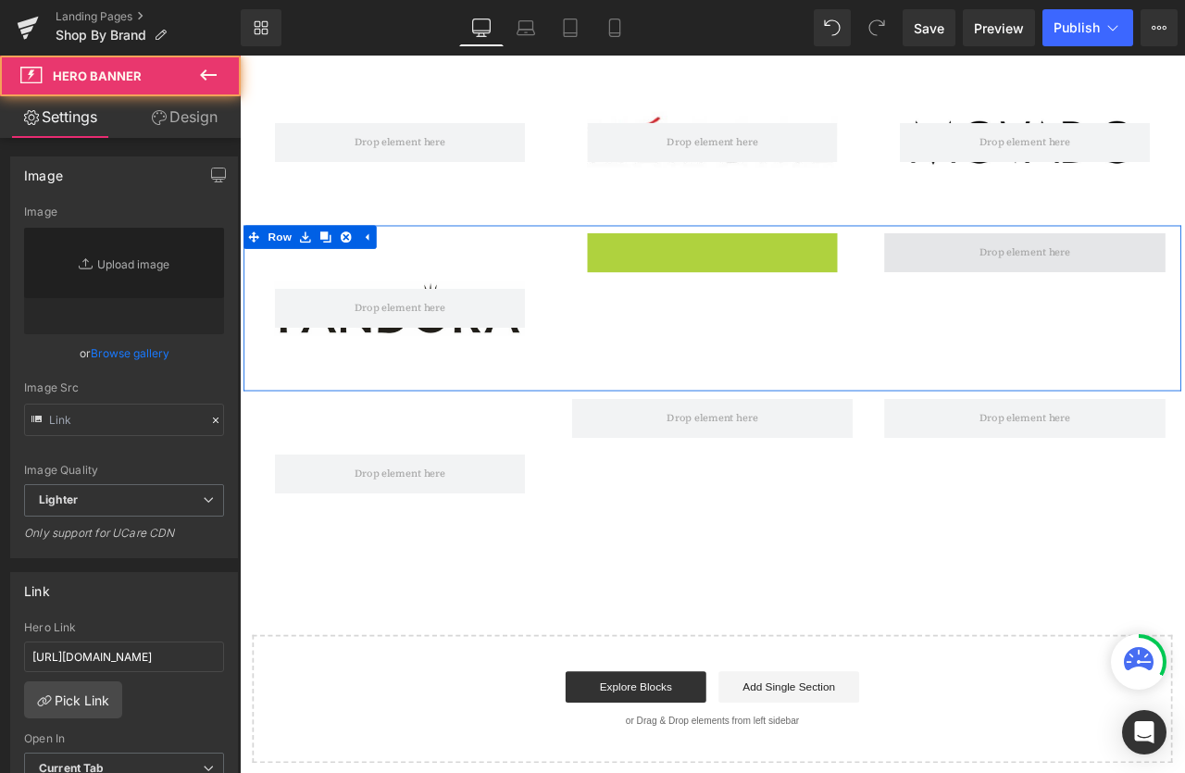
type input "[URL][DOMAIN_NAME]"
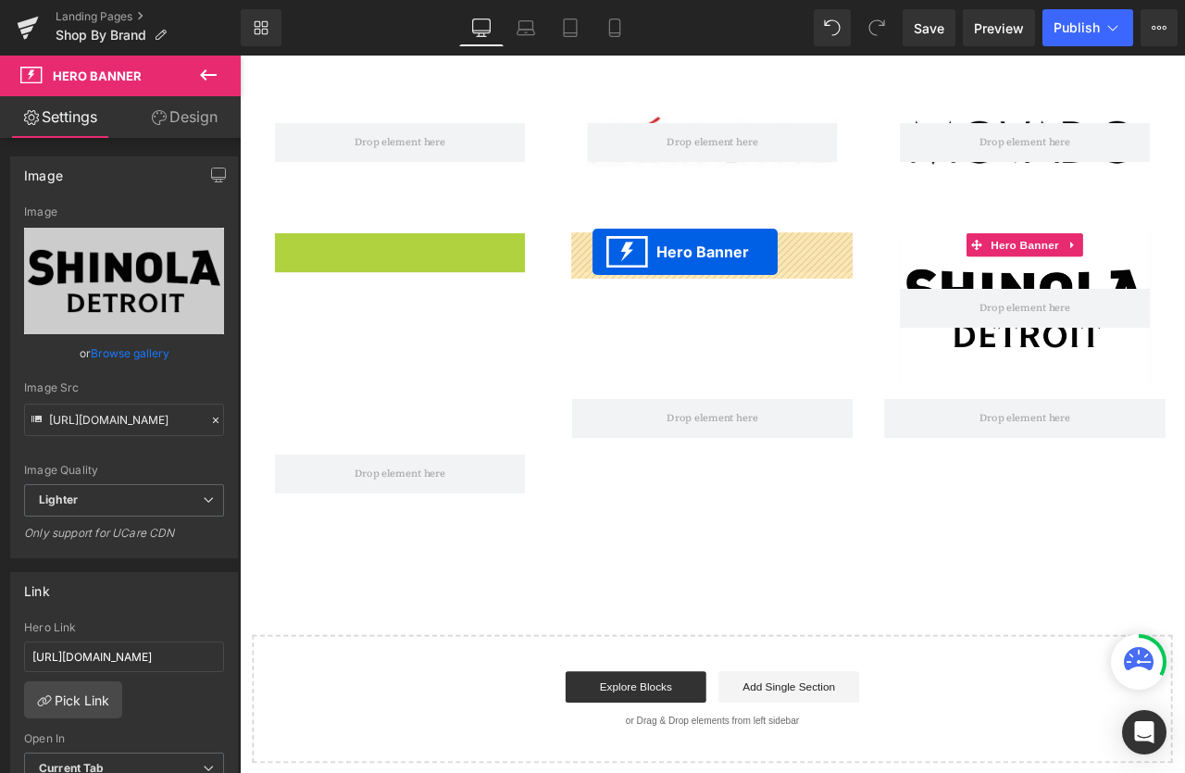
drag, startPoint x: 369, startPoint y: 288, endPoint x: 657, endPoint y: 288, distance: 287.9
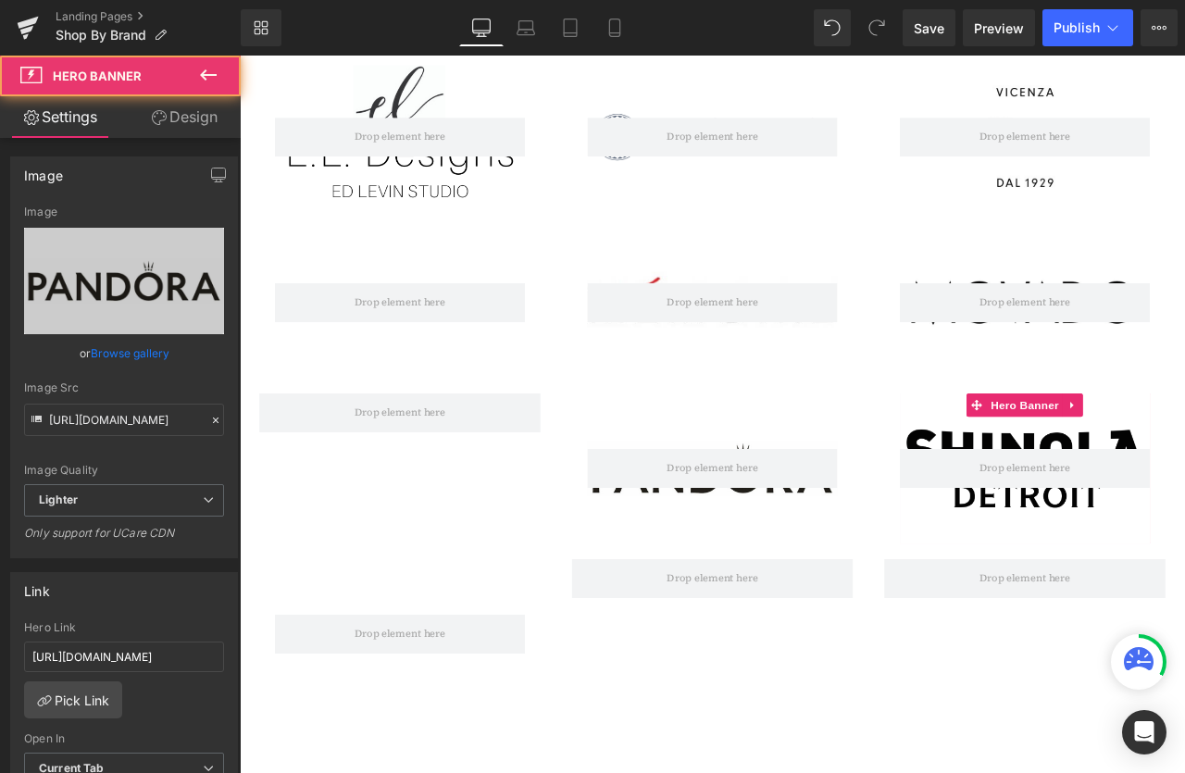
scroll to position [643, 0]
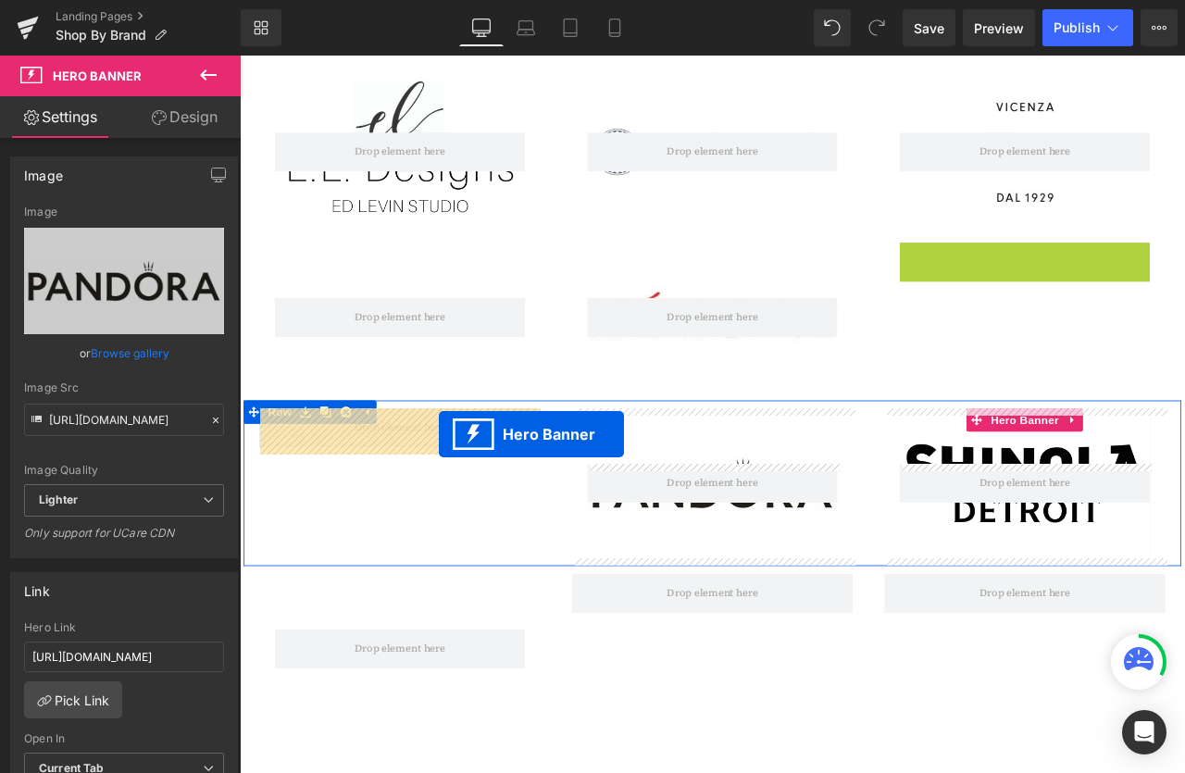
drag, startPoint x: 1123, startPoint y: 294, endPoint x: 476, endPoint y: 505, distance: 680.7
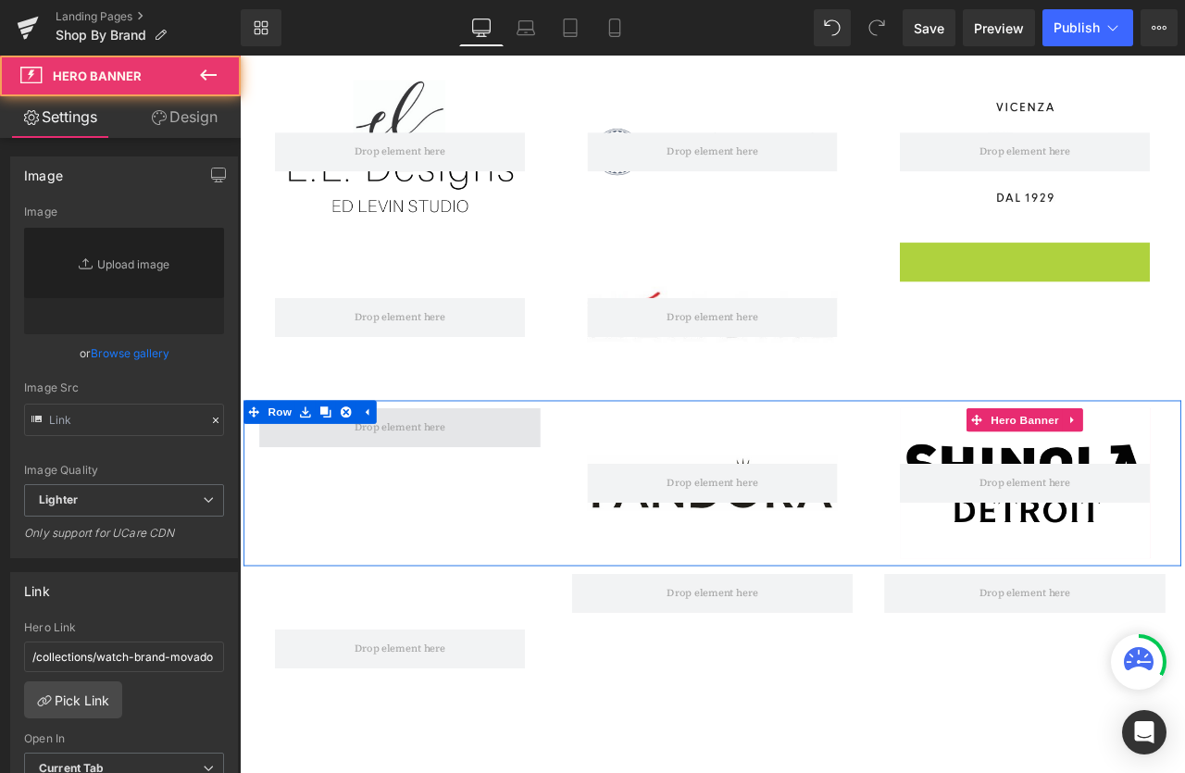
type input "[URL][DOMAIN_NAME]"
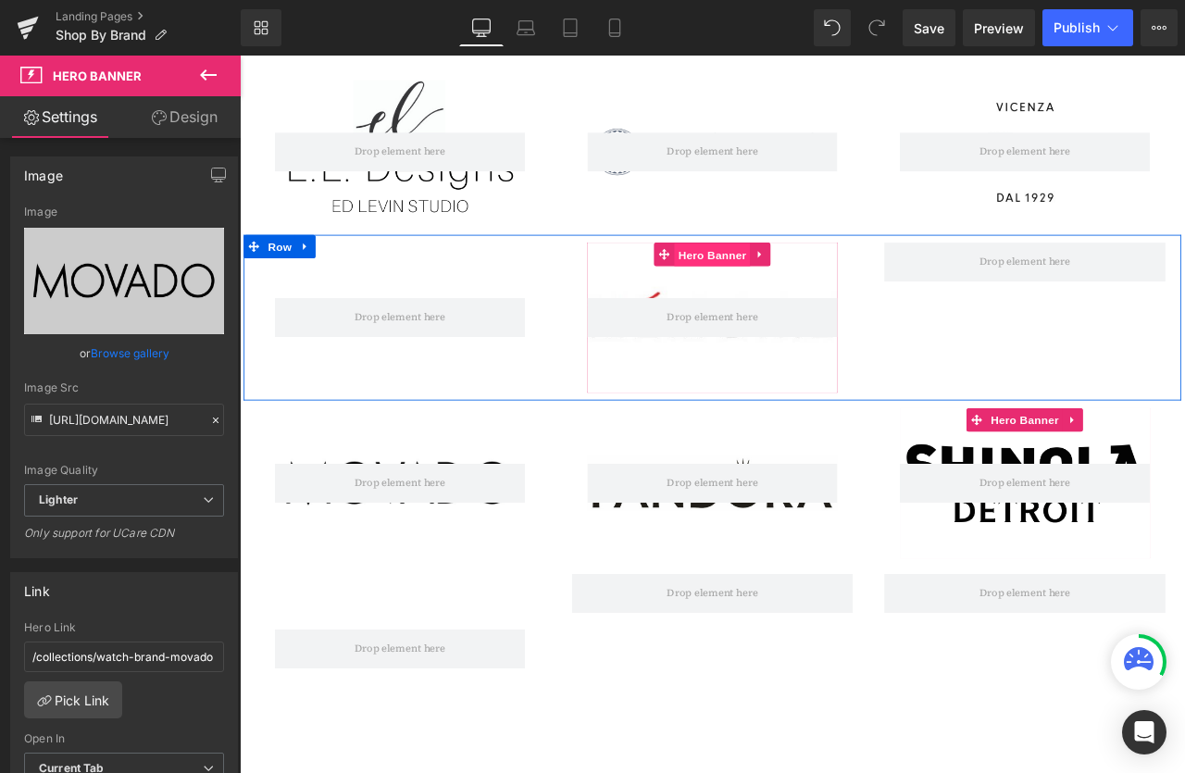
click at [796, 304] on span "Hero Banner" at bounding box center [800, 293] width 90 height 28
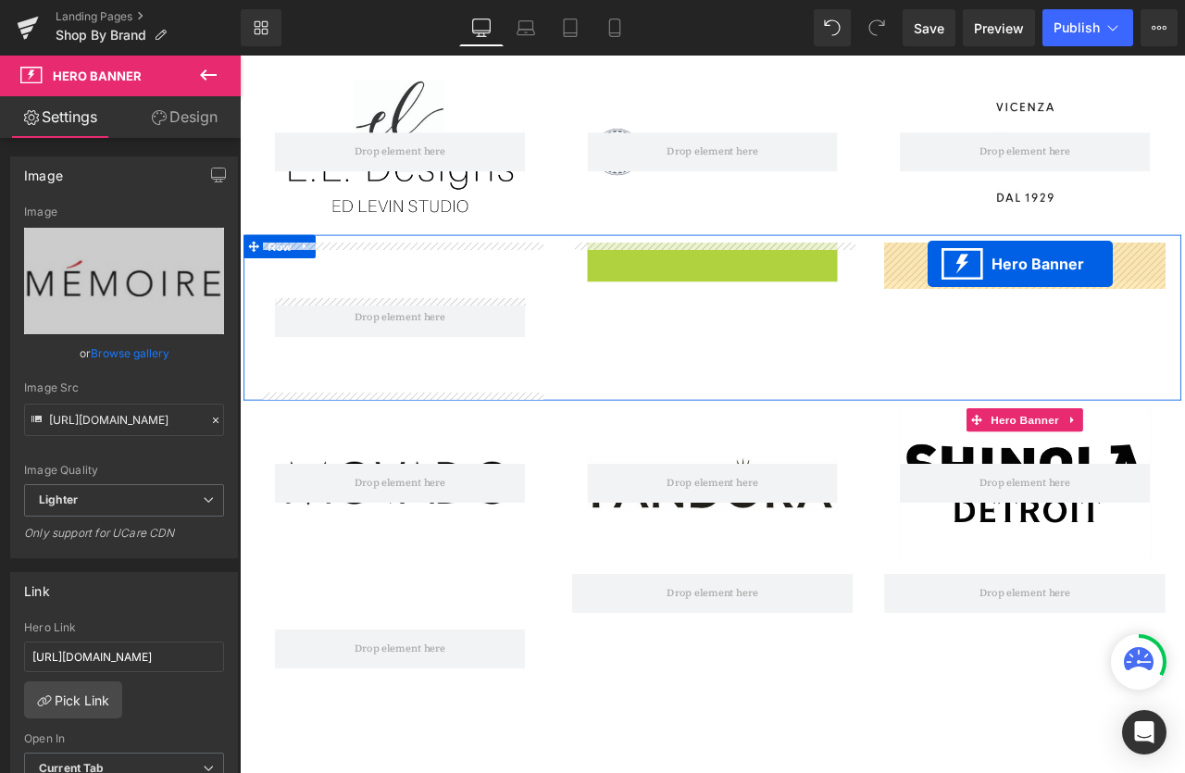
drag, startPoint x: 793, startPoint y: 294, endPoint x: 1055, endPoint y: 301, distance: 263.1
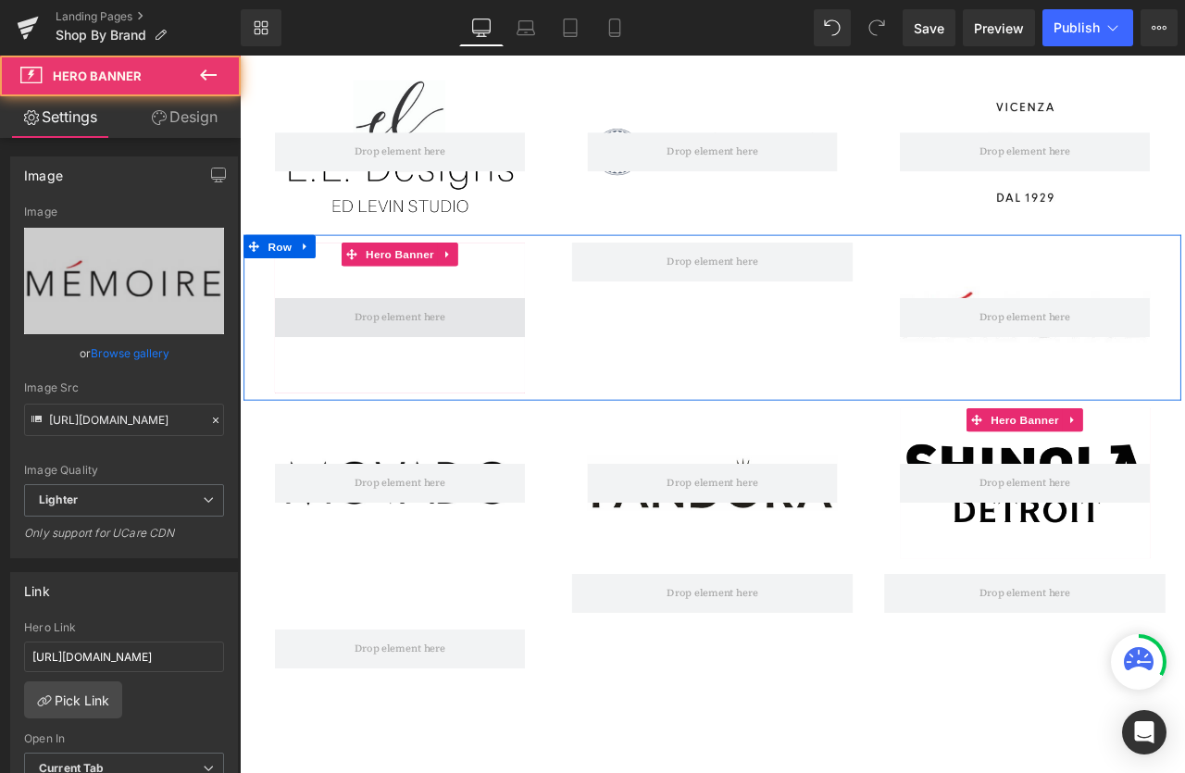
click at [398, 373] on span at bounding box center [428, 367] width 121 height 29
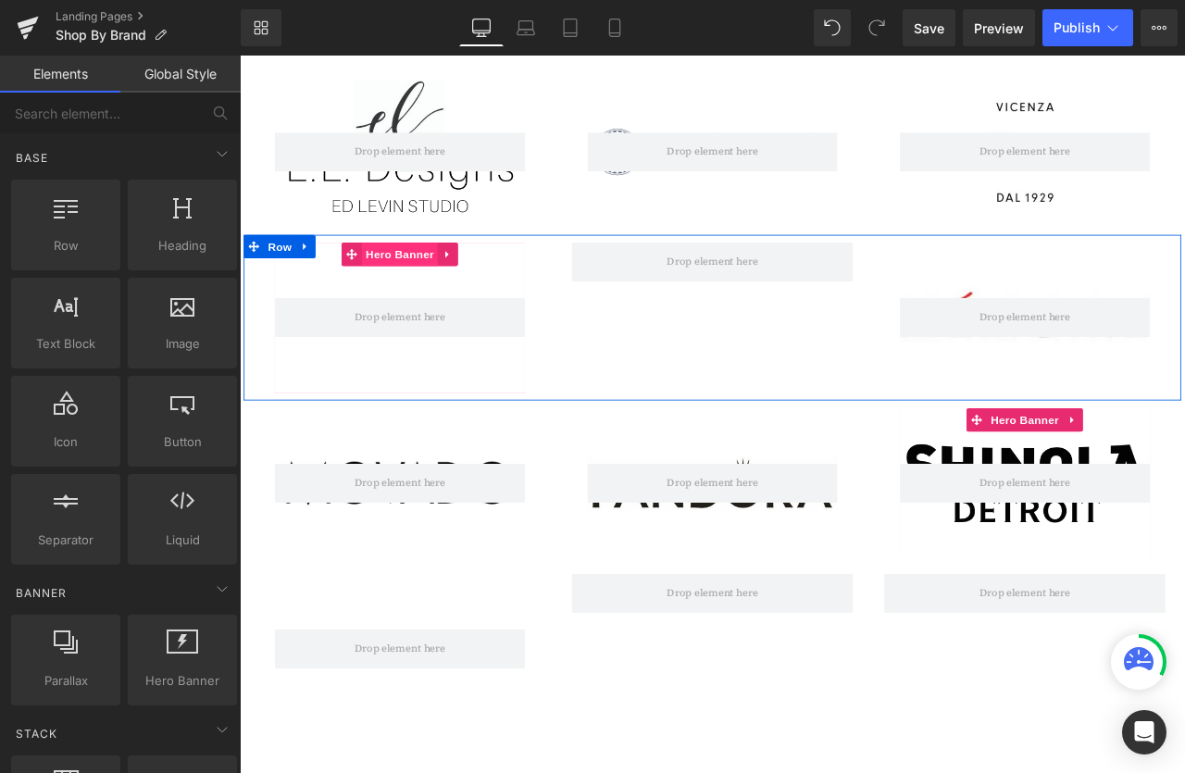
click at [419, 294] on span "Hero Banner" at bounding box center [429, 292] width 90 height 28
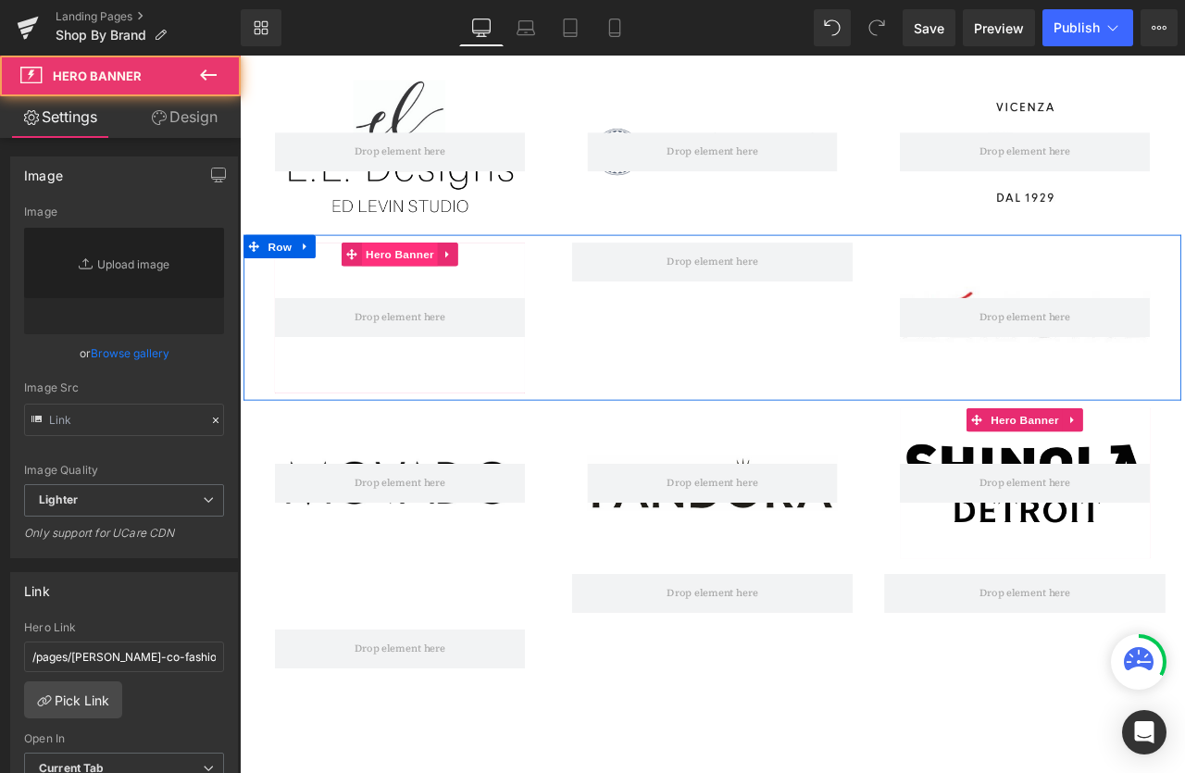
type input "[URL][DOMAIN_NAME][PERSON_NAME]"
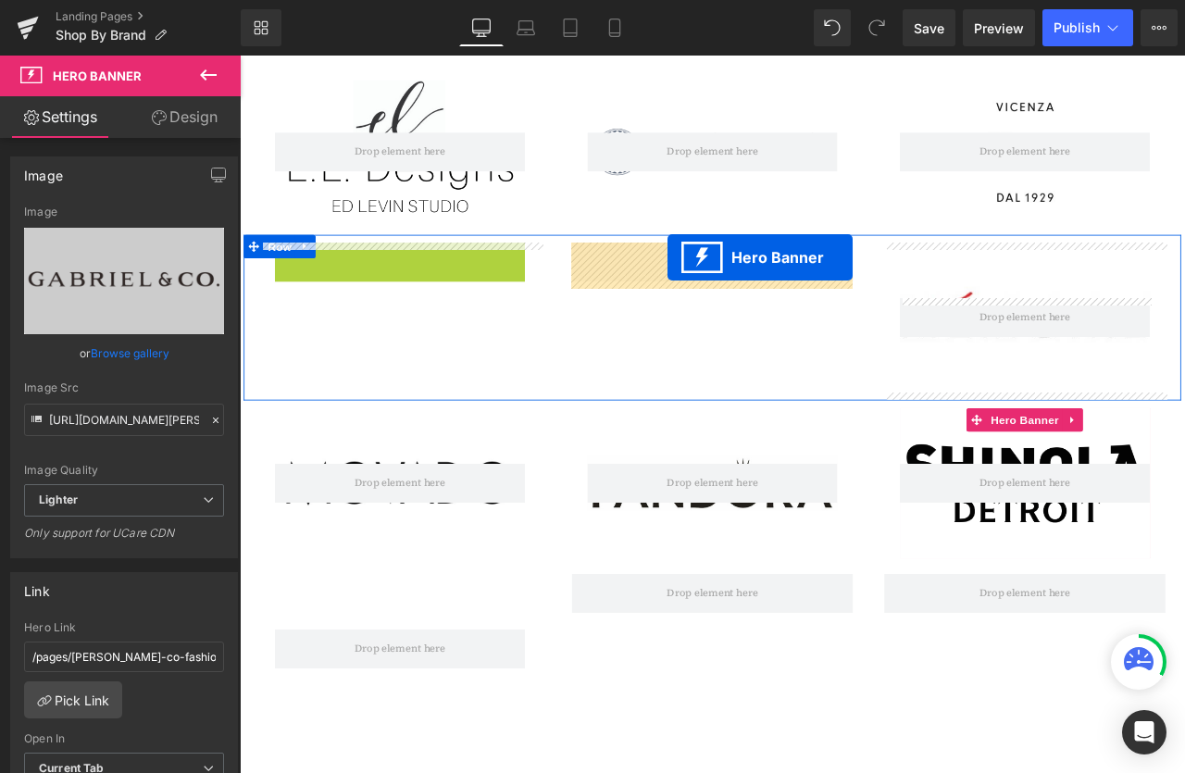
drag, startPoint x: 419, startPoint y: 292, endPoint x: 747, endPoint y: 295, distance: 327.8
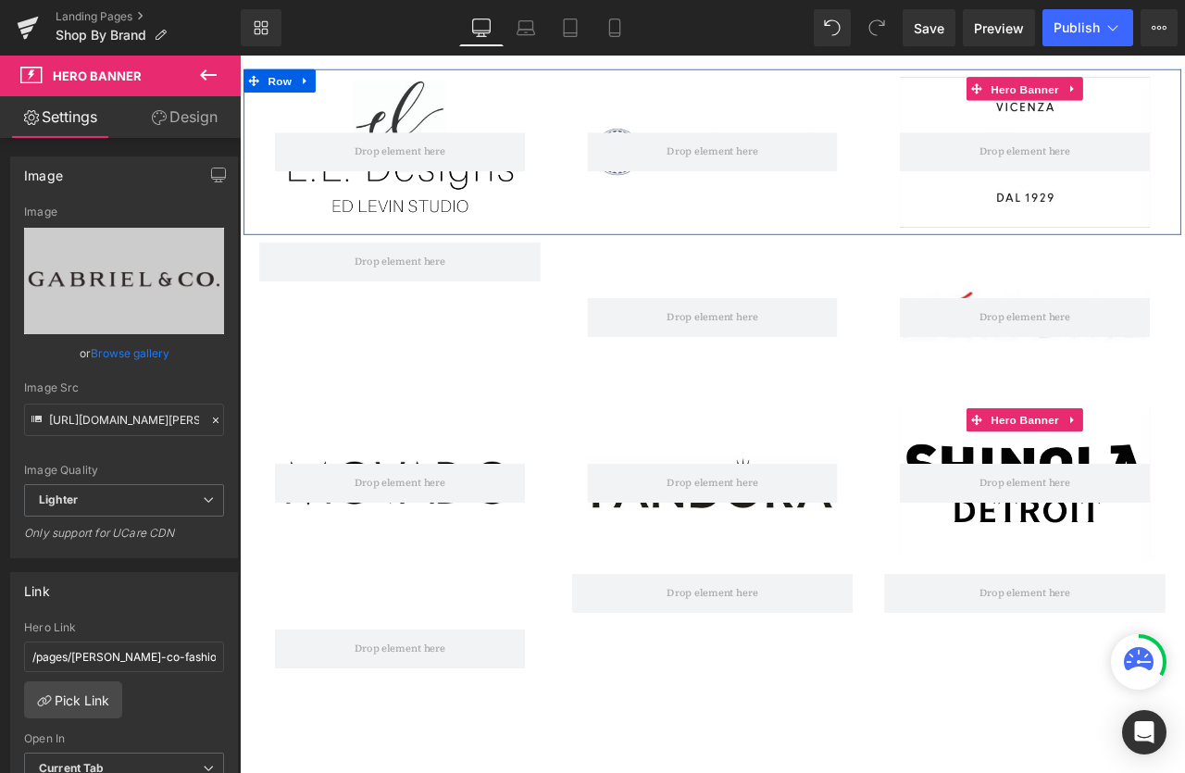
scroll to position [550, 0]
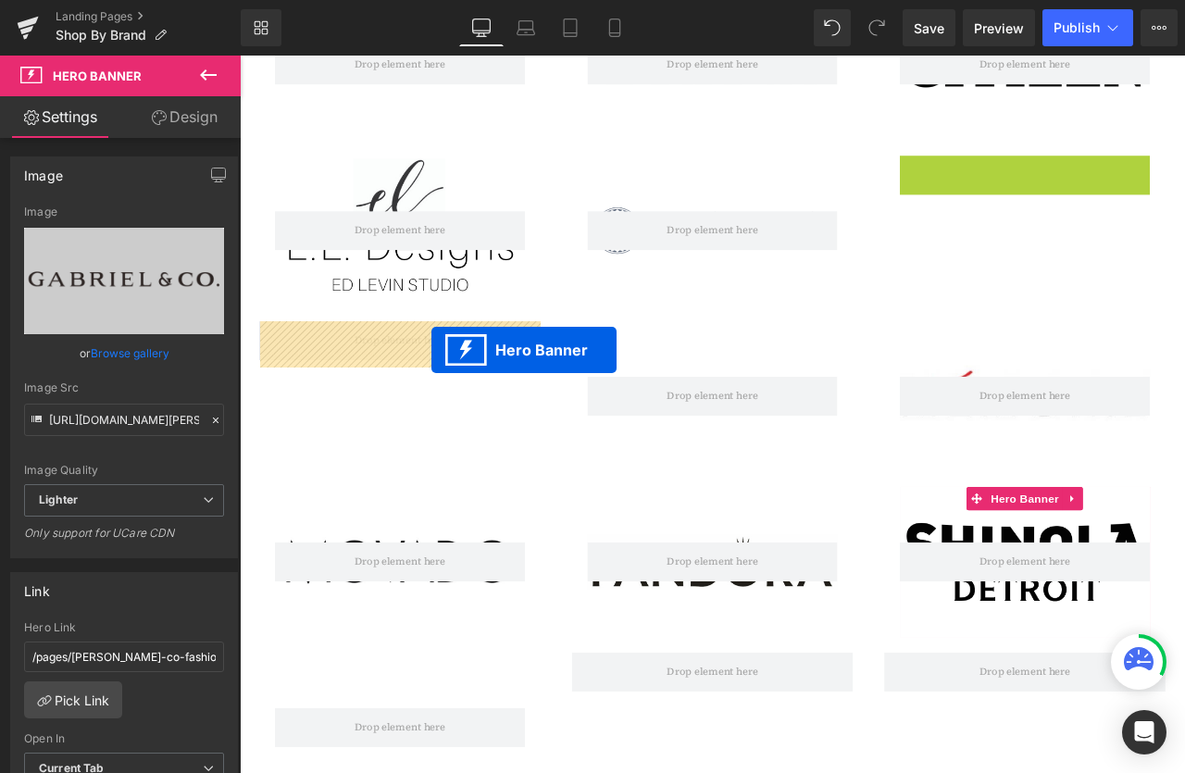
drag, startPoint x: 1168, startPoint y: 92, endPoint x: 469, endPoint y: 401, distance: 764.4
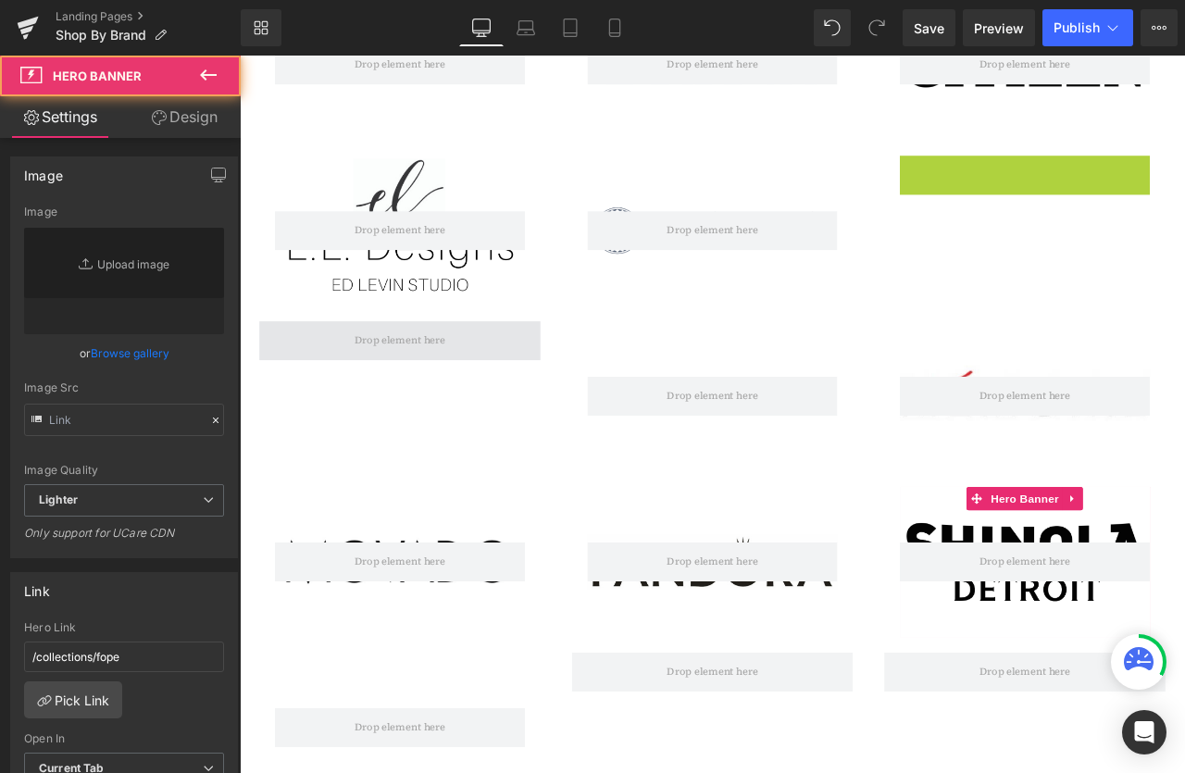
type input "[URL][DOMAIN_NAME]"
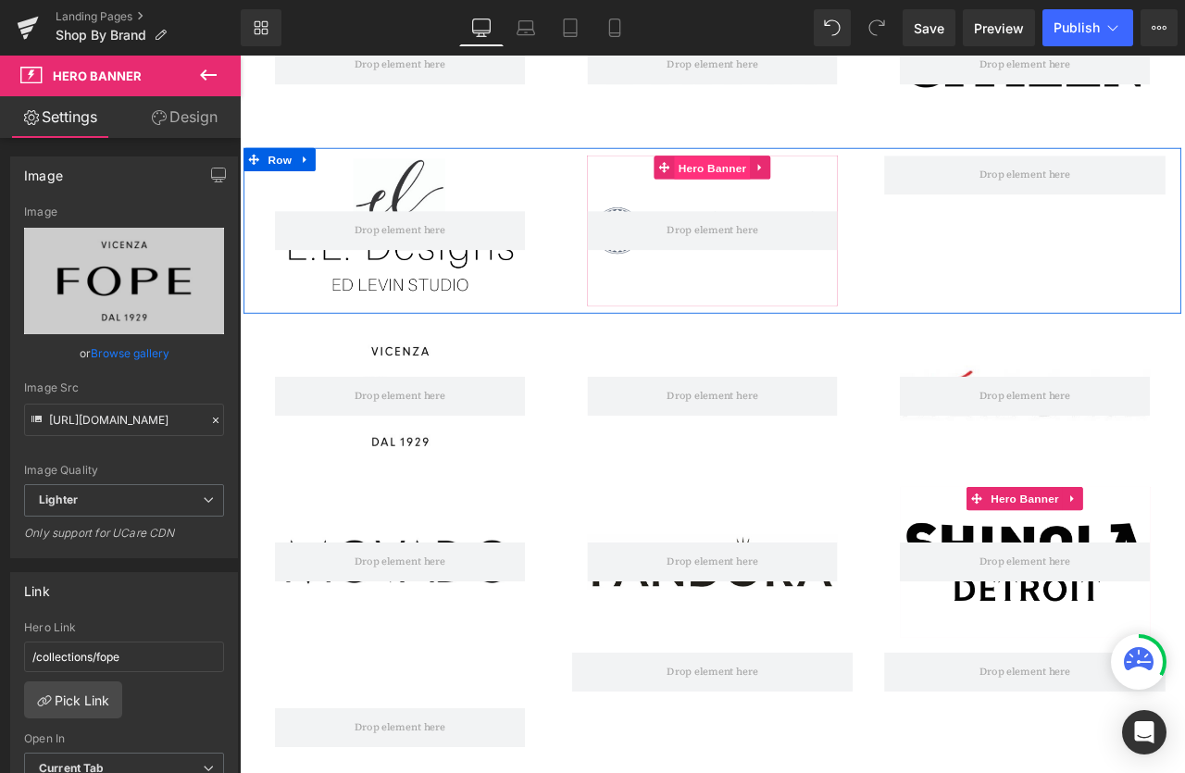
click at [804, 190] on span "Hero Banner" at bounding box center [800, 189] width 90 height 28
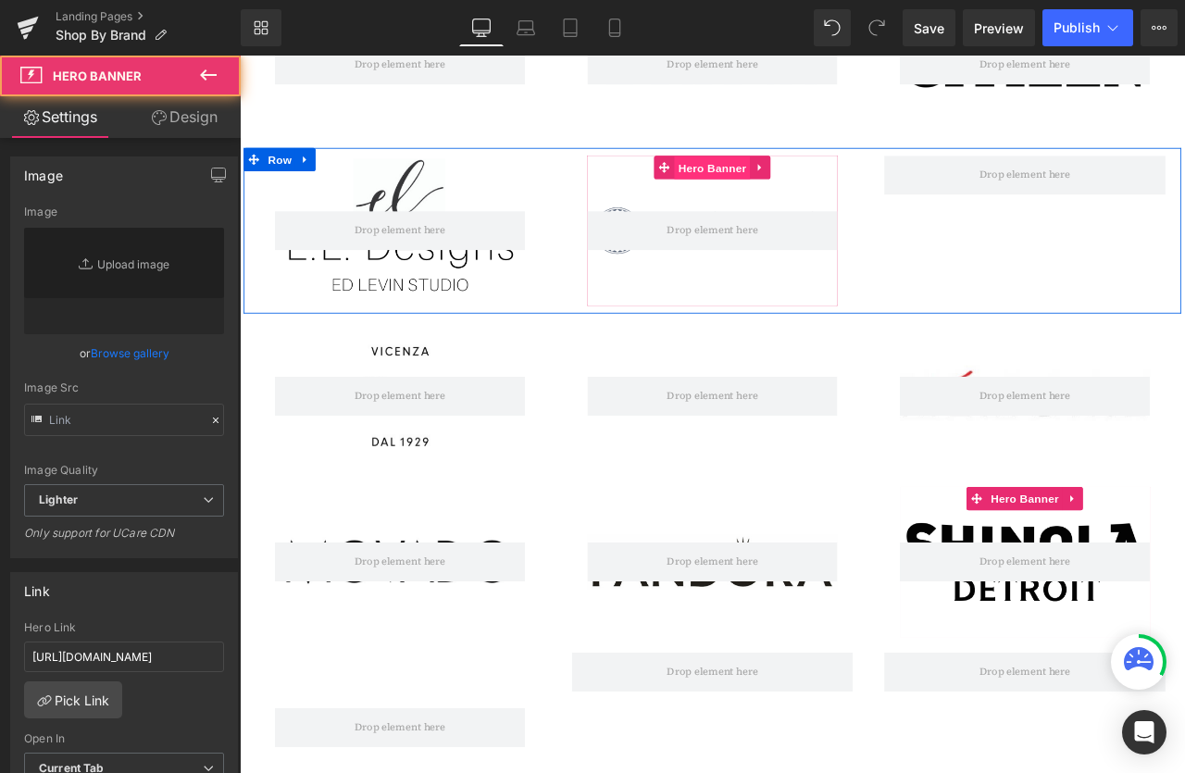
type input "[URL][DOMAIN_NAME]"
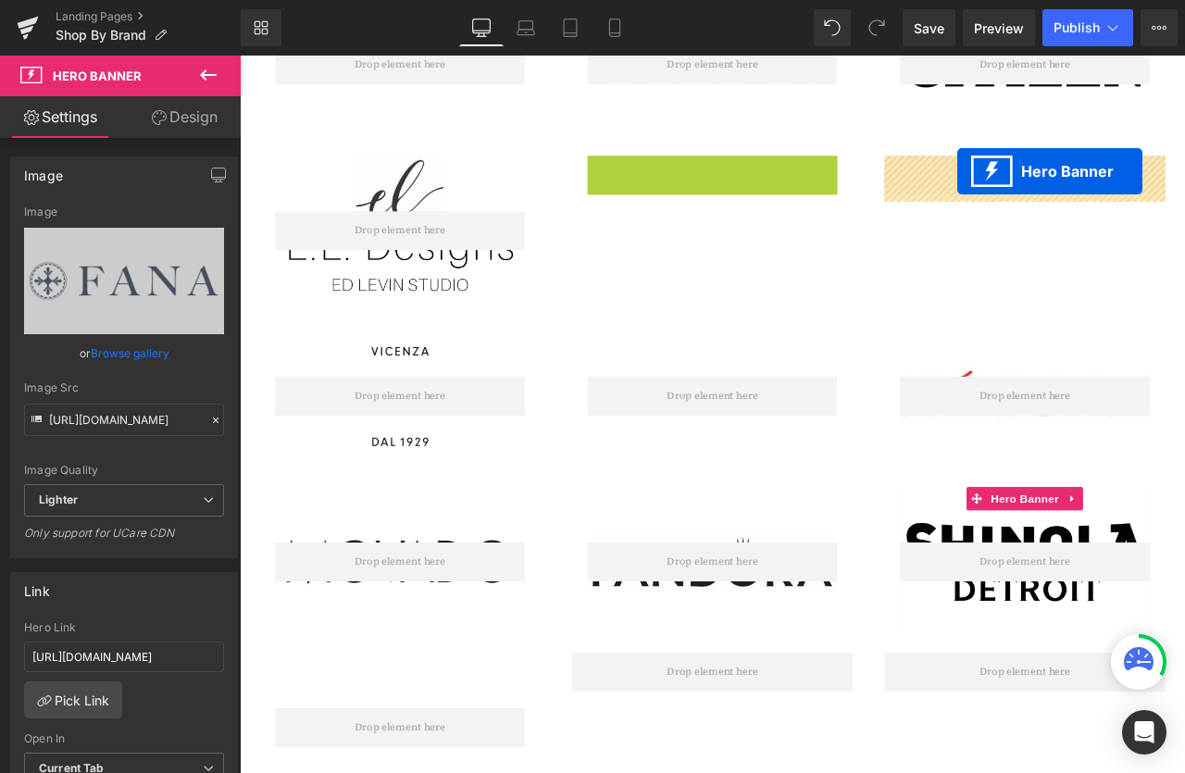
drag, startPoint x: 804, startPoint y: 190, endPoint x: 1090, endPoint y: 193, distance: 286.1
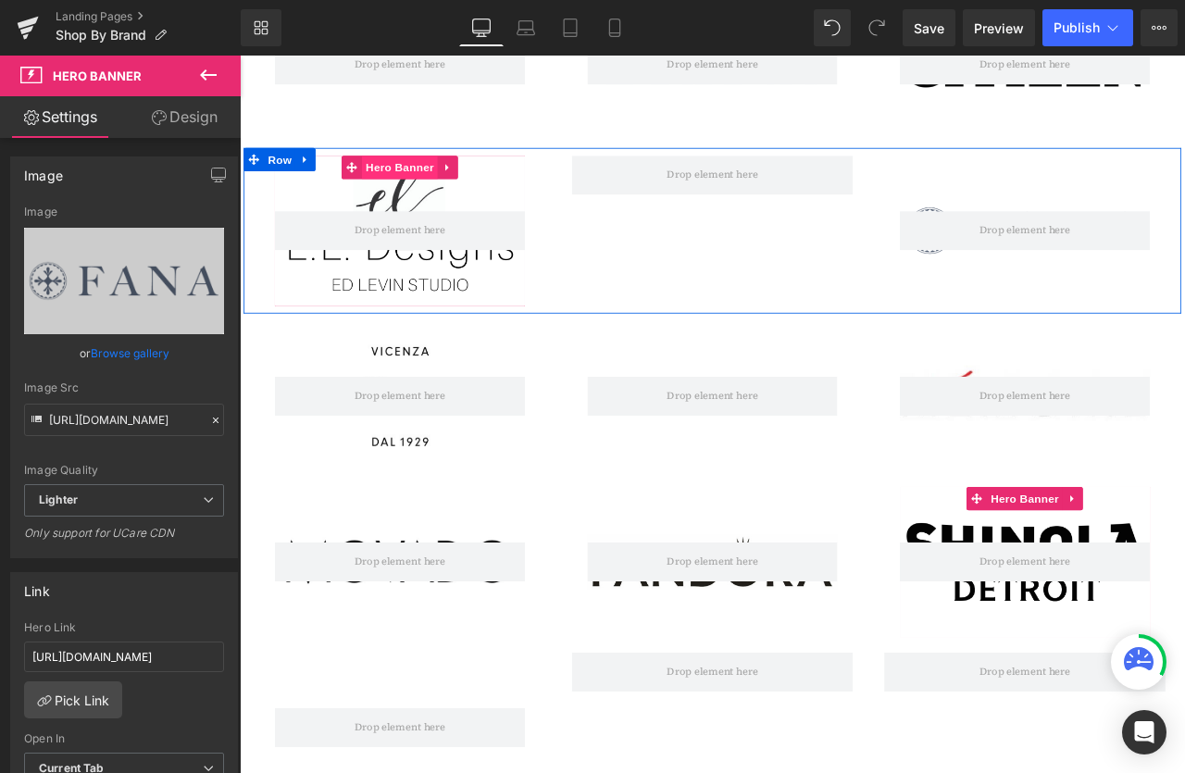
click at [424, 189] on span "Hero Banner" at bounding box center [429, 188] width 90 height 28
click at [484, 188] on icon at bounding box center [485, 188] width 4 height 8
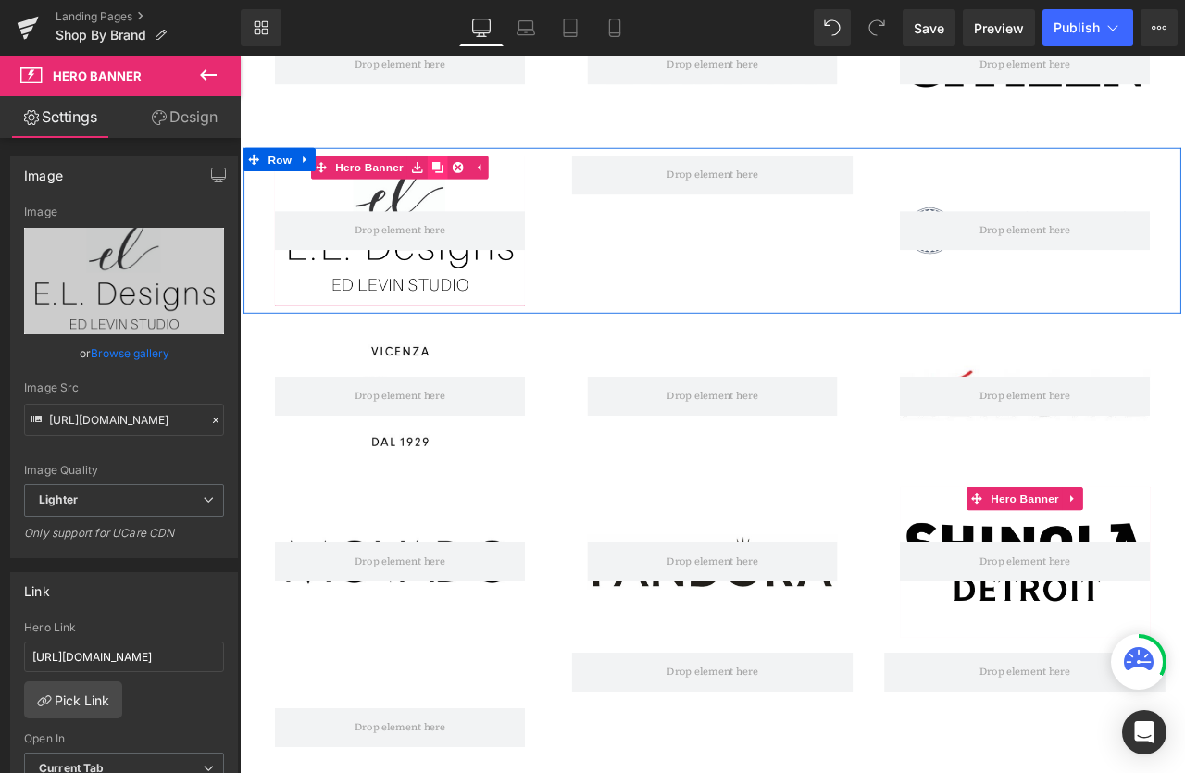
click at [473, 188] on icon at bounding box center [474, 187] width 13 height 13
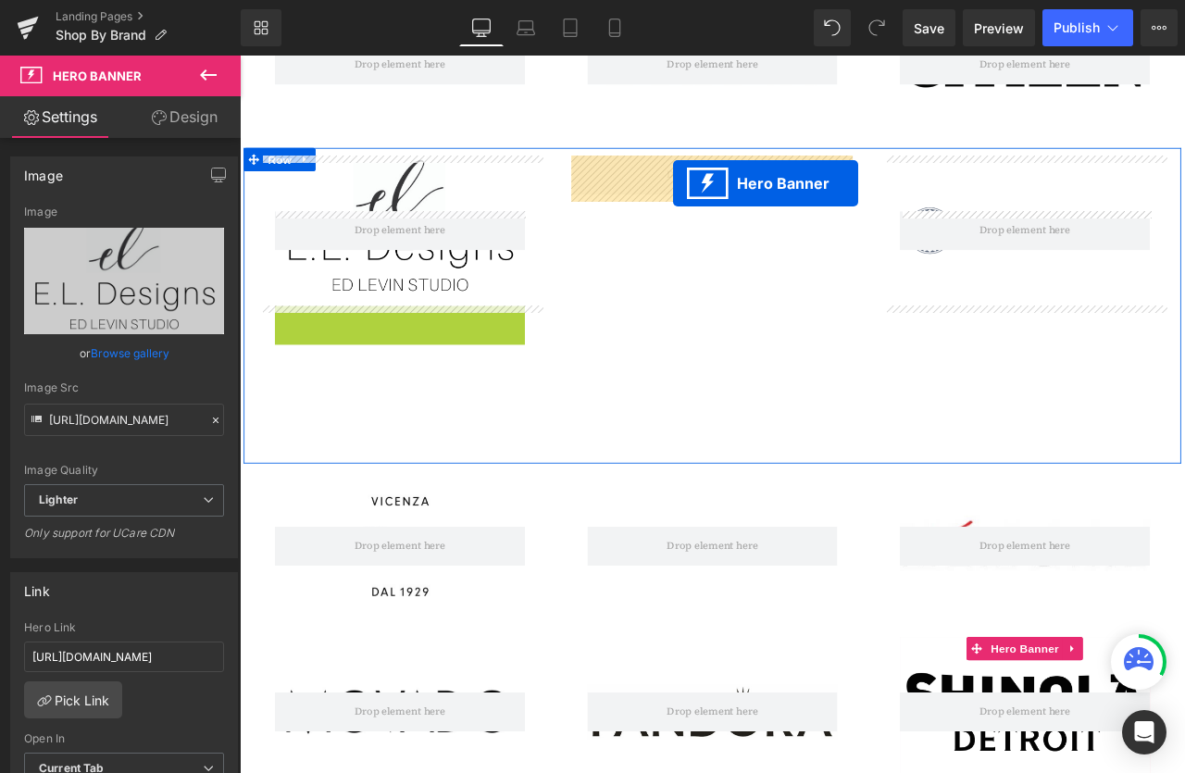
drag, startPoint x: 428, startPoint y: 366, endPoint x: 752, endPoint y: 207, distance: 360.7
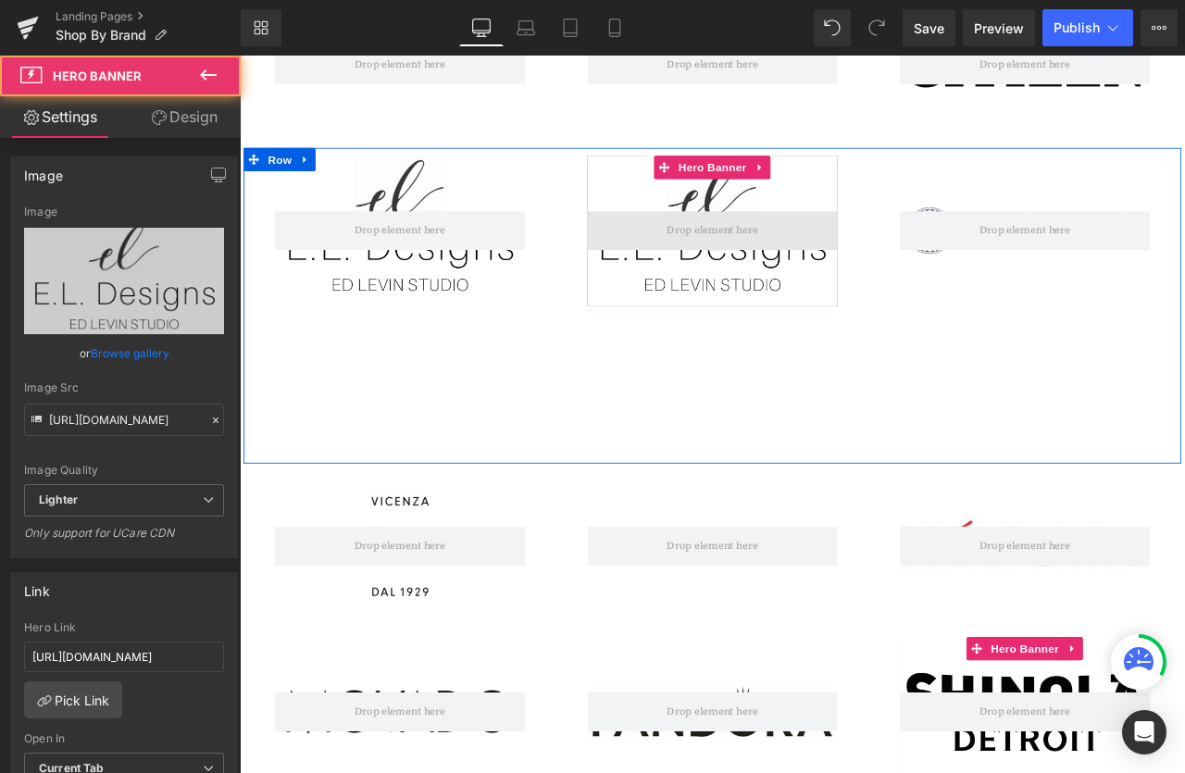
click at [784, 259] on span at bounding box center [799, 263] width 121 height 29
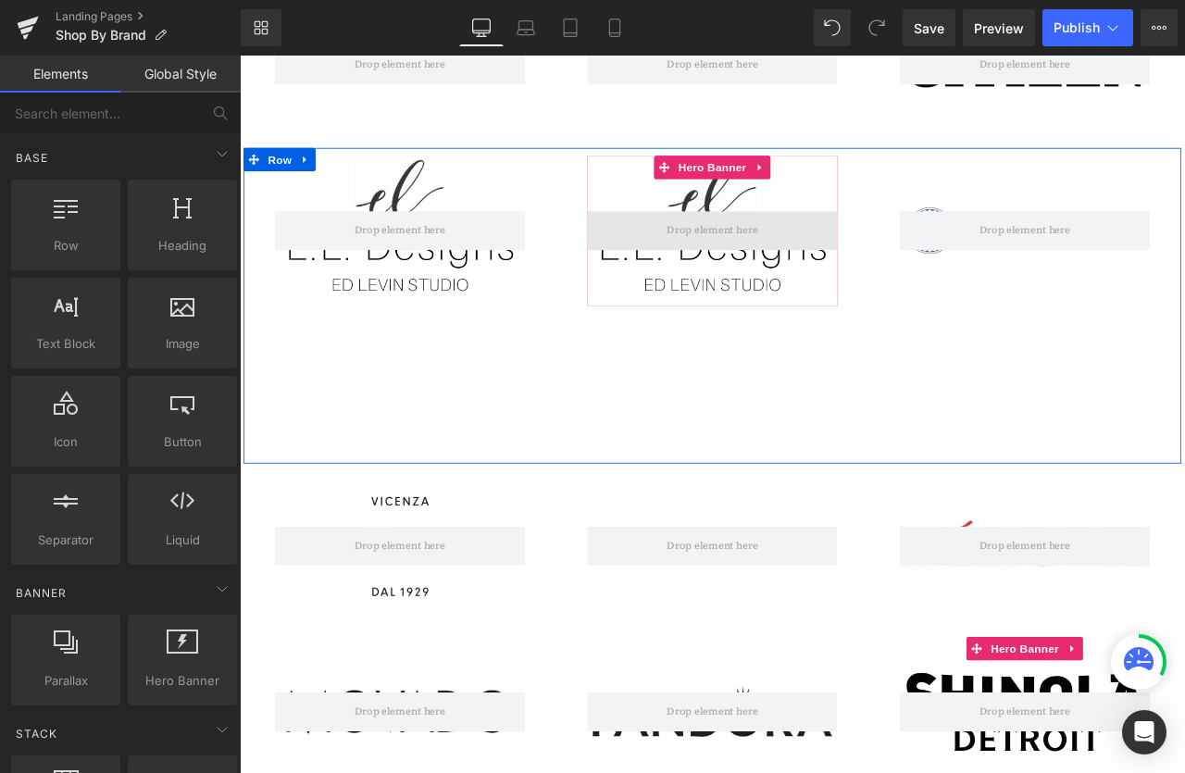
click at [784, 249] on span at bounding box center [800, 263] width 296 height 46
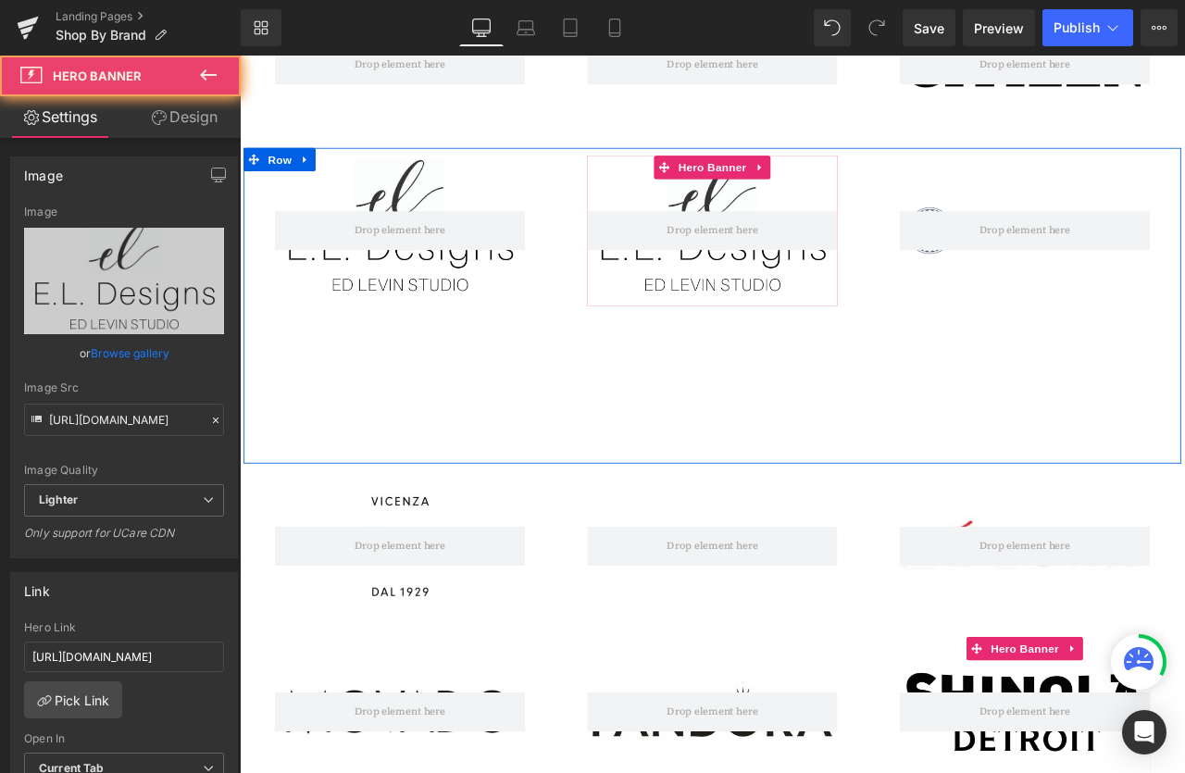
click at [806, 221] on div at bounding box center [800, 263] width 296 height 178
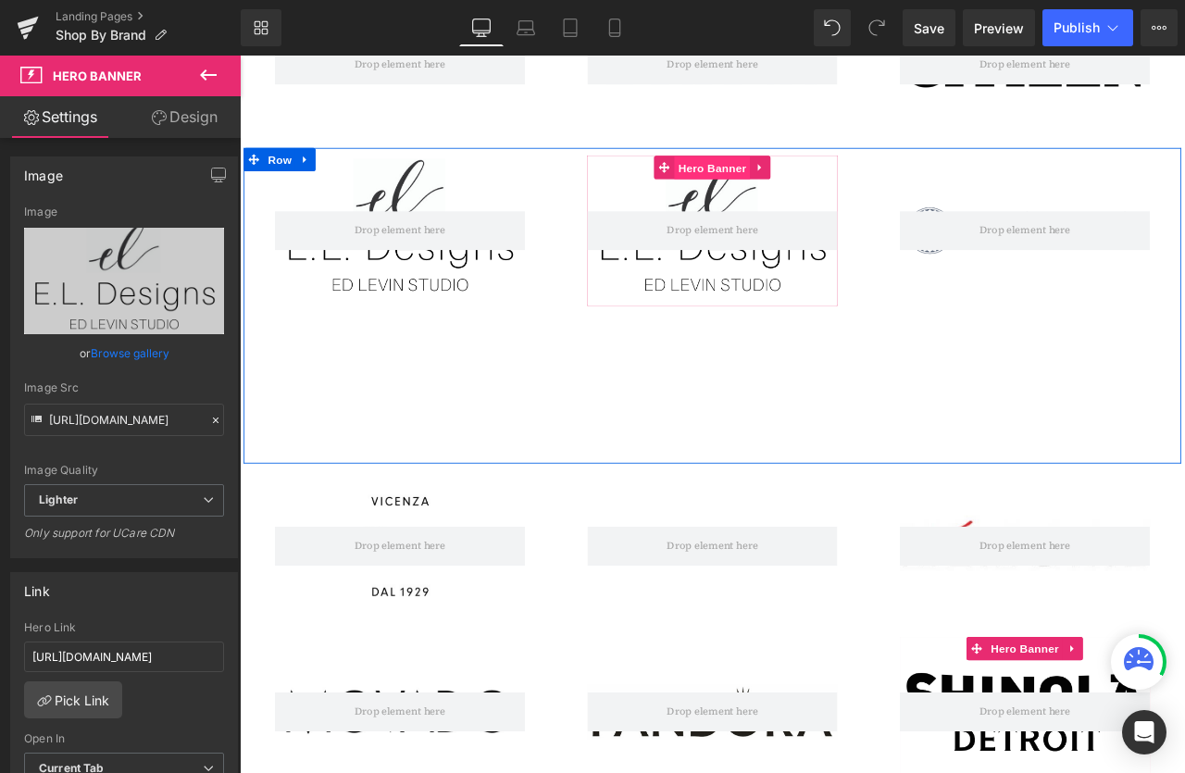
click at [809, 190] on span "Hero Banner" at bounding box center [800, 189] width 90 height 28
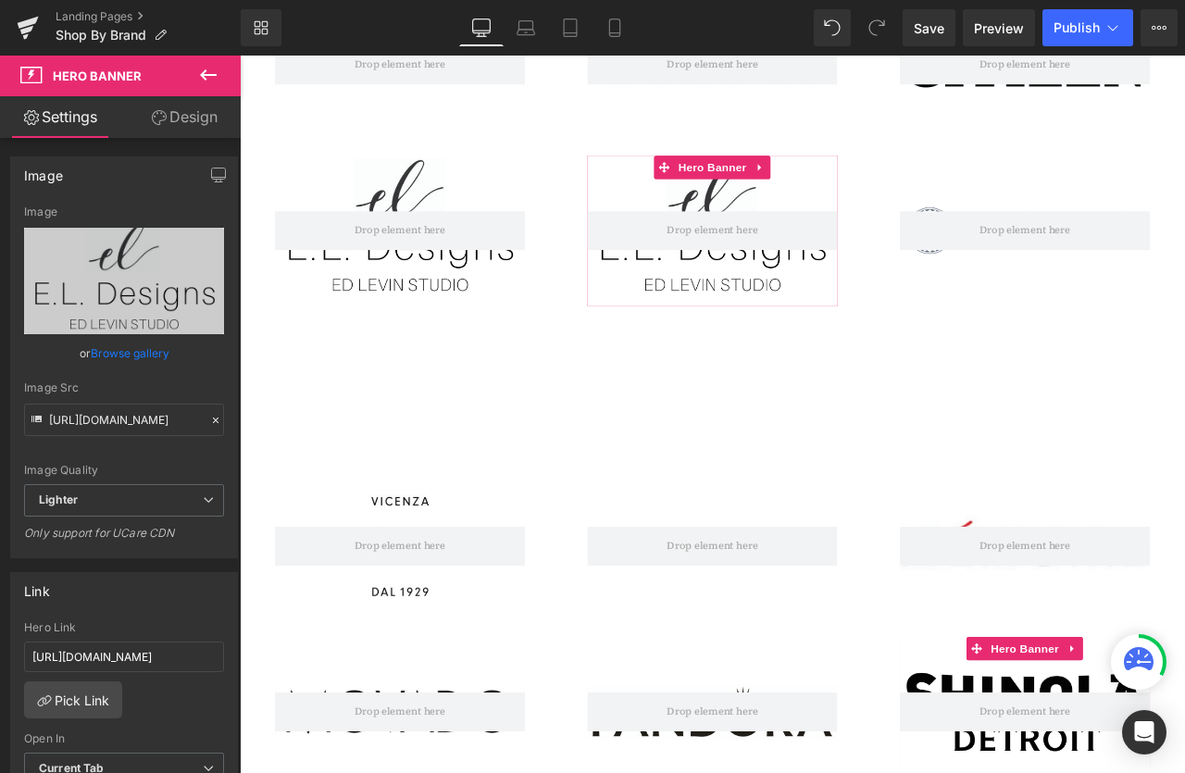
click at [130, 349] on link "Browse gallery" at bounding box center [130, 353] width 79 height 32
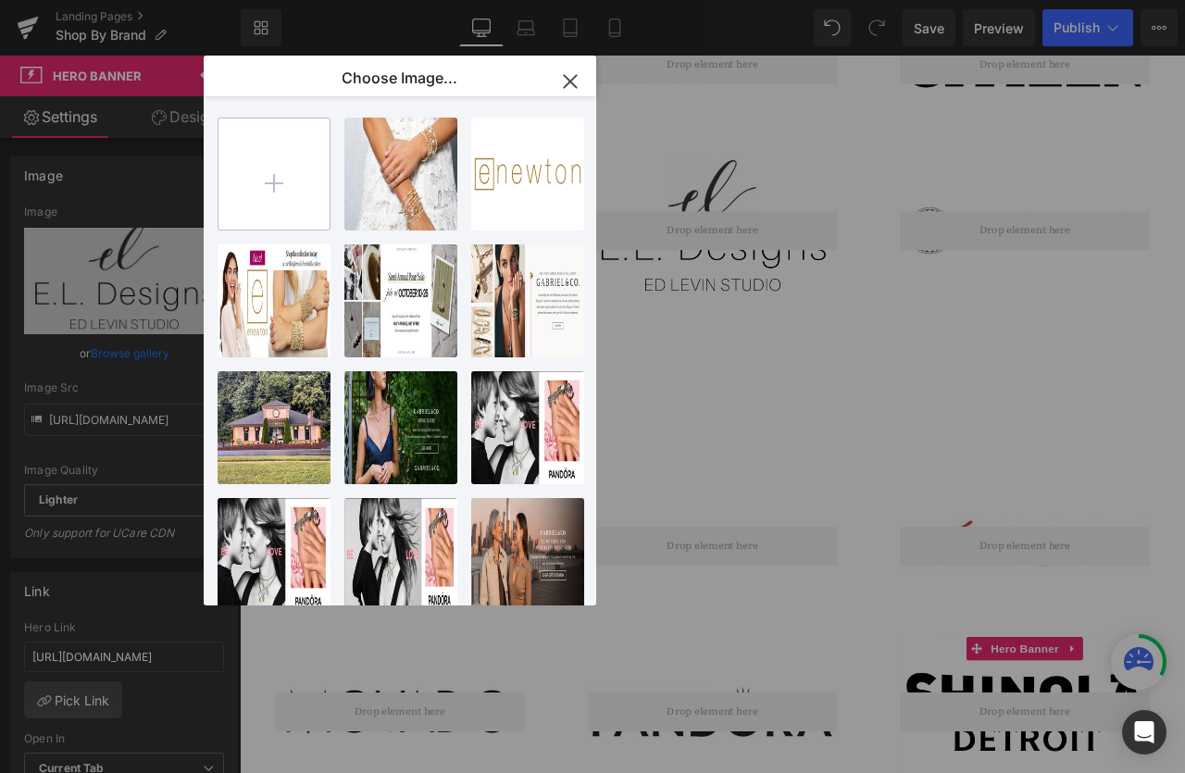
click at [281, 176] on input "file" at bounding box center [274, 174] width 111 height 111
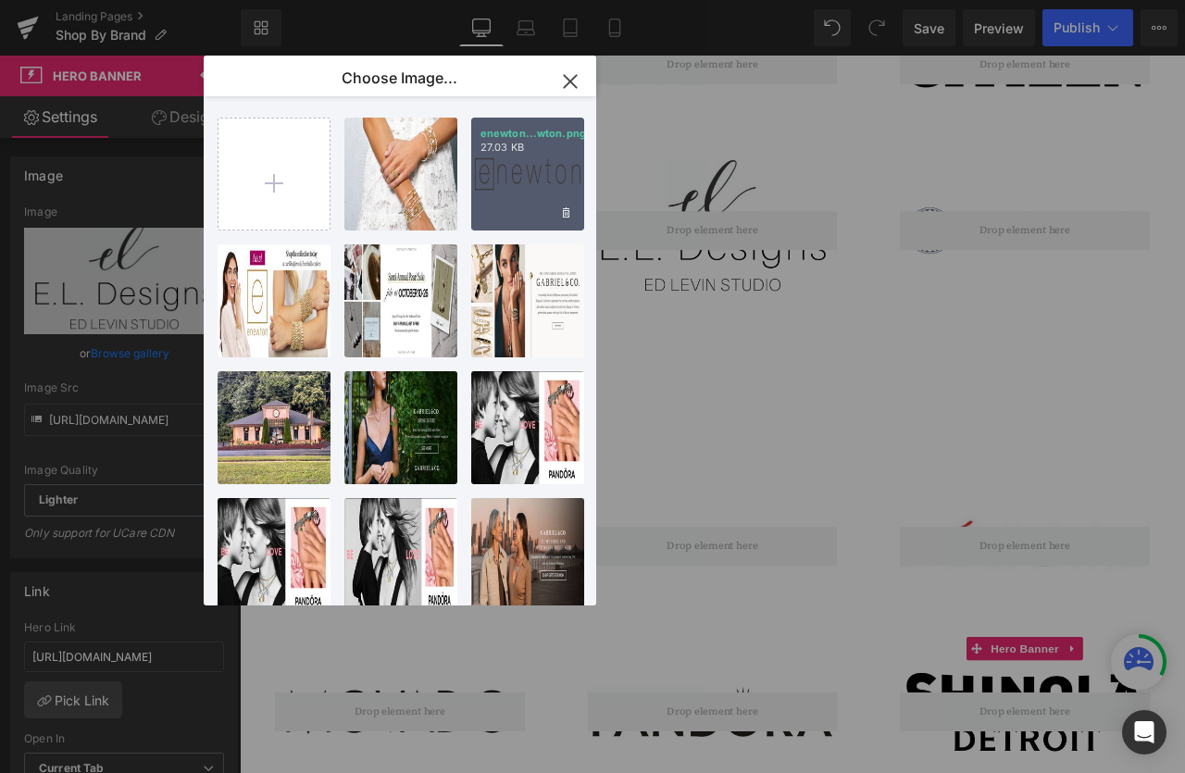
click at [514, 173] on div "enewton...wton.png 27.03 KB" at bounding box center [527, 174] width 113 height 113
type input "[URL][DOMAIN_NAME]"
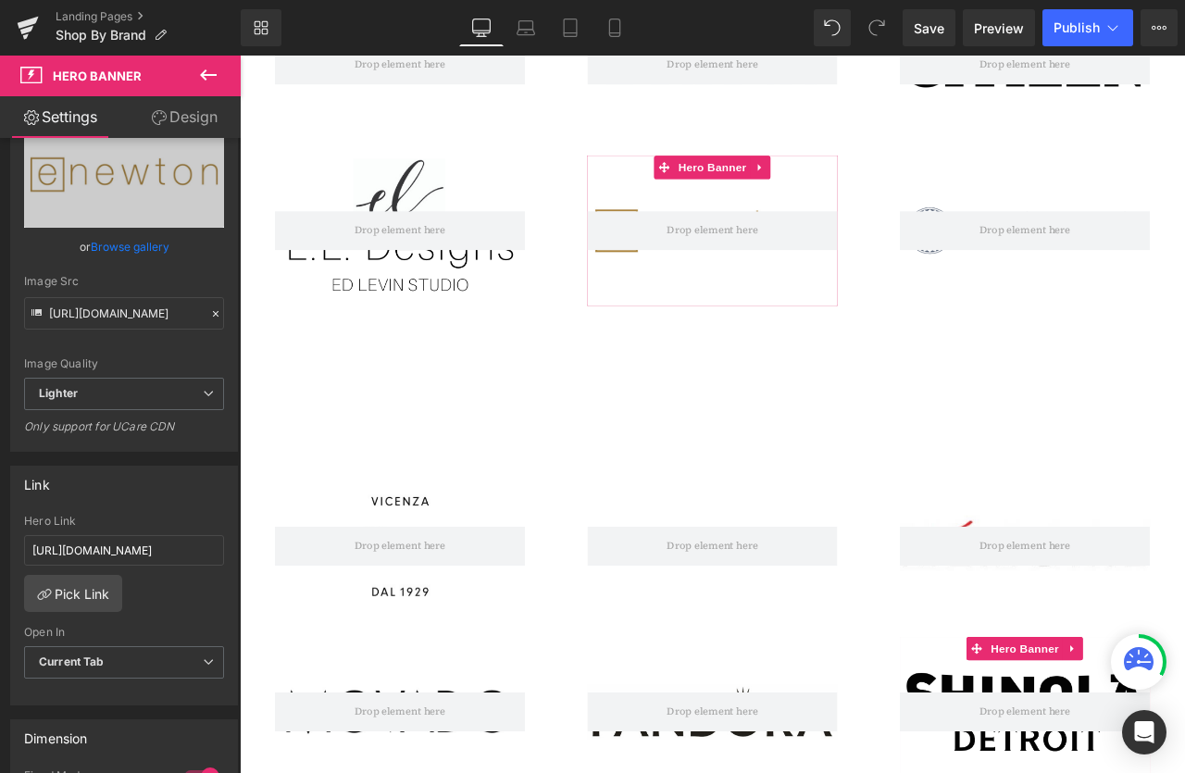
scroll to position [218, 0]
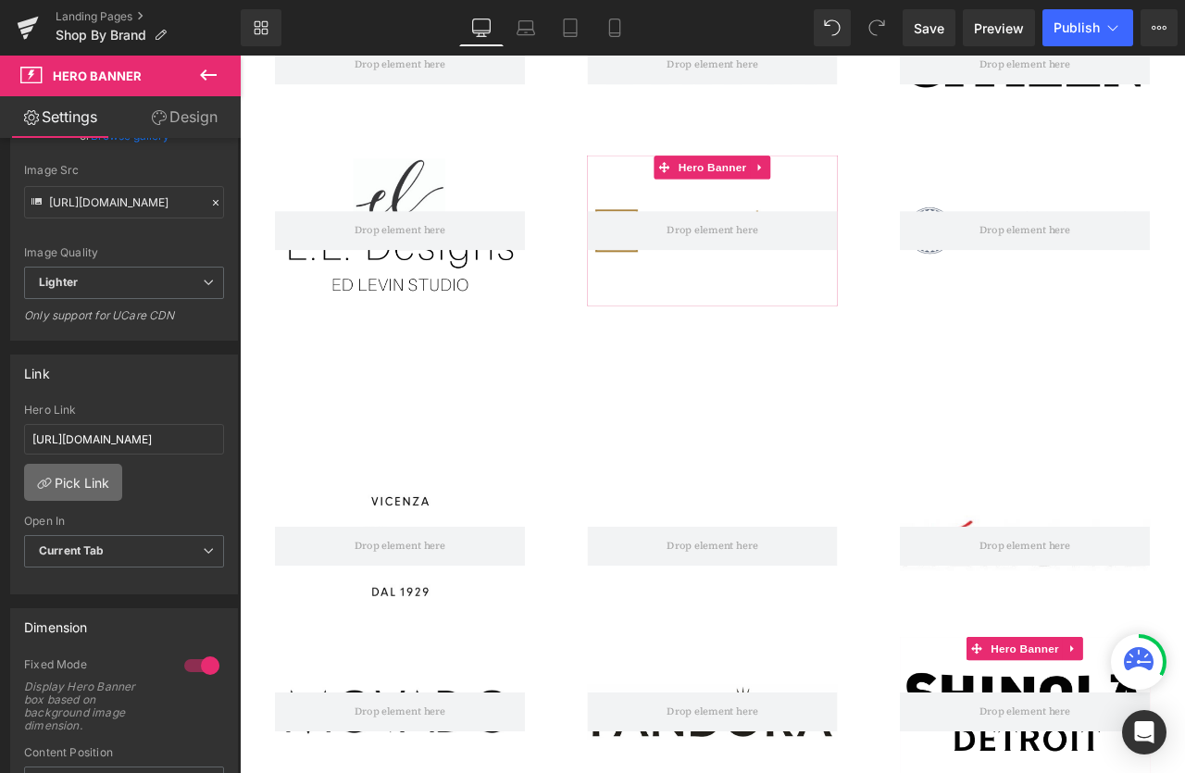
click at [86, 481] on link "Pick Link" at bounding box center [73, 482] width 98 height 37
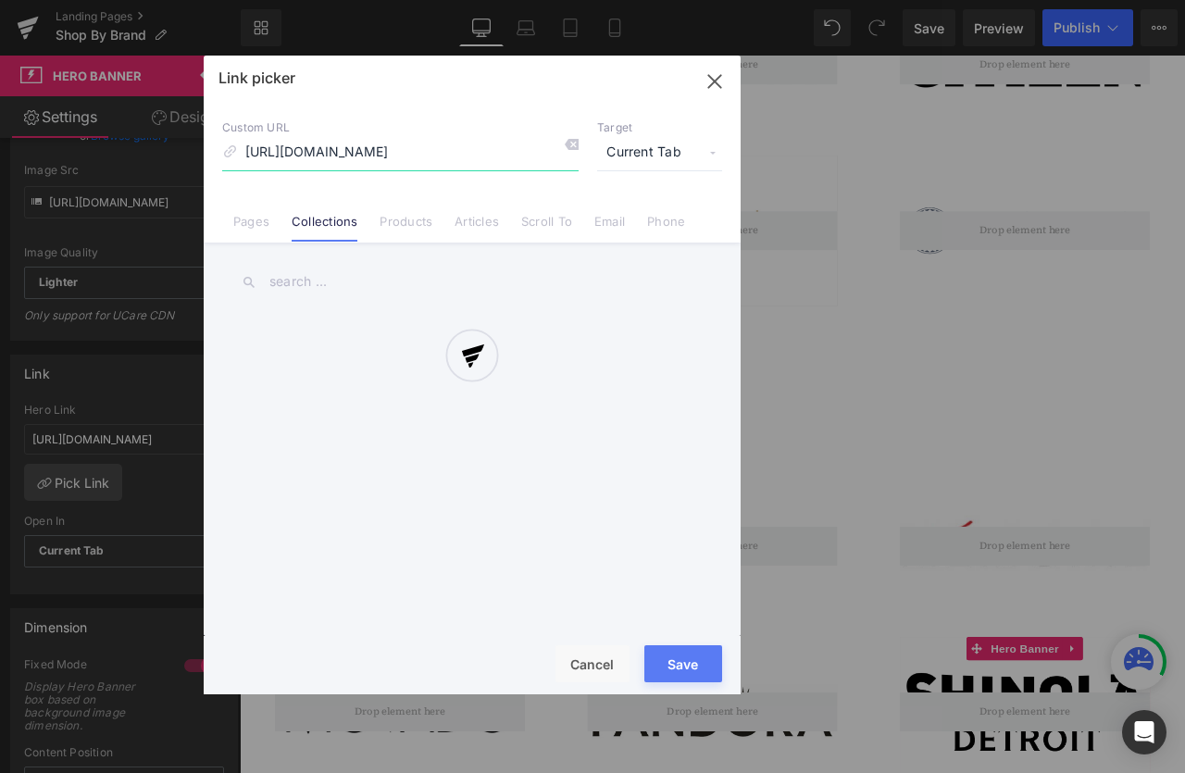
scroll to position [0, 2]
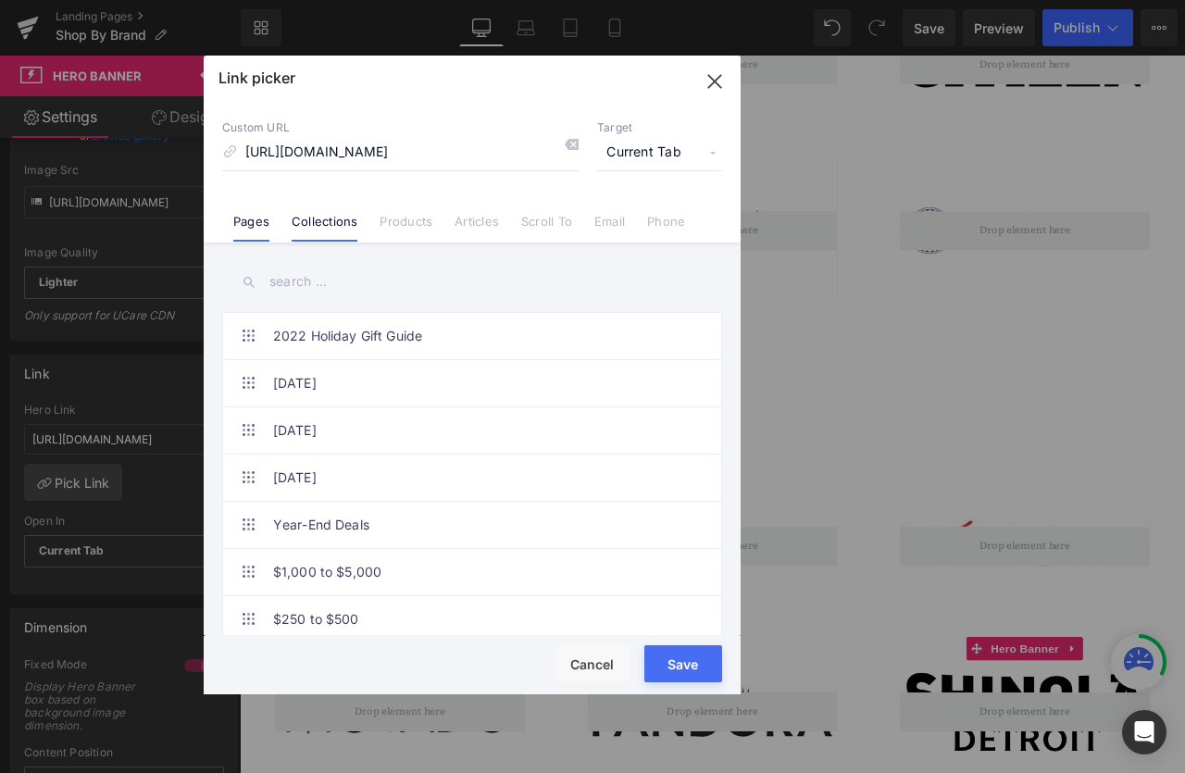
click at [266, 227] on link "Pages" at bounding box center [251, 228] width 36 height 28
click at [314, 285] on input "text" at bounding box center [472, 282] width 500 height 42
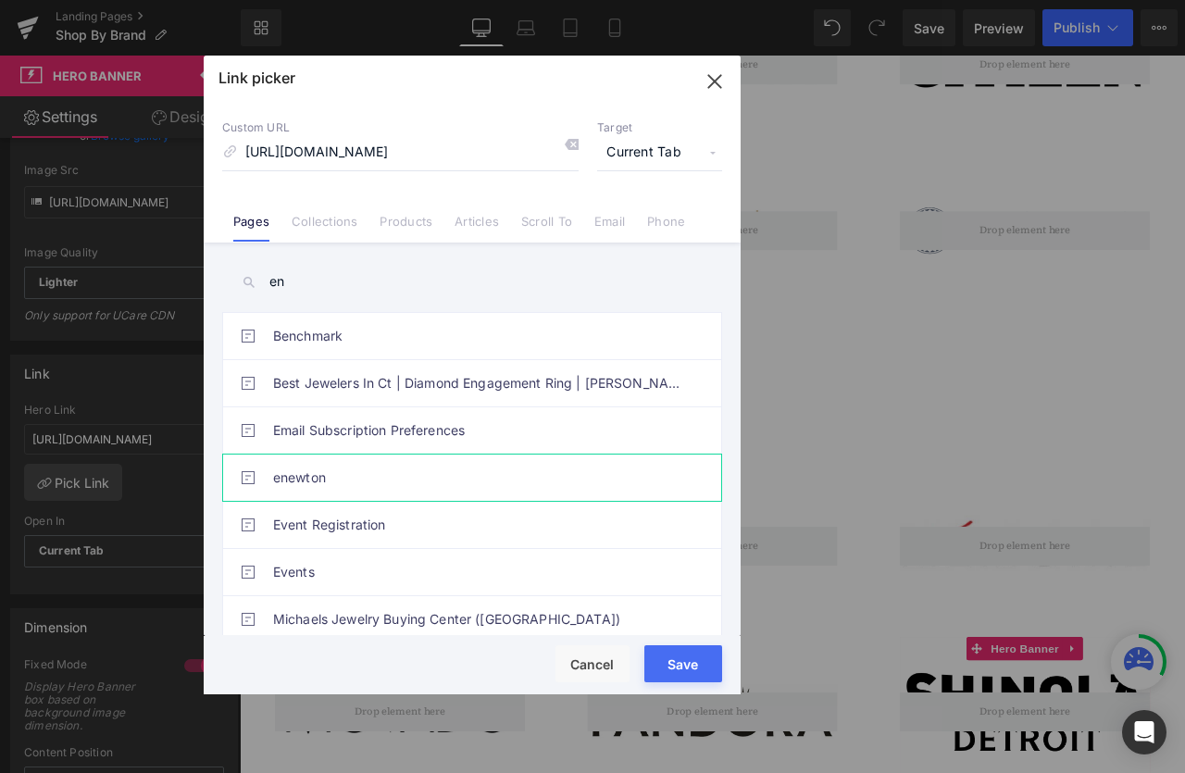
type input "en"
click at [348, 476] on link "enewton" at bounding box center [476, 478] width 407 height 46
type input "/pages/enewton"
click at [686, 666] on button "Save" at bounding box center [683, 663] width 78 height 37
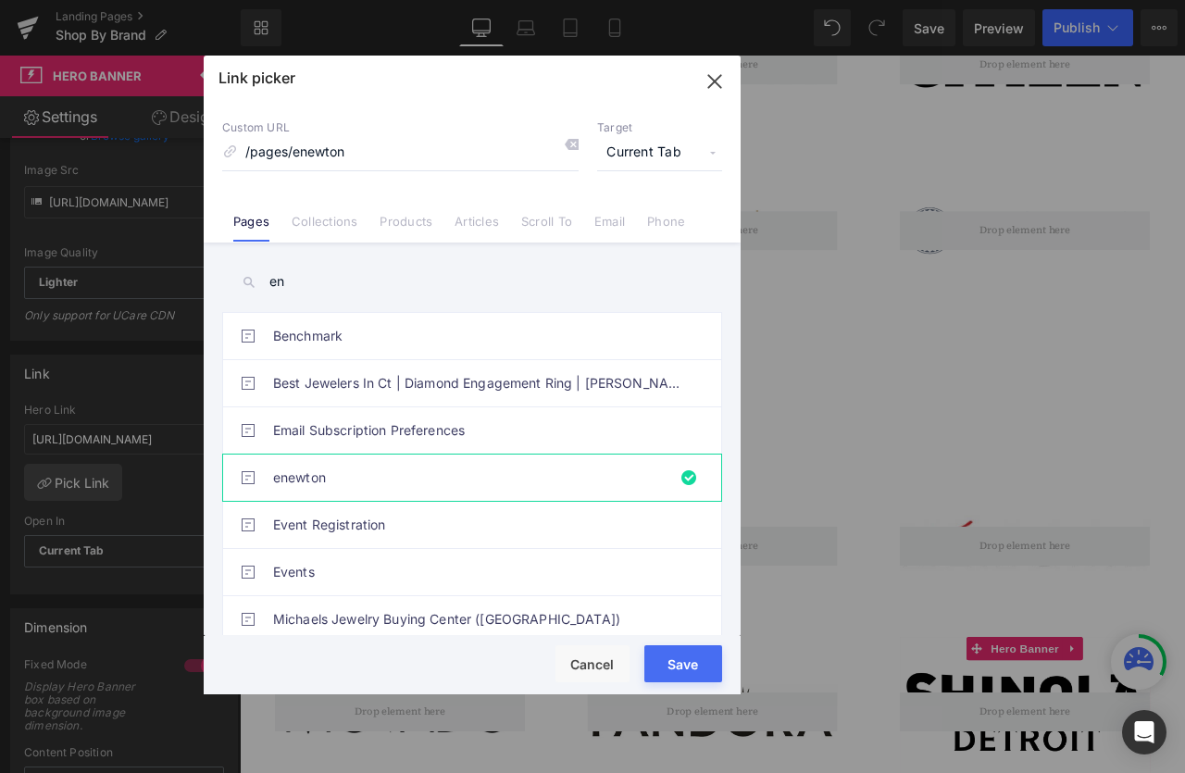
type input "/pages/enewton"
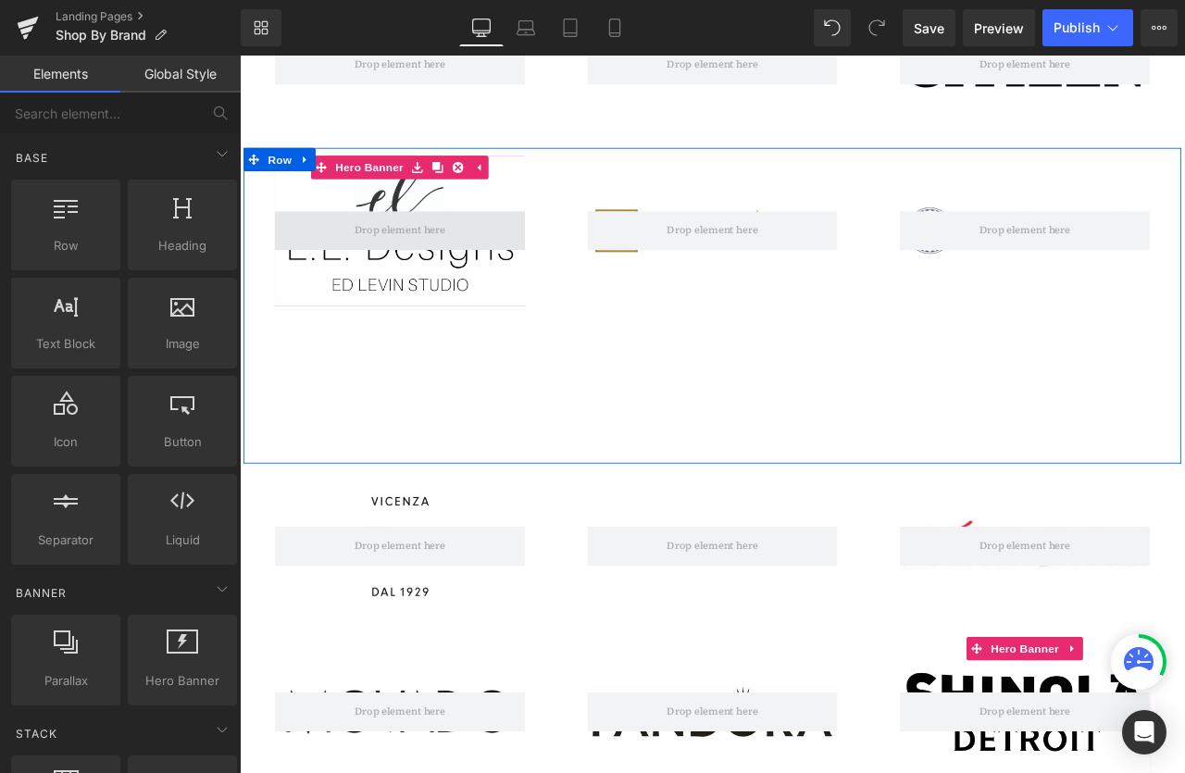
click at [415, 253] on span at bounding box center [428, 263] width 121 height 29
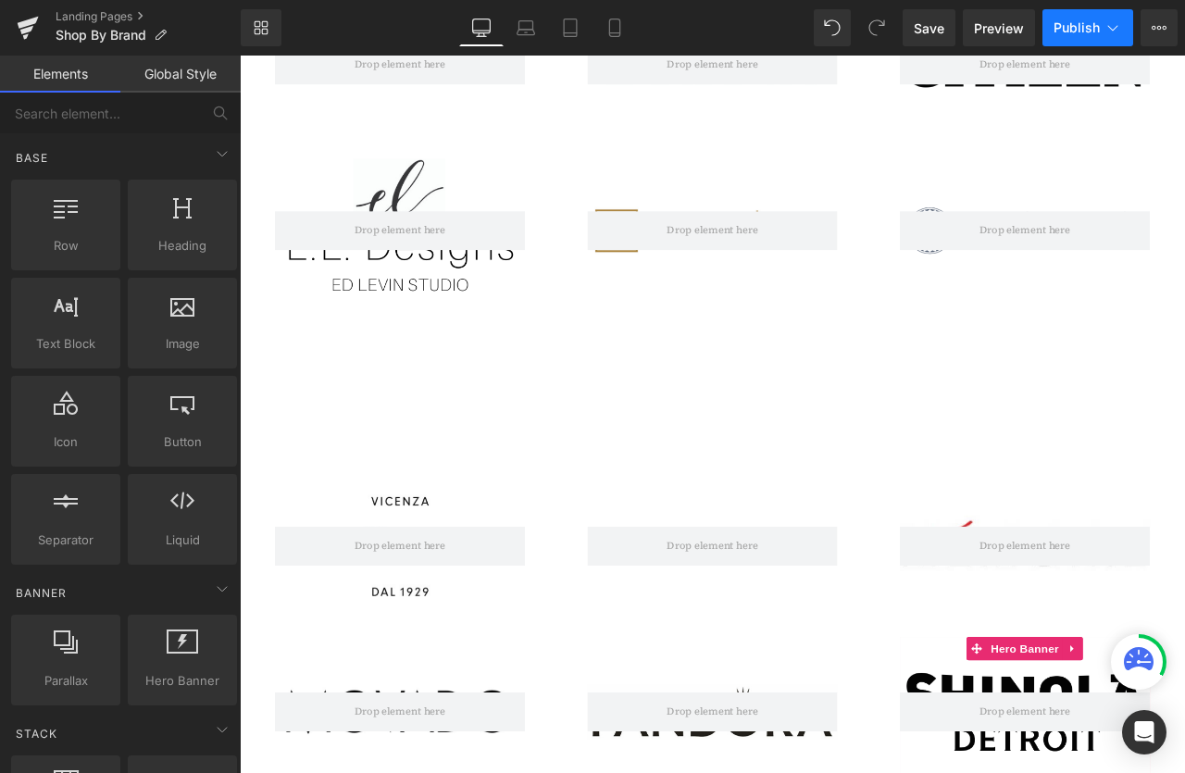
click at [1068, 26] on span "Publish" at bounding box center [1077, 27] width 46 height 15
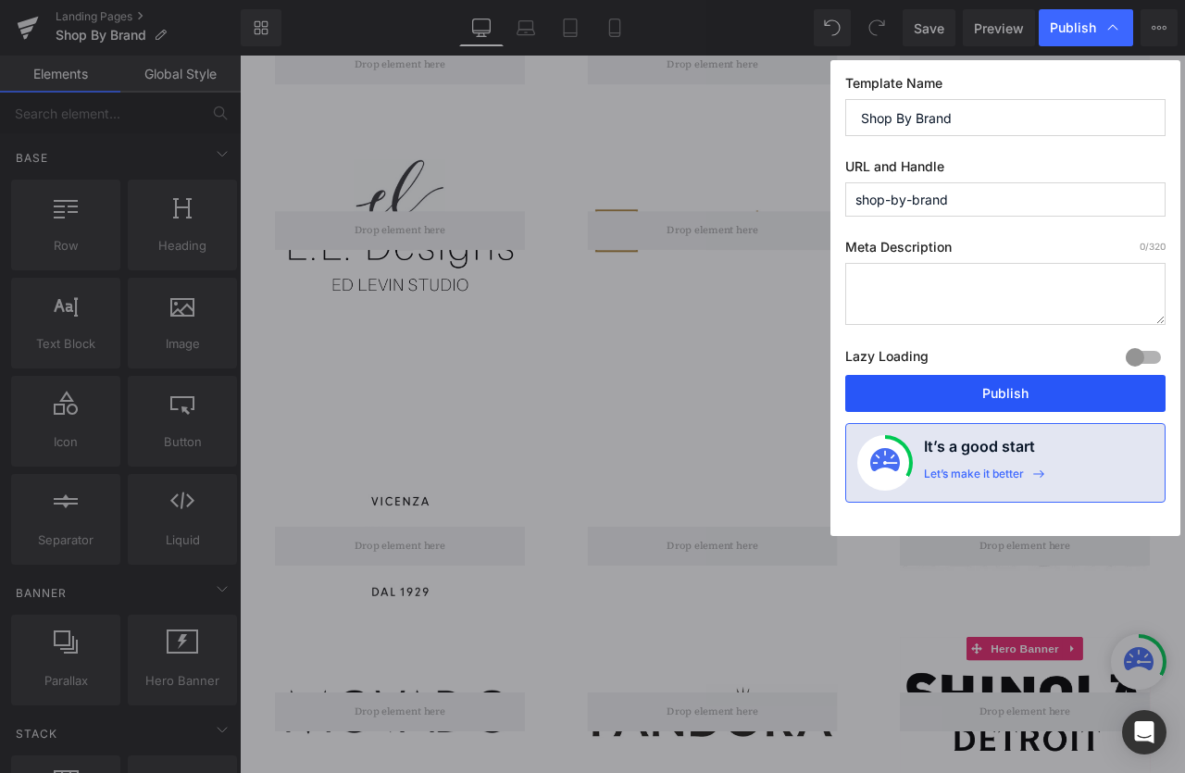
click at [976, 394] on button "Publish" at bounding box center [1005, 393] width 320 height 37
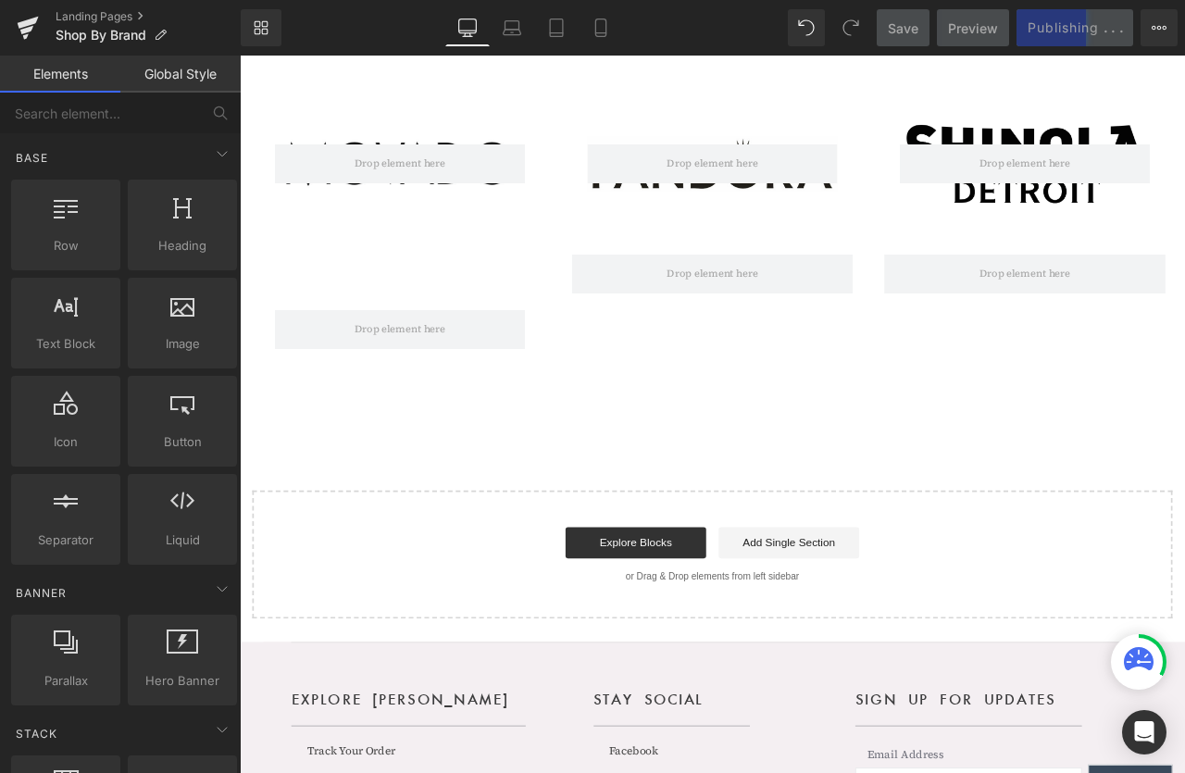
scroll to position [1204, 0]
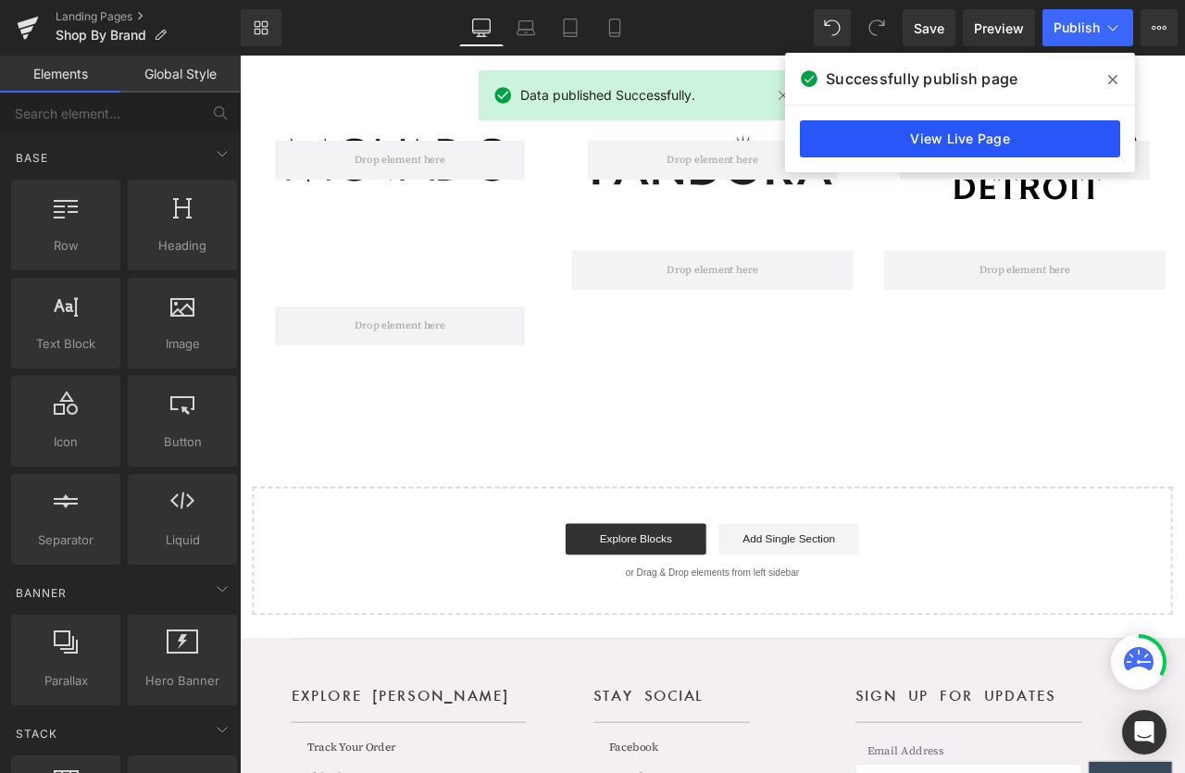
click at [1006, 144] on link "View Live Page" at bounding box center [960, 138] width 320 height 37
